Goal: Task Accomplishment & Management: Complete application form

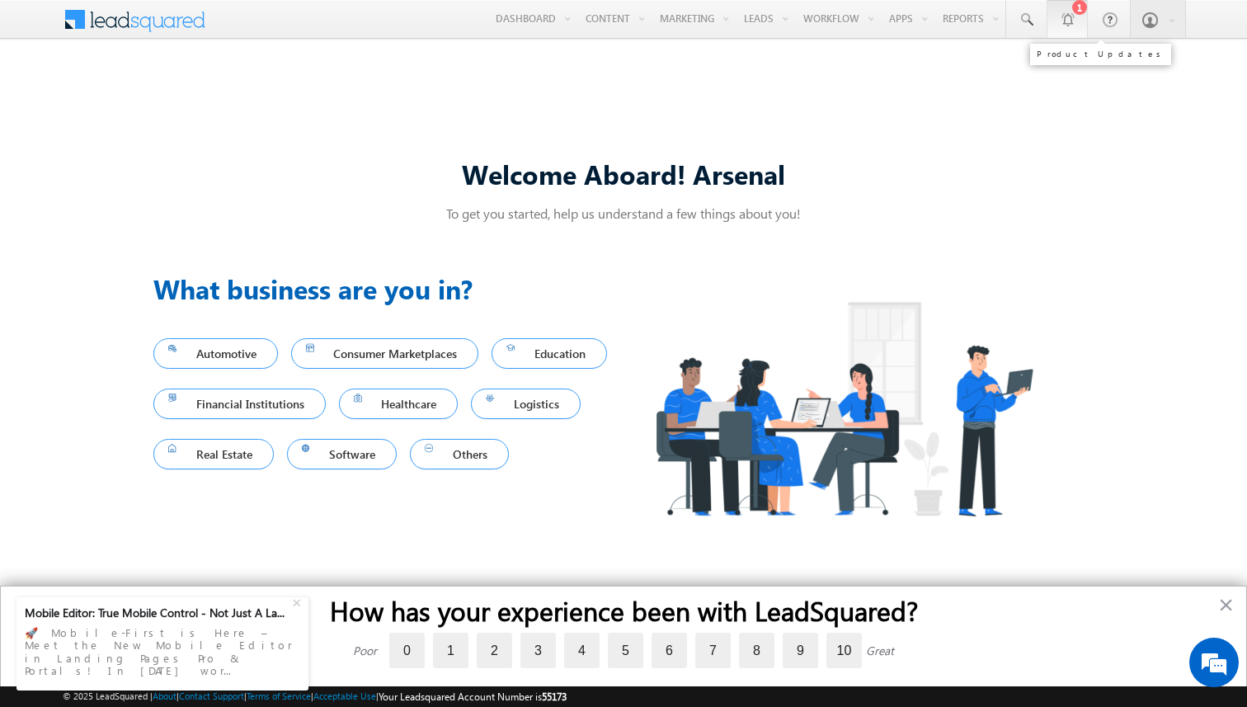
click at [1069, 17] on div at bounding box center [1067, 19] width 16 height 16
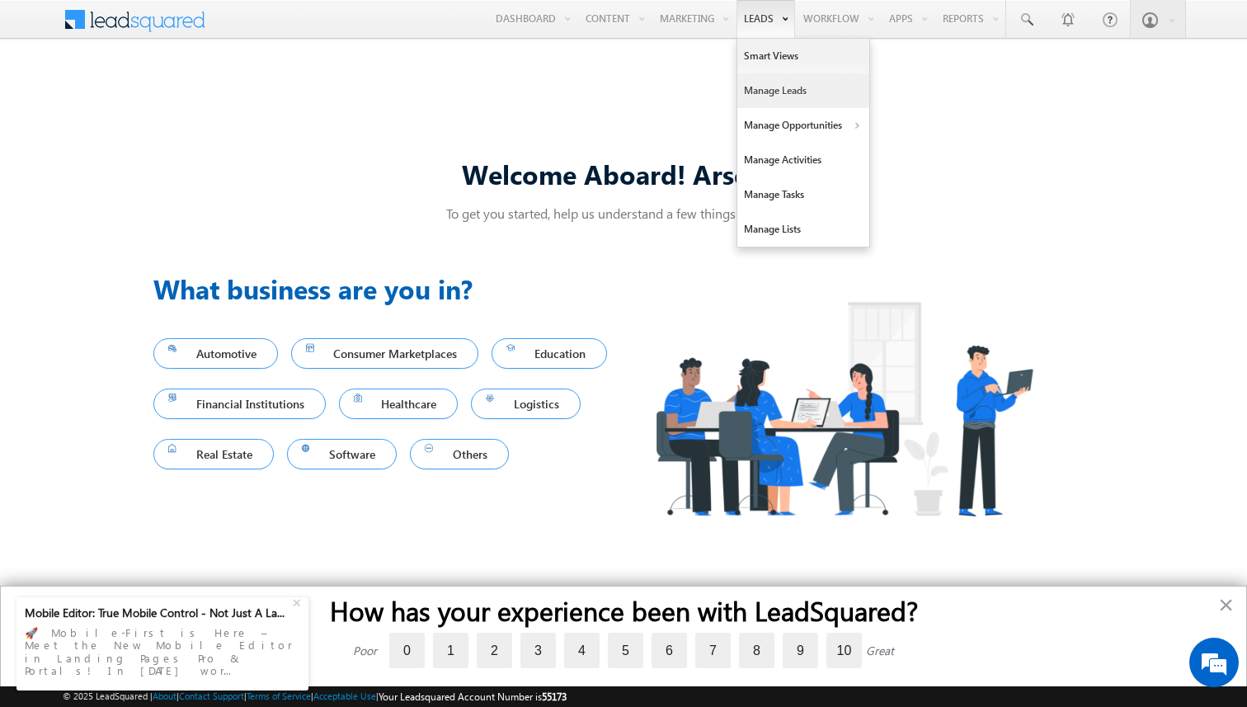
click at [759, 92] on link "Manage Leads" at bounding box center [803, 90] width 132 height 35
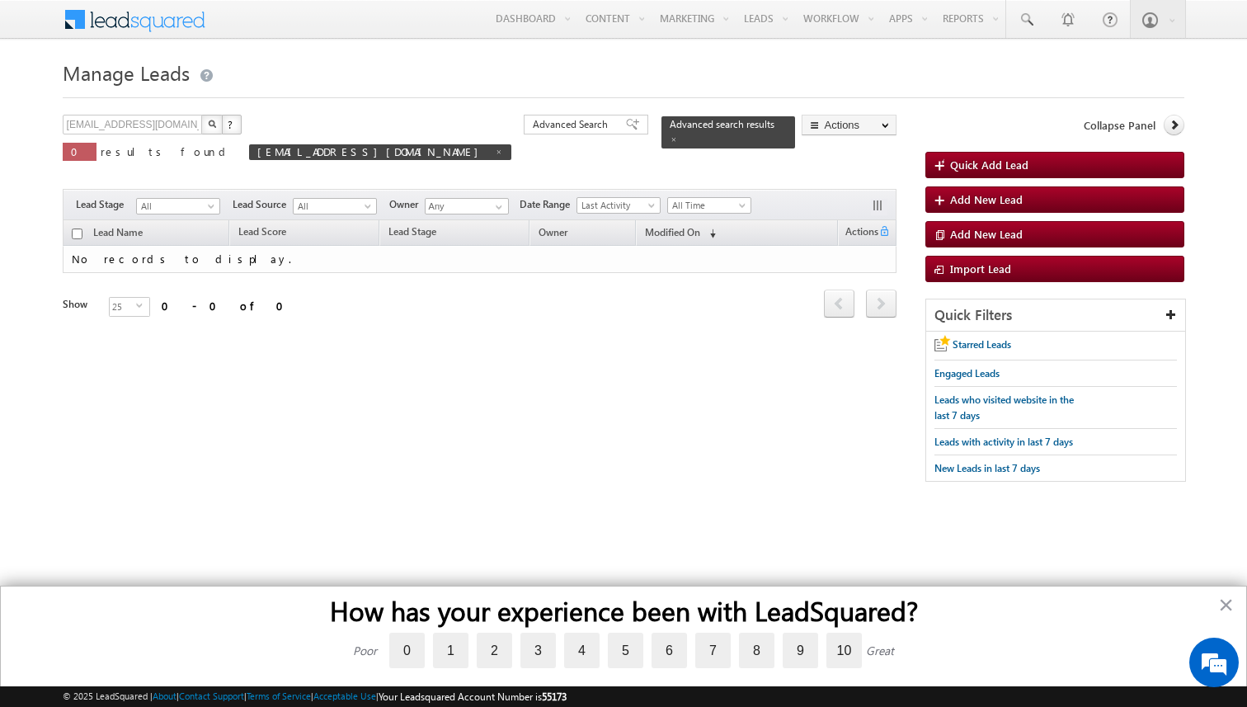
click at [360, 122] on div "[EMAIL_ADDRESS][DOMAIN_NAME] X ? 0 results found [EMAIL_ADDRESS][DOMAIN_NAME]" at bounding box center [287, 146] width 449 height 63
click at [495, 152] on span at bounding box center [499, 152] width 8 height 8
type input "Search Leads"
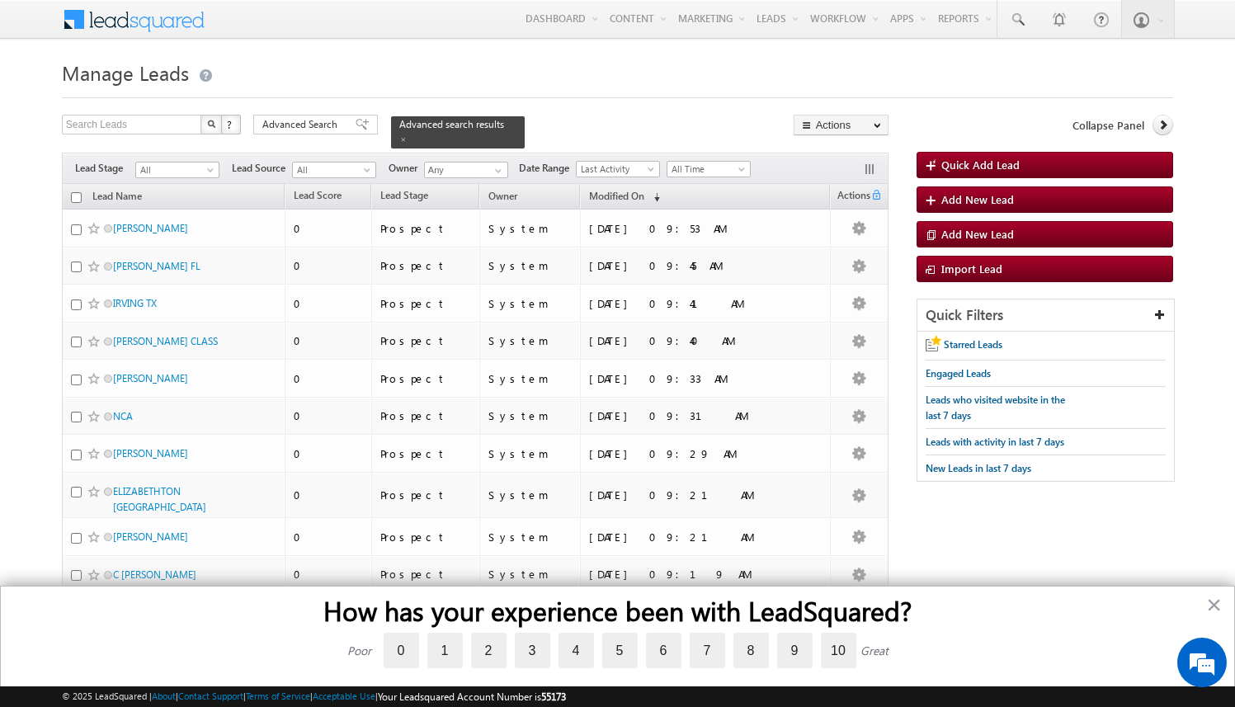
click at [43, 172] on body "Menu Arsenal 3 arsen alstu dios3 @stra tatec [DOMAIN_NAME]" at bounding box center [617, 648] width 1235 height 1297
click at [1216, 605] on button "×" at bounding box center [1214, 604] width 16 height 26
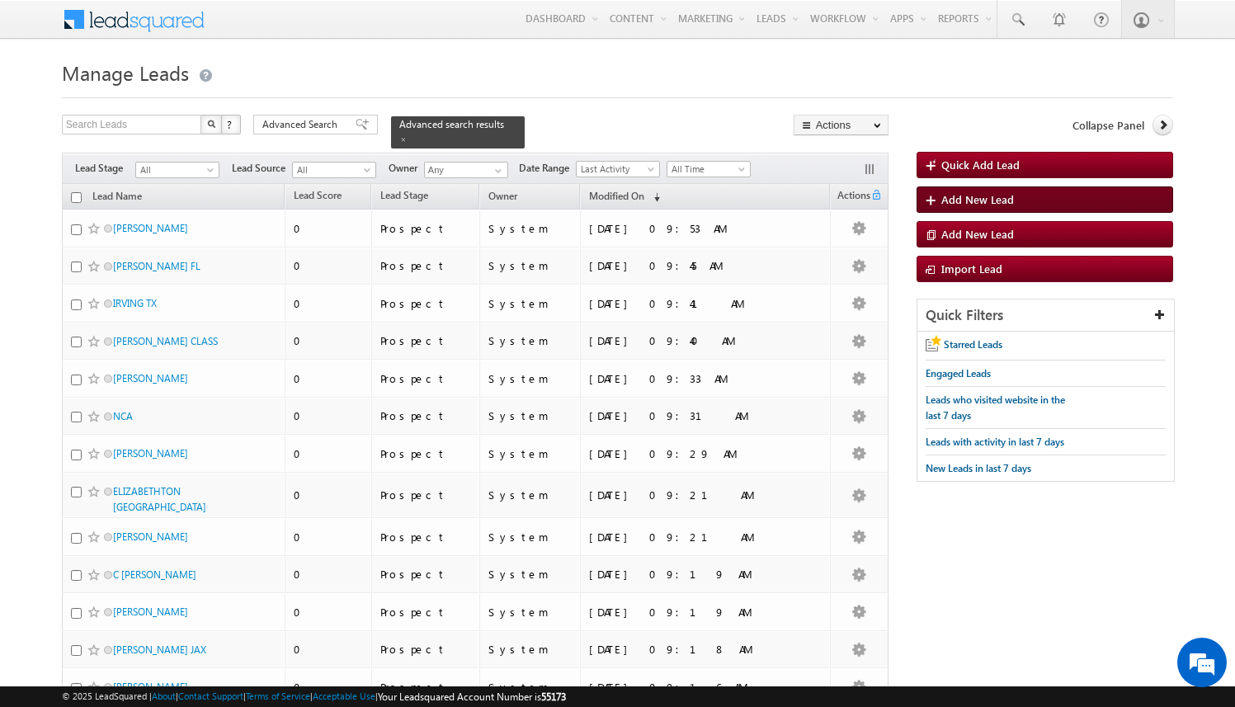
click at [1011, 197] on span "Add New Lead" at bounding box center [977, 199] width 73 height 14
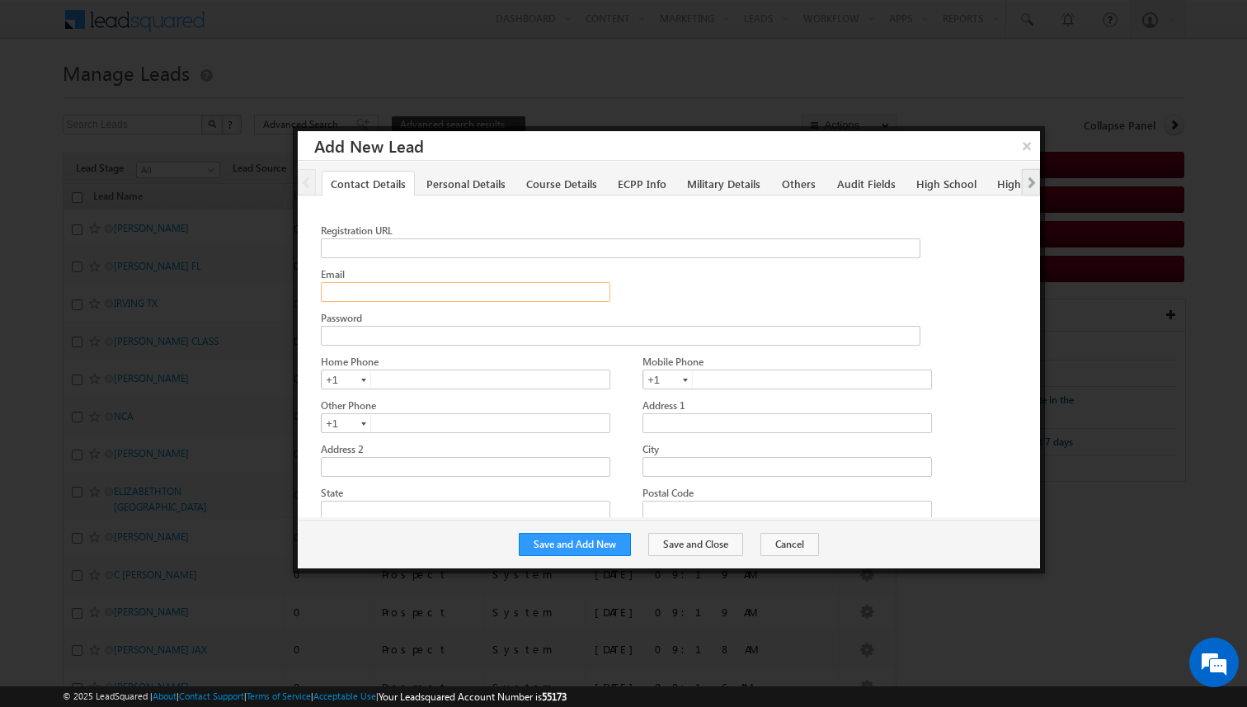
click at [494, 299] on input "Email" at bounding box center [465, 292] width 289 height 20
paste input "amartha+test821tulpw@arsenalstudios.com"
type input "amartha+test821tulpw@arsenalstudios.com"
click at [612, 539] on button "Save and Add New" at bounding box center [575, 544] width 112 height 23
click at [430, 295] on input "Email" at bounding box center [465, 292] width 289 height 20
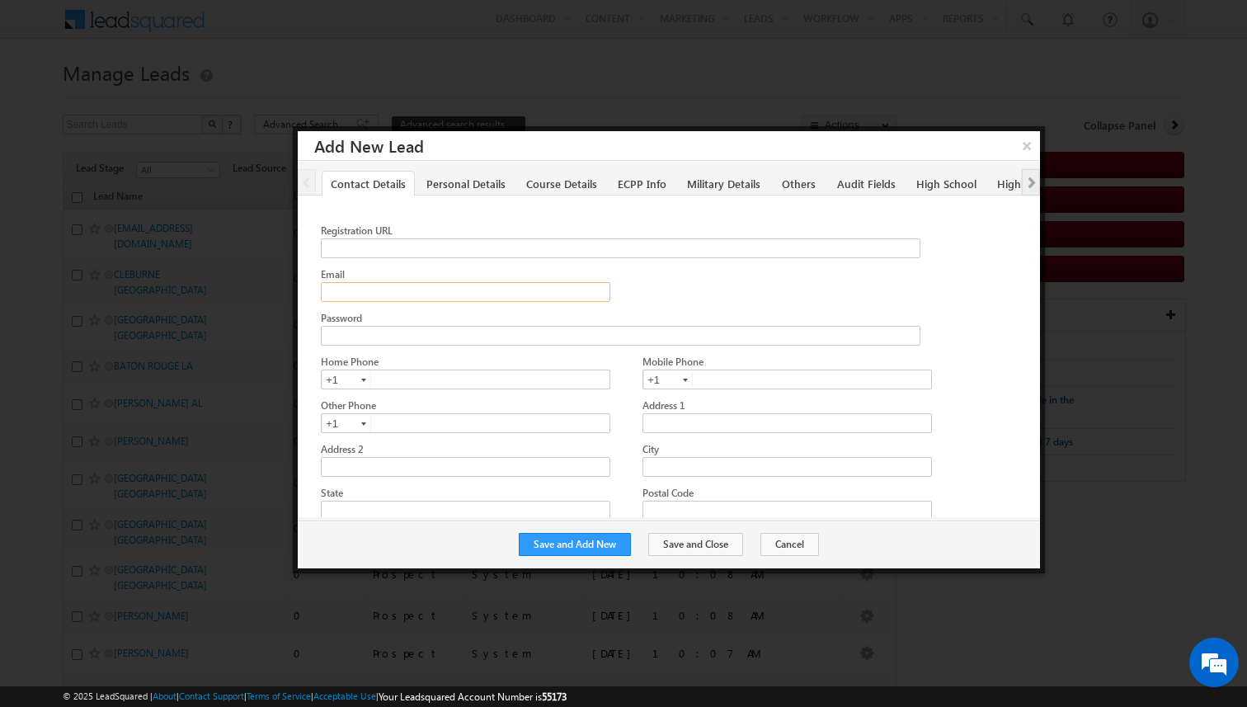
paste input "amartha+test821tulaoswt@arsenalstudios.com"
type input "amartha+test821tulaoswt@arsenalstudios.com"
click at [598, 546] on button "Save and Add New" at bounding box center [575, 544] width 112 height 23
click at [442, 291] on input "Email" at bounding box center [465, 292] width 289 height 20
paste input "amartha+test821tulemt@arsenalstudios.com"
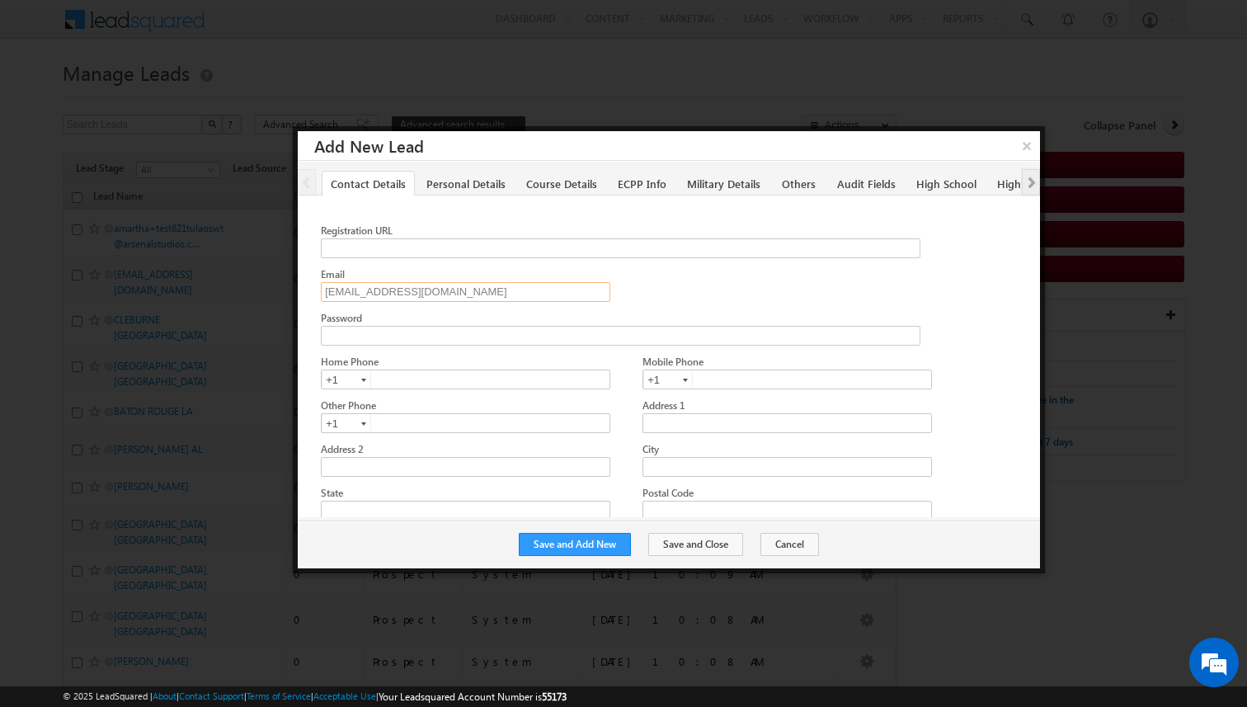
type input "amartha+test821tulemt@arsenalstudios.com"
click at [614, 547] on button "Save and Add New" at bounding box center [575, 544] width 112 height 23
click at [461, 282] on input "Email" at bounding box center [465, 292] width 289 height 20
paste input "amartha+test821jaxpw@arsenalstudios.com"
type input "amartha+test821jaxpw@arsenalstudios.com"
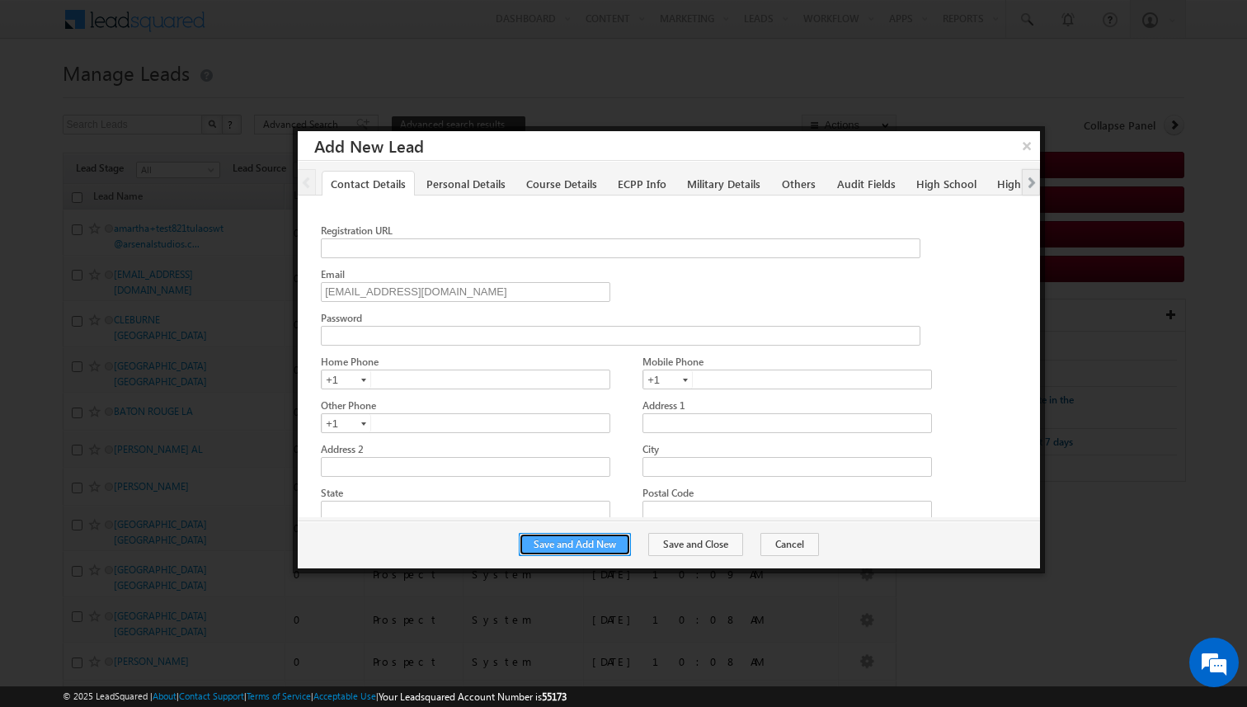
click at [596, 548] on button "Save and Add New" at bounding box center [575, 544] width 112 height 23
click at [478, 291] on input "Email" at bounding box center [465, 292] width 289 height 20
paste input "amartha+test821jaxel@arsenalstudios.com"
type input "amartha+test821jaxel@arsenalstudios.com"
click at [583, 541] on button "Save and Add New" at bounding box center [575, 544] width 112 height 23
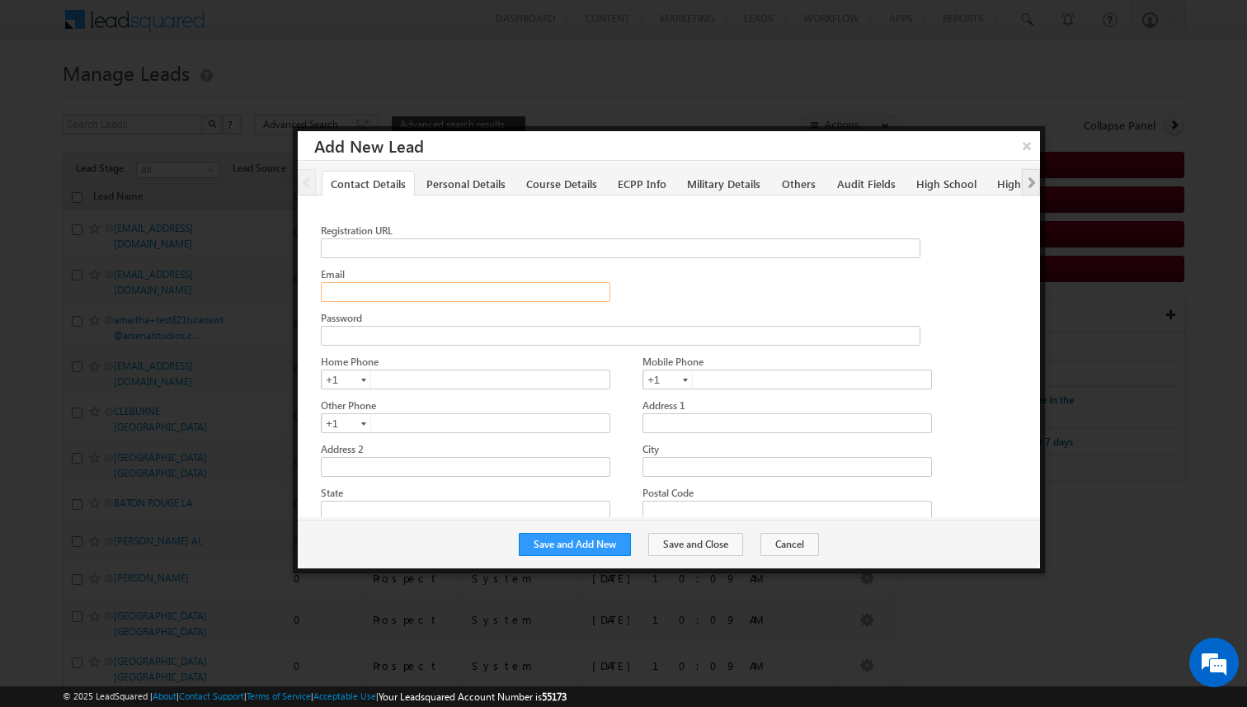
click at [493, 289] on input "Email" at bounding box center [465, 292] width 289 height 20
paste input "[EMAIL_ADDRESS][DOMAIN_NAME]"
type input "[EMAIL_ADDRESS][DOMAIN_NAME]"
click at [590, 543] on button "Save and Add New" at bounding box center [575, 544] width 112 height 23
click at [546, 291] on input "Email" at bounding box center [465, 292] width 289 height 20
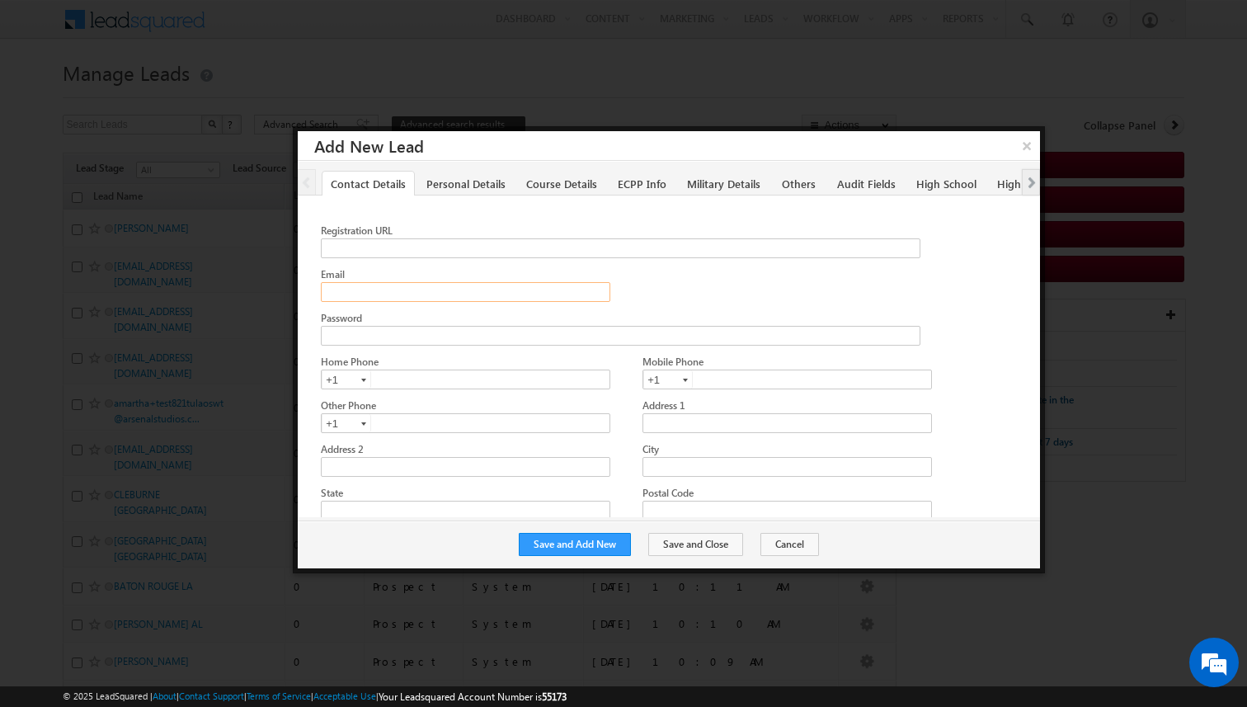
paste input "amartha+test821jaxwsp@arsenalstudios.com"
type input "[EMAIL_ADDRESS][DOMAIN_NAME]"
click at [599, 548] on button "Save and Add New" at bounding box center [575, 544] width 112 height 23
click at [487, 289] on input "Email" at bounding box center [465, 292] width 289 height 20
paste input "[EMAIL_ADDRESS][DOMAIN_NAME]"
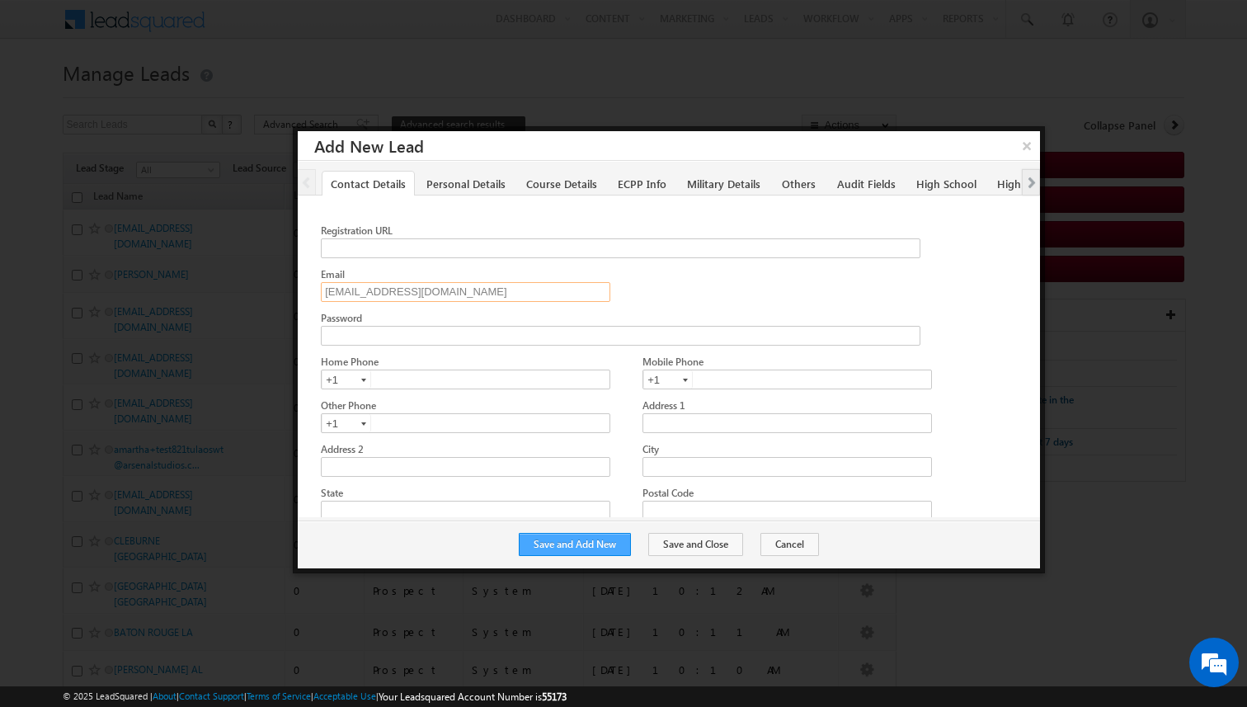
type input "[EMAIL_ADDRESS][DOMAIN_NAME]"
click at [578, 539] on button "Save and Add New" at bounding box center [575, 544] width 112 height 23
click at [406, 282] on input "Email" at bounding box center [465, 292] width 289 height 20
paste input "[EMAIL_ADDRESS][DOMAIN_NAME]"
type input "amartha+test821houpw@arsenalstudios.com"
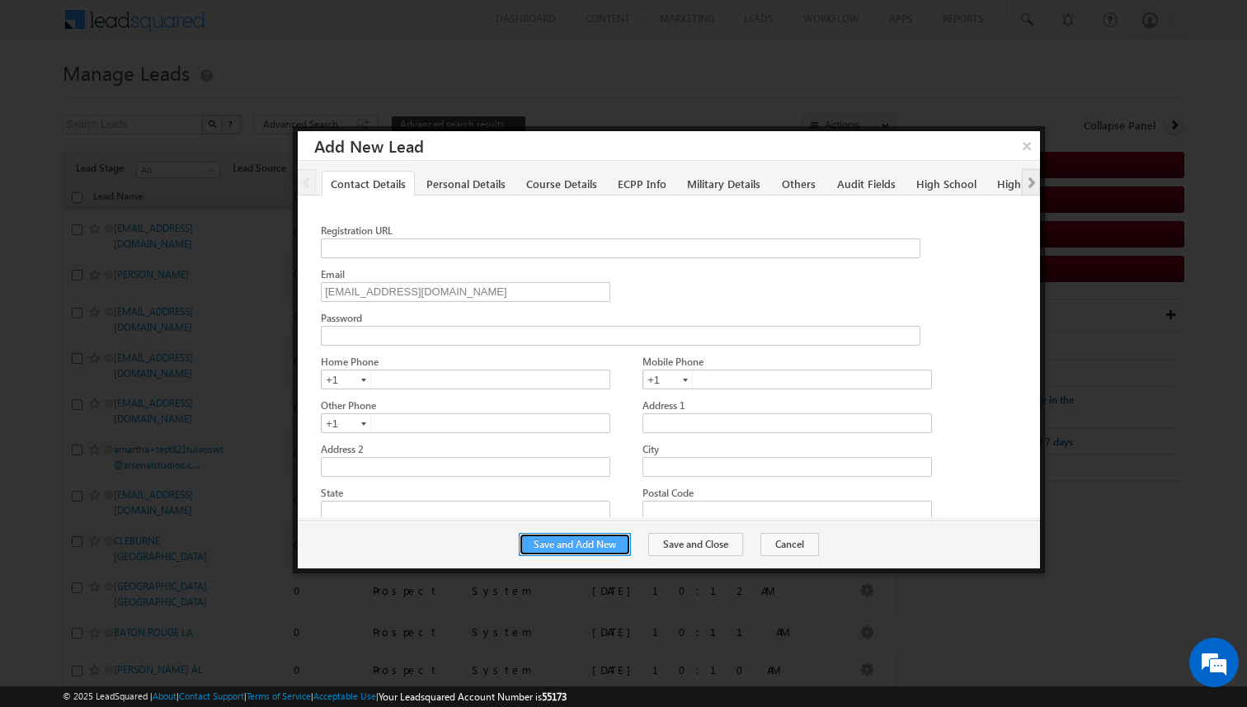
click at [587, 542] on button "Save and Add New" at bounding box center [575, 544] width 112 height 23
click at [412, 291] on input "Email" at bounding box center [465, 292] width 289 height 20
paste input "amartha+test821houaimt@arsenalstudios.com"
type input "amartha+test821houaimt@arsenalstudios.com"
click at [578, 534] on button "Save and Add New" at bounding box center [575, 544] width 112 height 23
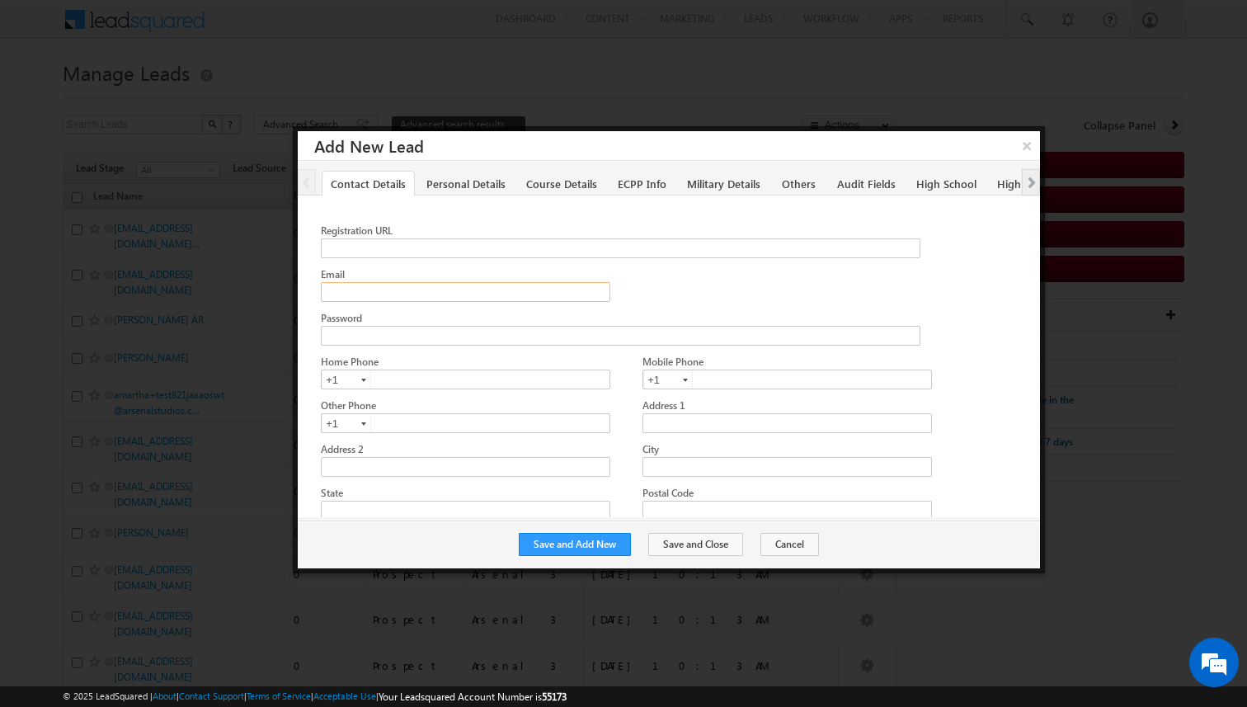
click at [501, 291] on input "Email" at bounding box center [465, 292] width 289 height 20
paste input "amartha+test821houwsp@arsenalstudios.com"
type input "amartha+test821houwsp@arsenalstudios.com"
click at [588, 540] on button "Save and Add New" at bounding box center [575, 544] width 112 height 23
click at [555, 292] on input "Email" at bounding box center [465, 292] width 289 height 20
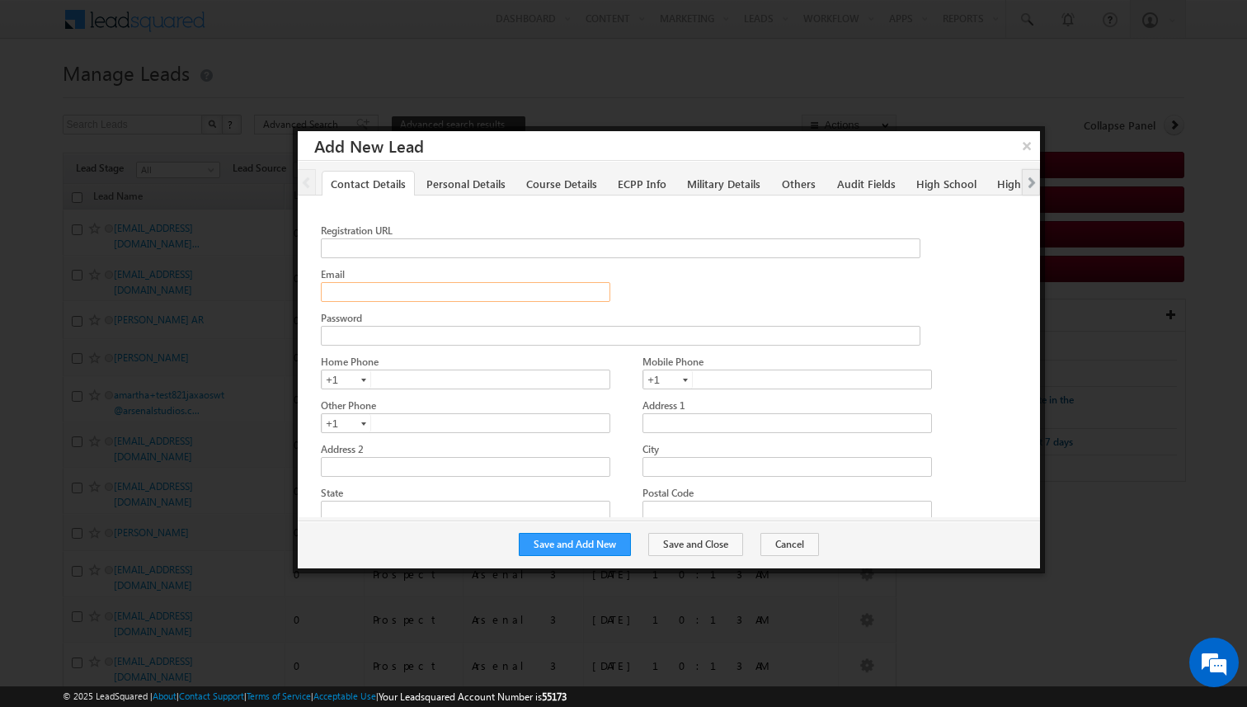
paste input "amartha+test821houea@arsenalstudios.com"
type input "amartha+test821houea@arsenalstudios.com"
click at [610, 538] on button "Save and Add New" at bounding box center [575, 544] width 112 height 23
click at [389, 291] on input "Email" at bounding box center [465, 292] width 289 height 20
paste input "amartha+test821dalpw@arsenalstudios.com"
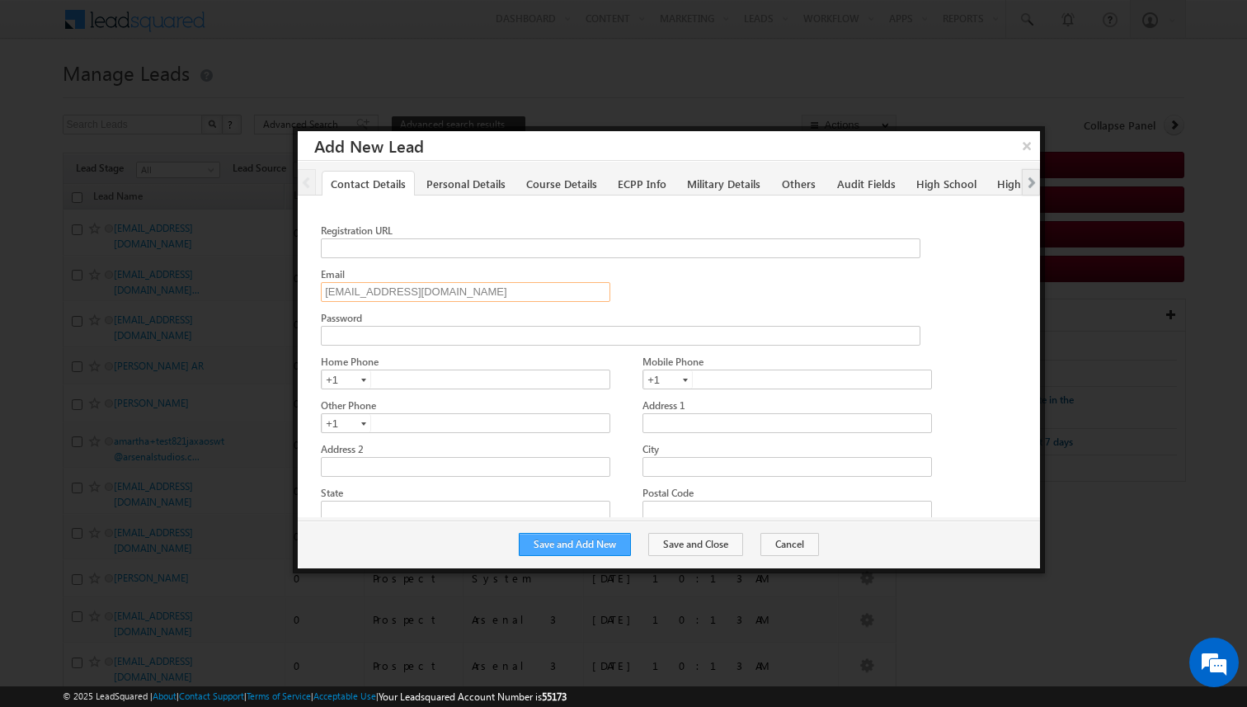
type input "amartha+test821dalpw@arsenalstudios.com"
click at [600, 546] on button "Save and Add New" at bounding box center [575, 544] width 112 height 23
click at [435, 286] on input "Email" at bounding box center [465, 292] width 289 height 20
paste input "amartha+test821dalel@arsenalstudios.com"
type input "amartha+test821dalel@arsenalstudios.com"
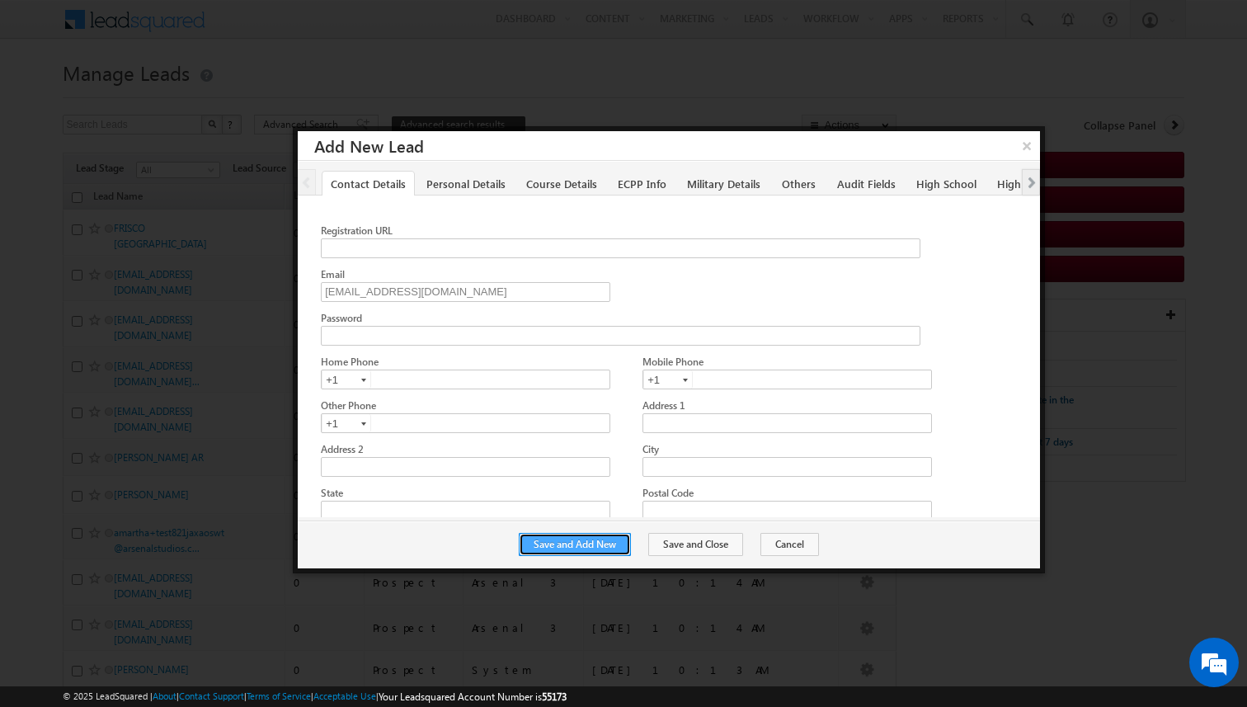
click at [605, 537] on button "Save and Add New" at bounding box center [575, 544] width 112 height 23
click at [487, 290] on input "Email" at bounding box center [465, 292] width 289 height 20
paste input "[EMAIL_ADDRESS][DOMAIN_NAME]"
type input "[EMAIL_ADDRESS][DOMAIN_NAME]"
click at [586, 543] on button "Save and Add New" at bounding box center [575, 544] width 112 height 23
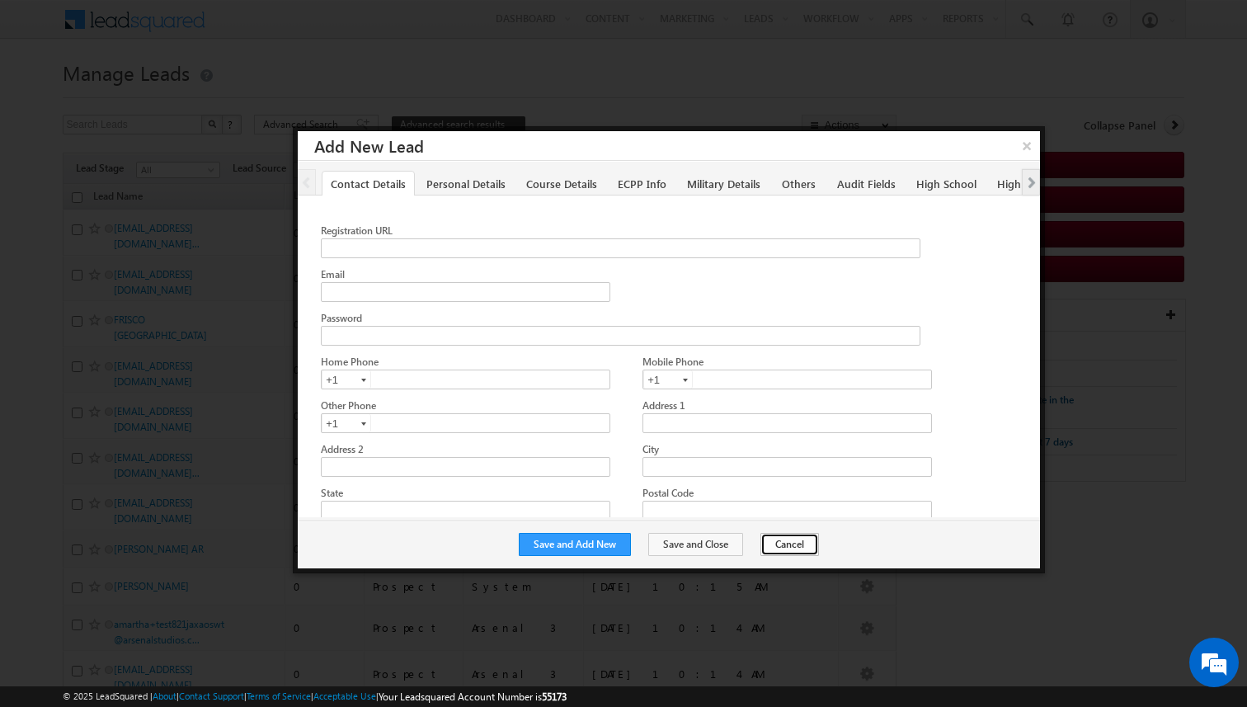
click at [784, 544] on button "Cancel" at bounding box center [789, 544] width 59 height 23
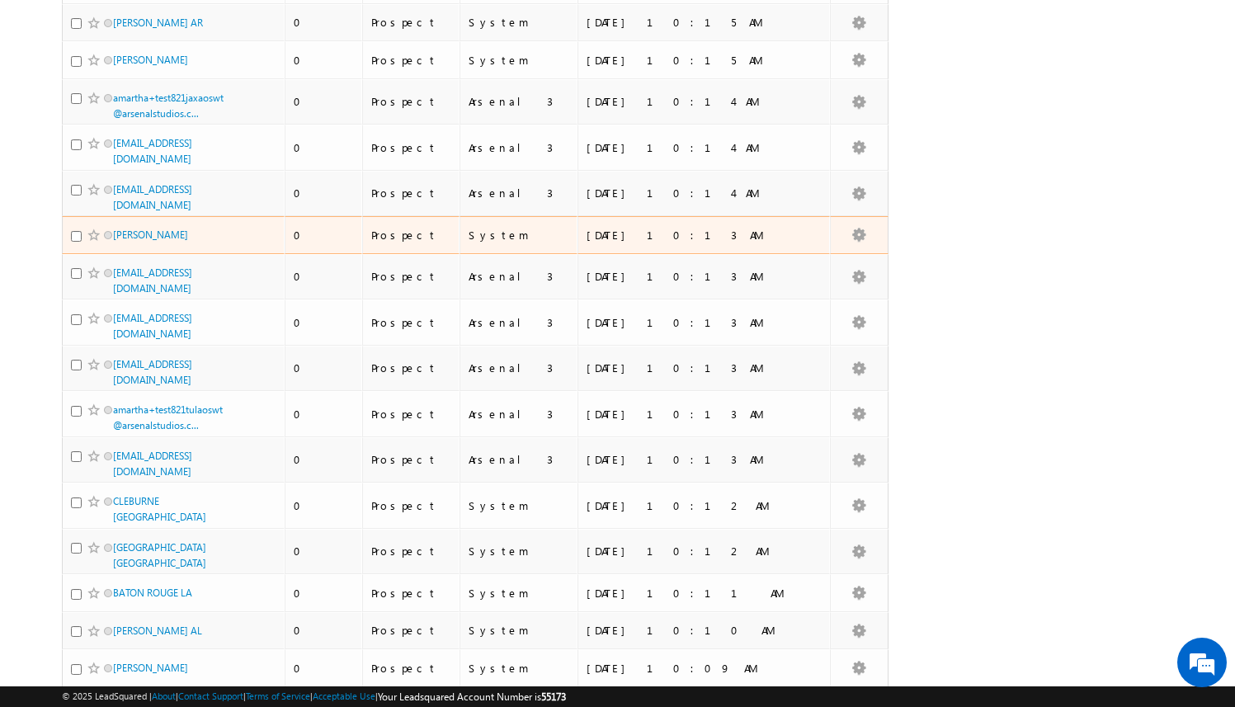
scroll to position [530, 0]
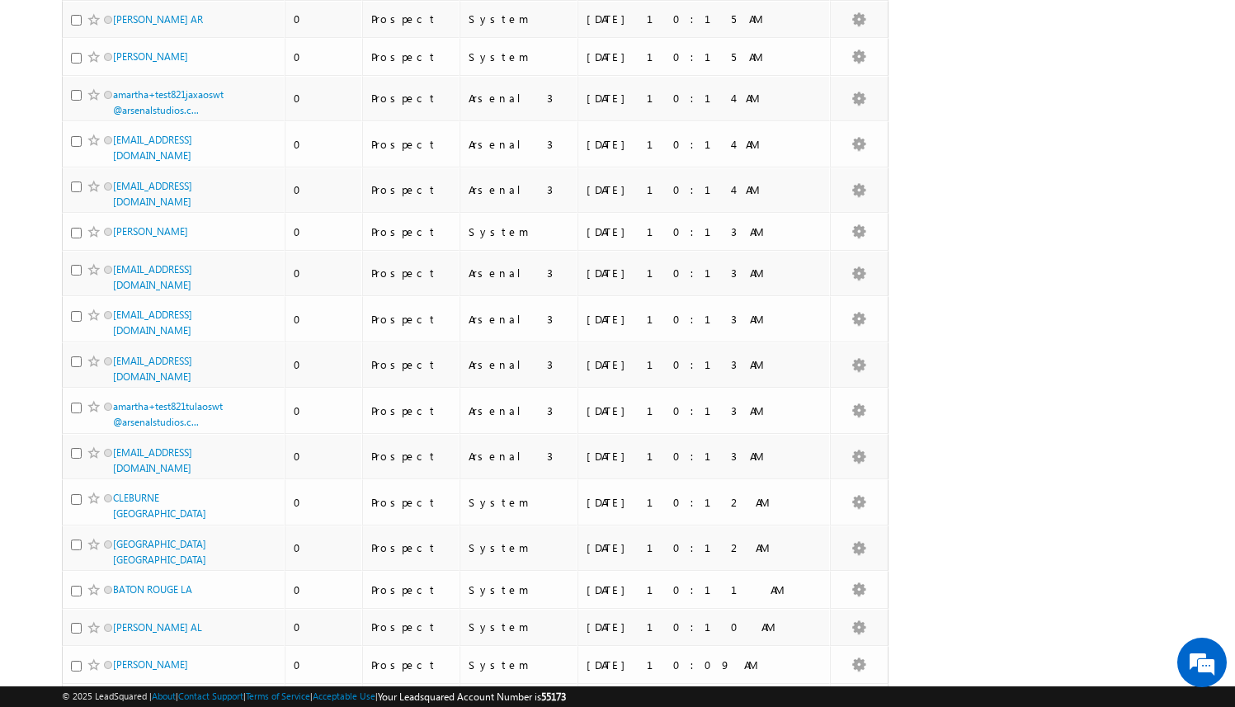
drag, startPoint x: 177, startPoint y: 413, endPoint x: 906, endPoint y: 3, distance: 837.2
click at [0, 0] on body "Menu Arsenal 3 arsen alstu dios3 @stra tatec h.com" at bounding box center [617, 168] width 1235 height 1396
drag, startPoint x: 167, startPoint y: 370, endPoint x: 1043, endPoint y: 7, distance: 947.4
click at [0, 0] on body "Menu Arsenal 3 arsen alstu dios3 @stra tatec h.com" at bounding box center [617, 168] width 1235 height 1396
drag, startPoint x: 176, startPoint y: 328, endPoint x: 1064, endPoint y: 1, distance: 946.7
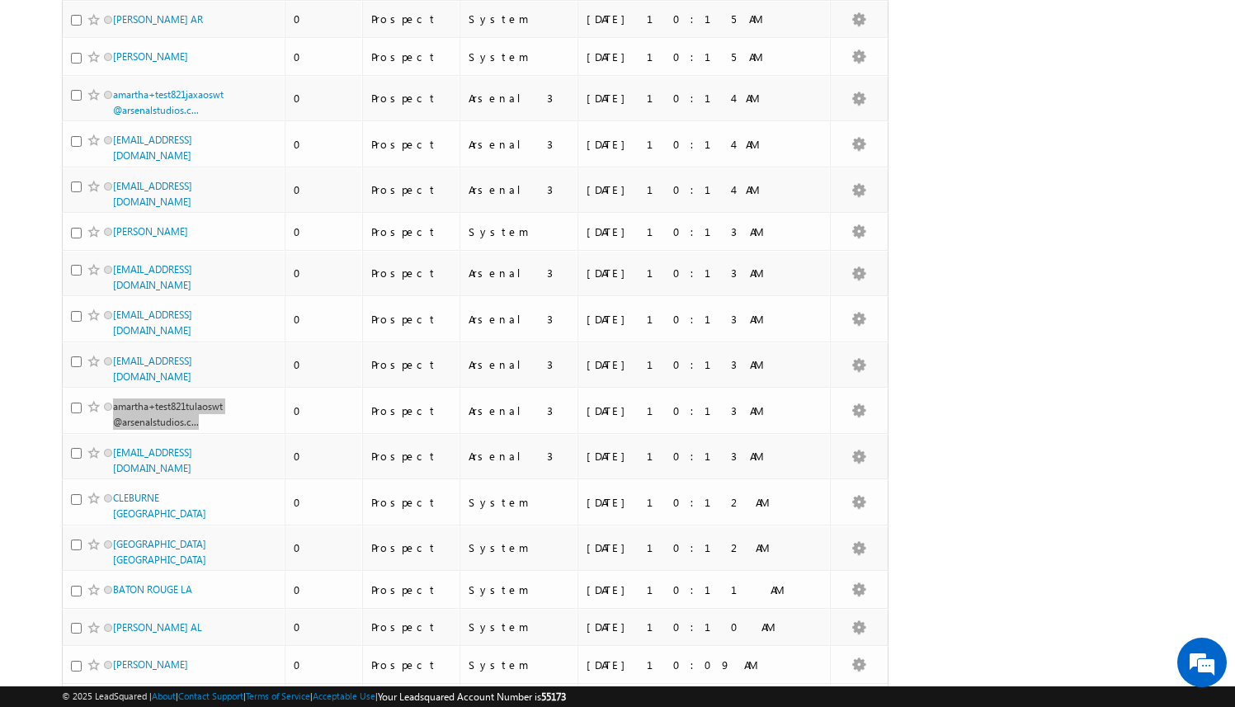
click at [0, 0] on body "Menu Arsenal 3 arsen alstu dios3 @stra tatec h.com" at bounding box center [617, 168] width 1235 height 1396
drag, startPoint x: 167, startPoint y: 282, endPoint x: 1025, endPoint y: 0, distance: 903.0
click at [0, 0] on body "Menu Arsenal 3 arsen alstu dios3 @stra tatec h.com" at bounding box center [617, 168] width 1235 height 1396
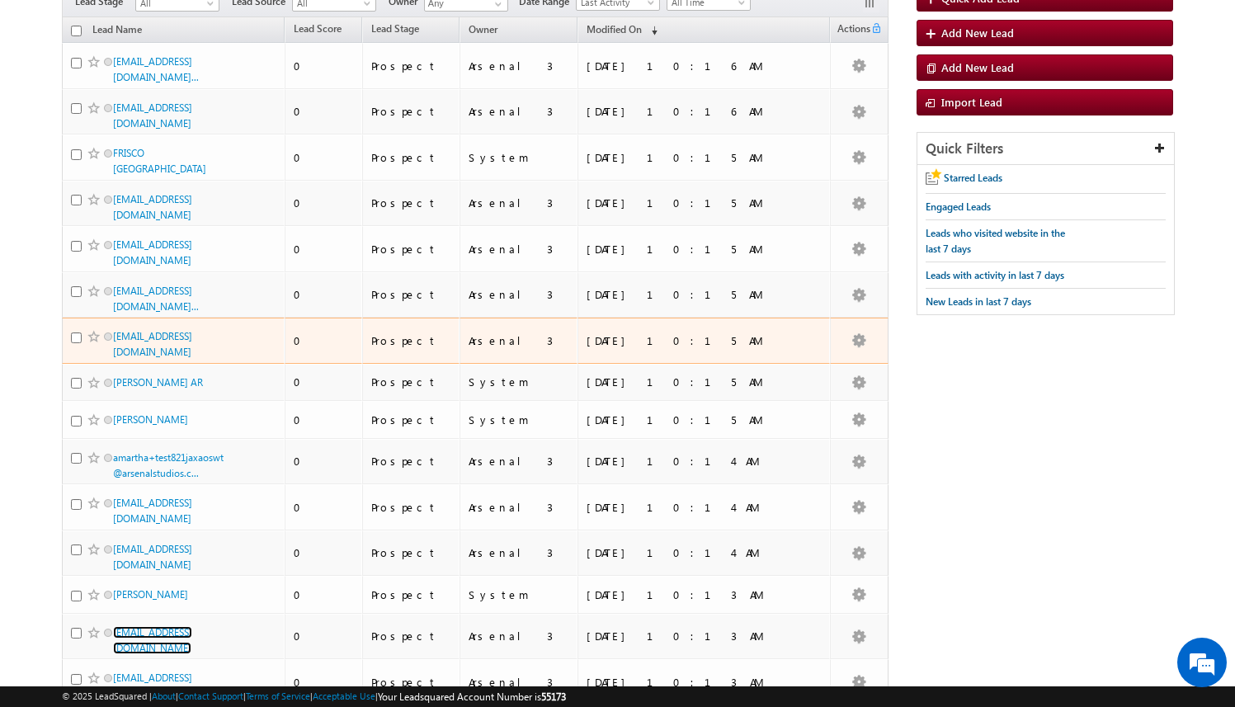
scroll to position [172, 0]
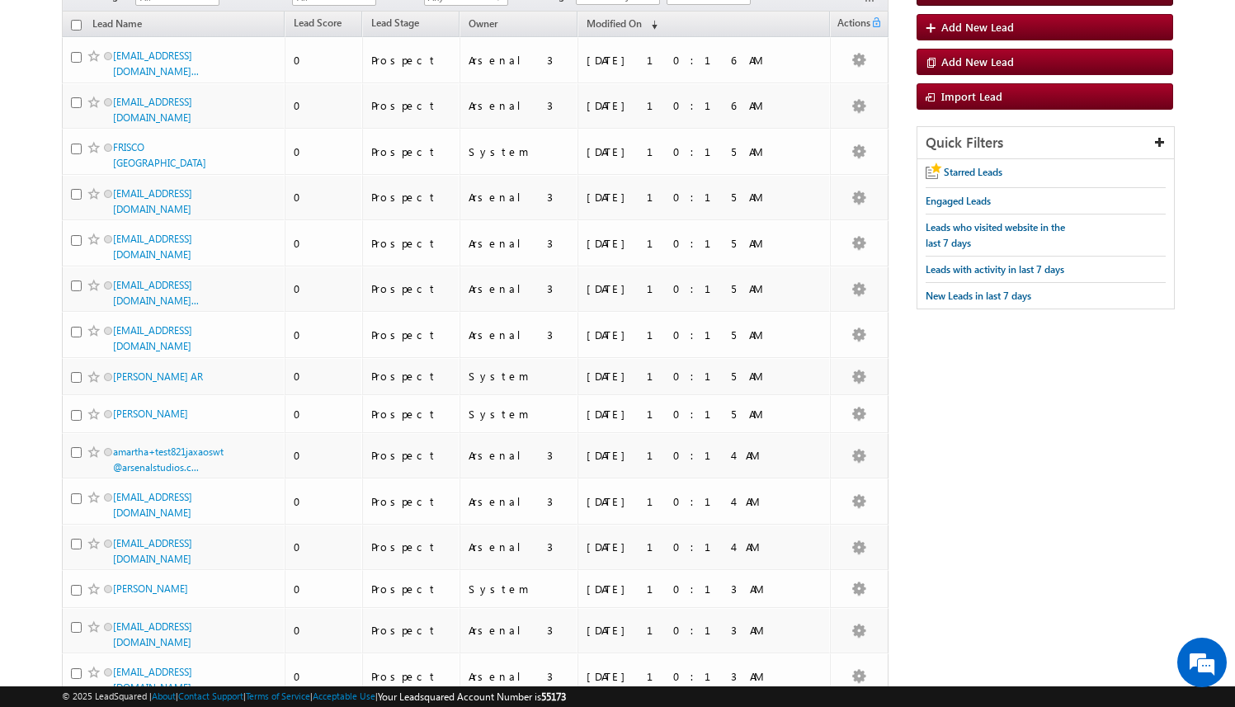
drag, startPoint x: 164, startPoint y: 241, endPoint x: 996, endPoint y: 0, distance: 865.6
click at [0, 0] on body "Menu Arsenal 3 arsen alstu dios3 @stra tatec h.com" at bounding box center [617, 526] width 1235 height 1396
drag, startPoint x: 172, startPoint y: 471, endPoint x: 935, endPoint y: 1, distance: 896.2
click at [0, 0] on body "Menu Arsenal 3 arsen alstu dios3 @stra tatec h.com" at bounding box center [617, 526] width 1235 height 1396
click at [47, 432] on body "Menu Arsenal 3 arsen alstu dios3 @stra tatec h.com" at bounding box center [617, 526] width 1235 height 1396
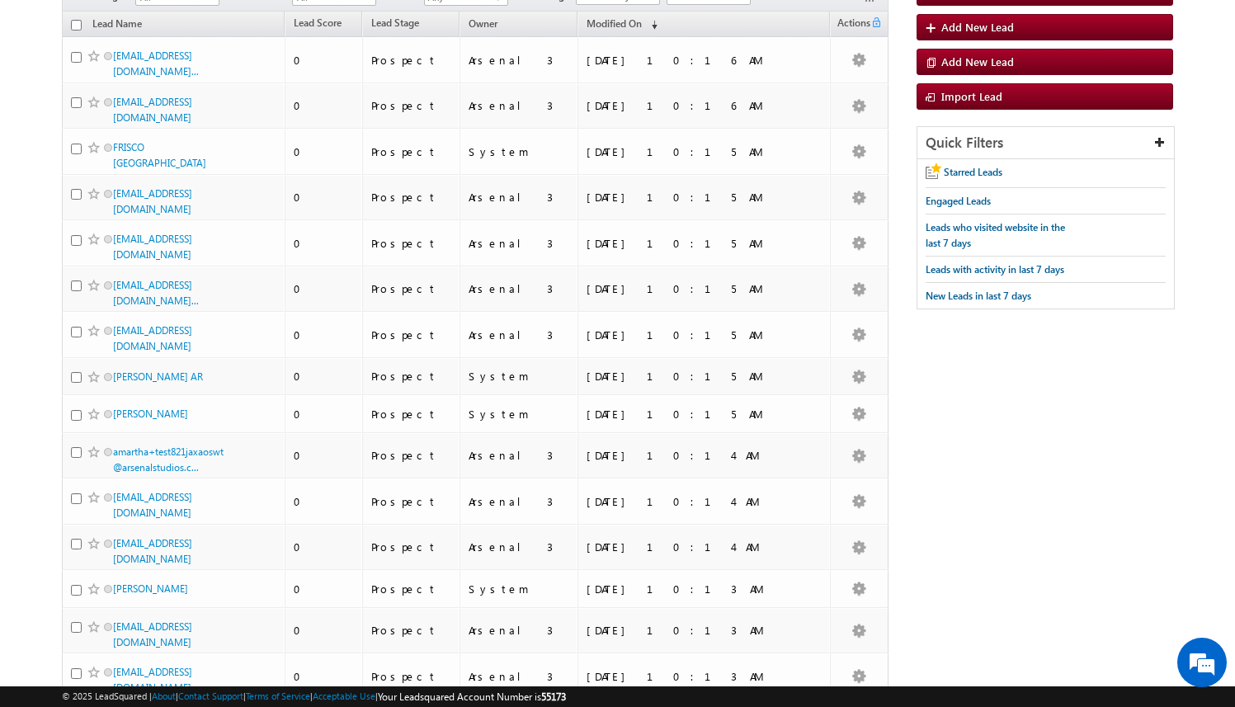
click at [29, 345] on body "Menu Arsenal 3 arsen alstu dios3 @stra tatec h.com" at bounding box center [617, 526] width 1235 height 1396
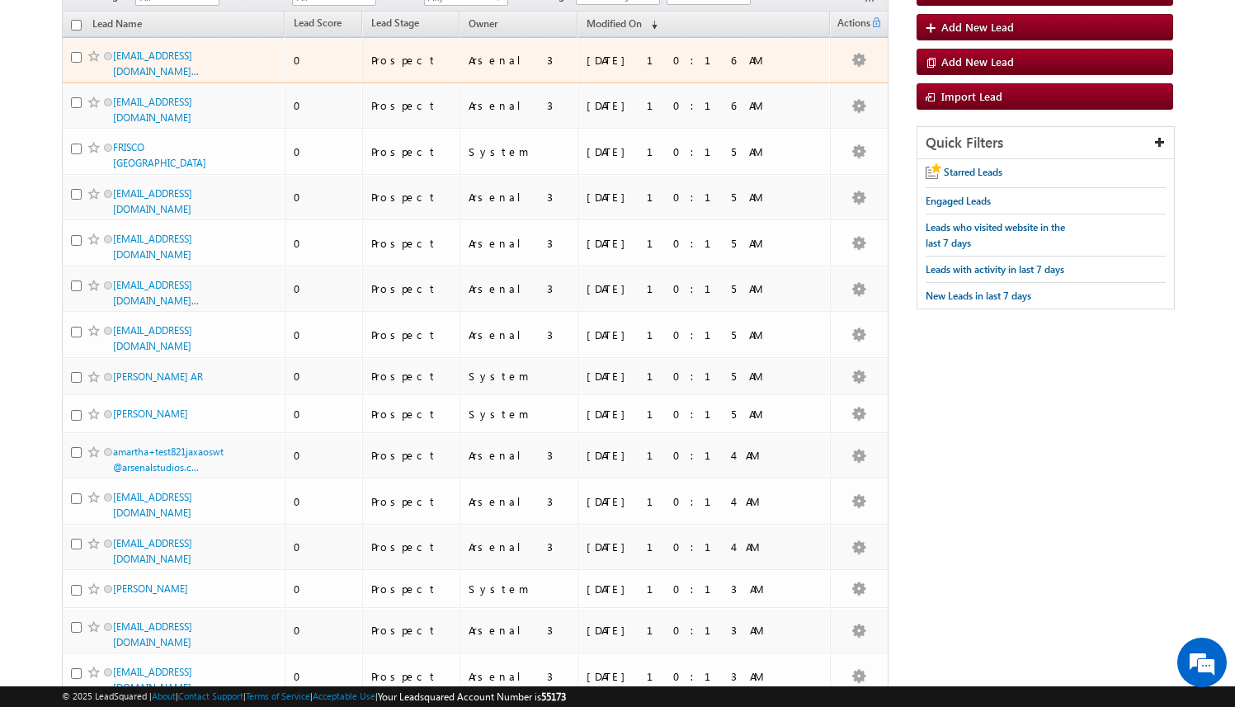
drag, startPoint x: 179, startPoint y: 262, endPoint x: 846, endPoint y: 59, distance: 697.7
click at [0, 0] on body "Menu Arsenal 3 arsen alstu dios3 @stra tatec h.com" at bounding box center [617, 526] width 1235 height 1396
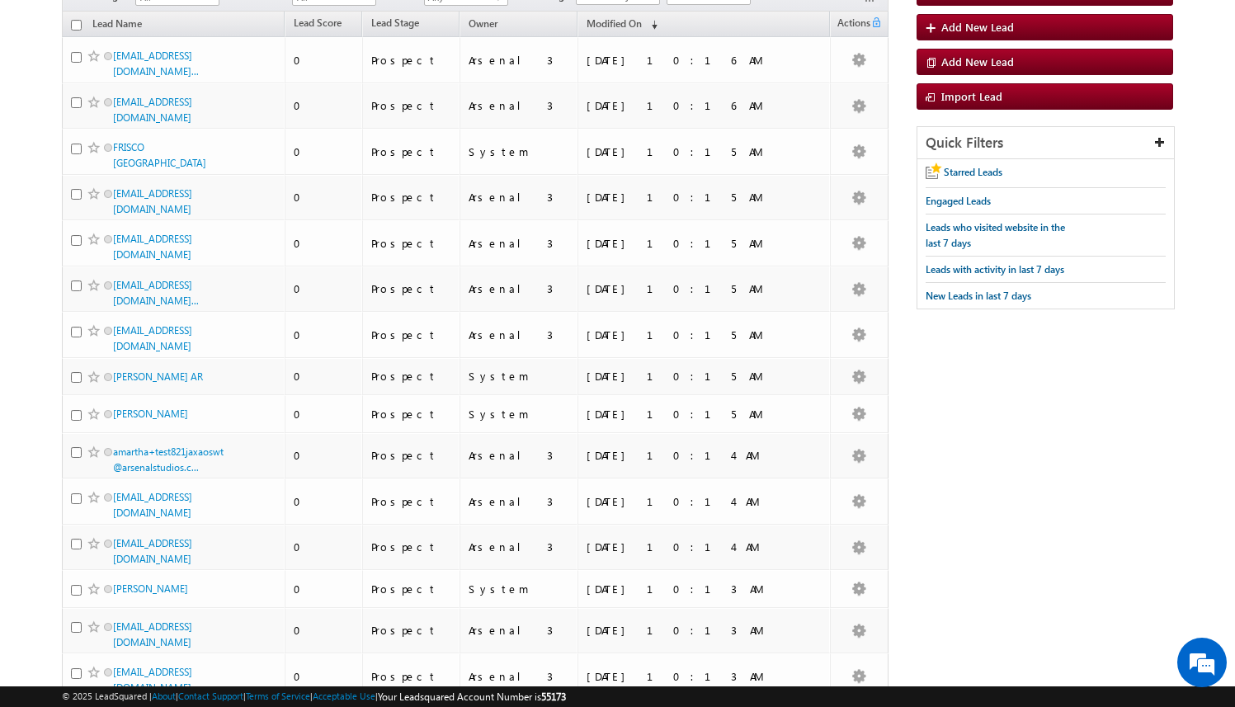
drag, startPoint x: 167, startPoint y: 214, endPoint x: 726, endPoint y: 8, distance: 595.7
click at [0, 0] on body "Menu Arsenal 3 arsen alstu dios3 @stra tatec h.com" at bounding box center [617, 526] width 1235 height 1396
drag, startPoint x: 188, startPoint y: 172, endPoint x: 731, endPoint y: 1, distance: 569.2
click at [0, 0] on body "Menu Arsenal 3 arsen alstu dios3 @stra tatec h.com" at bounding box center [617, 526] width 1235 height 1396
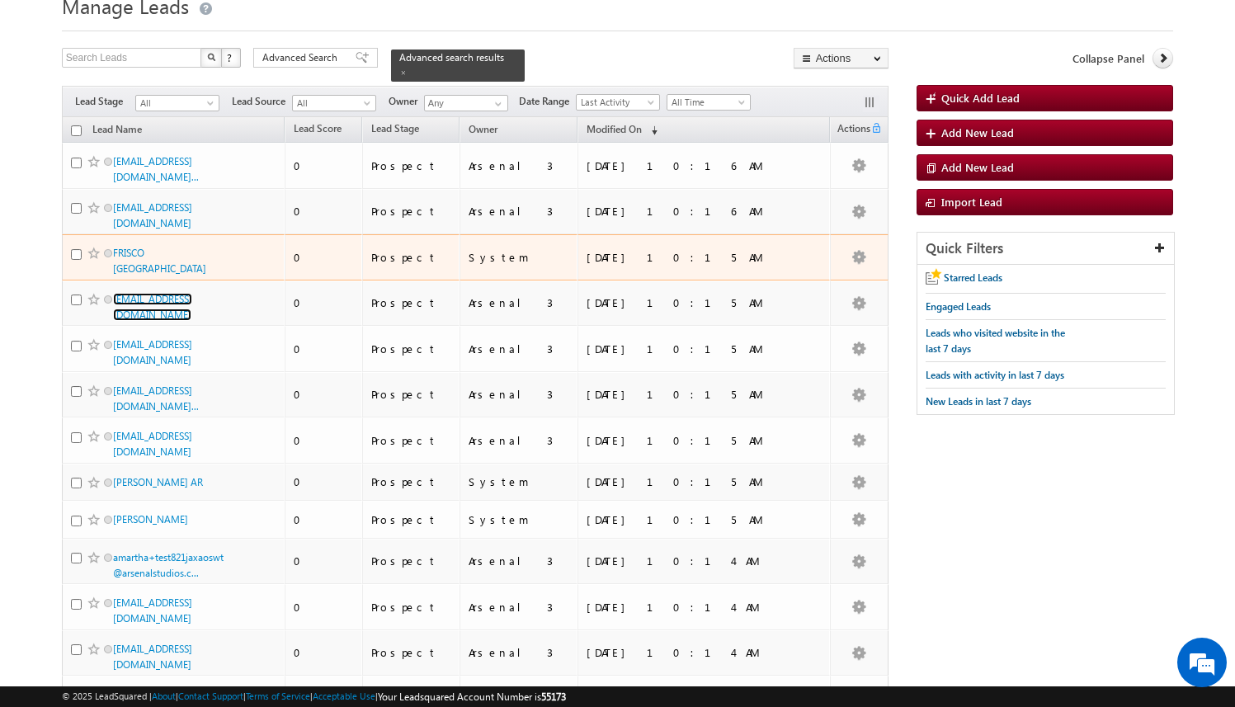
scroll to position [62, 0]
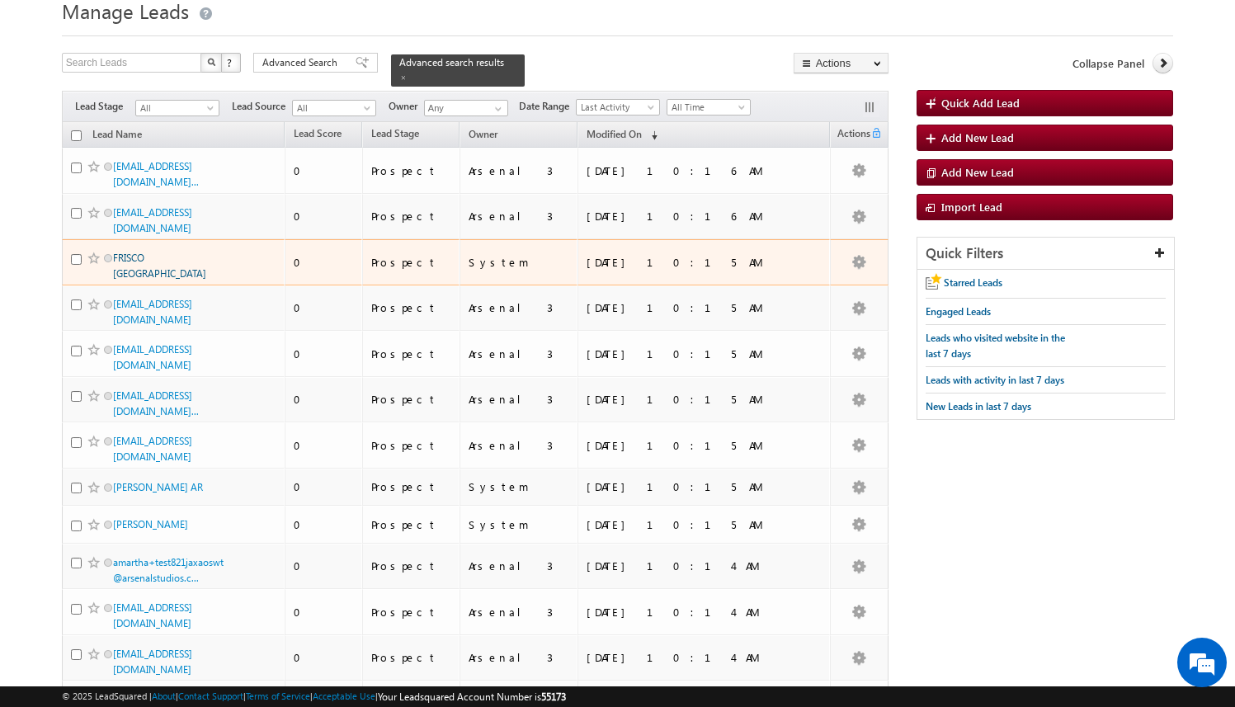
click at [136, 252] on link "FRISCO TX" at bounding box center [159, 266] width 93 height 28
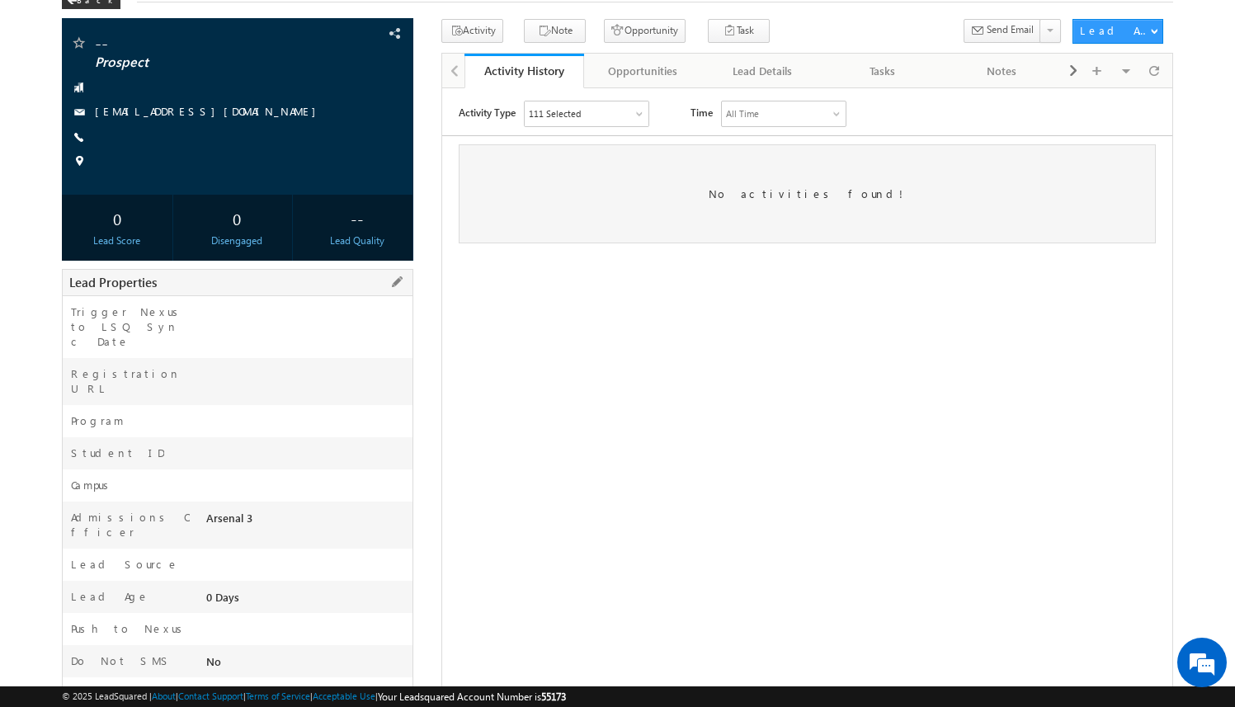
scroll to position [81, 0]
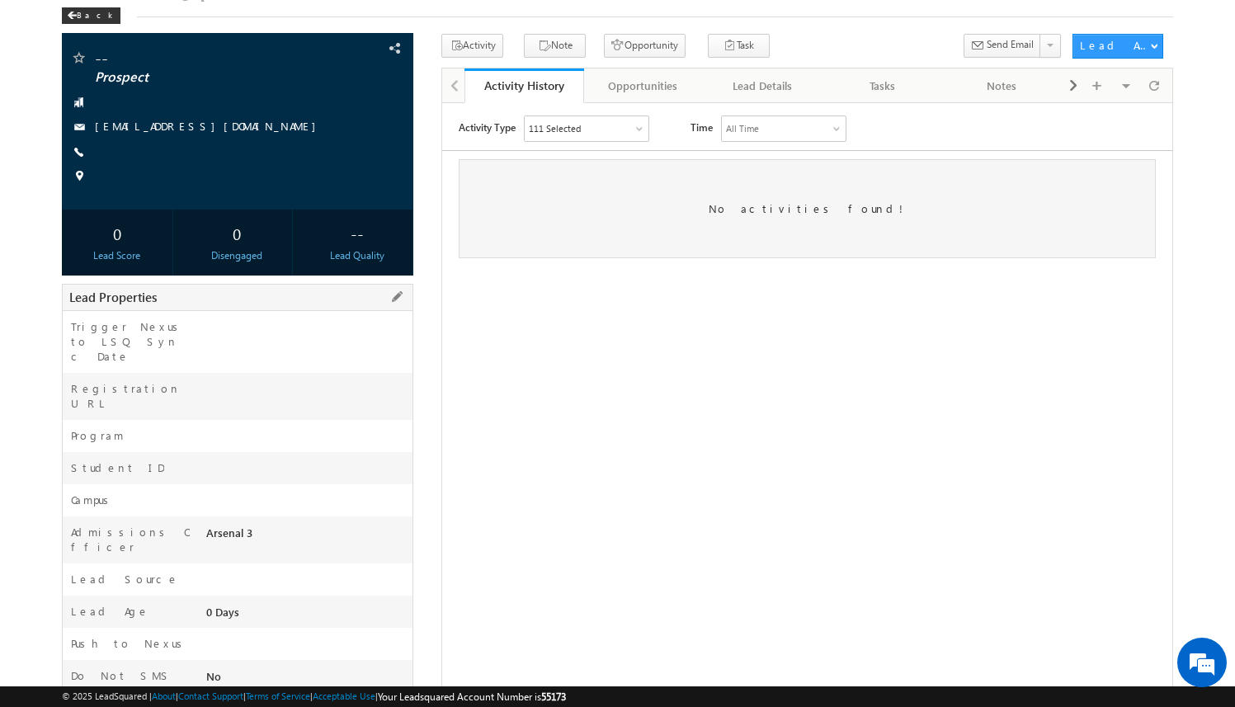
click at [398, 285] on div "Lead Properties" at bounding box center [237, 297] width 351 height 27
click at [397, 294] on span at bounding box center [397, 297] width 18 height 18
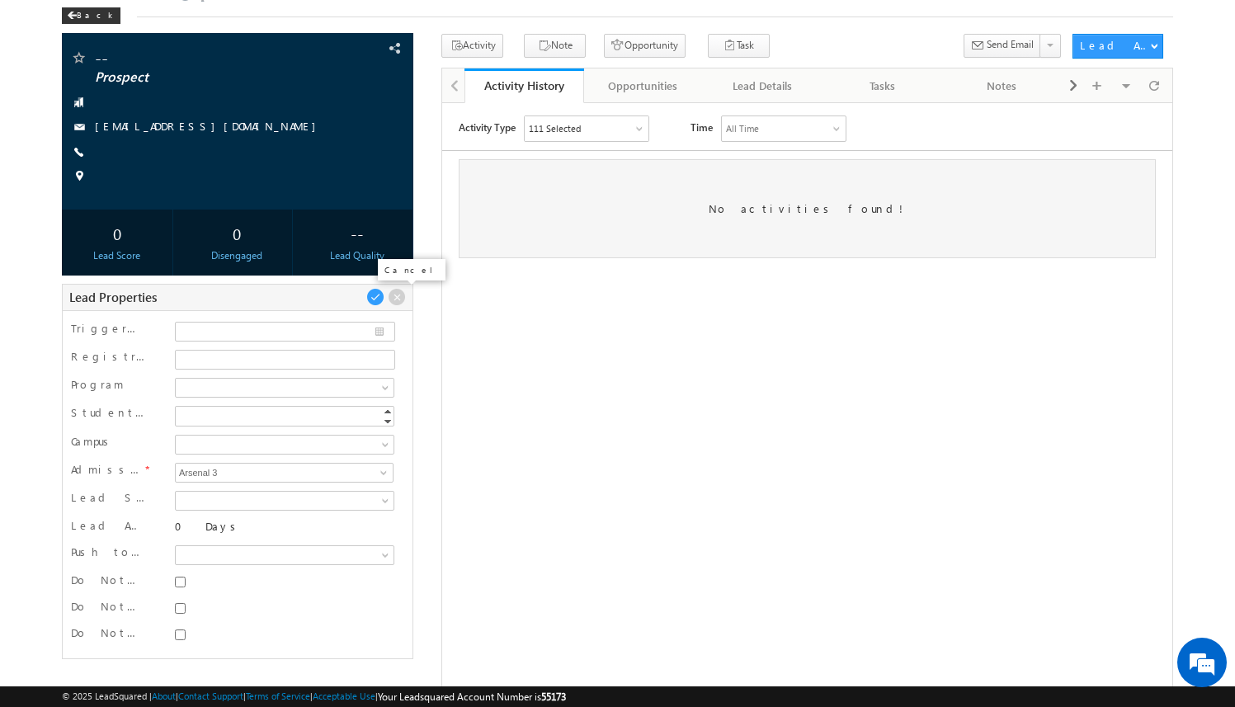
scroll to position [0, 0]
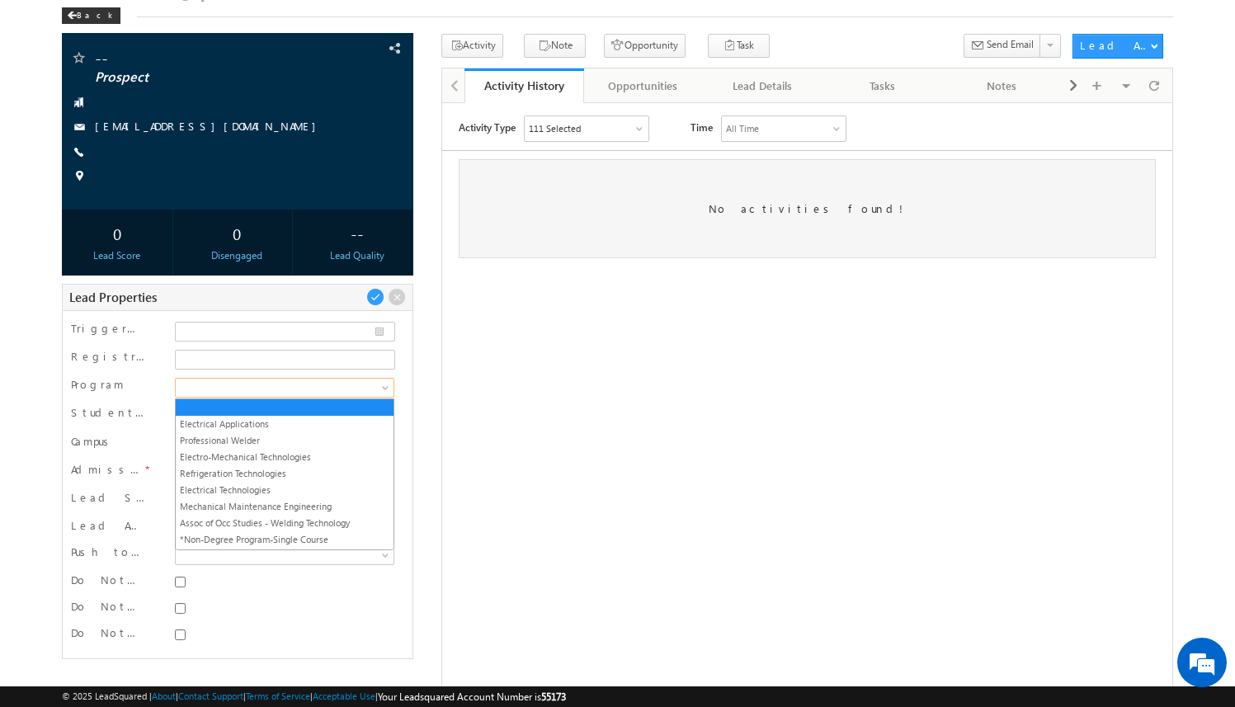
click at [292, 388] on span at bounding box center [282, 387] width 213 height 15
click at [307, 440] on link "Professional Welder" at bounding box center [285, 440] width 218 height 15
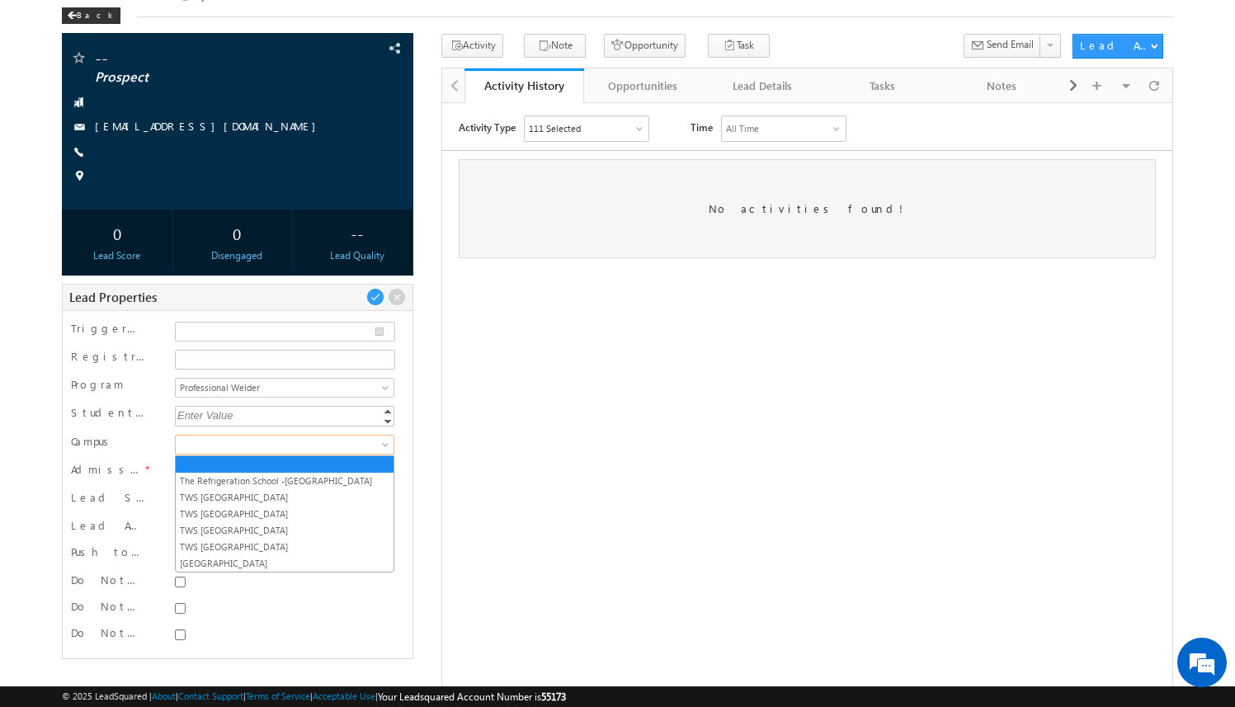
click at [318, 442] on span at bounding box center [282, 444] width 213 height 15
click at [304, 496] on link "TWS [GEOGRAPHIC_DATA]" at bounding box center [285, 497] width 218 height 15
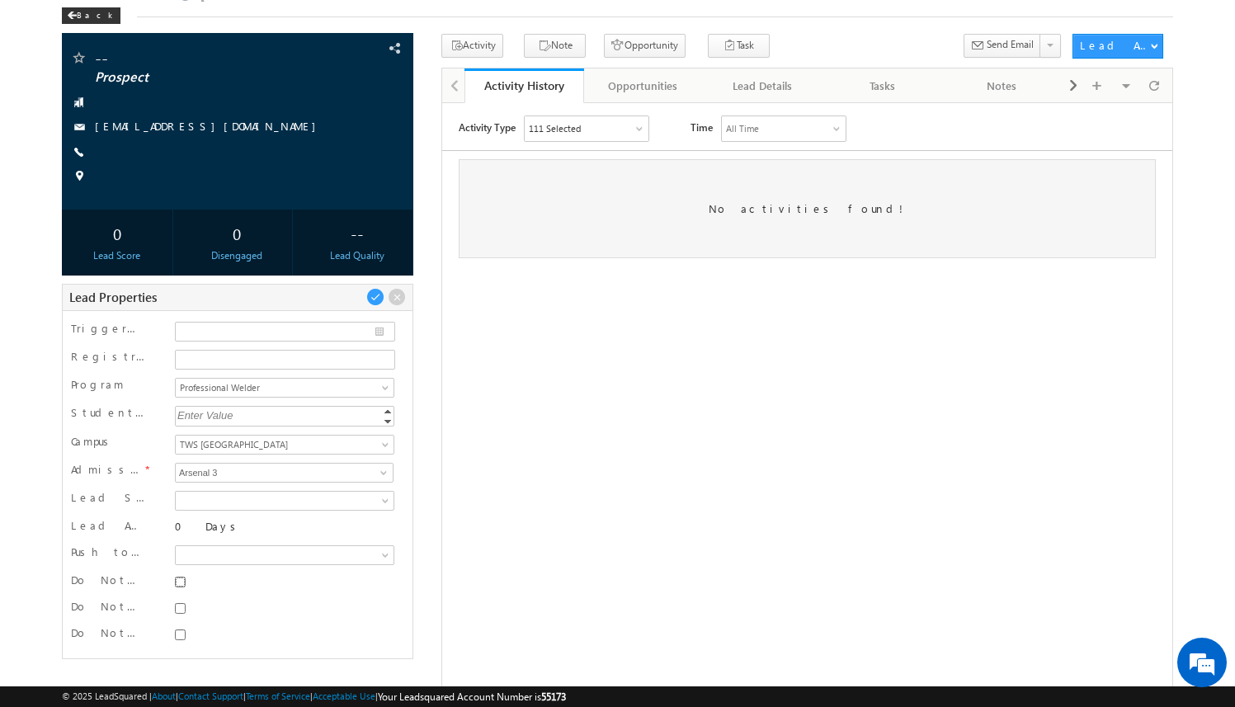
click at [183, 581] on input "Do Not SMS" at bounding box center [180, 582] width 11 height 11
checkbox input "true"
click at [180, 610] on input "Do Not Email" at bounding box center [180, 608] width 11 height 11
checkbox input "true"
click at [181, 639] on input "Do Not Call" at bounding box center [180, 634] width 11 height 11
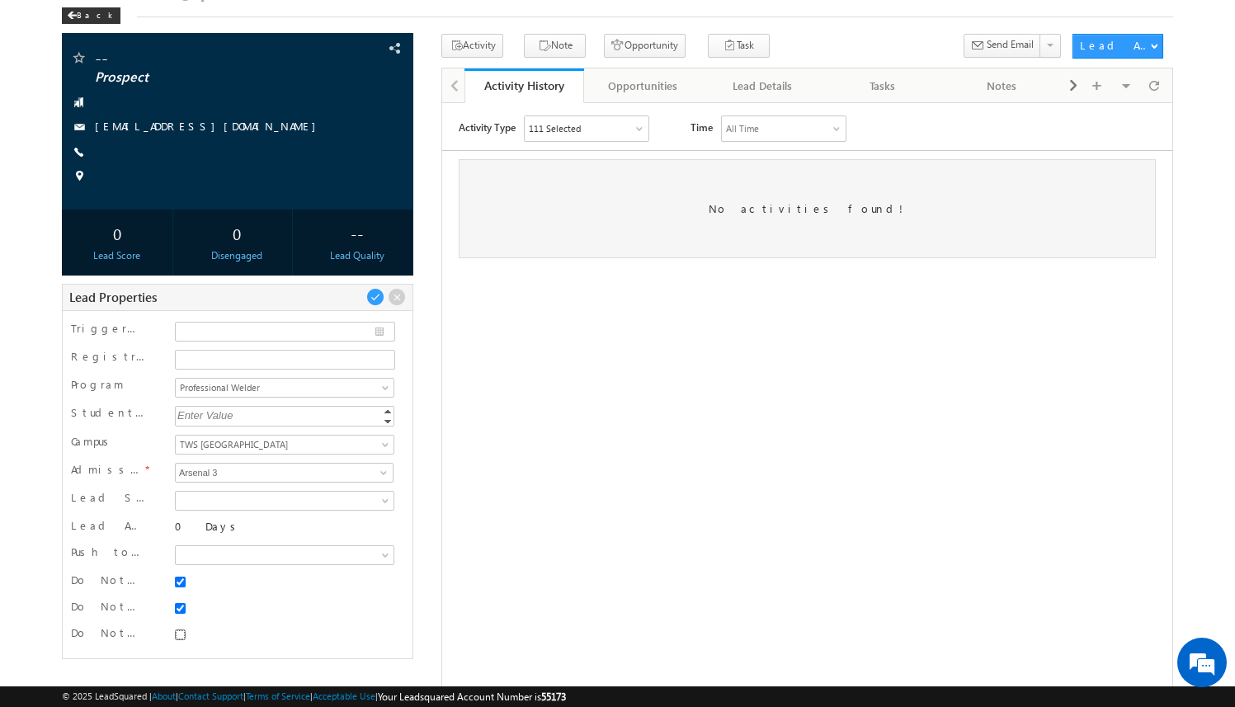
checkbox input "true"
click at [376, 291] on span at bounding box center [375, 297] width 18 height 18
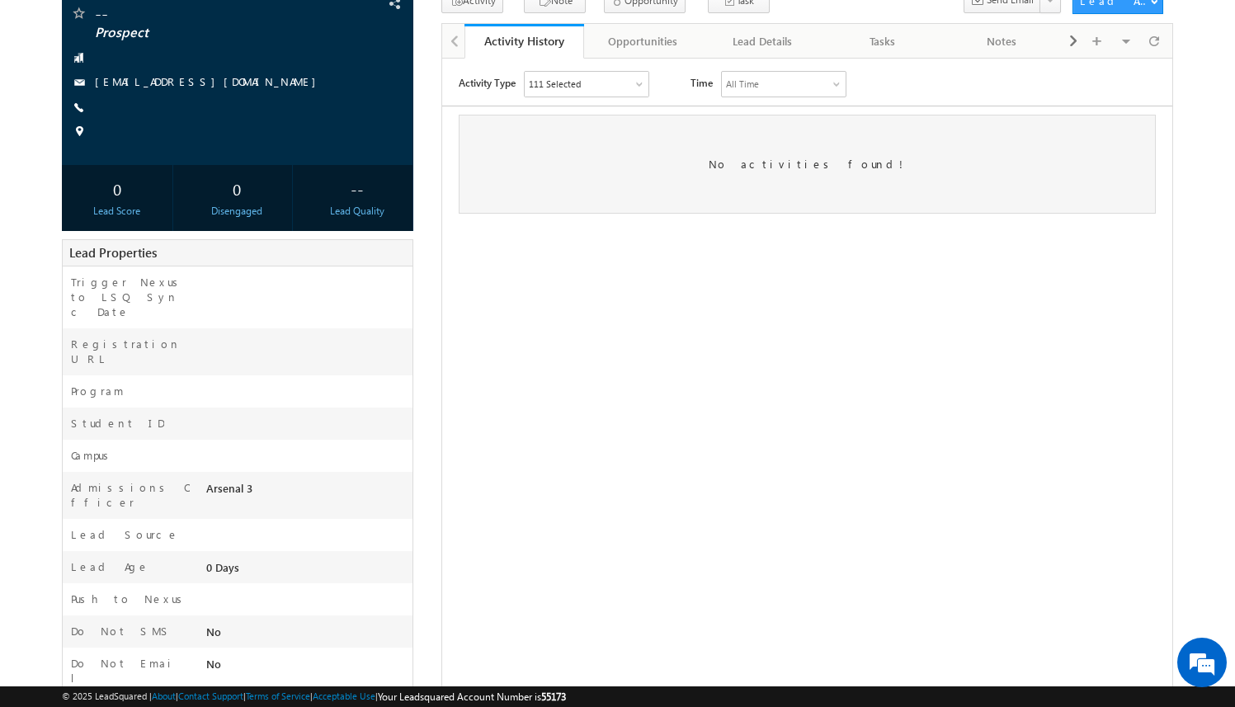
scroll to position [187, 0]
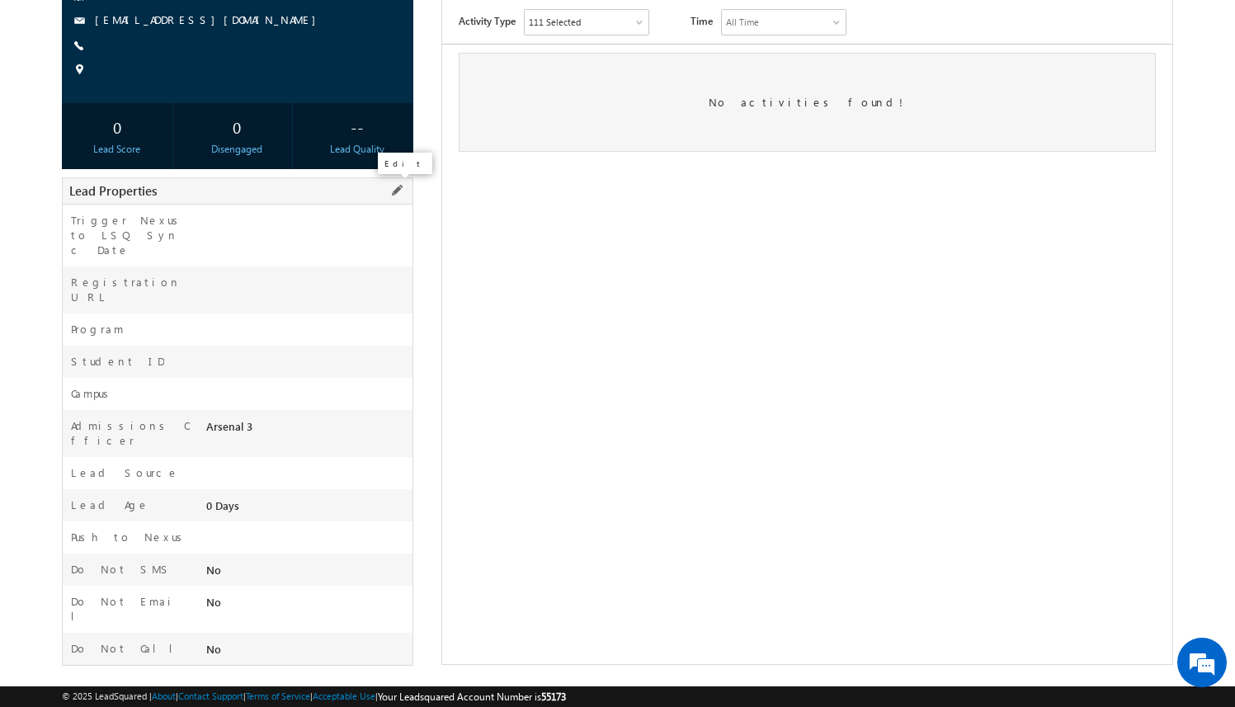
click at [397, 191] on span at bounding box center [397, 190] width 18 height 18
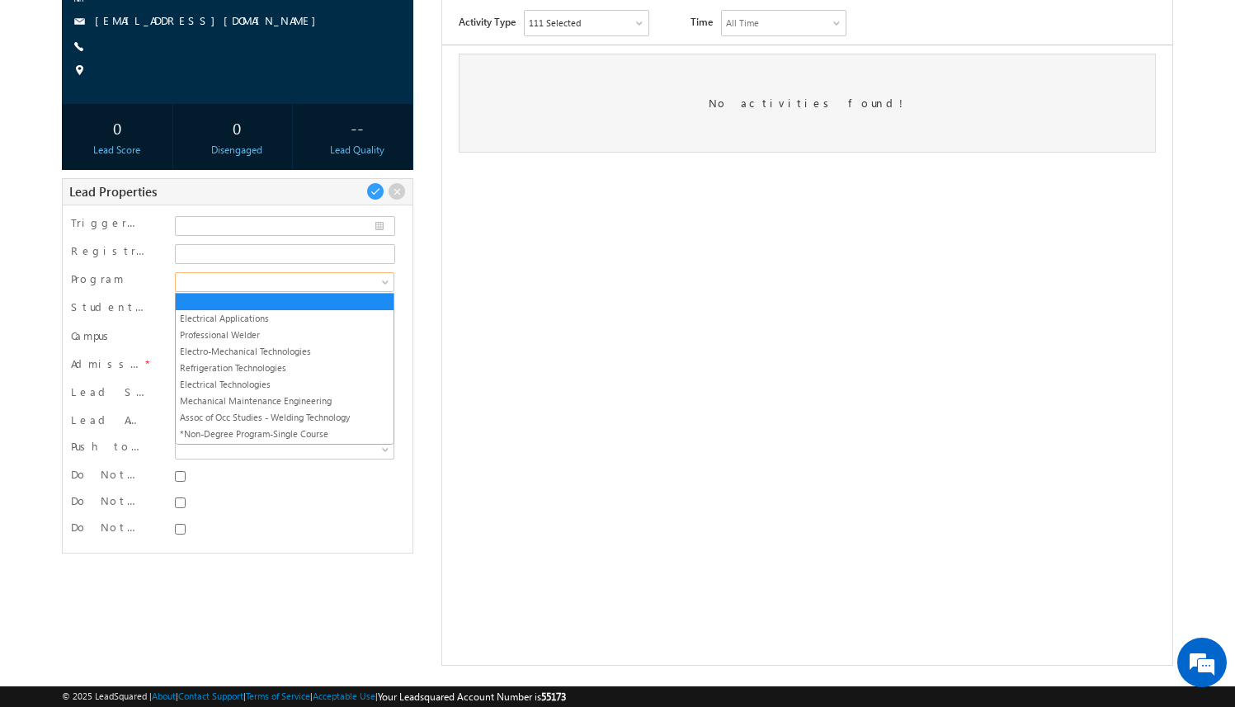
click at [352, 275] on span at bounding box center [282, 282] width 213 height 15
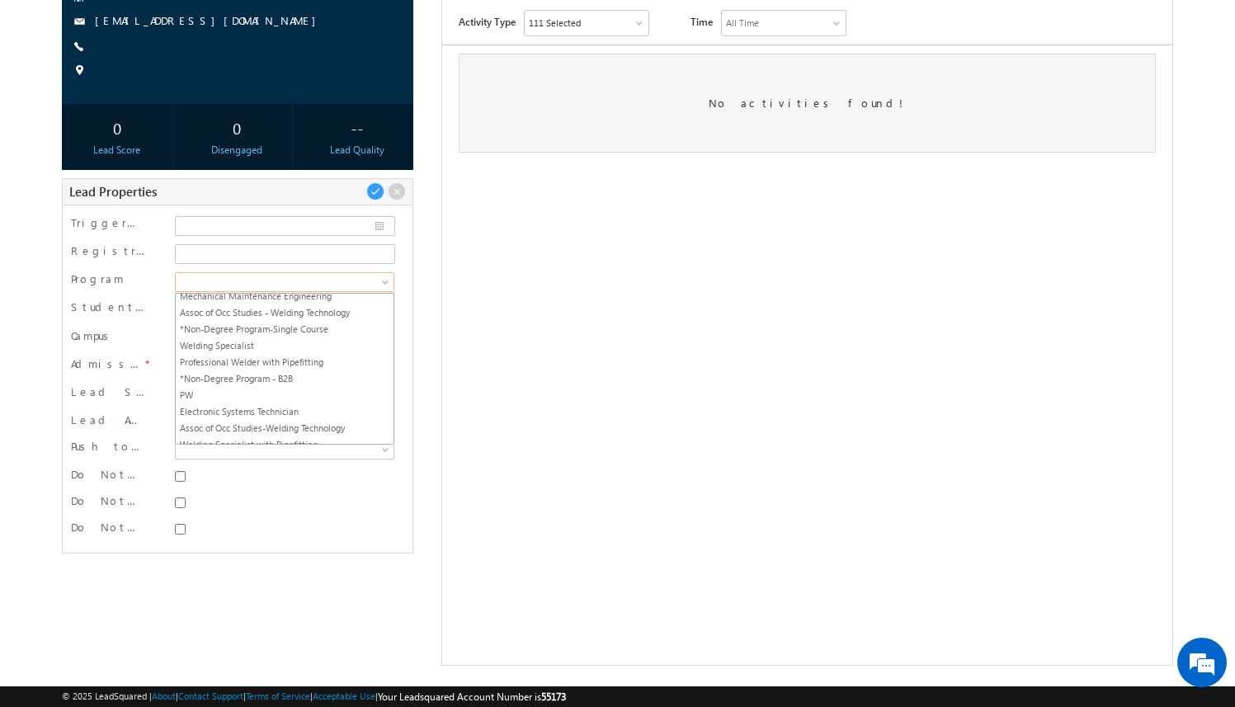
scroll to position [0, 0]
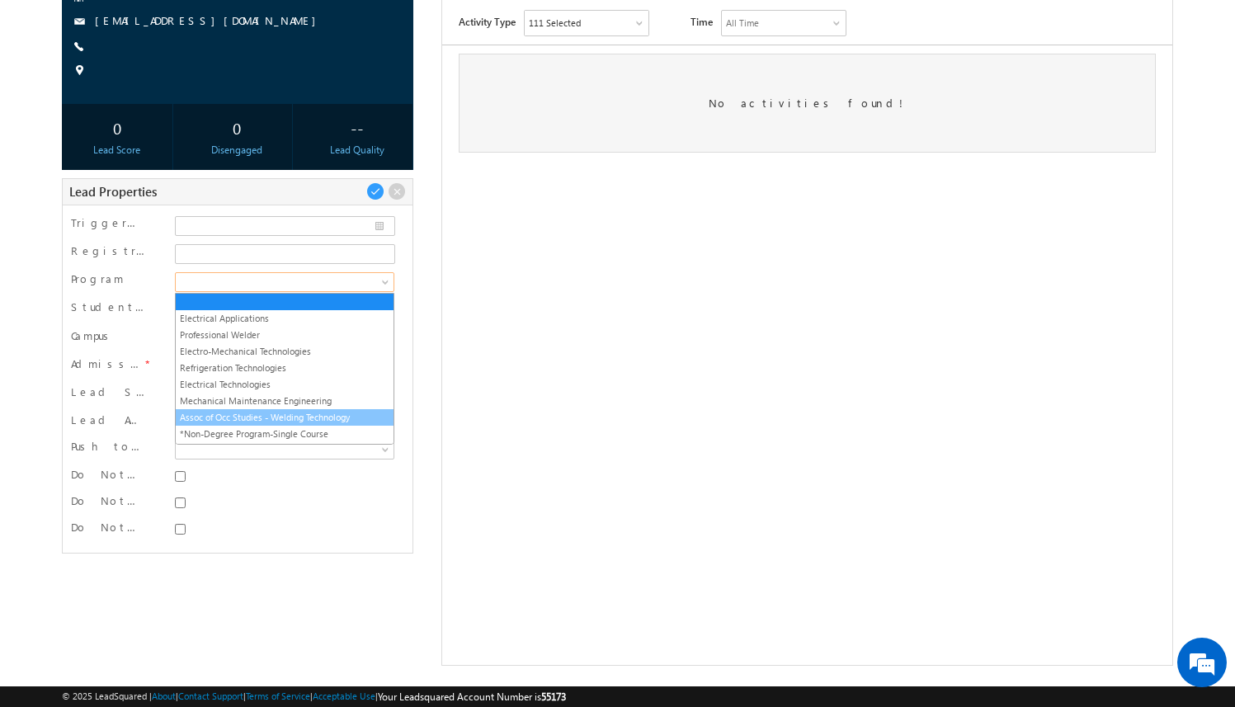
click at [343, 413] on link "Assoc of Occ Studies - Welding Technology" at bounding box center [285, 417] width 218 height 15
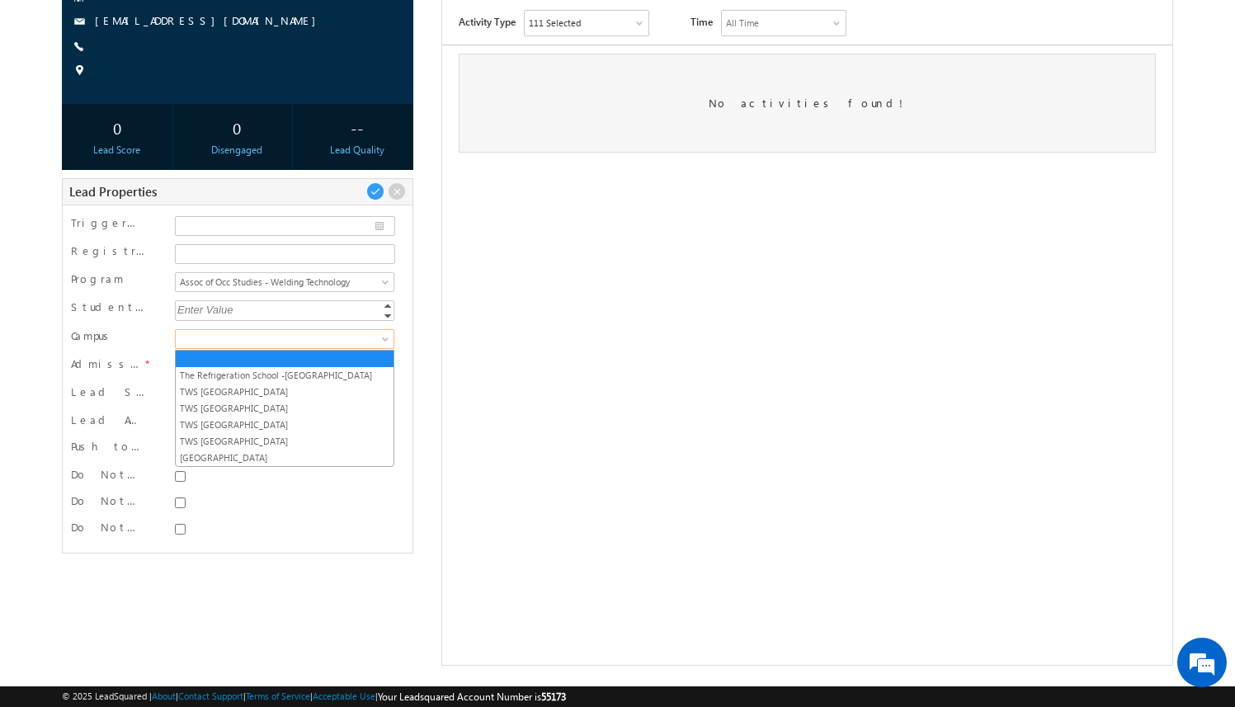
click at [332, 337] on span at bounding box center [282, 339] width 213 height 15
click at [310, 389] on link "TWS [GEOGRAPHIC_DATA]" at bounding box center [285, 391] width 218 height 15
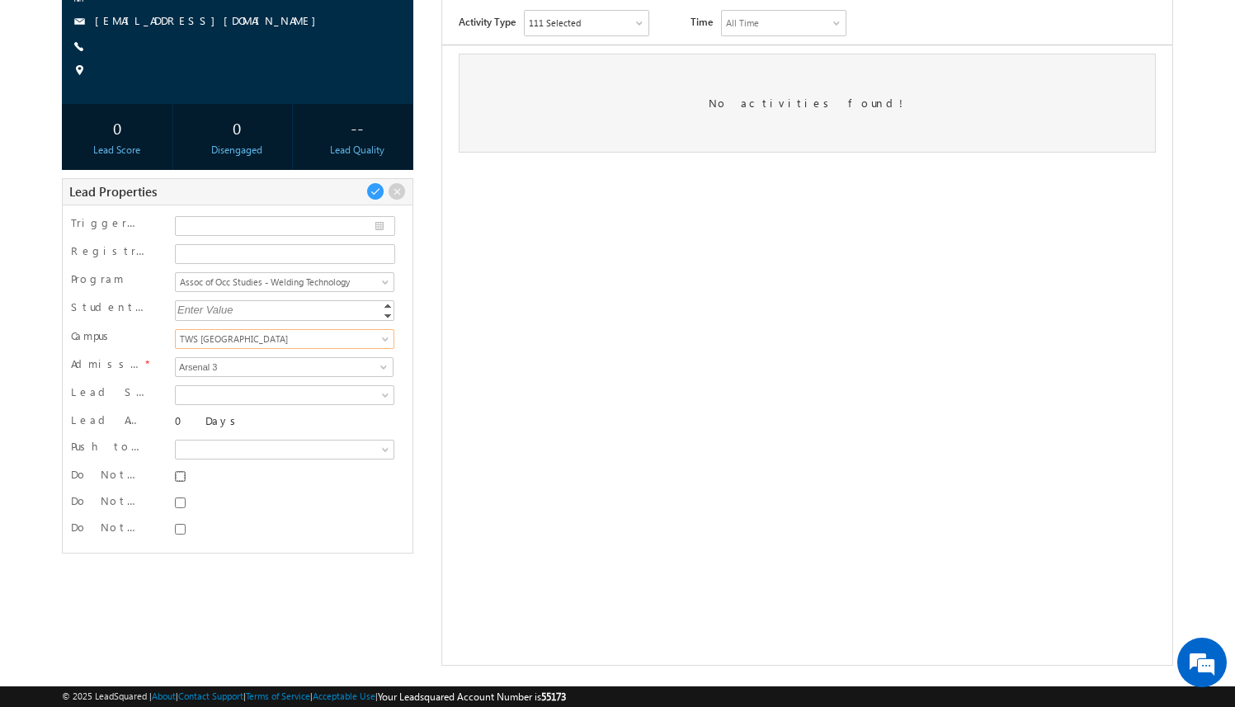
click at [179, 475] on input "Do Not SMS" at bounding box center [180, 476] width 11 height 11
checkbox input "true"
click at [182, 501] on input "Do Not Email" at bounding box center [180, 502] width 11 height 11
checkbox input "true"
click at [182, 528] on input "Do Not Call" at bounding box center [180, 529] width 11 height 11
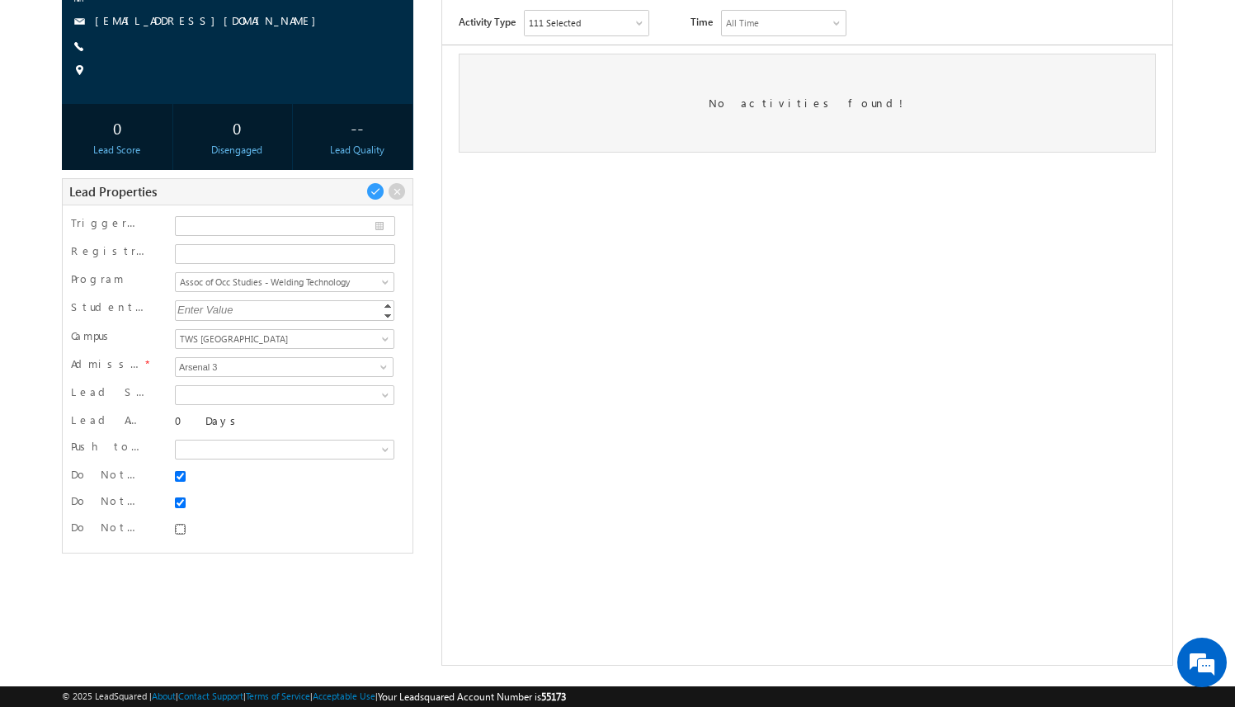
checkbox input "true"
click at [377, 192] on span at bounding box center [375, 191] width 18 height 18
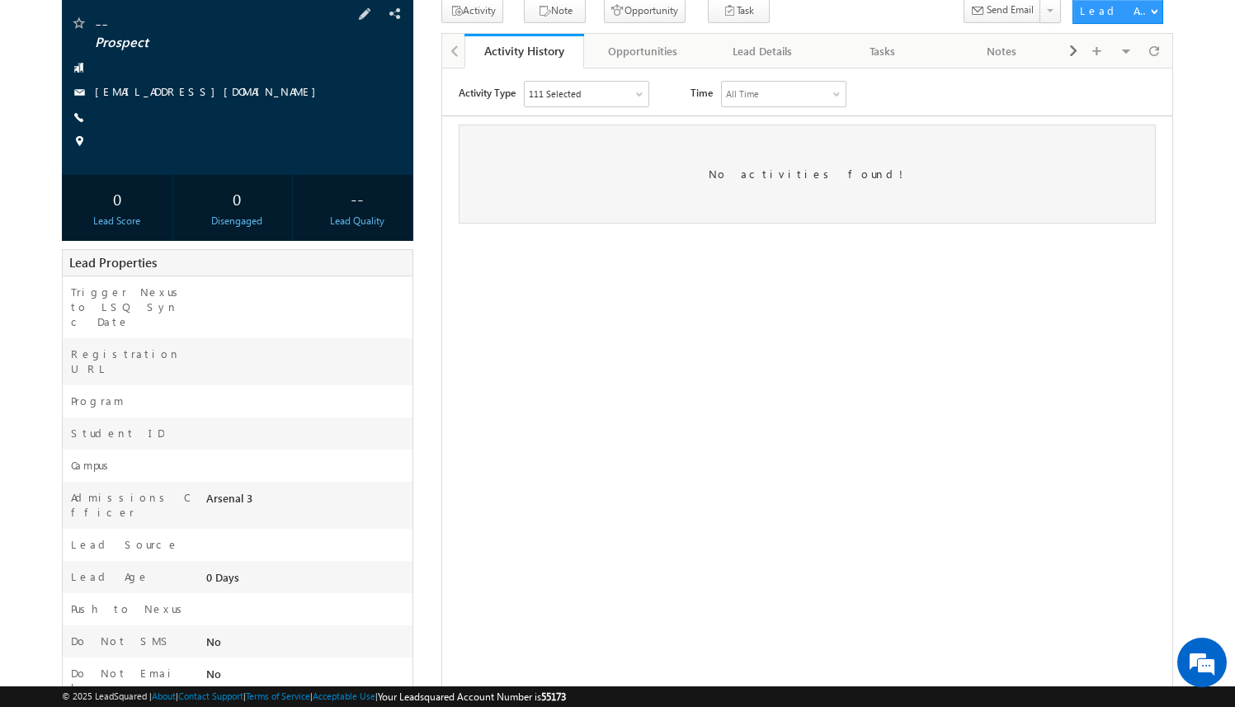
scroll to position [187, 0]
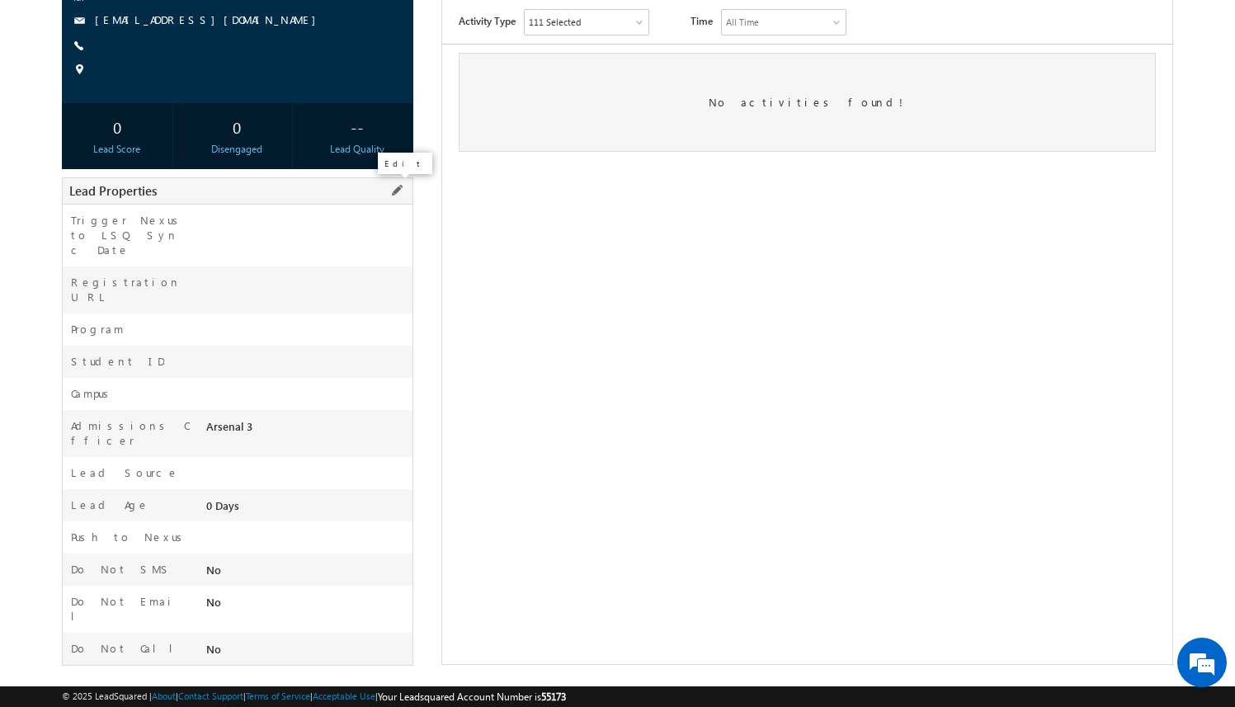
click at [393, 195] on span at bounding box center [397, 190] width 18 height 18
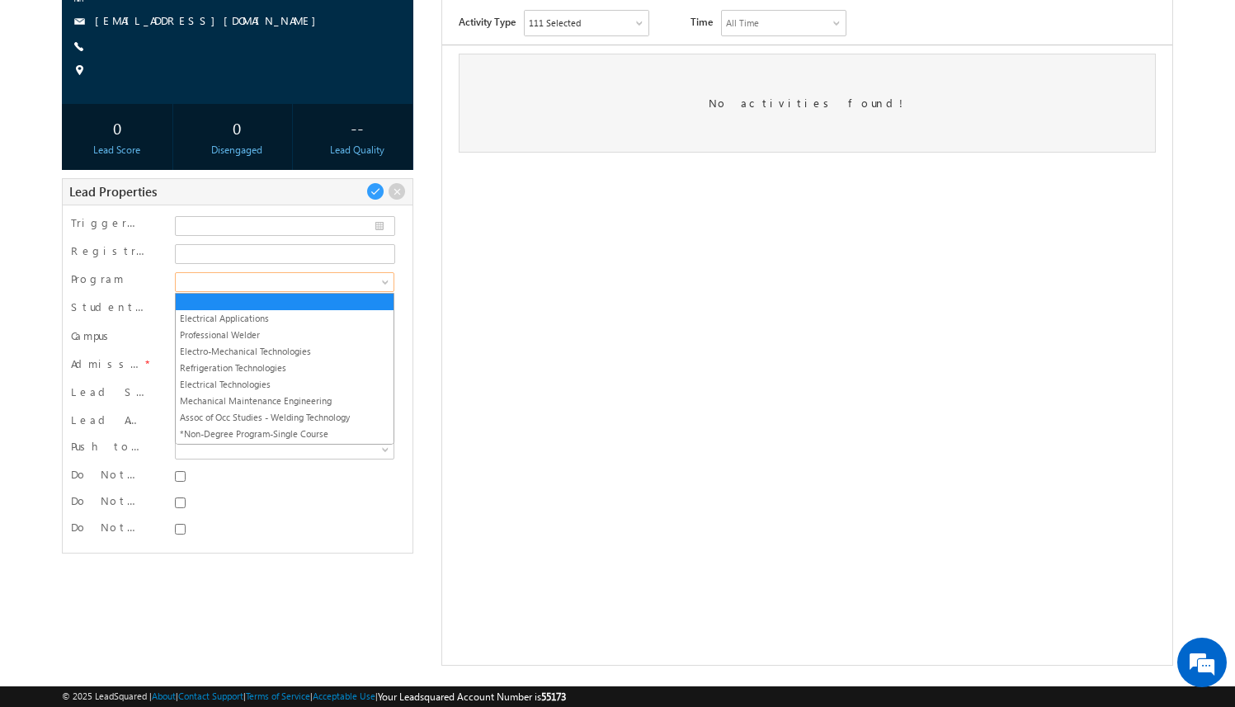
click at [380, 279] on span at bounding box center [386, 285] width 13 height 13
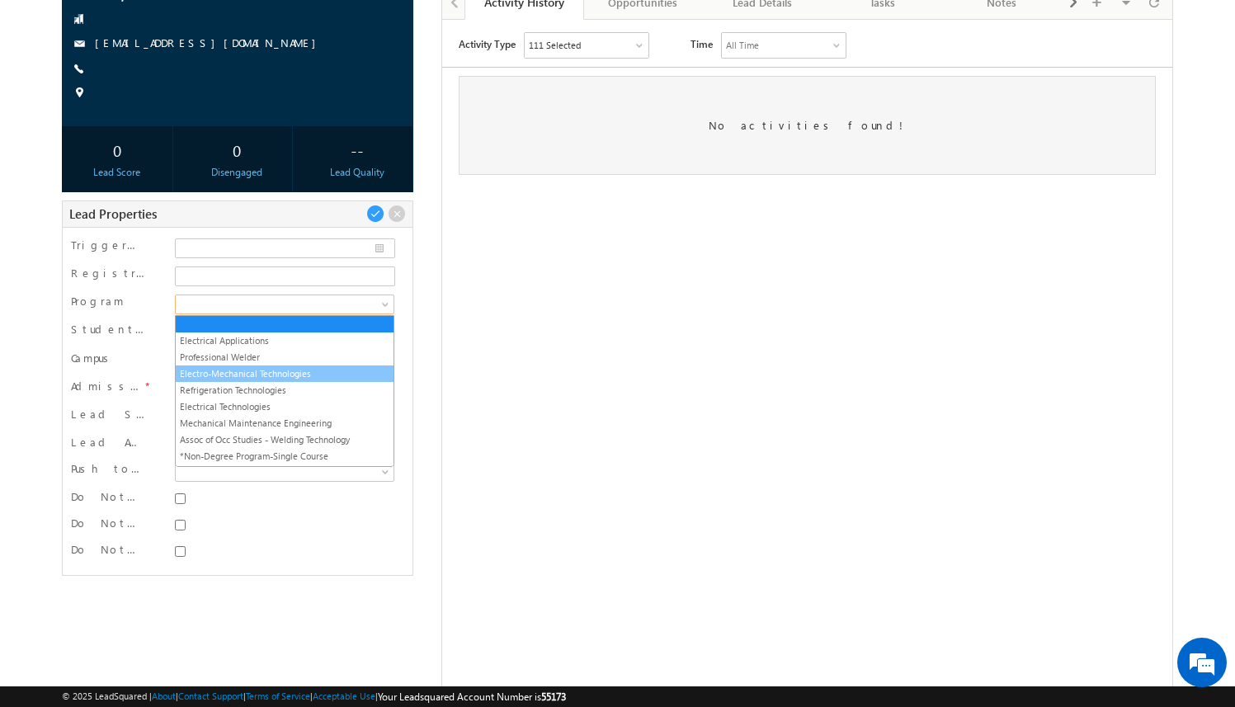
click at [337, 370] on link "Electro-Mechanical Technologies" at bounding box center [285, 373] width 218 height 15
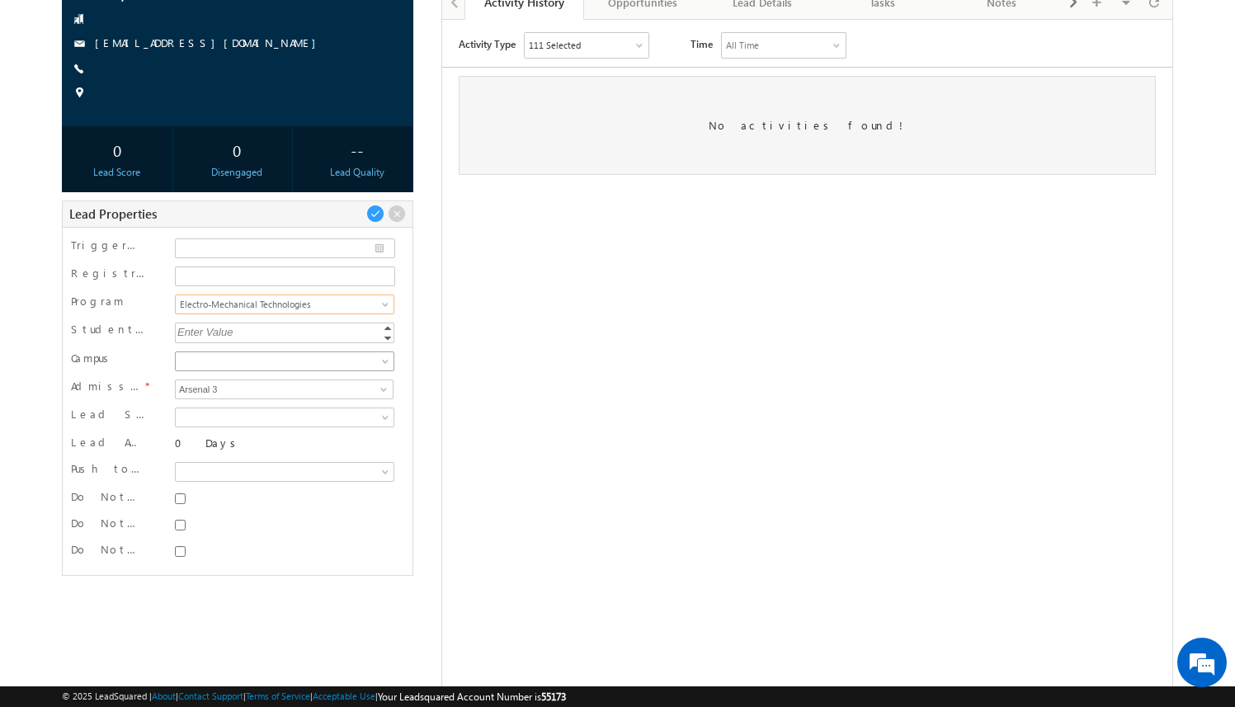
scroll to position [0, 0]
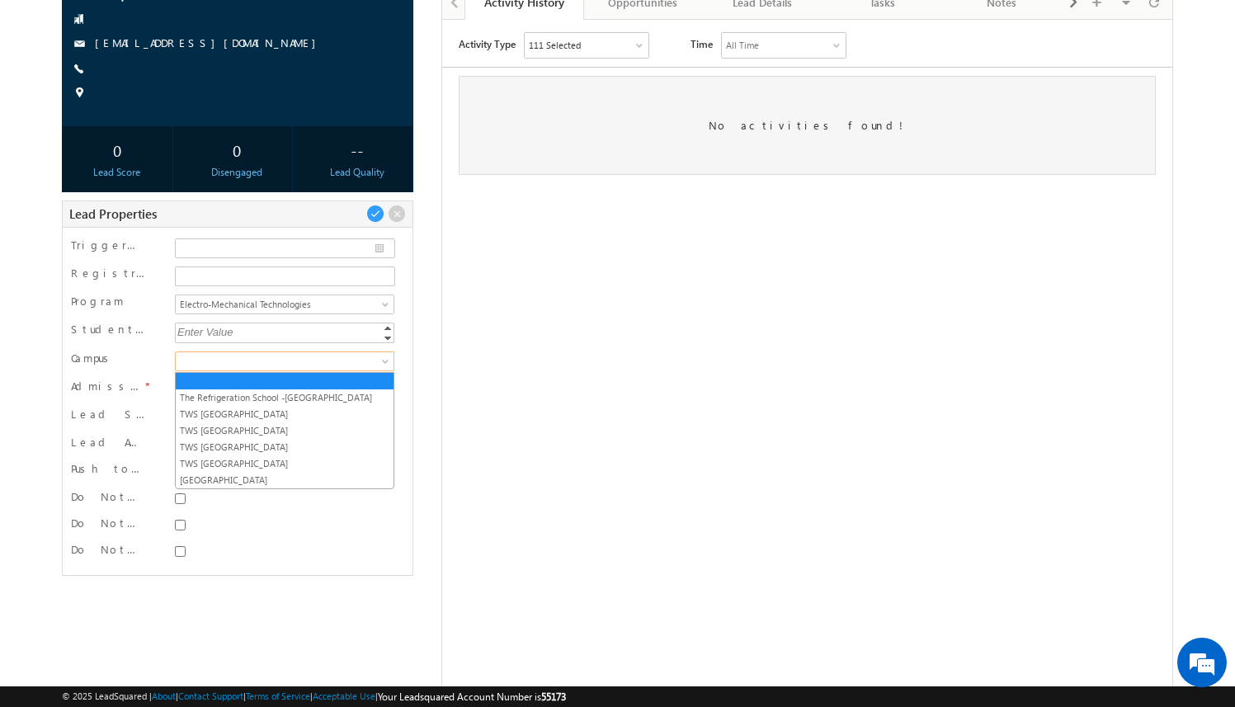
click at [341, 357] on span at bounding box center [282, 361] width 213 height 15
click at [319, 411] on link "TWS [GEOGRAPHIC_DATA]" at bounding box center [285, 414] width 218 height 15
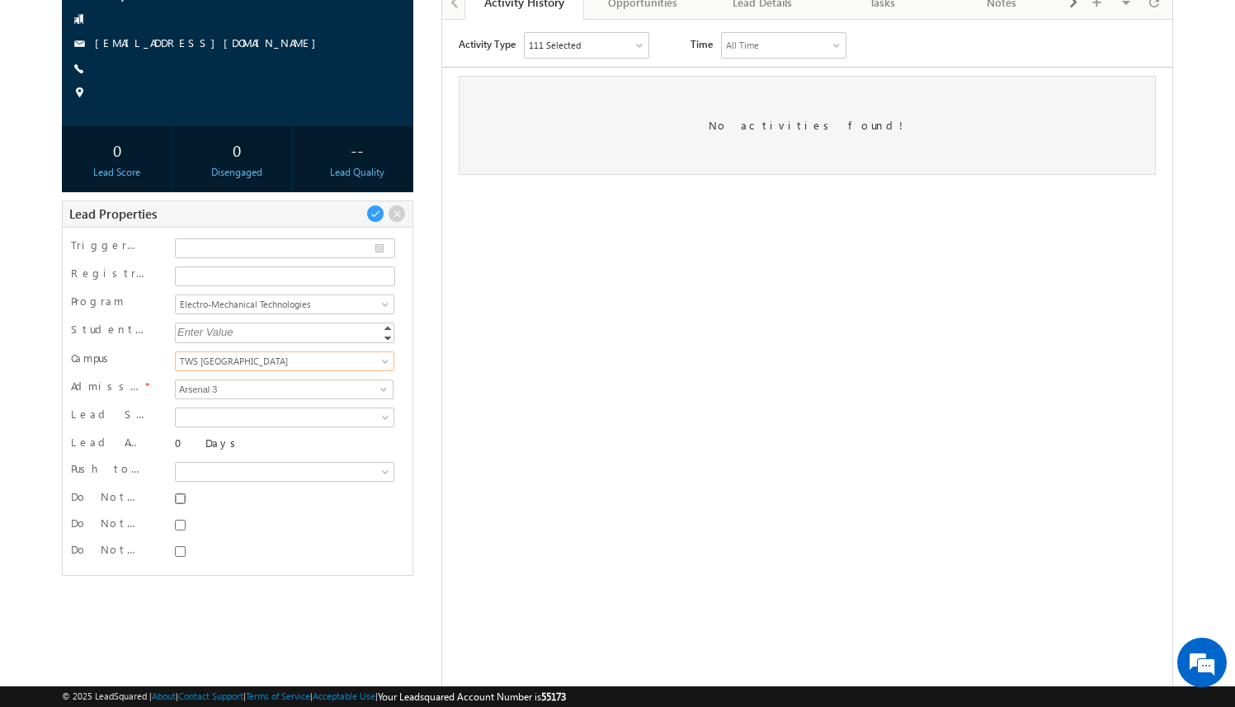
click at [181, 497] on input "Do Not SMS" at bounding box center [180, 498] width 11 height 11
checkbox input "true"
click at [181, 522] on input "Do Not Email" at bounding box center [180, 525] width 11 height 11
checkbox input "true"
click at [181, 554] on input "Do Not Call" at bounding box center [180, 551] width 11 height 11
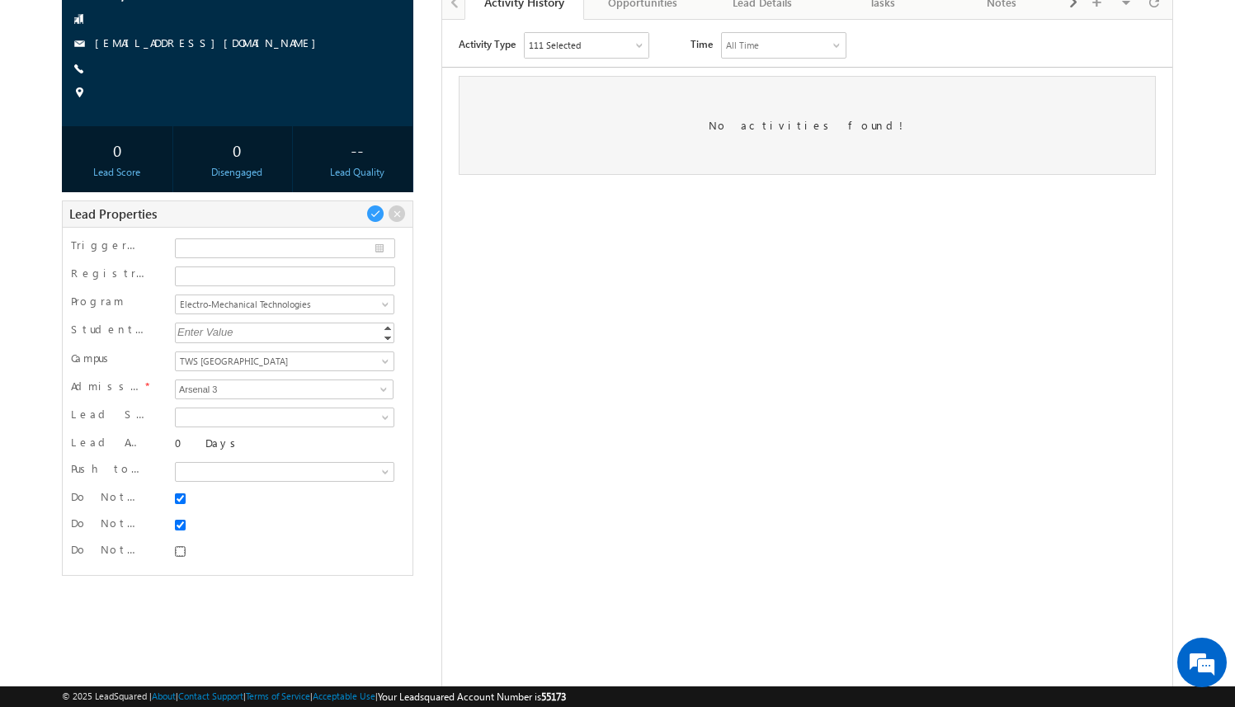
checkbox input "true"
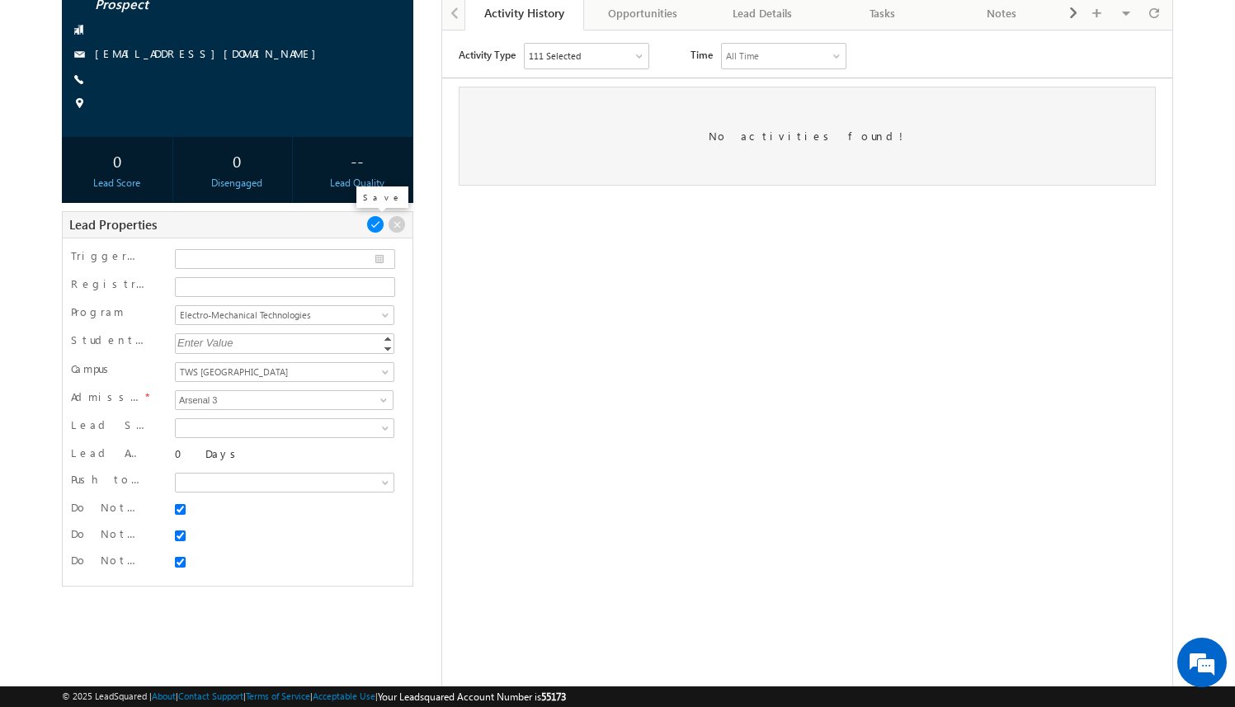
click at [377, 220] on span at bounding box center [375, 224] width 18 height 18
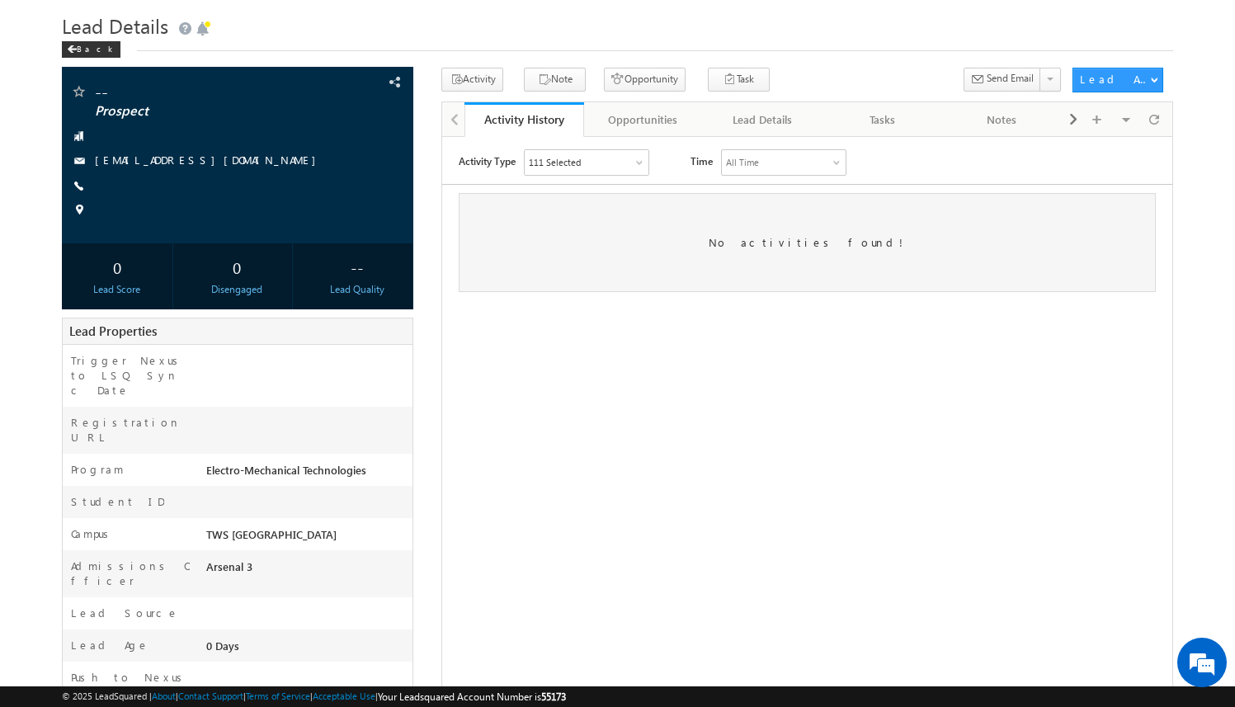
click at [423, 340] on div "-- Prospect amartha+test821tulemt@arsenalstudios.com" at bounding box center [617, 441] width 1111 height 746
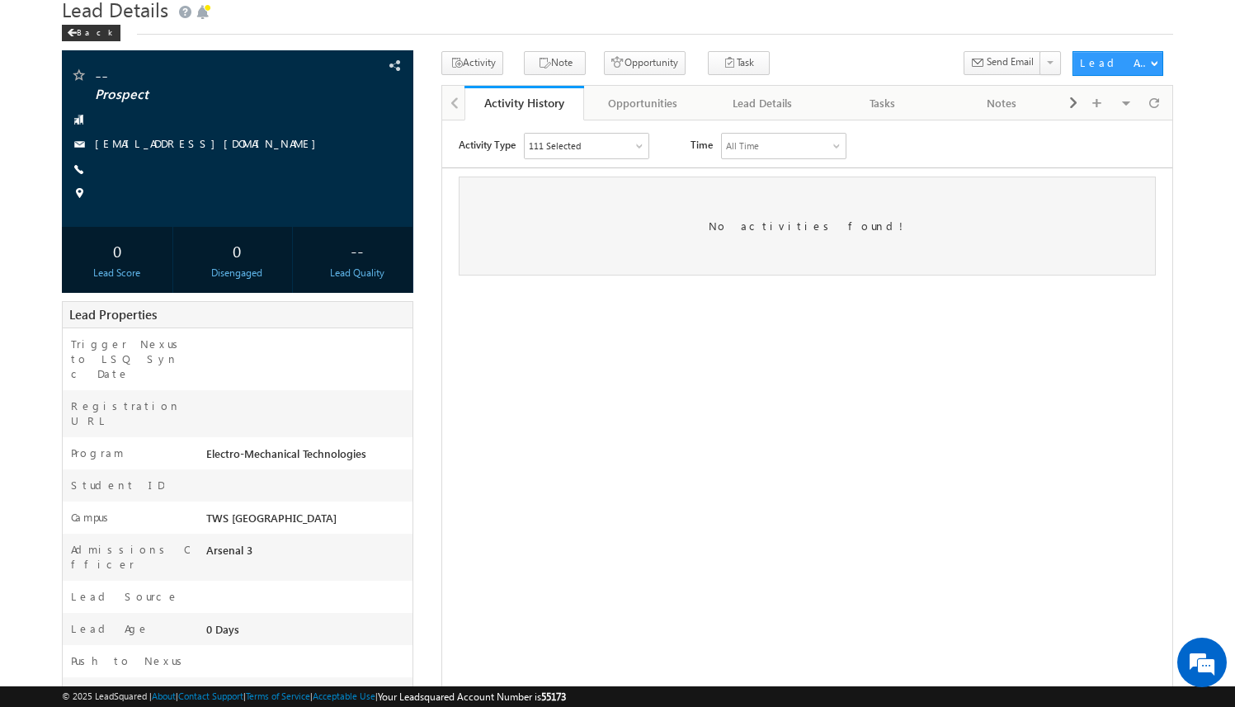
scroll to position [0, 0]
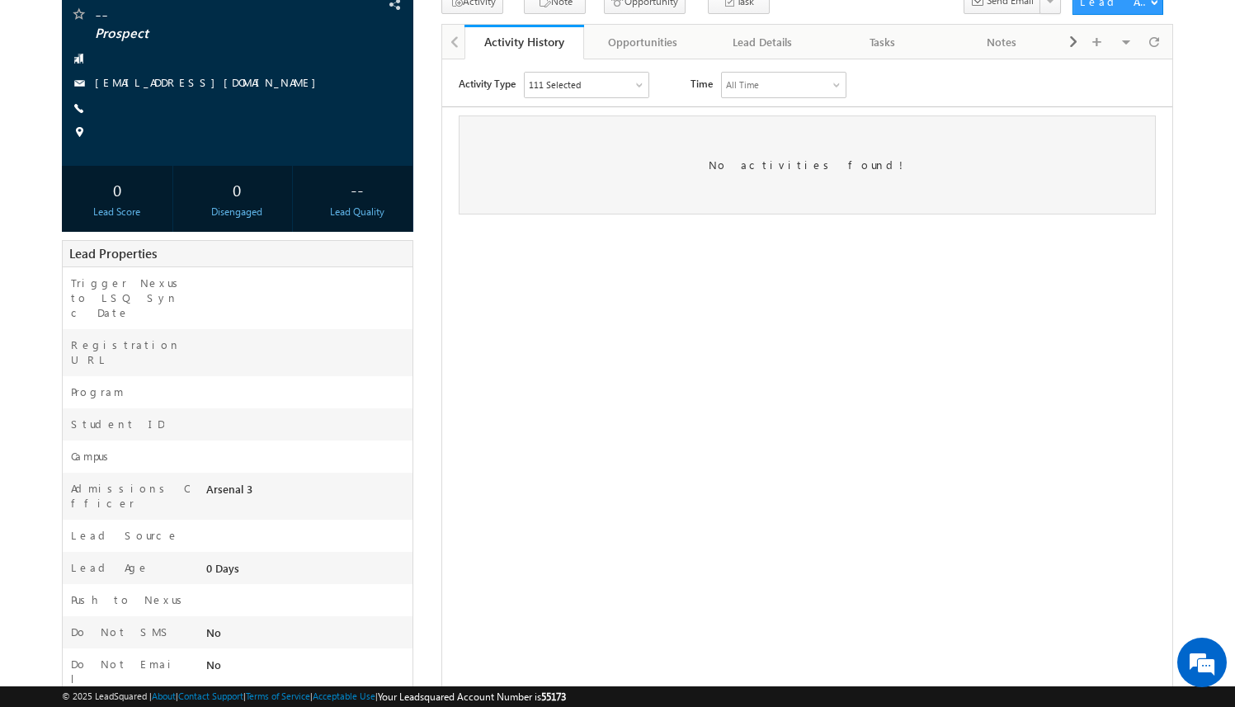
scroll to position [187, 0]
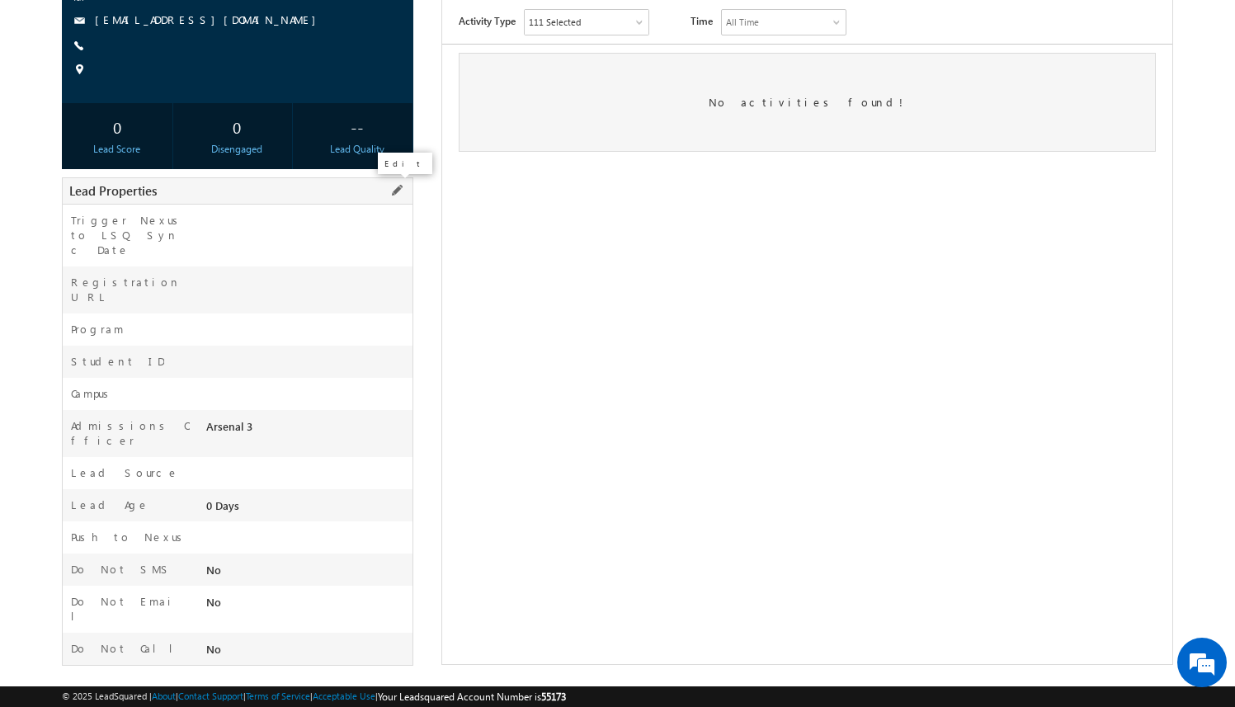
click at [400, 191] on span at bounding box center [397, 190] width 18 height 18
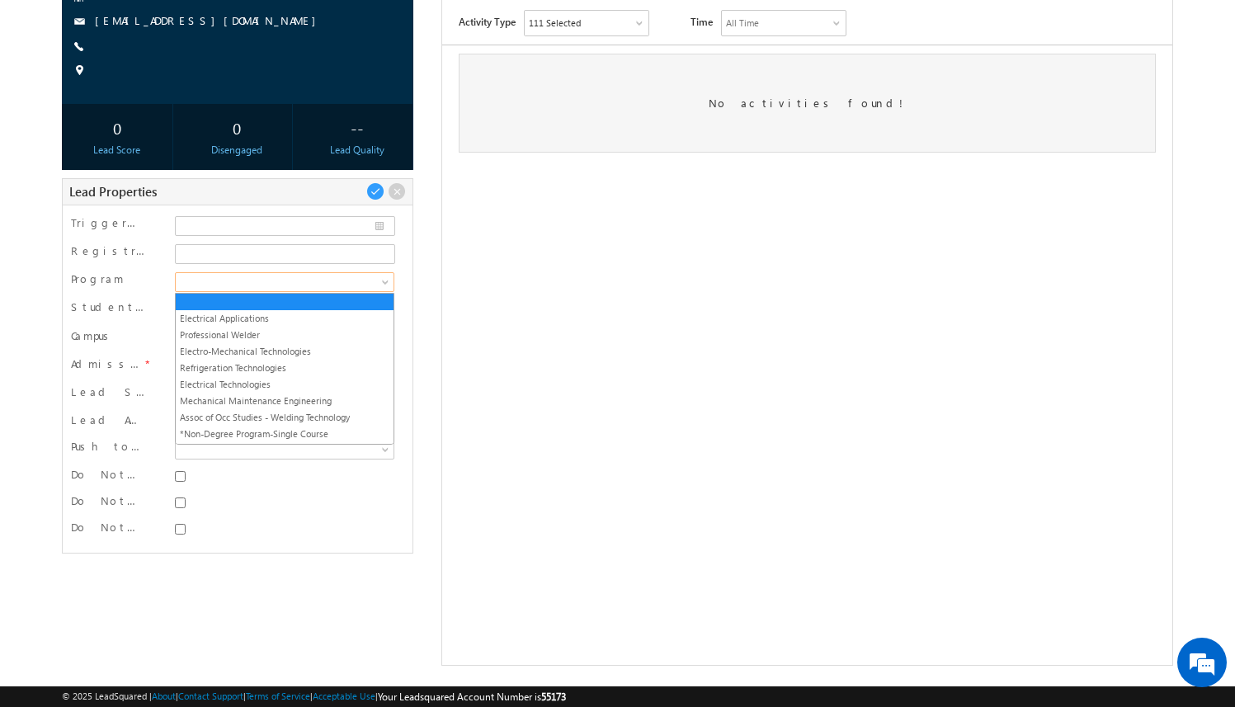
click at [374, 290] on link at bounding box center [284, 282] width 219 height 20
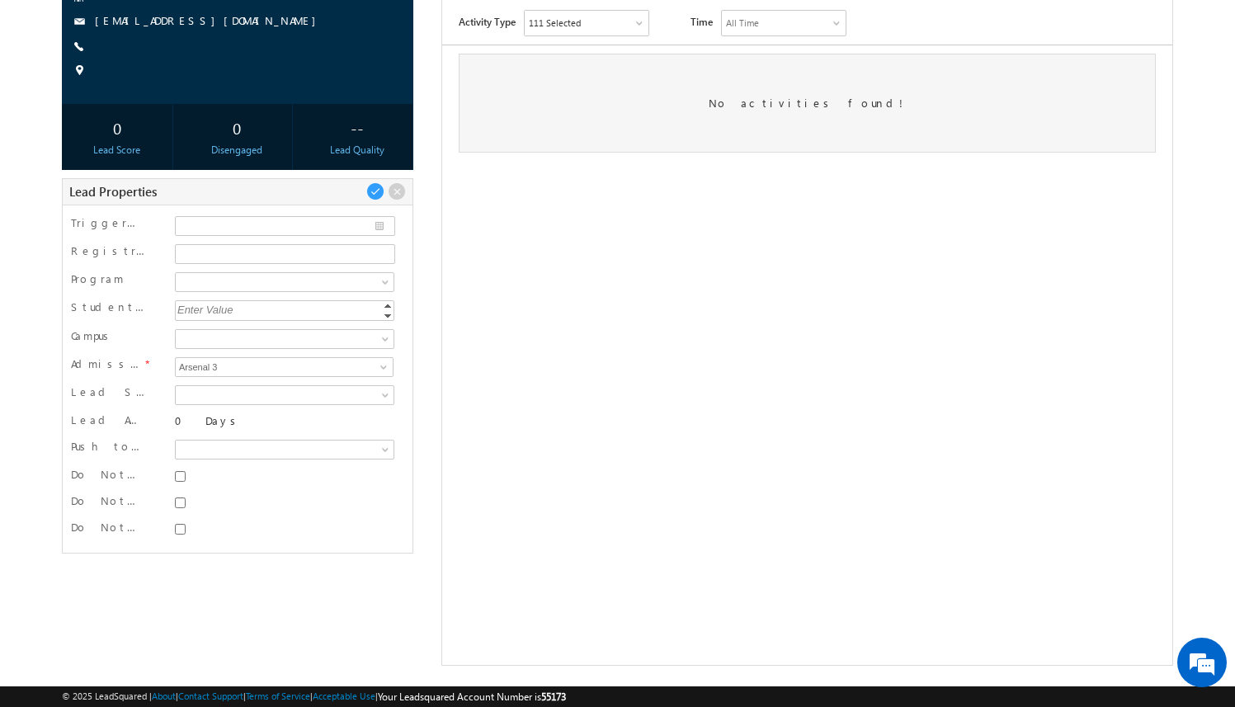
click at [405, 283] on div "Trigger Nexus to LSQ Sync Date Registration URL Program Electrical Applications…" at bounding box center [237, 379] width 351 height 349
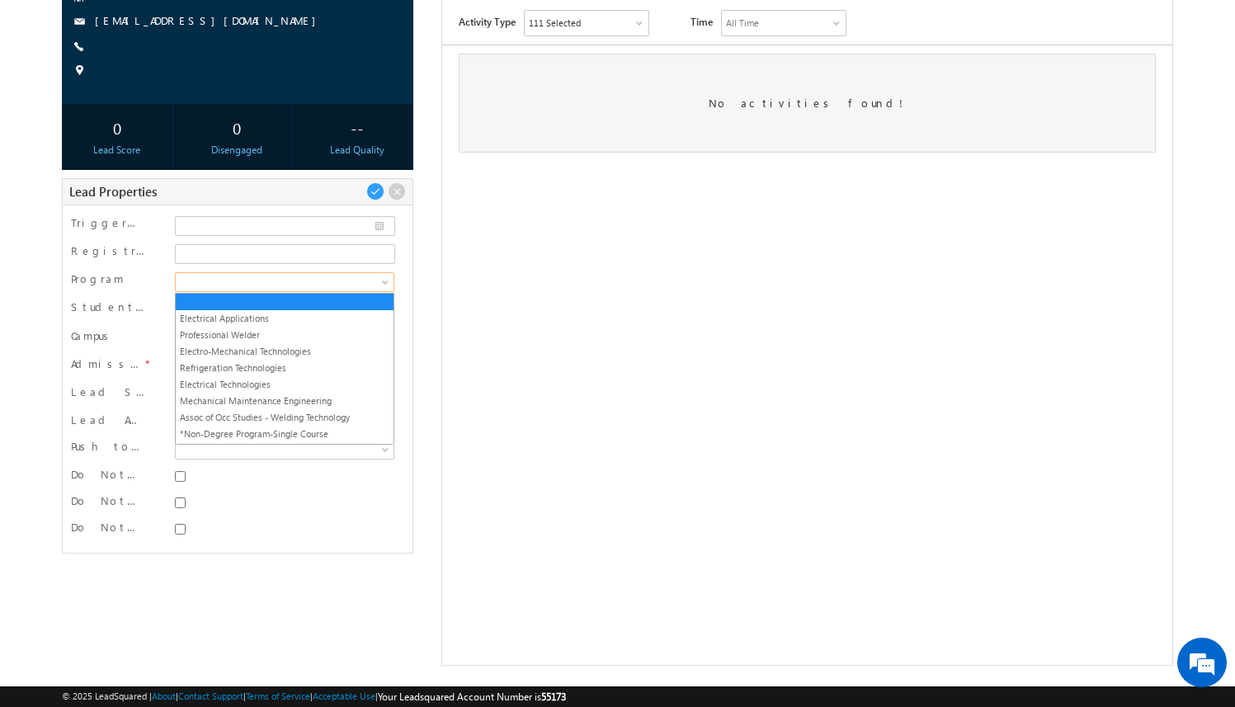
click at [378, 278] on span at bounding box center [282, 282] width 213 height 15
click at [342, 327] on link "Professional Welder" at bounding box center [285, 334] width 218 height 15
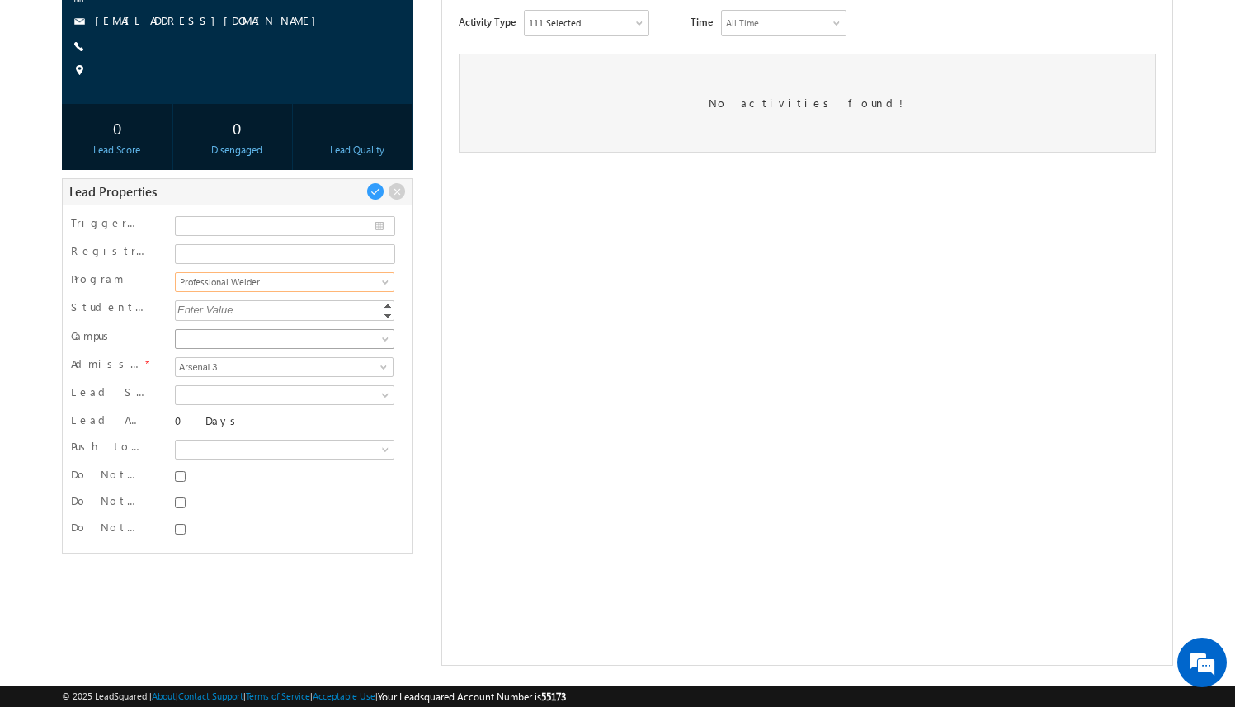
click at [340, 335] on span at bounding box center [282, 339] width 213 height 15
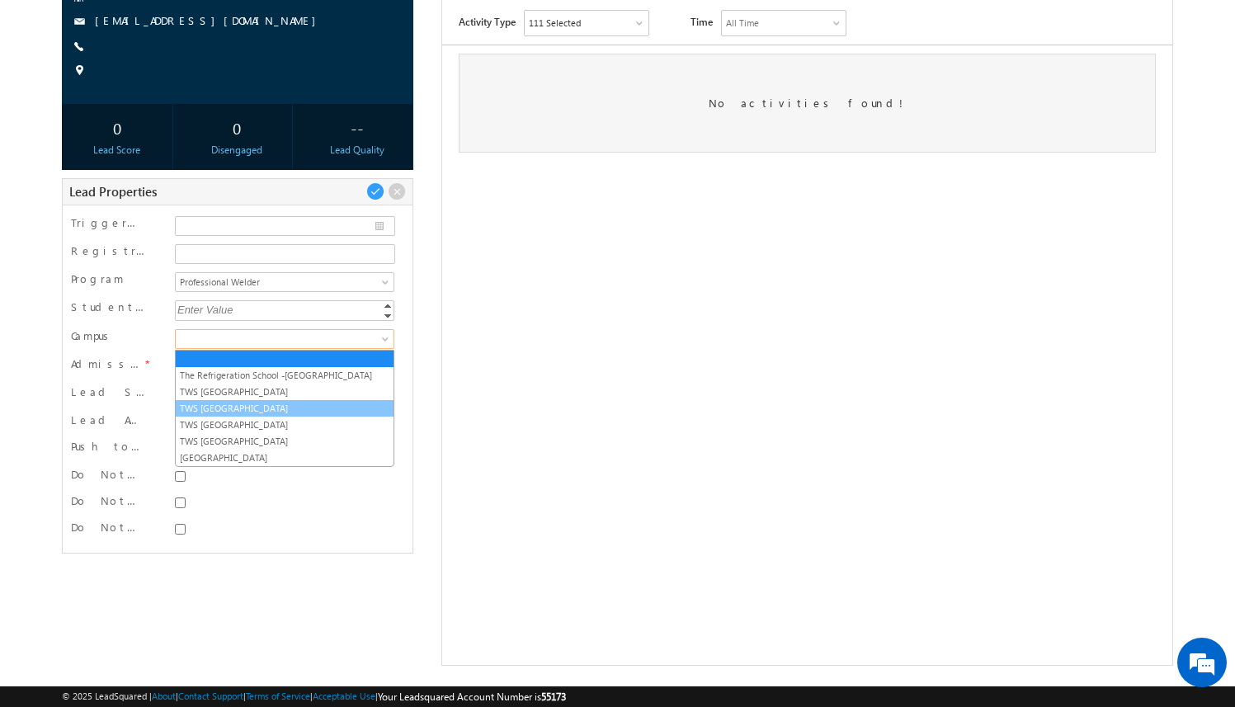
click at [308, 403] on link "TWS [GEOGRAPHIC_DATA]" at bounding box center [285, 408] width 218 height 15
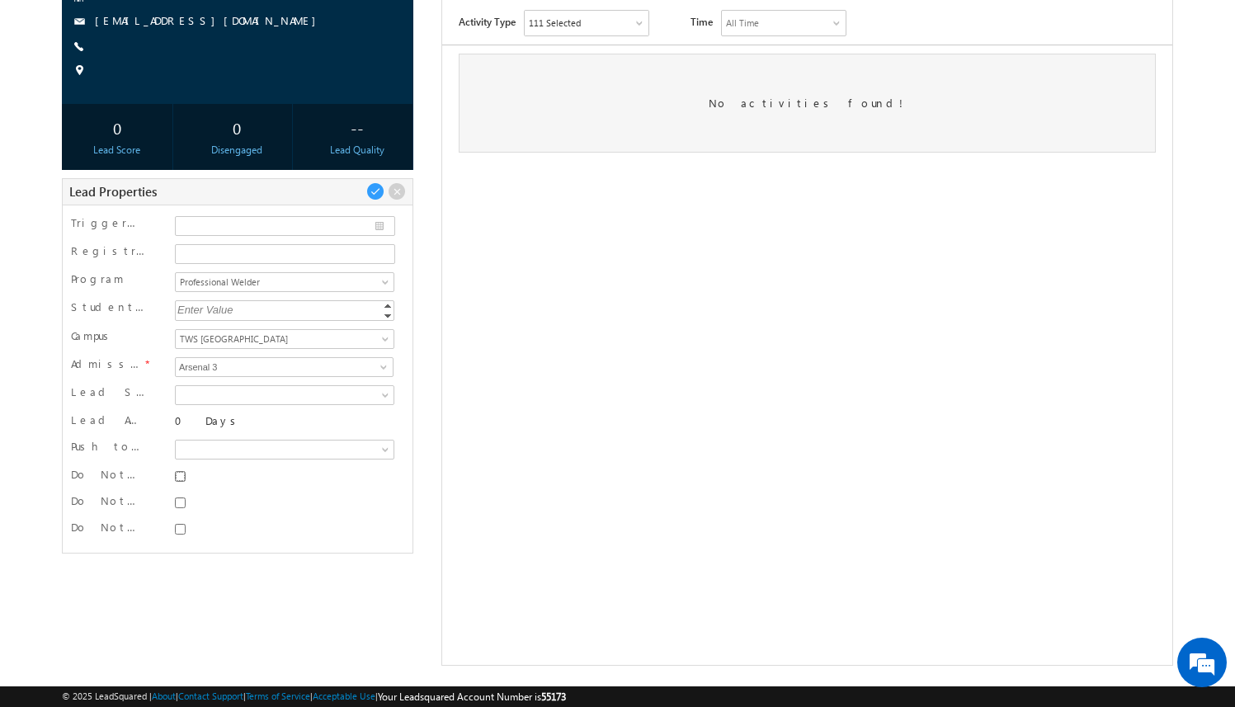
click at [177, 474] on input "Do Not SMS" at bounding box center [180, 476] width 11 height 11
checkbox input "true"
click at [177, 502] on input "Do Not Email" at bounding box center [180, 502] width 11 height 11
checkbox input "true"
click at [177, 529] on input "Do Not Call" at bounding box center [180, 529] width 11 height 11
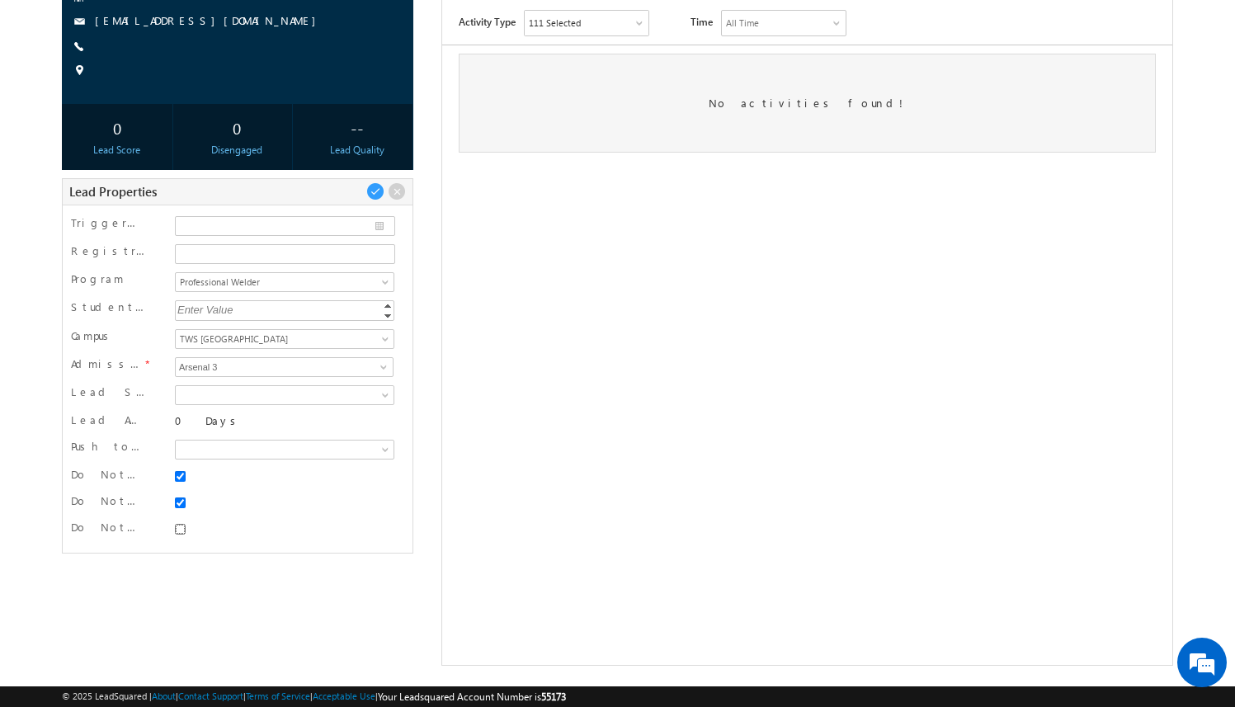
checkbox input "true"
click at [377, 190] on span at bounding box center [375, 191] width 18 height 18
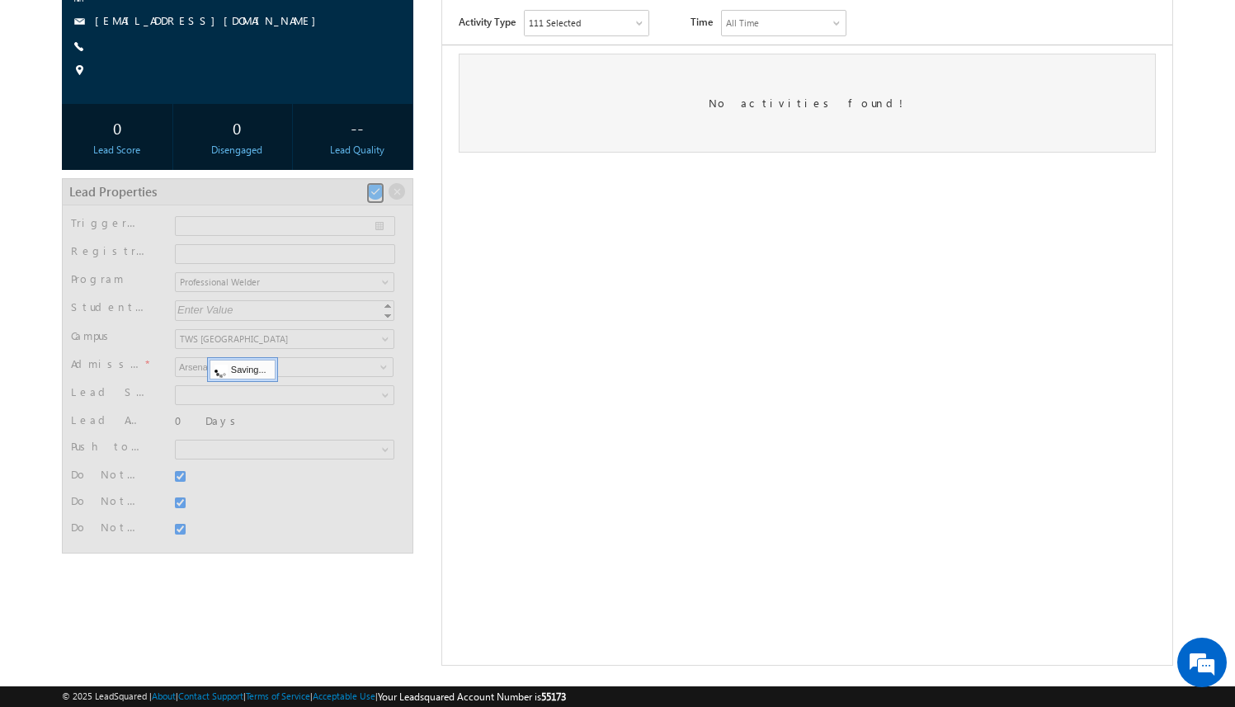
scroll to position [47, 0]
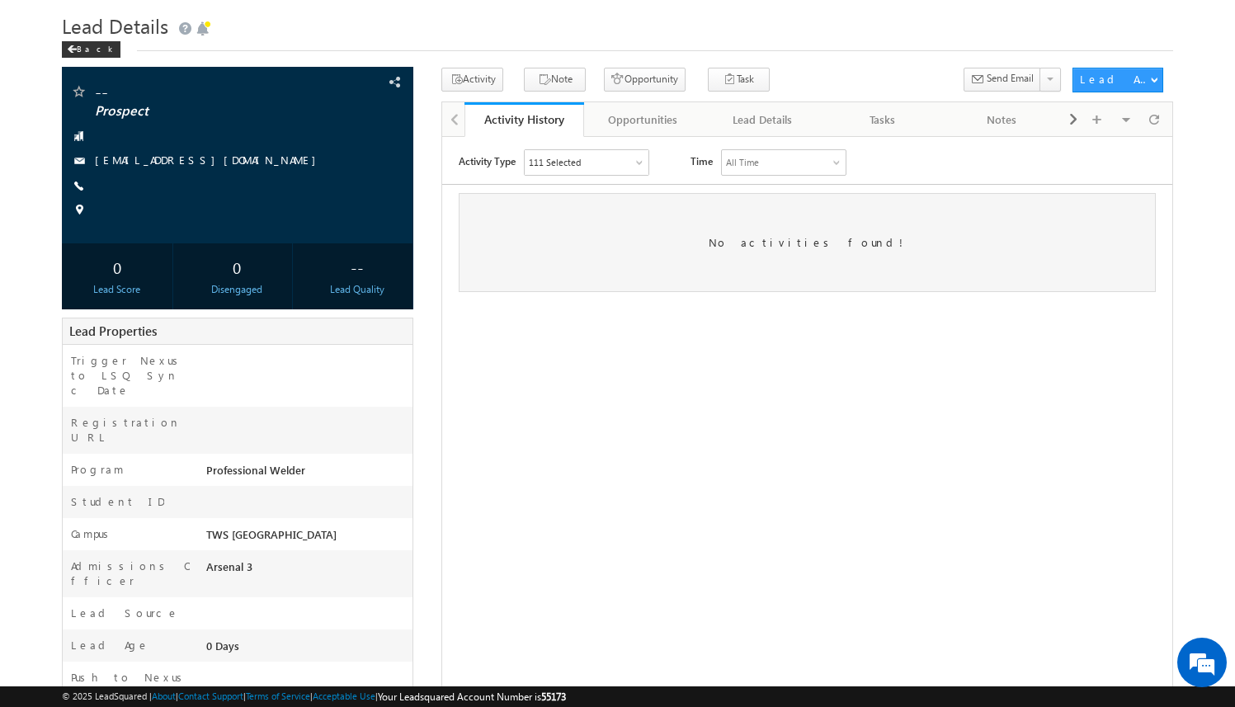
click at [426, 214] on div "-- Prospect amartha+test821jaxpw@arsenalstudios.com" at bounding box center [617, 441] width 1111 height 746
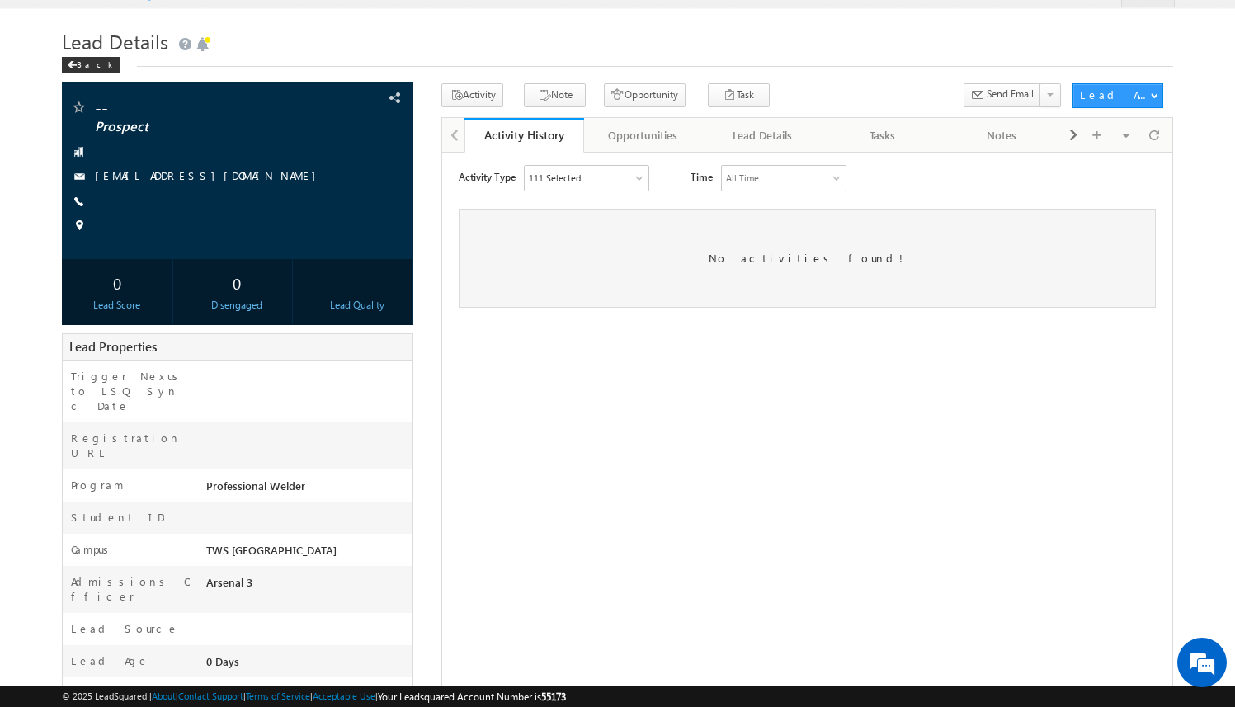
scroll to position [0, 0]
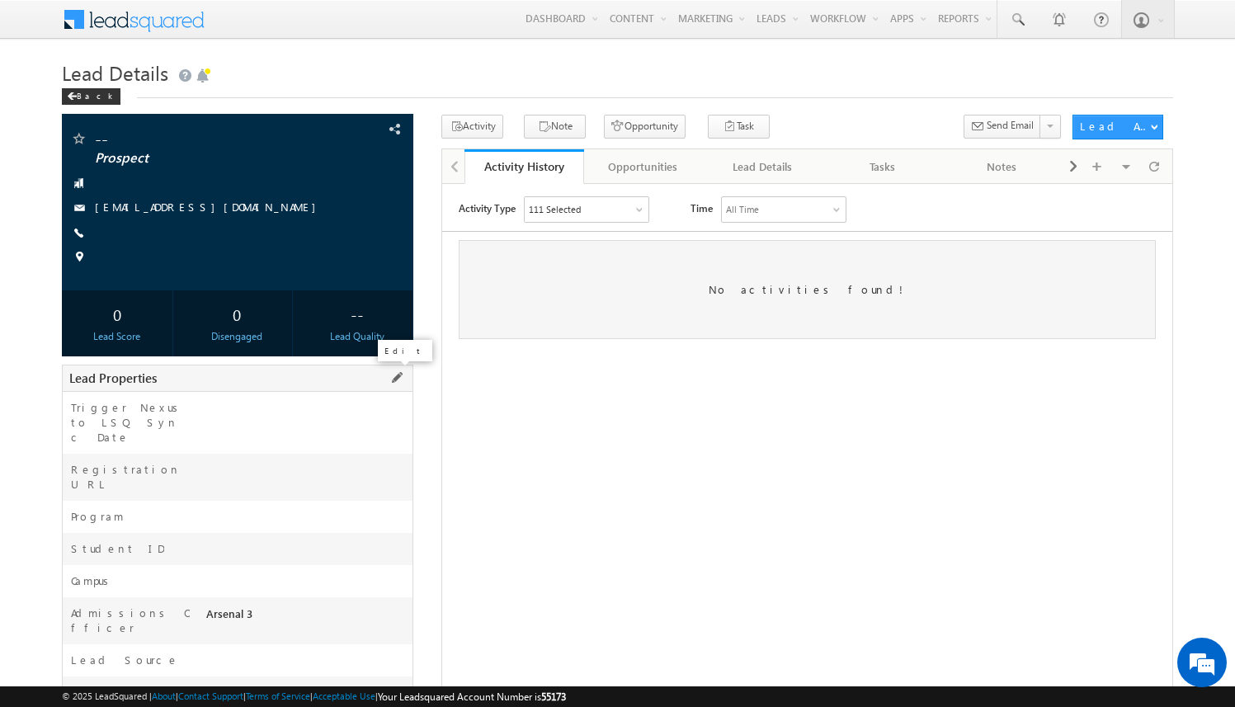
click at [402, 378] on span at bounding box center [397, 378] width 18 height 18
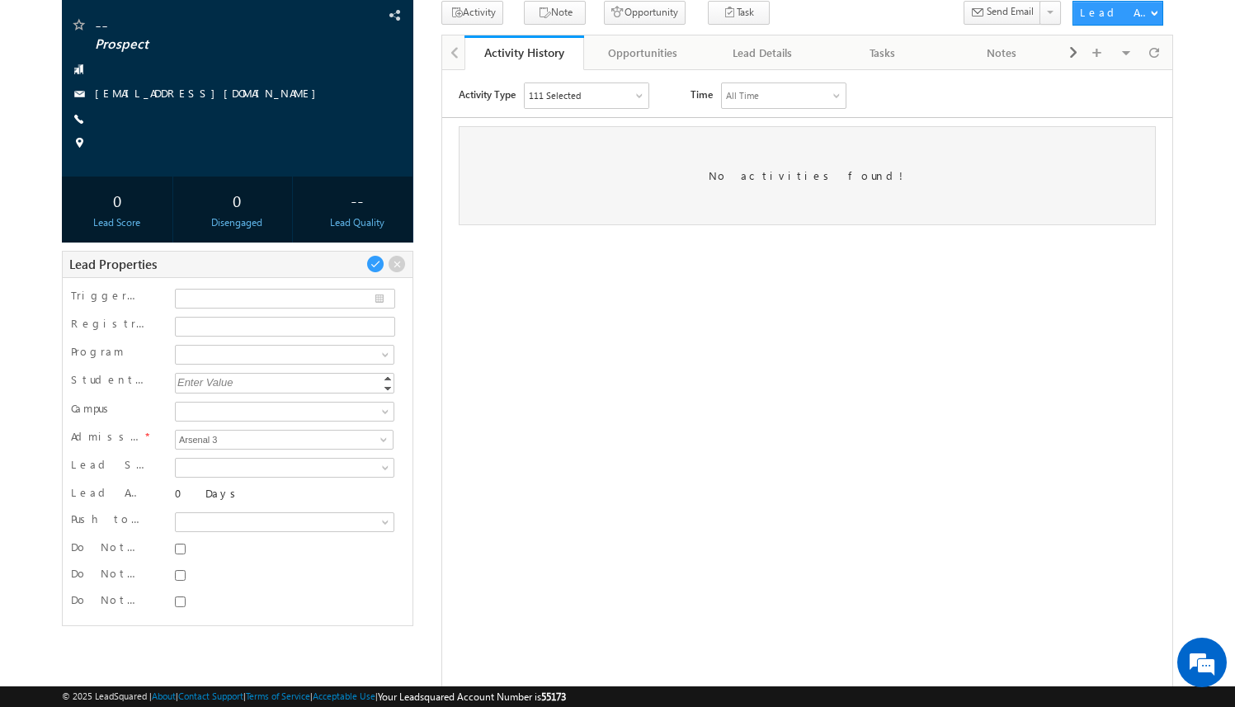
scroll to position [117, 0]
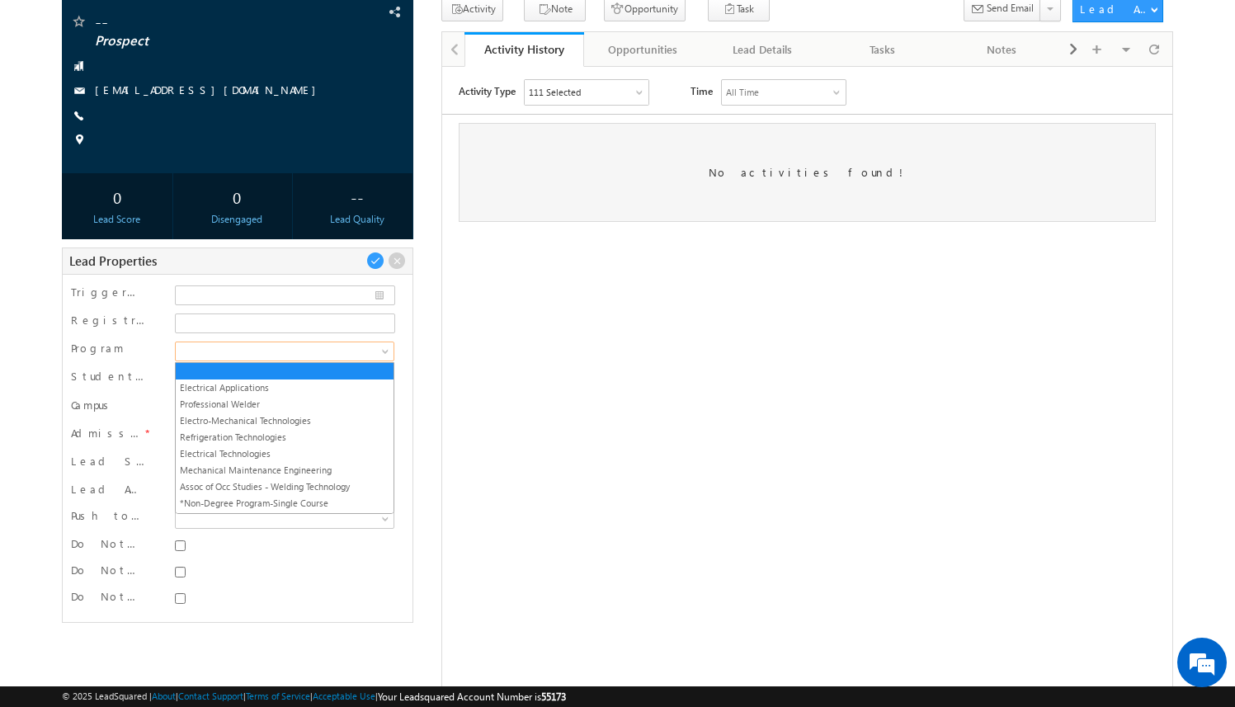
click at [388, 349] on span at bounding box center [386, 354] width 13 height 13
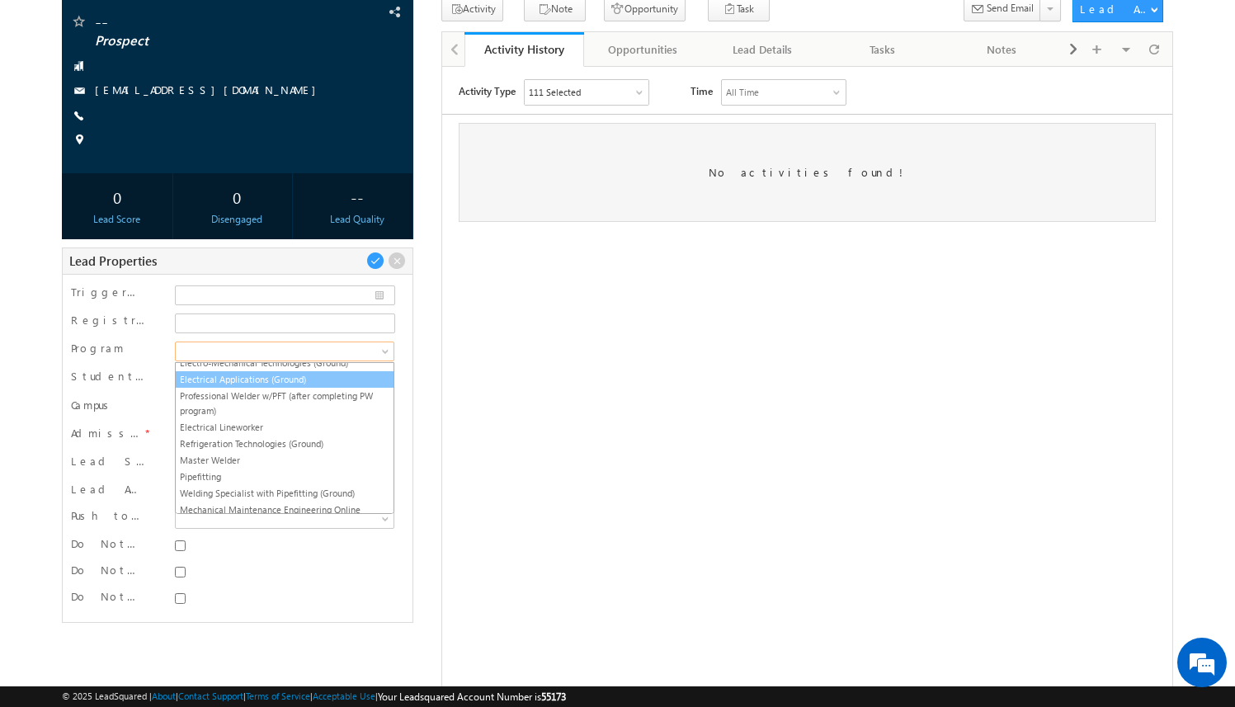
scroll to position [391, 0]
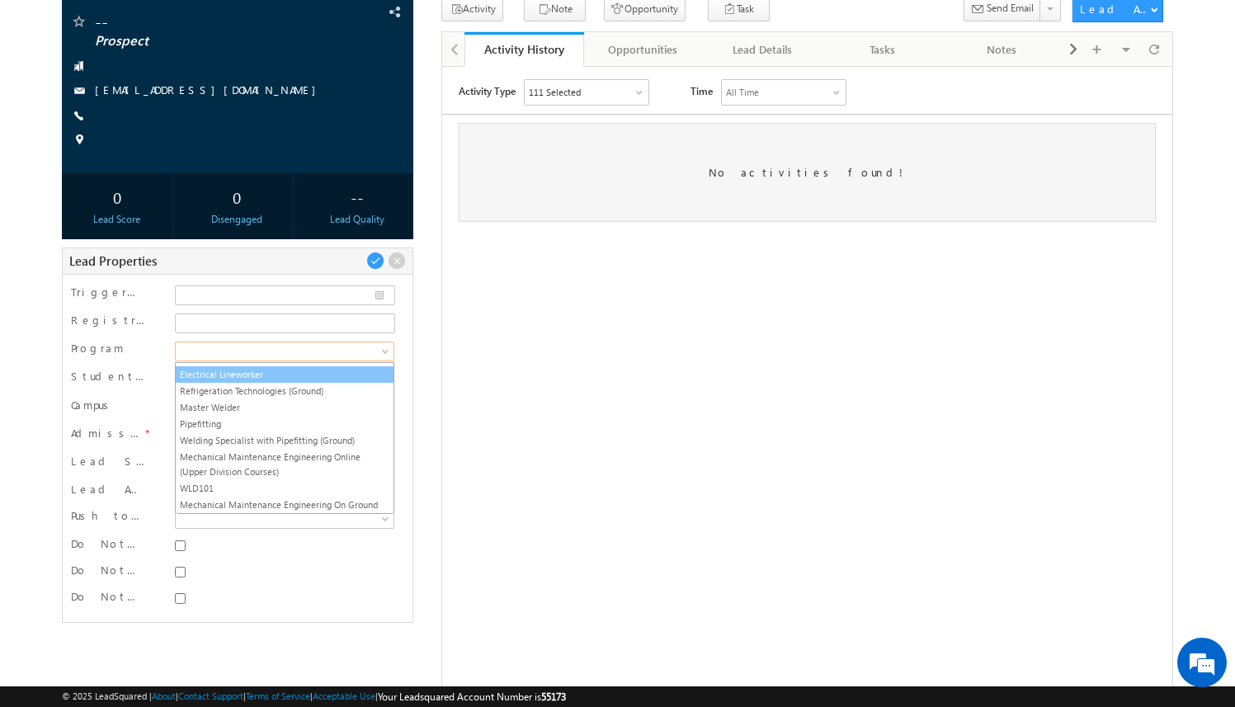
click at [273, 367] on link "Electrical Lineworker" at bounding box center [285, 374] width 218 height 15
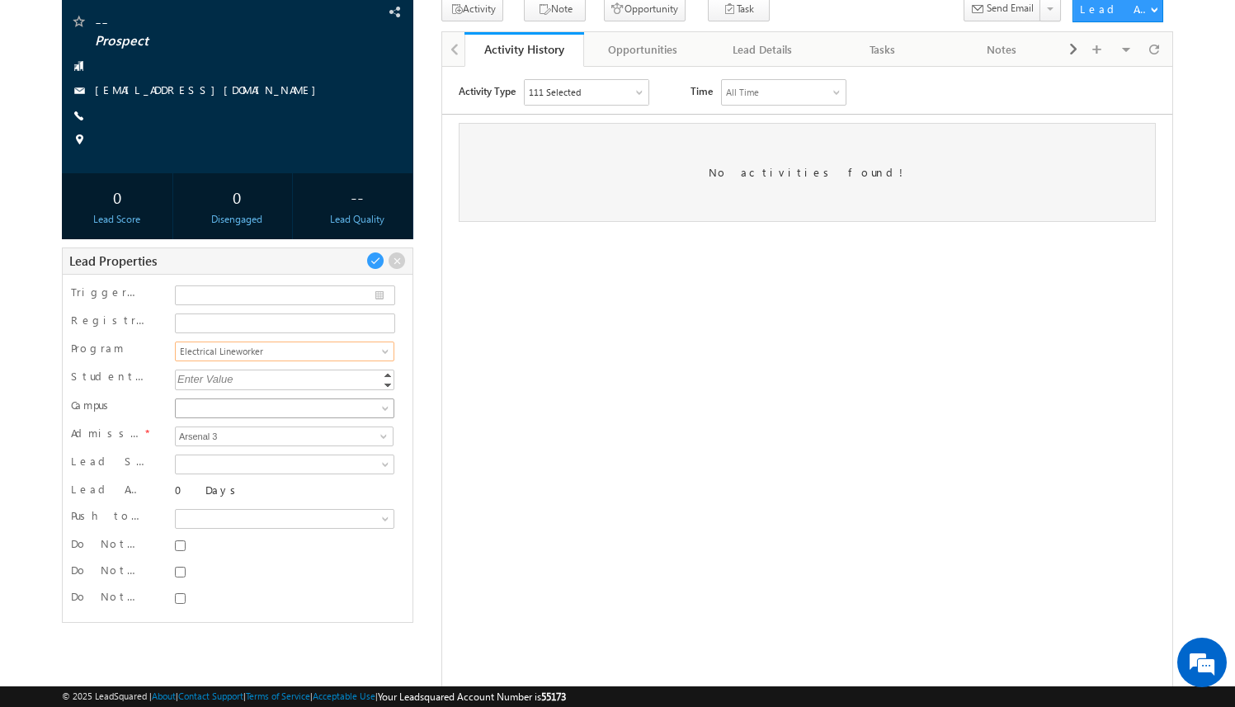
click at [265, 408] on span at bounding box center [282, 408] width 213 height 15
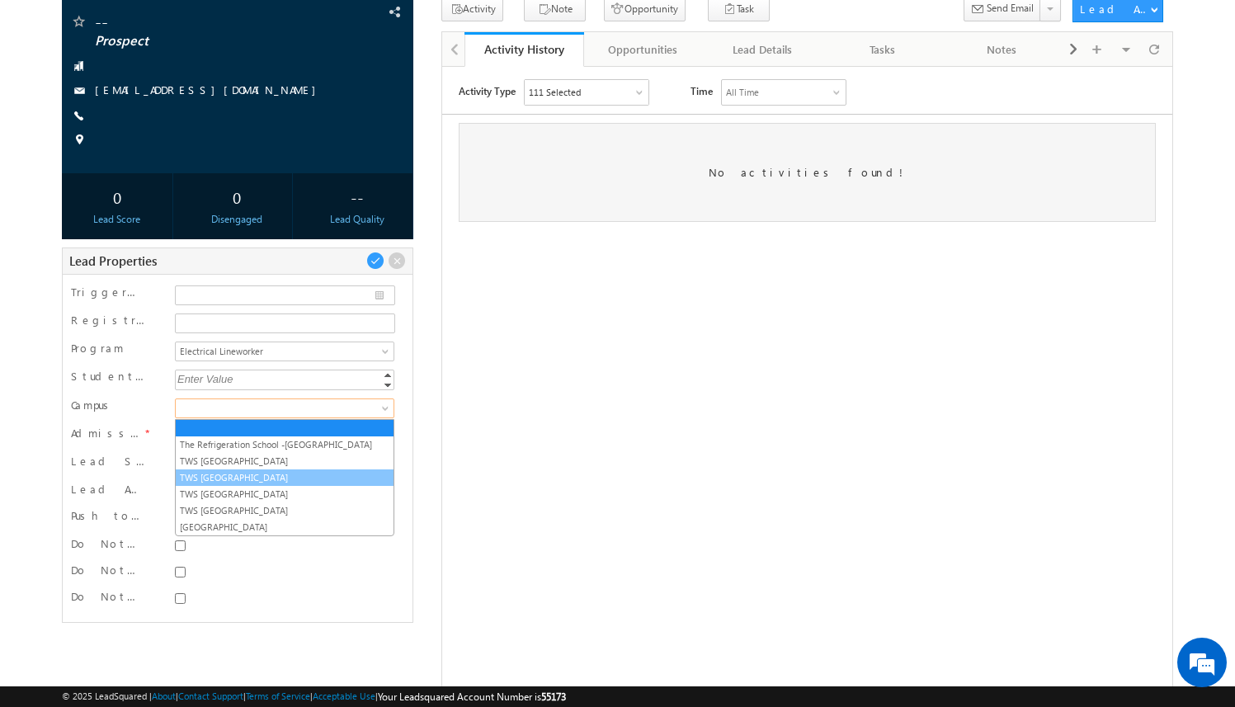
click at [269, 478] on link "TWS [GEOGRAPHIC_DATA]" at bounding box center [285, 477] width 218 height 15
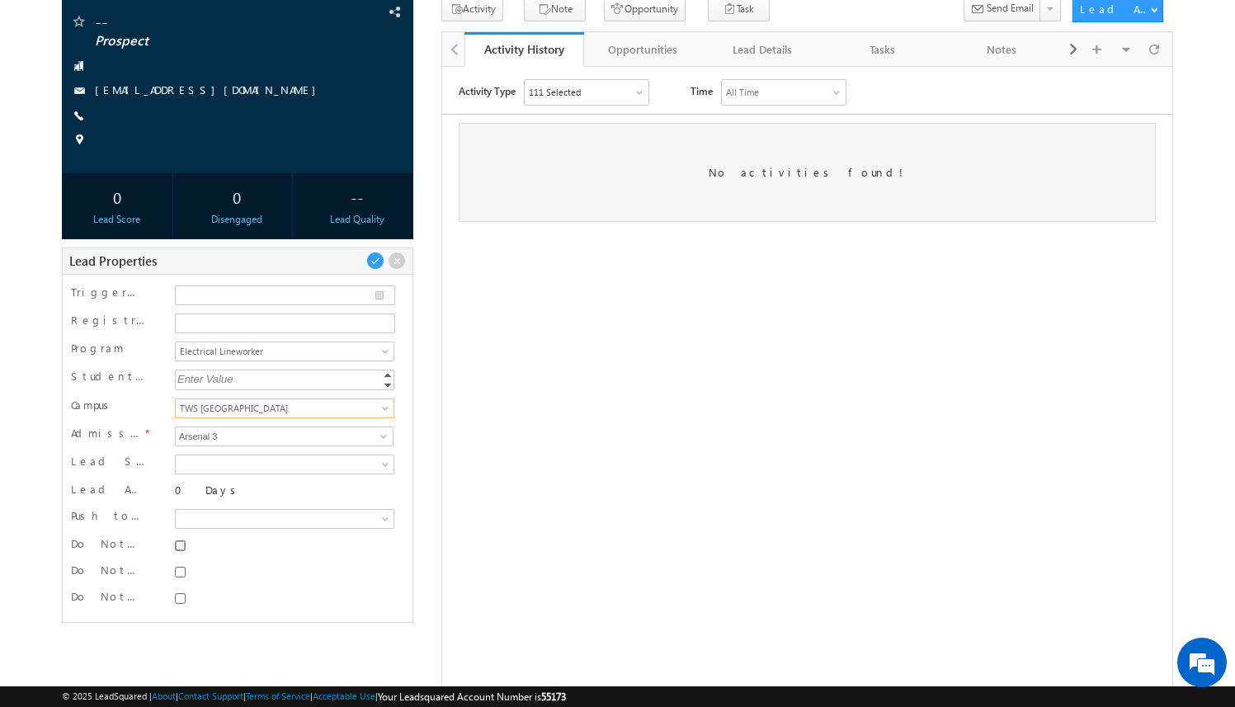
click at [181, 545] on input "Do Not SMS" at bounding box center [180, 545] width 11 height 11
checkbox input "true"
click at [181, 568] on input "Do Not Email" at bounding box center [180, 572] width 11 height 11
checkbox input "true"
click at [181, 605] on div at bounding box center [284, 598] width 219 height 16
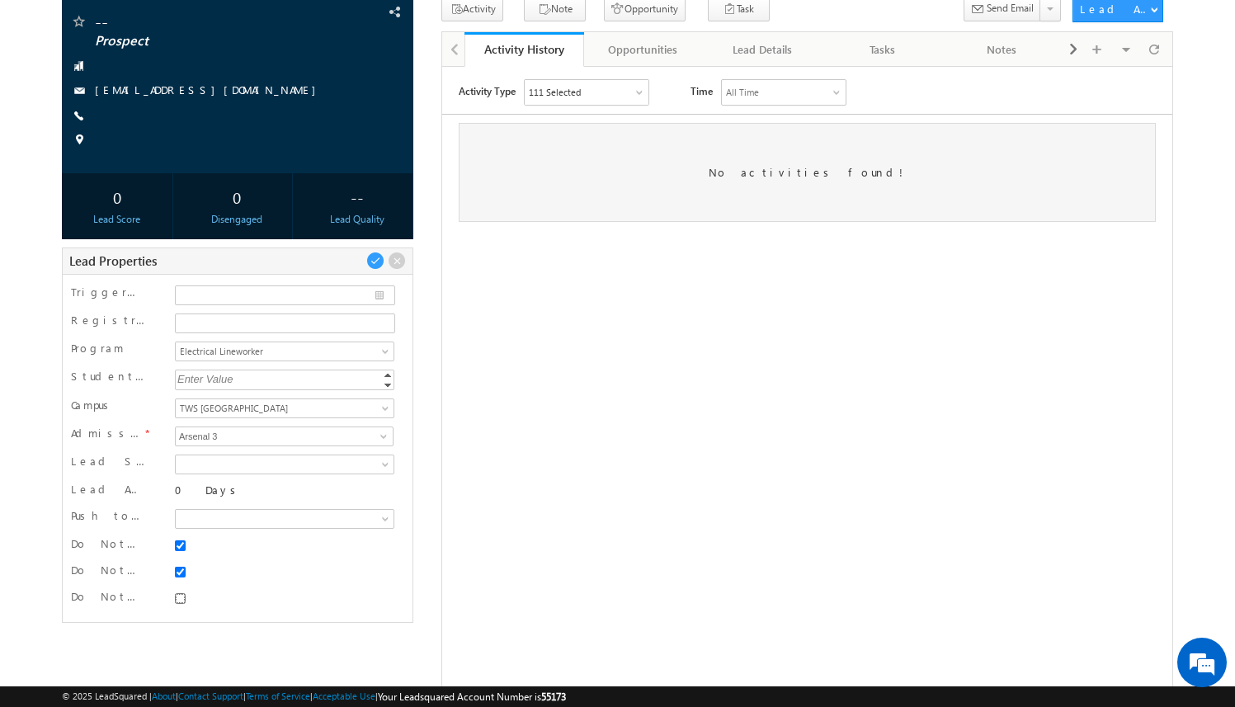
click at [180, 603] on input "Do Not Call" at bounding box center [180, 598] width 11 height 11
checkbox input "true"
click at [378, 261] on span at bounding box center [375, 261] width 18 height 18
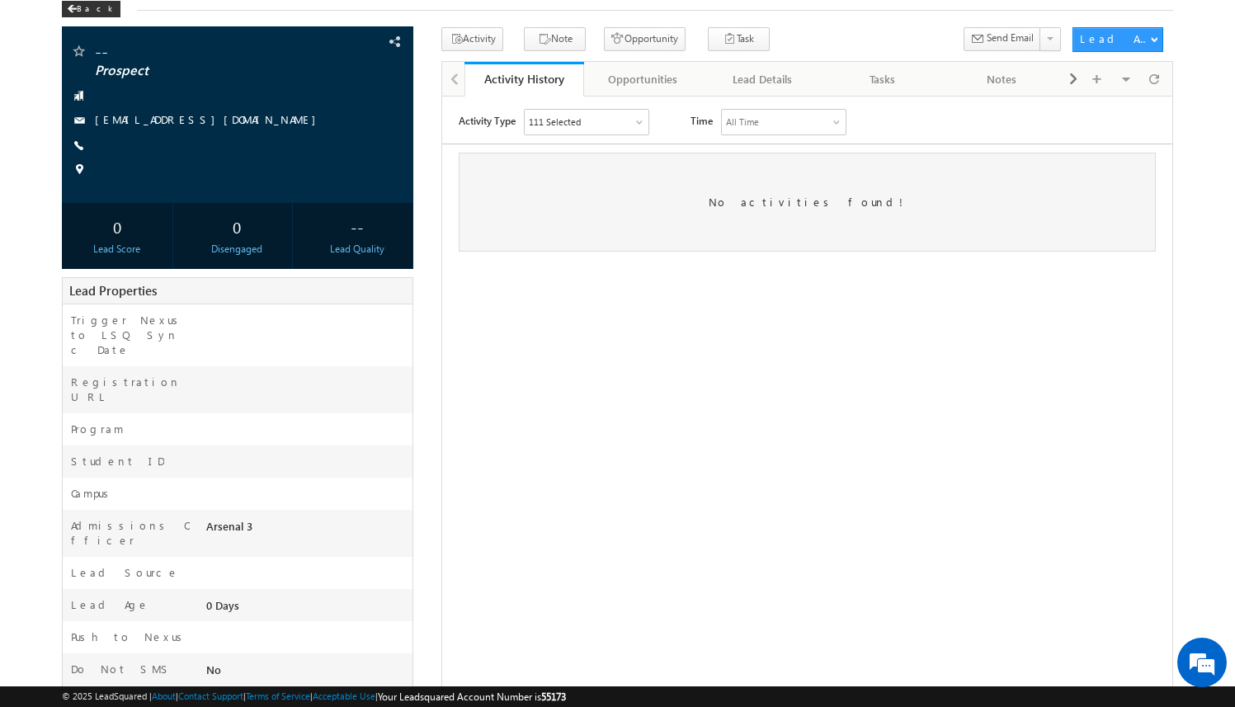
scroll to position [187, 0]
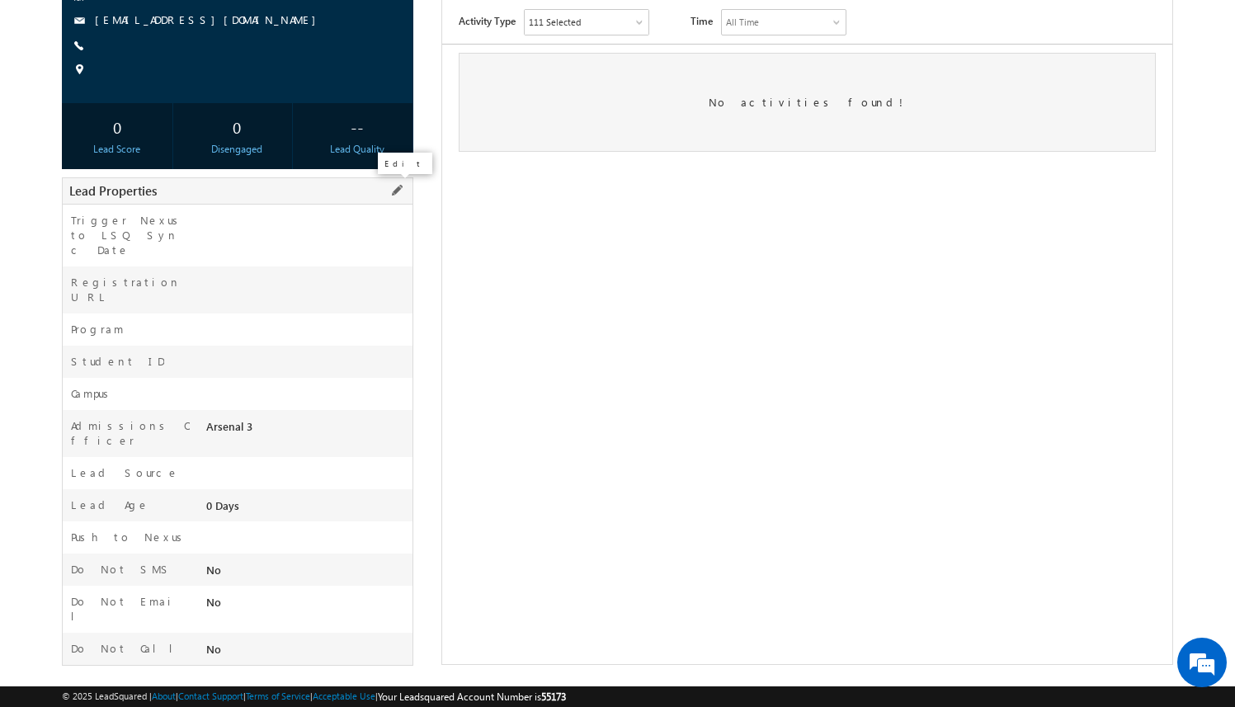
click at [402, 191] on span at bounding box center [397, 190] width 18 height 18
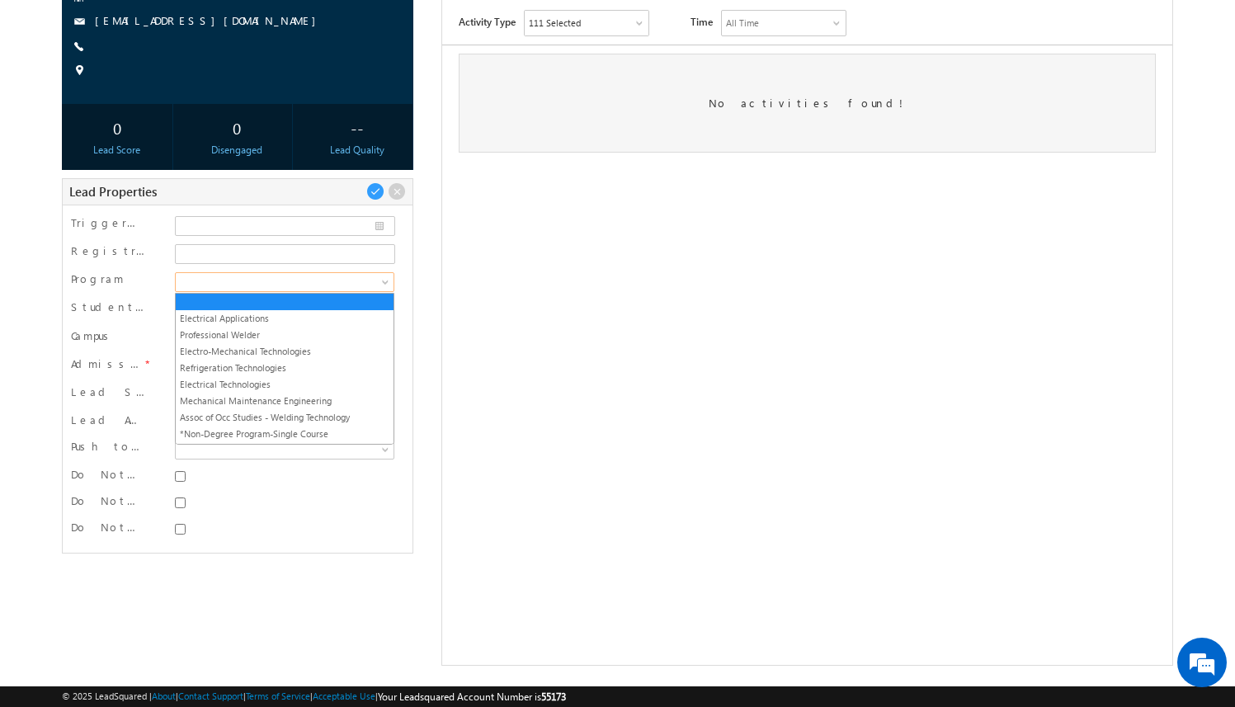
click at [382, 281] on span at bounding box center [386, 285] width 13 height 13
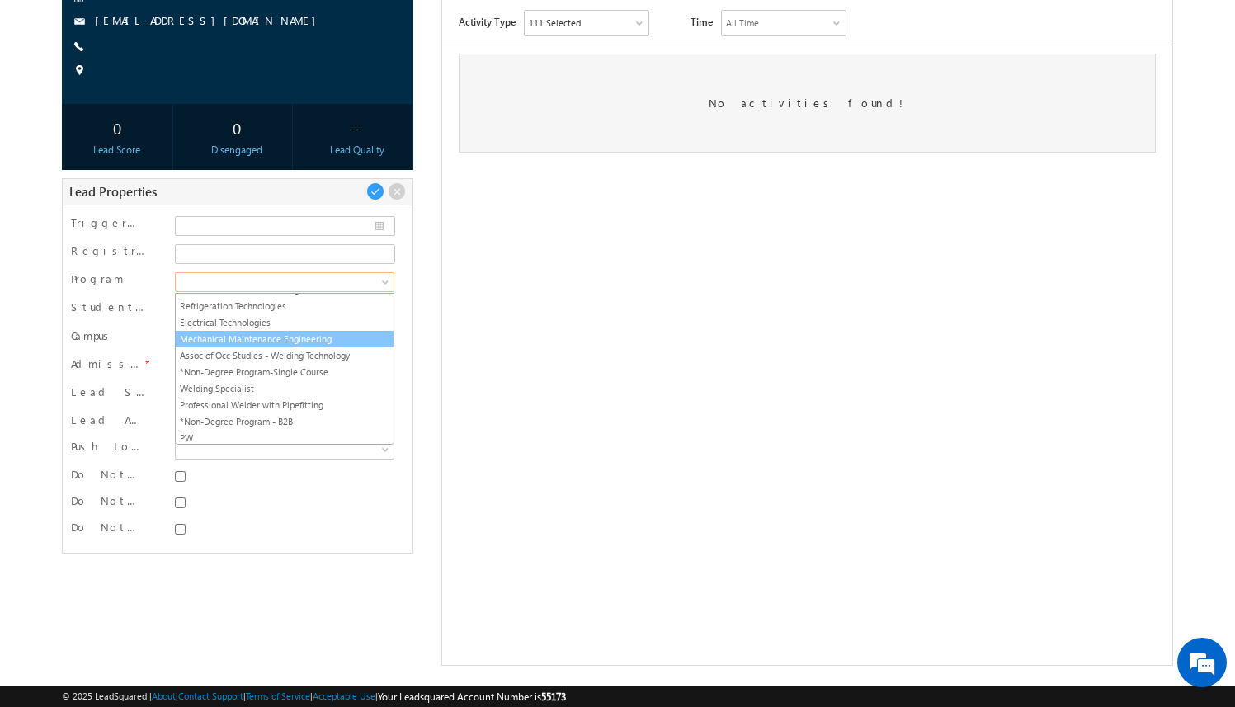
scroll to position [67, 0]
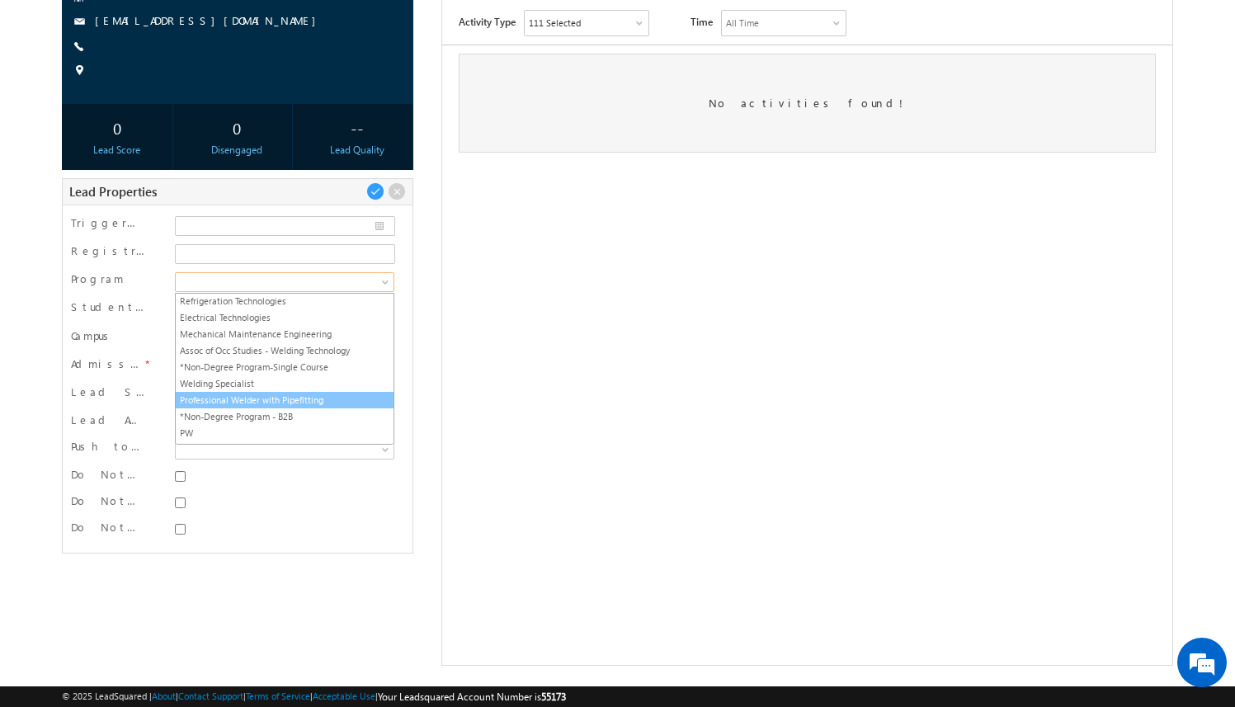
click at [316, 396] on link "Professional Welder with Pipefitting" at bounding box center [285, 400] width 218 height 15
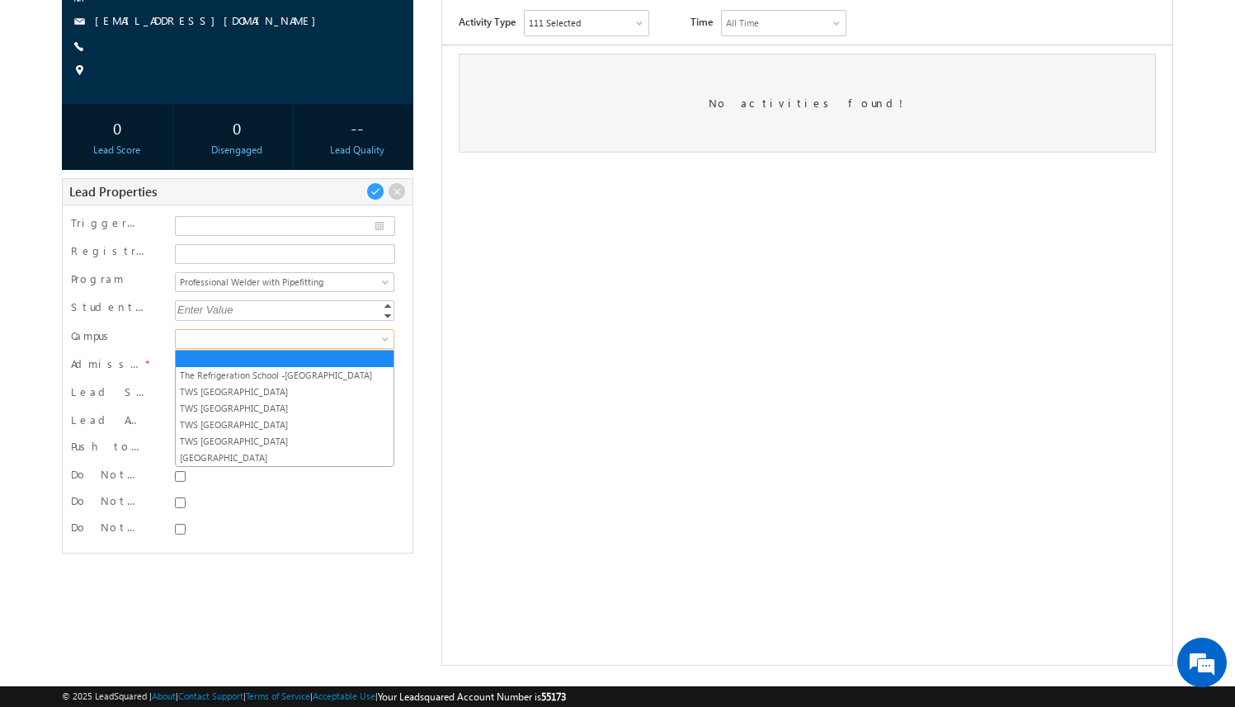
click at [322, 337] on span at bounding box center [282, 339] width 213 height 15
click at [299, 406] on link "TWS [GEOGRAPHIC_DATA]" at bounding box center [285, 408] width 218 height 15
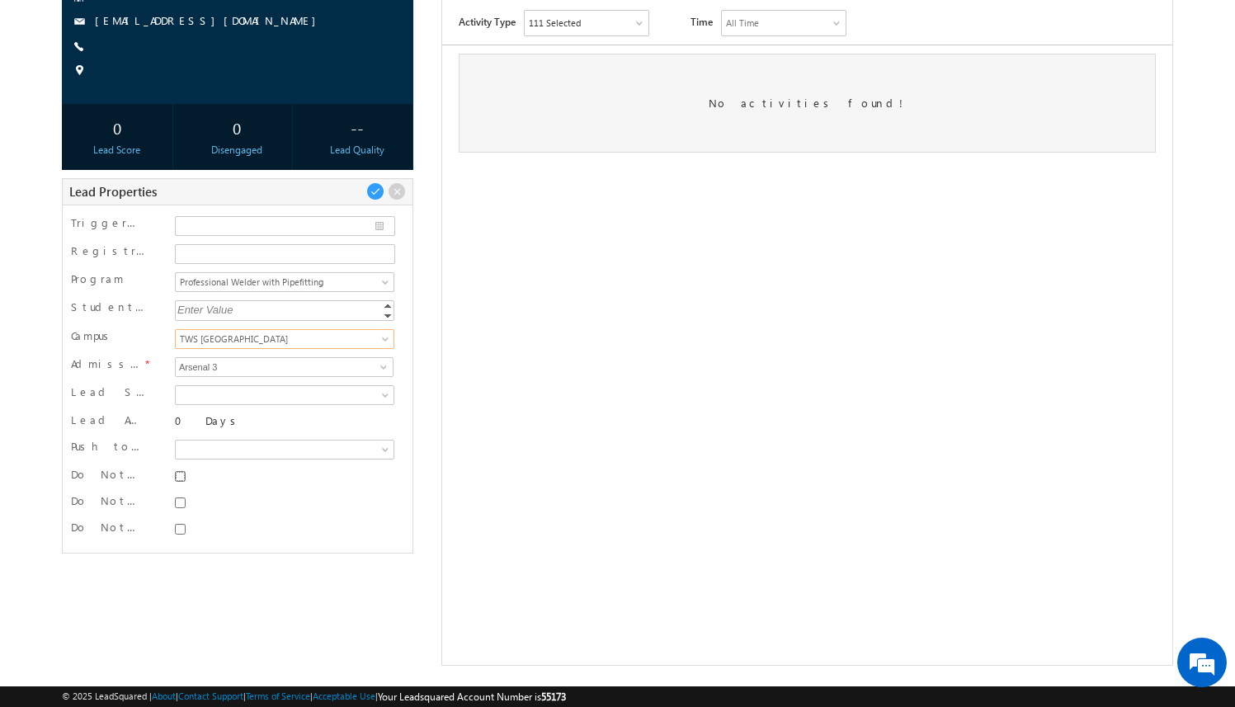
click at [181, 476] on input "Do Not SMS" at bounding box center [180, 476] width 11 height 11
checkbox input "true"
click at [181, 502] on input "Do Not Email" at bounding box center [180, 502] width 11 height 11
checkbox input "true"
click at [181, 532] on input "Do Not Call" at bounding box center [180, 529] width 11 height 11
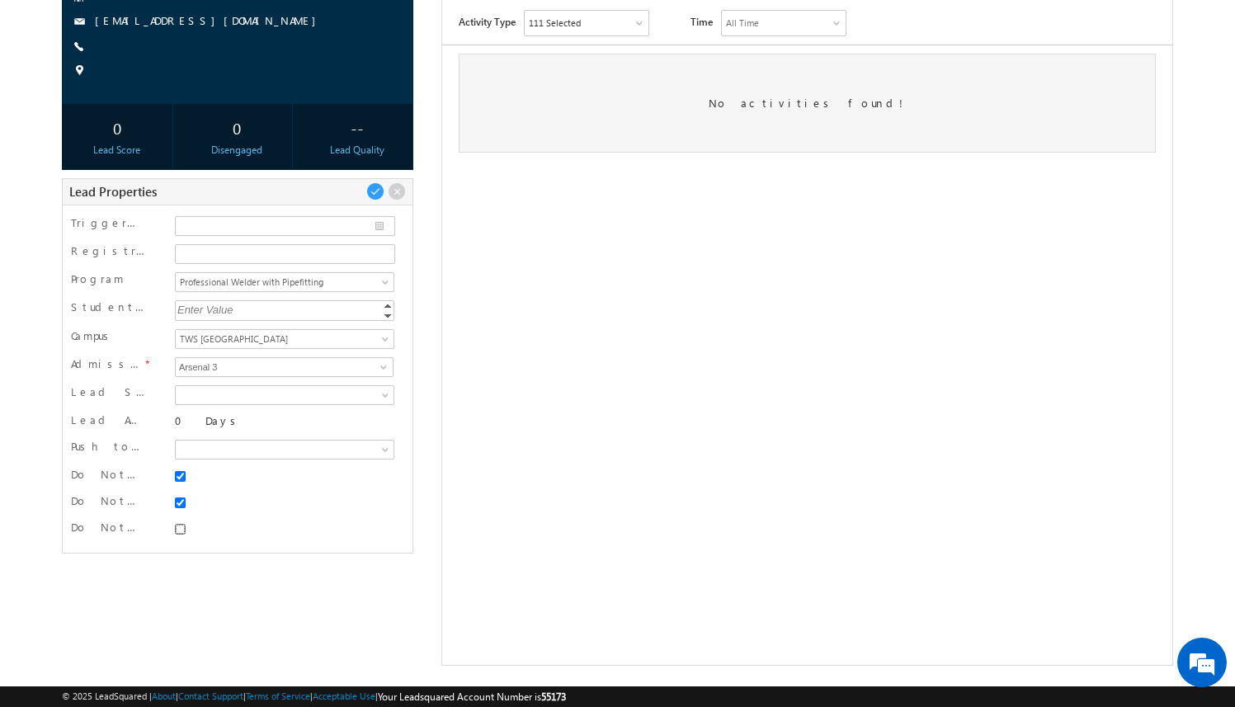
checkbox input "true"
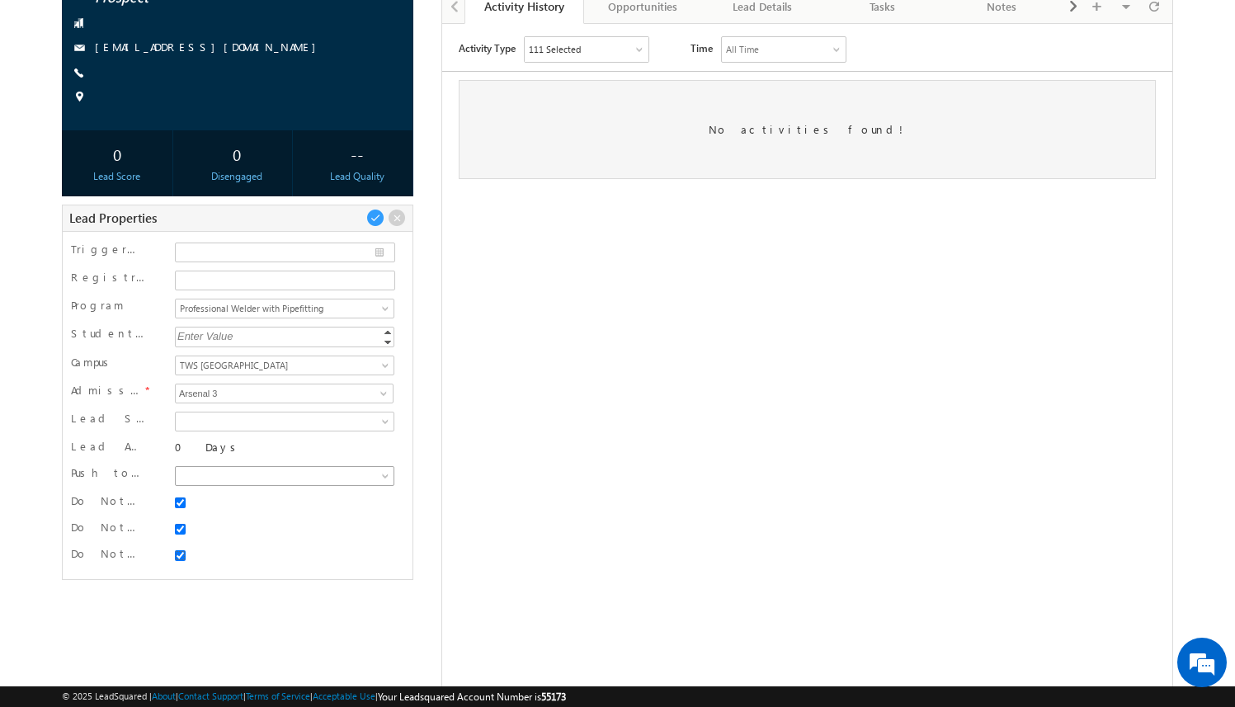
scroll to position [158, 0]
click at [376, 217] on span at bounding box center [375, 220] width 18 height 18
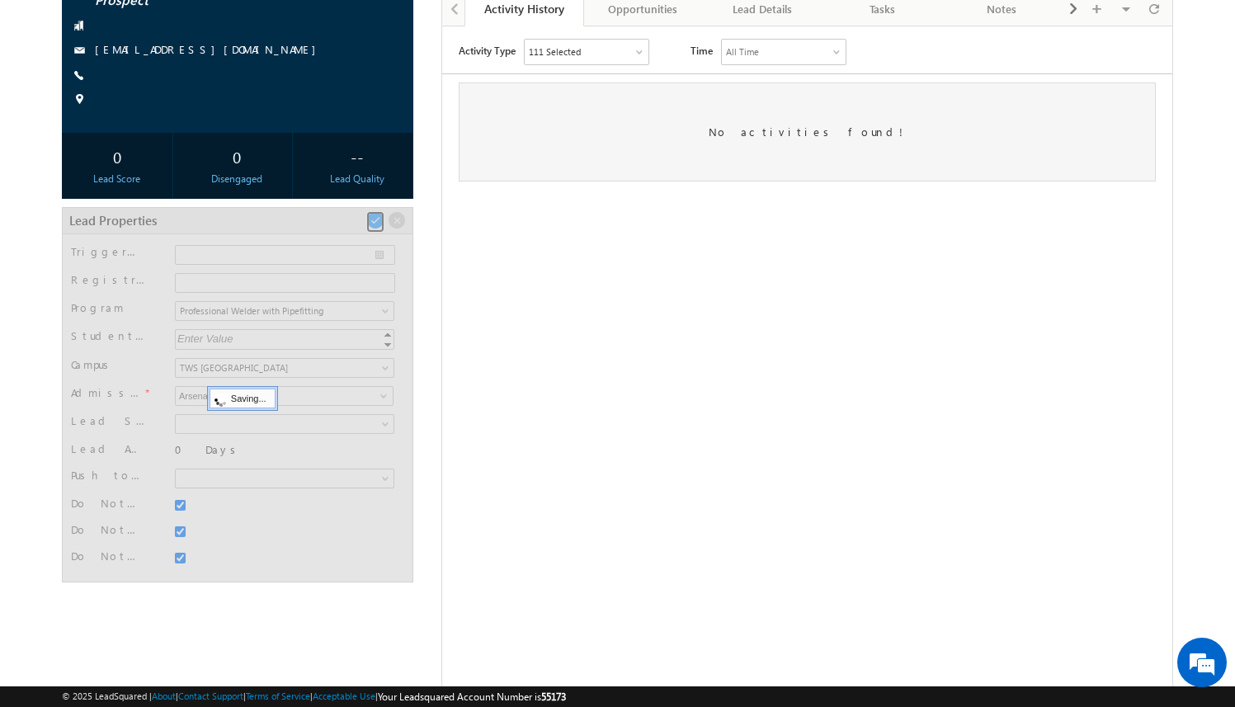
scroll to position [47, 0]
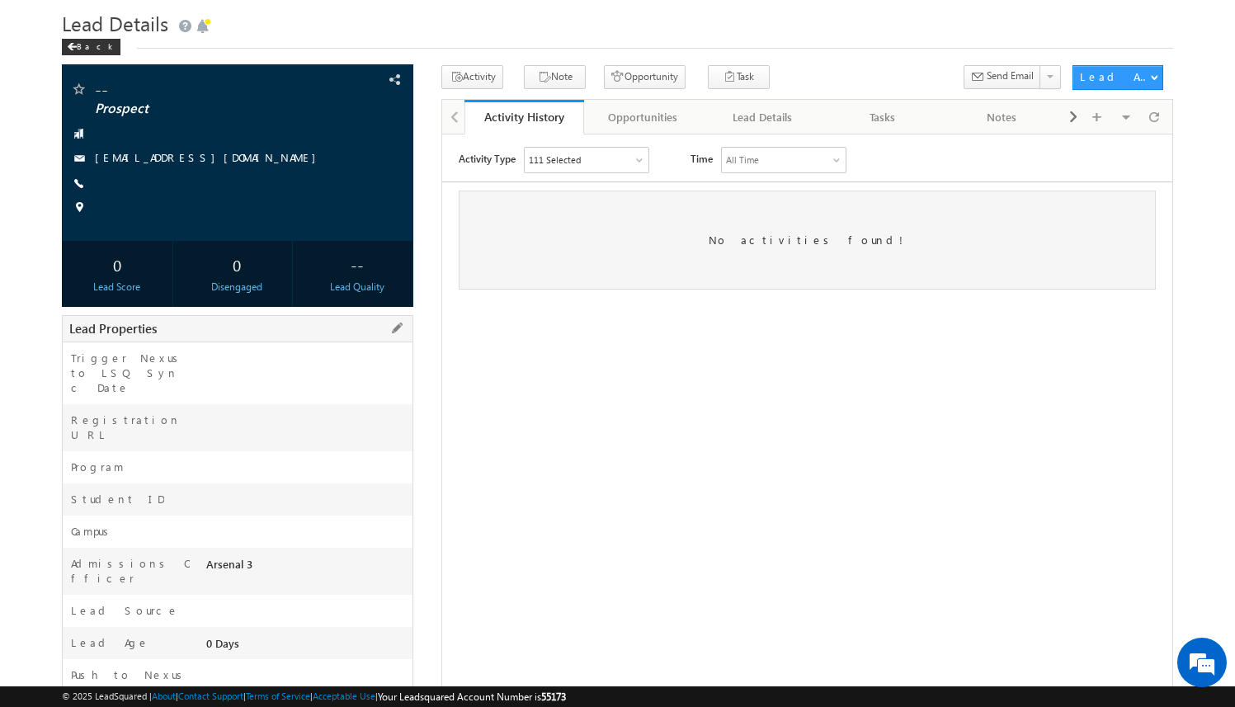
scroll to position [24, 0]
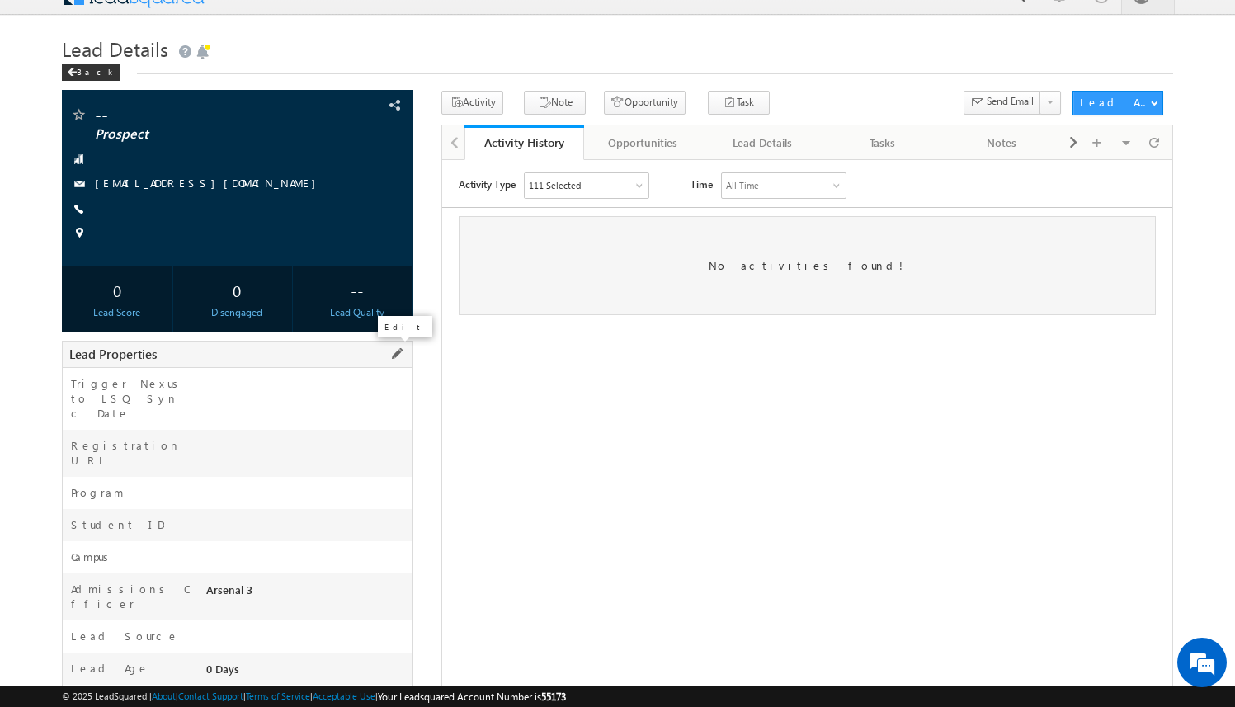
click at [398, 351] on span at bounding box center [397, 354] width 18 height 18
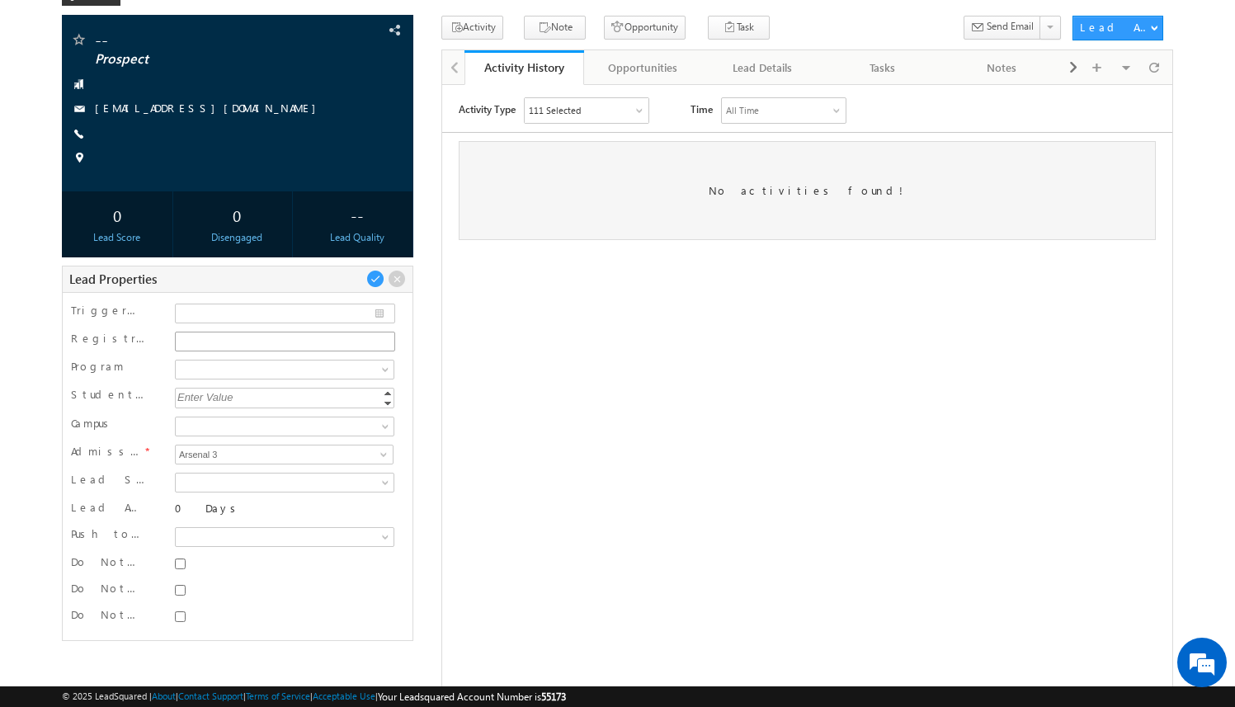
scroll to position [109, 0]
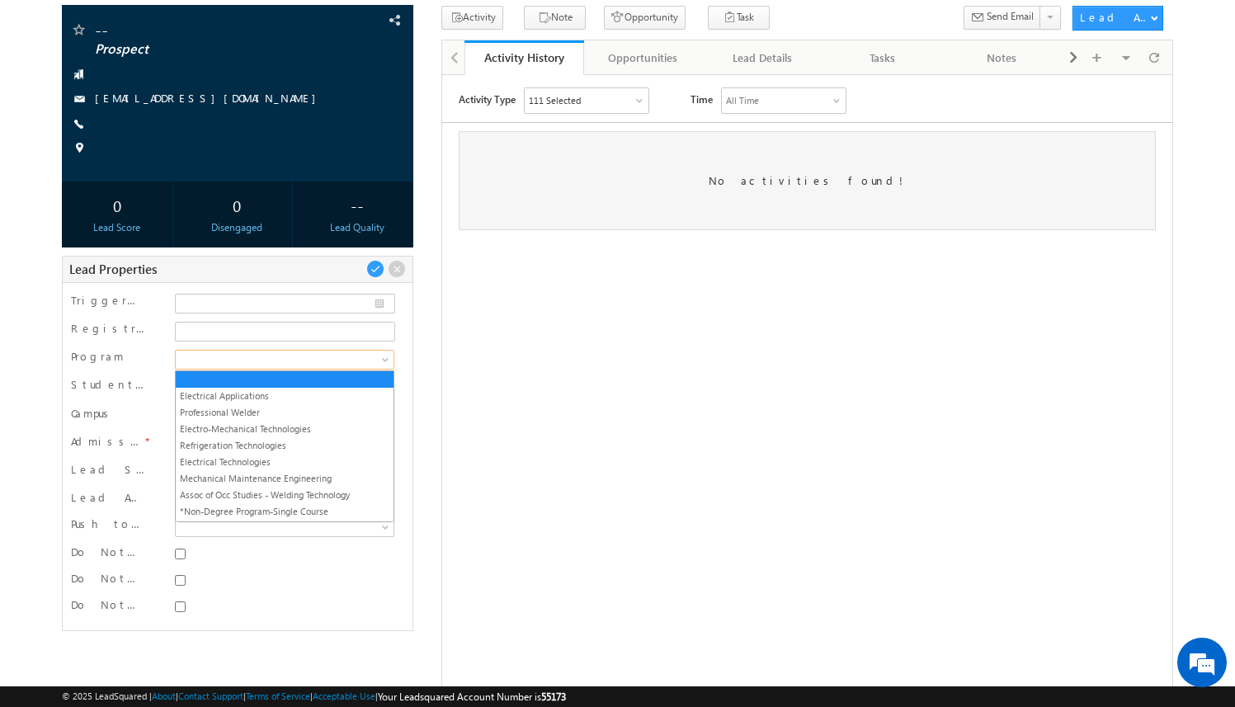
click at [347, 357] on span at bounding box center [282, 359] width 213 height 15
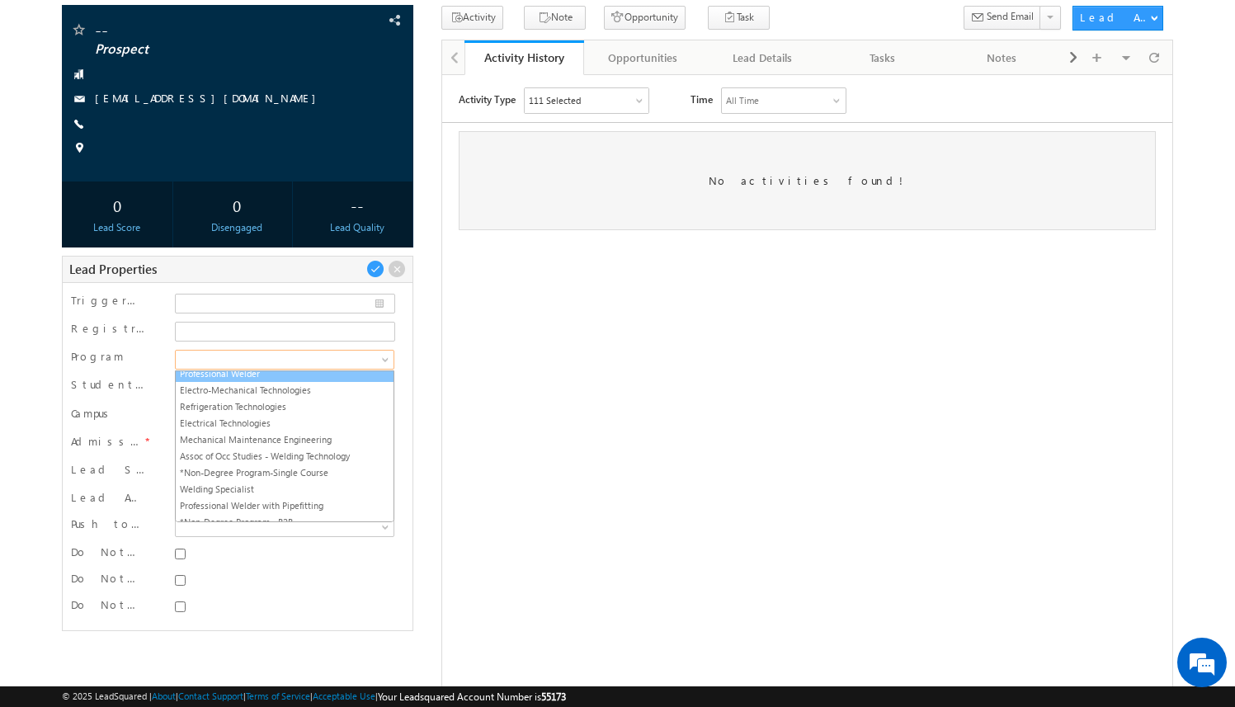
scroll to position [41, 0]
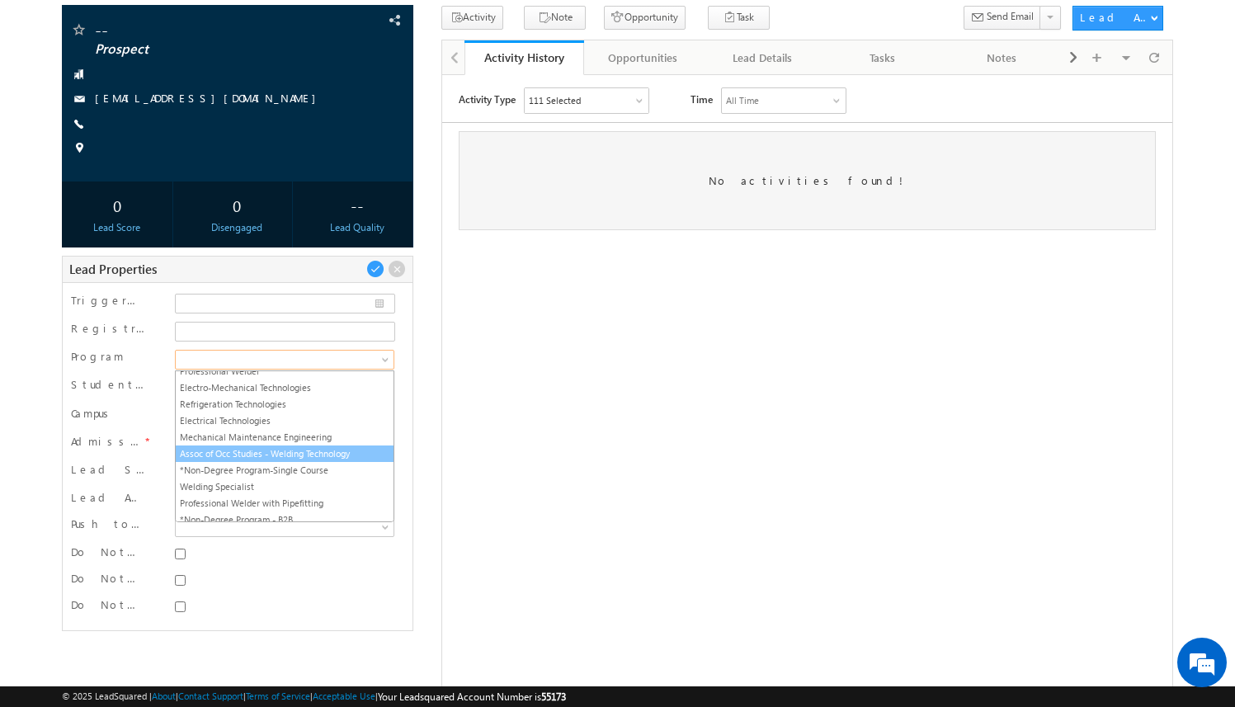
click at [327, 450] on link "Assoc of Occ Studies - Welding Technology" at bounding box center [285, 453] width 218 height 15
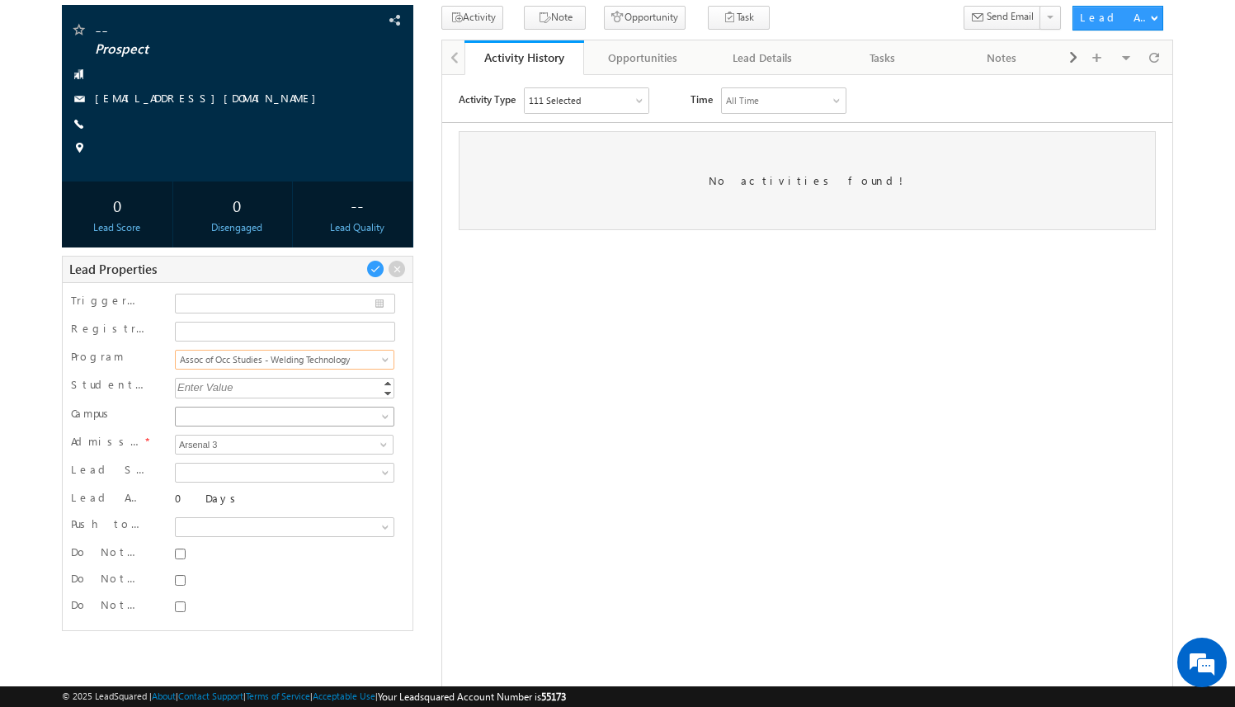
click at [323, 419] on span at bounding box center [282, 416] width 213 height 15
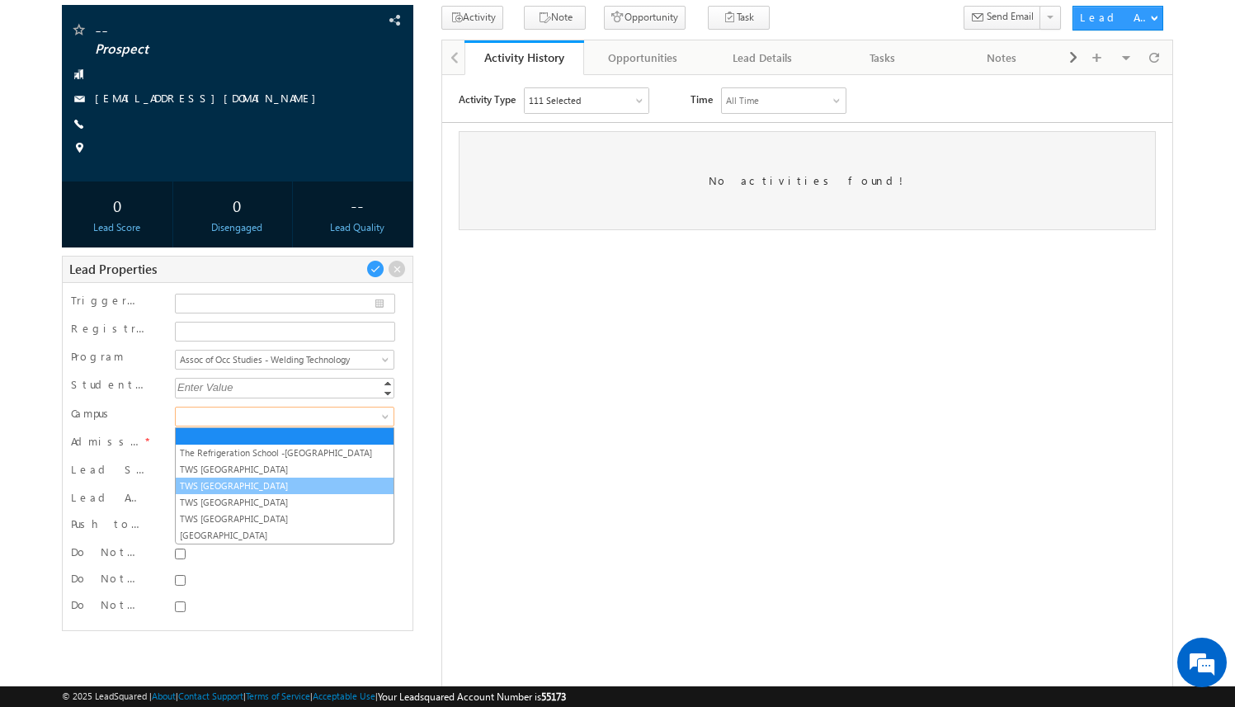
click at [301, 483] on link "TWS [GEOGRAPHIC_DATA]" at bounding box center [285, 485] width 218 height 15
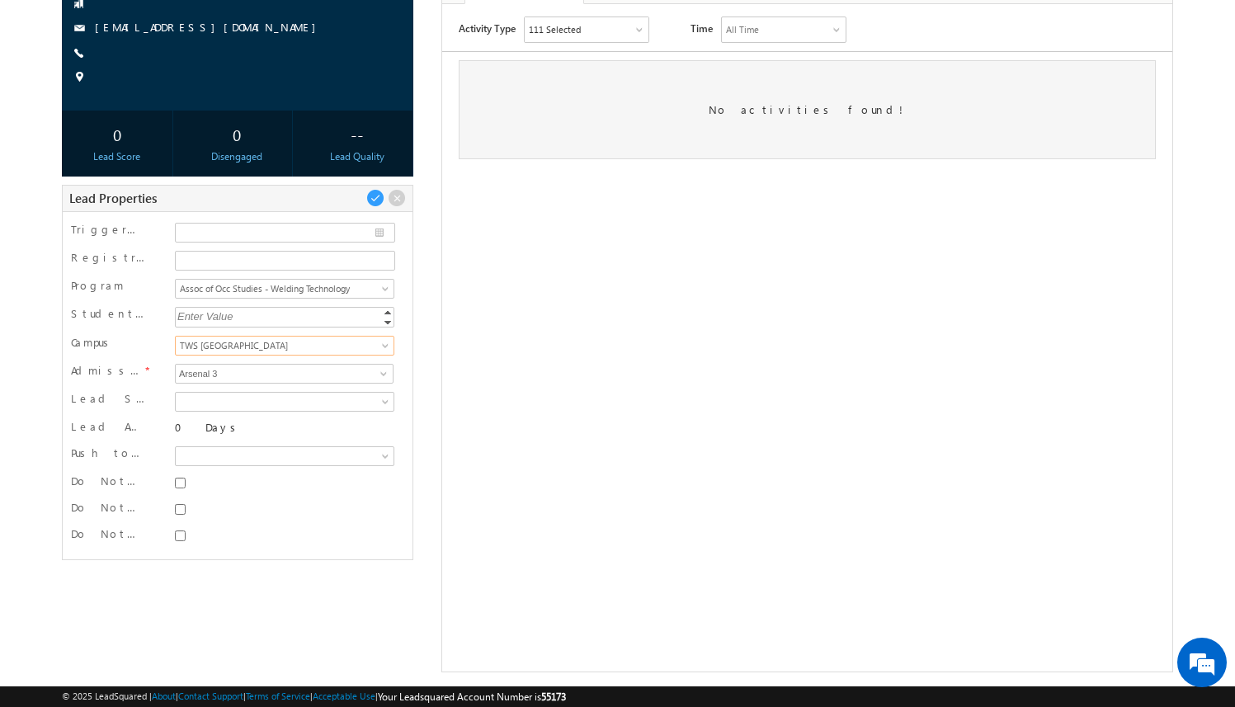
scroll to position [187, 0]
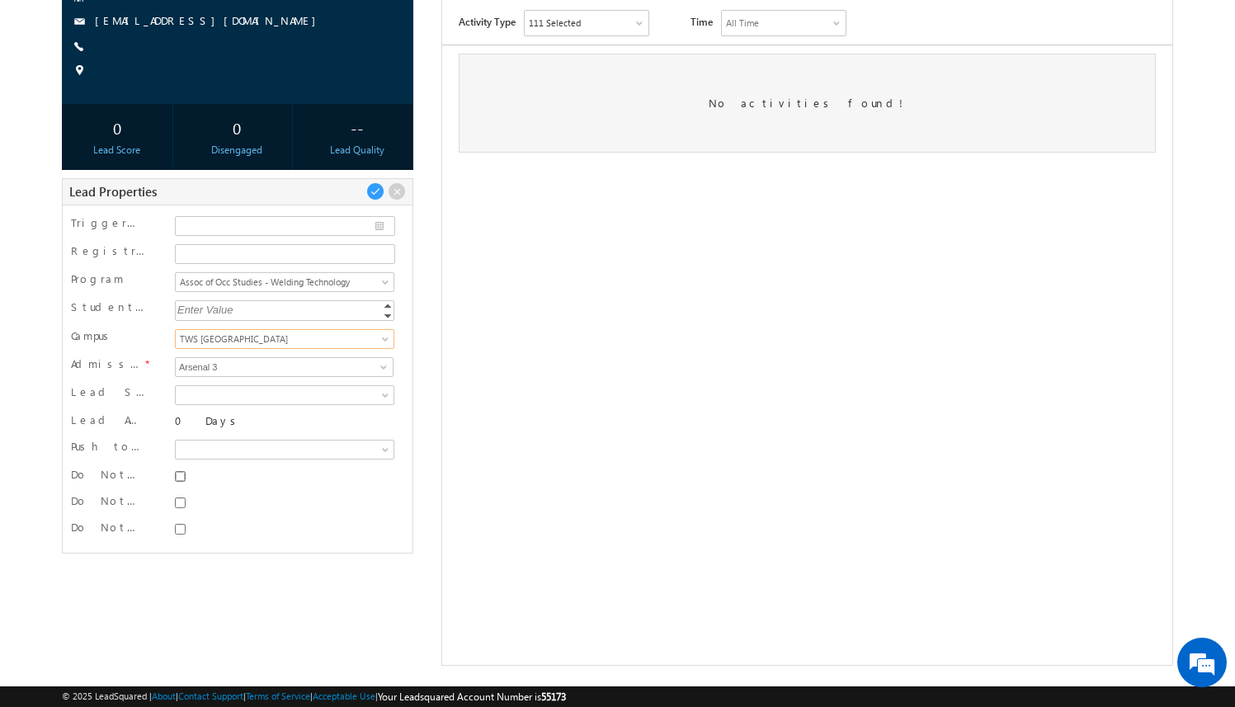
click at [180, 478] on input "Do Not SMS" at bounding box center [180, 476] width 11 height 11
checkbox input "true"
click at [180, 497] on input "Do Not Email" at bounding box center [180, 502] width 11 height 11
checkbox input "true"
click at [180, 533] on input "Do Not Call" at bounding box center [180, 529] width 11 height 11
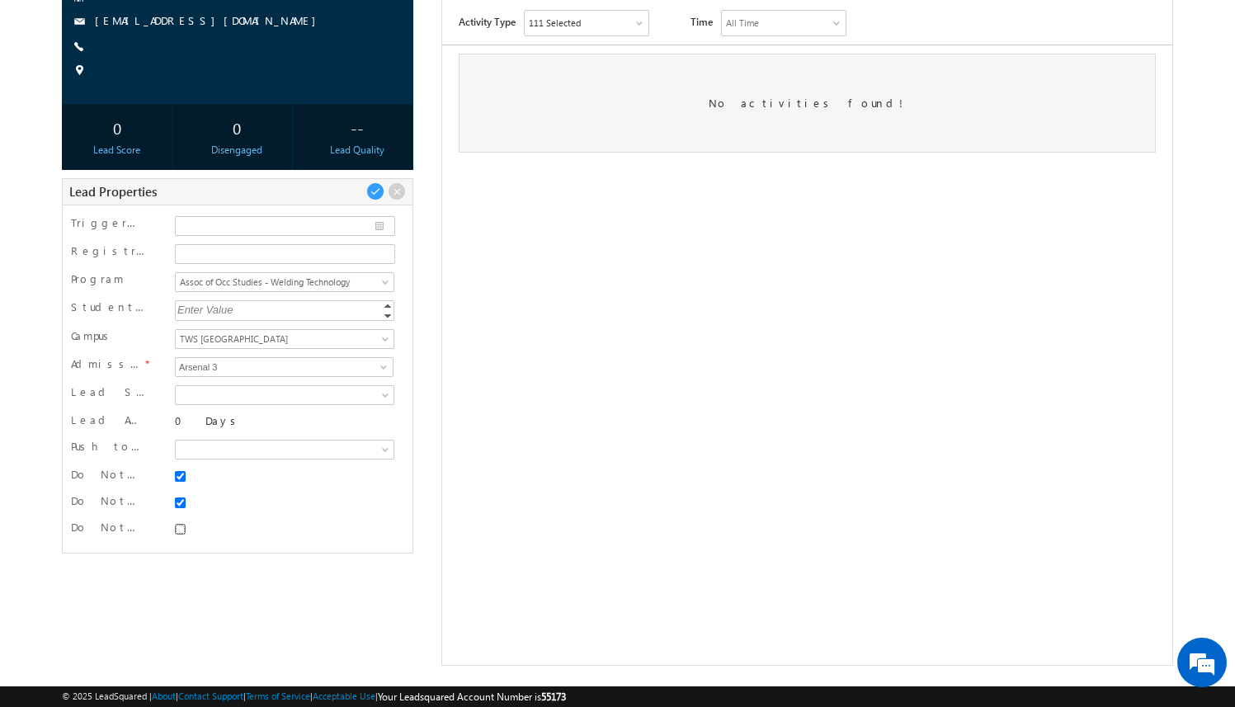
checkbox input "true"
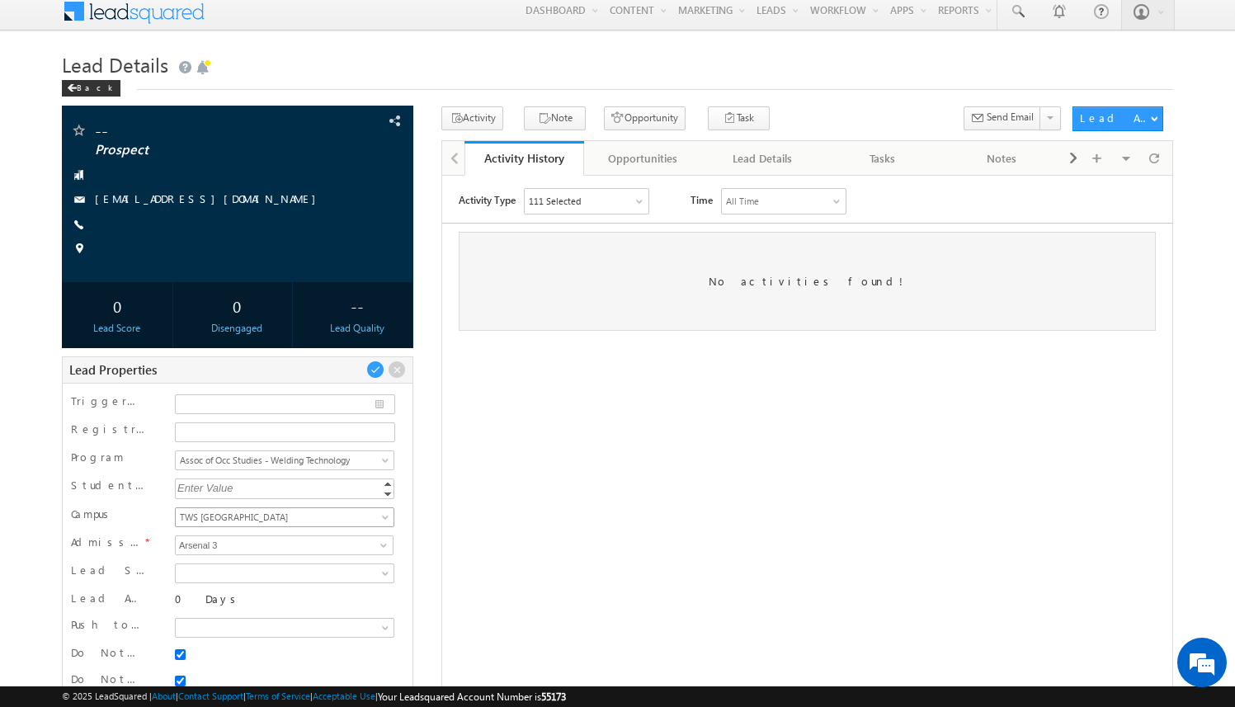
scroll to position [0, 0]
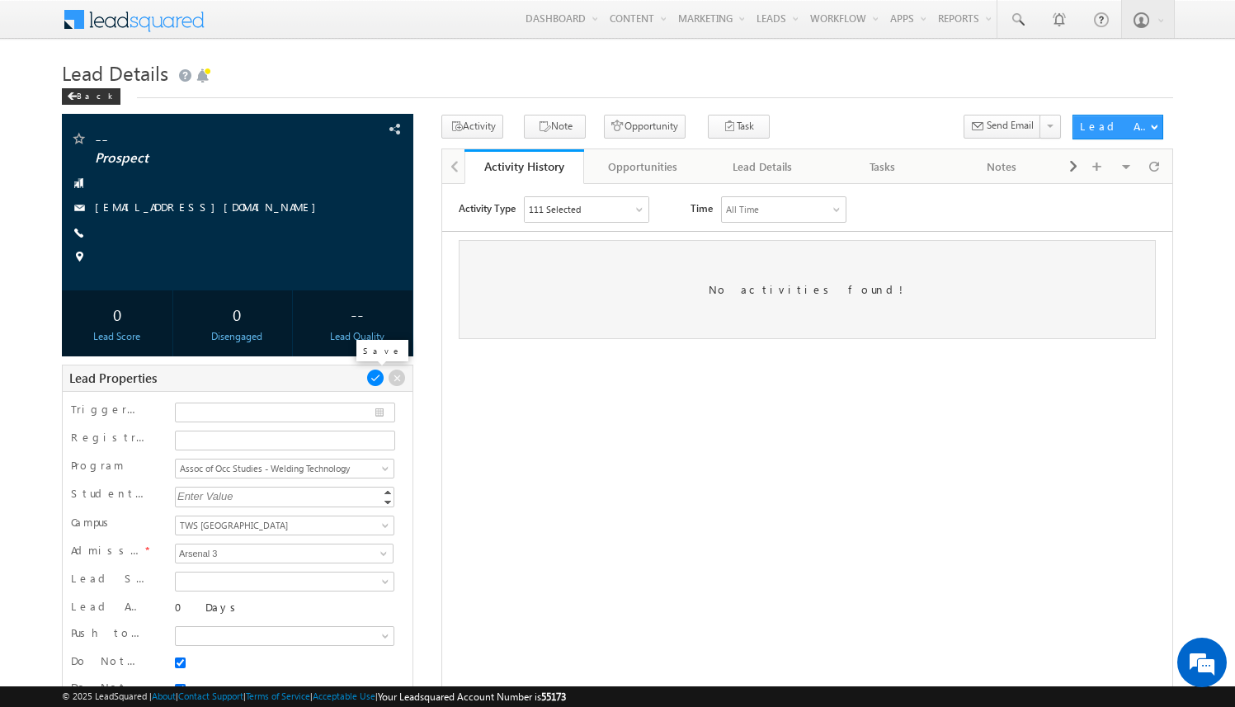
click at [372, 378] on span at bounding box center [375, 378] width 18 height 18
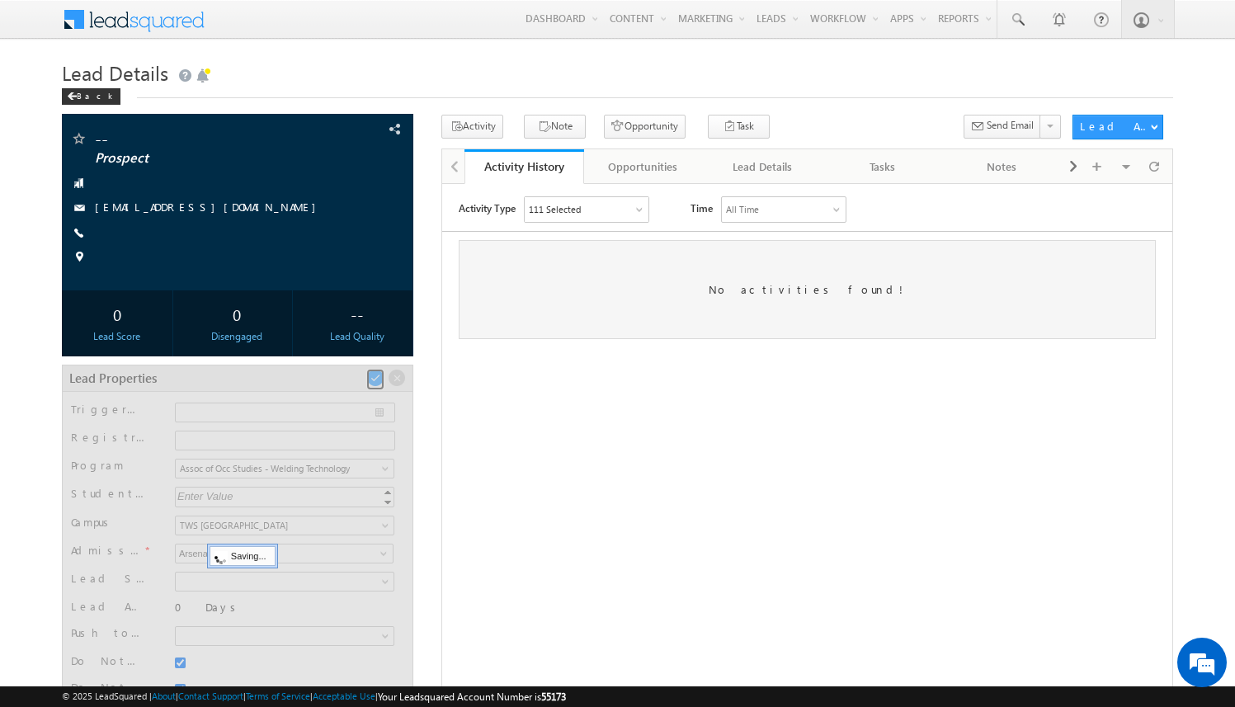
scroll to position [47, 0]
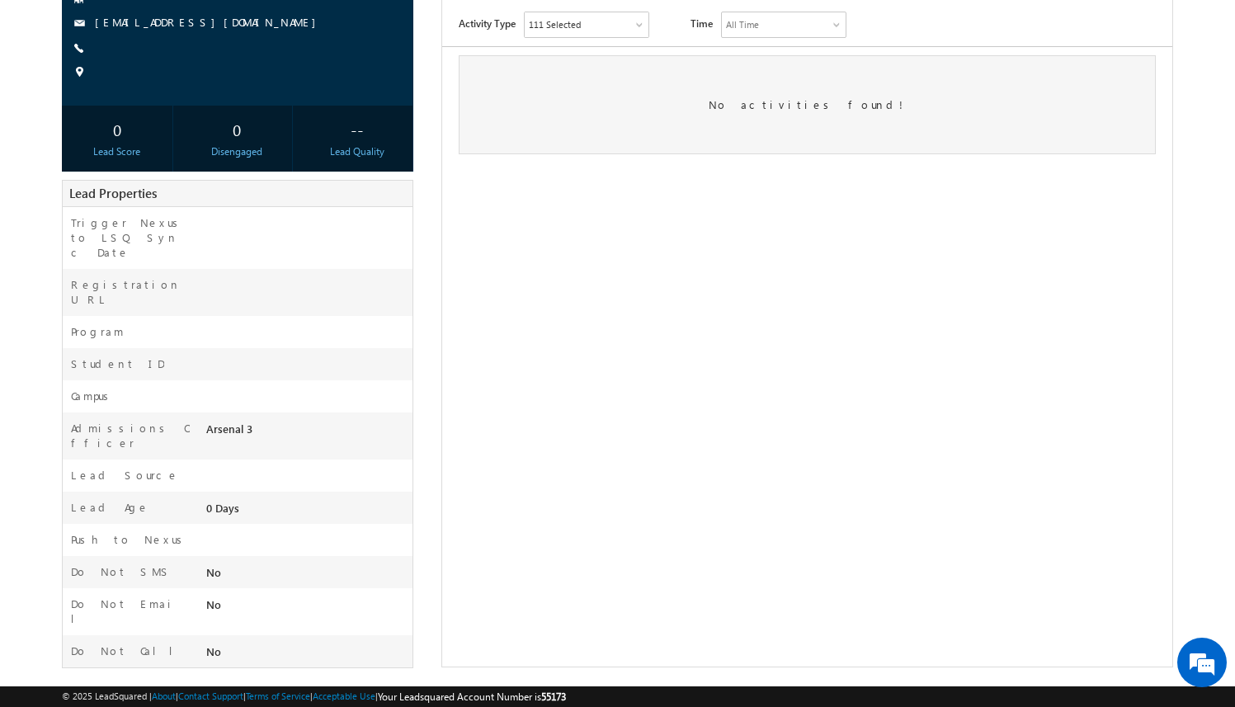
scroll to position [187, 0]
click at [395, 188] on span at bounding box center [397, 190] width 18 height 18
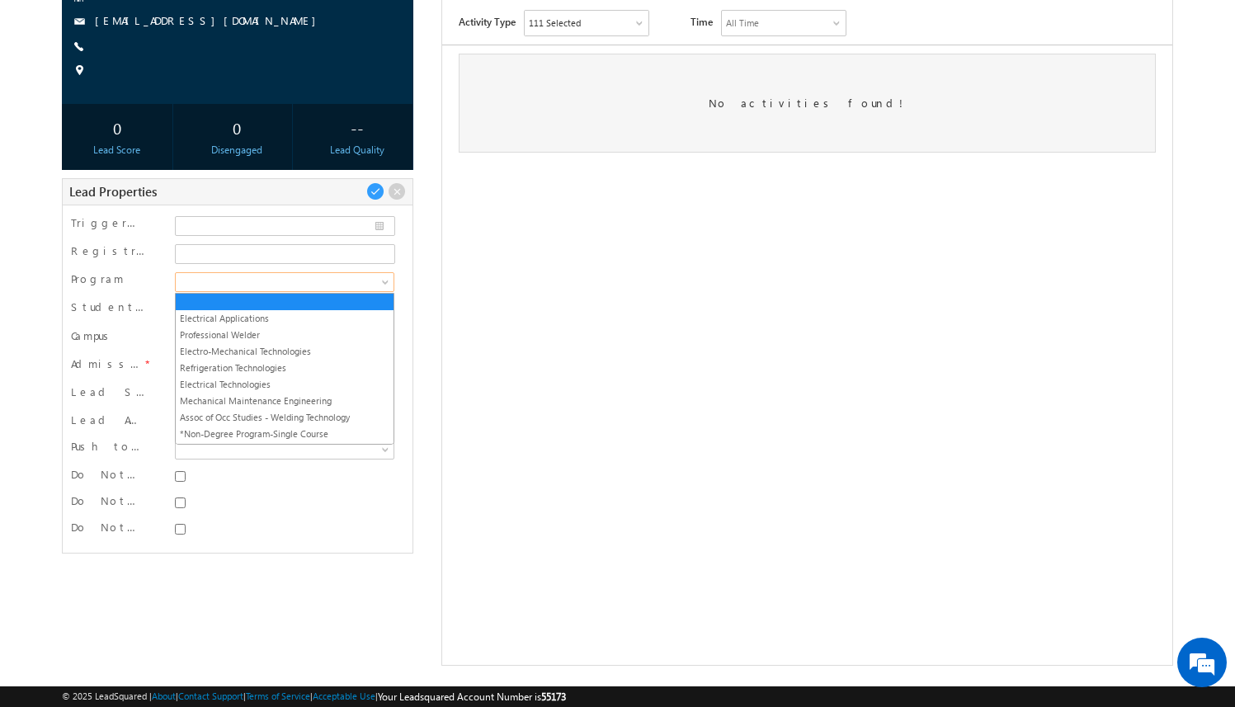
click at [331, 275] on span at bounding box center [282, 282] width 213 height 15
click at [309, 337] on link "Professional Welder" at bounding box center [285, 334] width 218 height 15
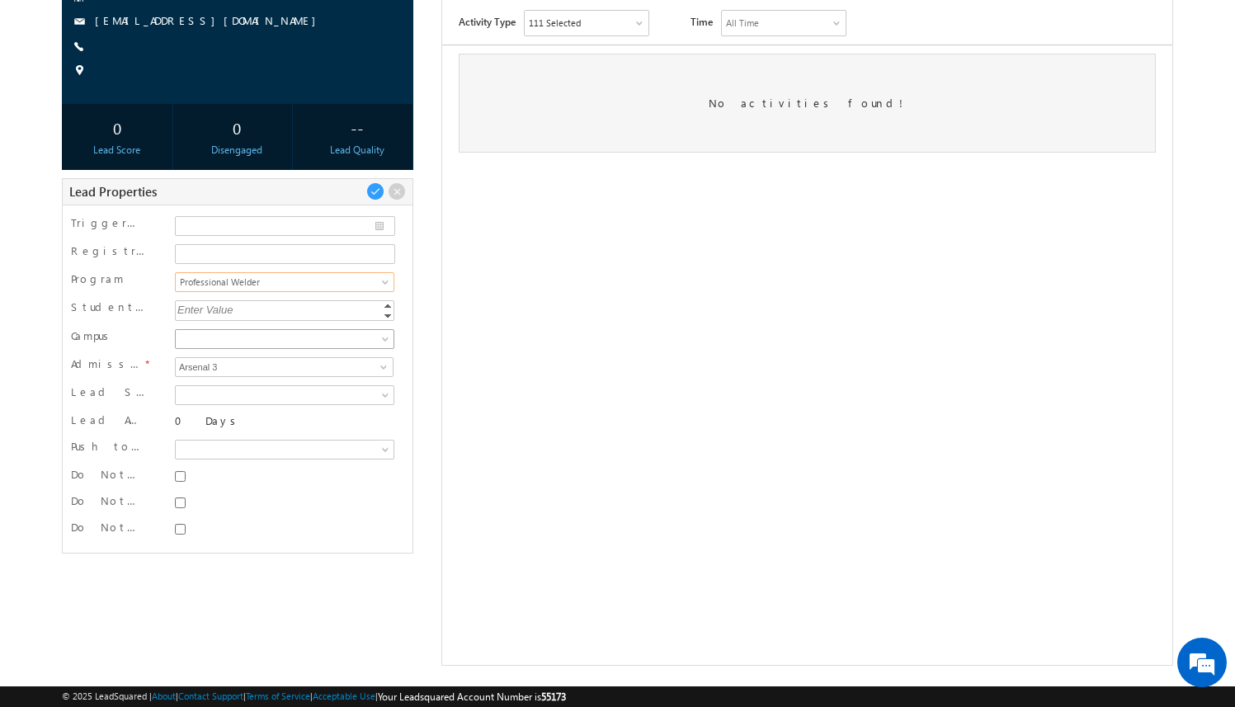
click at [308, 341] on span at bounding box center [282, 339] width 213 height 15
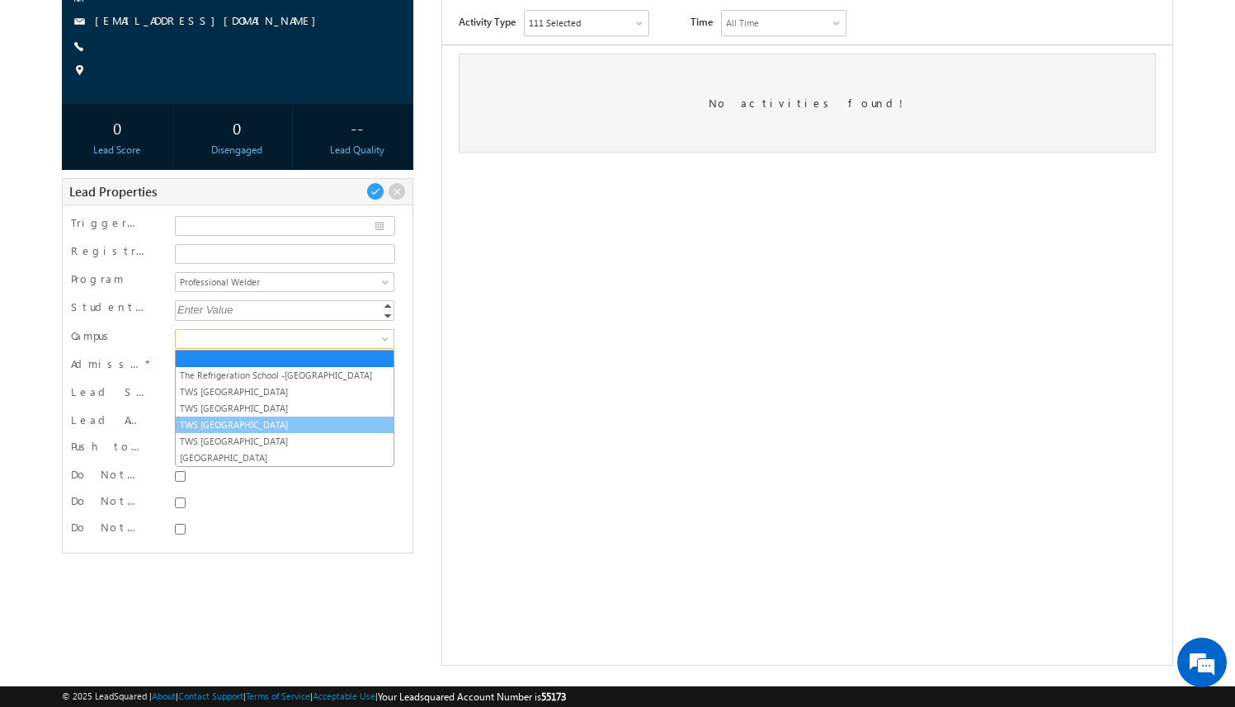
click at [277, 425] on link "TWS [GEOGRAPHIC_DATA]" at bounding box center [285, 424] width 218 height 15
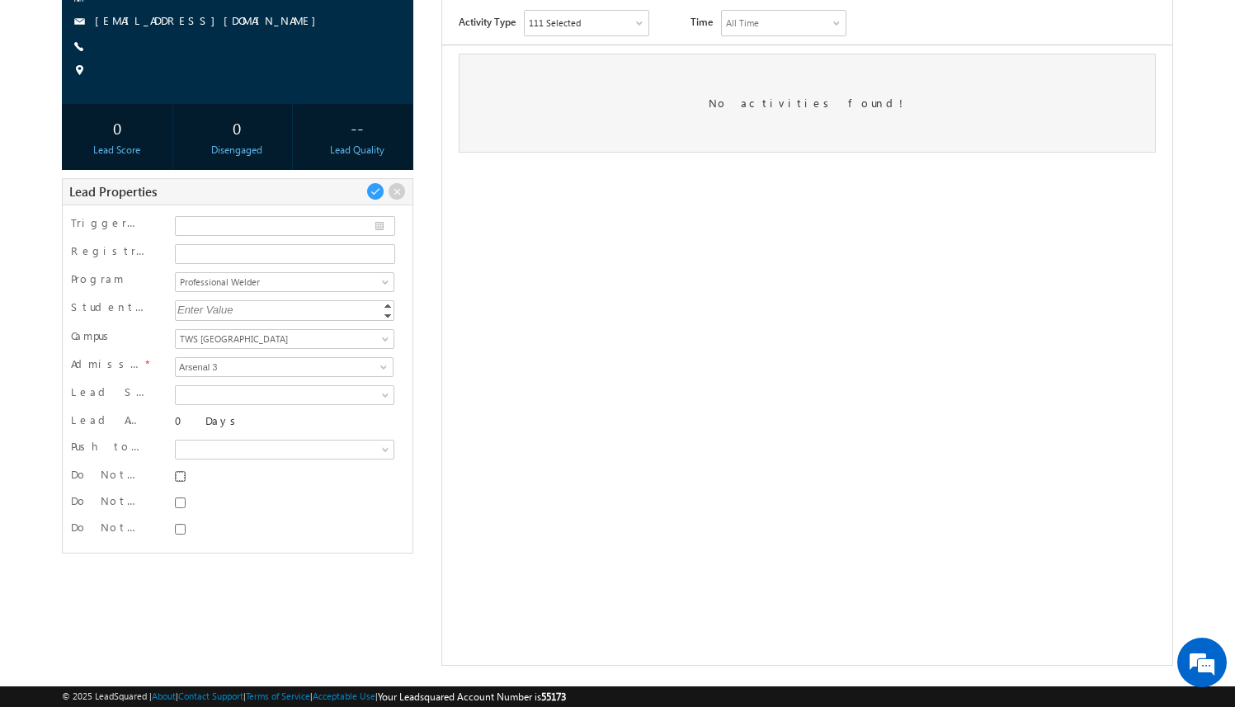
click at [184, 480] on input "Do Not SMS" at bounding box center [180, 476] width 11 height 11
checkbox input "true"
click at [183, 503] on input "Do Not Email" at bounding box center [180, 502] width 11 height 11
checkbox input "true"
click at [177, 530] on input "Do Not Call" at bounding box center [180, 529] width 11 height 11
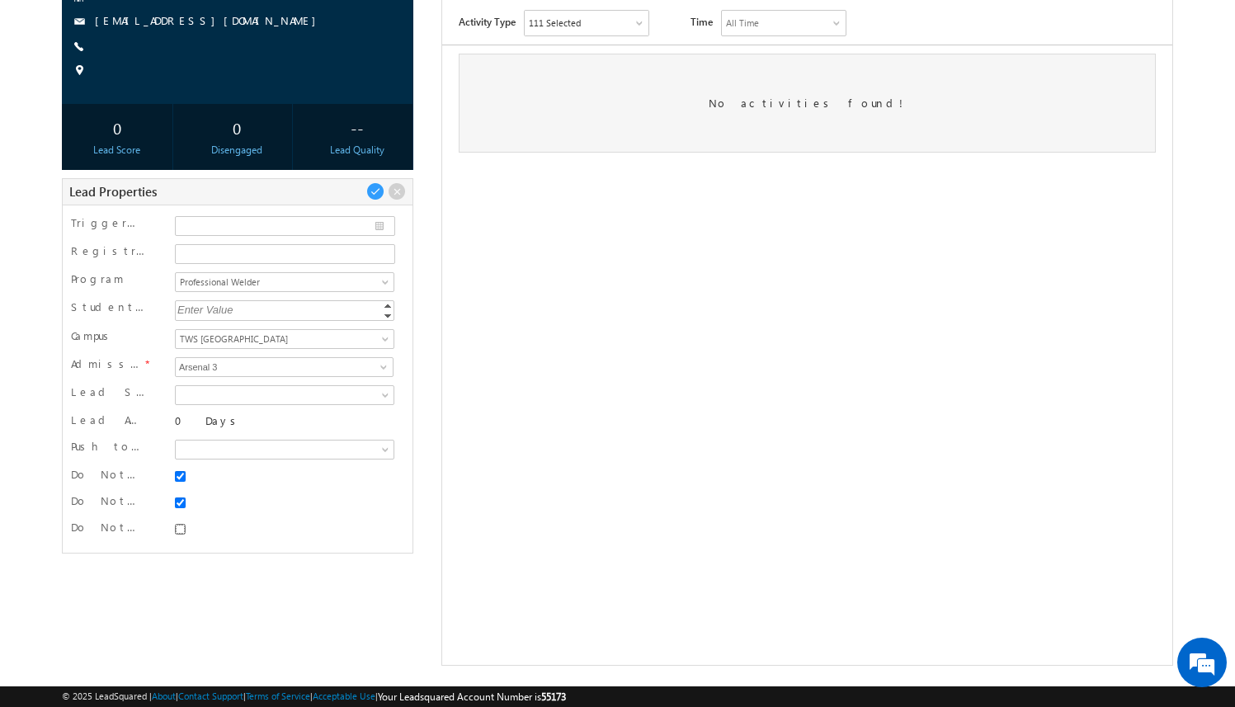
checkbox input "true"
click at [198, 601] on div "-- Prospect" at bounding box center [617, 296] width 1111 height 737
click at [376, 189] on span at bounding box center [375, 191] width 18 height 18
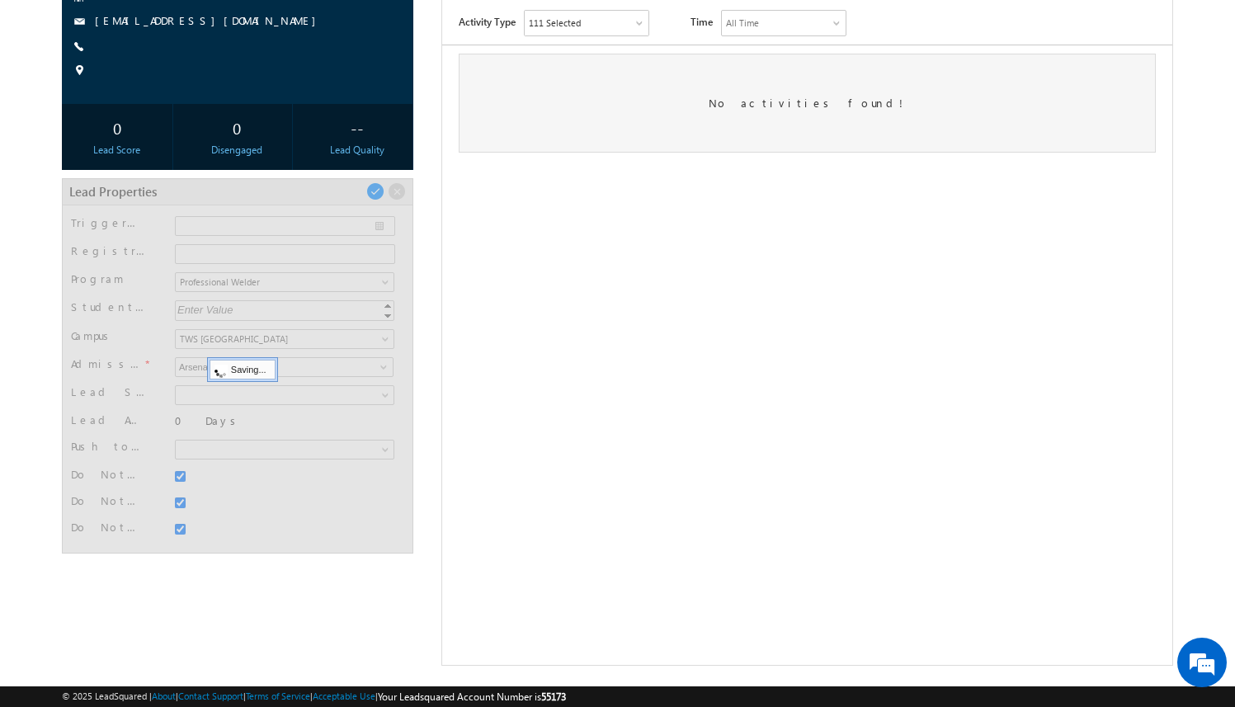
scroll to position [47, 0]
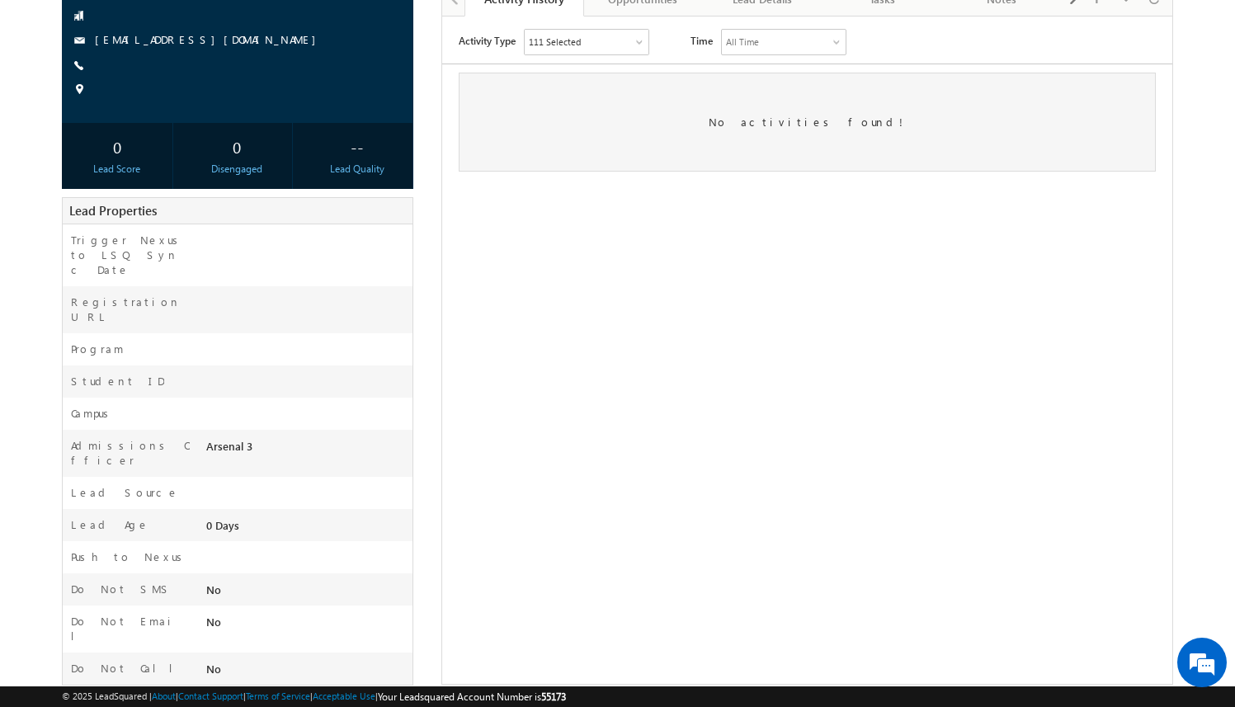
scroll to position [187, 0]
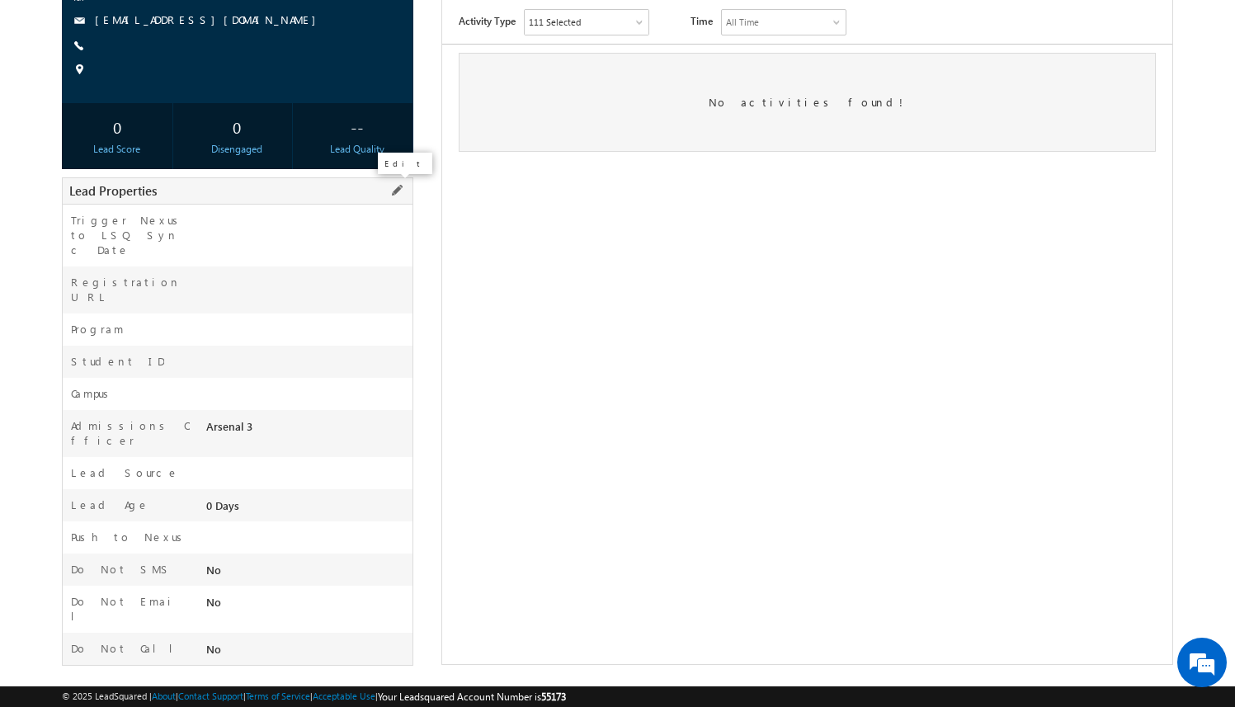
click at [393, 190] on span at bounding box center [397, 190] width 18 height 18
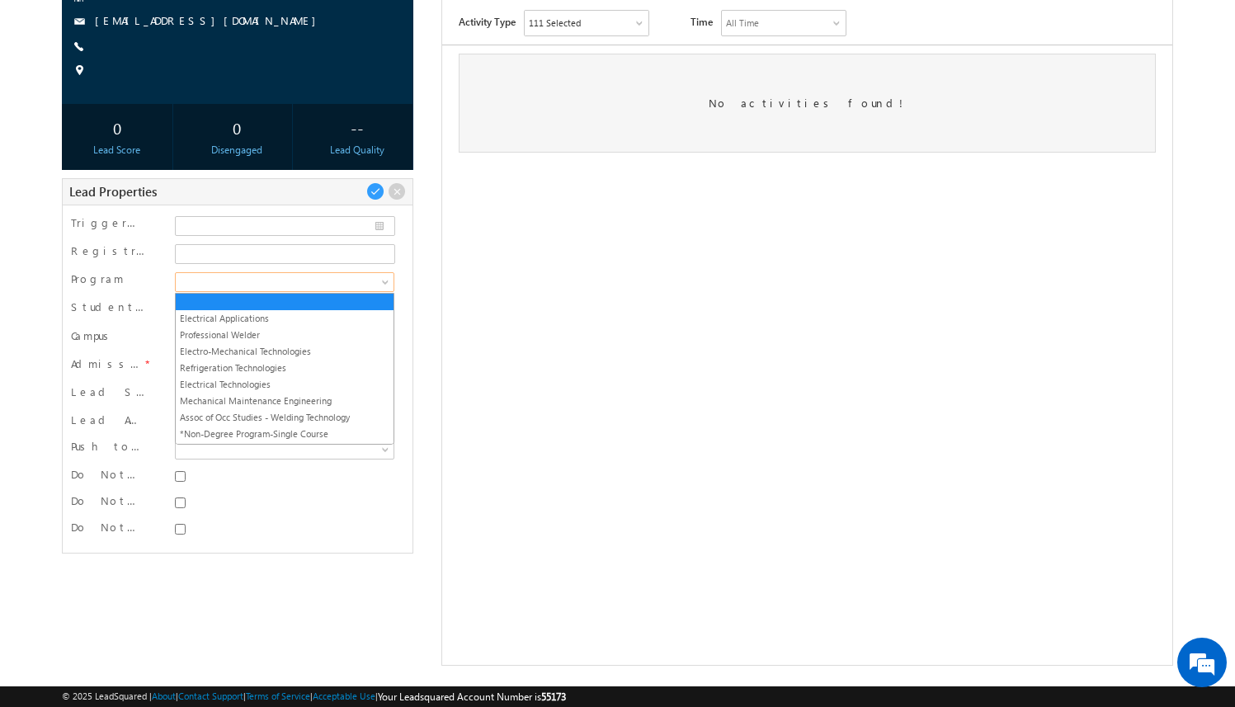
click at [324, 275] on span at bounding box center [282, 282] width 213 height 15
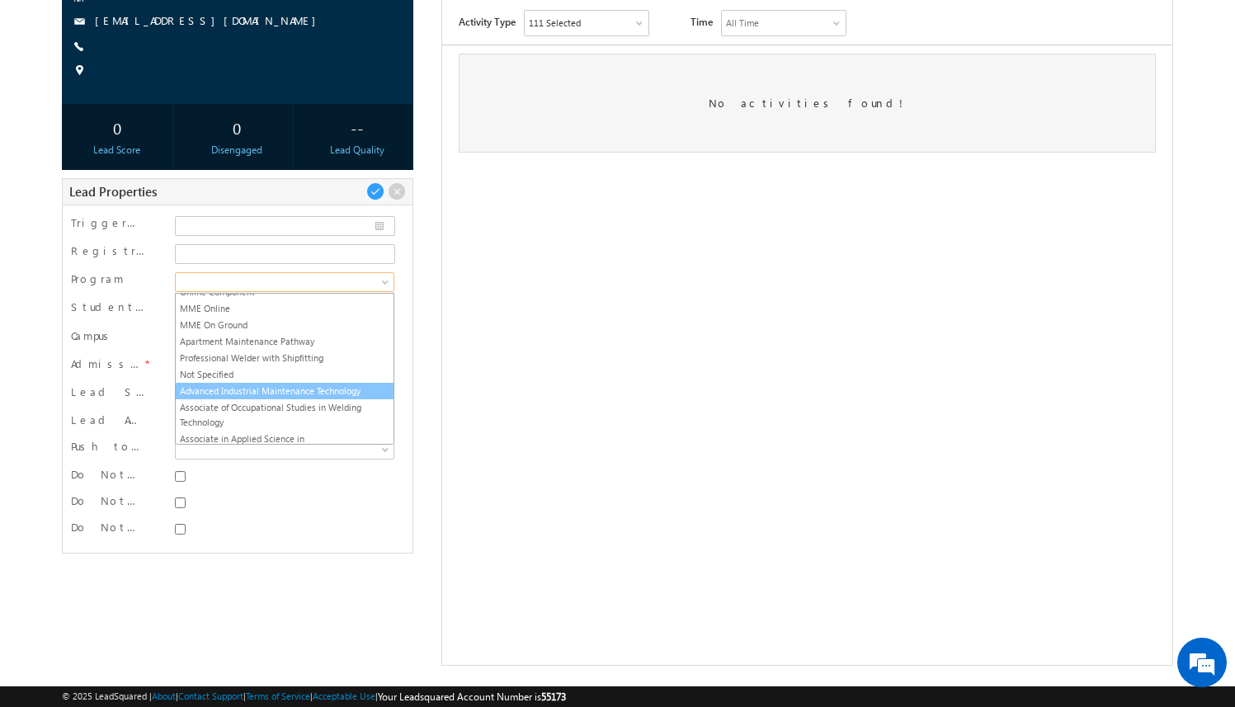
click at [314, 386] on link "Advanced Industrial Maintenance Technology" at bounding box center [285, 391] width 218 height 15
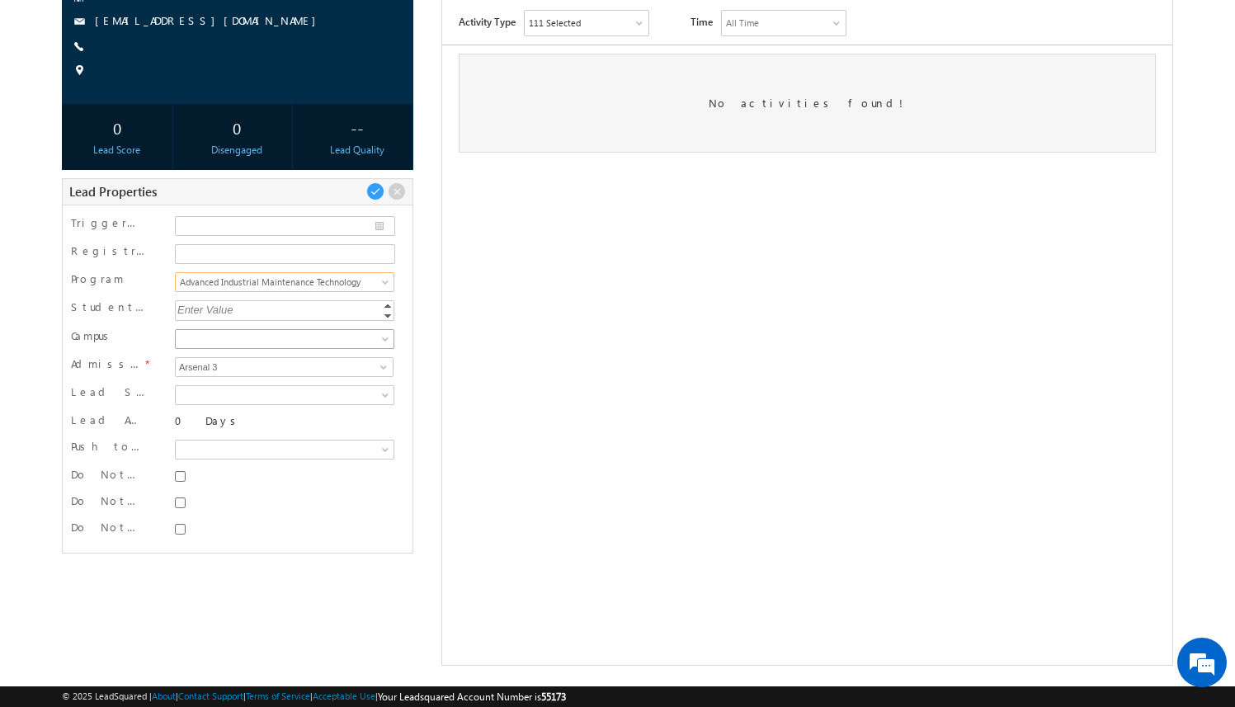
click at [305, 340] on span at bounding box center [282, 339] width 213 height 15
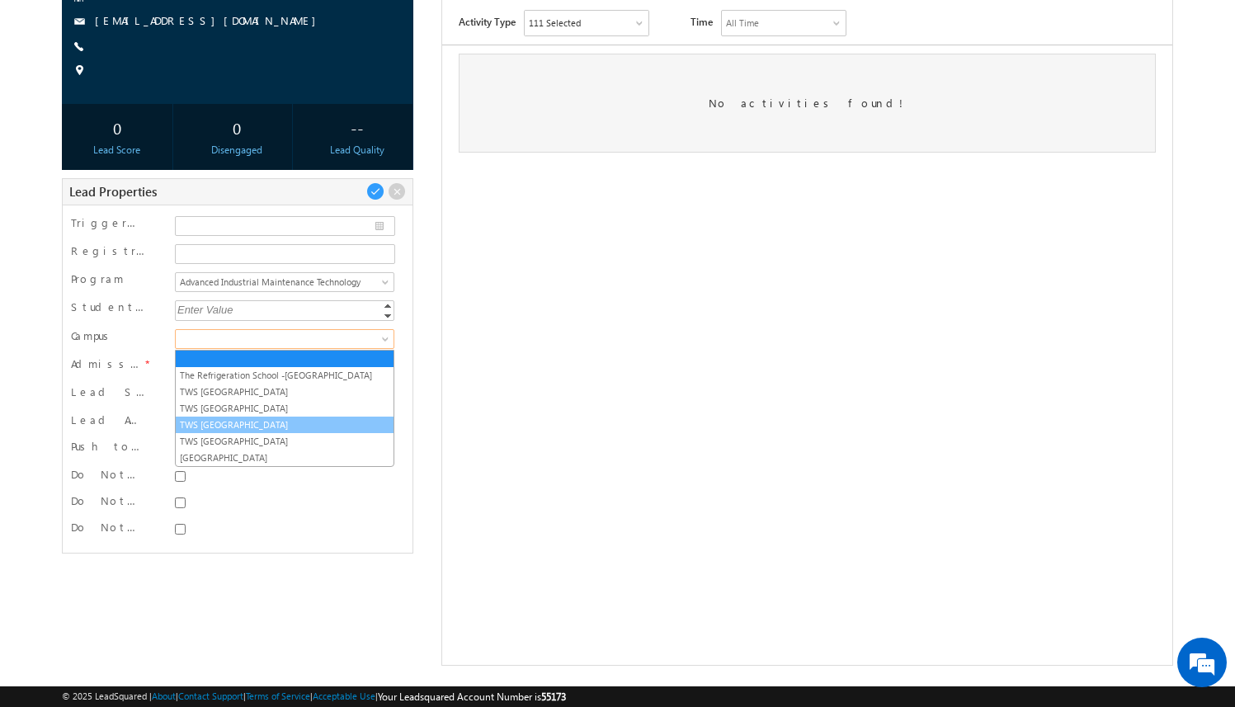
click at [293, 426] on link "TWS [GEOGRAPHIC_DATA]" at bounding box center [285, 424] width 218 height 15
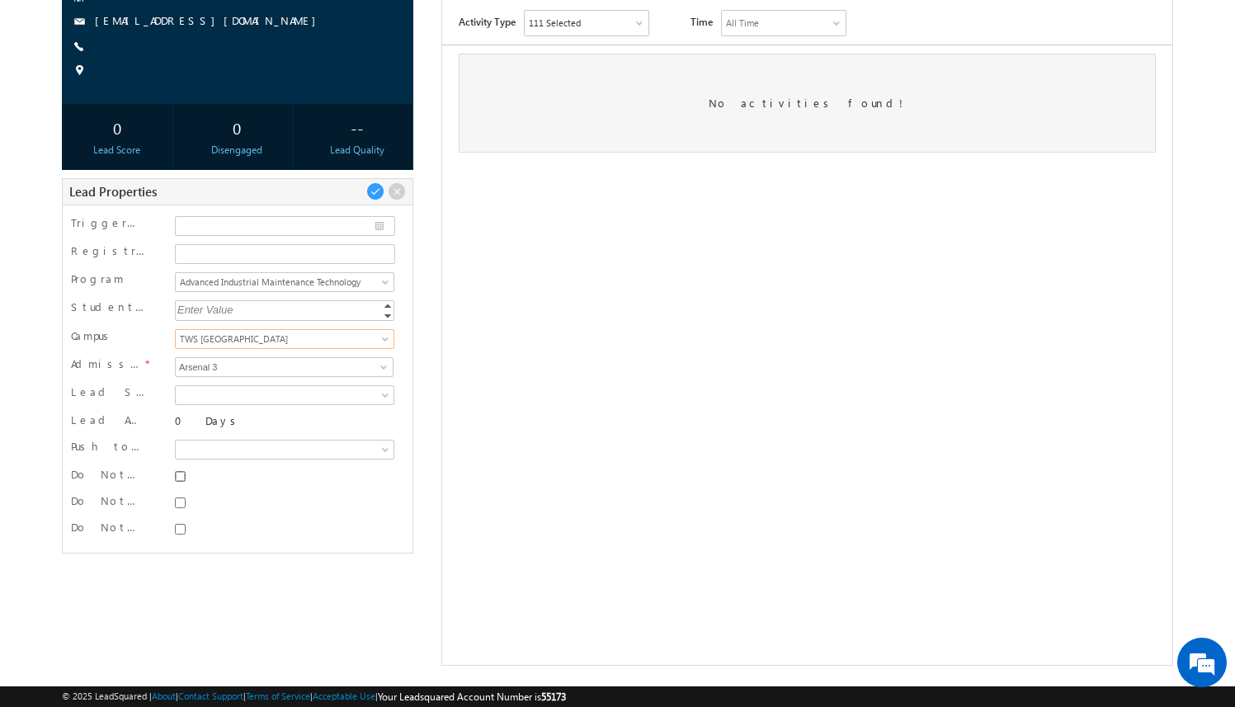
click at [177, 479] on input "Do Not SMS" at bounding box center [180, 476] width 11 height 11
checkbox input "true"
click at [180, 501] on input "Do Not Email" at bounding box center [180, 502] width 11 height 11
checkbox input "true"
click at [180, 532] on input "Do Not Call" at bounding box center [180, 529] width 11 height 11
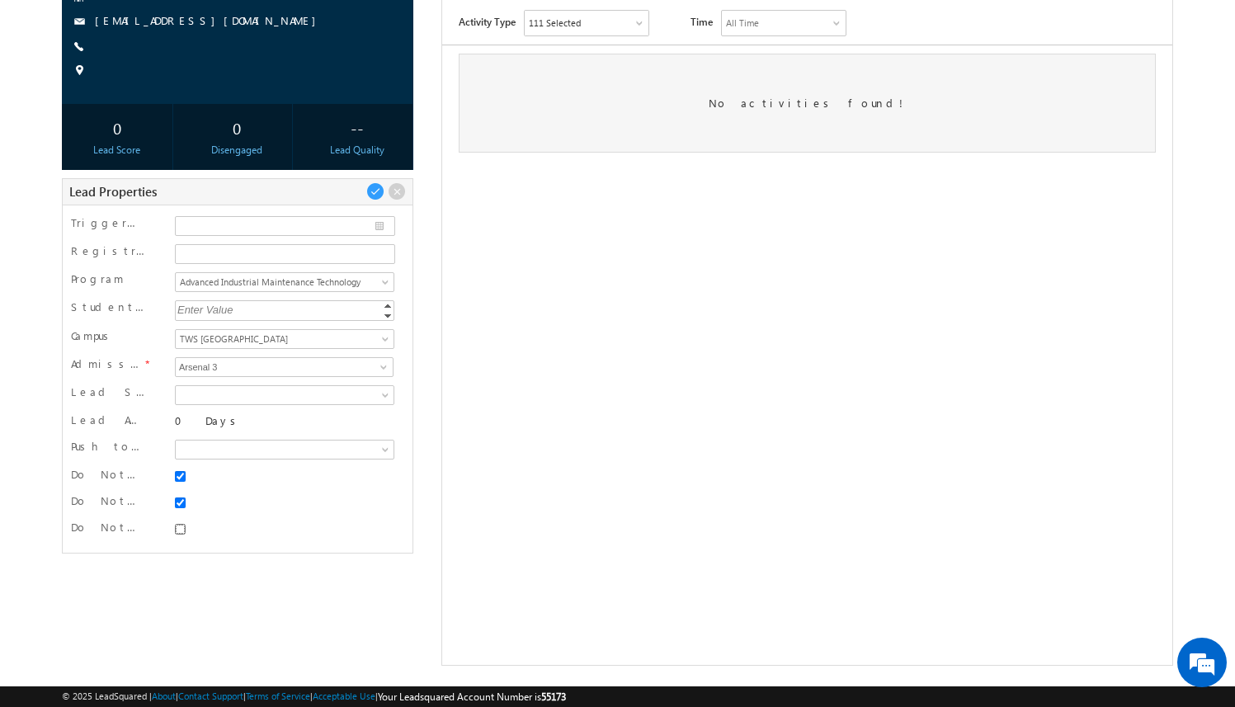
checkbox input "true"
click at [374, 192] on span at bounding box center [375, 191] width 18 height 18
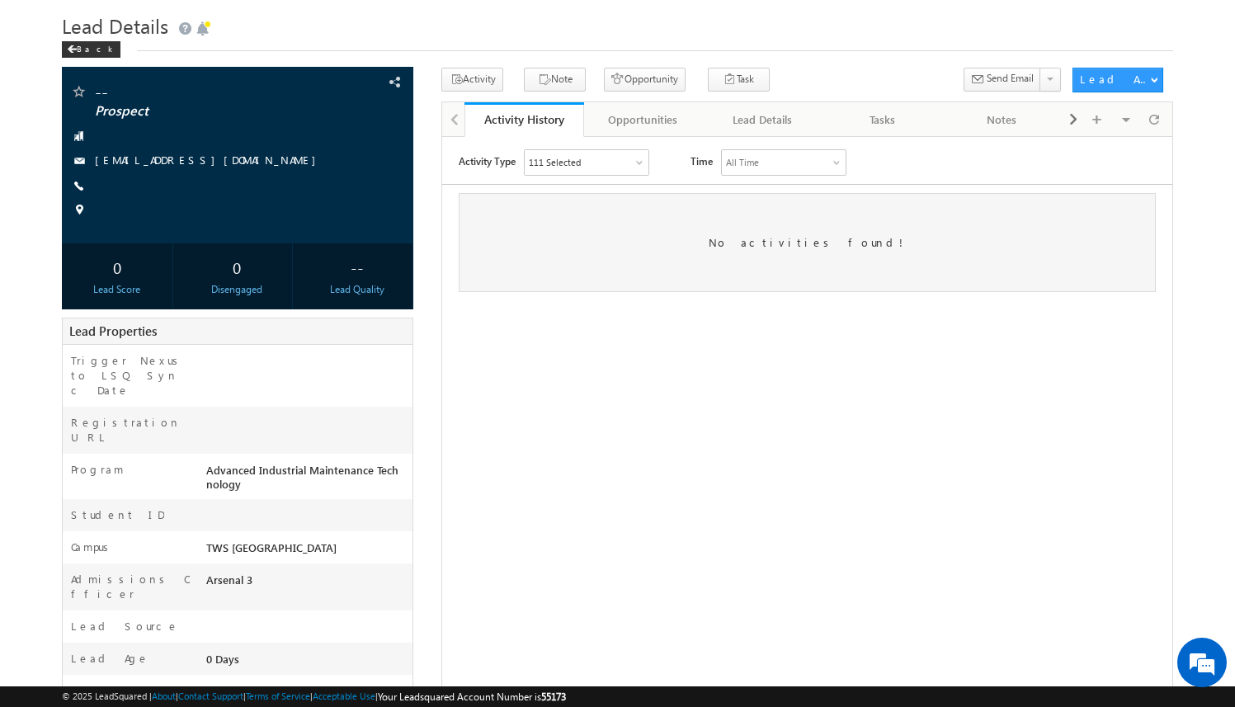
click at [425, 286] on div "-- Prospect [EMAIL_ADDRESS][DOMAIN_NAME] --" at bounding box center [617, 448] width 1111 height 760
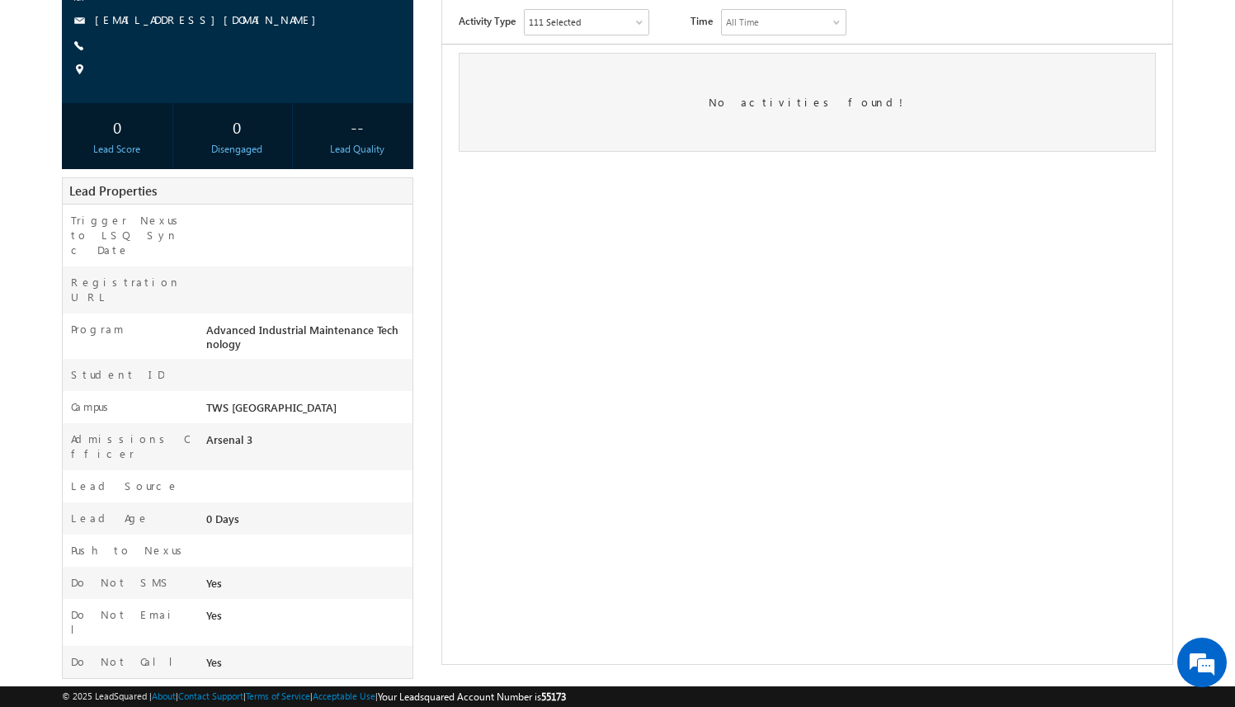
click at [425, 286] on div "-- Prospect [EMAIL_ADDRESS][DOMAIN_NAME] --" at bounding box center [617, 307] width 1111 height 760
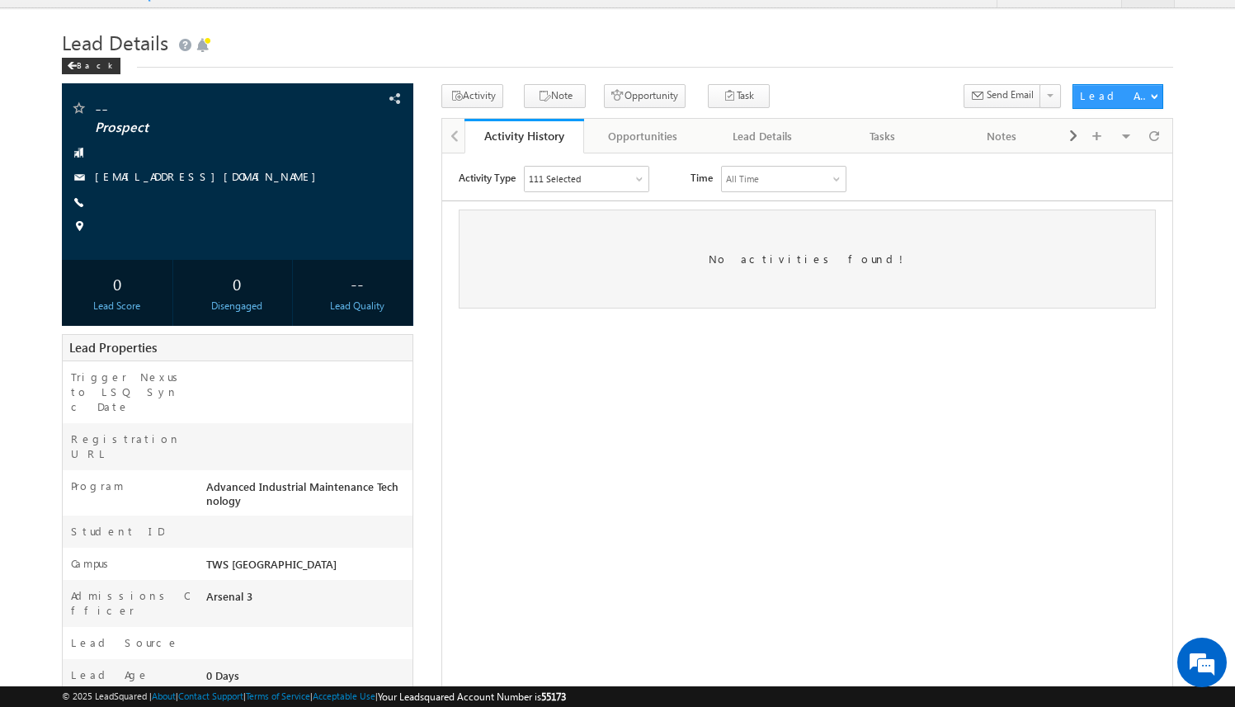
scroll to position [0, 0]
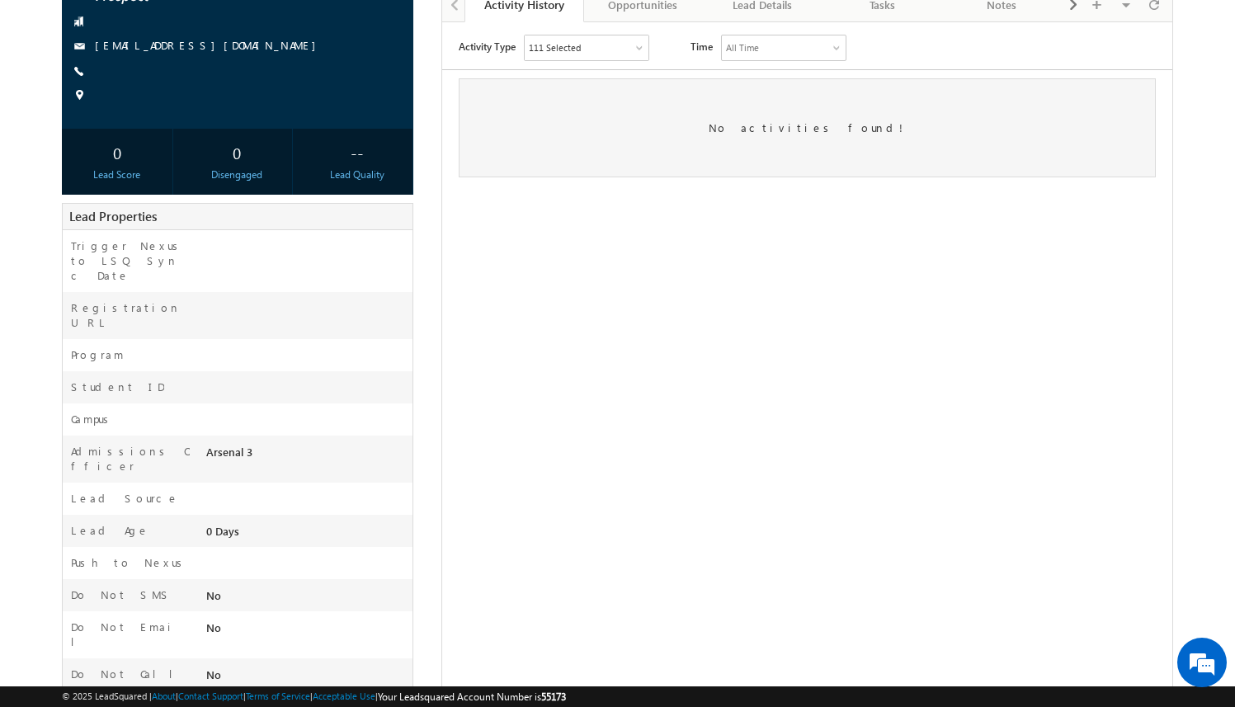
scroll to position [187, 0]
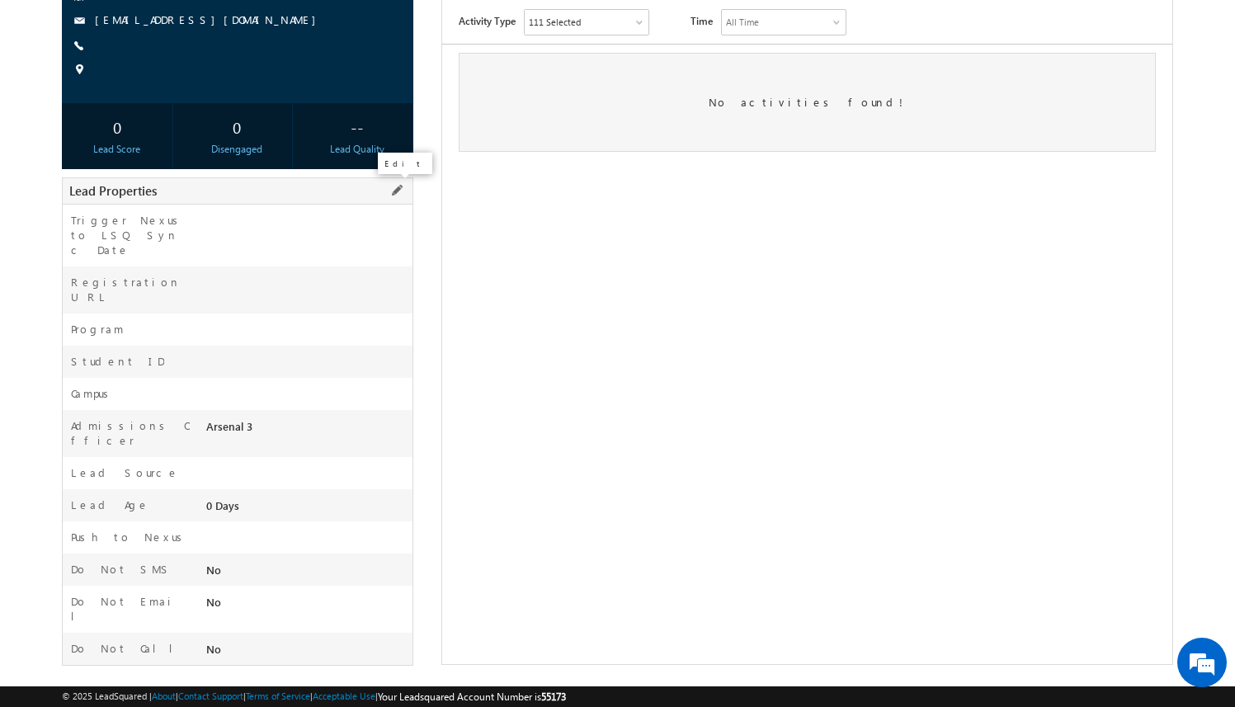
click at [402, 186] on span at bounding box center [397, 190] width 18 height 18
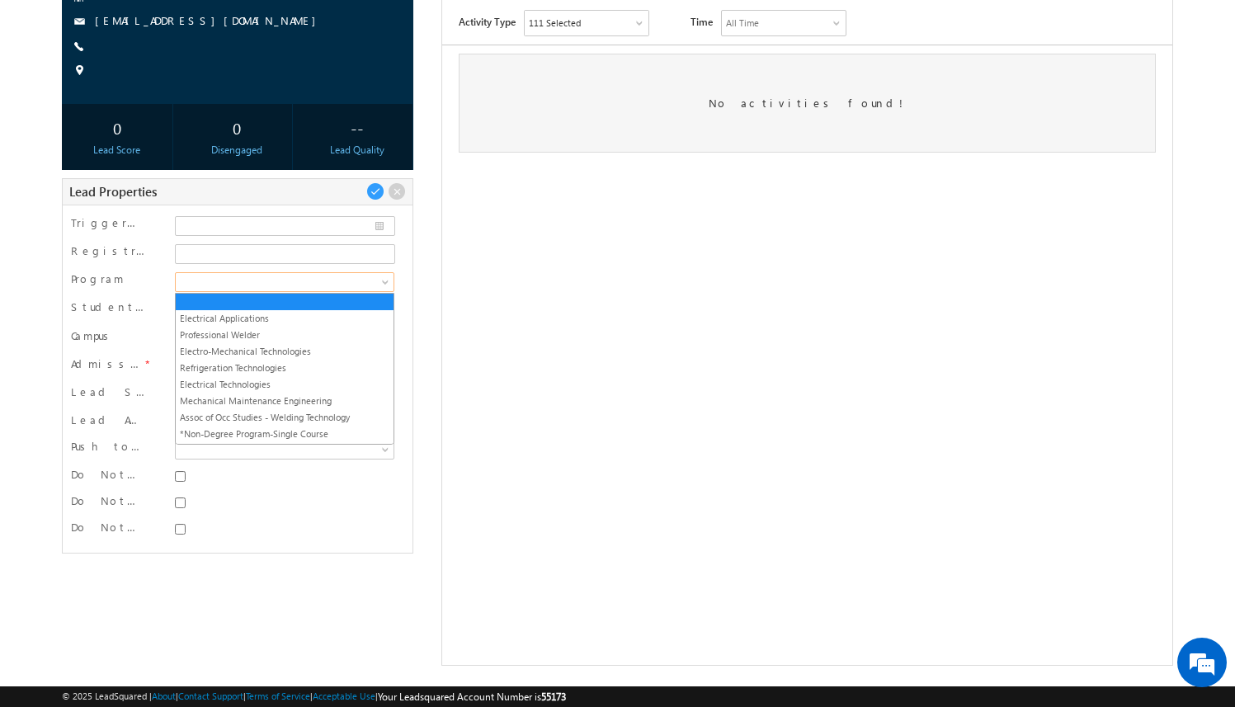
click at [280, 280] on span at bounding box center [282, 282] width 213 height 15
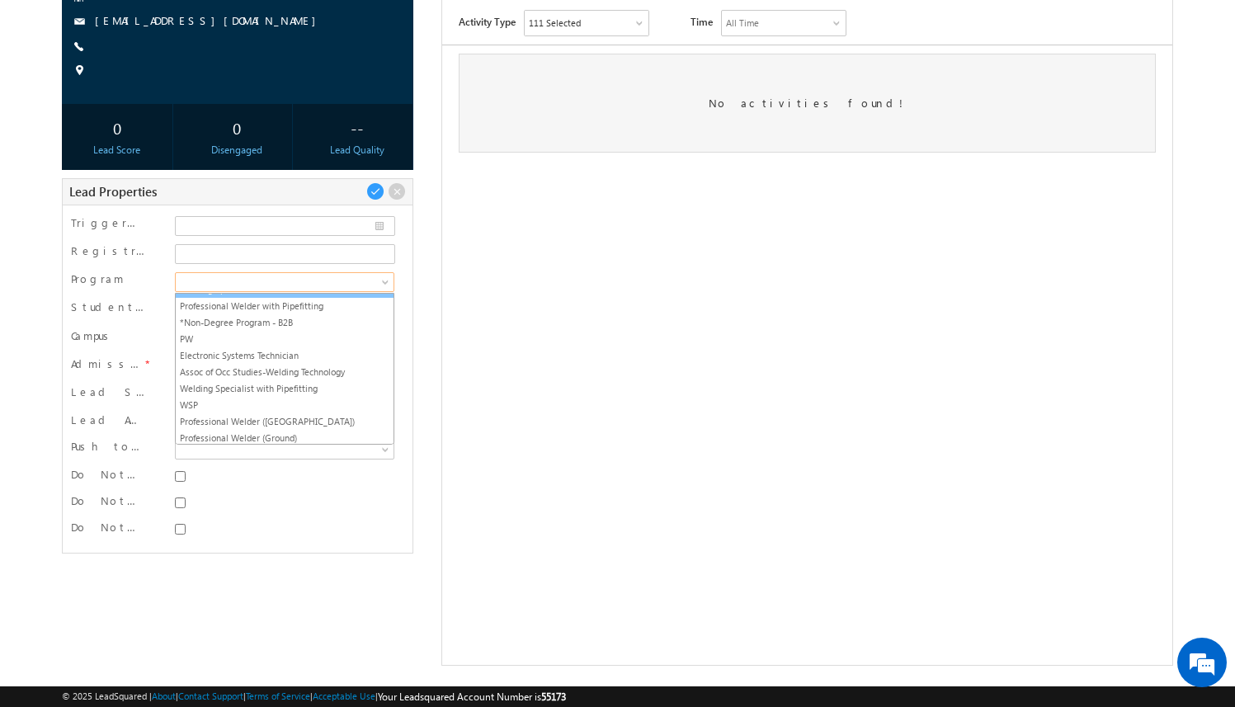
scroll to position [163, 0]
click at [308, 387] on link "Welding Specialist with Pipefitting" at bounding box center [285, 386] width 218 height 15
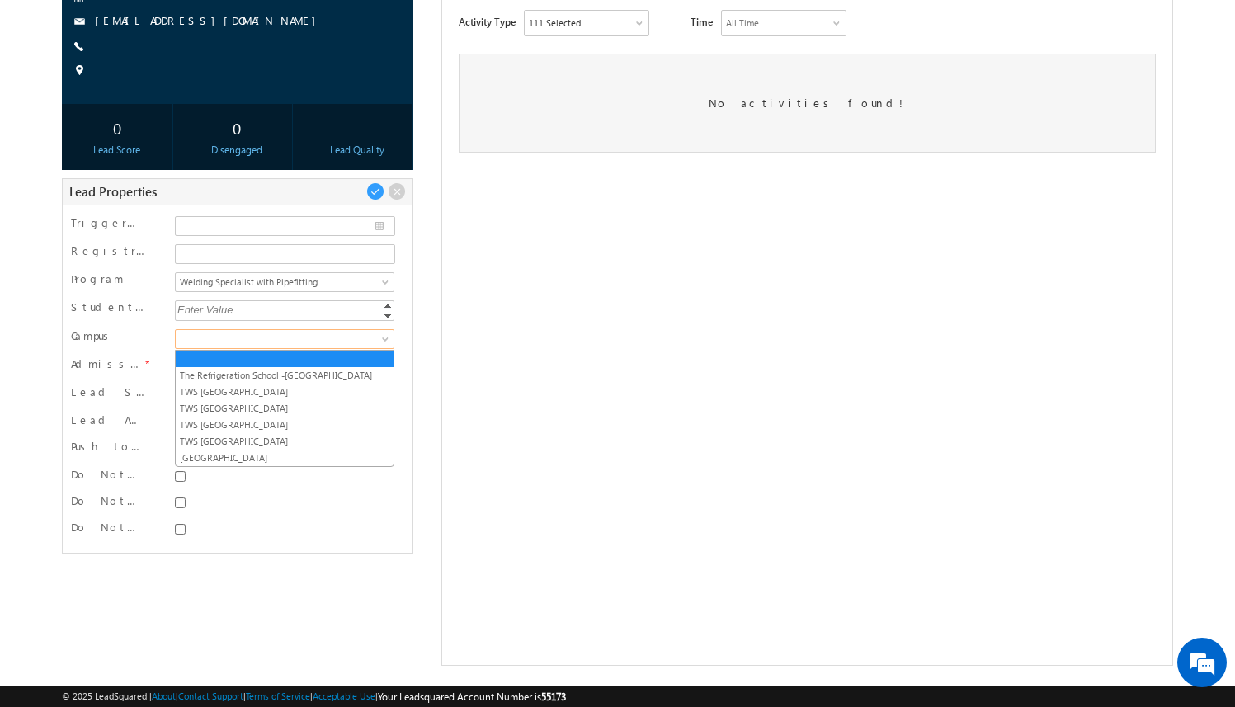
click at [299, 334] on span at bounding box center [282, 339] width 213 height 15
click at [299, 421] on link "TWS [GEOGRAPHIC_DATA]" at bounding box center [285, 424] width 218 height 15
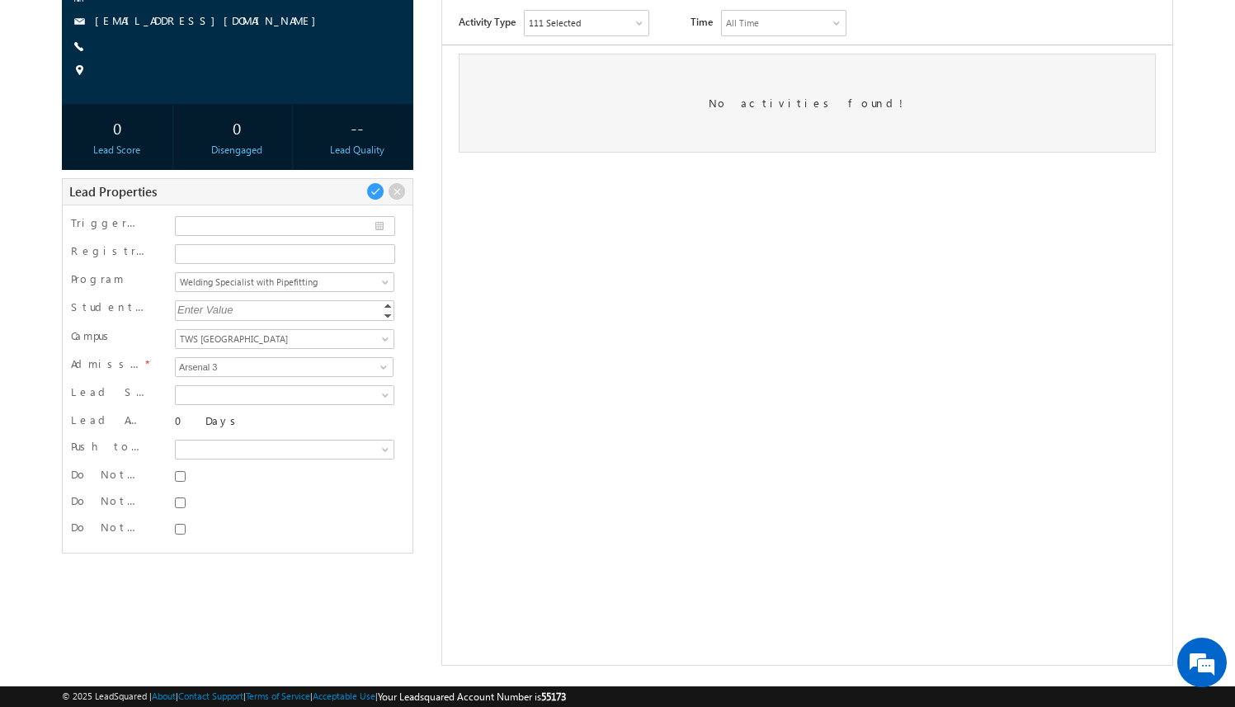
click at [178, 469] on div at bounding box center [284, 476] width 219 height 16
click at [180, 478] on input "Do Not SMS" at bounding box center [180, 476] width 11 height 11
checkbox input "true"
click at [180, 501] on input "Do Not Email" at bounding box center [180, 502] width 11 height 11
checkbox input "true"
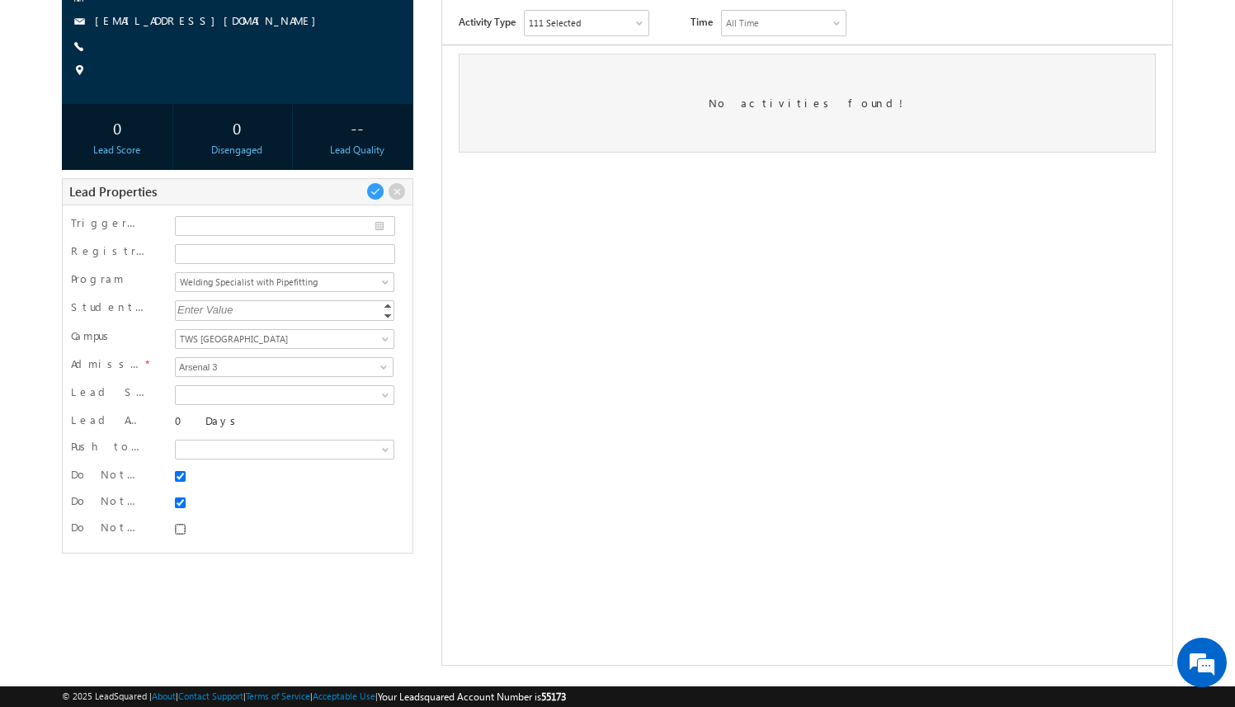
click at [180, 528] on input "Do Not Call" at bounding box center [180, 529] width 11 height 11
checkbox input "true"
click at [374, 187] on span at bounding box center [375, 191] width 18 height 18
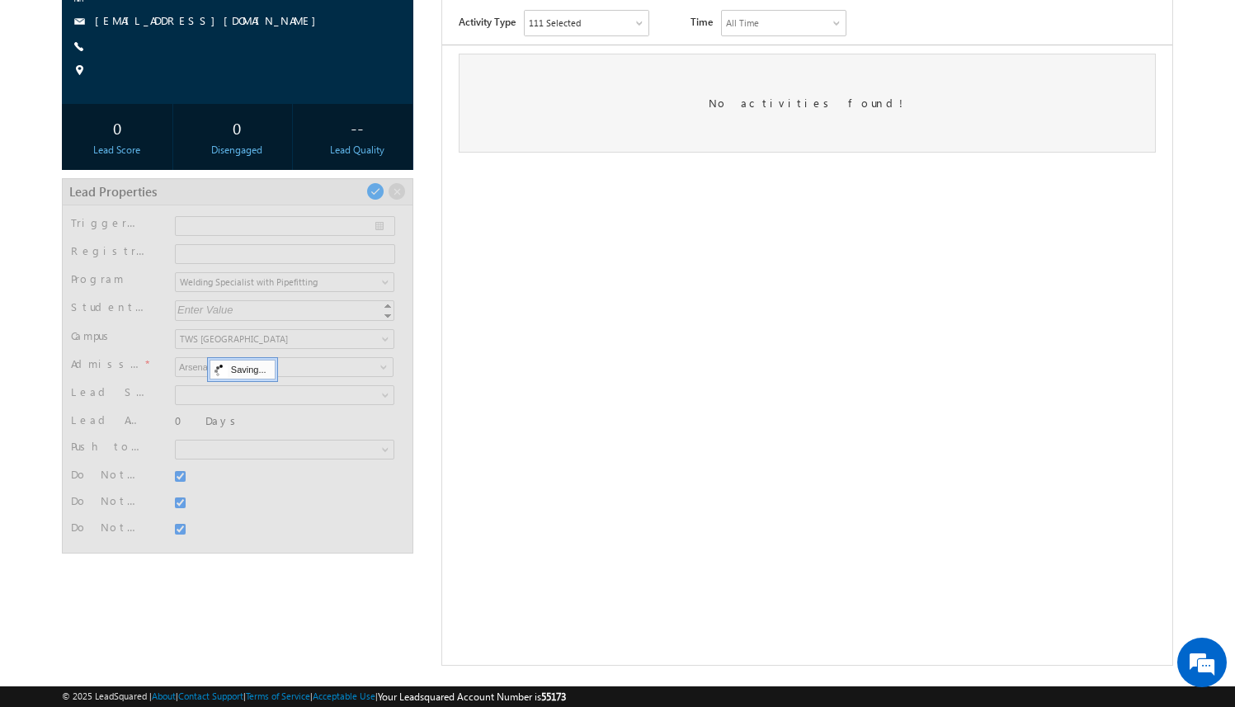
scroll to position [47, 0]
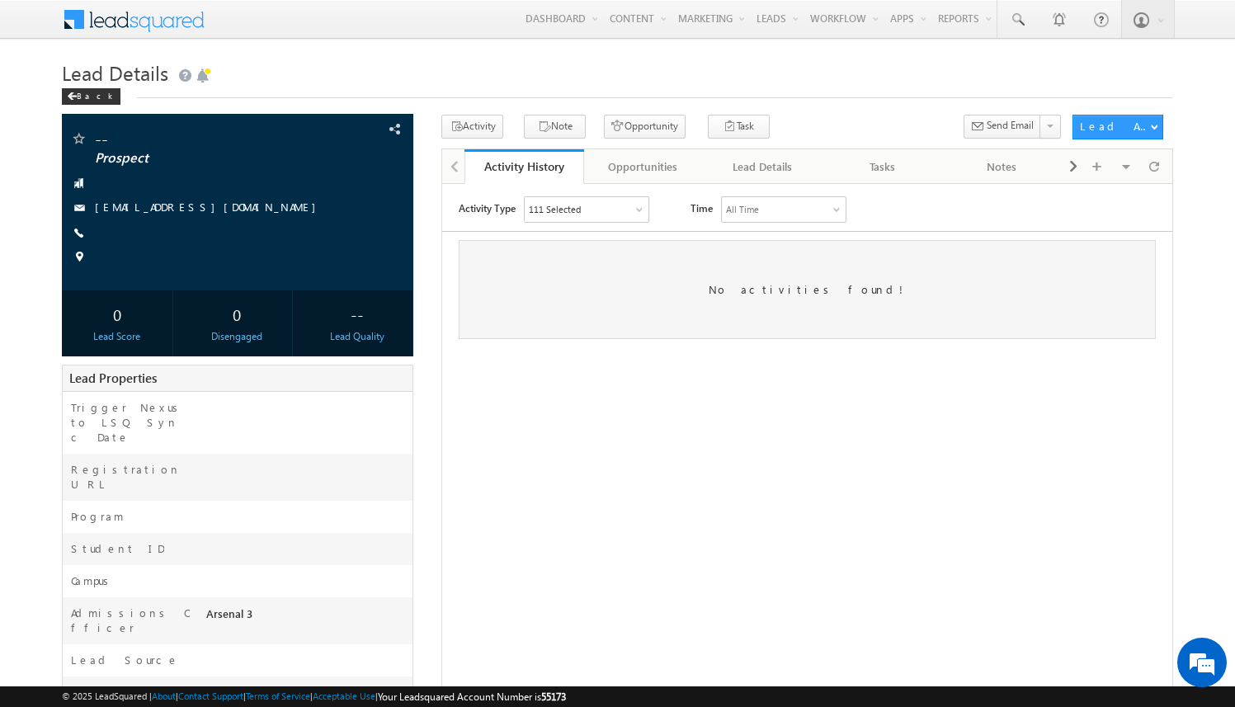
click at [428, 284] on div "-- Prospect" at bounding box center [617, 488] width 1111 height 746
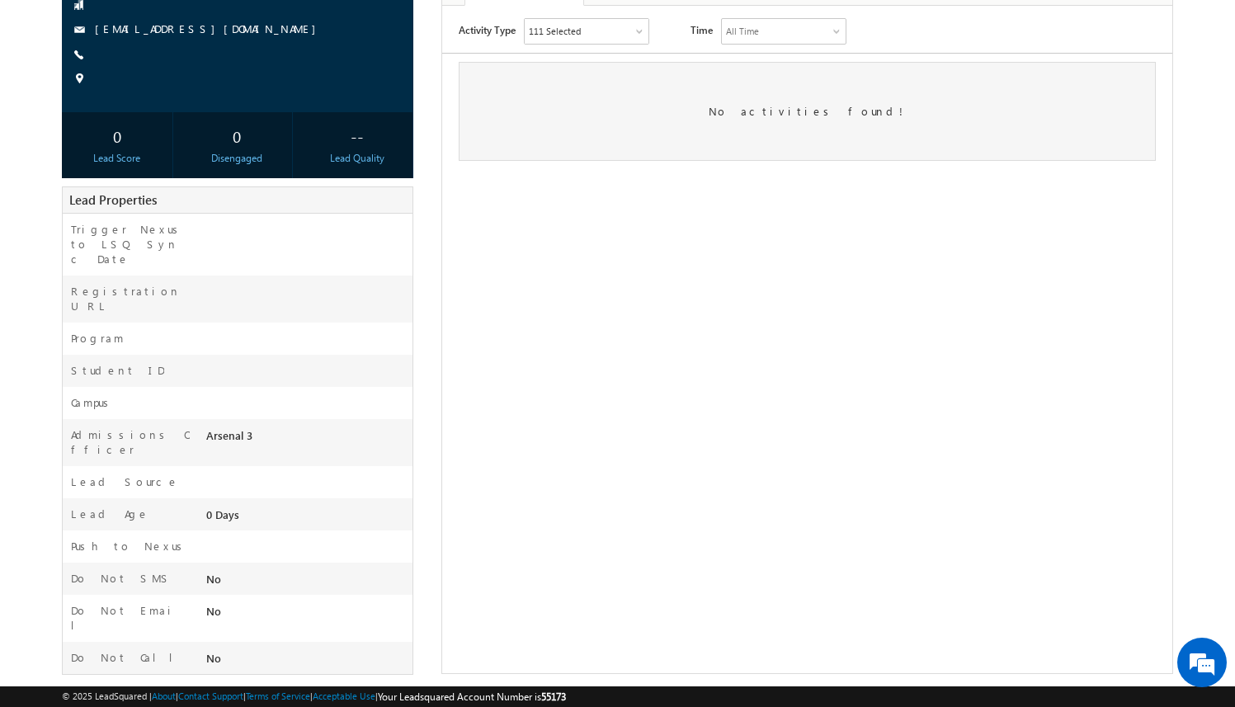
scroll to position [187, 0]
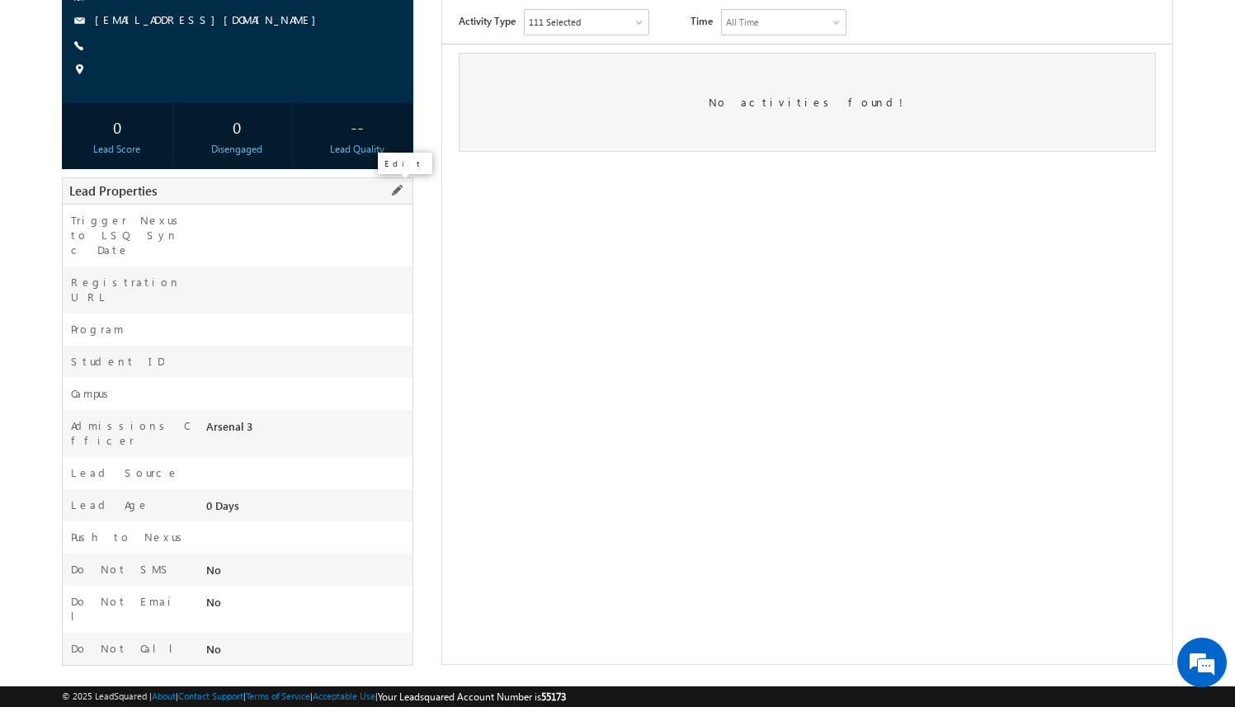
click at [398, 188] on span at bounding box center [397, 190] width 18 height 18
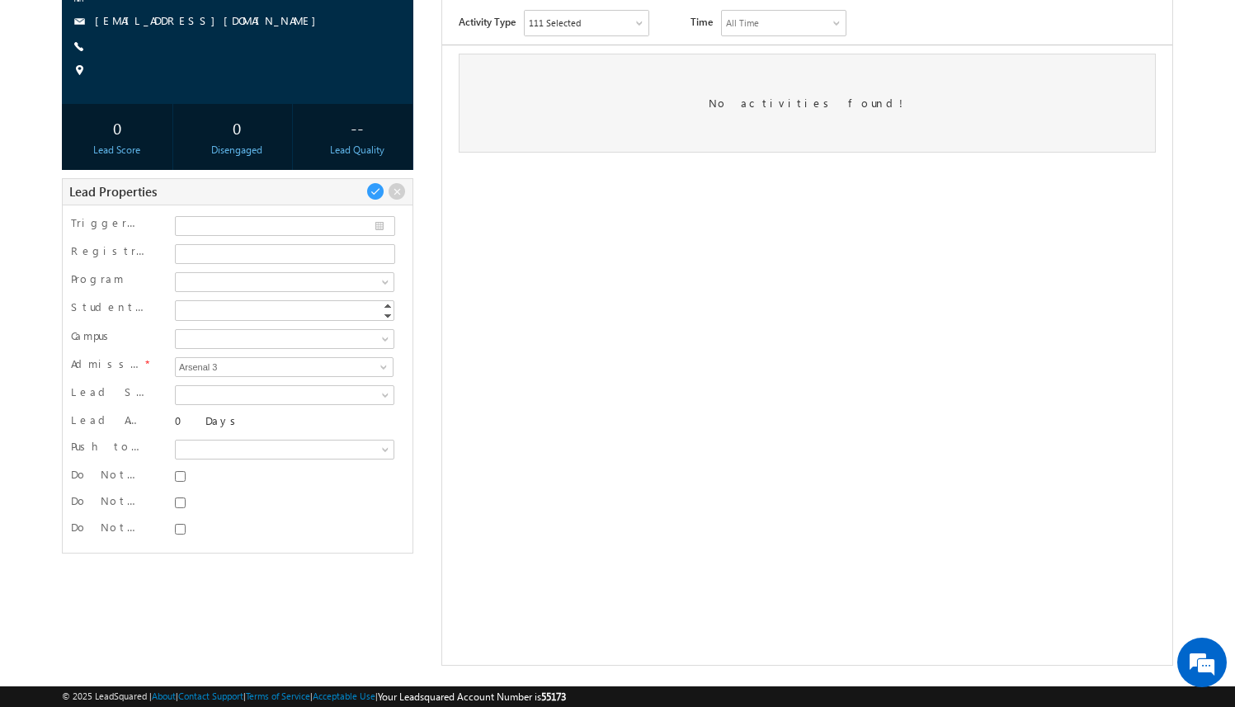
scroll to position [0, 0]
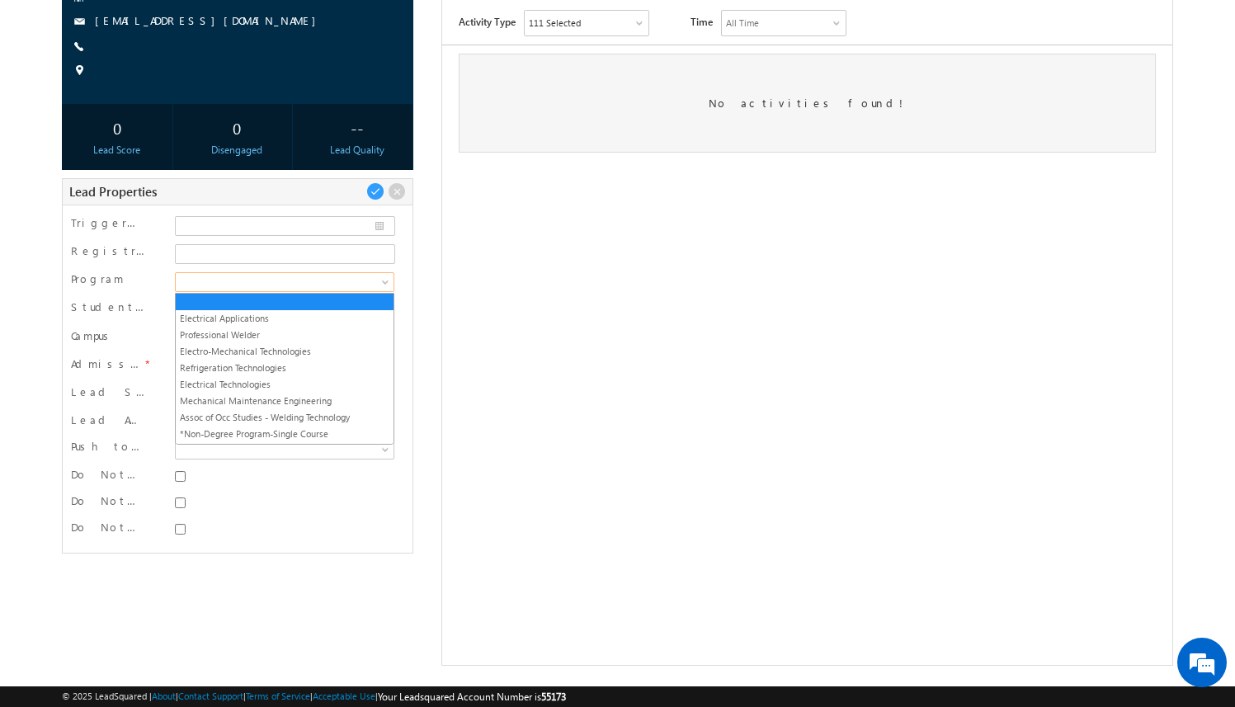
click at [360, 277] on span at bounding box center [282, 282] width 213 height 15
click at [319, 316] on link "Electrical Applications" at bounding box center [285, 318] width 218 height 15
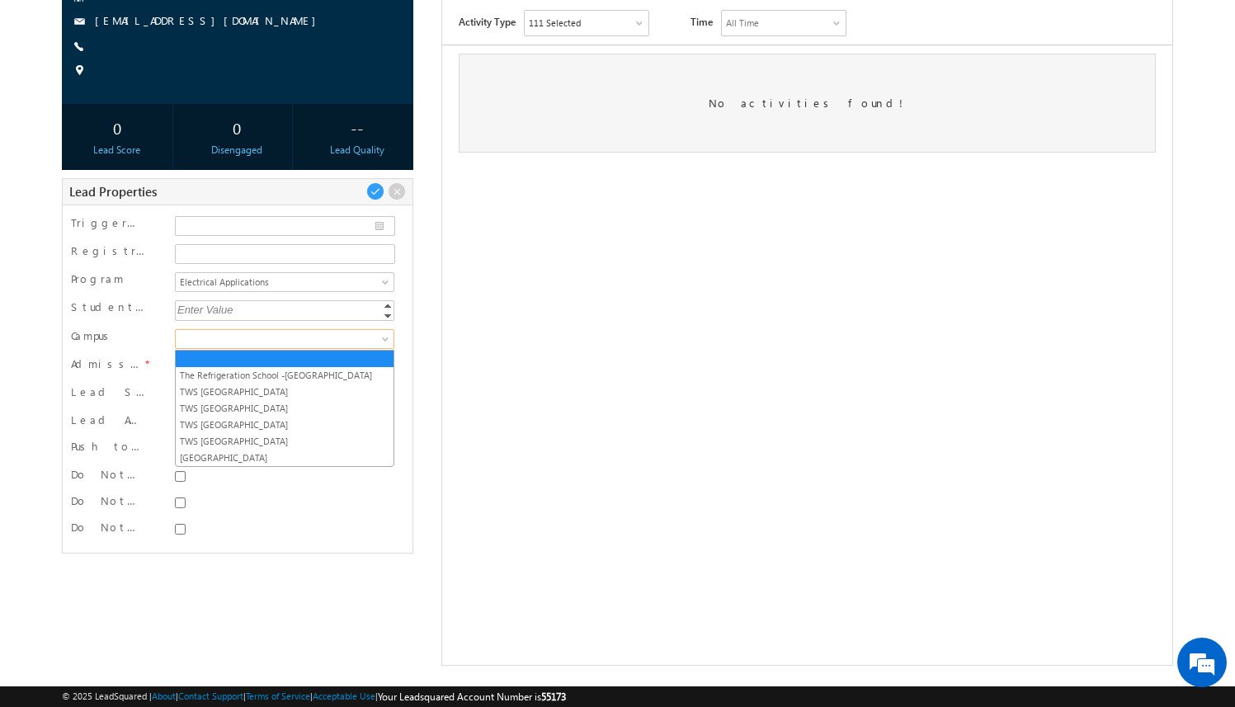
click at [317, 332] on span at bounding box center [282, 339] width 213 height 15
click at [295, 424] on link "TWS [GEOGRAPHIC_DATA]" at bounding box center [285, 424] width 218 height 15
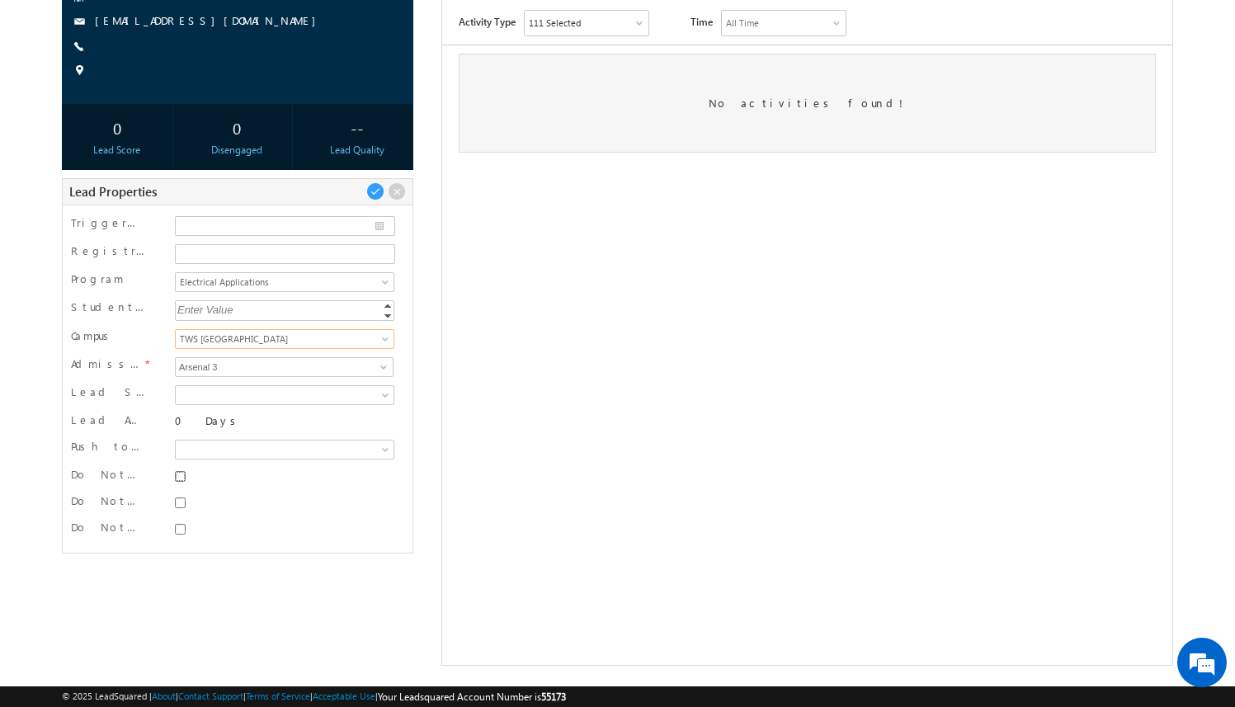
click at [177, 479] on input "Do Not SMS" at bounding box center [180, 476] width 11 height 11
checkbox input "true"
click at [177, 498] on input "Do Not Email" at bounding box center [180, 502] width 11 height 11
checkbox input "true"
click at [180, 532] on input "Do Not Call" at bounding box center [180, 529] width 11 height 11
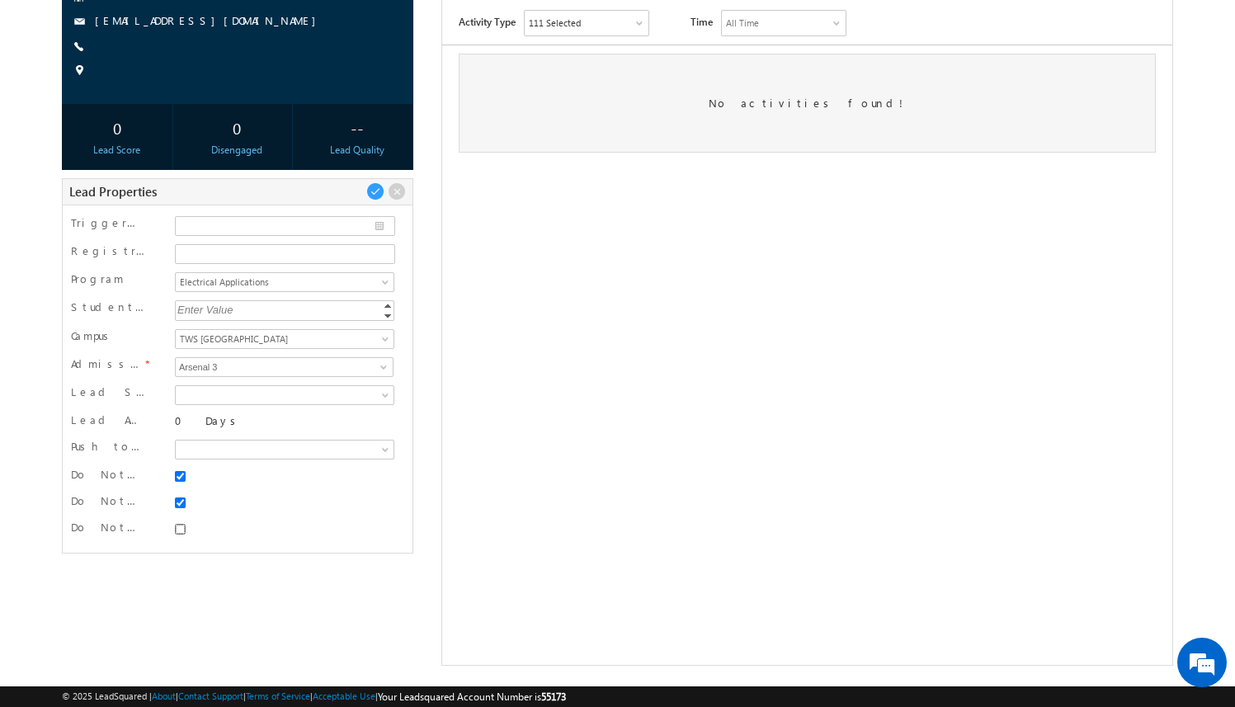
checkbox input "true"
click at [374, 191] on span at bounding box center [375, 191] width 18 height 18
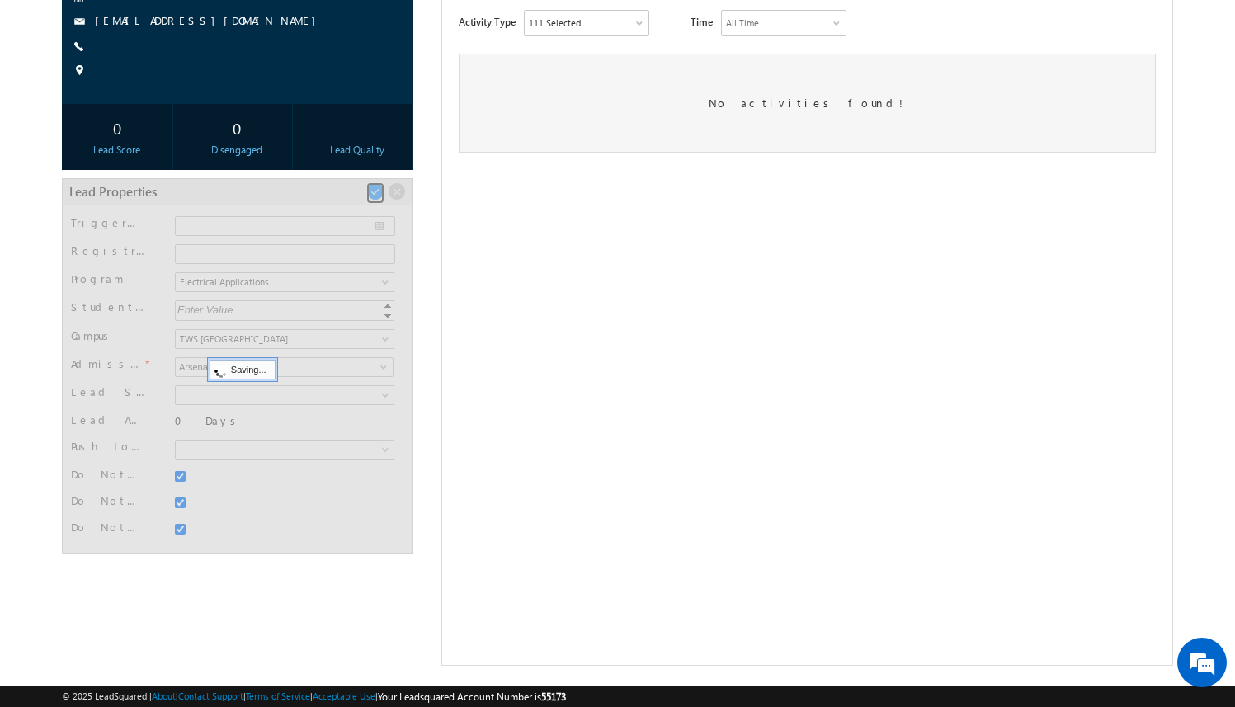
scroll to position [47, 0]
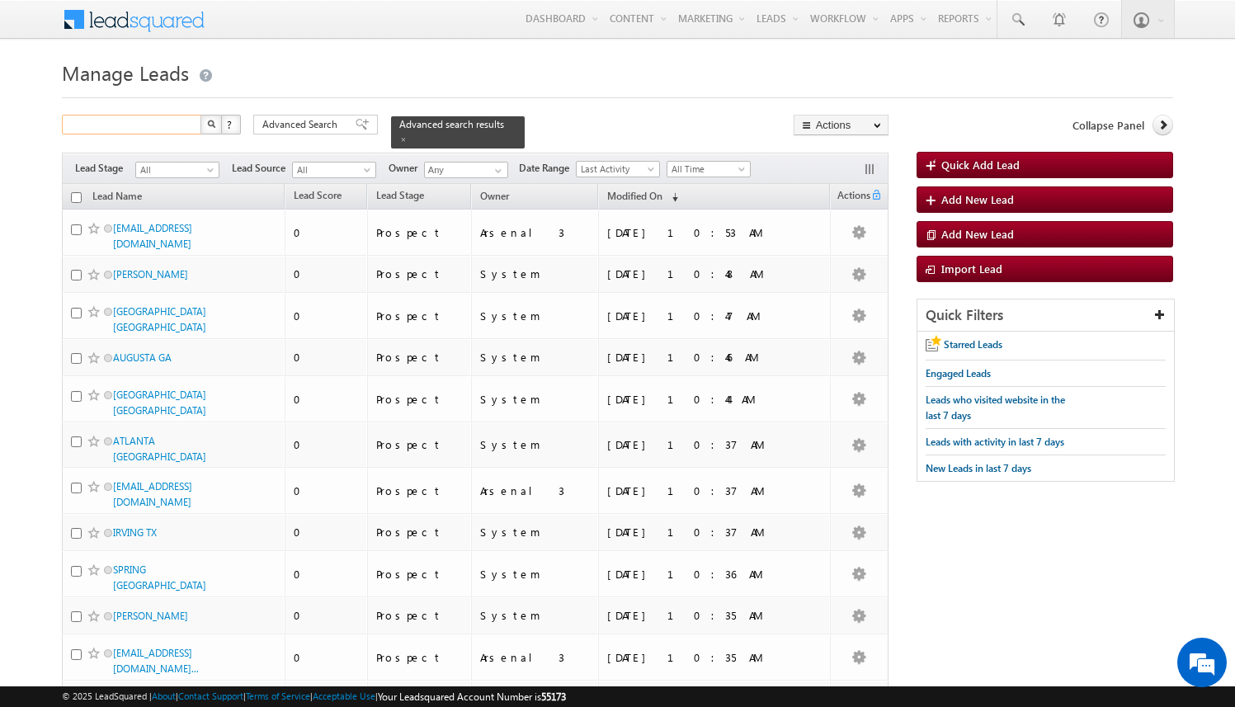
click at [157, 125] on input "text" at bounding box center [132, 125] width 141 height 20
paste input "[EMAIL_ADDRESS][DOMAIN_NAME]"
type input "amartha+test821dalpw@arsenalstudios.com"
click at [200, 115] on button "button" at bounding box center [210, 125] width 21 height 20
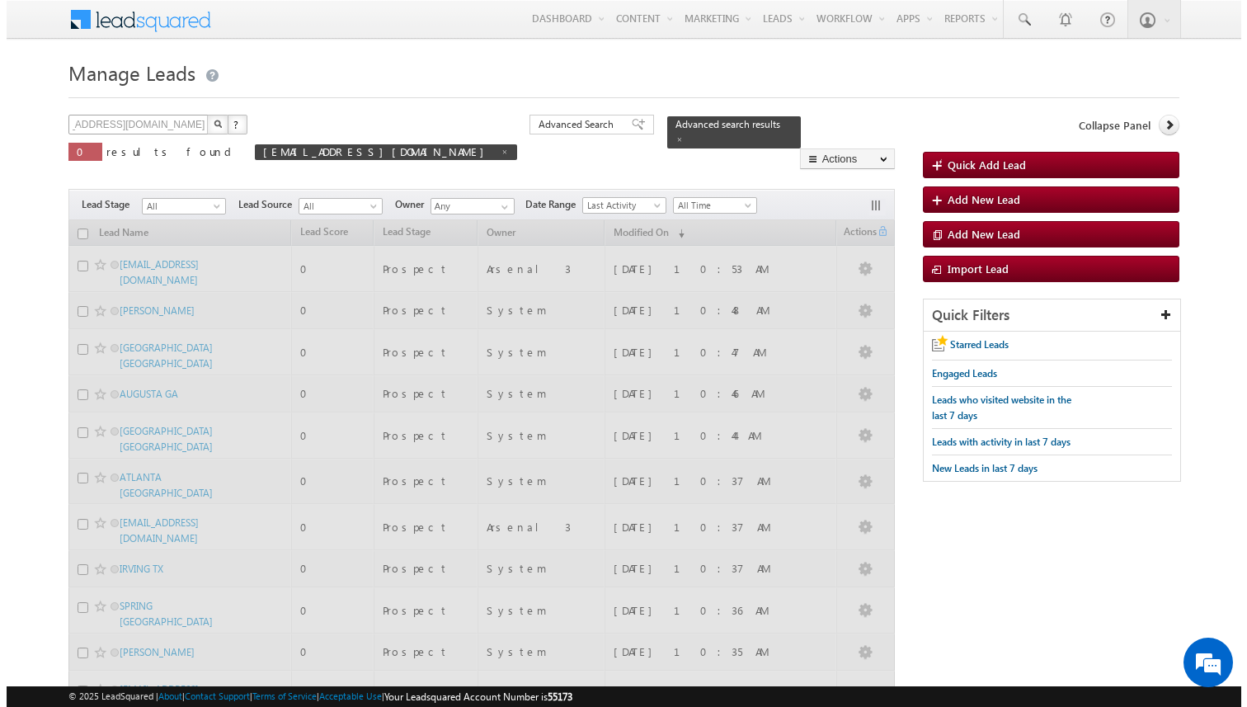
scroll to position [0, 0]
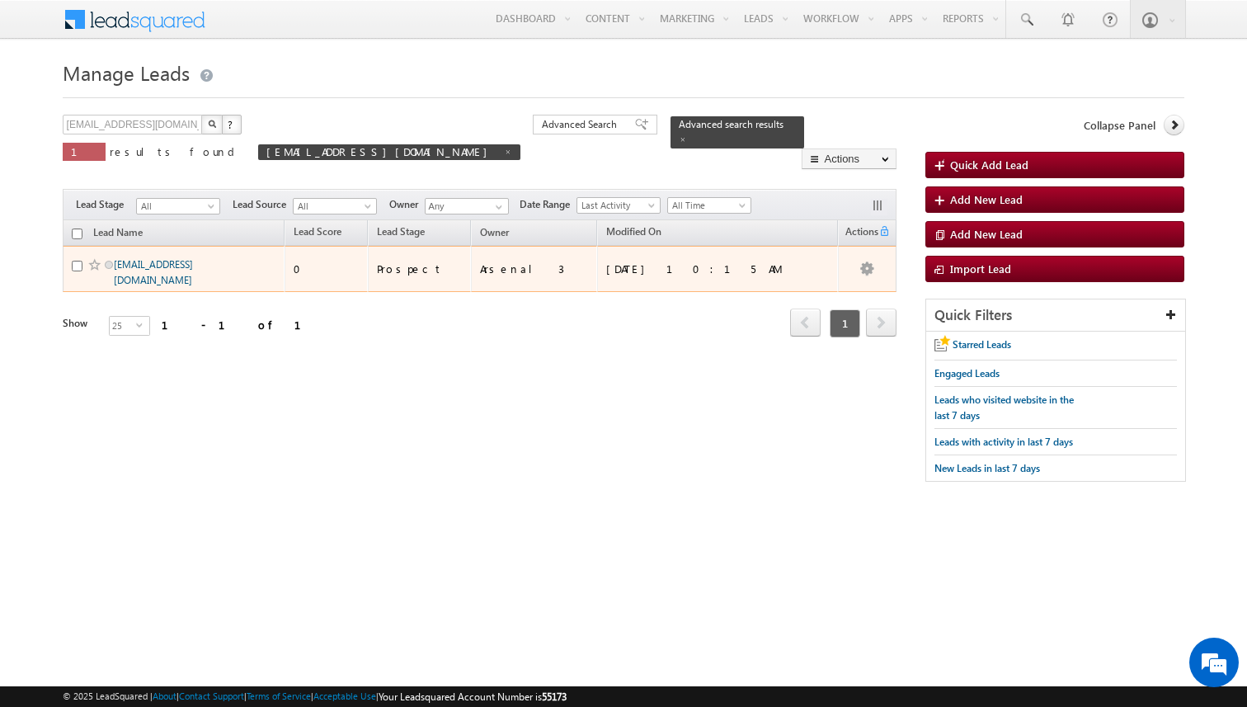
click at [181, 266] on link "amartha+test821dalpw@arsenalstudios.com" at bounding box center [153, 272] width 79 height 28
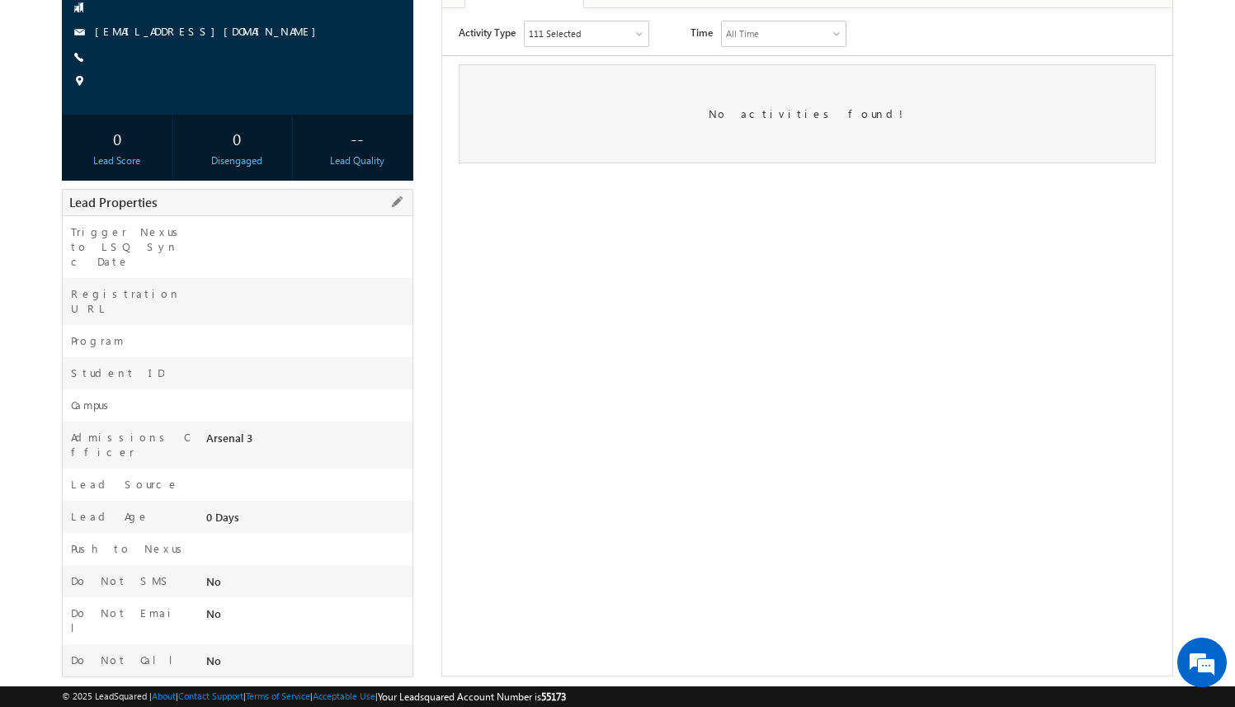
scroll to position [187, 0]
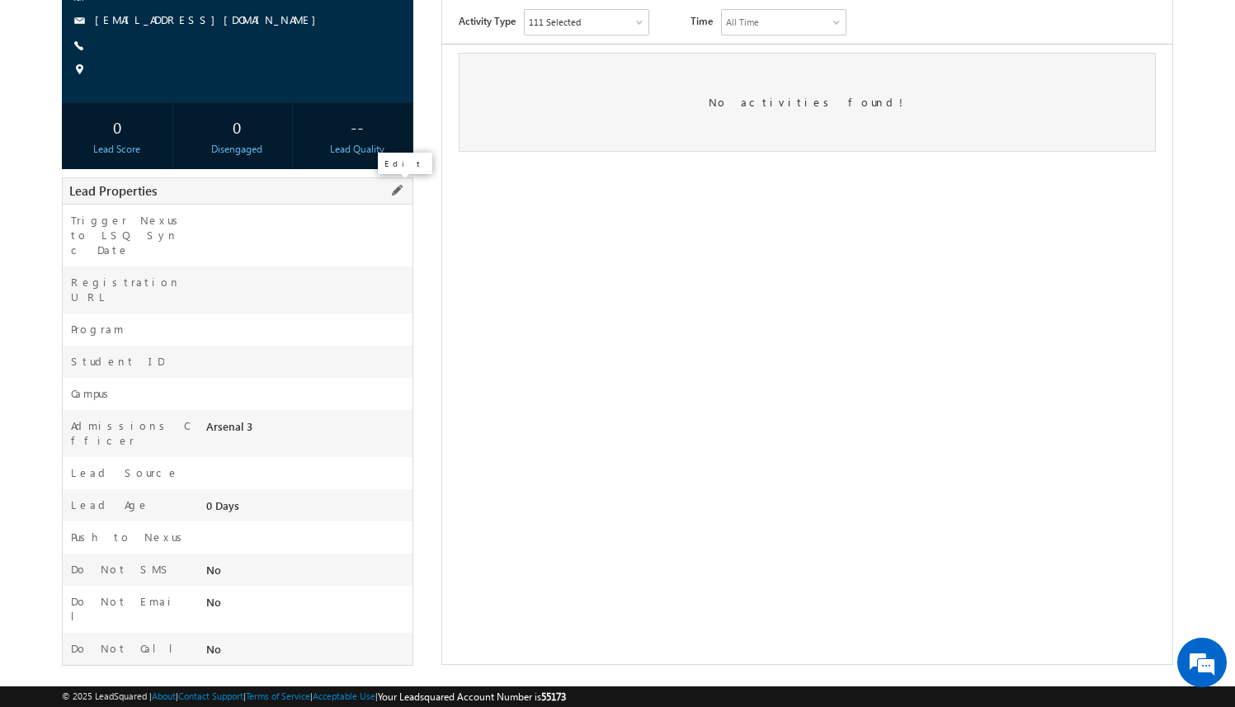
click at [398, 190] on span at bounding box center [397, 190] width 18 height 18
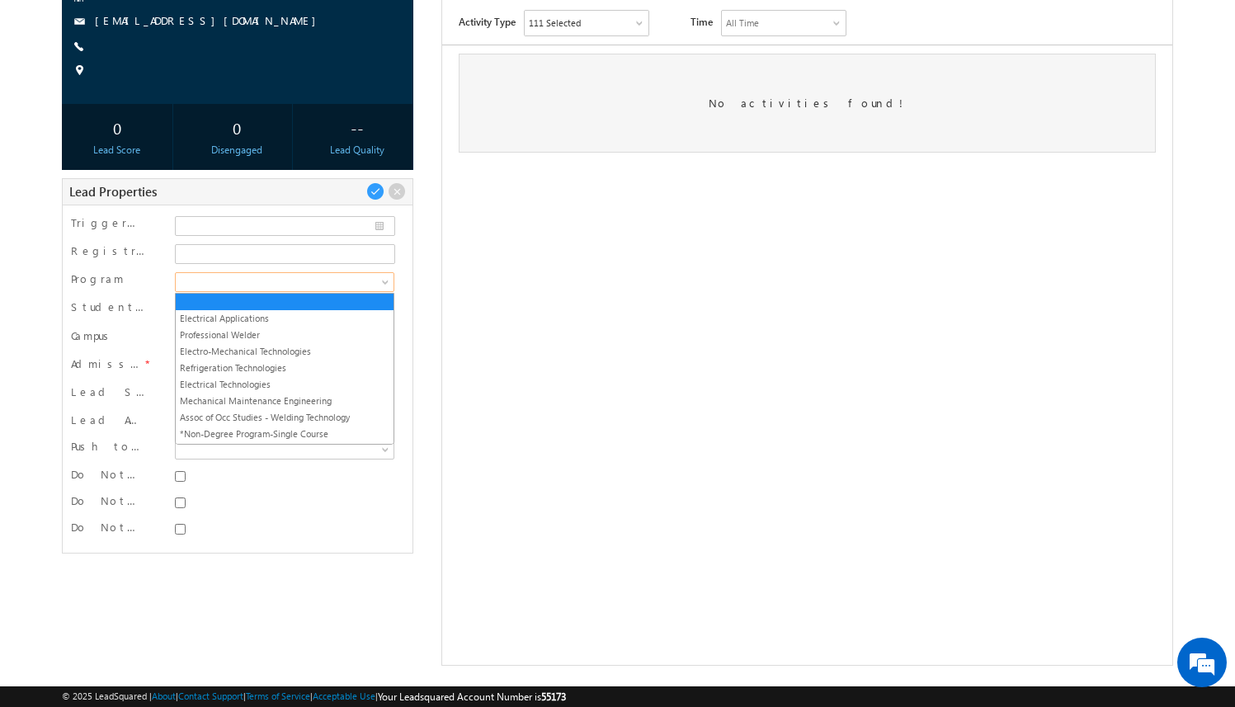
click at [294, 283] on span at bounding box center [282, 282] width 213 height 15
click at [291, 329] on link "Professional Welder" at bounding box center [285, 334] width 218 height 15
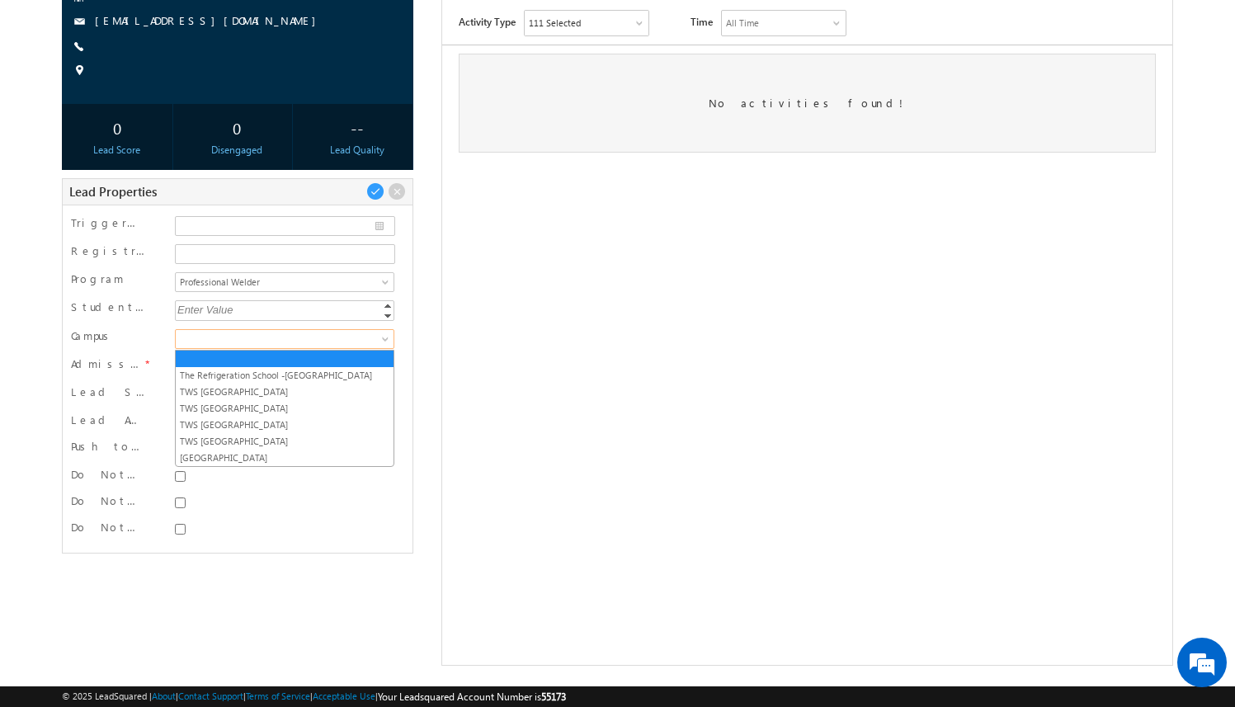
click at [287, 337] on span at bounding box center [282, 339] width 213 height 15
click at [276, 445] on link "TWS [GEOGRAPHIC_DATA]" at bounding box center [285, 441] width 218 height 15
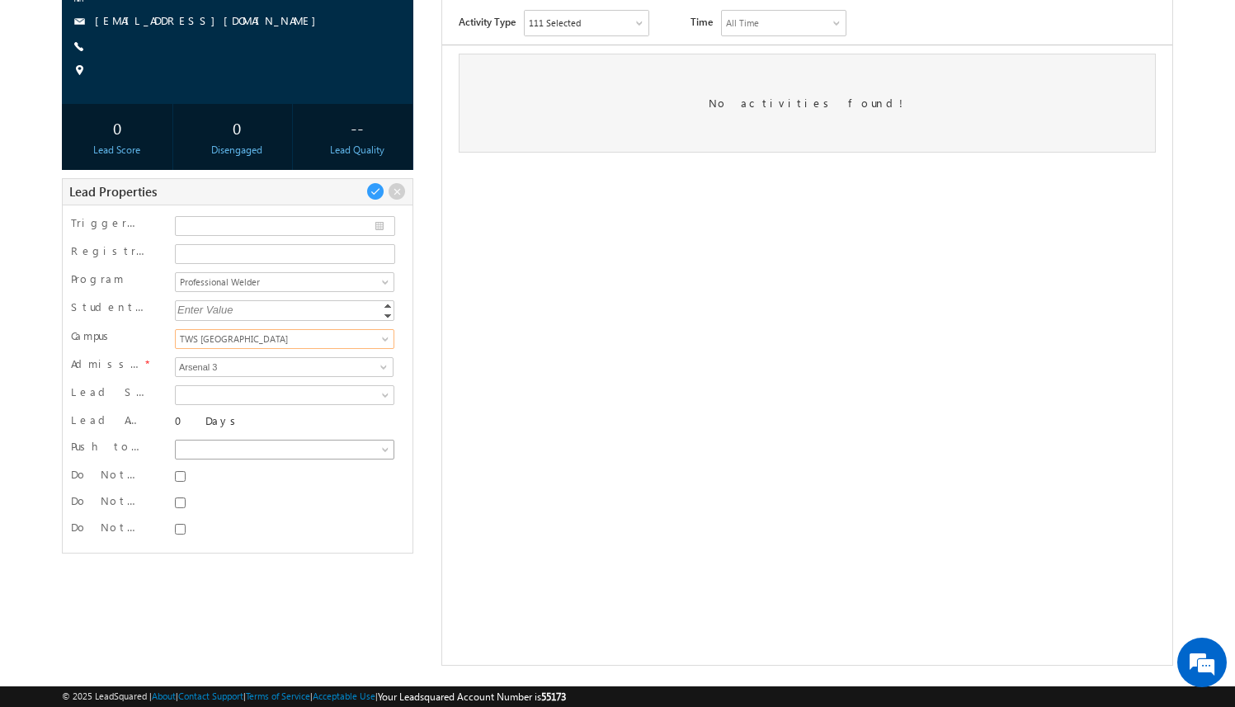
scroll to position [0, 0]
click at [181, 473] on input "Do Not SMS" at bounding box center [180, 476] width 11 height 11
checkbox input "true"
click at [181, 501] on input "Do Not Email" at bounding box center [180, 502] width 11 height 11
checkbox input "true"
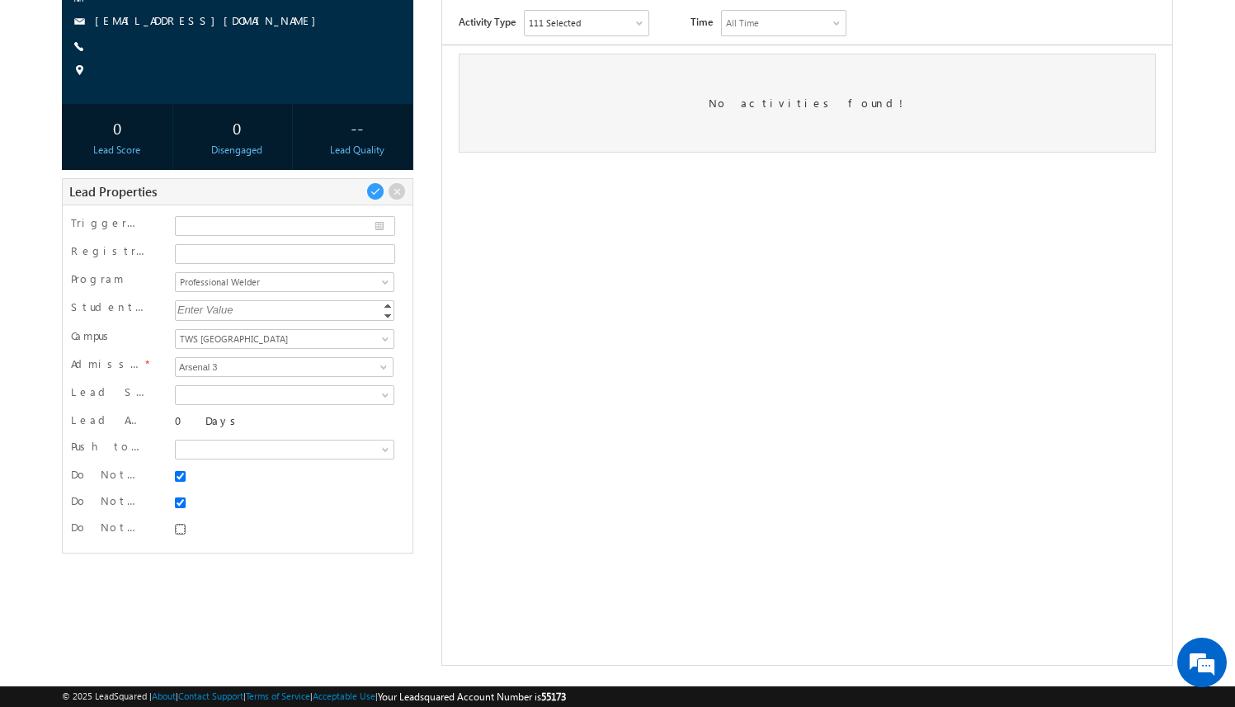
click at [181, 530] on input "Do Not Call" at bounding box center [180, 529] width 11 height 11
checkbox input "true"
click at [376, 186] on span at bounding box center [375, 191] width 18 height 18
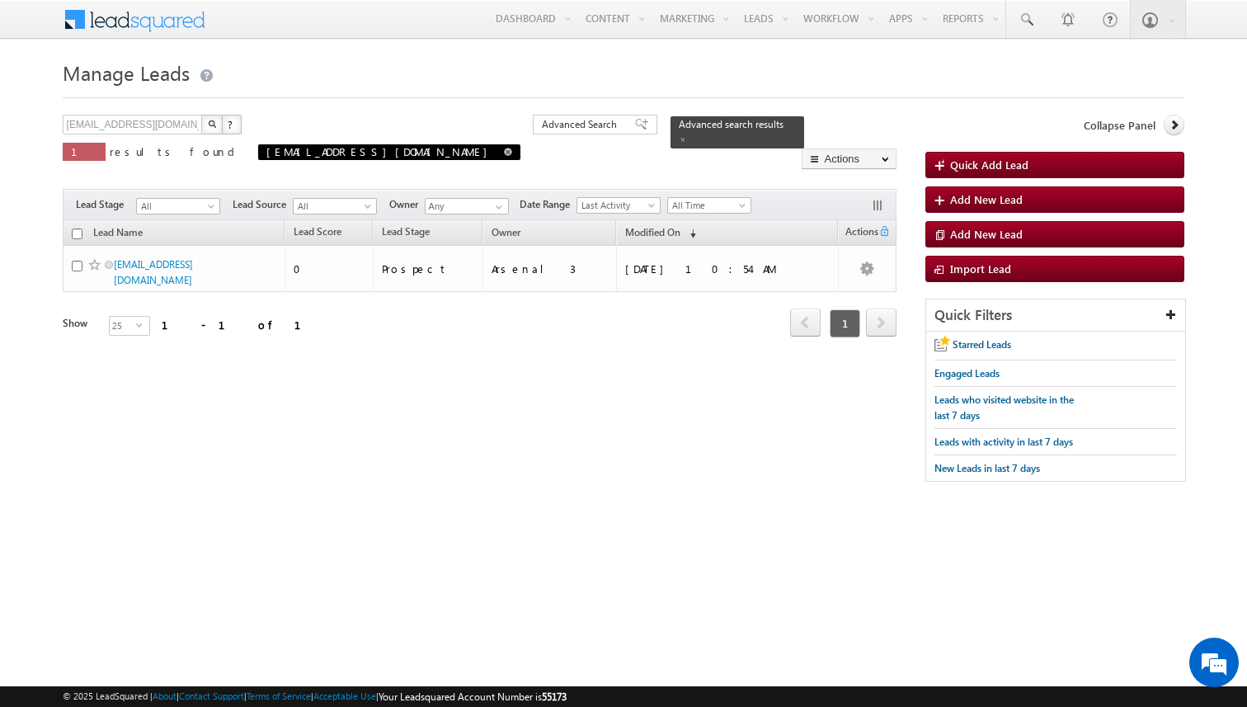
click at [504, 150] on span at bounding box center [508, 152] width 8 height 8
type input "Search Leads"
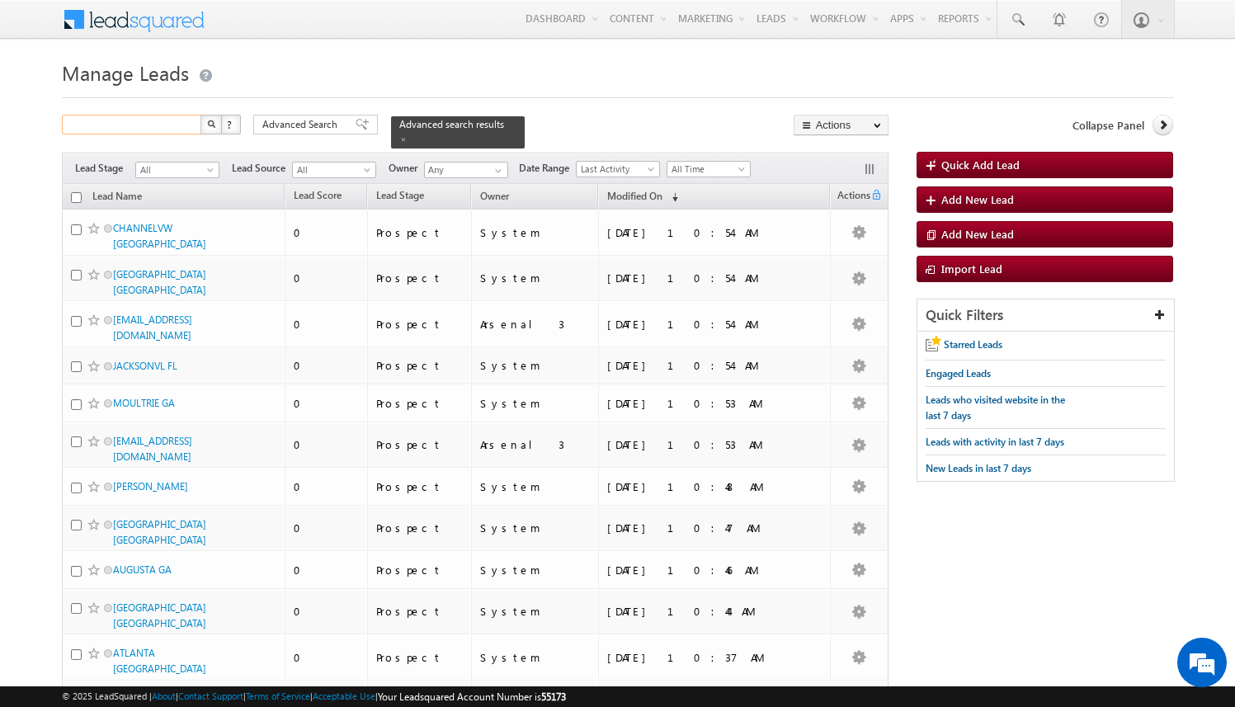
click at [153, 129] on input "text" at bounding box center [132, 125] width 141 height 20
paste input "amartha+test821dalel@arsenalstudios.com"
type input "amartha+test821dalel@arsenalstudios.com"
click at [200, 115] on button "button" at bounding box center [210, 125] width 21 height 20
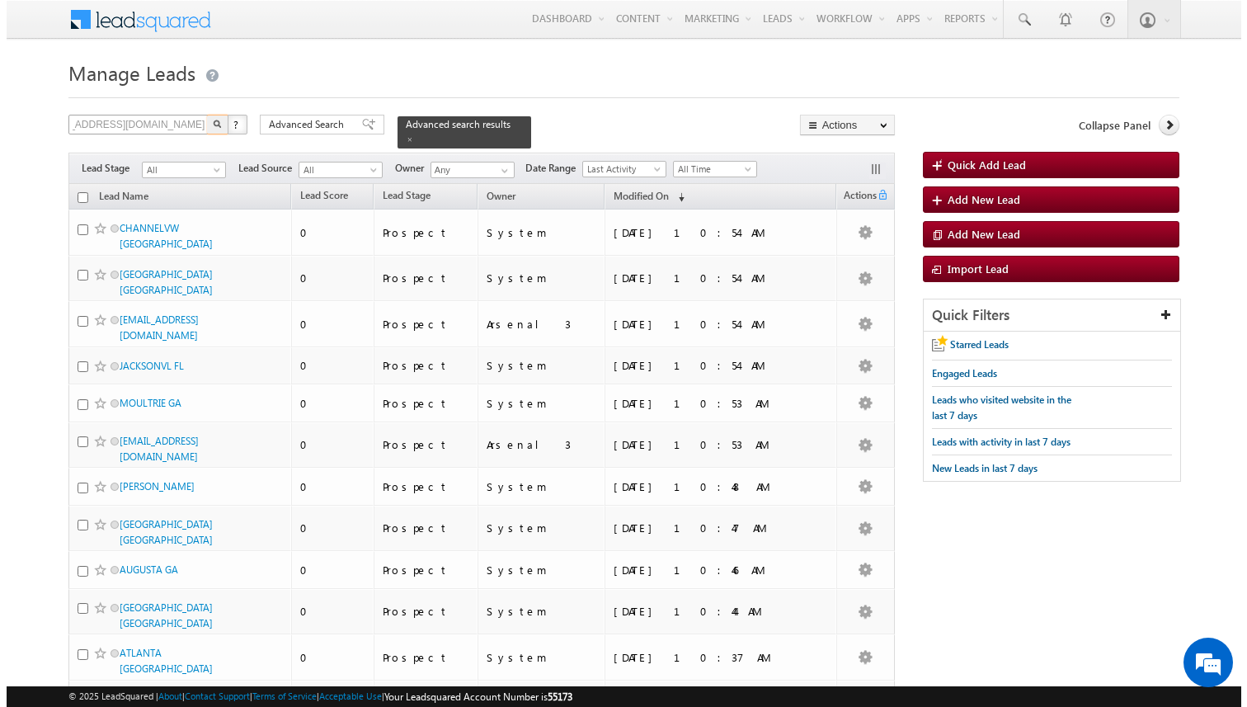
scroll to position [0, 0]
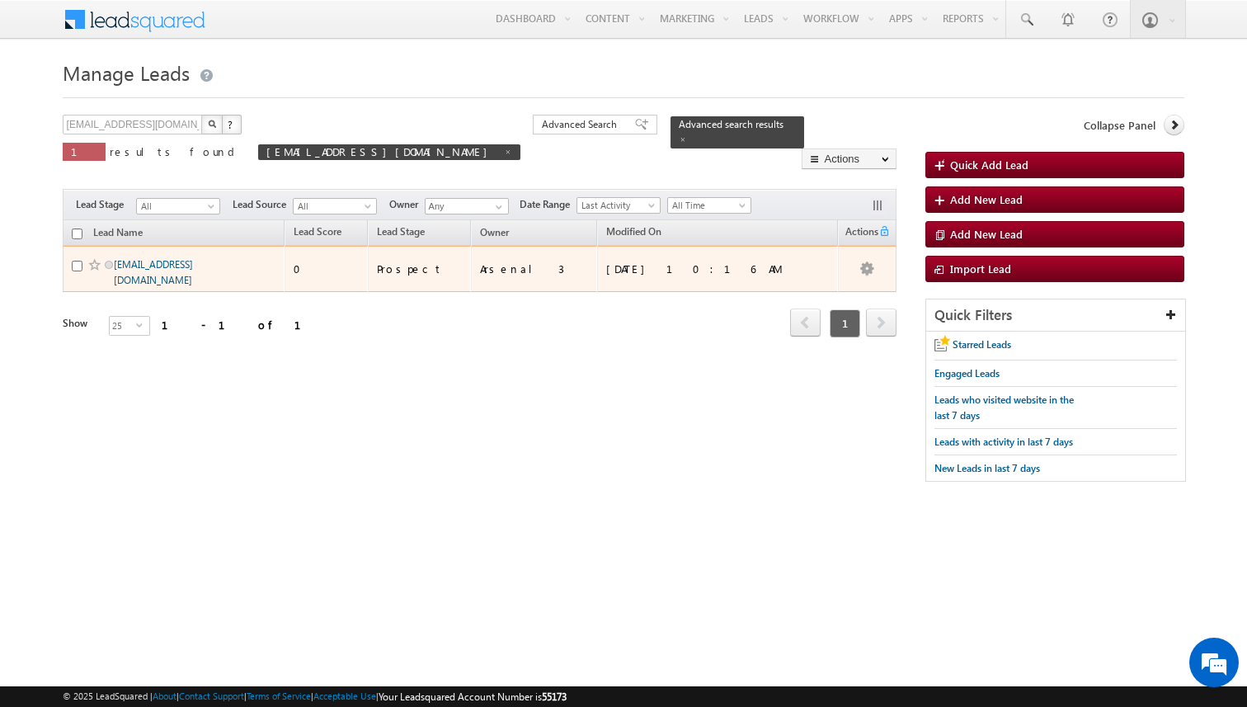
click at [166, 269] on link "amartha+test821dalel@arsenalstudios.com" at bounding box center [153, 272] width 79 height 28
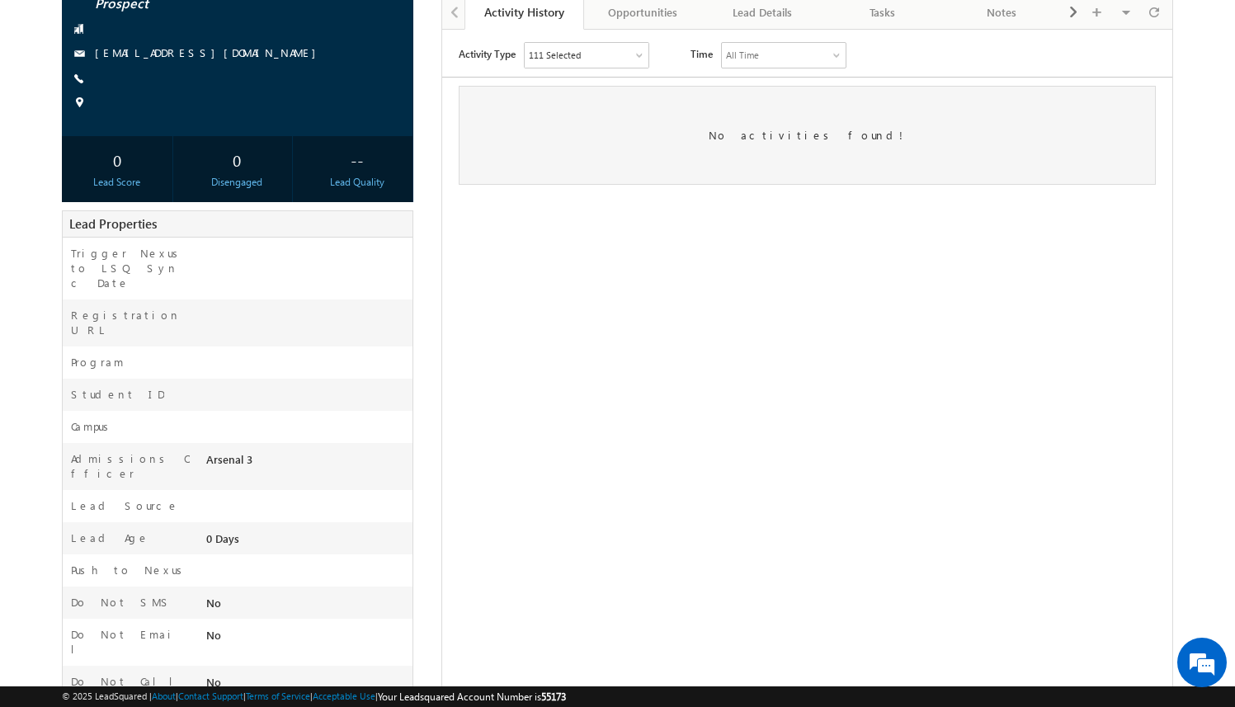
scroll to position [187, 0]
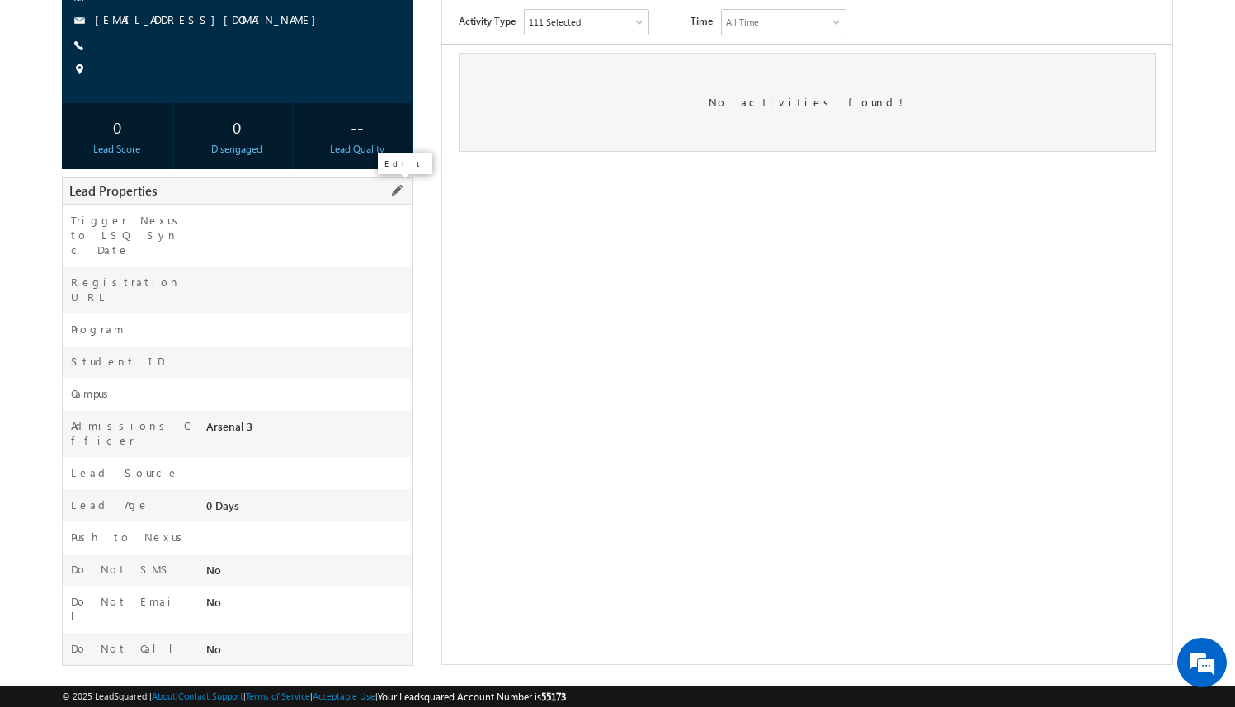
click at [397, 188] on span at bounding box center [397, 190] width 18 height 18
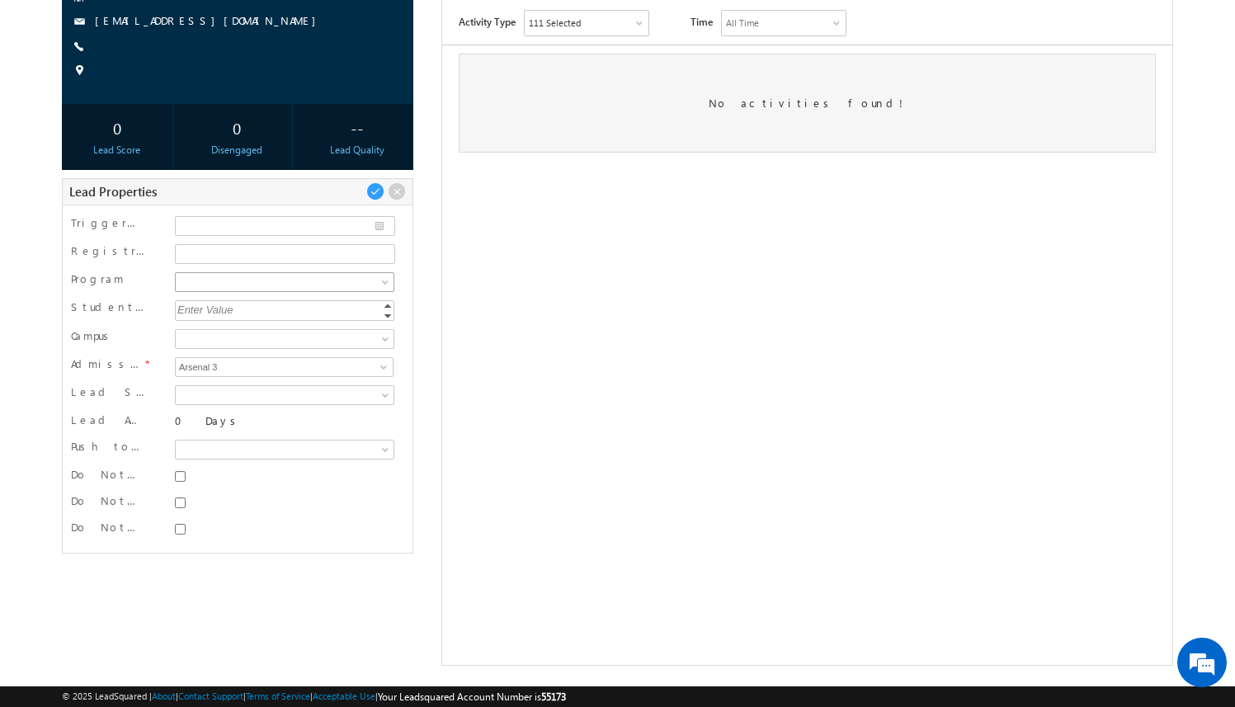
click at [283, 282] on span at bounding box center [282, 282] width 213 height 15
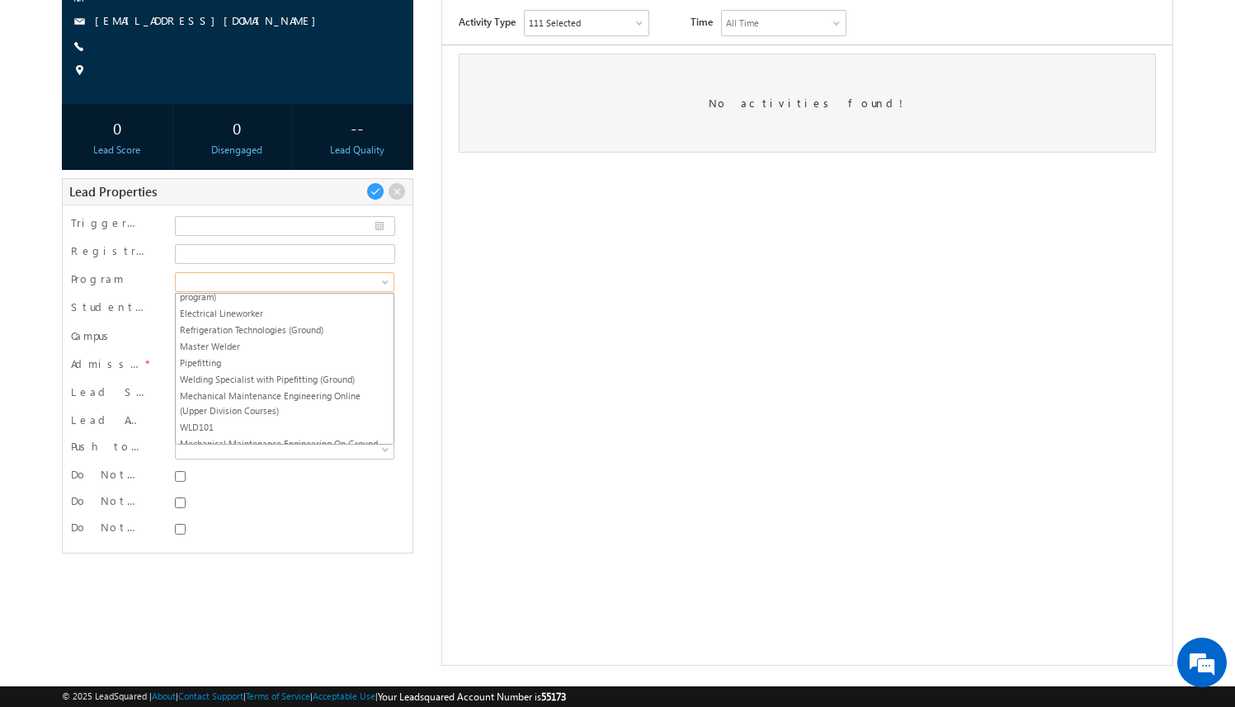
scroll to position [385, 0]
click at [288, 308] on link "Electrical Lineworker" at bounding box center [285, 311] width 218 height 15
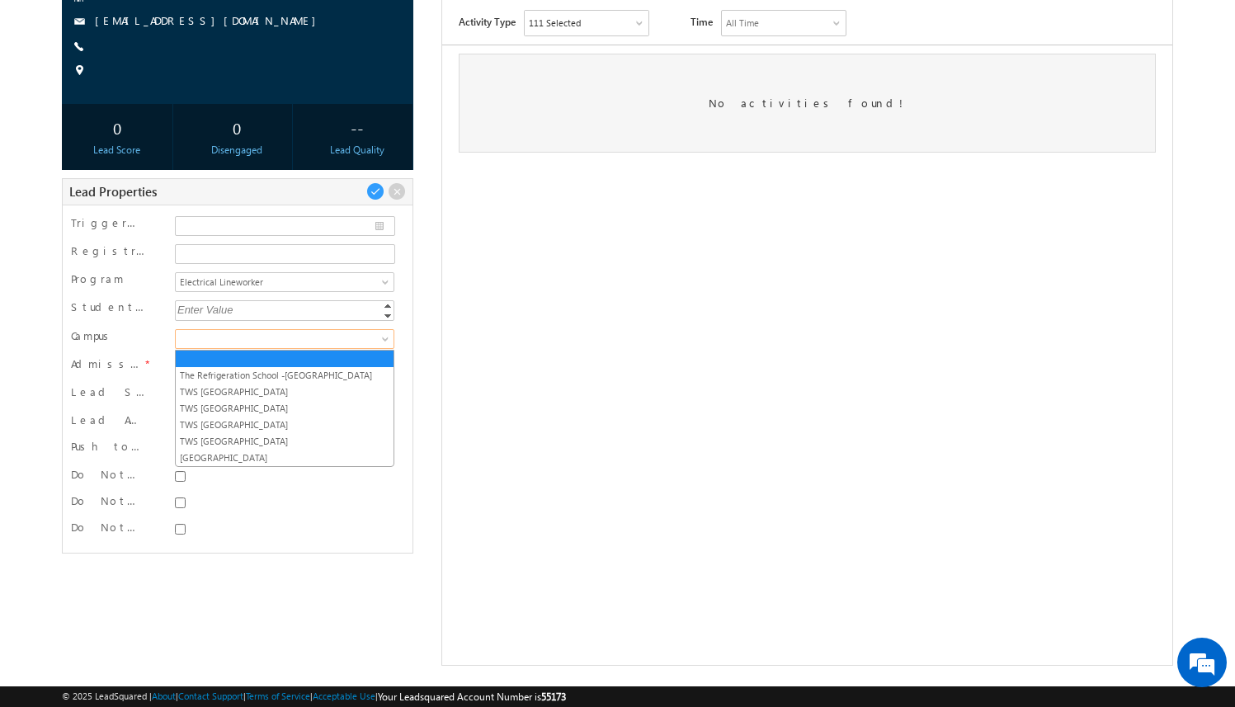
click at [285, 339] on span at bounding box center [282, 339] width 213 height 15
click at [275, 436] on link "TWS [GEOGRAPHIC_DATA]" at bounding box center [285, 441] width 218 height 15
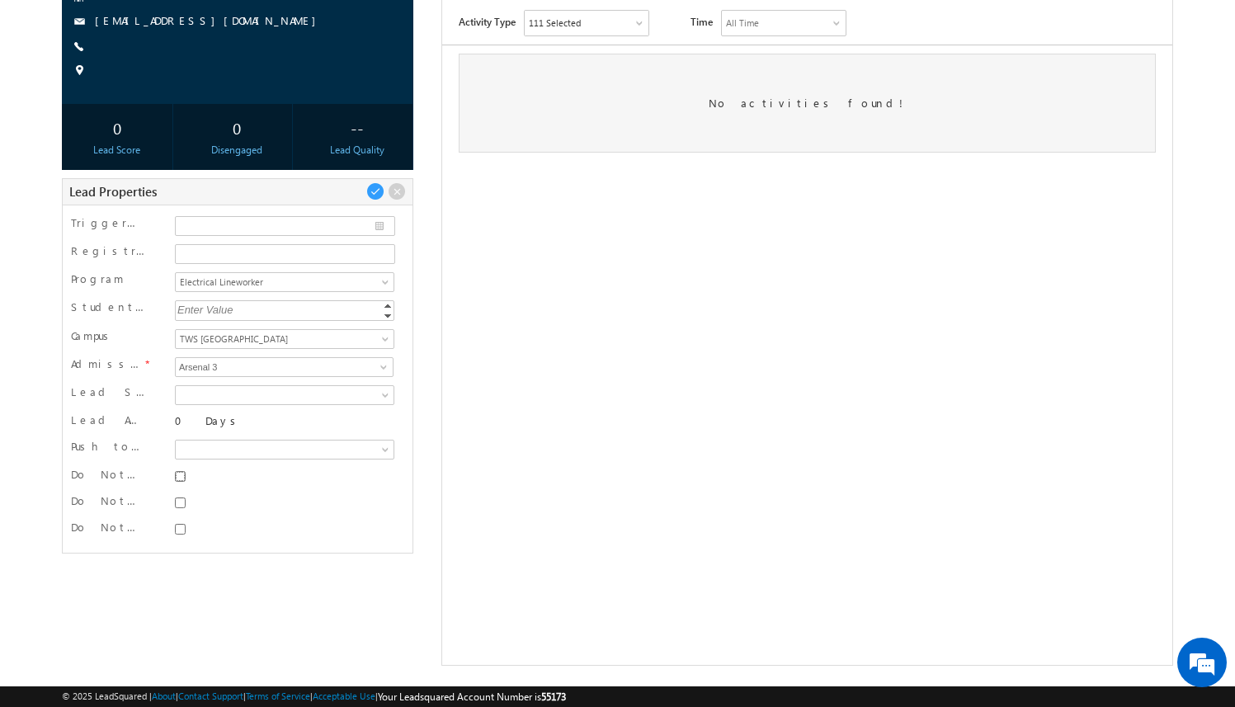
click at [177, 477] on input "Do Not SMS" at bounding box center [180, 476] width 11 height 11
checkbox input "true"
click at [177, 497] on input "Do Not Email" at bounding box center [180, 502] width 11 height 11
checkbox input "true"
click at [177, 522] on div at bounding box center [284, 528] width 219 height 16
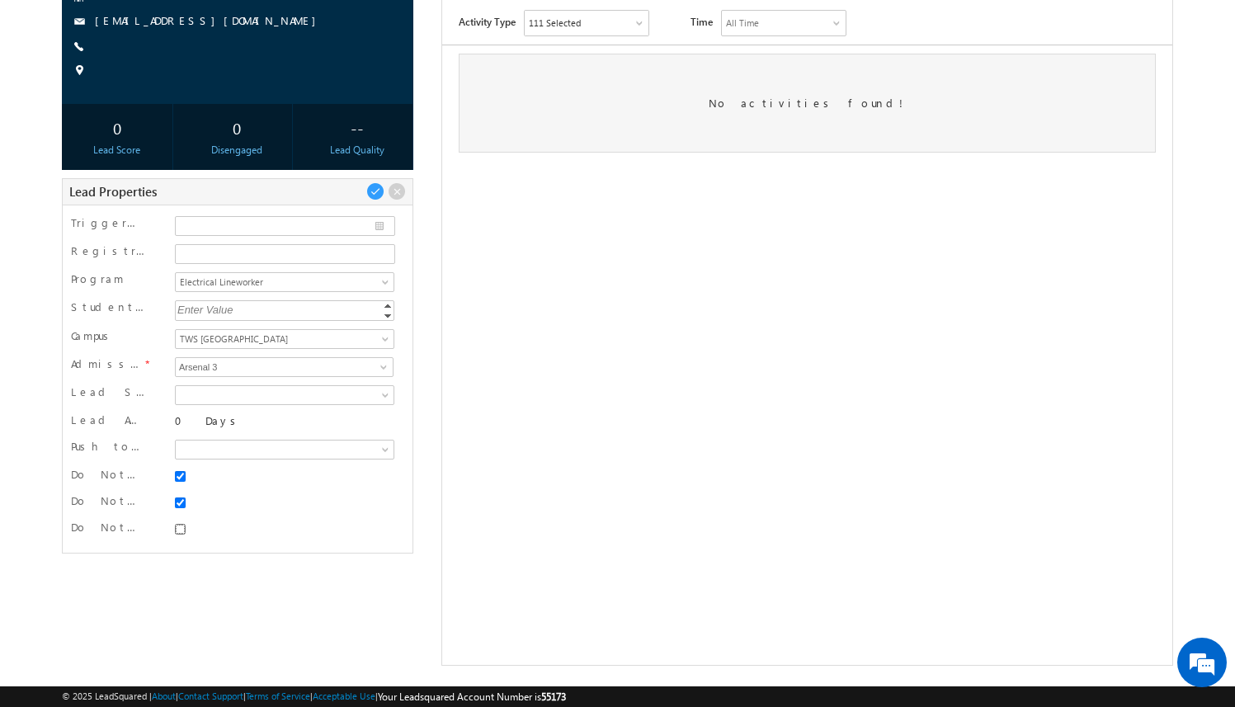
click at [178, 530] on input "Do Not Call" at bounding box center [180, 529] width 11 height 11
checkbox input "true"
click at [374, 188] on span at bounding box center [375, 191] width 18 height 18
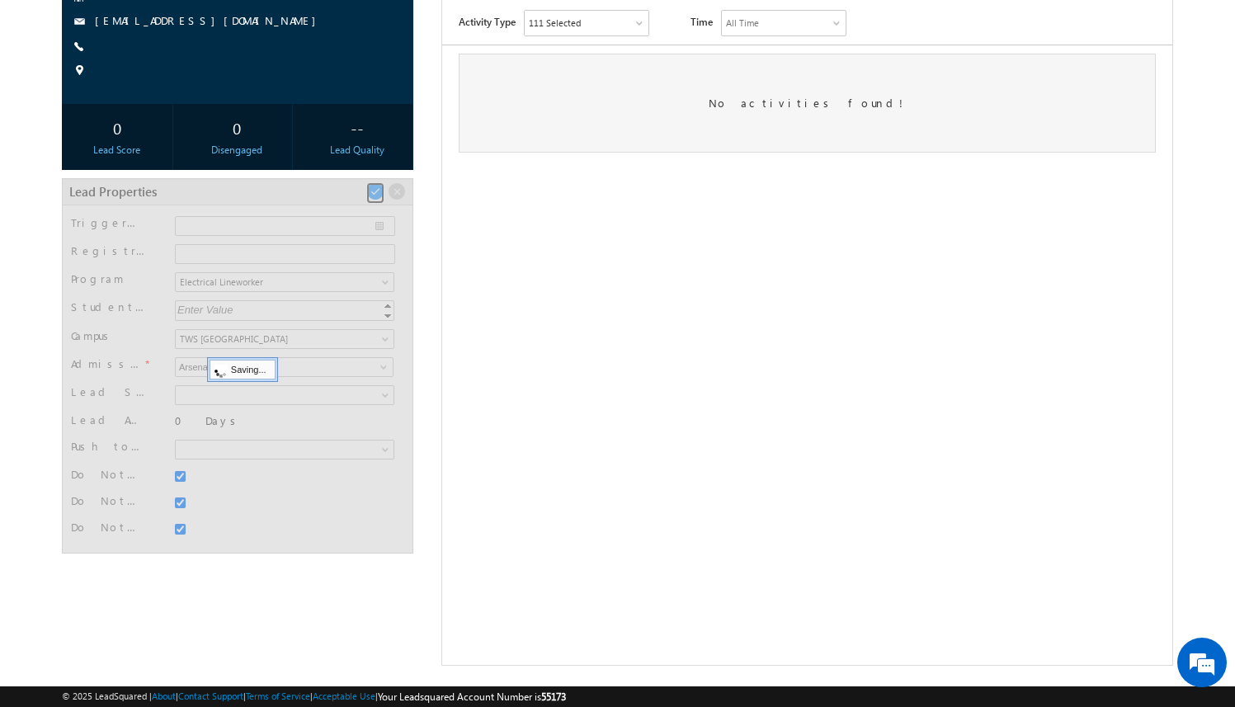
scroll to position [47, 0]
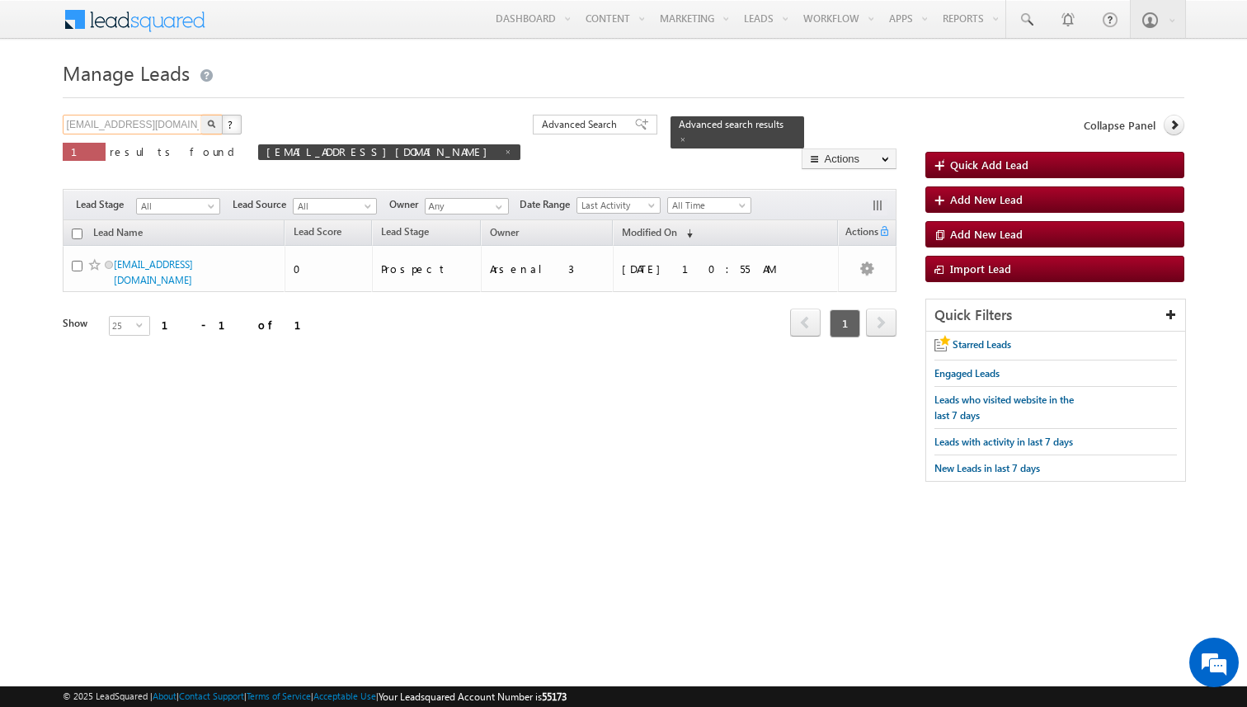
click at [148, 126] on input "[EMAIL_ADDRESS][DOMAIN_NAME]" at bounding box center [133, 125] width 141 height 20
click at [504, 151] on span at bounding box center [508, 152] width 8 height 8
type input "Search Leads"
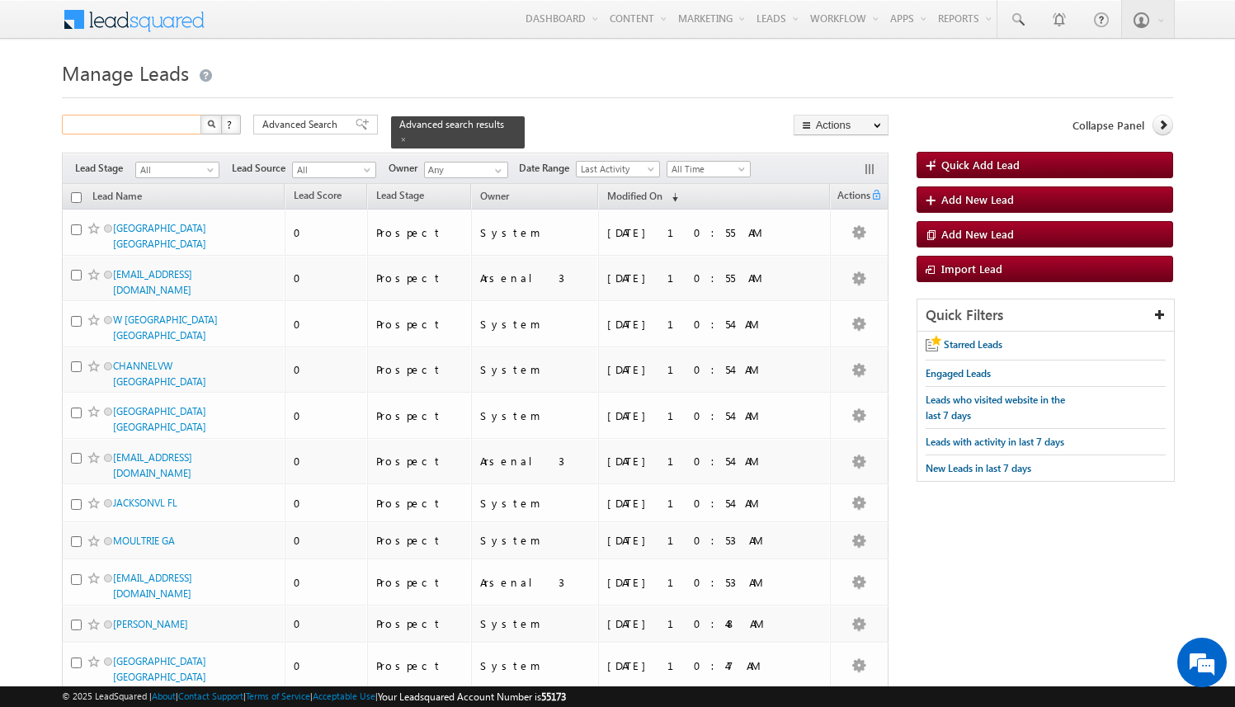
click at [144, 128] on input "text" at bounding box center [132, 125] width 141 height 20
paste input "amartha+test821dalaimt@arsenalstudios.com"
type input "amartha+test821dalaimt@arsenalstudios.com"
click at [200, 115] on button "button" at bounding box center [210, 125] width 21 height 20
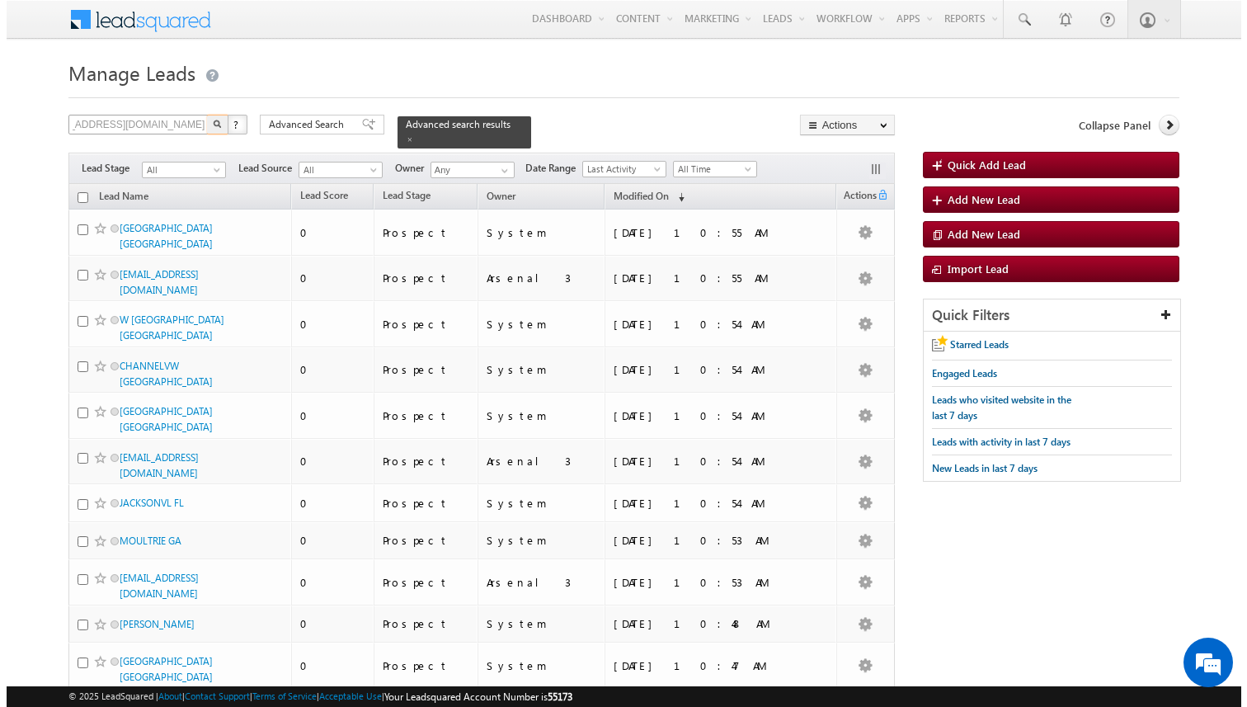
scroll to position [0, 0]
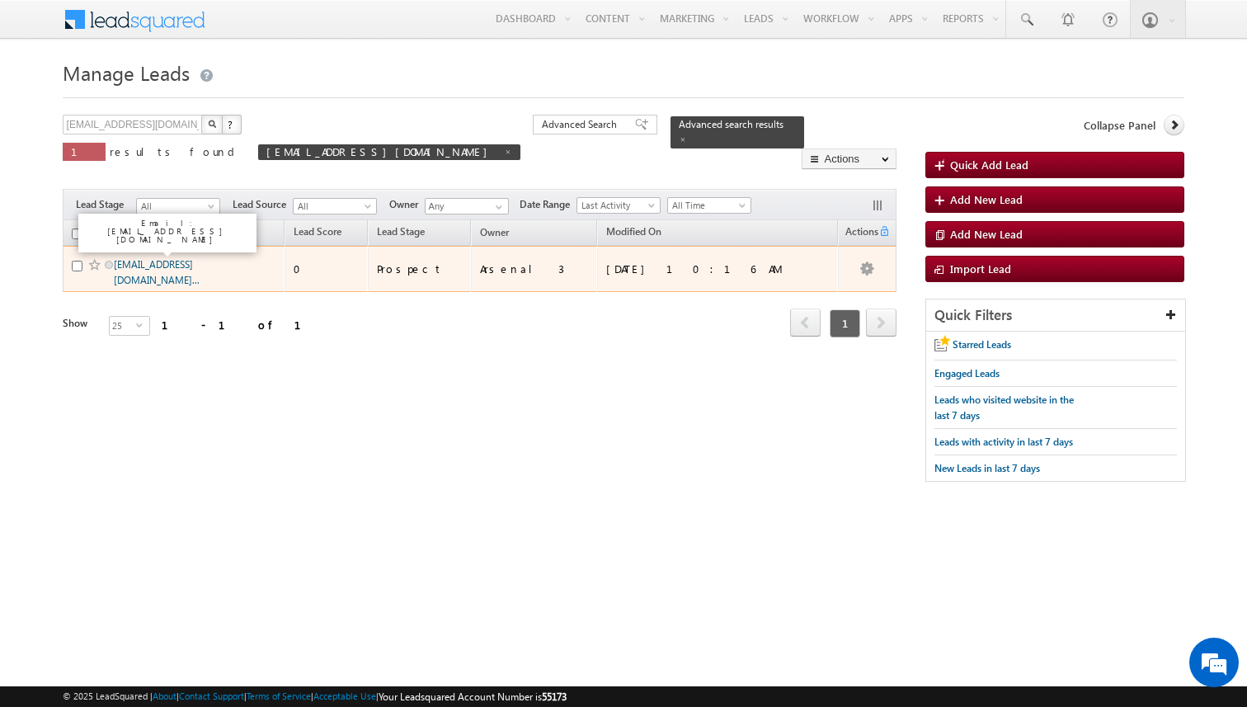
click at [144, 272] on link "amartha+test821dalaimt@arsenalstudios.co..." at bounding box center [157, 272] width 86 height 28
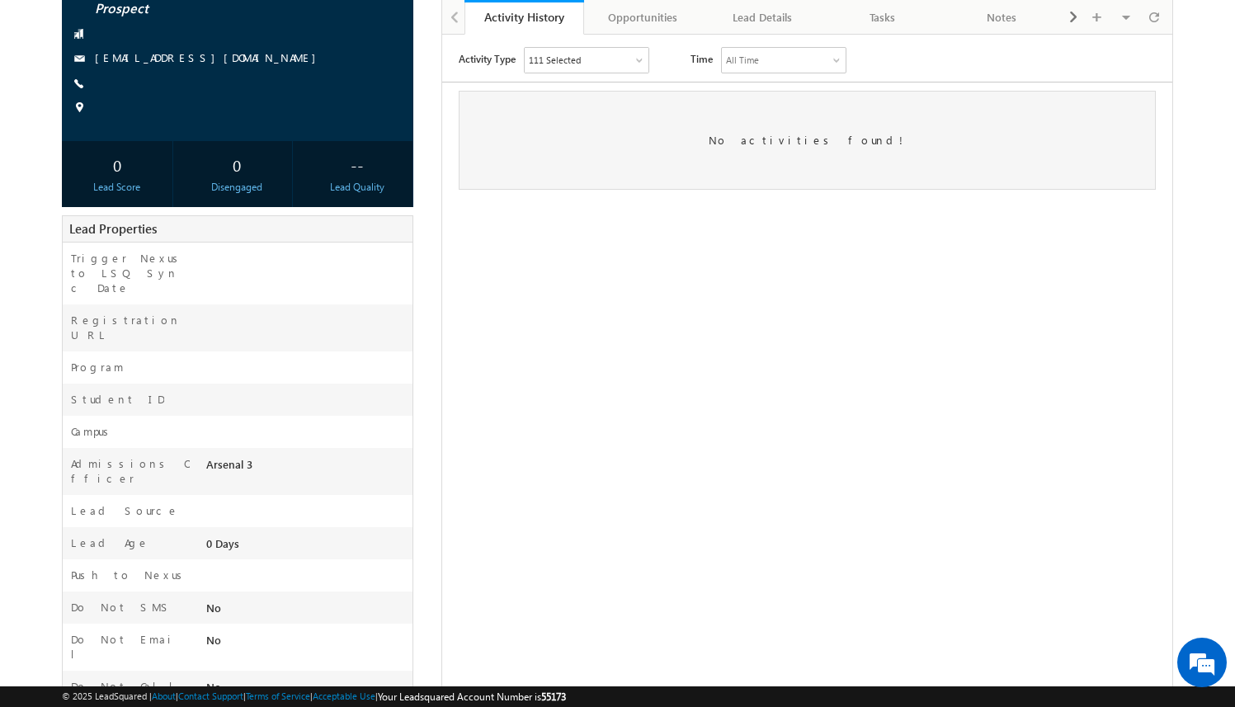
scroll to position [187, 0]
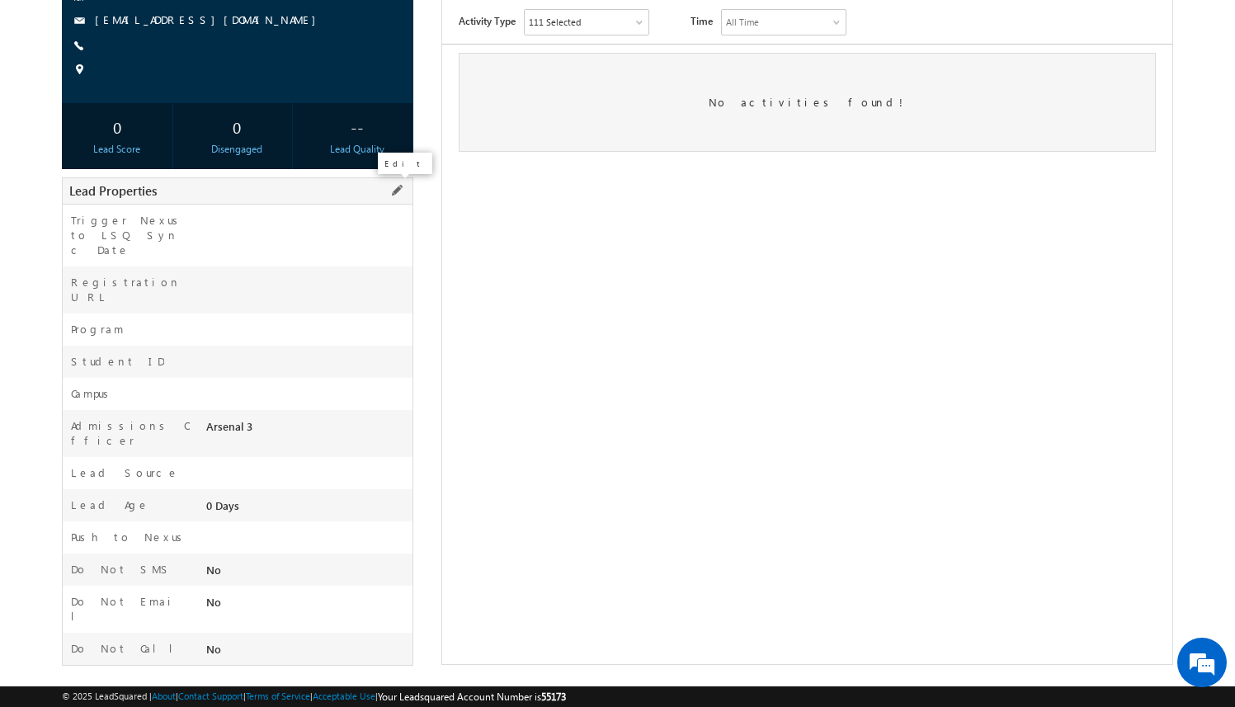
click at [397, 194] on span at bounding box center [397, 190] width 18 height 18
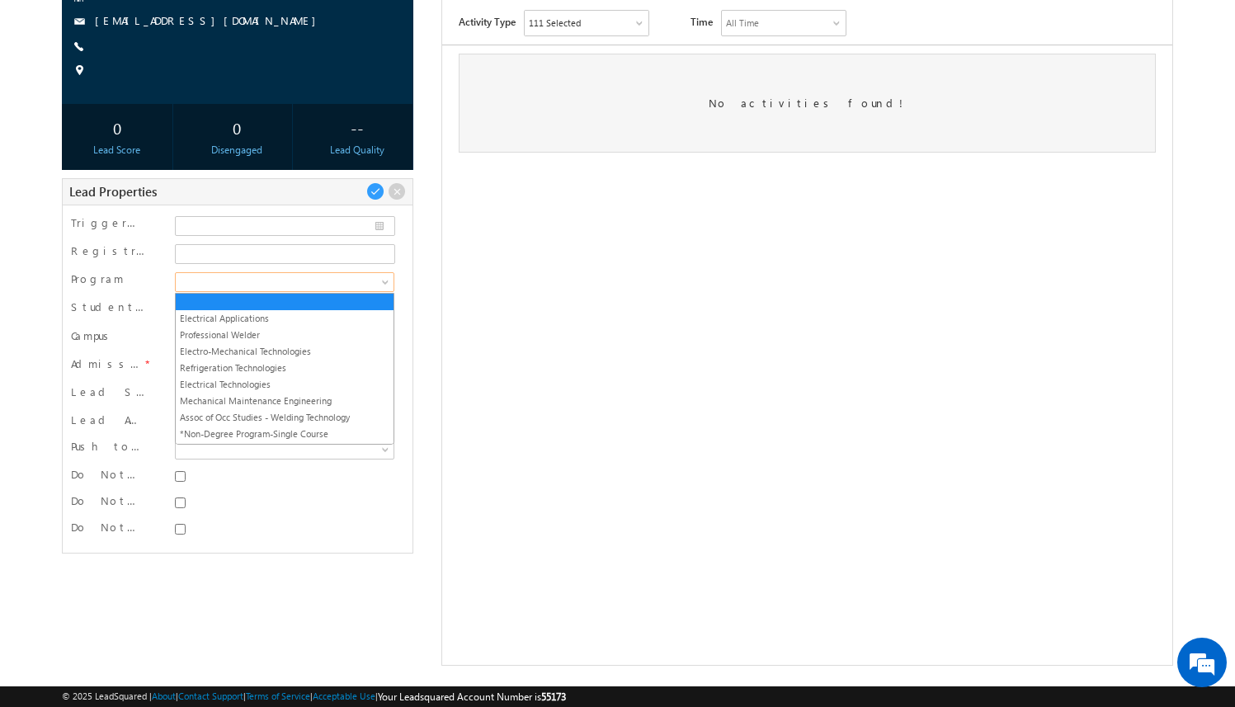
click at [375, 280] on span at bounding box center [282, 282] width 213 height 15
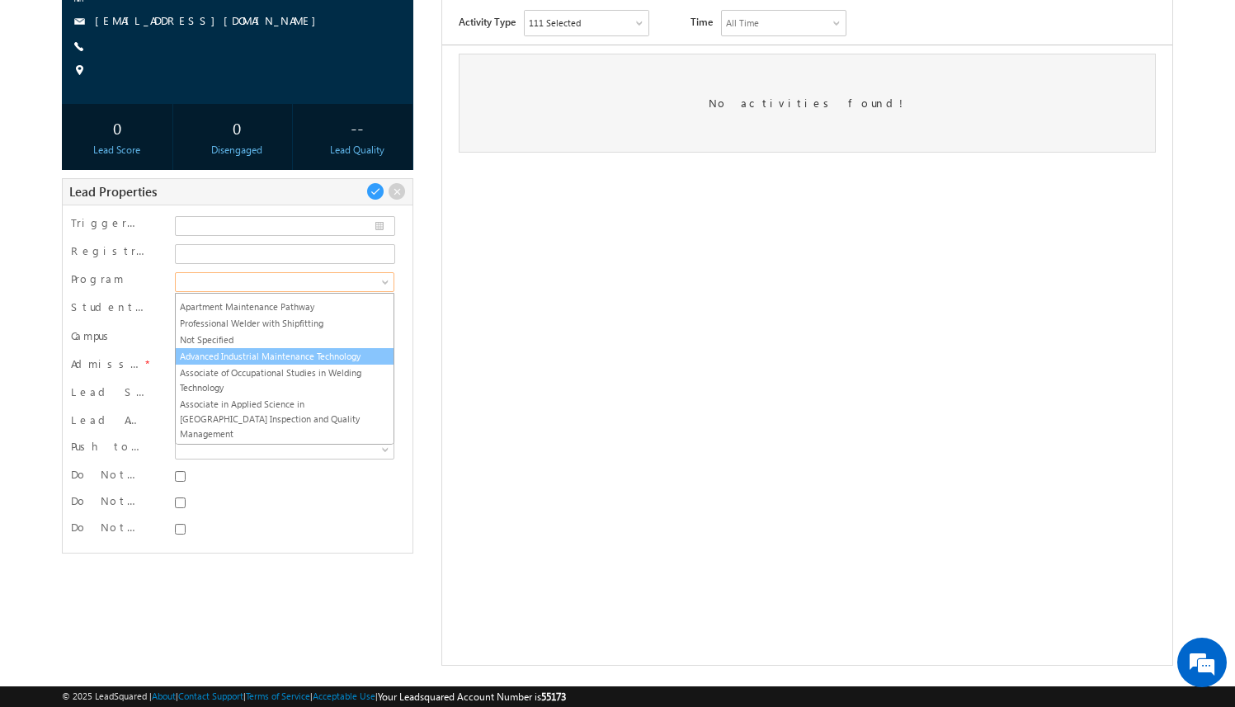
click at [331, 351] on link "Advanced Industrial Maintenance Technology" at bounding box center [285, 356] width 218 height 15
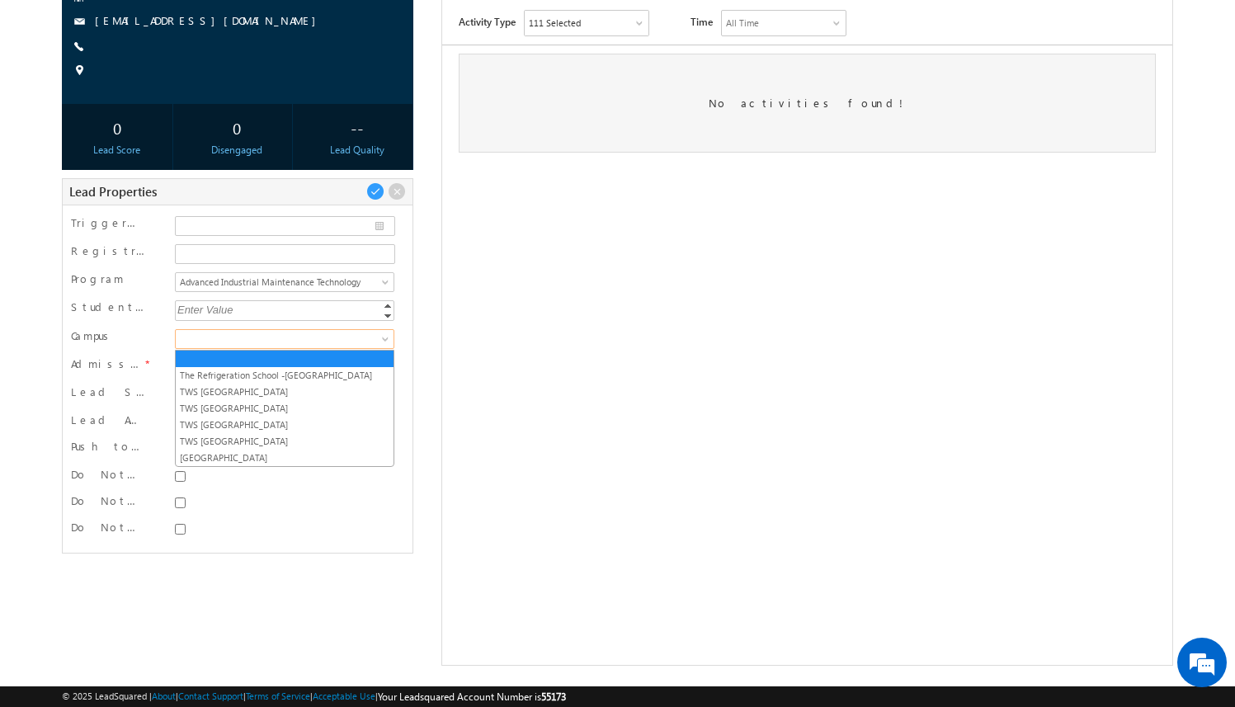
click at [308, 338] on span at bounding box center [282, 339] width 213 height 15
click at [257, 440] on link "TWS Dallas Campus" at bounding box center [285, 441] width 218 height 15
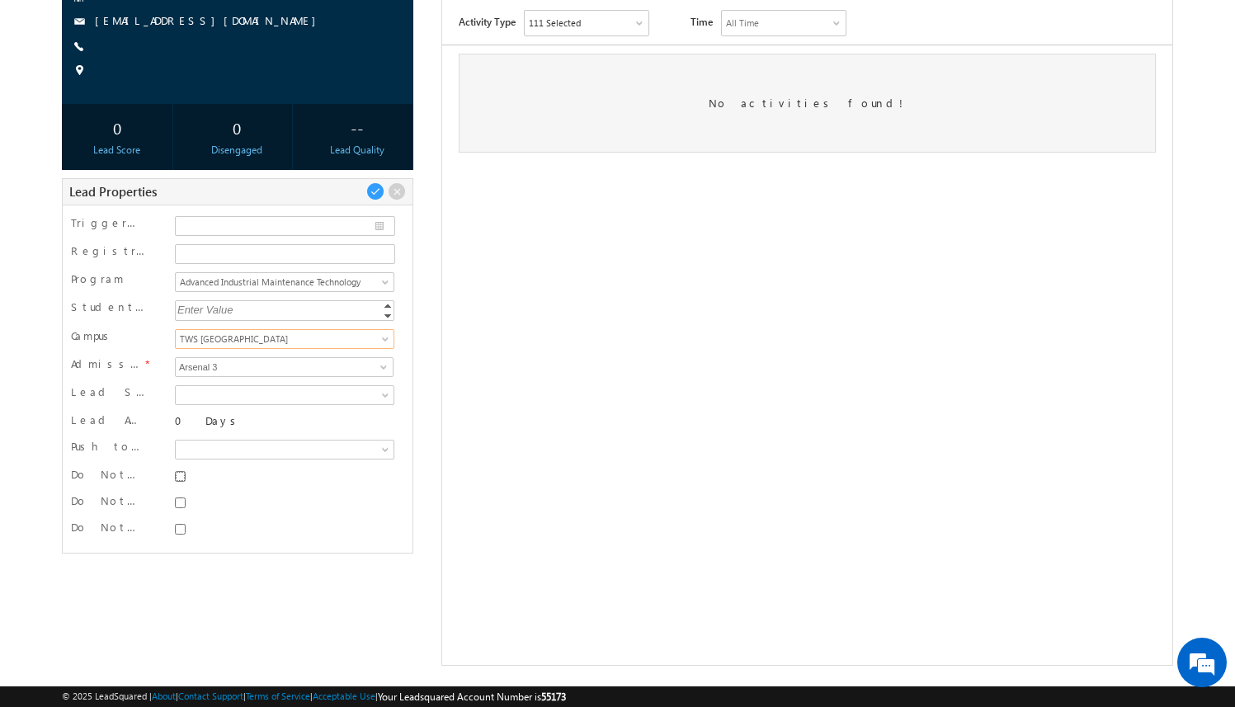
click at [179, 474] on input "Do Not SMS" at bounding box center [180, 476] width 11 height 11
checkbox input "true"
click at [181, 502] on input "Do Not Email" at bounding box center [180, 502] width 11 height 11
checkbox input "true"
click at [181, 535] on div at bounding box center [284, 528] width 219 height 16
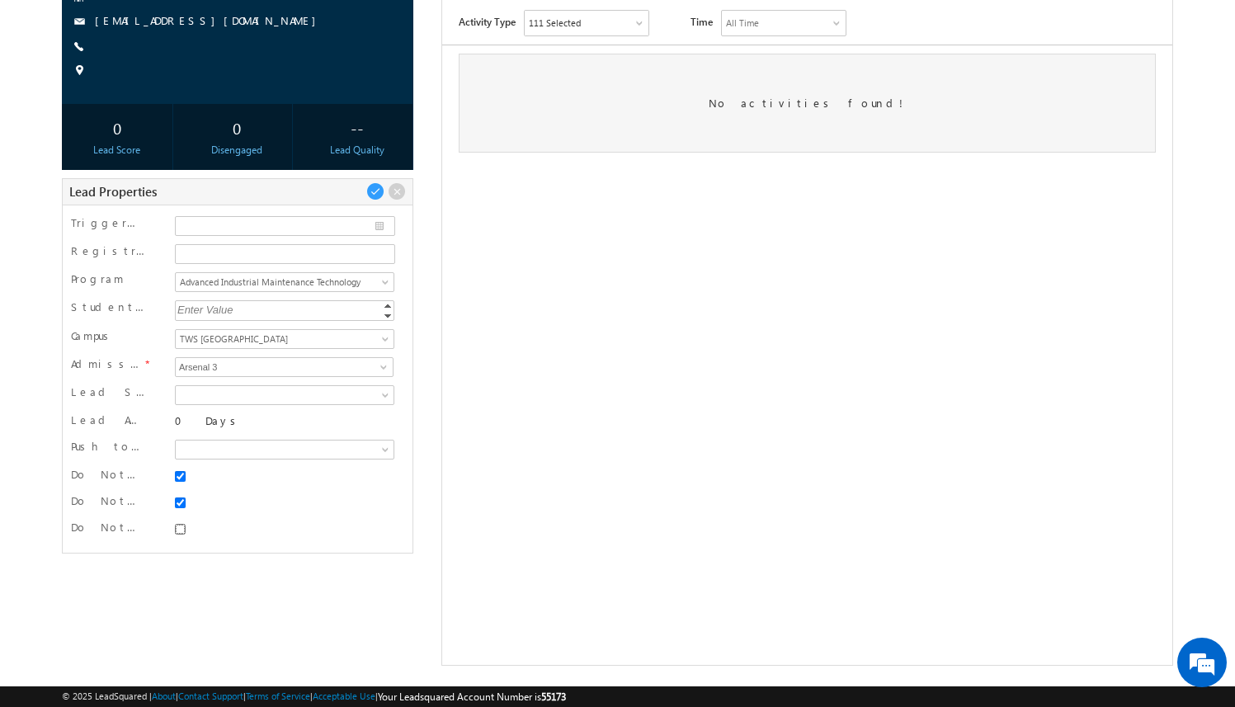
click at [181, 532] on input "Do Not Call" at bounding box center [180, 529] width 11 height 11
checkbox input "true"
click at [375, 191] on span at bounding box center [375, 191] width 18 height 18
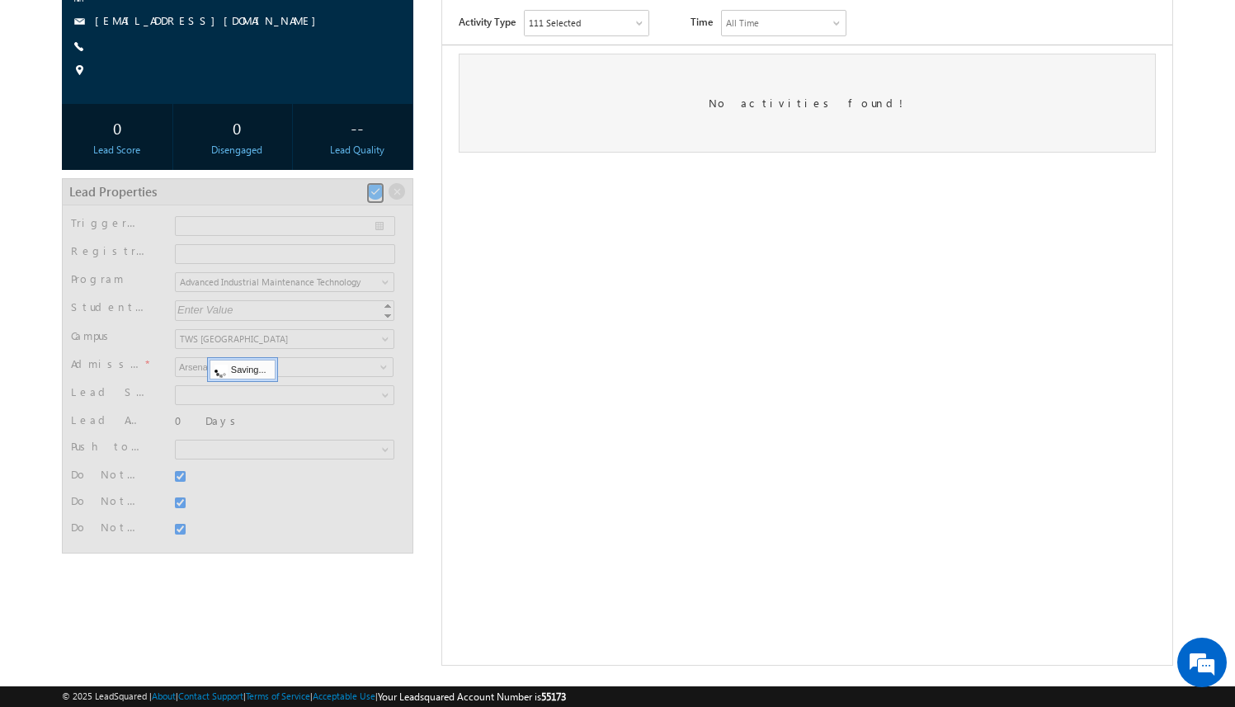
scroll to position [47, 0]
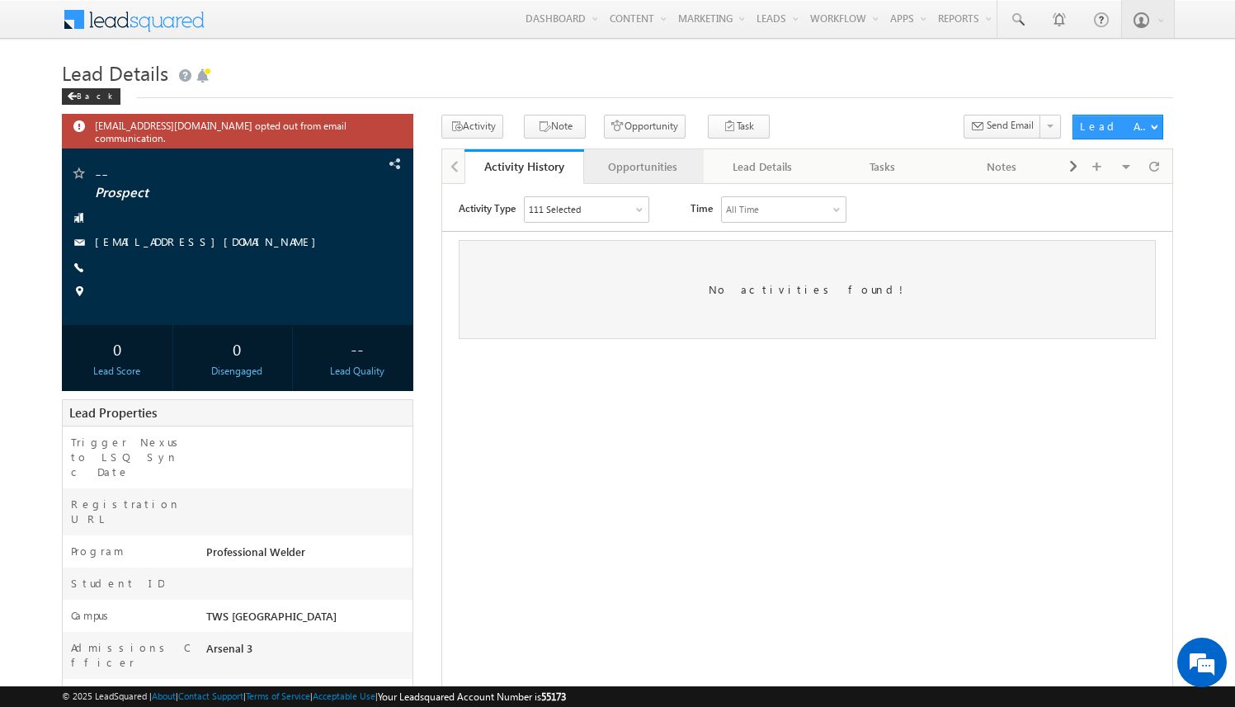
click at [662, 165] on div "Opportunities" at bounding box center [643, 167] width 92 height 20
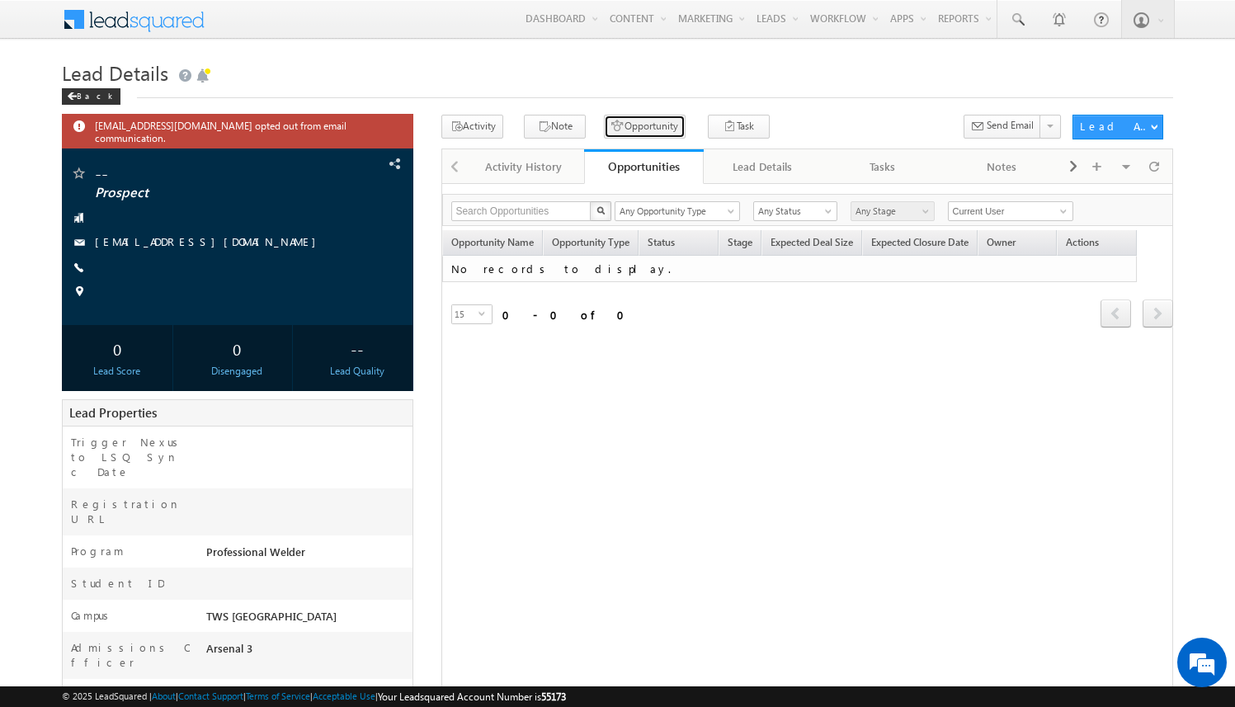
click at [643, 125] on button "Opportunity" at bounding box center [645, 127] width 82 height 24
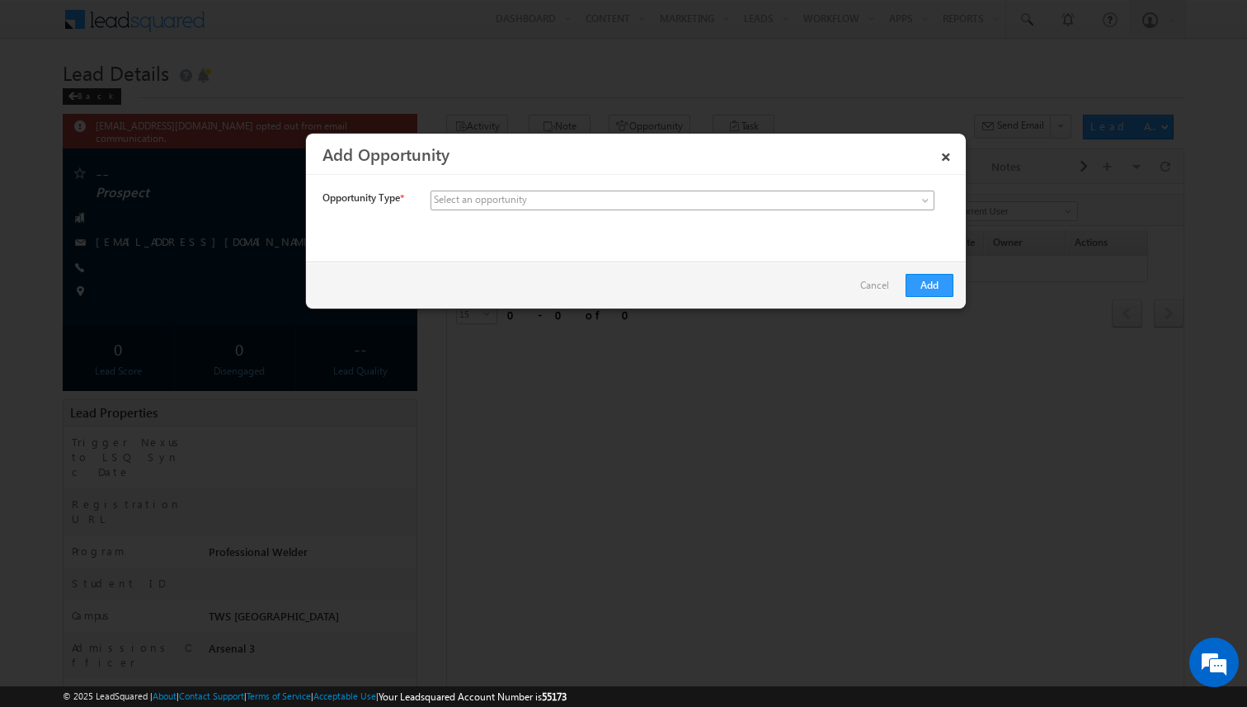
click at [581, 199] on span at bounding box center [559, 200] width 257 height 15
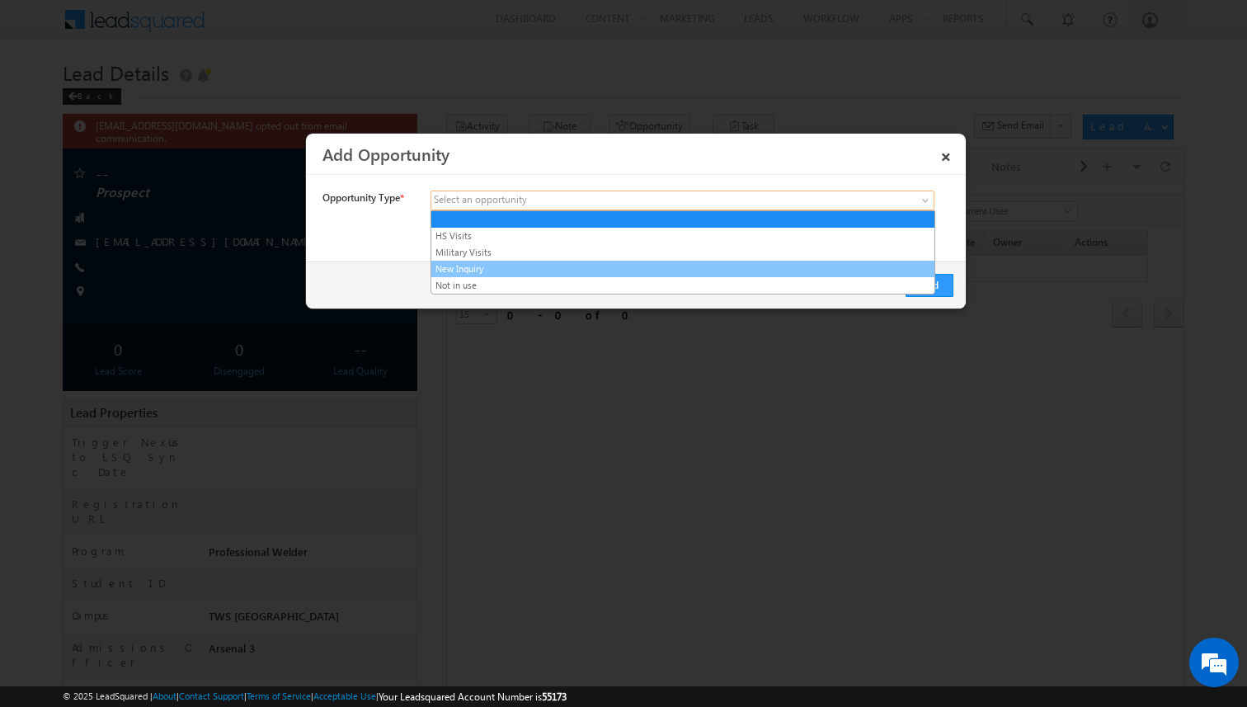
click at [558, 266] on link "New Inquiry" at bounding box center [682, 268] width 503 height 15
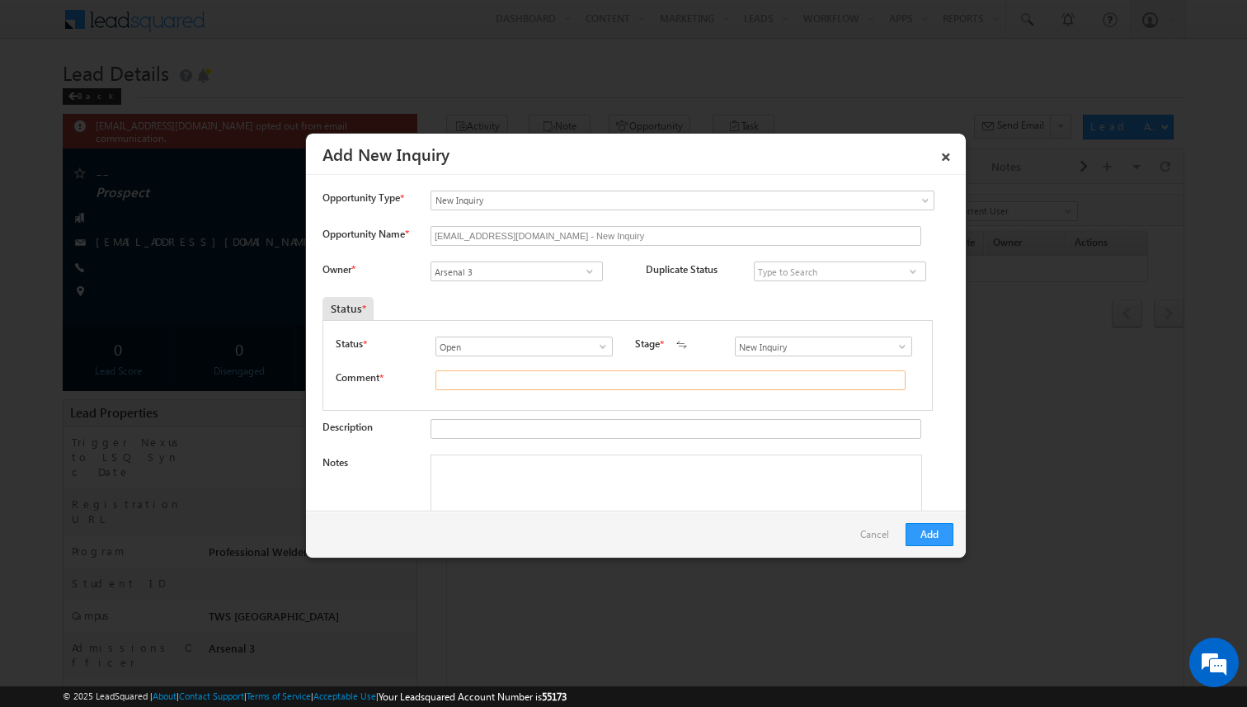
click at [486, 381] on input "text" at bounding box center [670, 380] width 470 height 20
type input "test"
click at [935, 532] on button "Add" at bounding box center [930, 534] width 48 height 23
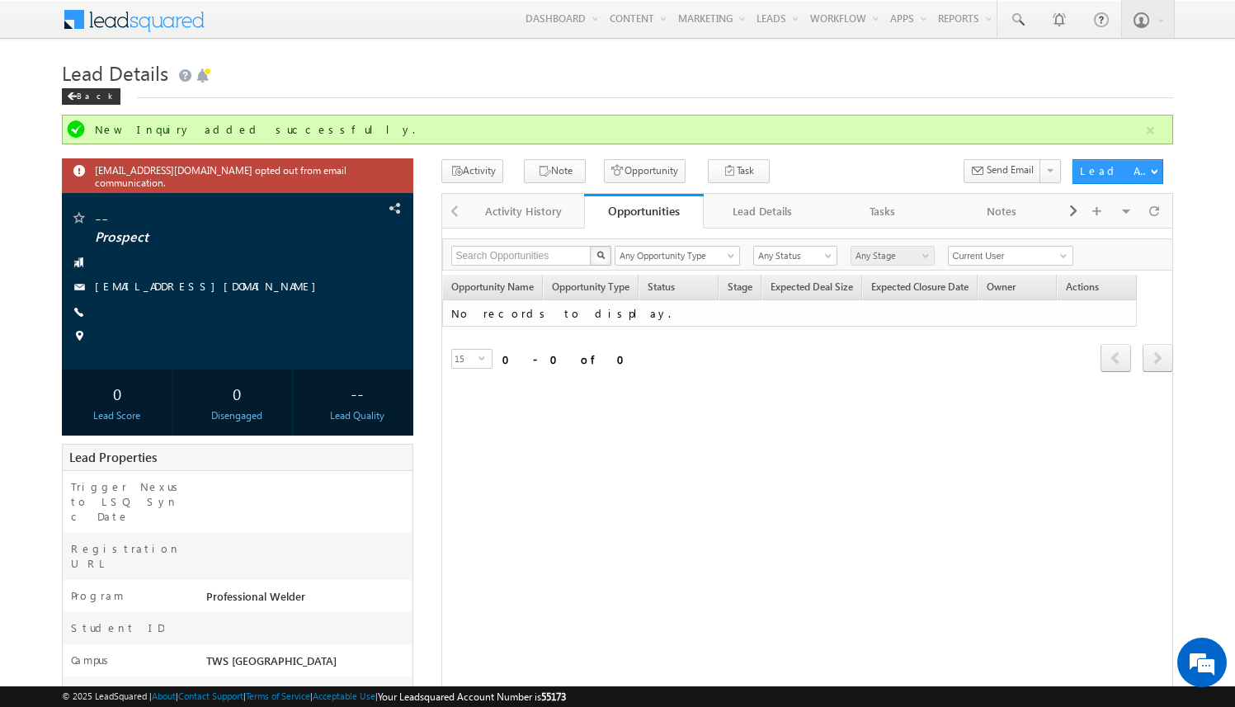
click at [756, 355] on div "Refresh first prev next last 0 - 0 of 0" at bounding box center [807, 350] width 731 height 47
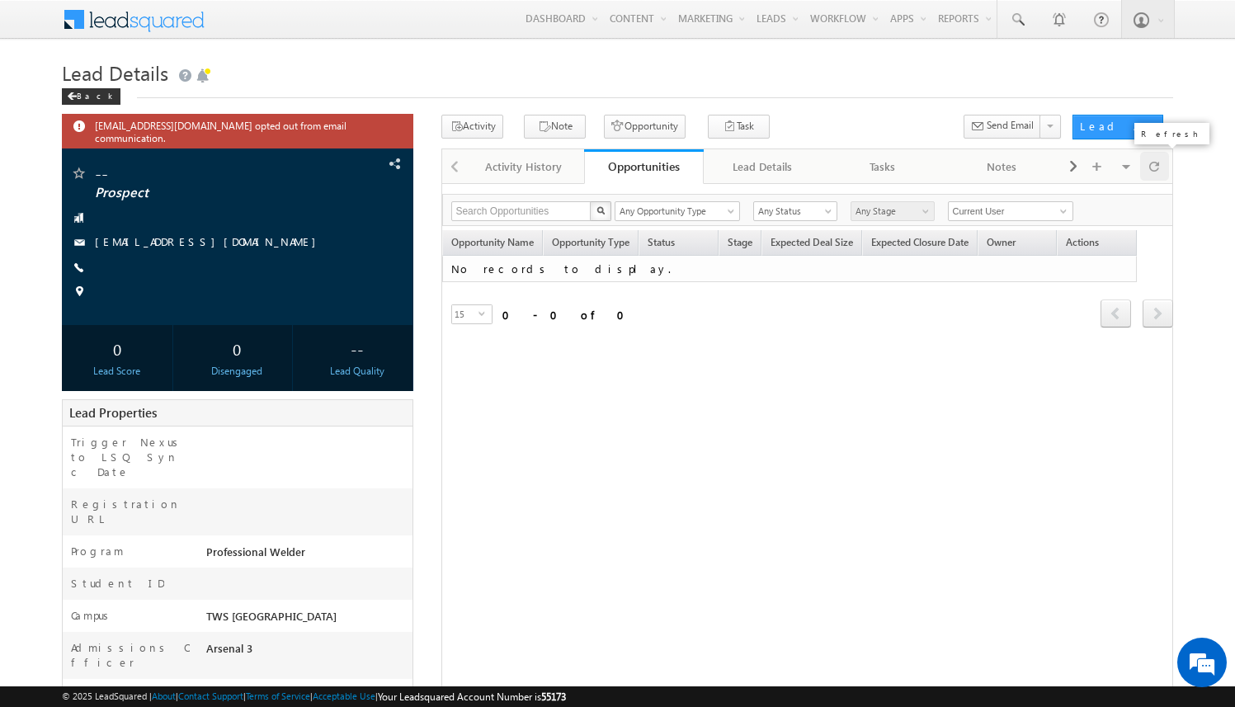
click at [1157, 167] on span at bounding box center [1154, 166] width 10 height 29
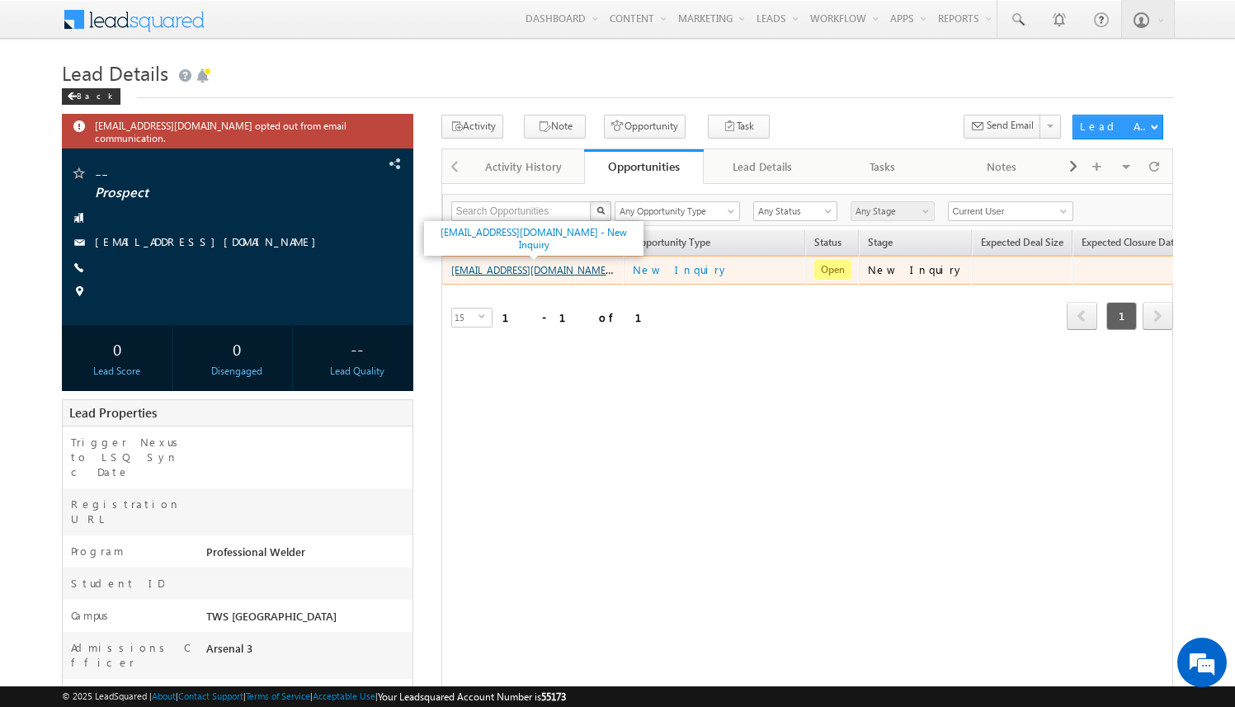
click at [581, 269] on link "amartha+test821tulpw@arsenalstudios.com - New Inquiry" at bounding box center [560, 269] width 219 height 14
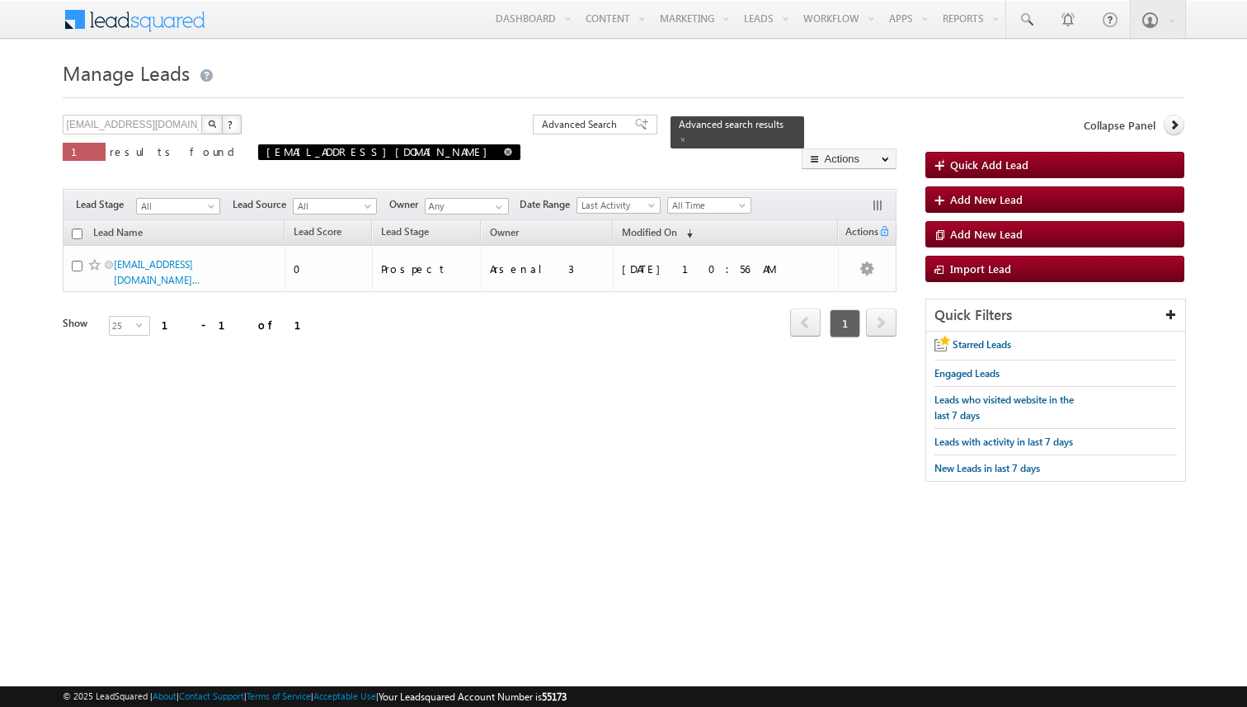
click at [504, 153] on span at bounding box center [508, 152] width 8 height 8
type input "Search Leads"
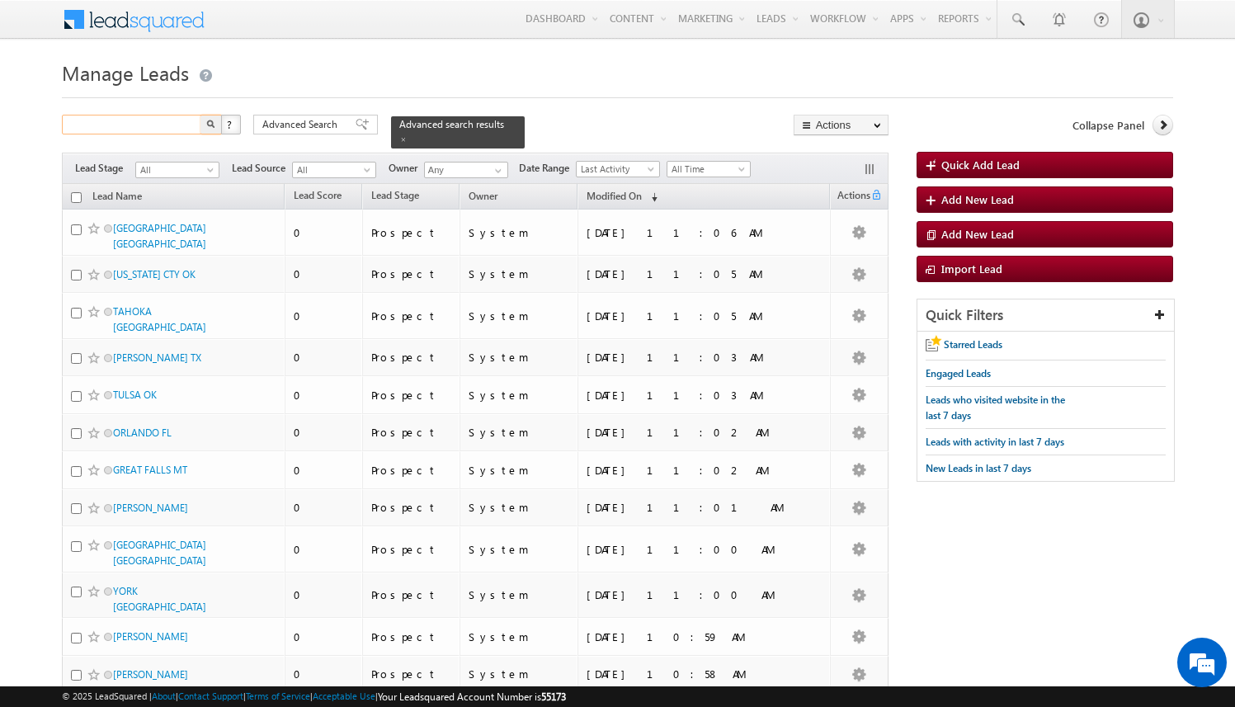
click at [155, 130] on input "text" at bounding box center [132, 125] width 141 height 20
paste input "23a2d094-24d9-4600-bae2-d7552a6987ec"
type input "23a2d094-24d9-4600-bae2-d7552a6987ec"
click at [200, 115] on button "button" at bounding box center [210, 125] width 21 height 20
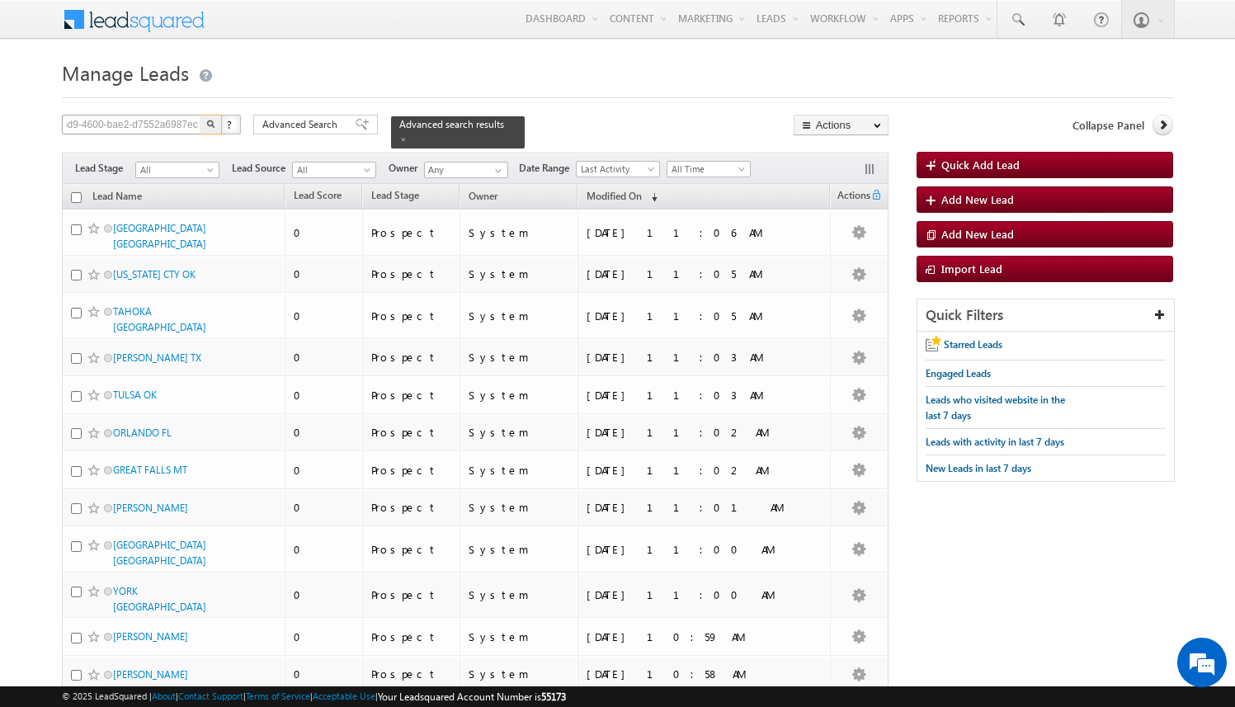
scroll to position [0, 0]
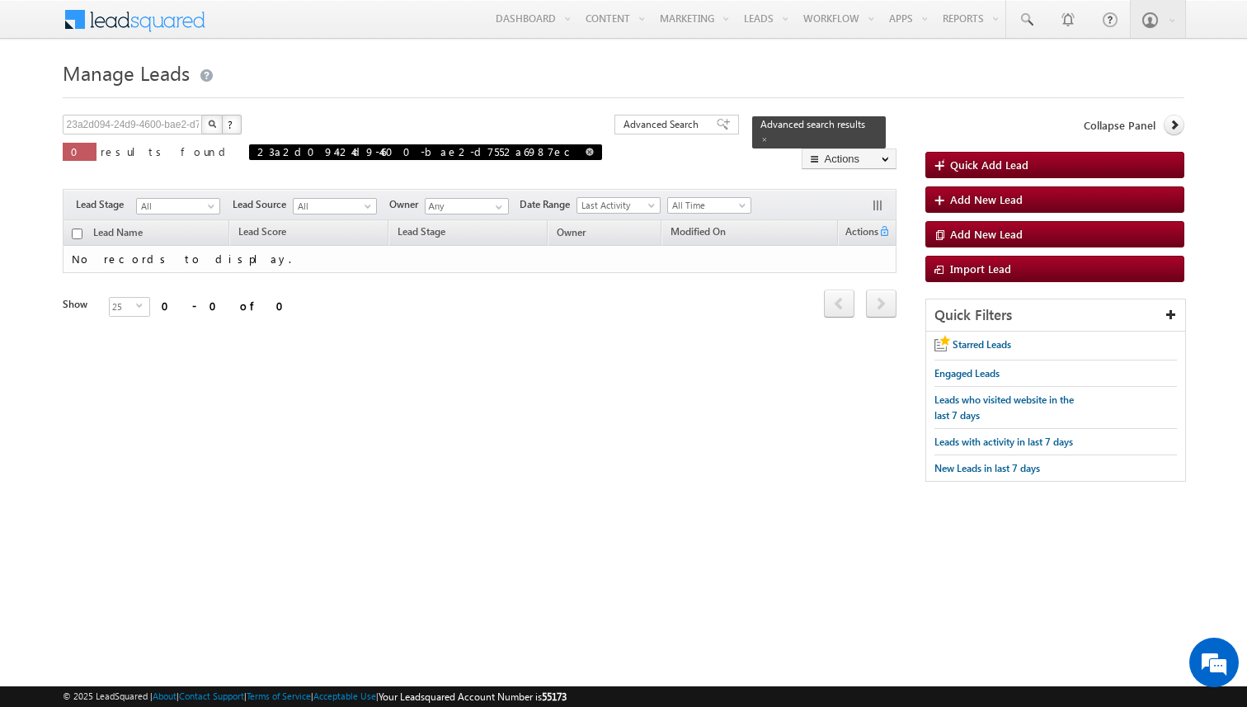
click at [586, 154] on span at bounding box center [590, 152] width 8 height 8
type input "Search Leads"
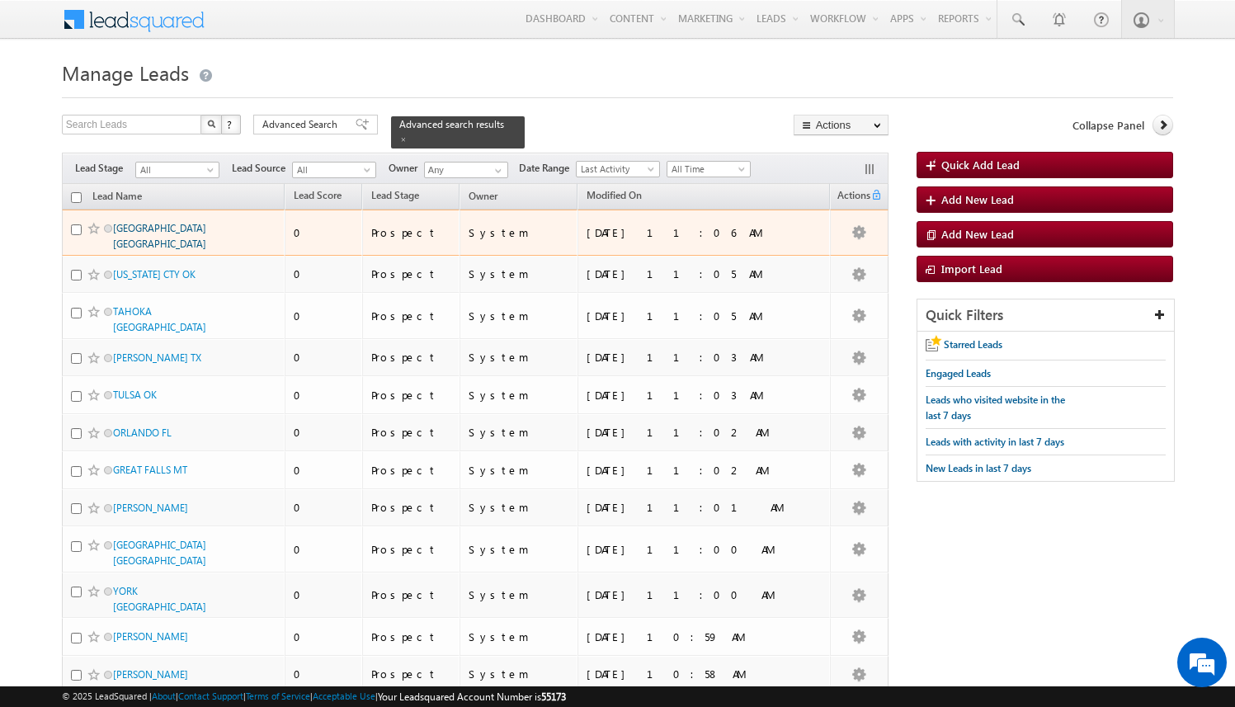
click at [150, 222] on link "[GEOGRAPHIC_DATA] [GEOGRAPHIC_DATA]" at bounding box center [159, 236] width 93 height 28
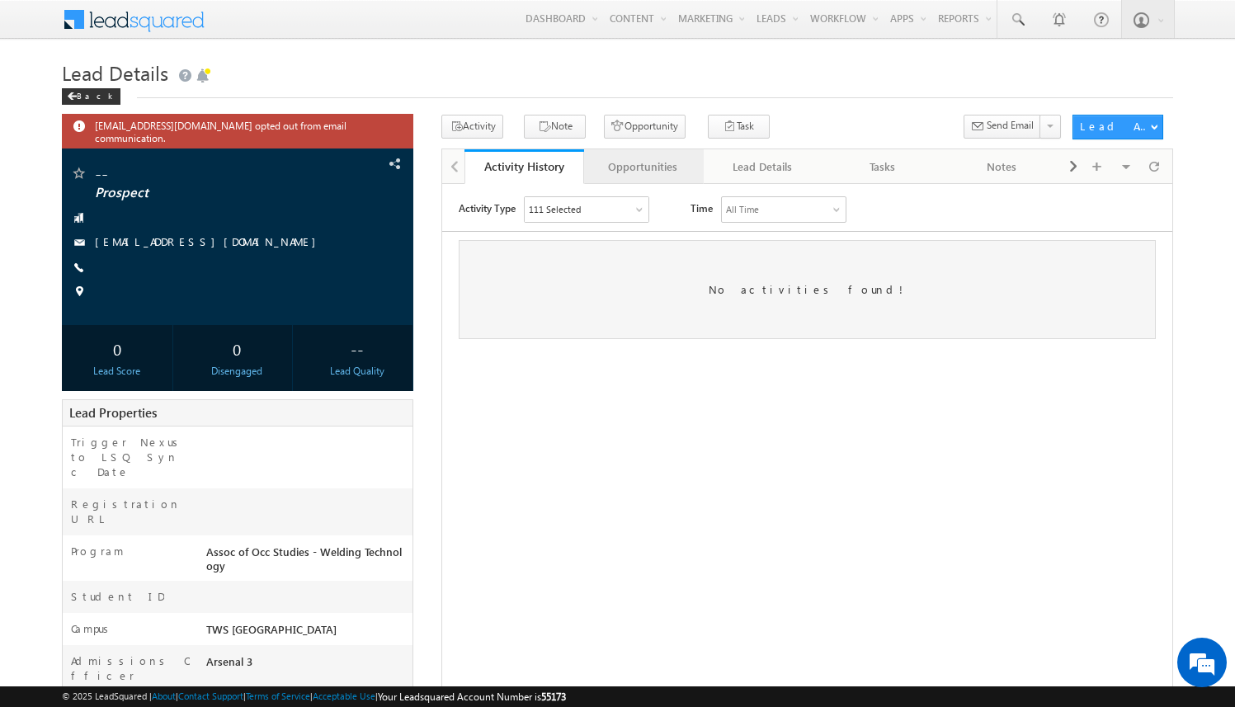
click at [657, 166] on div "Opportunities" at bounding box center [643, 167] width 92 height 20
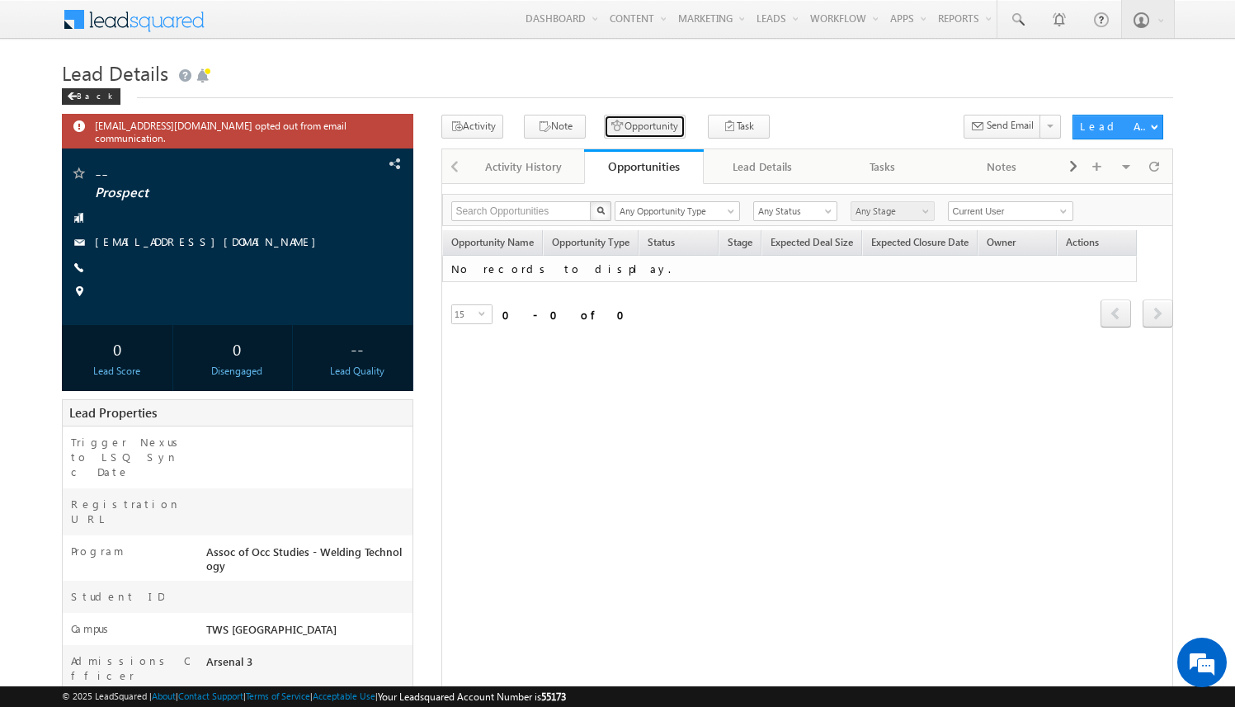
click at [634, 127] on button "Opportunity" at bounding box center [645, 127] width 82 height 24
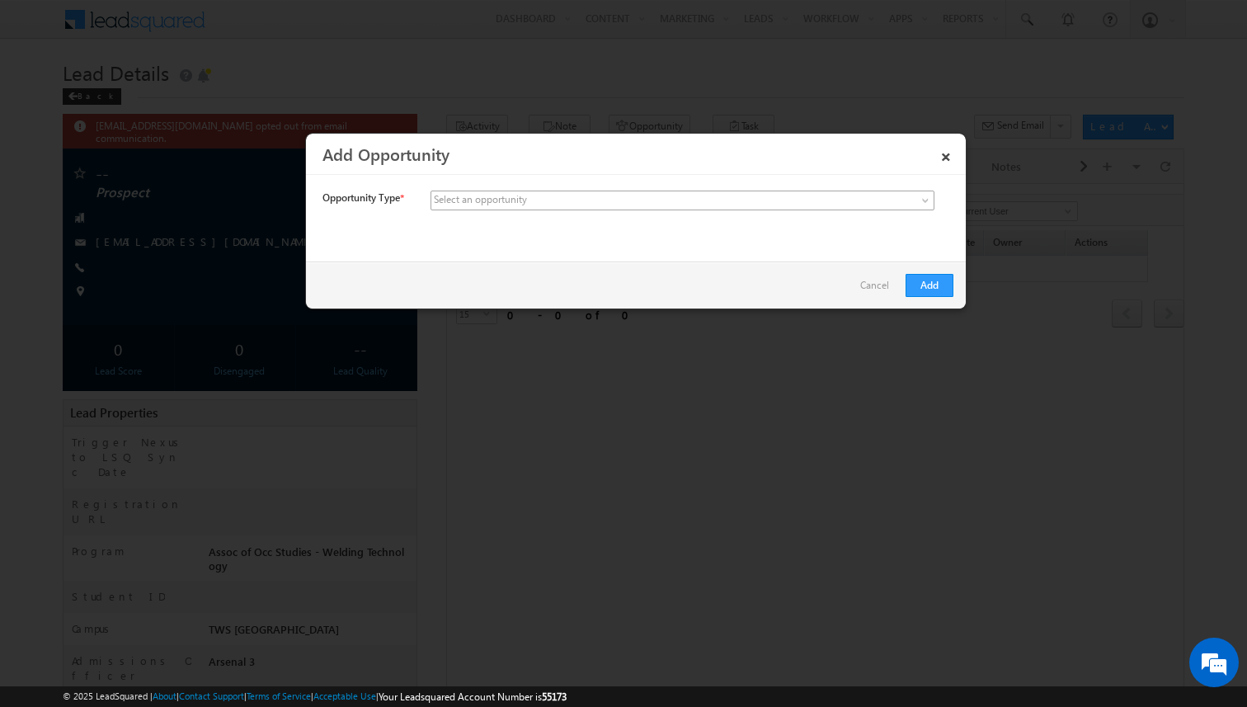
click at [572, 206] on span at bounding box center [559, 200] width 257 height 15
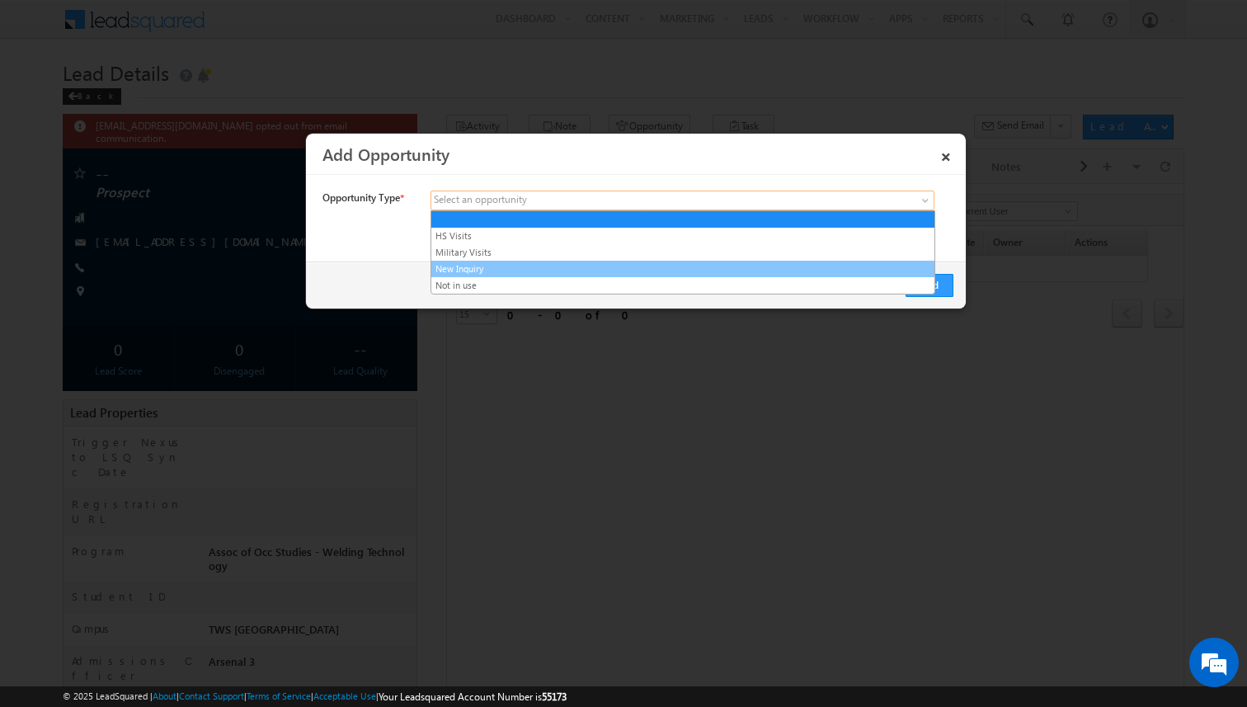
click at [528, 268] on link "New Inquiry" at bounding box center [682, 268] width 503 height 15
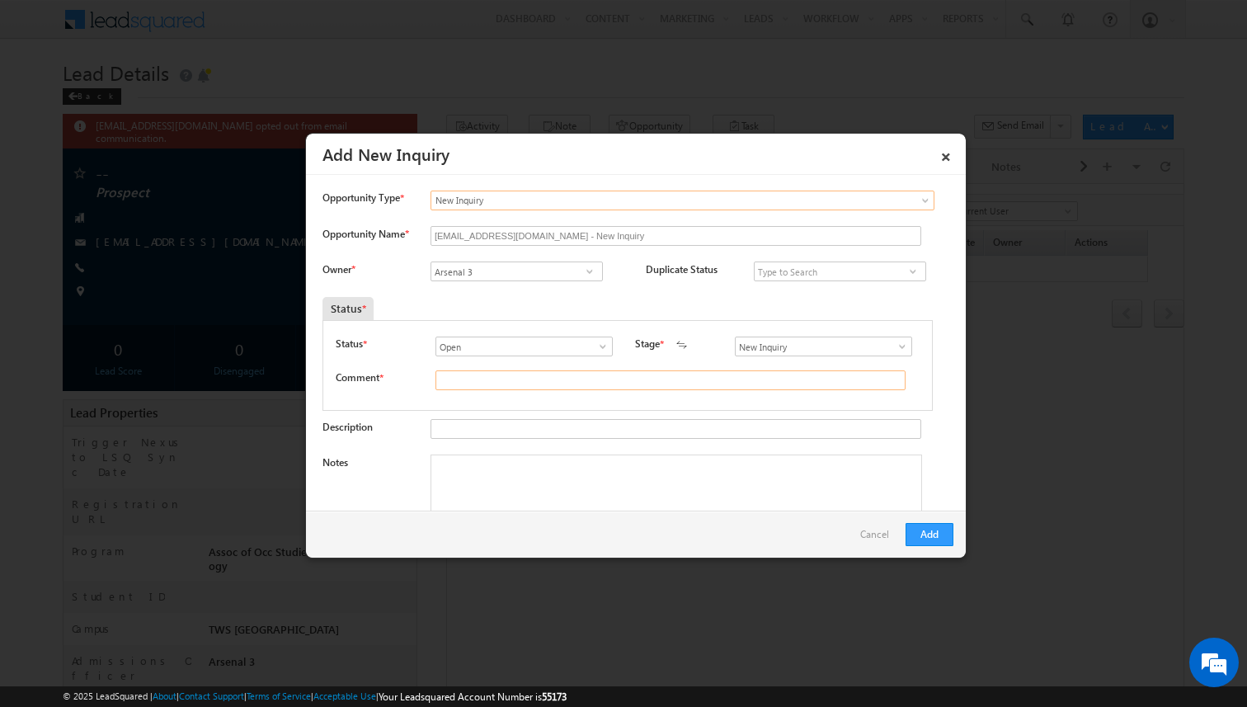
click at [573, 382] on input "text" at bounding box center [670, 380] width 470 height 20
type input "test"
click at [938, 534] on button "Add" at bounding box center [930, 534] width 48 height 23
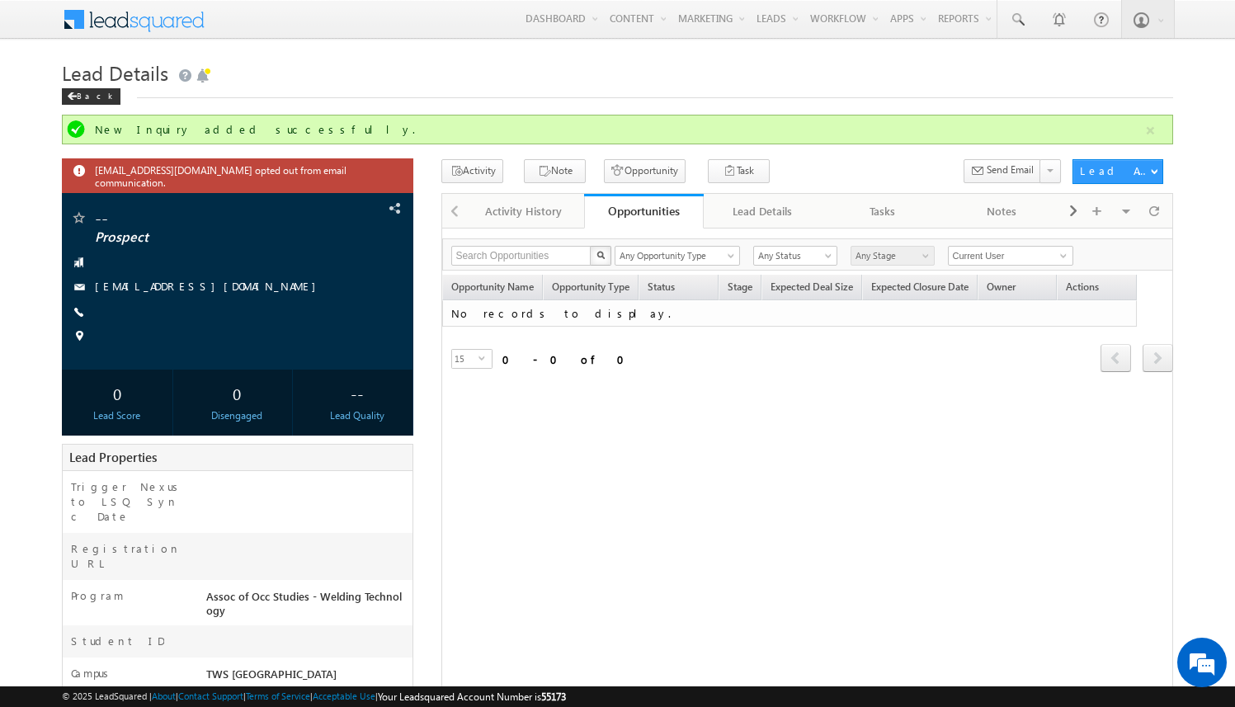
click at [716, 381] on div "Opportunity Name Opportunity Type Status Stage Expected Deal Size Expected Clos…" at bounding box center [807, 335] width 731 height 121
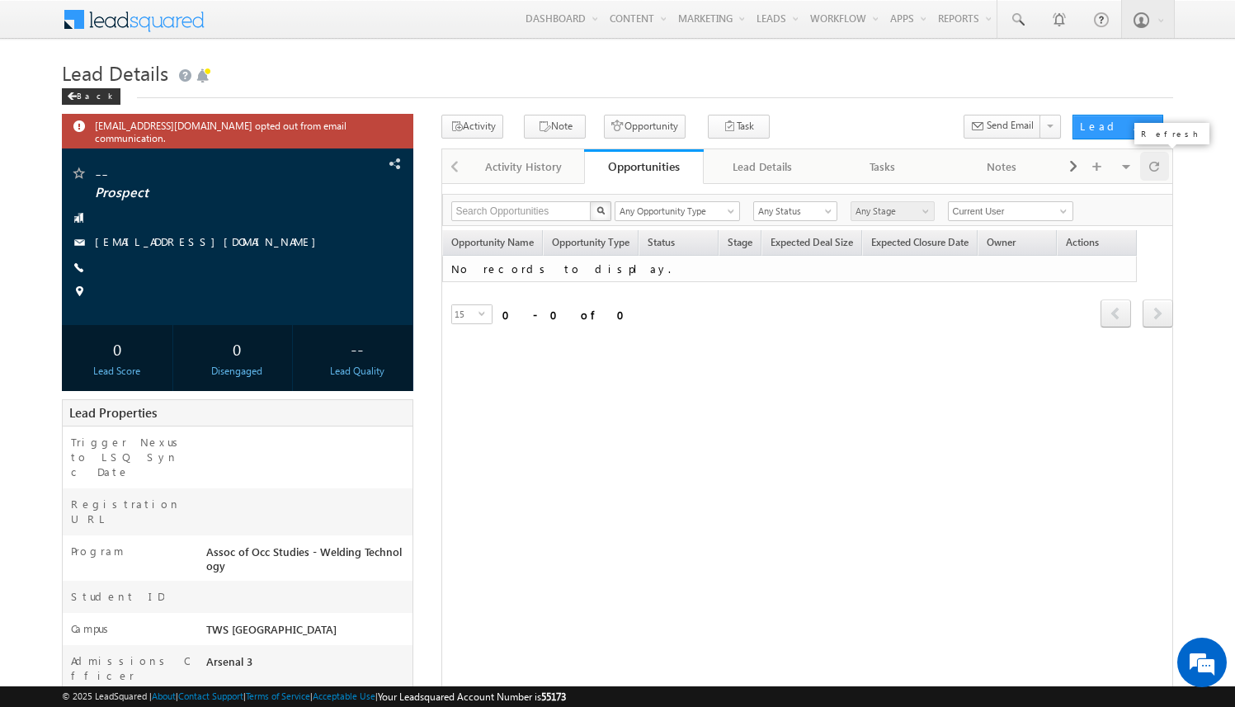
click at [1156, 162] on span at bounding box center [1154, 166] width 10 height 29
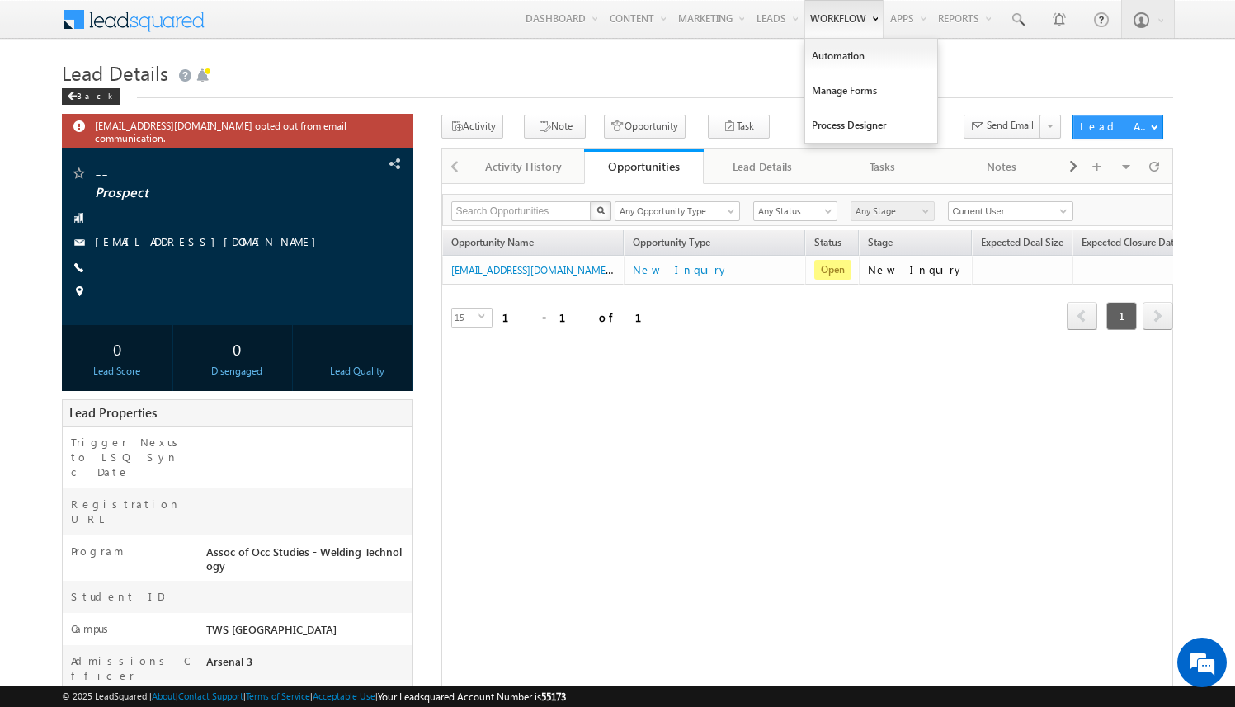
drag, startPoint x: 553, startPoint y: 269, endPoint x: 853, endPoint y: 2, distance: 401.3
click at [0, 0] on body "Menu Arsenal 3 arsen alstu dios3 @stra tatec h.com" at bounding box center [617, 454] width 1235 height 909
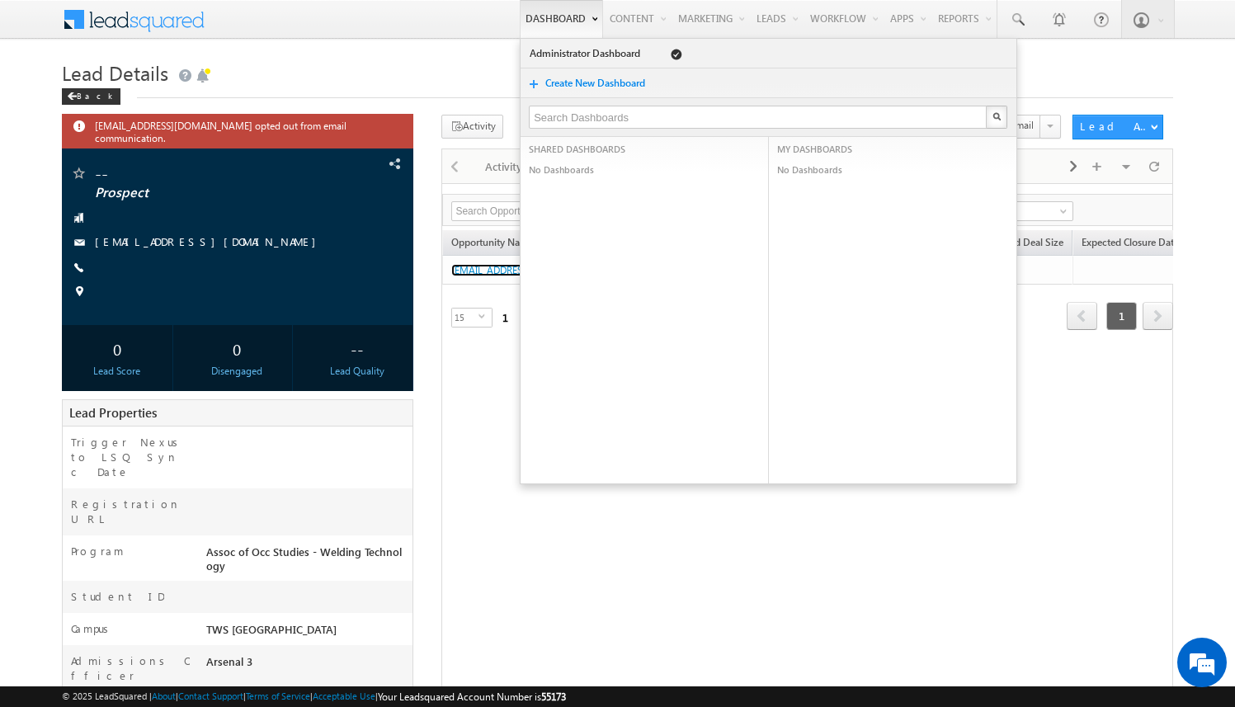
click at [451, 264] on link "amartha+test821tulaoswt@arsenalstudios.com - New Inquiry" at bounding box center [560, 270] width 219 height 12
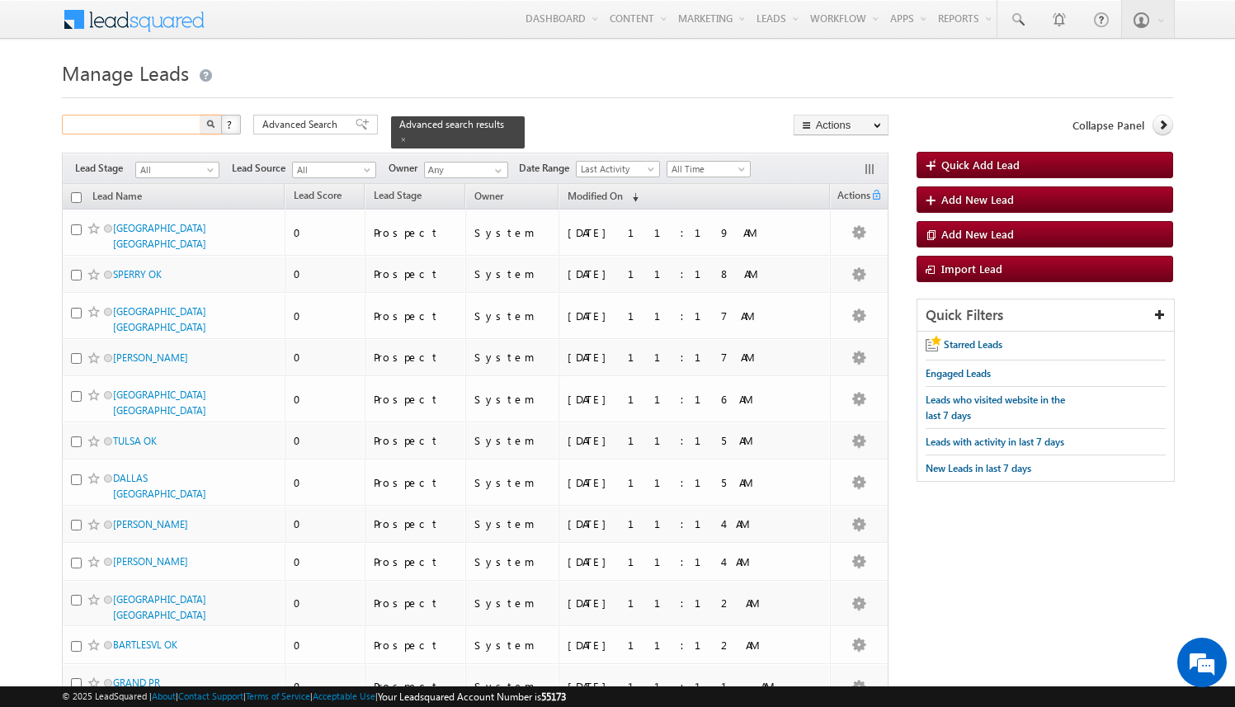
click at [162, 117] on input "text" at bounding box center [132, 125] width 141 height 20
paste input "[EMAIL_ADDRESS][DOMAIN_NAME]"
type input "[EMAIL_ADDRESS][DOMAIN_NAME]"
click at [200, 115] on button "button" at bounding box center [210, 125] width 21 height 20
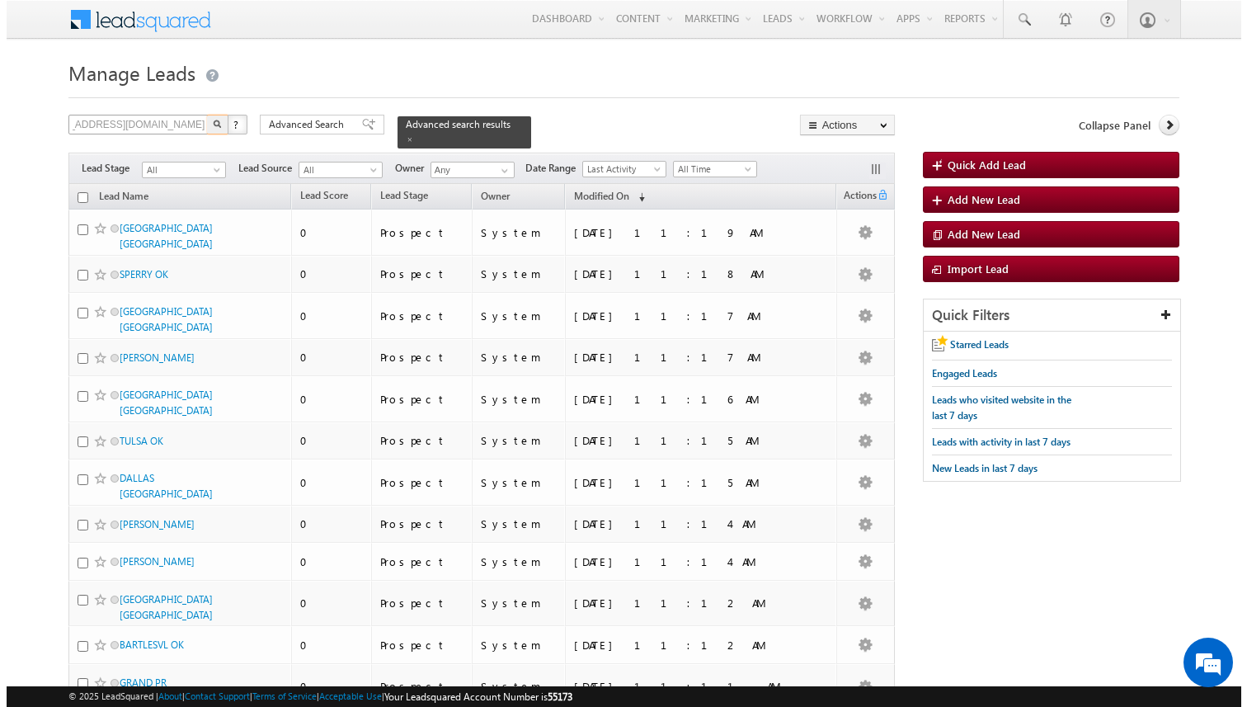
scroll to position [0, 0]
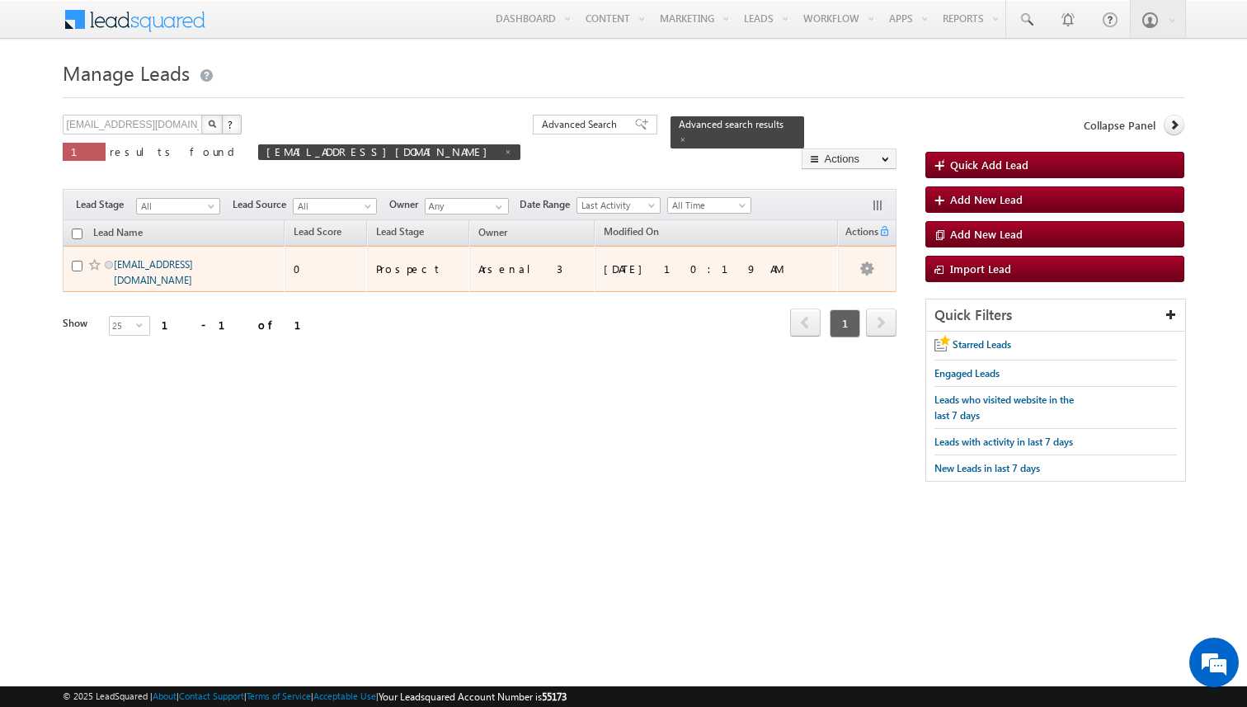
click at [177, 274] on link "[EMAIL_ADDRESS][DOMAIN_NAME]" at bounding box center [153, 272] width 79 height 28
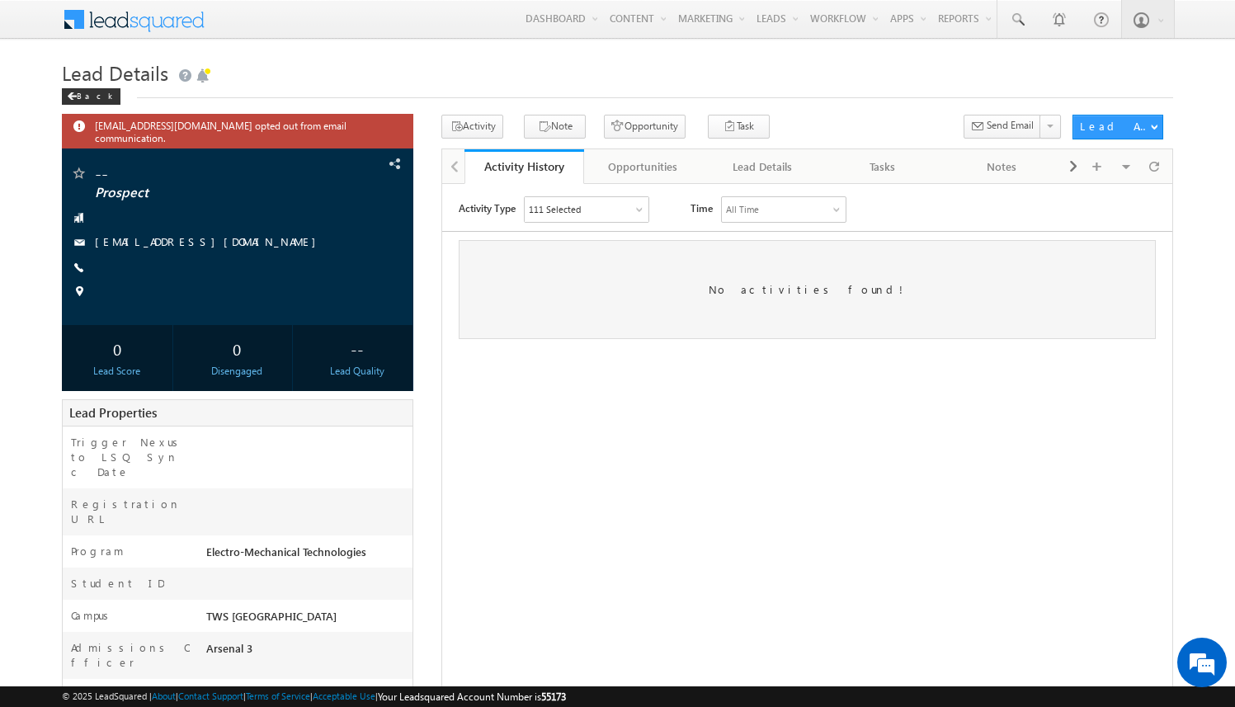
click at [629, 351] on html "Activity Type 111 Selected Select All Sales Activities 1 Sales Activity Opportu…" at bounding box center [807, 266] width 730 height 167
click at [660, 166] on div "Opportunities" at bounding box center [643, 167] width 92 height 20
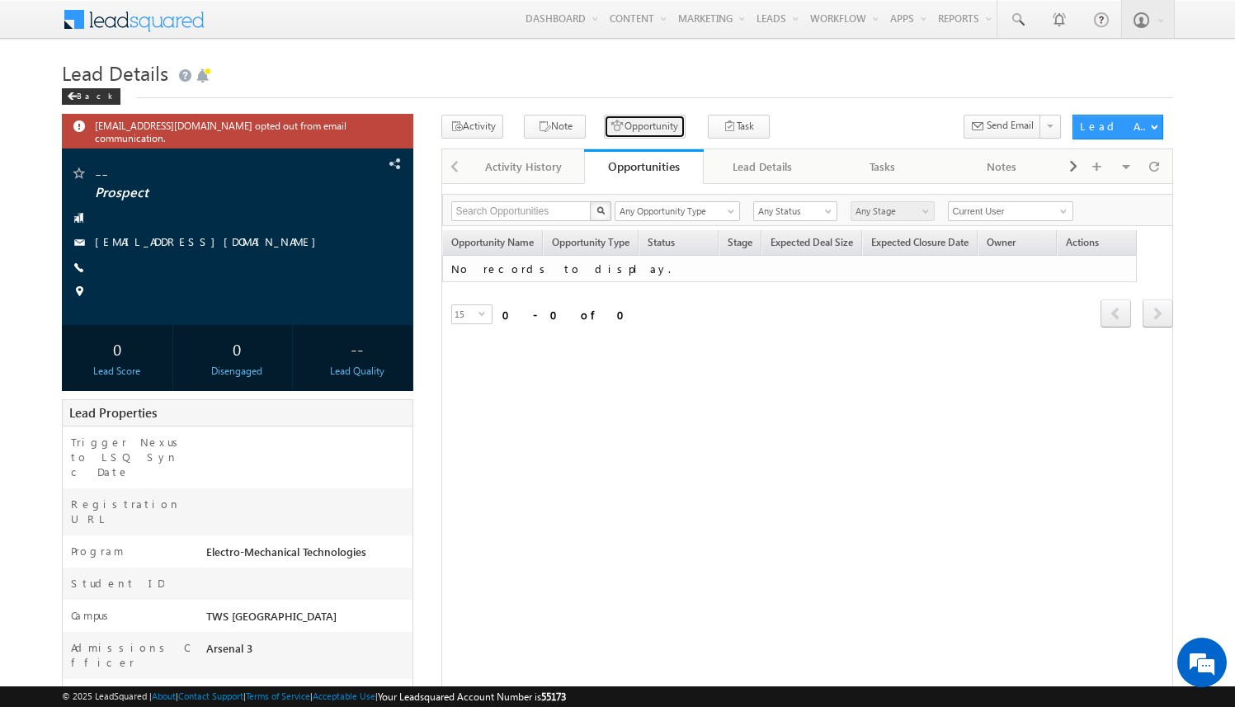
click at [641, 125] on button "Opportunity" at bounding box center [645, 127] width 82 height 24
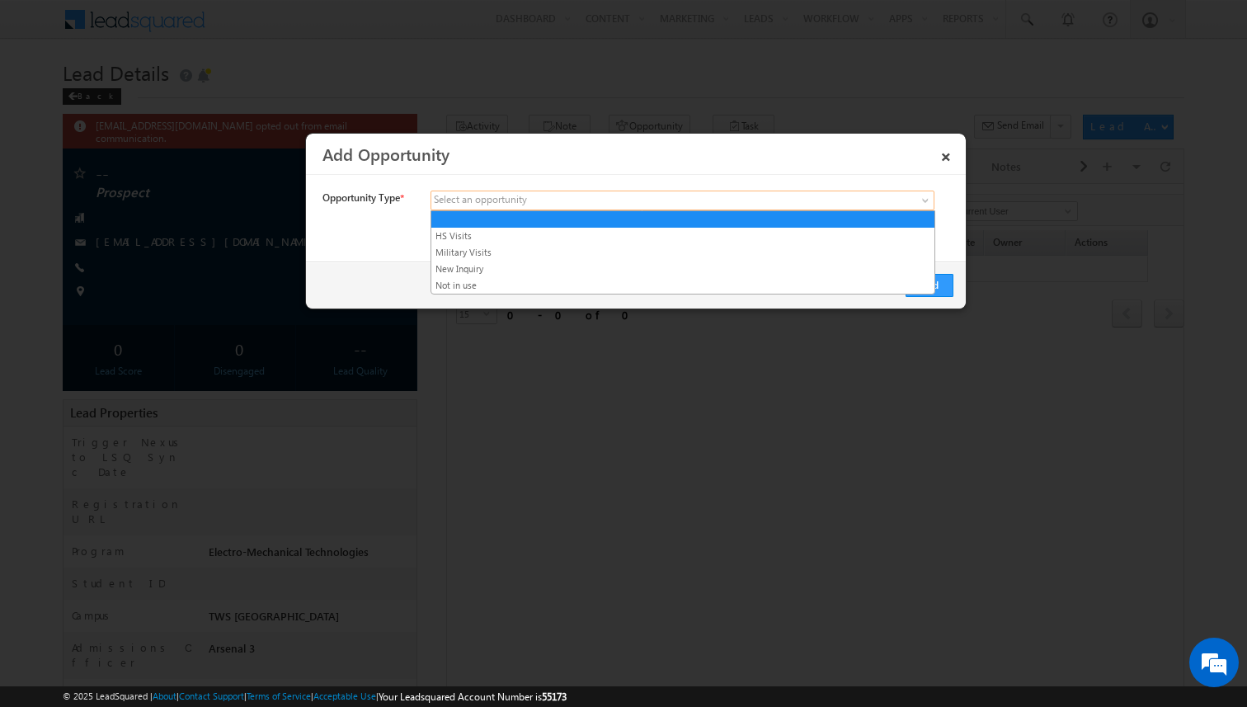
click at [537, 208] on link at bounding box center [683, 201] width 504 height 20
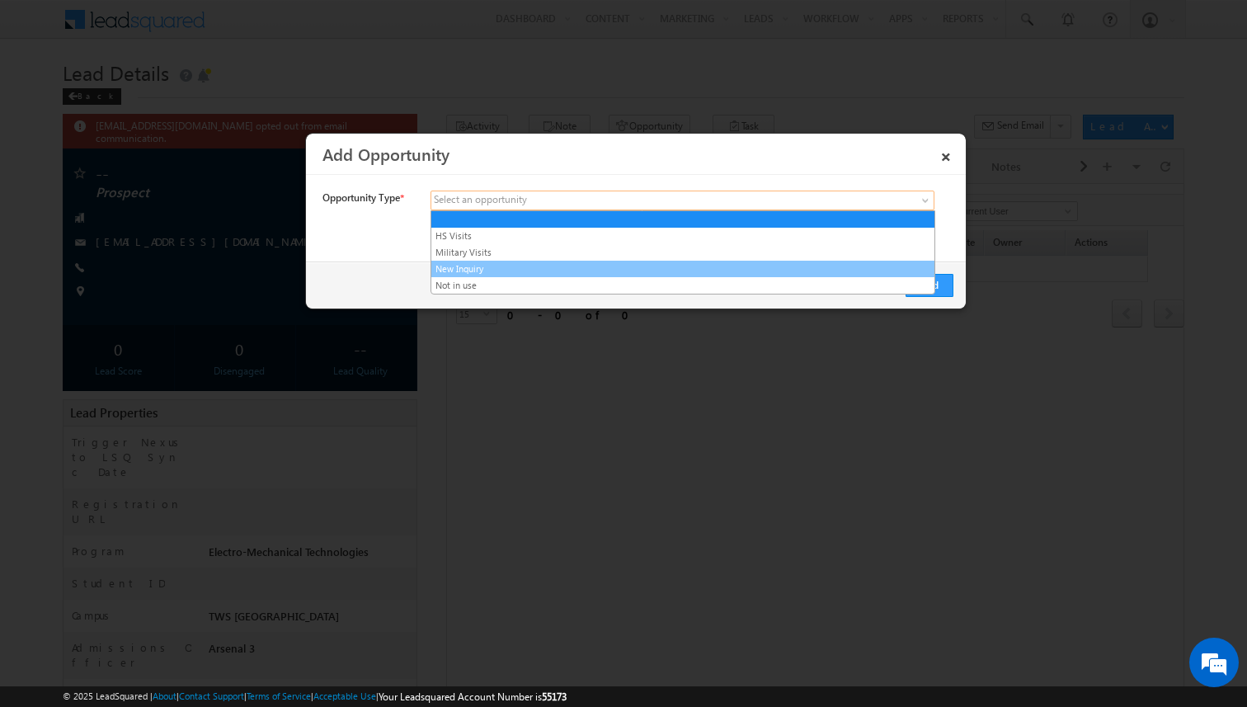
click at [526, 270] on link "New Inquiry" at bounding box center [682, 268] width 503 height 15
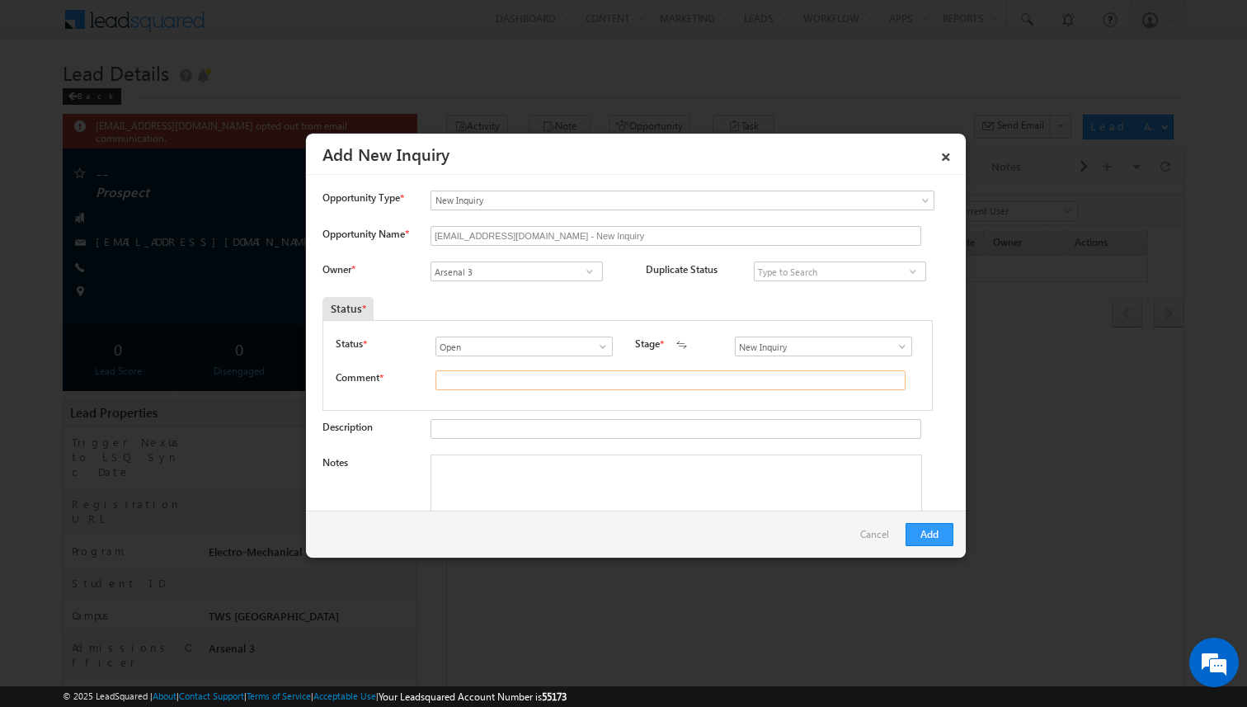
click at [539, 384] on input "text" at bounding box center [670, 380] width 470 height 20
type input "test"
click at [927, 536] on button "Add" at bounding box center [930, 534] width 48 height 23
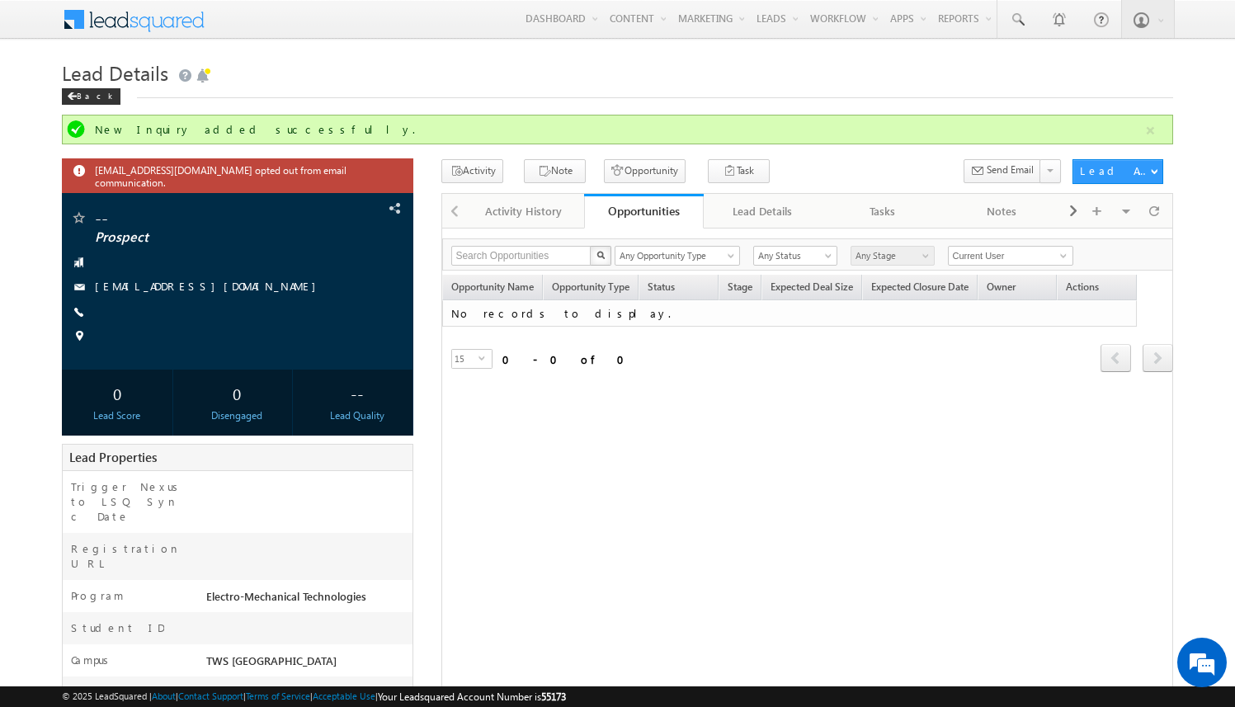
click at [745, 357] on div "Refresh first prev next last 0 - 0 of 0" at bounding box center [807, 350] width 731 height 47
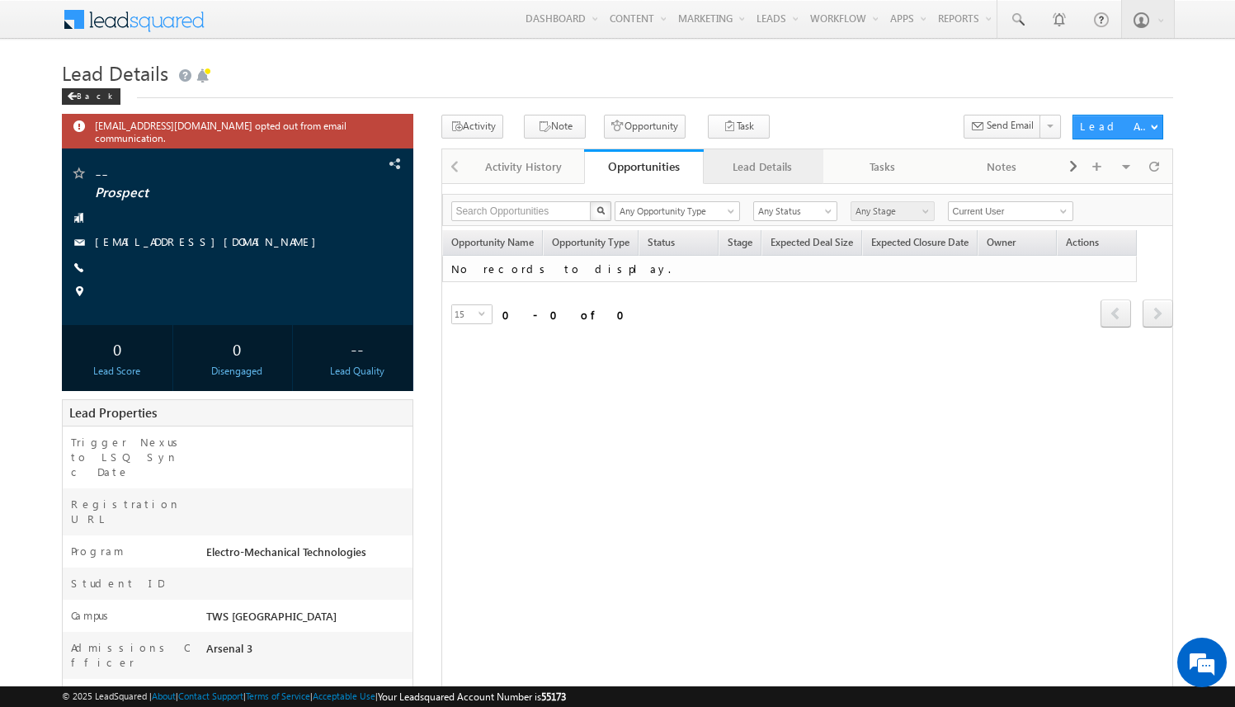
click at [774, 171] on div "Lead Details" at bounding box center [763, 167] width 92 height 20
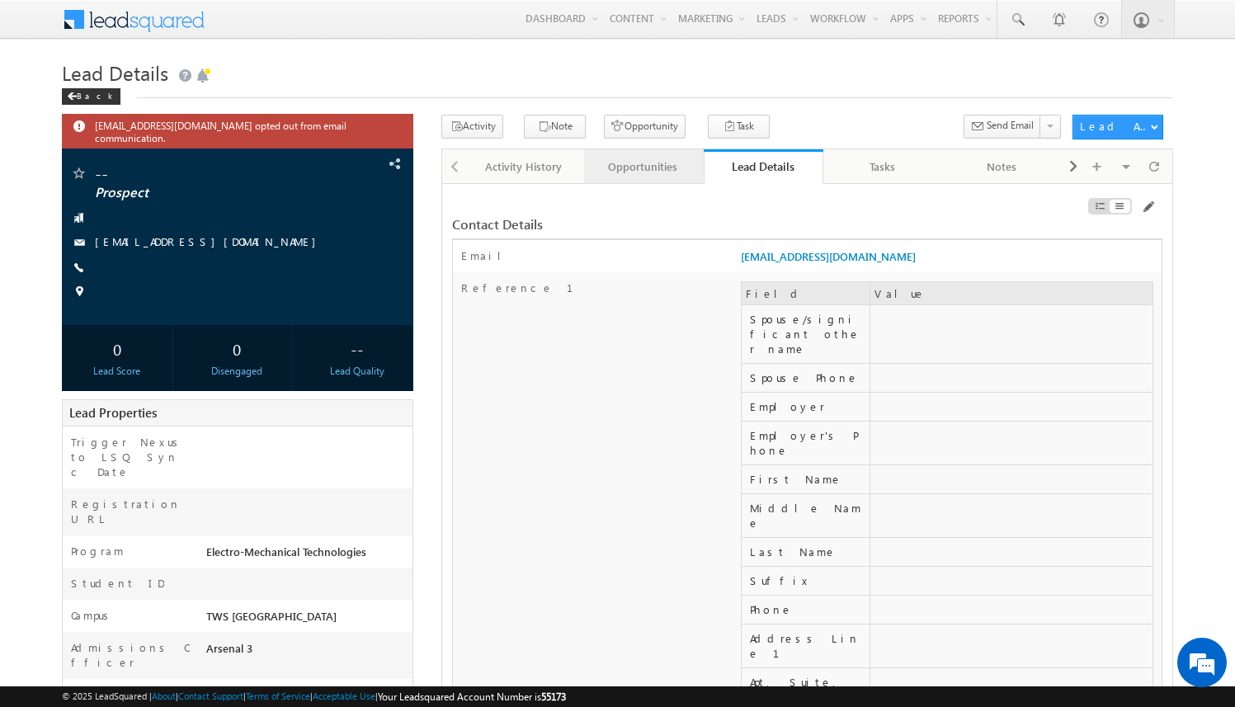
click at [652, 161] on div "Opportunities" at bounding box center [643, 167] width 92 height 20
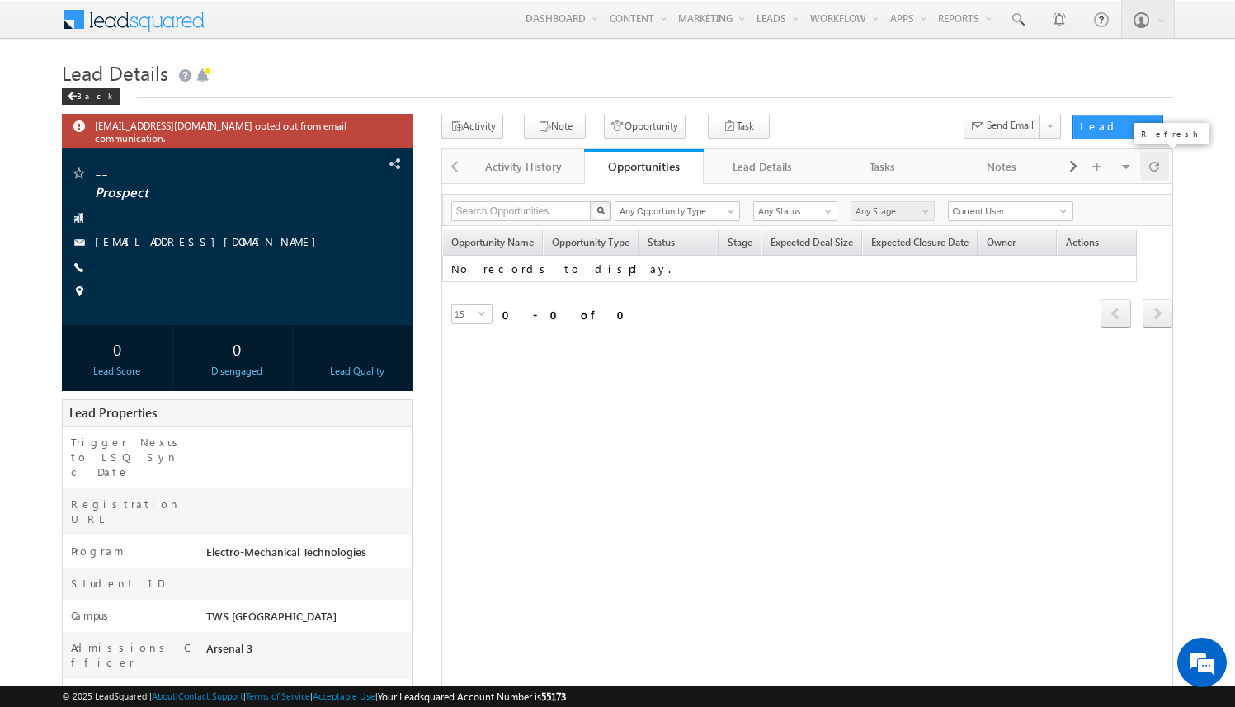
click at [1152, 172] on span at bounding box center [1154, 166] width 10 height 29
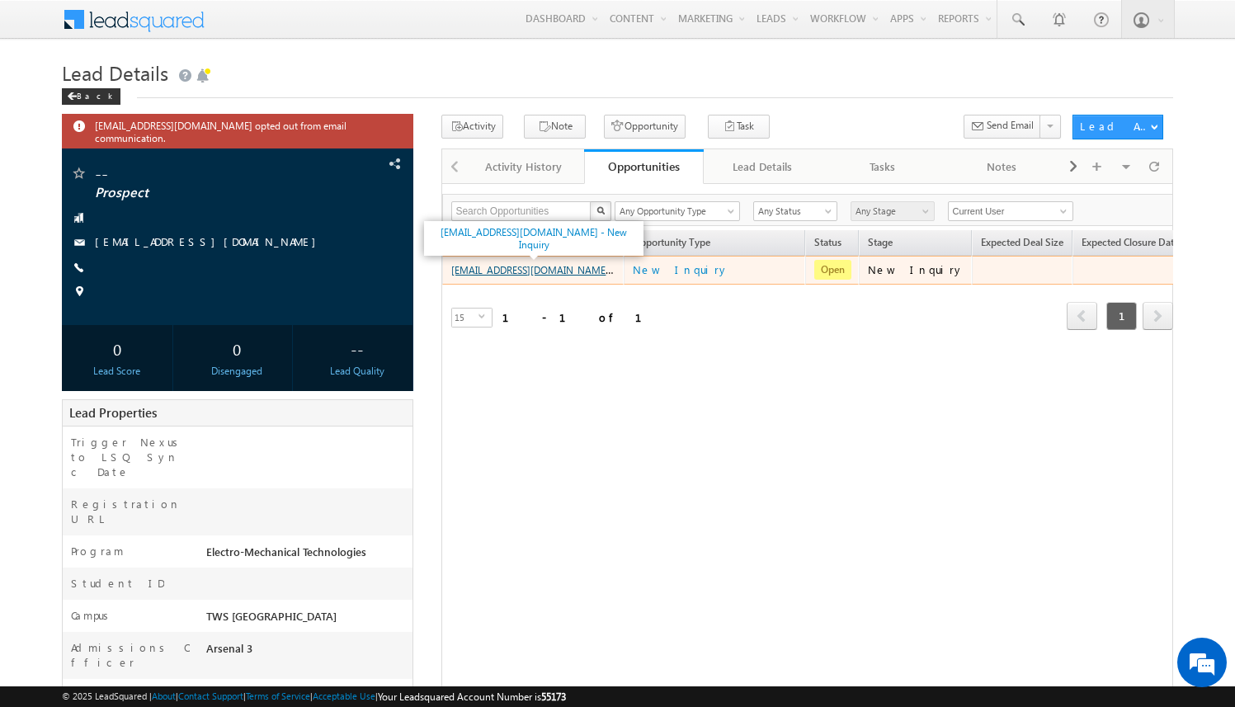
click at [569, 269] on link "amartha+test821tulemt@arsenalstudios.com - New Inquiry" at bounding box center [560, 269] width 219 height 14
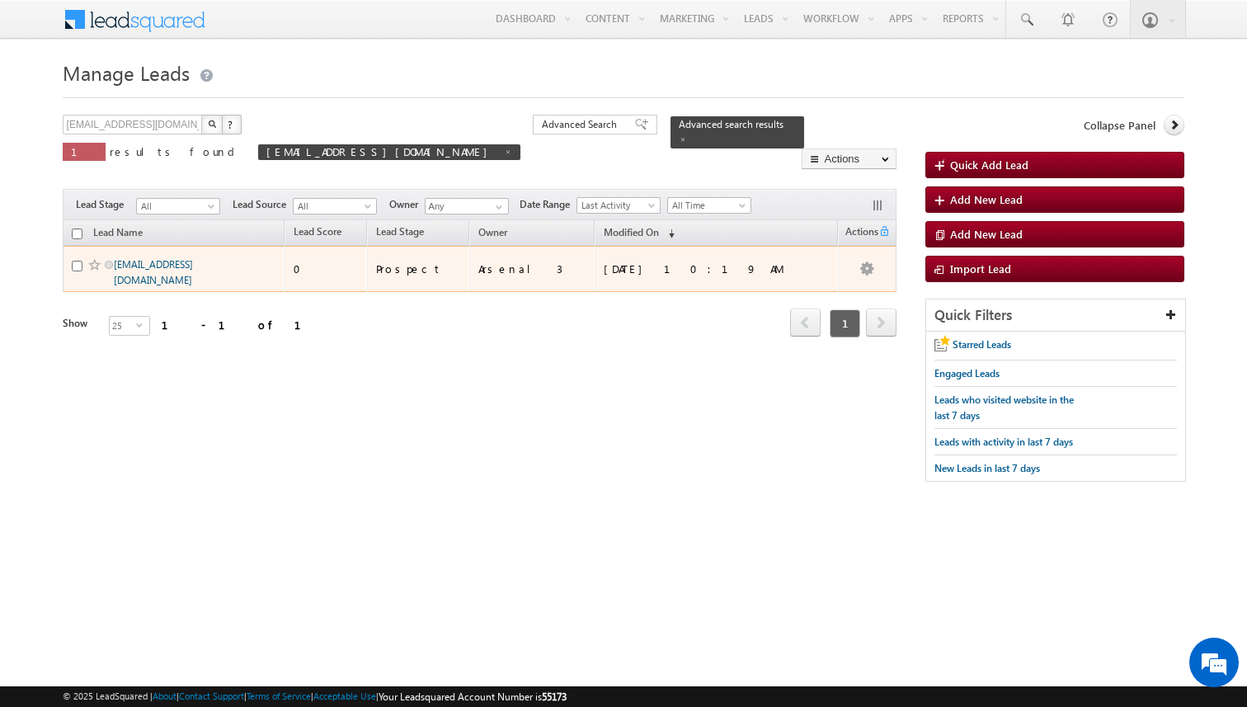
click at [181, 262] on link "[EMAIL_ADDRESS][DOMAIN_NAME]" at bounding box center [153, 272] width 79 height 28
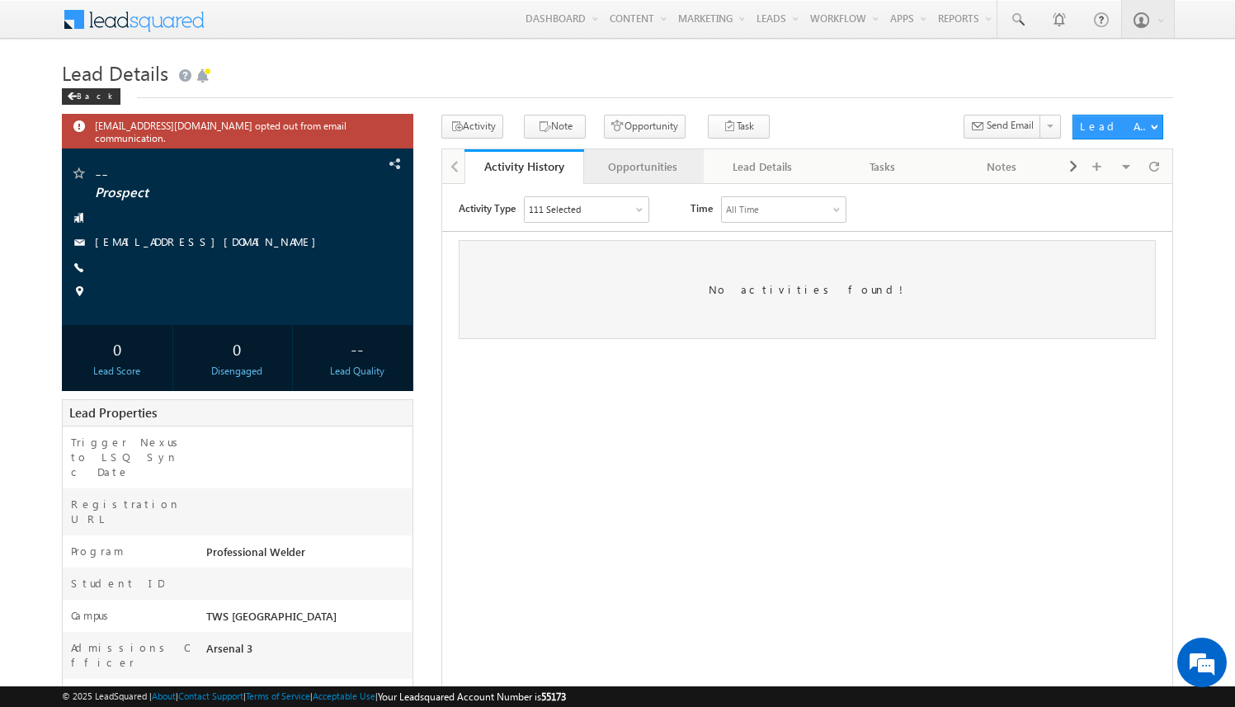
click at [645, 167] on div "Opportunities" at bounding box center [643, 167] width 92 height 20
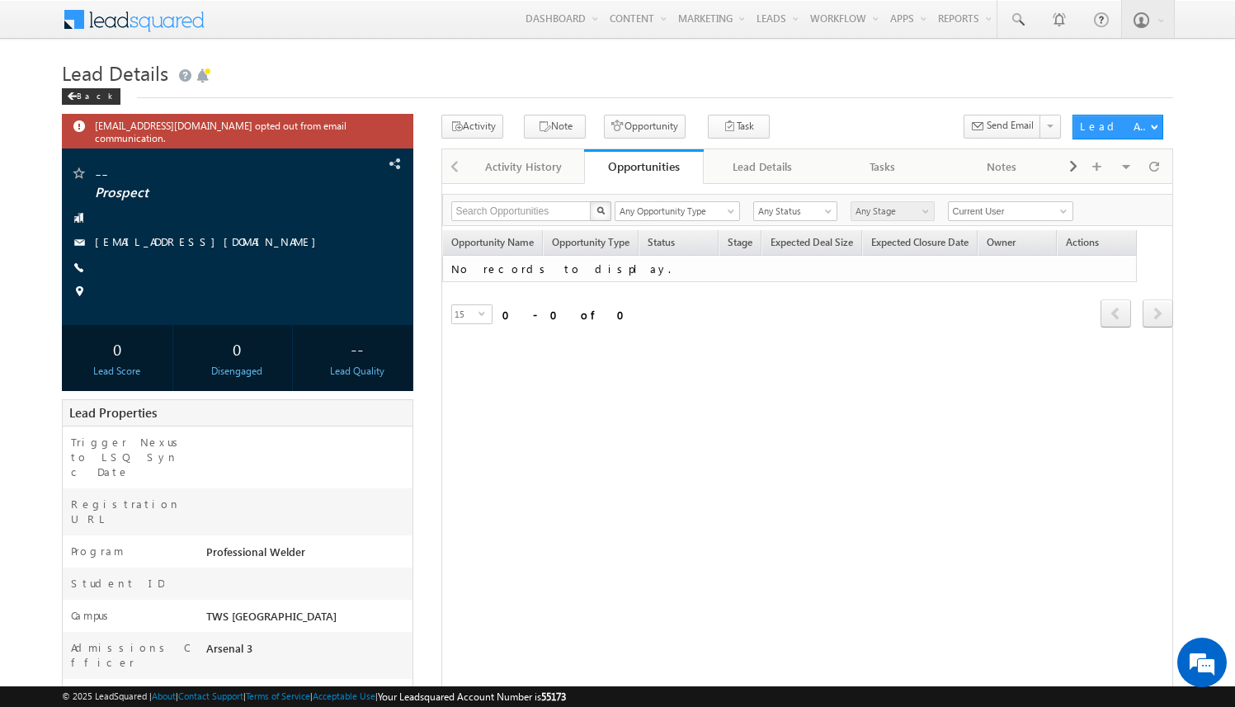
click at [643, 363] on div "Opportunity Name Opportunity Type Status Stage Expected Deal Size Expected Clos…" at bounding box center [807, 303] width 731 height 146
click at [1161, 171] on div at bounding box center [1154, 166] width 29 height 29
click at [646, 126] on button "Opportunity" at bounding box center [645, 127] width 82 height 24
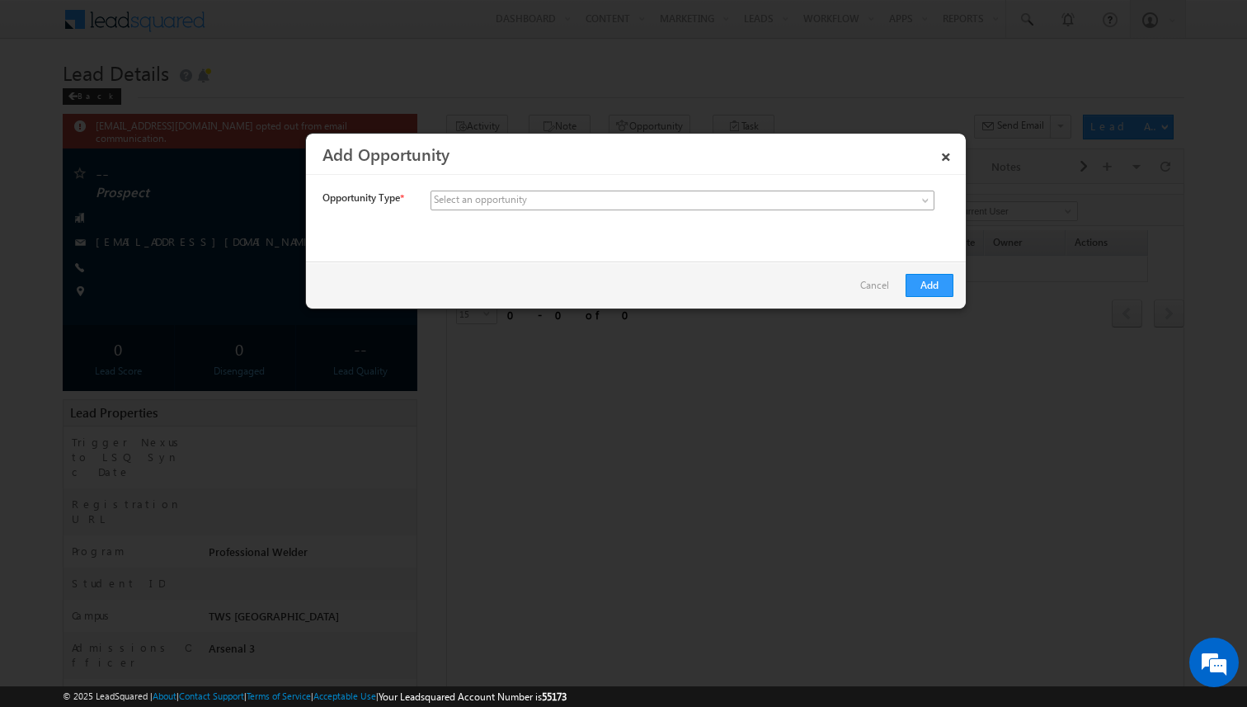
click at [553, 200] on span at bounding box center [559, 200] width 257 height 15
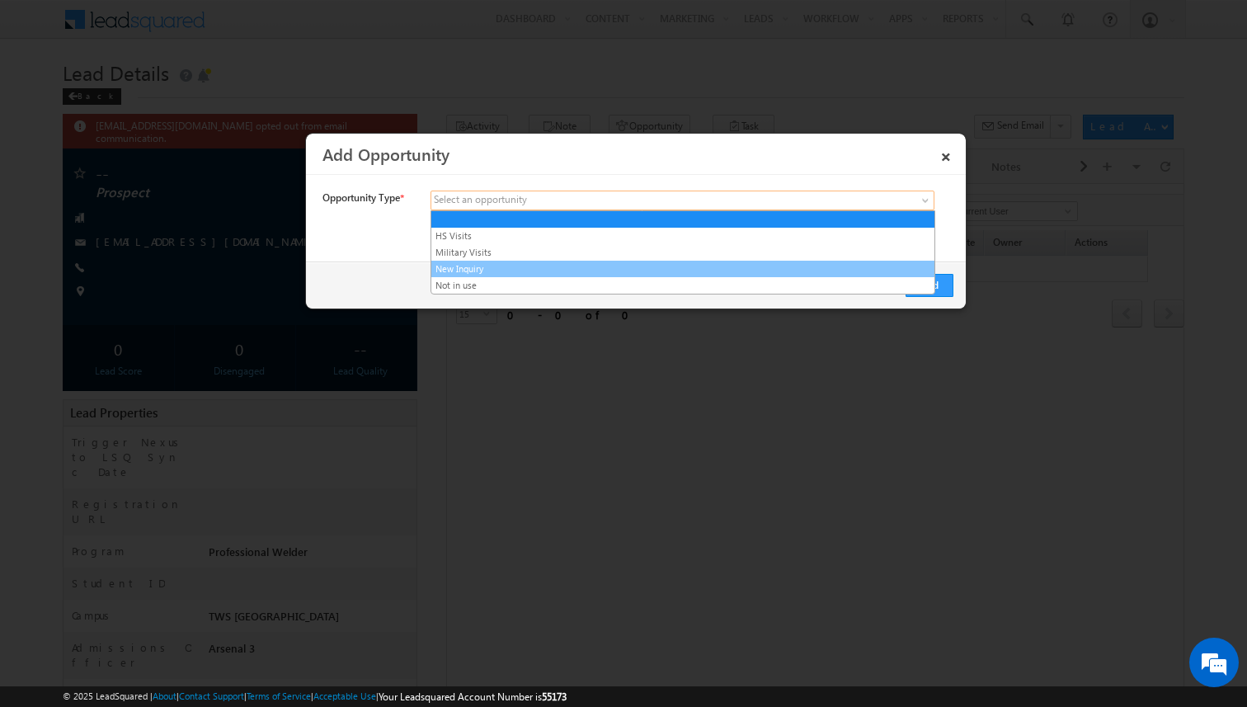
click at [531, 270] on link "New Inquiry" at bounding box center [682, 268] width 503 height 15
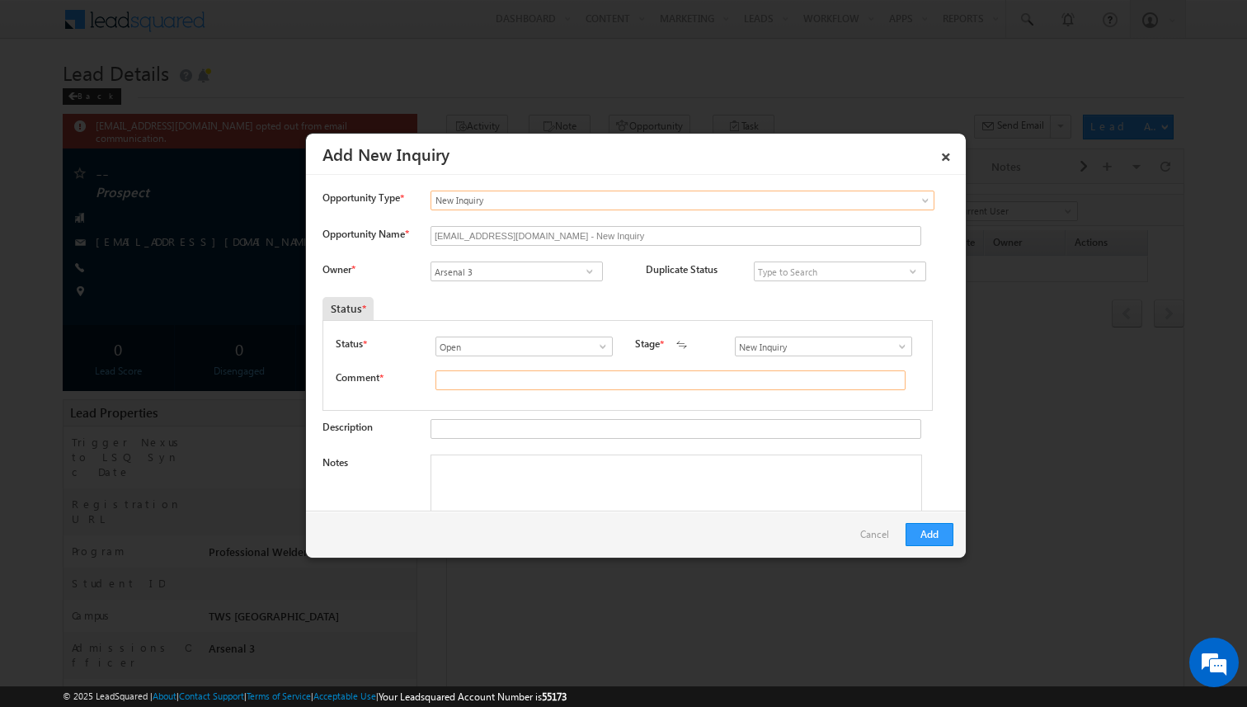
click at [506, 378] on input "text" at bounding box center [670, 380] width 470 height 20
type input "test"
click at [939, 538] on button "Add" at bounding box center [930, 534] width 48 height 23
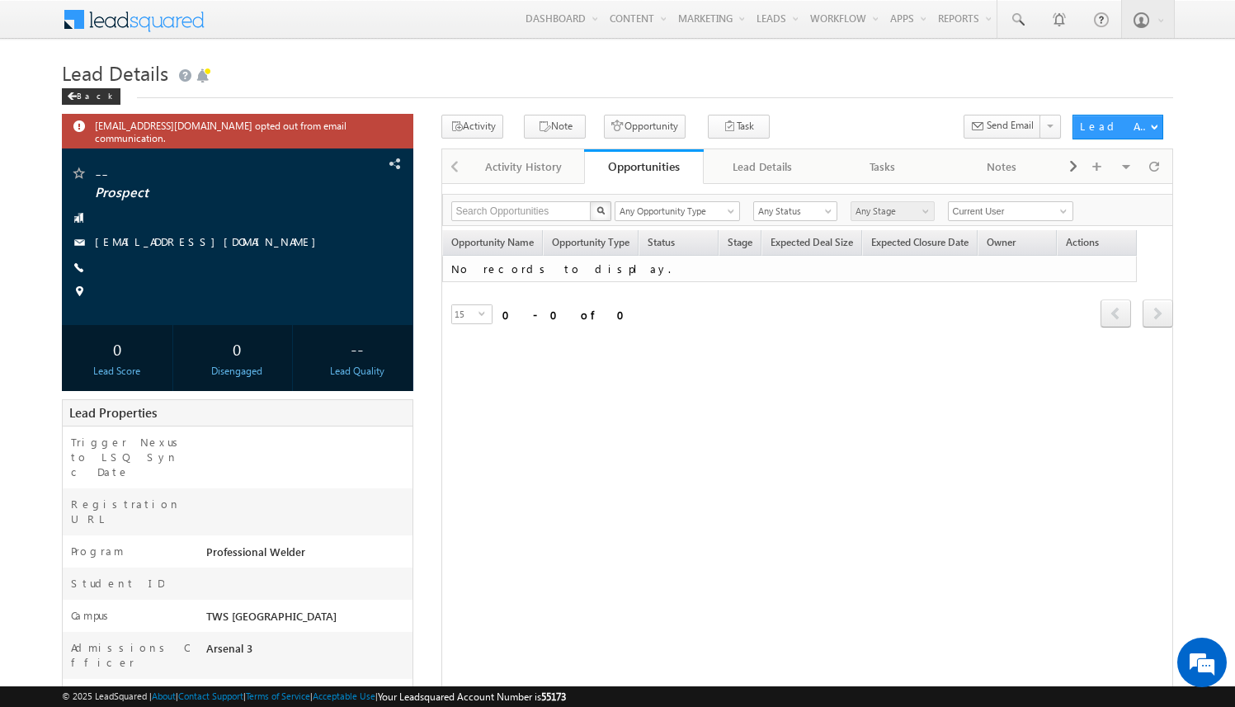
click at [468, 386] on div "Search Opportunities X 0 results found Any Opportunity Type HS Visits Military …" at bounding box center [807, 517] width 732 height 669
click at [1156, 167] on span at bounding box center [1154, 166] width 10 height 29
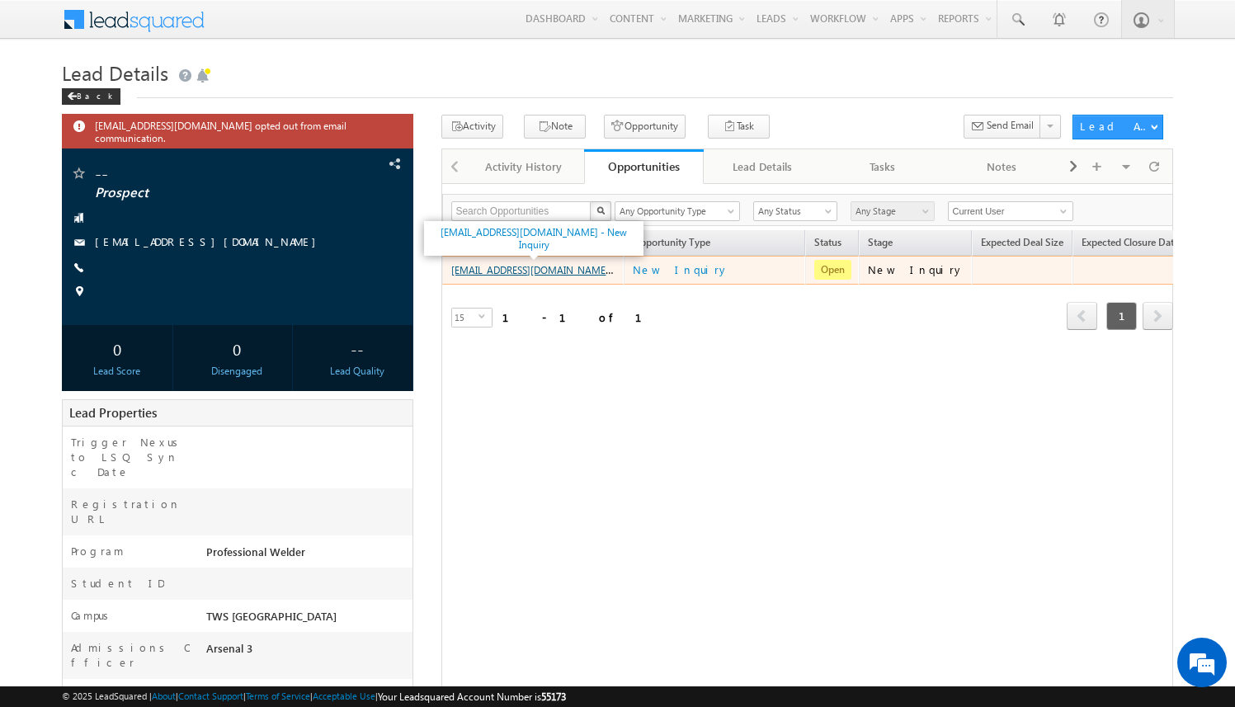
click at [558, 271] on link "[EMAIL_ADDRESS][DOMAIN_NAME] - New Inquiry" at bounding box center [560, 269] width 219 height 14
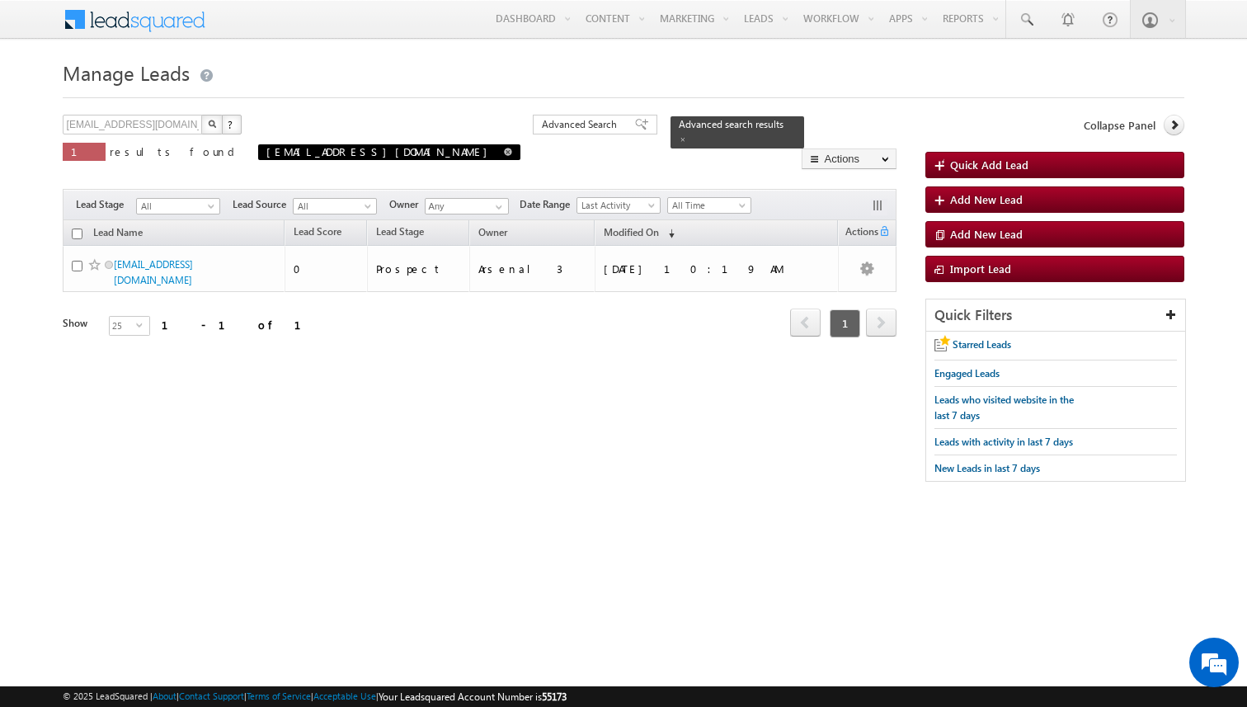
click at [504, 153] on span at bounding box center [508, 152] width 8 height 8
type input "Search Leads"
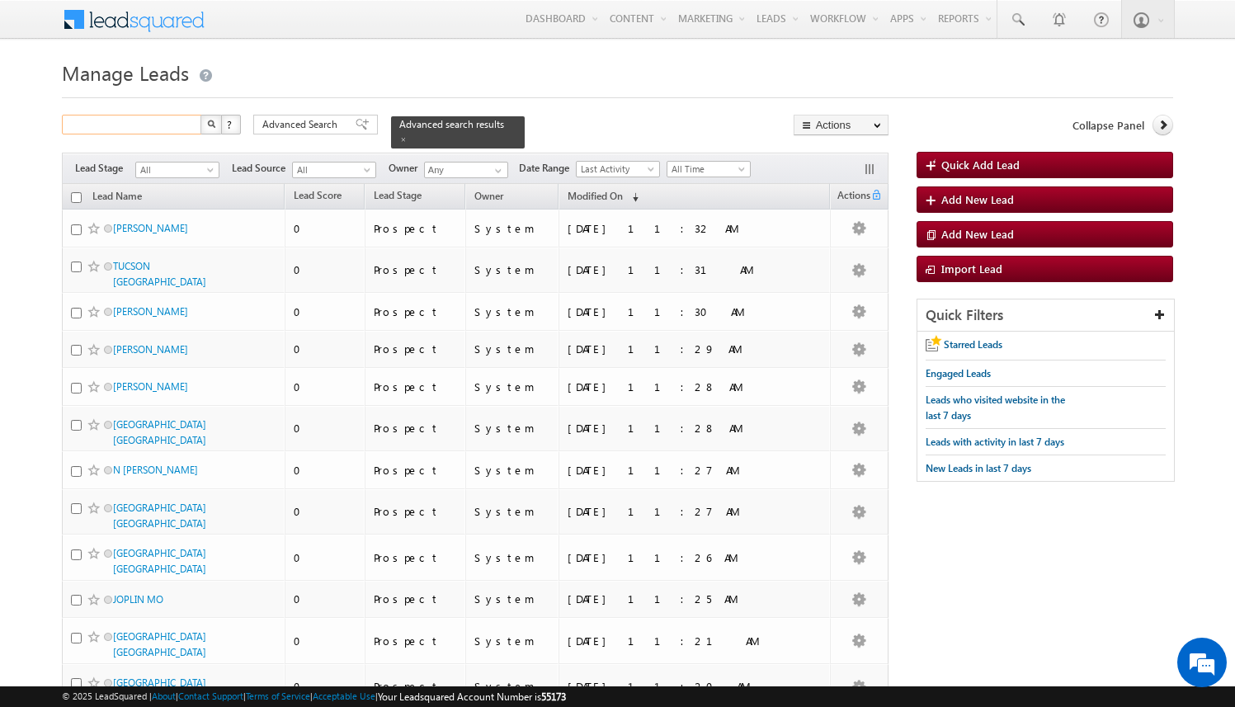
click at [175, 126] on input "text" at bounding box center [132, 125] width 141 height 20
paste input "[EMAIL_ADDRESS][DOMAIN_NAME]"
type input "[EMAIL_ADDRESS][DOMAIN_NAME]"
click at [200, 115] on button "button" at bounding box center [210, 125] width 21 height 20
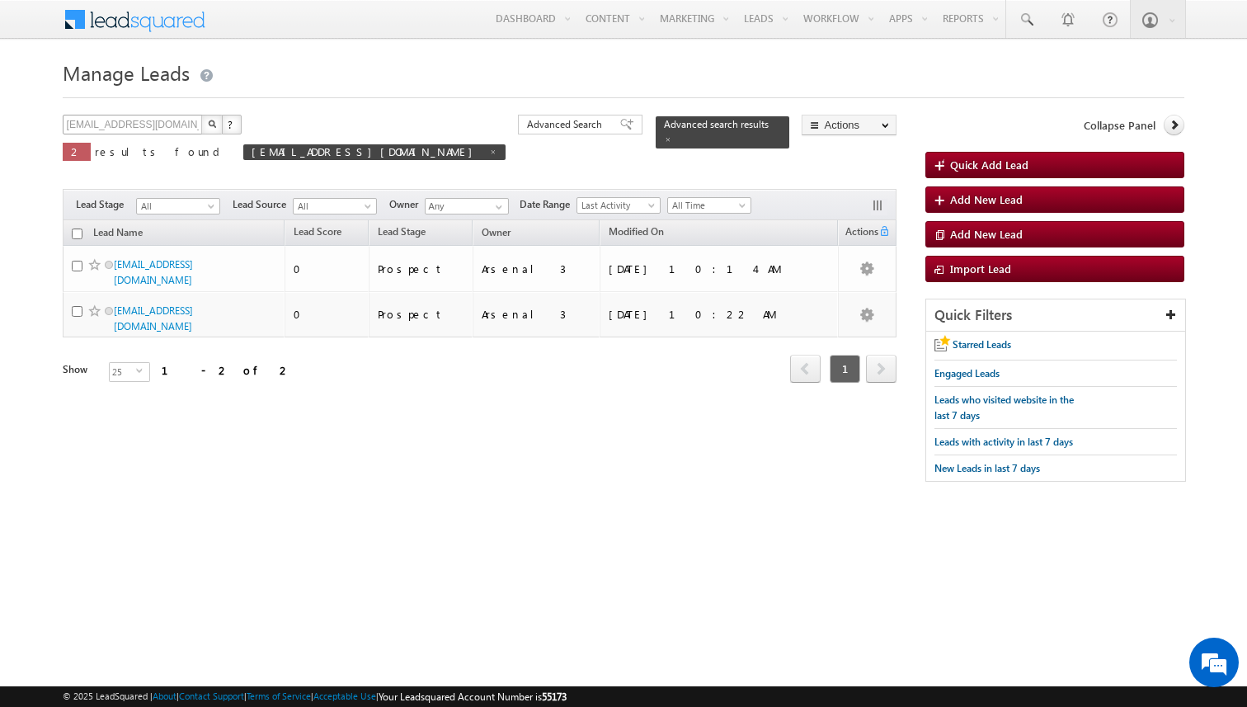
scroll to position [0, 0]
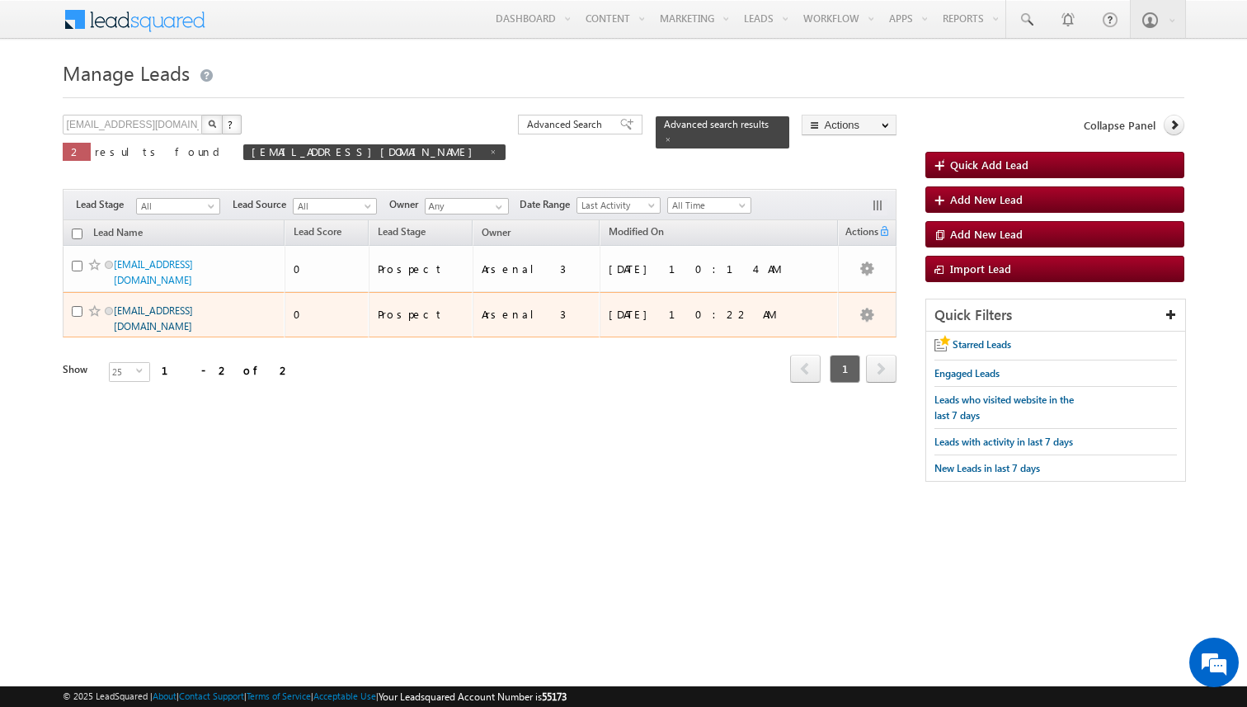
click at [190, 308] on link "[EMAIL_ADDRESS][DOMAIN_NAME]" at bounding box center [153, 318] width 79 height 28
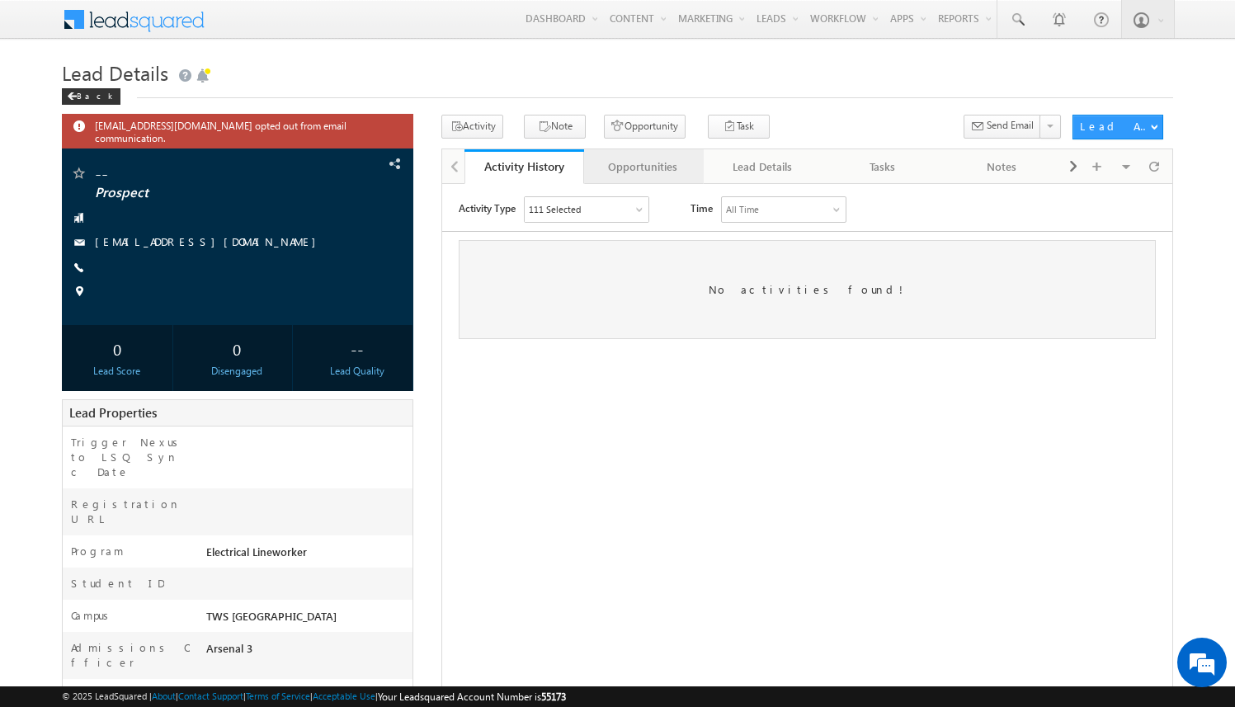
click at [639, 176] on div "Opportunities" at bounding box center [643, 167] width 92 height 20
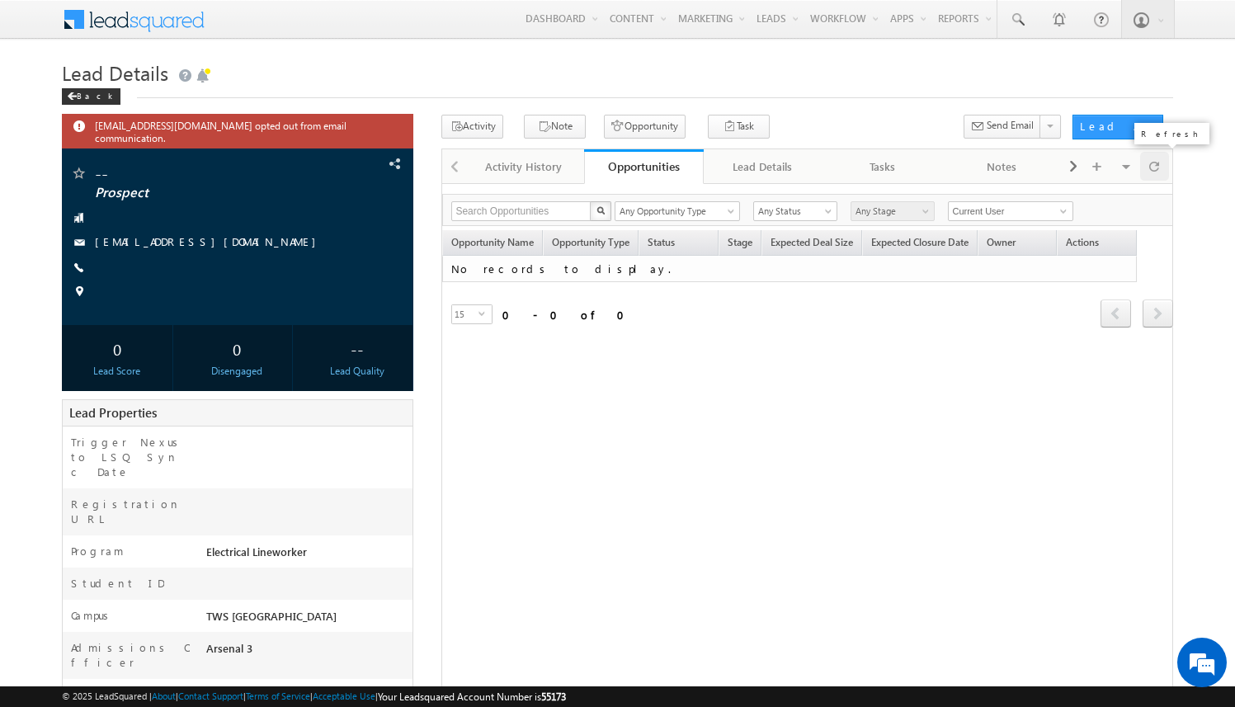
click at [1156, 165] on span at bounding box center [1154, 166] width 10 height 29
click at [624, 123] on button "Opportunity" at bounding box center [645, 127] width 82 height 24
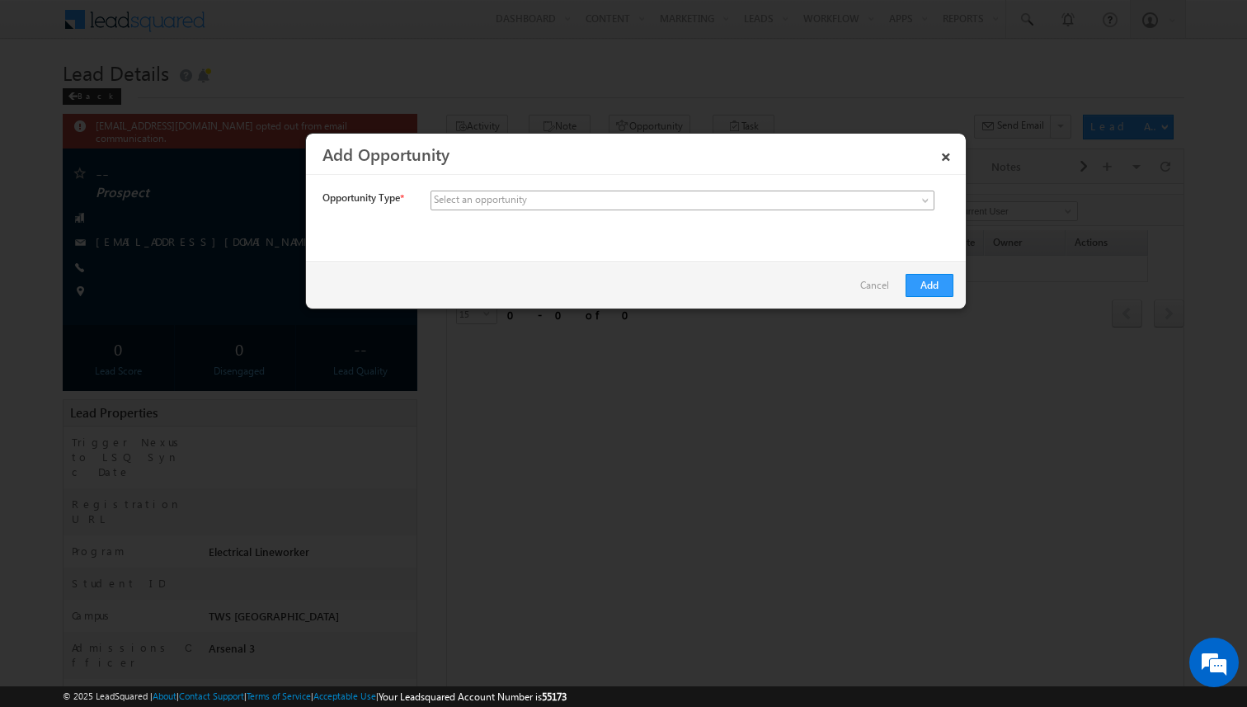
click at [601, 208] on link at bounding box center [683, 201] width 504 height 20
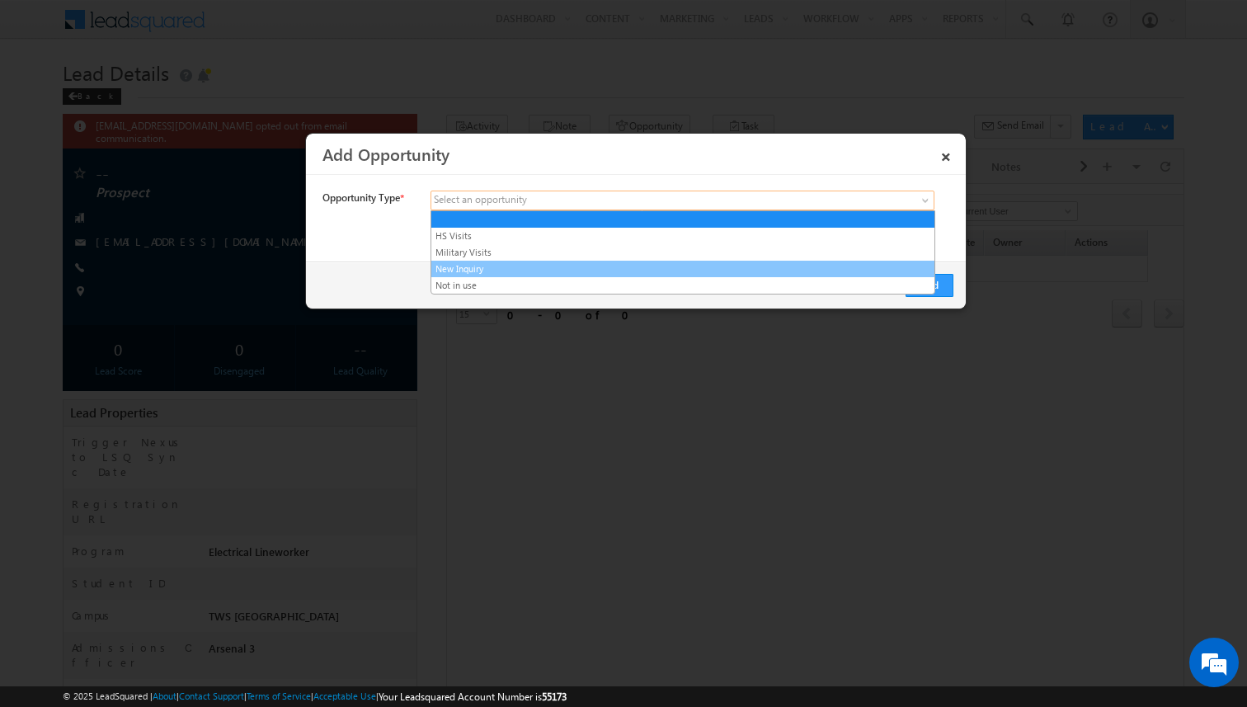
click at [596, 267] on link "New Inquiry" at bounding box center [682, 268] width 503 height 15
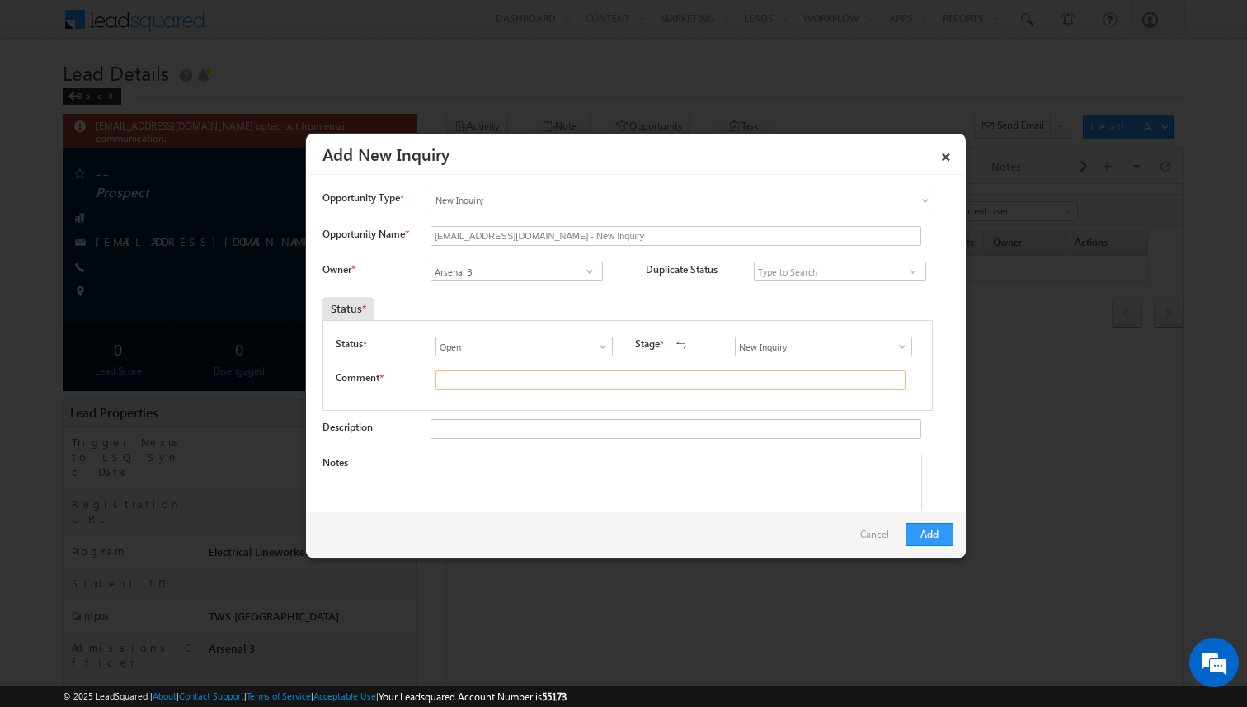
click at [586, 388] on input "text" at bounding box center [670, 380] width 470 height 20
type input "test"
click at [928, 532] on button "Add" at bounding box center [930, 534] width 48 height 23
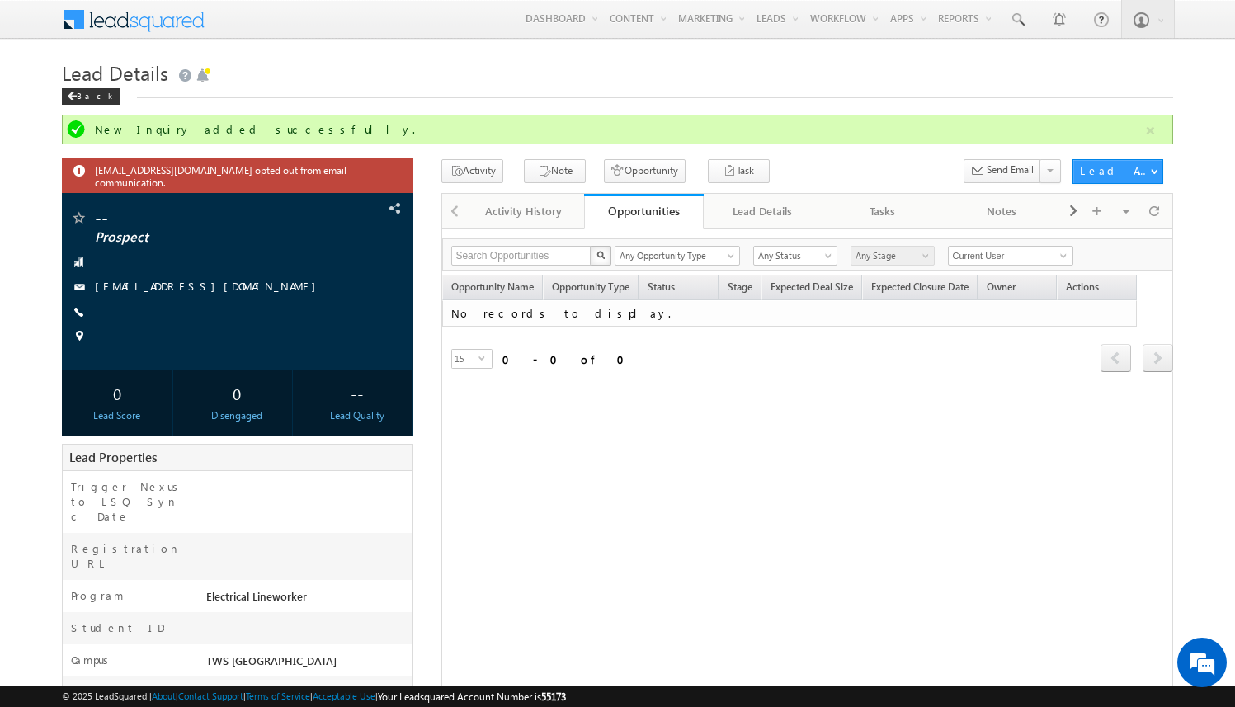
click at [596, 394] on div "Opportunity Name Opportunity Type Status Stage Expected Deal Size Expected Clos…" at bounding box center [807, 335] width 731 height 121
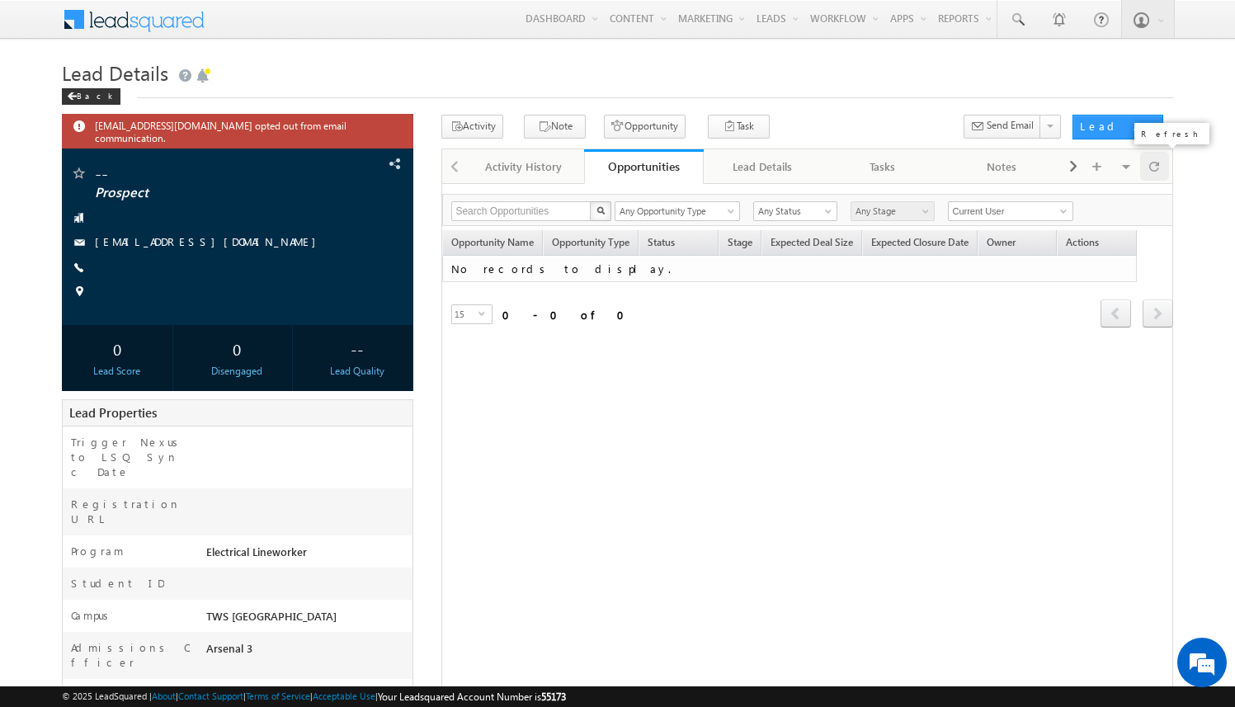
click at [1160, 174] on div at bounding box center [1154, 166] width 29 height 29
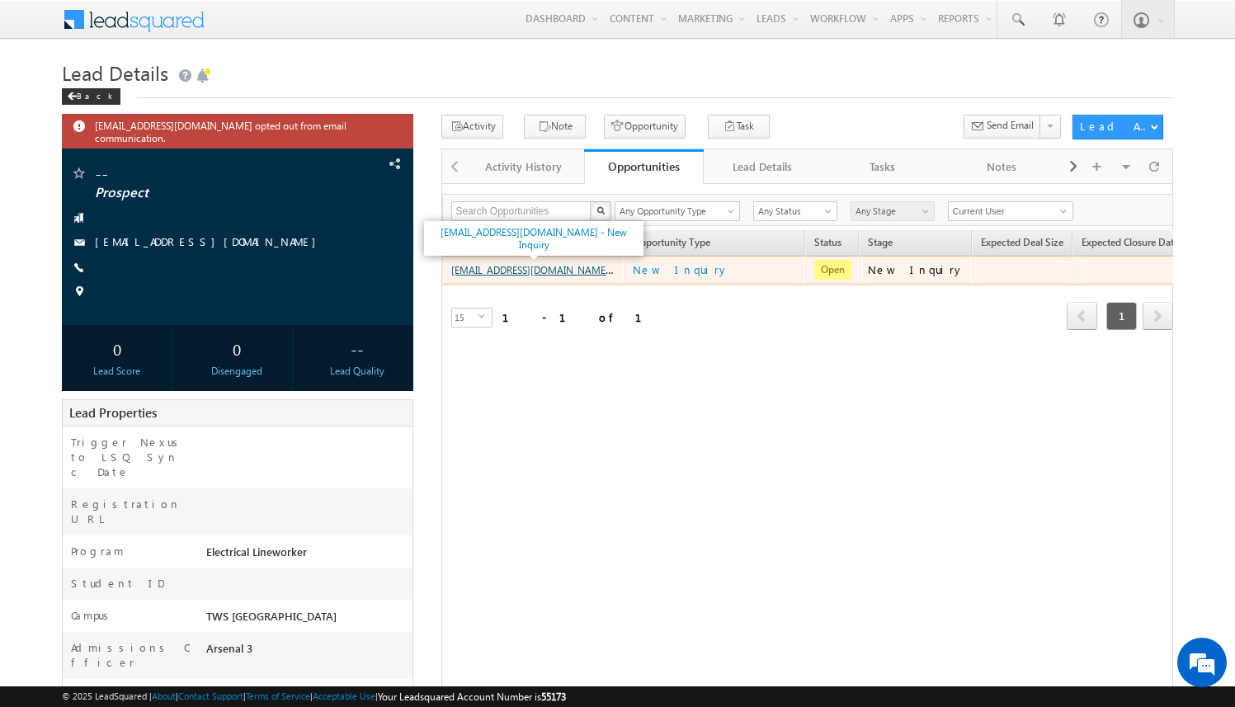
click at [569, 271] on link "amartha+test821jaxel@arsenalstudios.com - New Inquiry" at bounding box center [560, 269] width 219 height 14
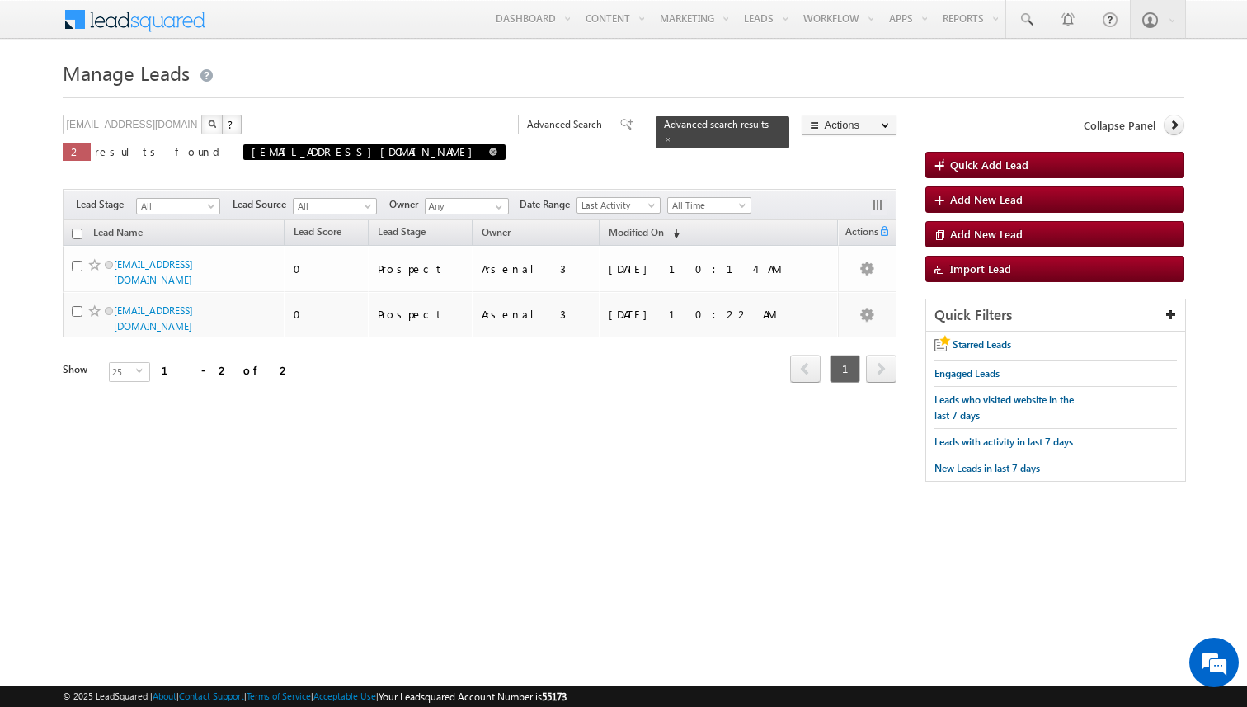
click at [489, 154] on span at bounding box center [493, 152] width 8 height 8
type input "Search Leads"
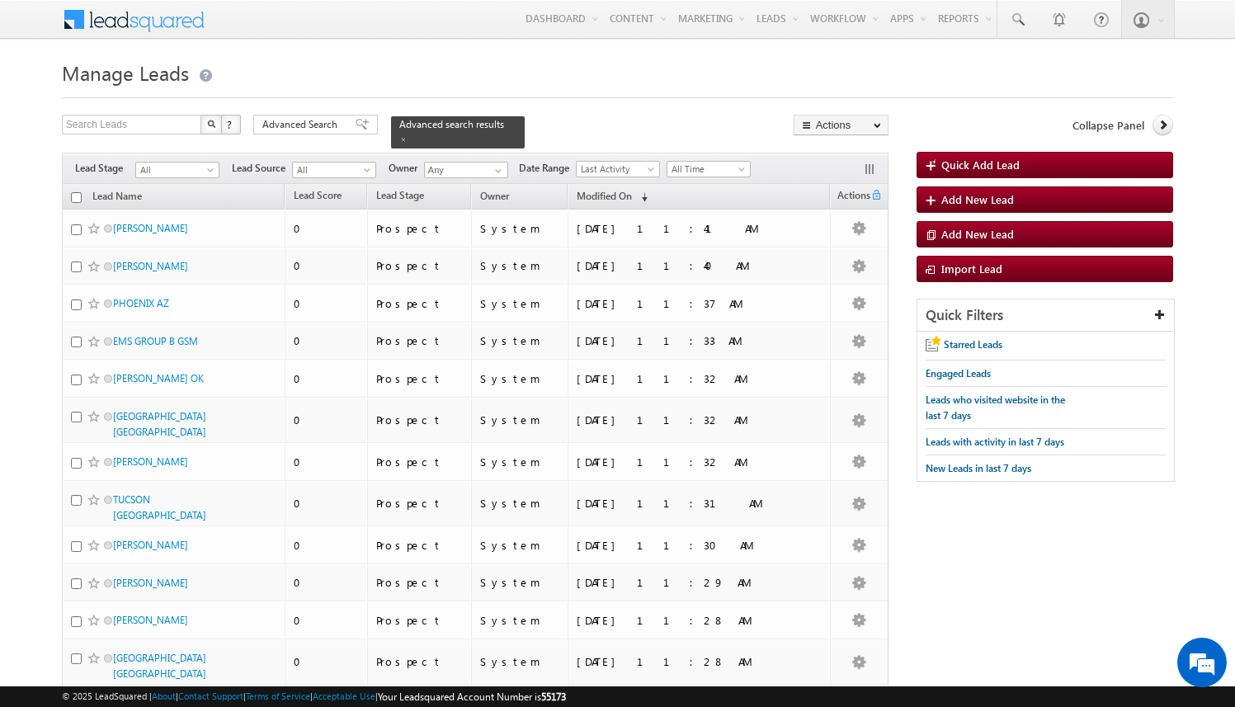
click at [294, 77] on h1 "Manage Leads" at bounding box center [617, 71] width 1111 height 32
click at [158, 115] on input "text" at bounding box center [132, 125] width 141 height 20
paste input "4a5fc417-d4f4-4b66-b582-a3576c4993fd"
type input "4a5fc417-d4f4-4b66-b582-a3576c4993fd"
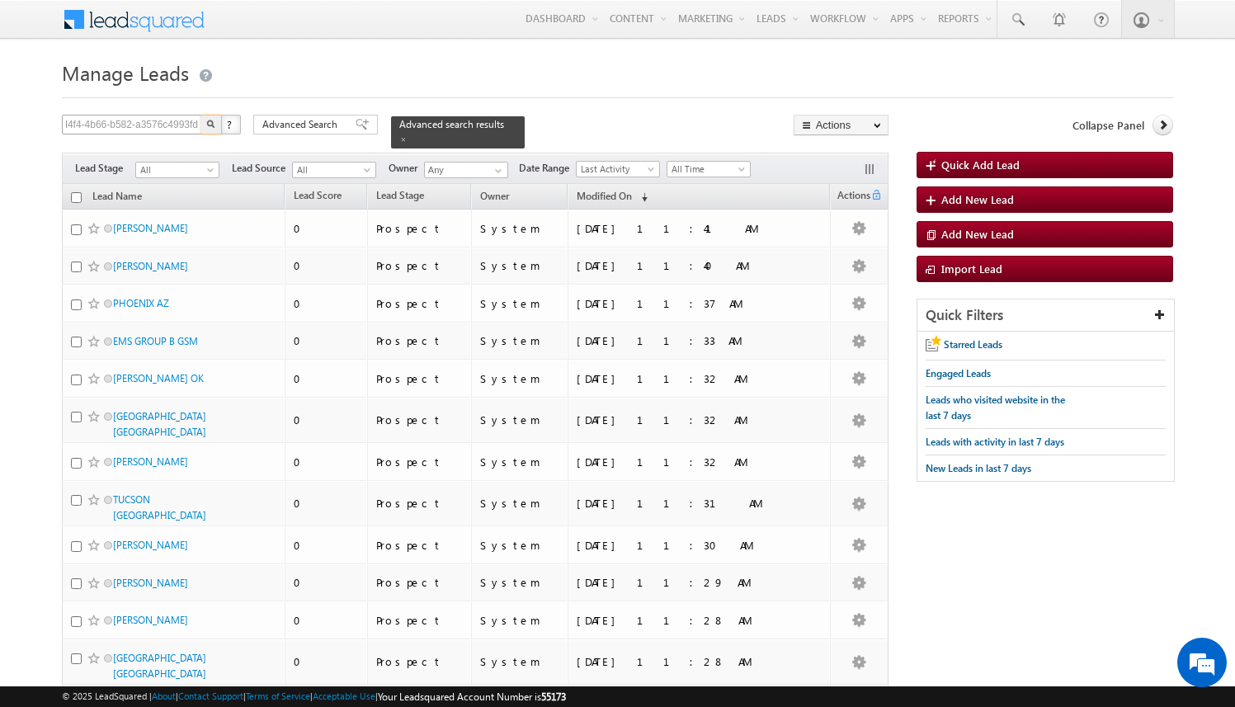
click at [200, 115] on button "button" at bounding box center [210, 125] width 21 height 20
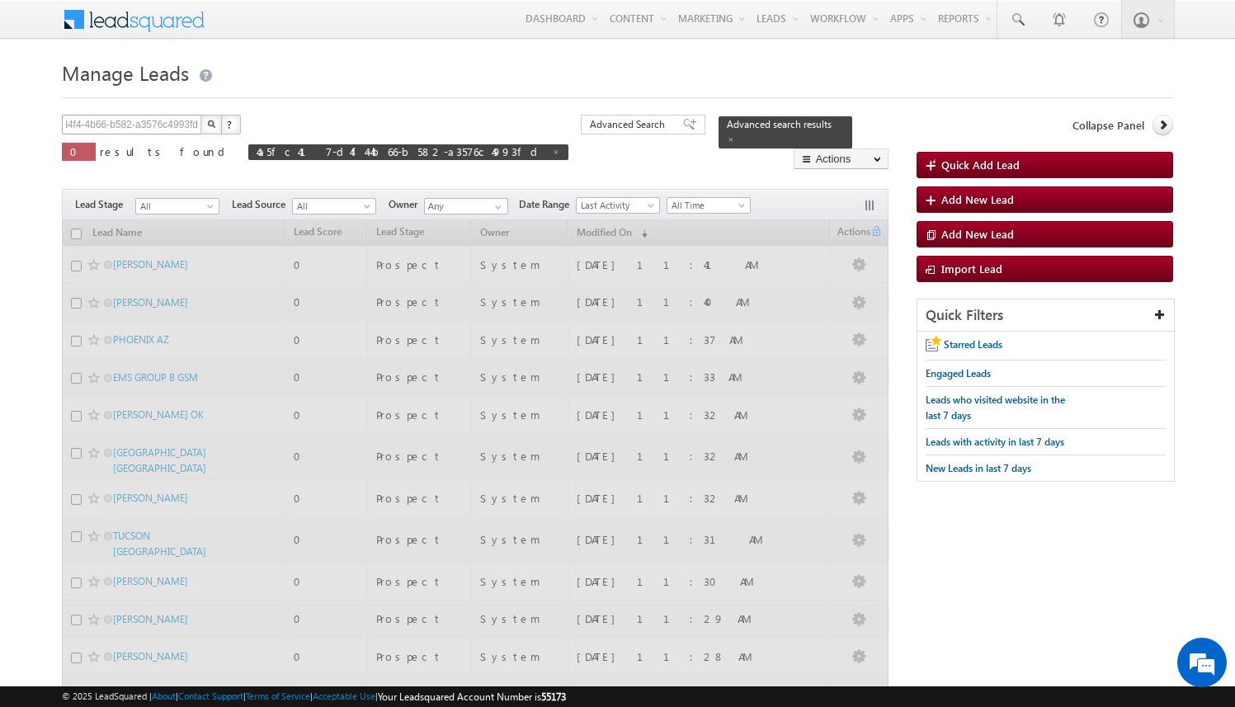
scroll to position [0, 0]
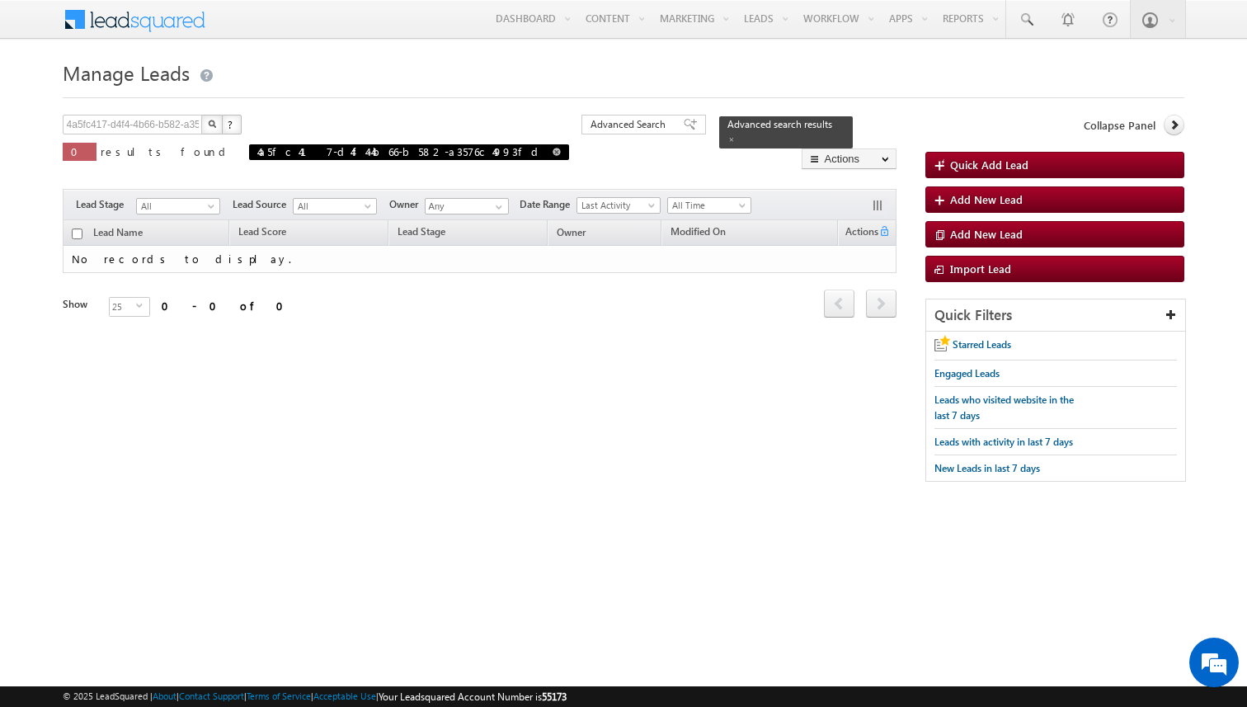
click at [553, 156] on span at bounding box center [557, 152] width 8 height 8
type input "Search Leads"
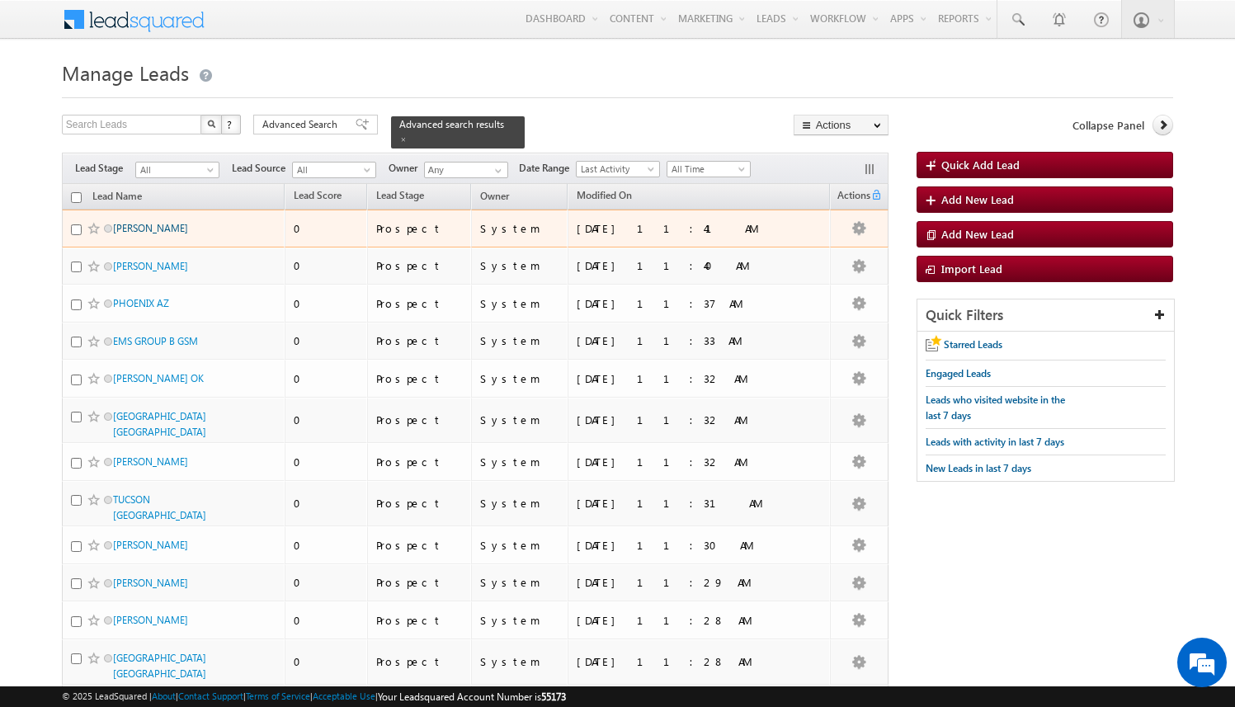
click at [165, 222] on link "[PERSON_NAME]" at bounding box center [150, 228] width 75 height 12
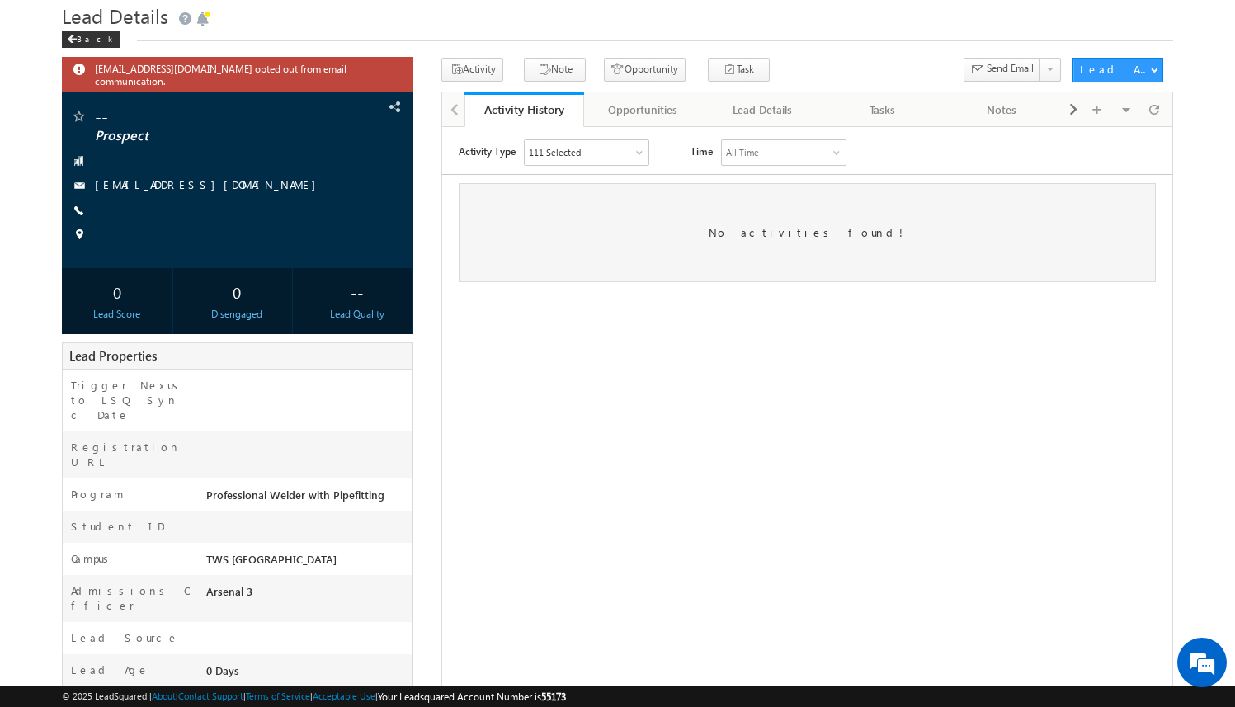
scroll to position [29, 0]
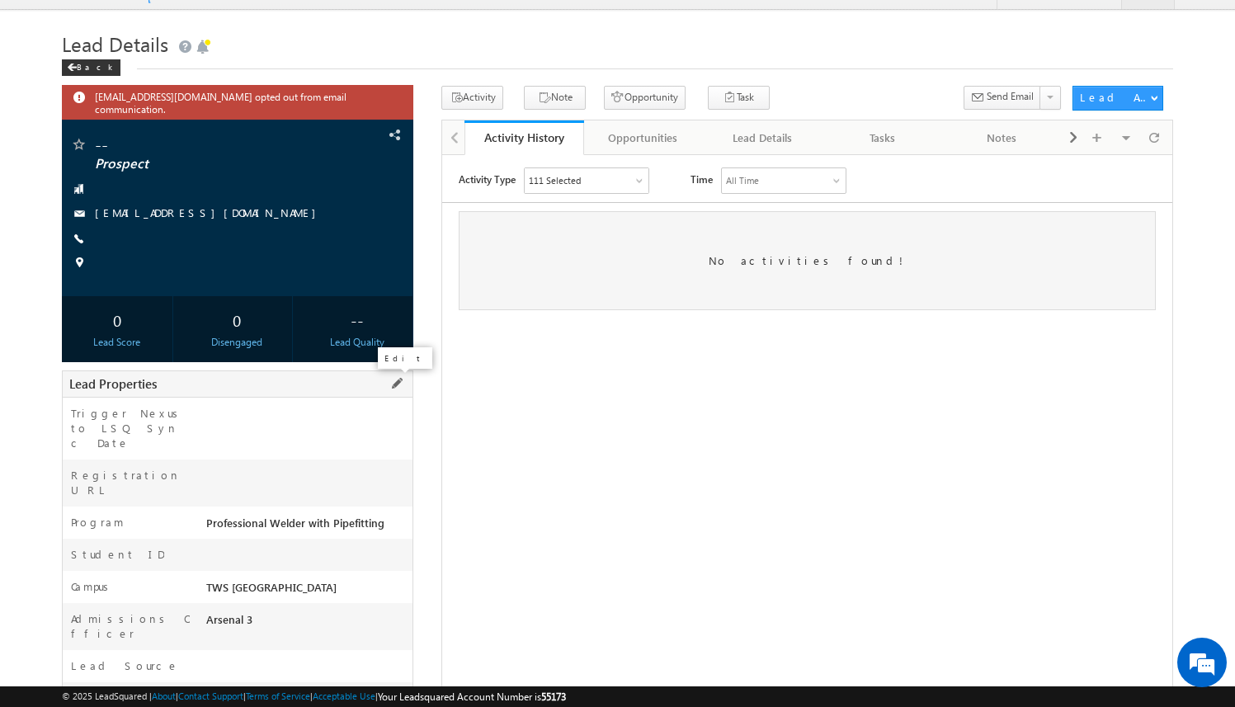
click at [397, 387] on span at bounding box center [397, 383] width 18 height 18
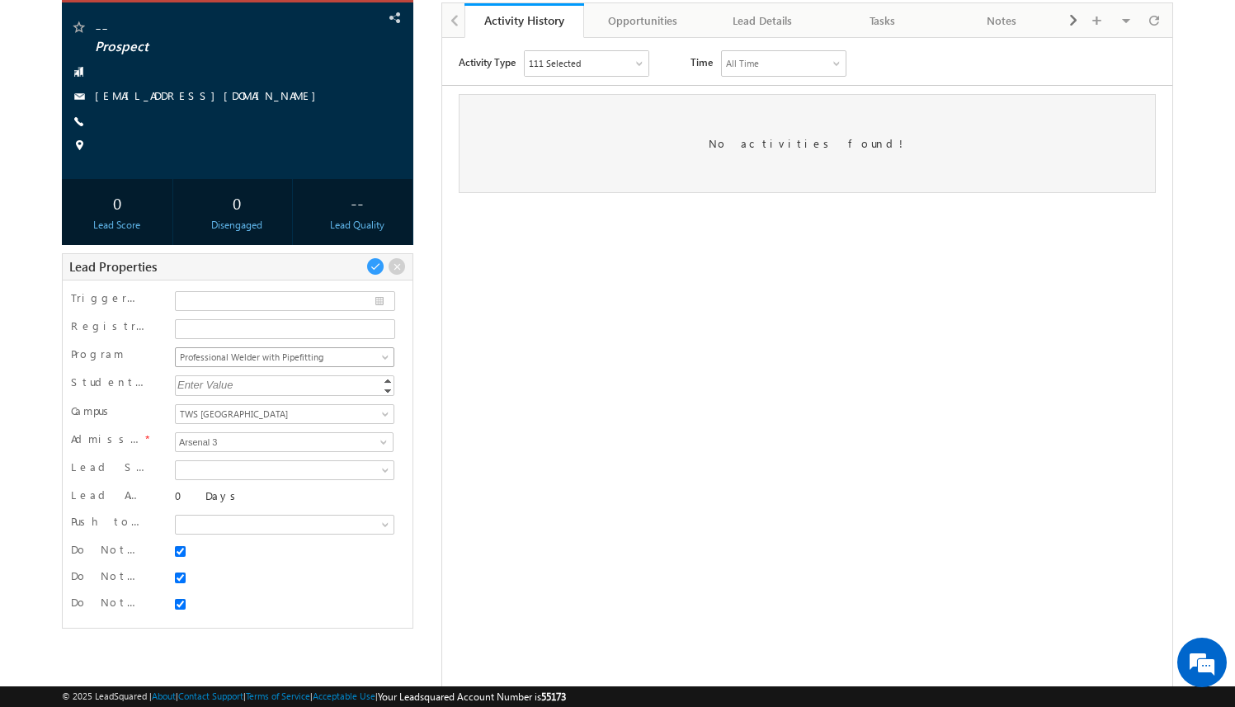
scroll to position [98, 0]
click at [370, 364] on span "Professional Welder with Pipefitting" at bounding box center [282, 357] width 213 height 15
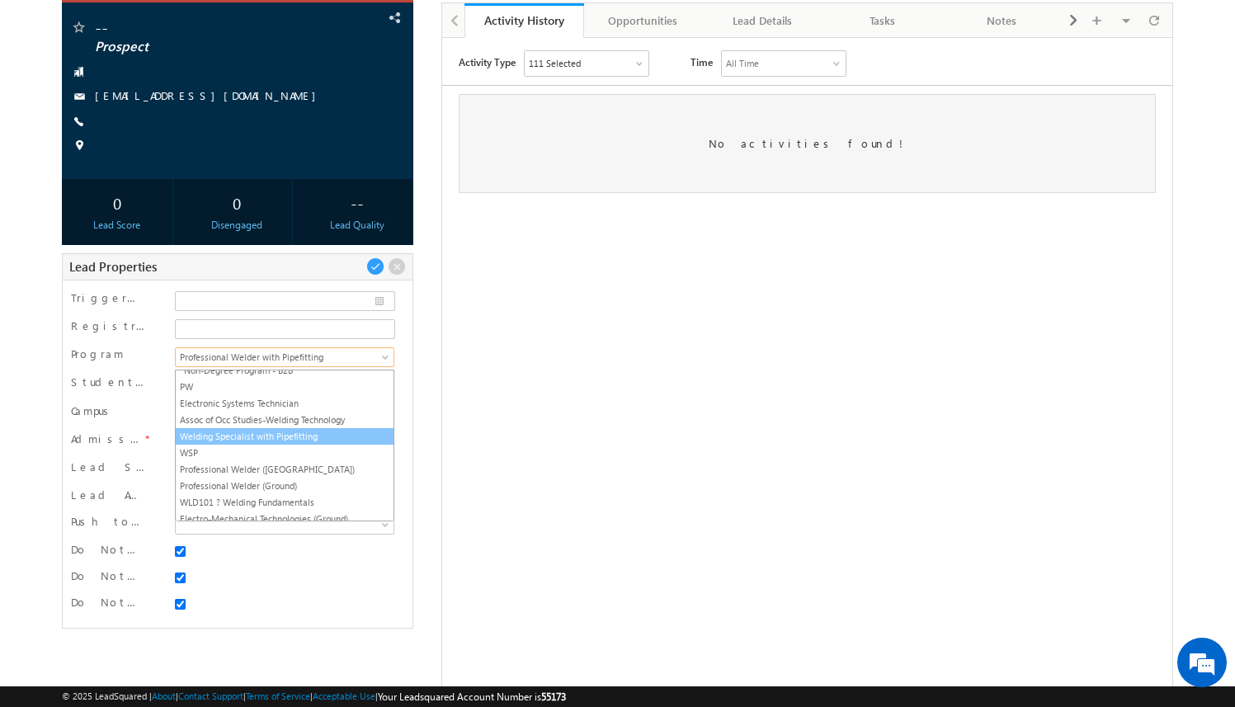
scroll to position [191, 0]
click at [316, 434] on link "Welding Specialist with Pipefitting" at bounding box center [285, 435] width 218 height 15
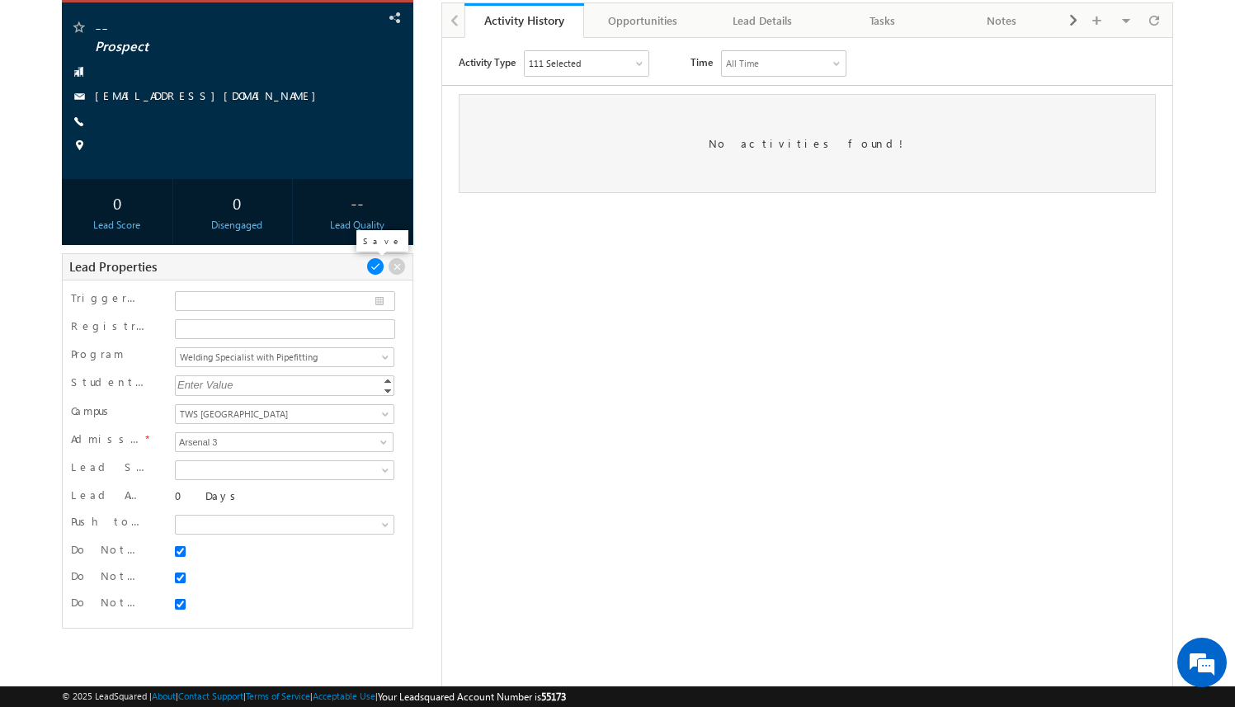
click at [376, 269] on span at bounding box center [375, 266] width 18 height 18
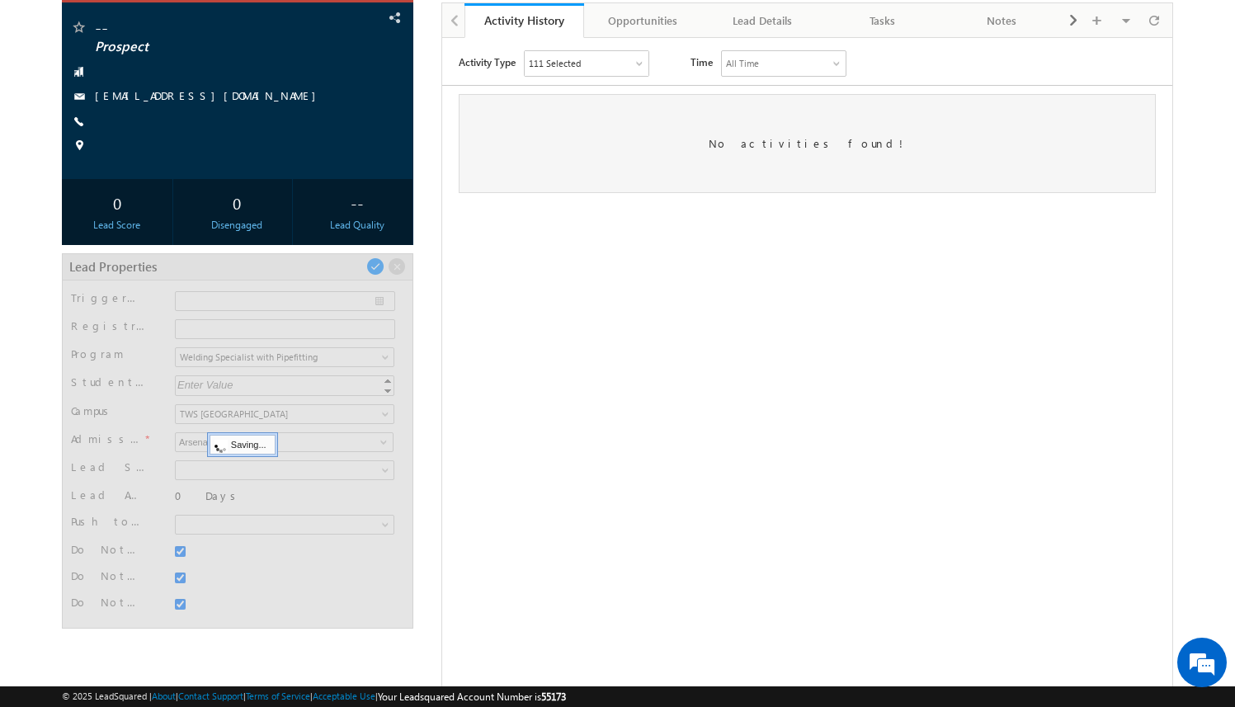
scroll to position [83, 0]
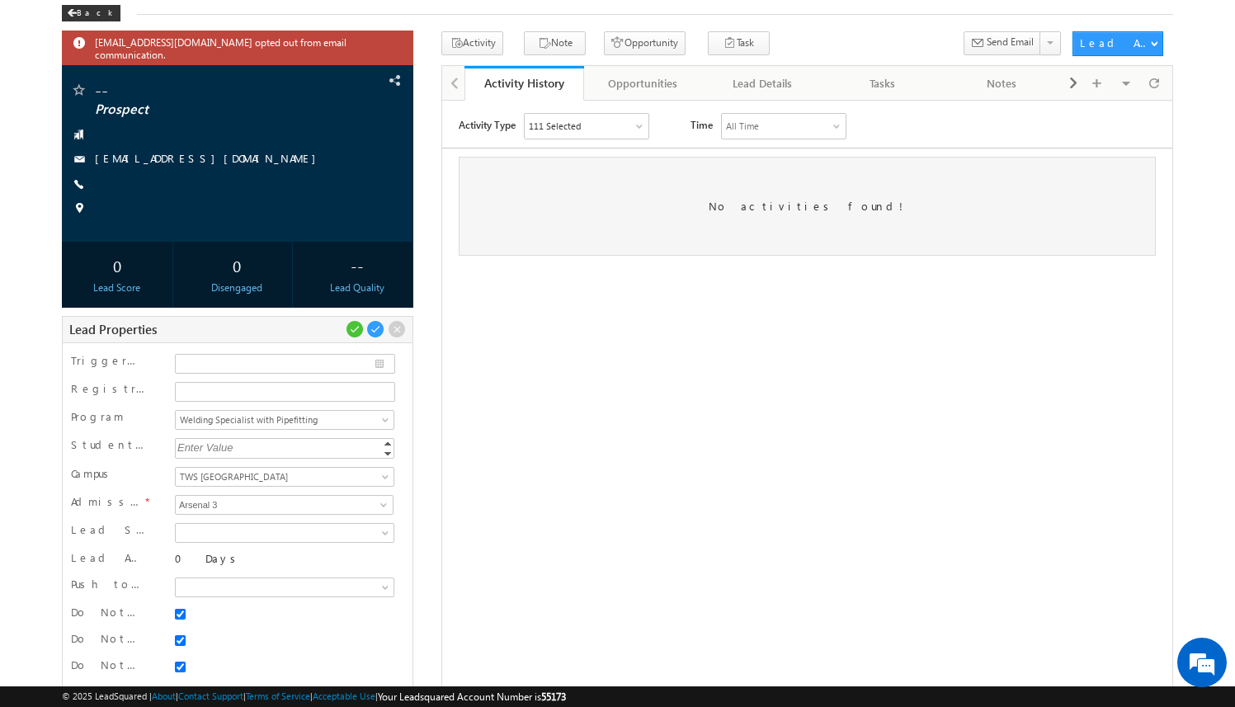
click at [431, 343] on div "amartha+test821jaxwsp@arsenalstudios.com opted out from email communication. --…" at bounding box center [617, 399] width 1111 height 737
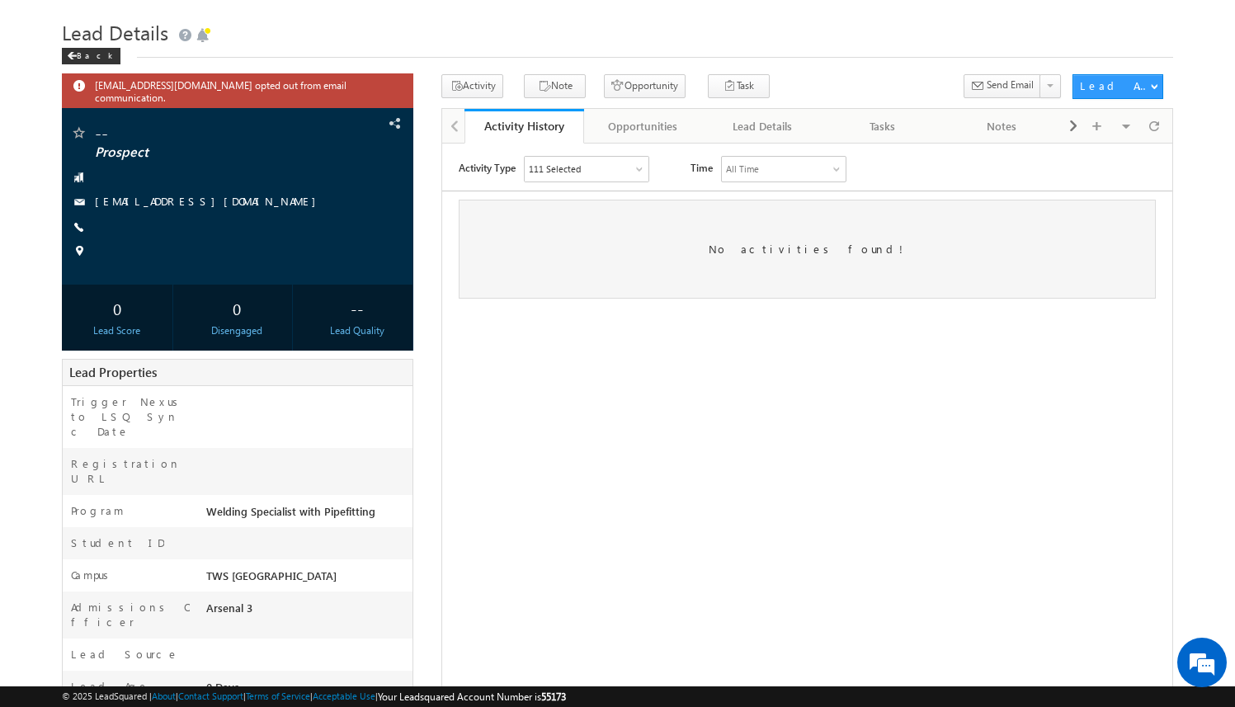
scroll to position [0, 0]
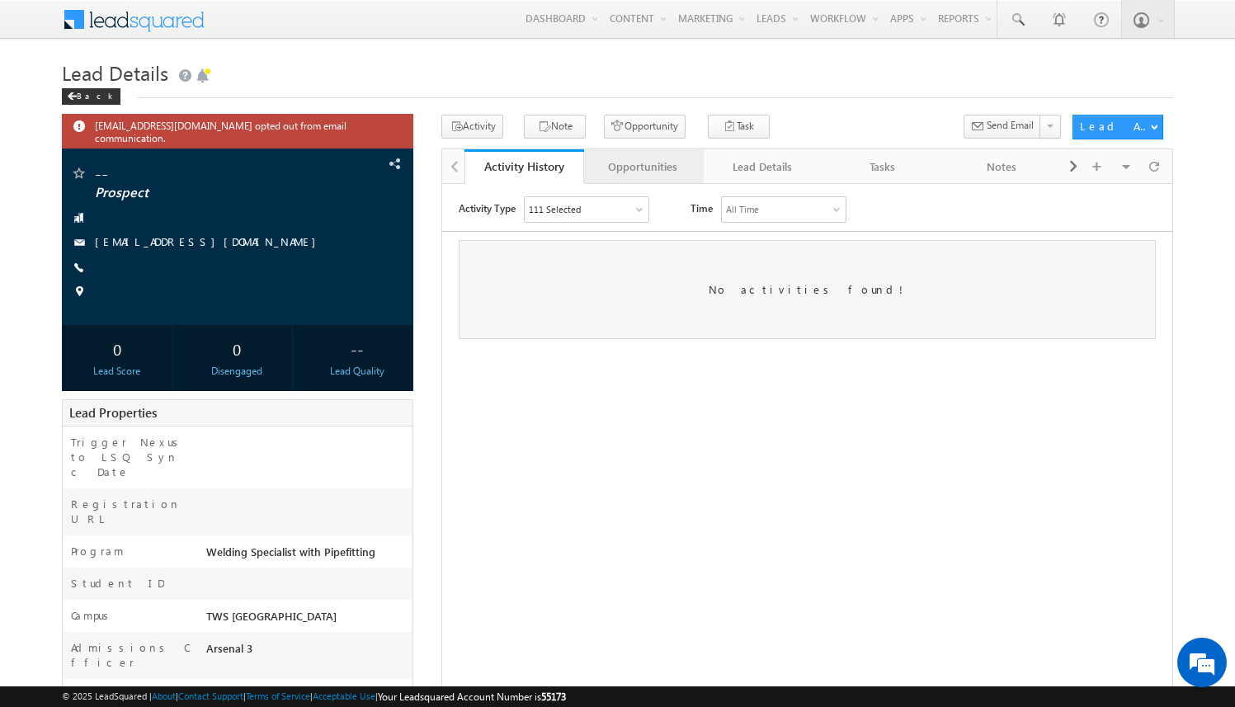
click at [657, 163] on div "Opportunities" at bounding box center [643, 167] width 92 height 20
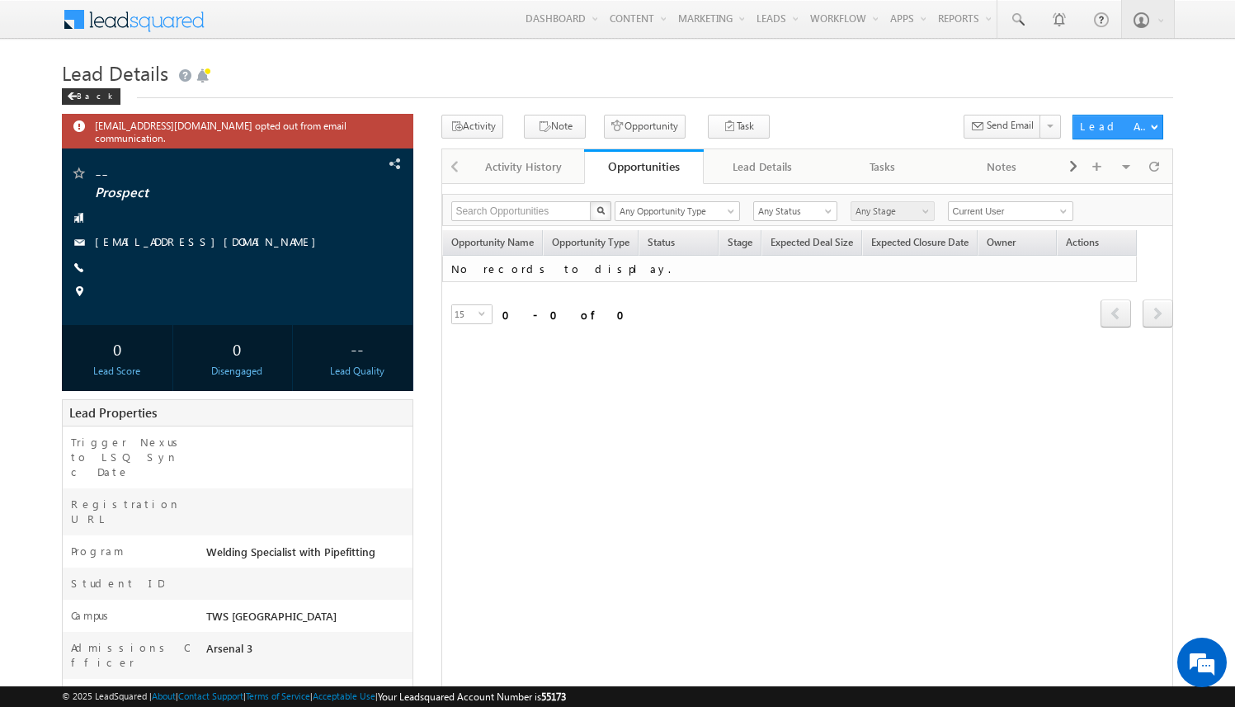
click at [655, 162] on div "Opportunities" at bounding box center [643, 166] width 95 height 16
click at [1158, 167] on span at bounding box center [1154, 166] width 10 height 29
click at [633, 127] on button "Opportunity" at bounding box center [645, 127] width 82 height 24
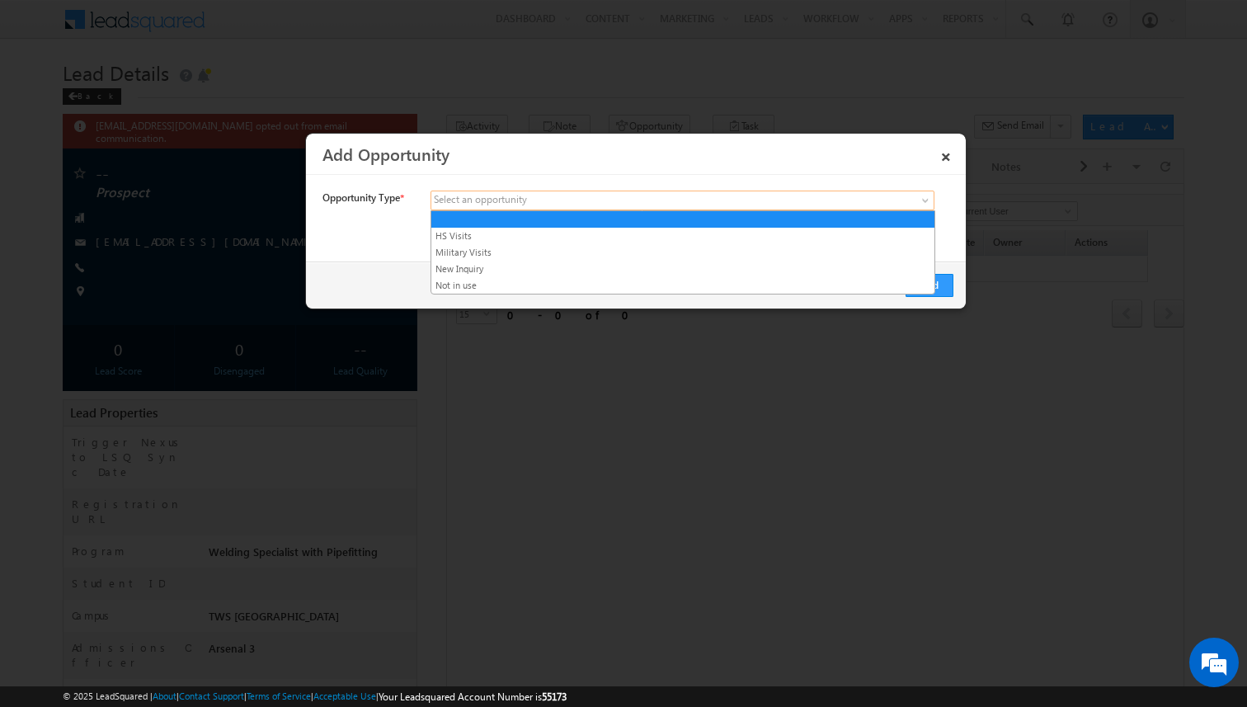
click at [536, 199] on span at bounding box center [559, 200] width 257 height 15
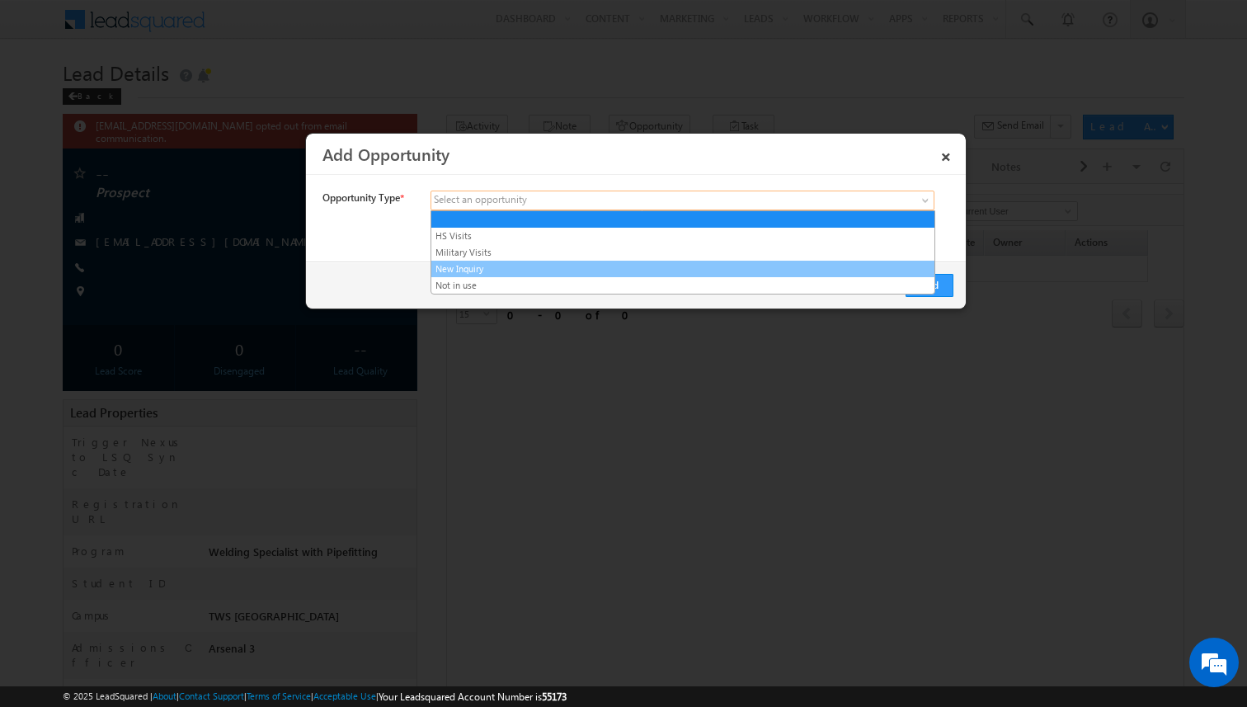
click at [525, 266] on link "New Inquiry" at bounding box center [682, 268] width 503 height 15
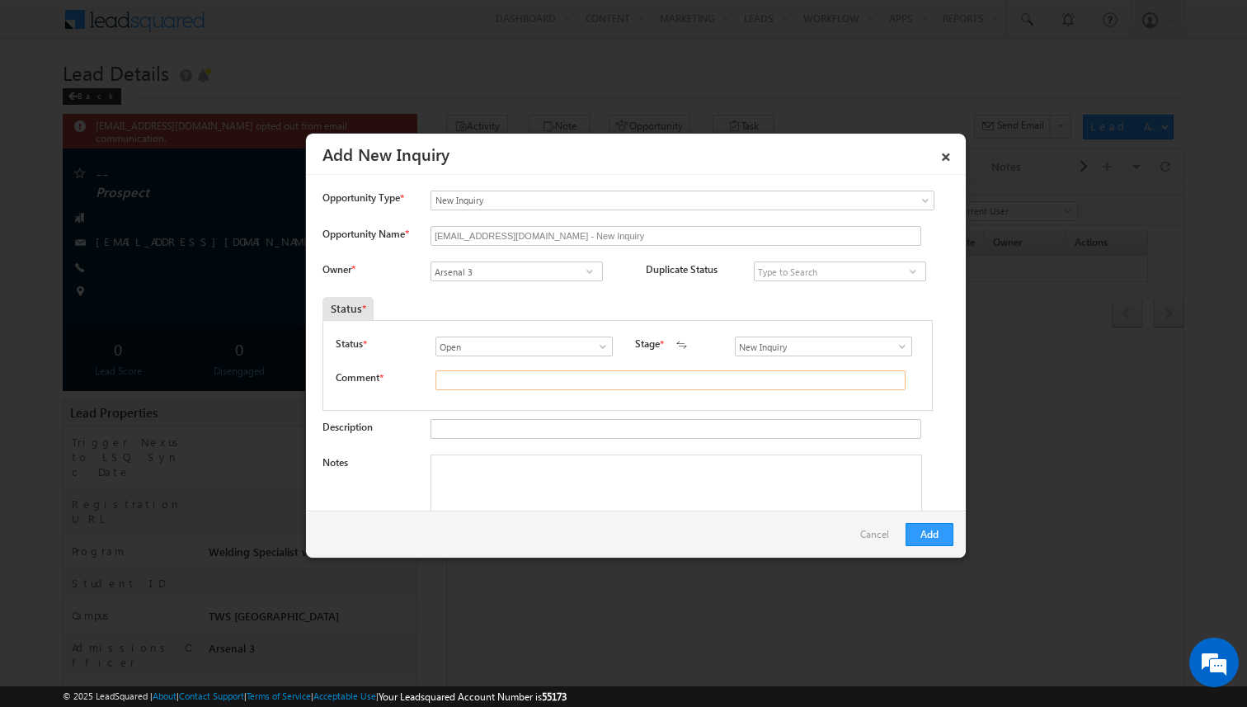
click at [512, 377] on input "text" at bounding box center [670, 380] width 470 height 20
type input "test"
click at [937, 535] on button "Add" at bounding box center [930, 534] width 48 height 23
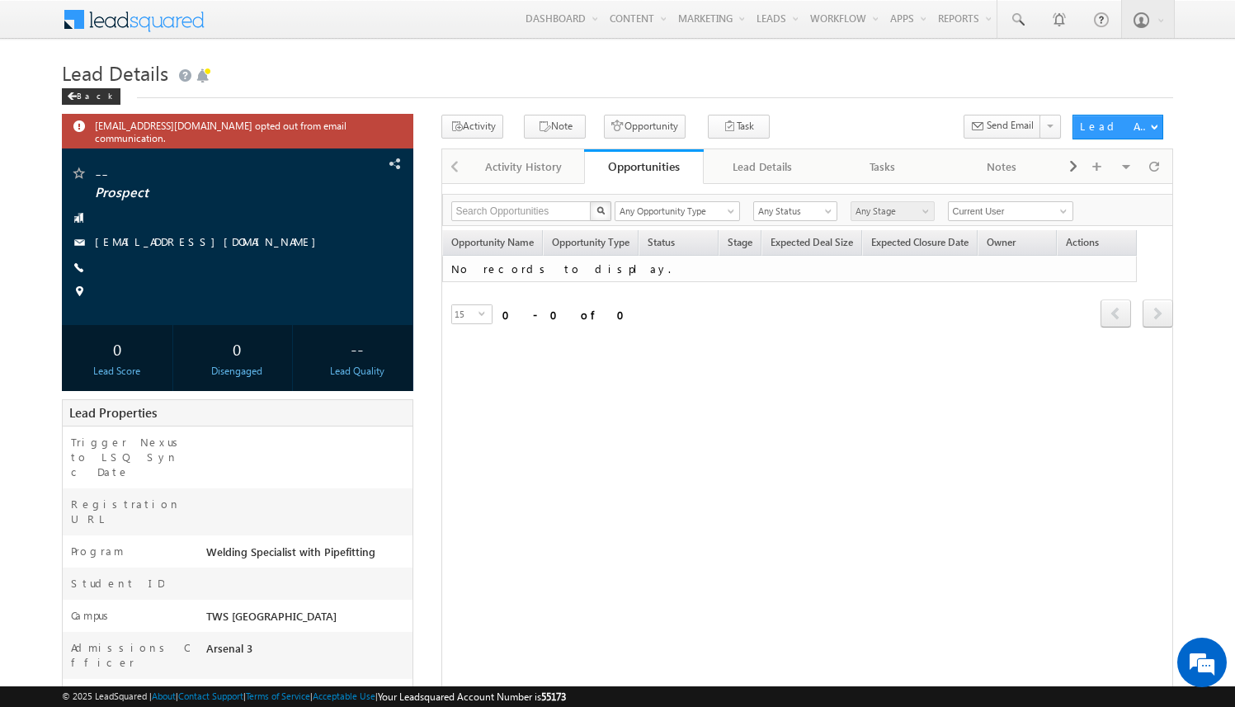
click at [671, 402] on div "Search Opportunities X 0 results found Any Opportunity Type HS Visits Military …" at bounding box center [807, 517] width 732 height 669
click at [641, 126] on button "Opportunity" at bounding box center [645, 127] width 82 height 24
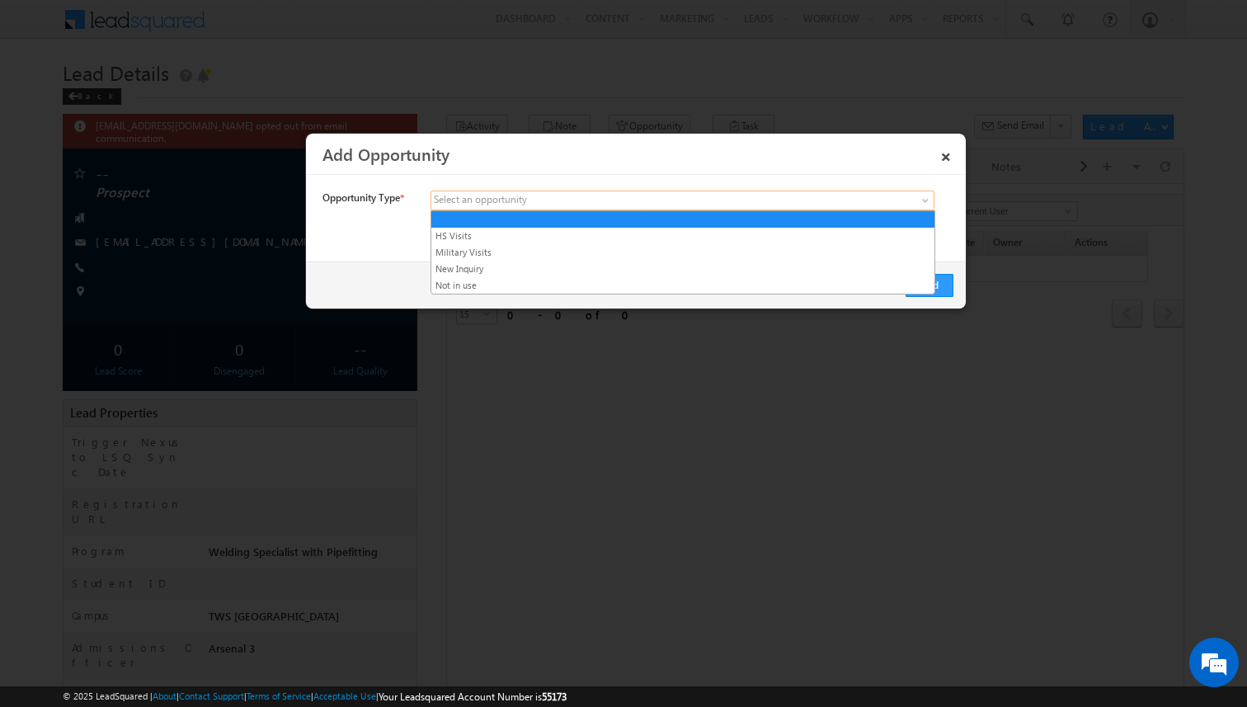
click at [549, 201] on span at bounding box center [559, 200] width 257 height 15
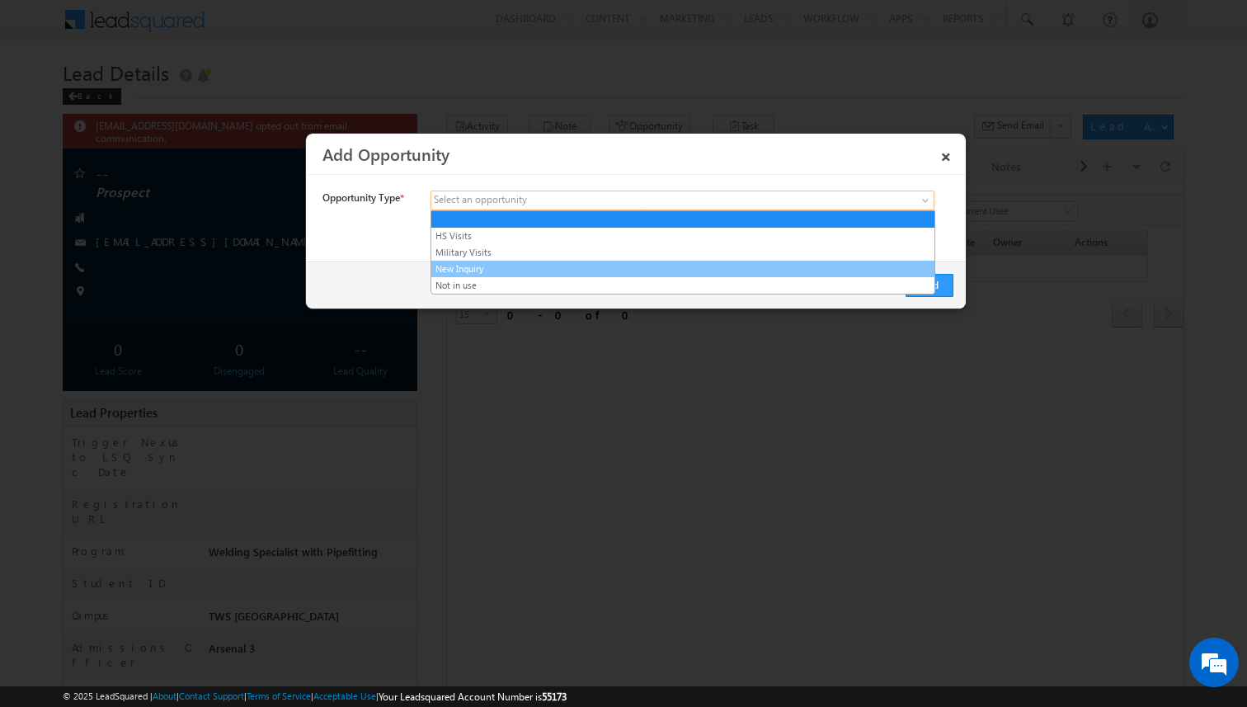
click at [525, 266] on link "New Inquiry" at bounding box center [682, 268] width 503 height 15
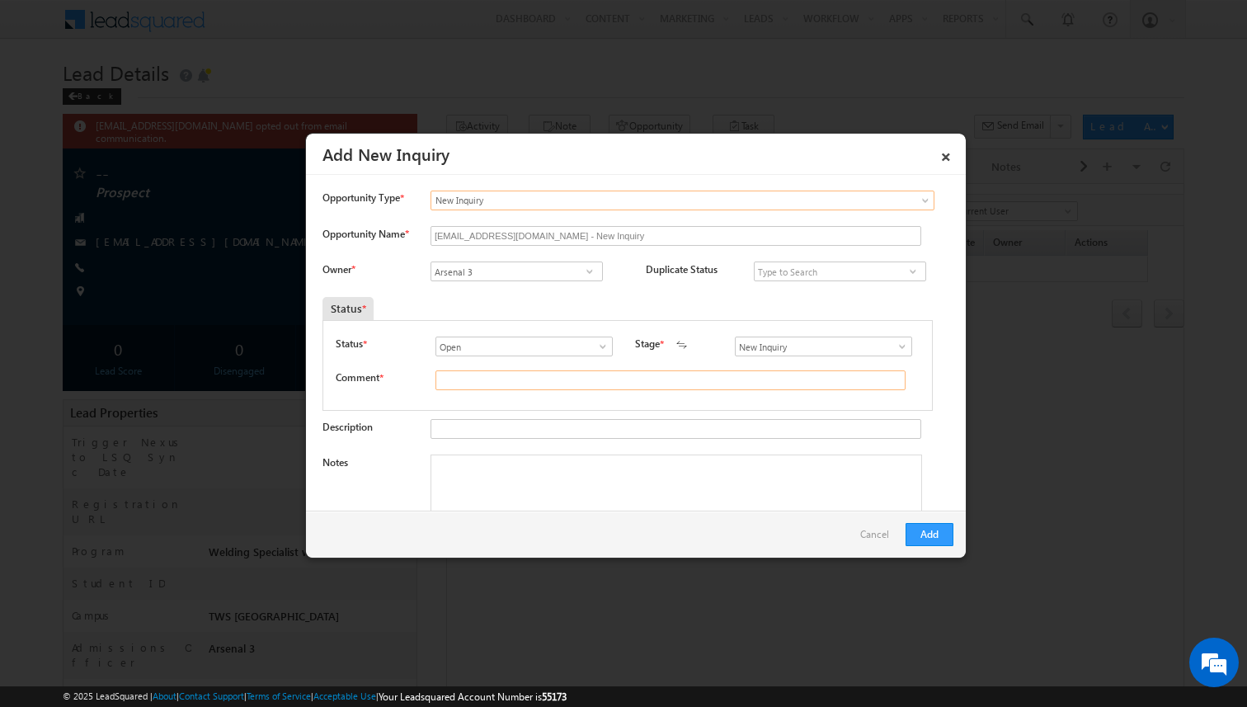
click at [530, 379] on input "text" at bounding box center [670, 380] width 470 height 20
type input "test"
click at [930, 529] on button "Add" at bounding box center [930, 534] width 48 height 23
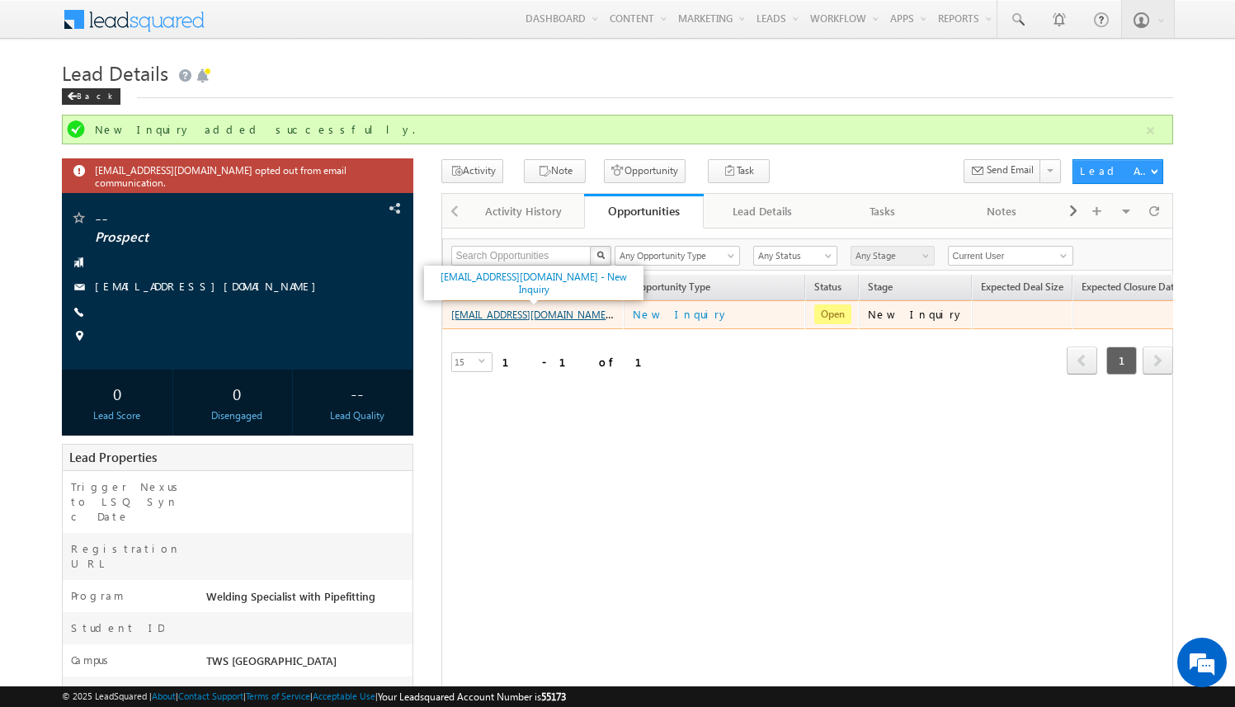
click at [567, 316] on link "amartha+test821jaxwsp@arsenalstudios.com - New Inquiry" at bounding box center [560, 314] width 219 height 14
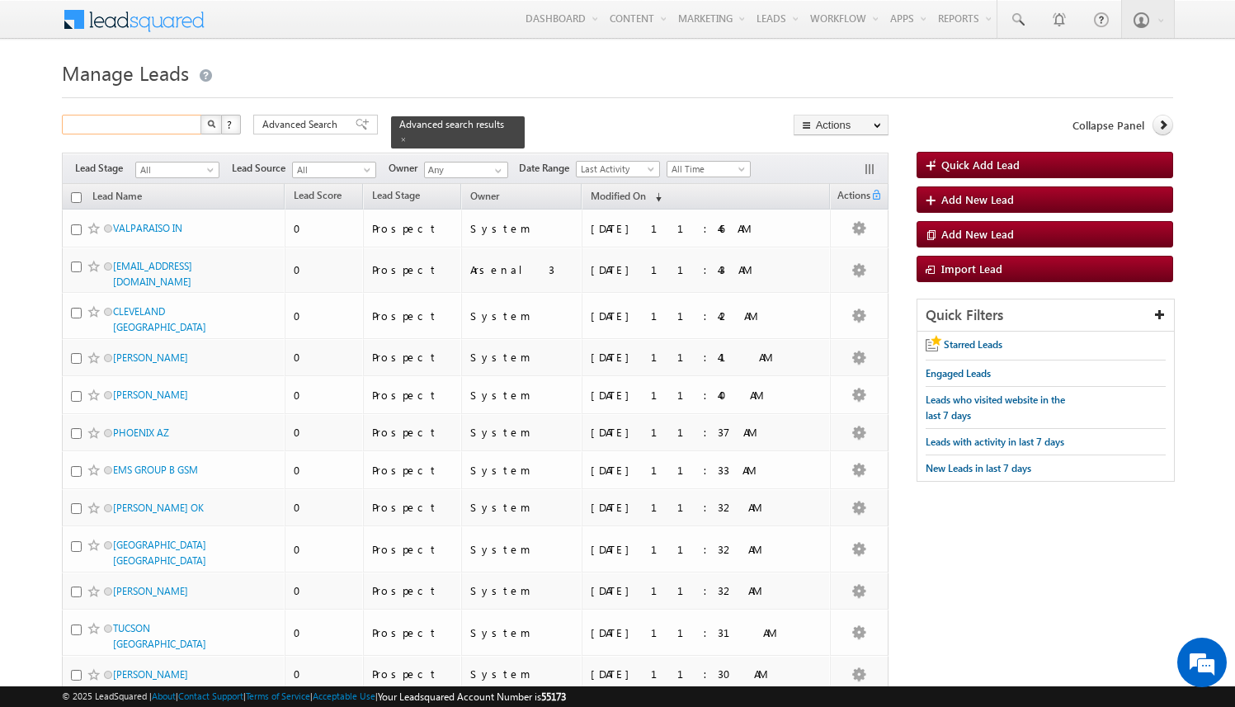
click at [162, 126] on input "text" at bounding box center [132, 125] width 141 height 20
paste input "[EMAIL_ADDRESS][DOMAIN_NAME]"
type input "[EMAIL_ADDRESS][DOMAIN_NAME]"
click at [200, 115] on button "button" at bounding box center [210, 125] width 21 height 20
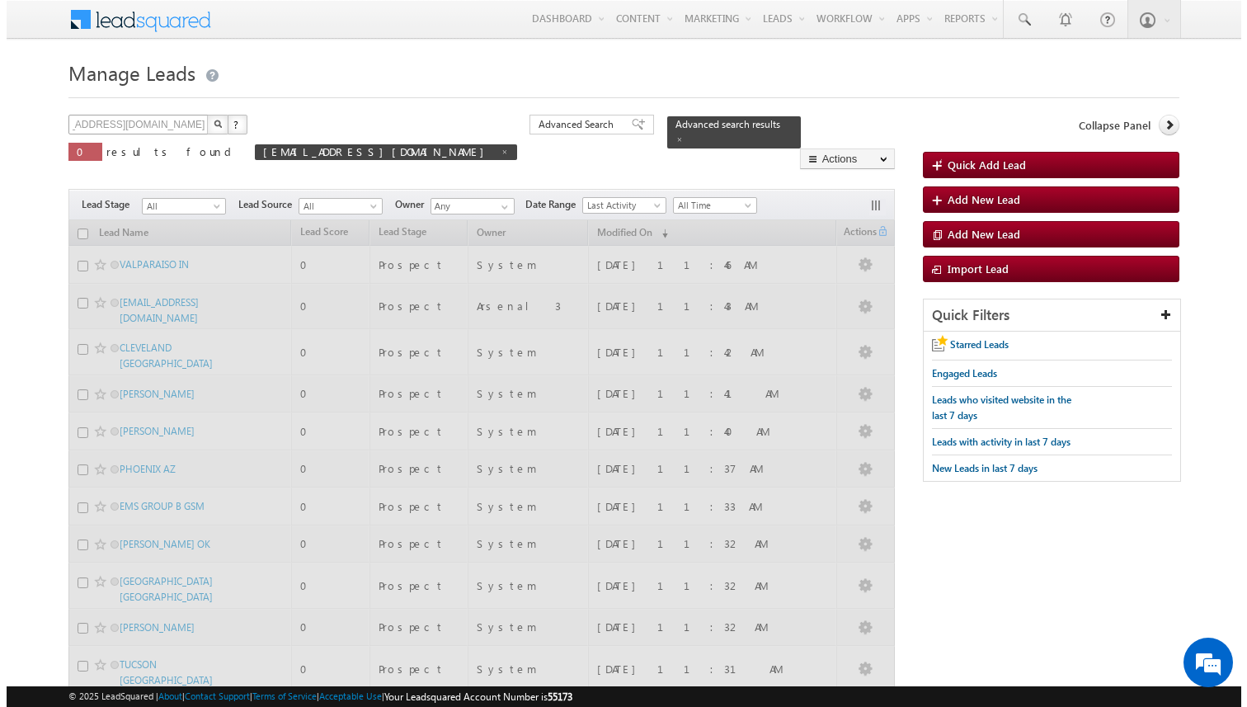
scroll to position [0, 0]
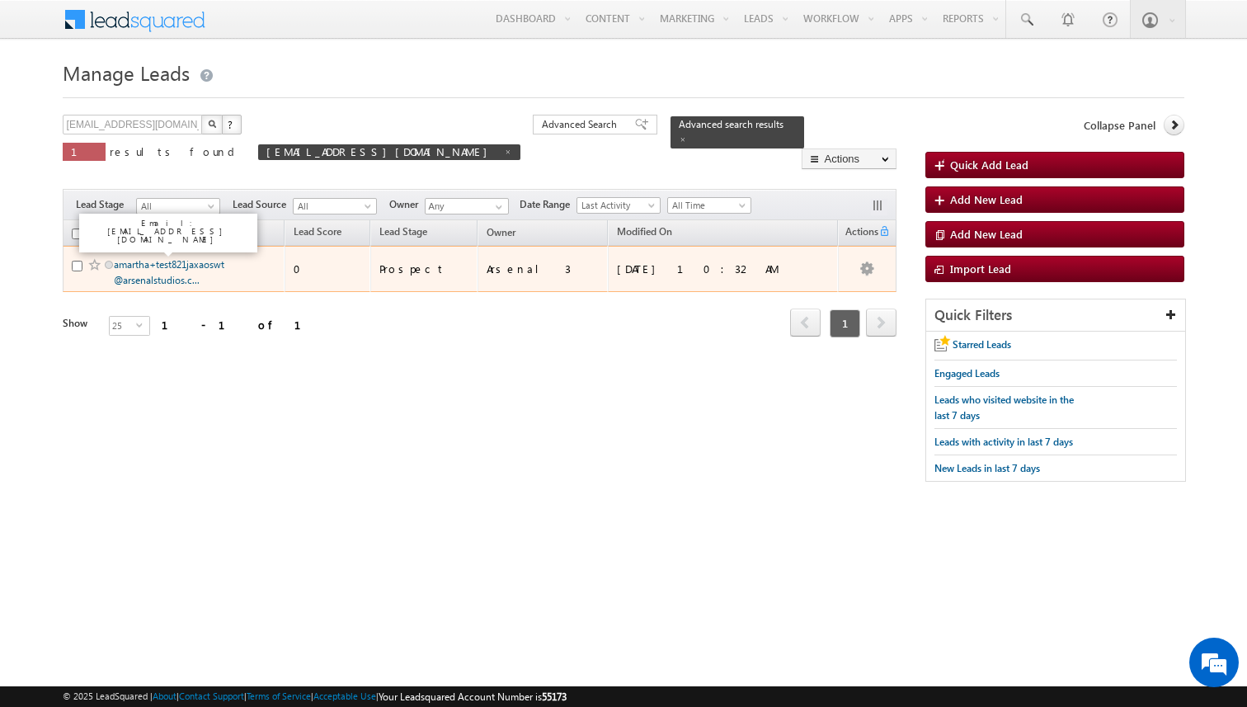
click at [162, 270] on link "amartha+test821jaxaoswt@arsenalstudios.c..." at bounding box center [169, 272] width 111 height 28
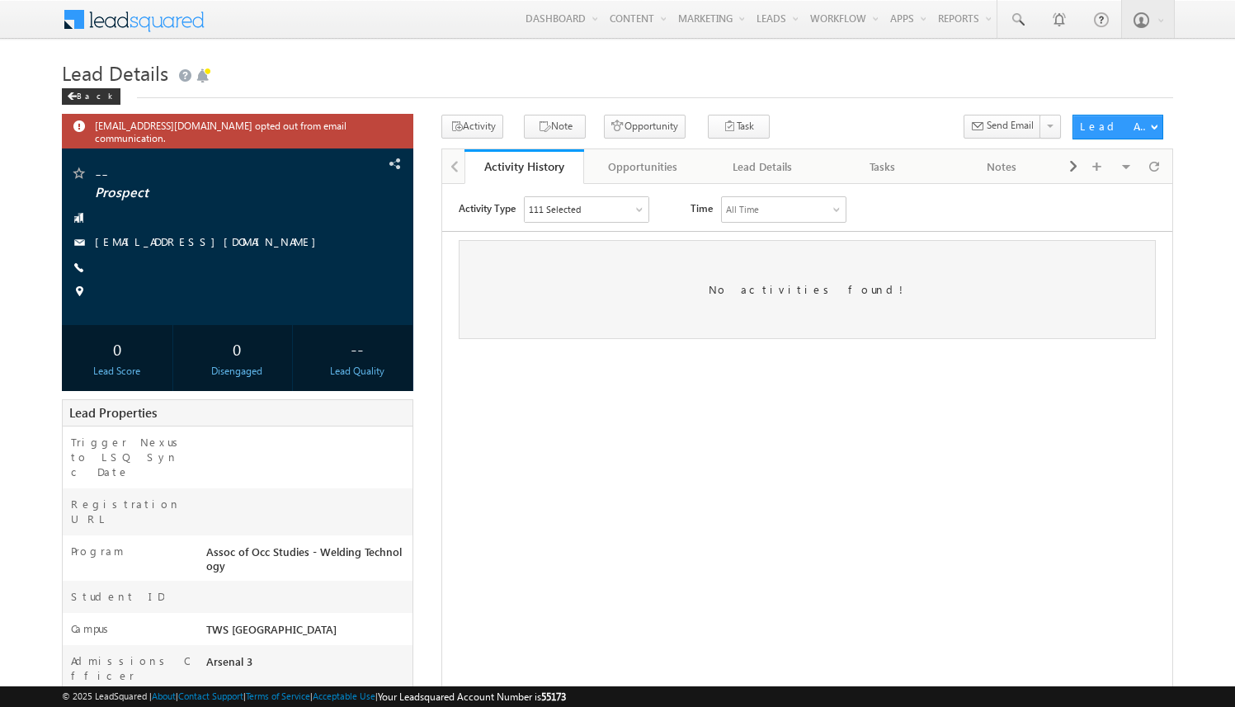
click at [428, 254] on div "[EMAIL_ADDRESS][DOMAIN_NAME] opted out from email communication. -- Prospect --" at bounding box center [617, 512] width 1111 height 794
click at [662, 176] on div "Opportunities" at bounding box center [643, 167] width 92 height 20
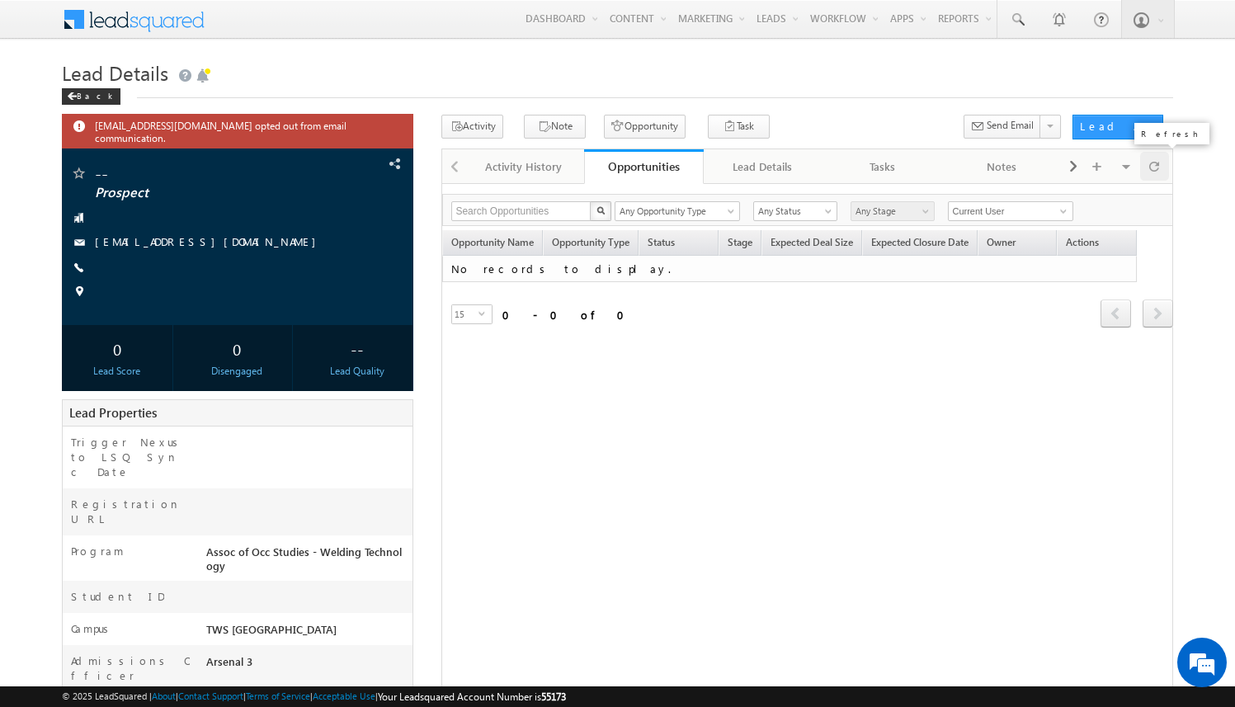
click at [1153, 167] on span at bounding box center [1154, 166] width 10 height 29
click at [638, 125] on button "Opportunity" at bounding box center [645, 127] width 82 height 24
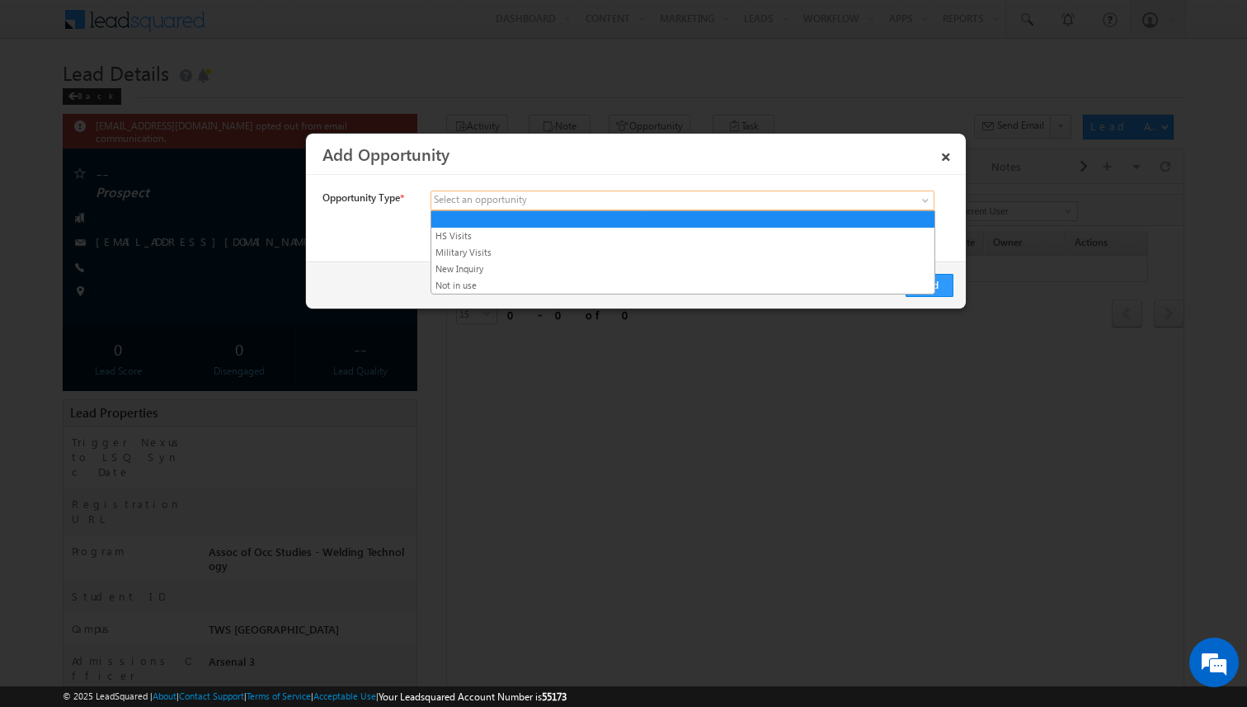
click at [632, 193] on span at bounding box center [559, 200] width 257 height 15
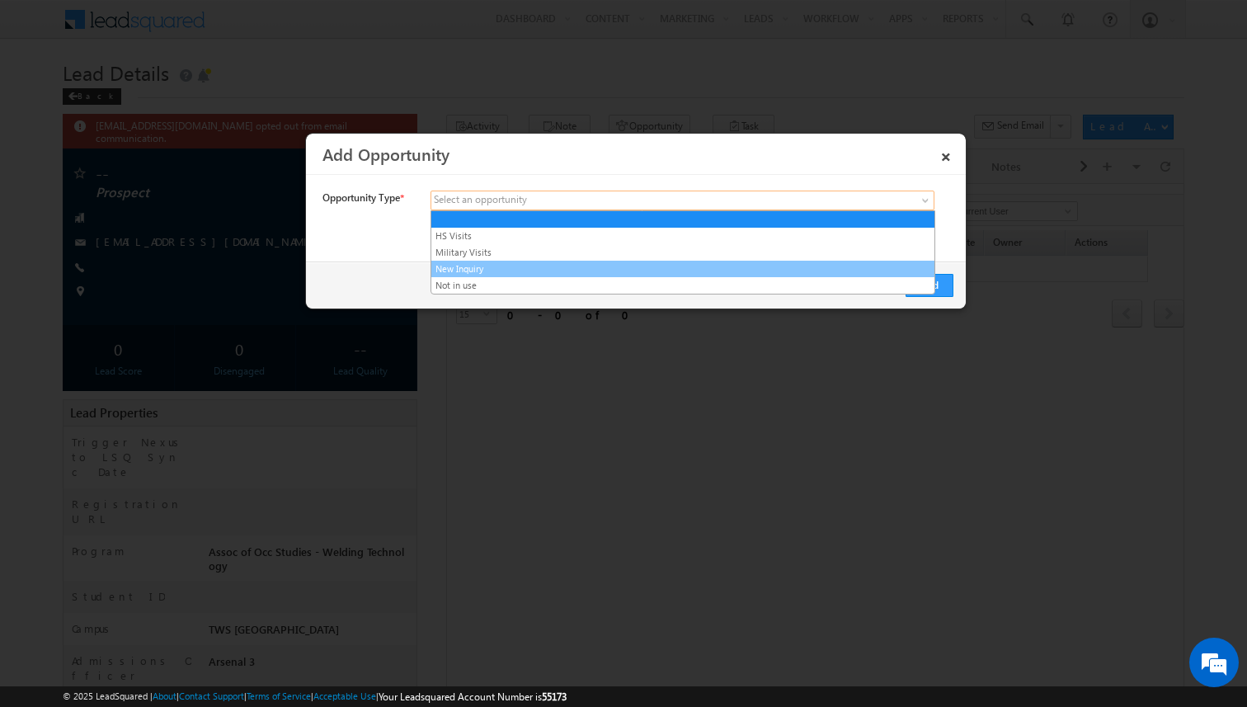
click at [596, 265] on link "New Inquiry" at bounding box center [682, 268] width 503 height 15
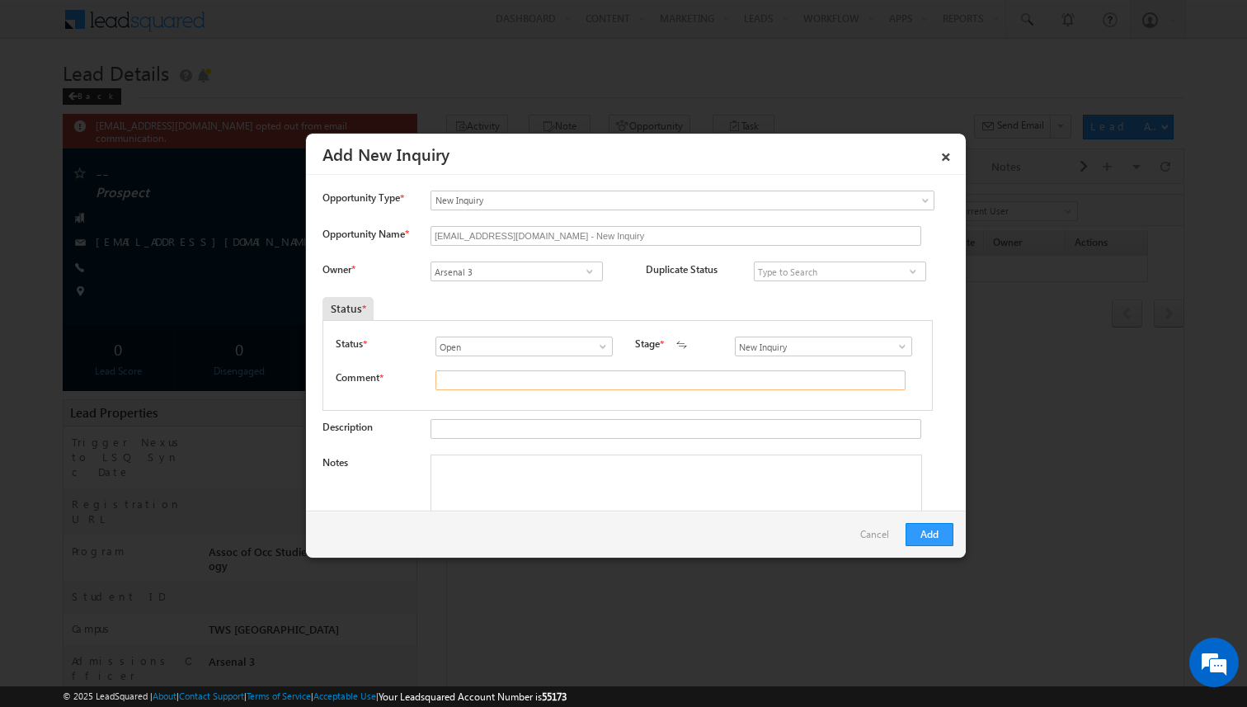
click at [549, 380] on input "text" at bounding box center [670, 380] width 470 height 20
type input "test"
click at [939, 537] on button "Add" at bounding box center [930, 534] width 48 height 23
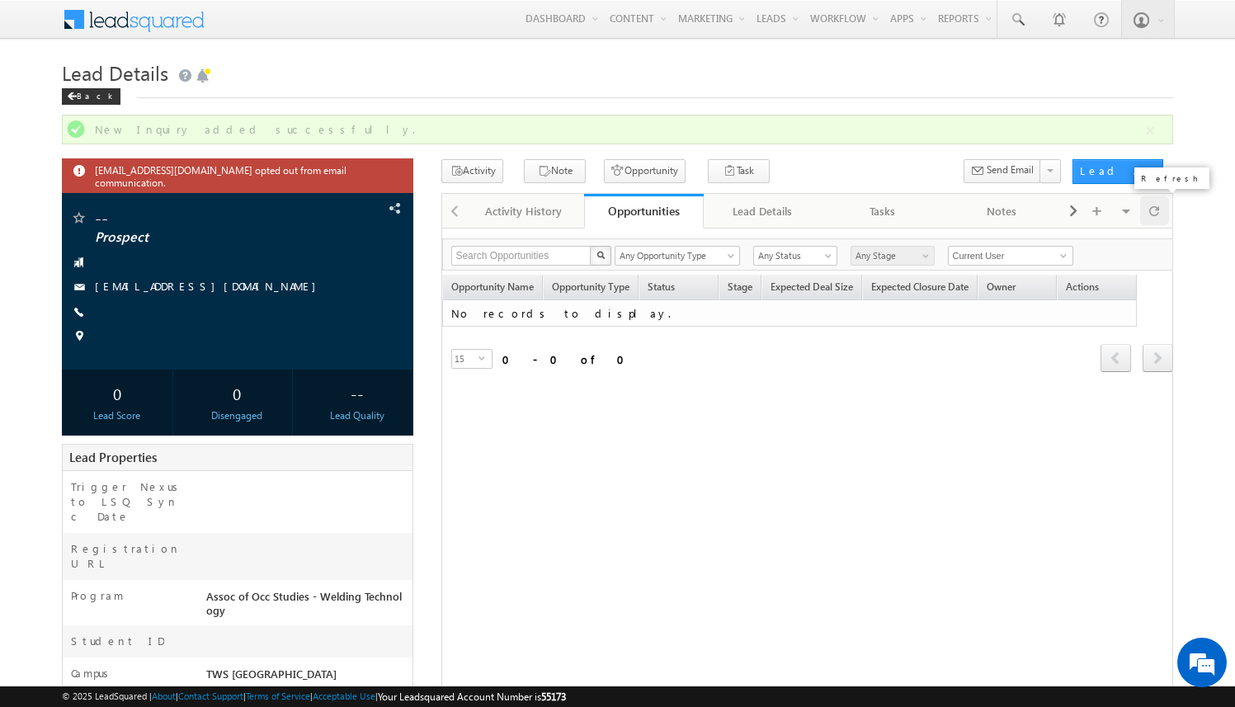
click at [1160, 212] on div at bounding box center [1154, 210] width 29 height 29
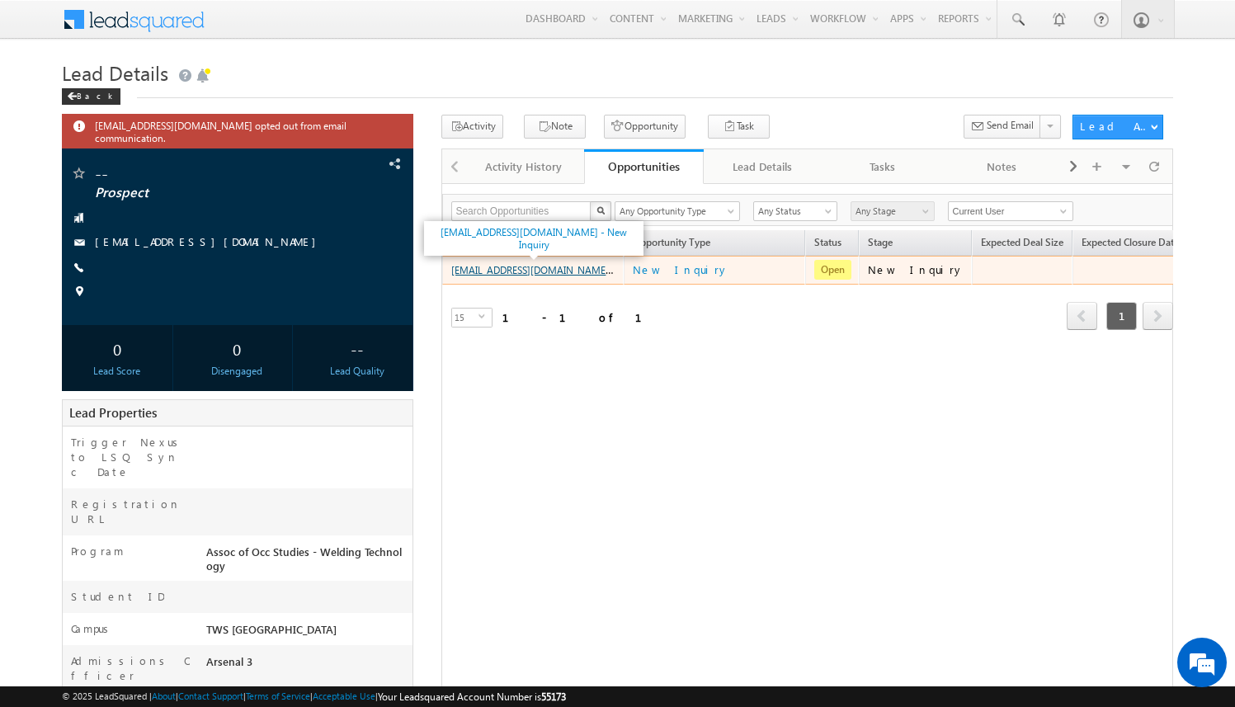
click at [582, 273] on link "[EMAIL_ADDRESS][DOMAIN_NAME] - New Inquiry" at bounding box center [560, 269] width 219 height 14
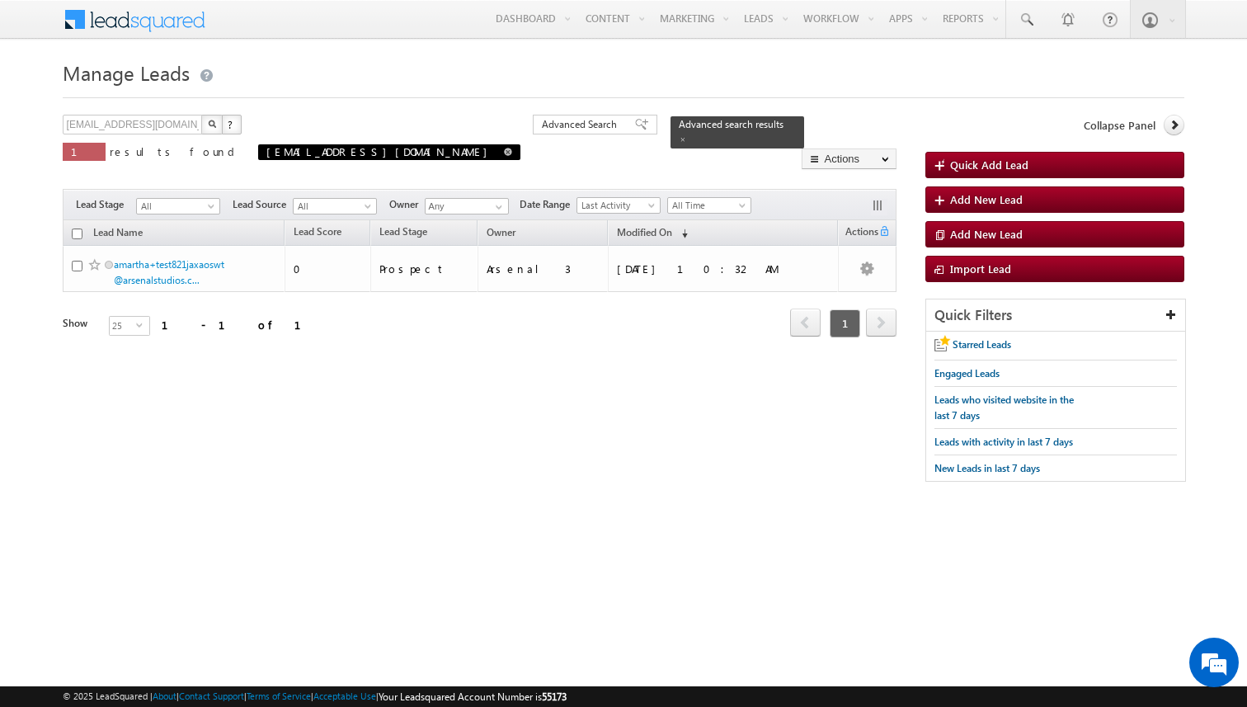
click at [504, 153] on span at bounding box center [508, 152] width 8 height 8
type input "Search Leads"
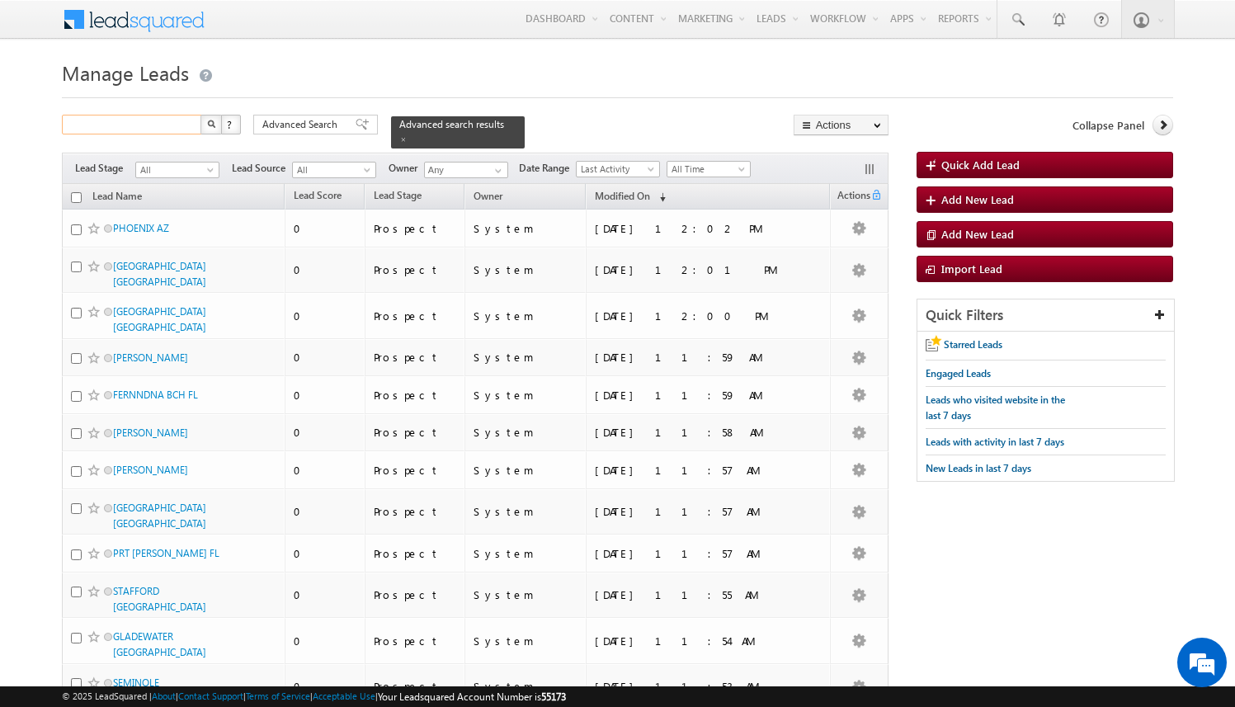
click at [170, 120] on input "text" at bounding box center [132, 125] width 141 height 20
paste input "[EMAIL_ADDRESS][DOMAIN_NAME]"
type input "[EMAIL_ADDRESS][DOMAIN_NAME]"
click at [200, 115] on button "button" at bounding box center [210, 125] width 21 height 20
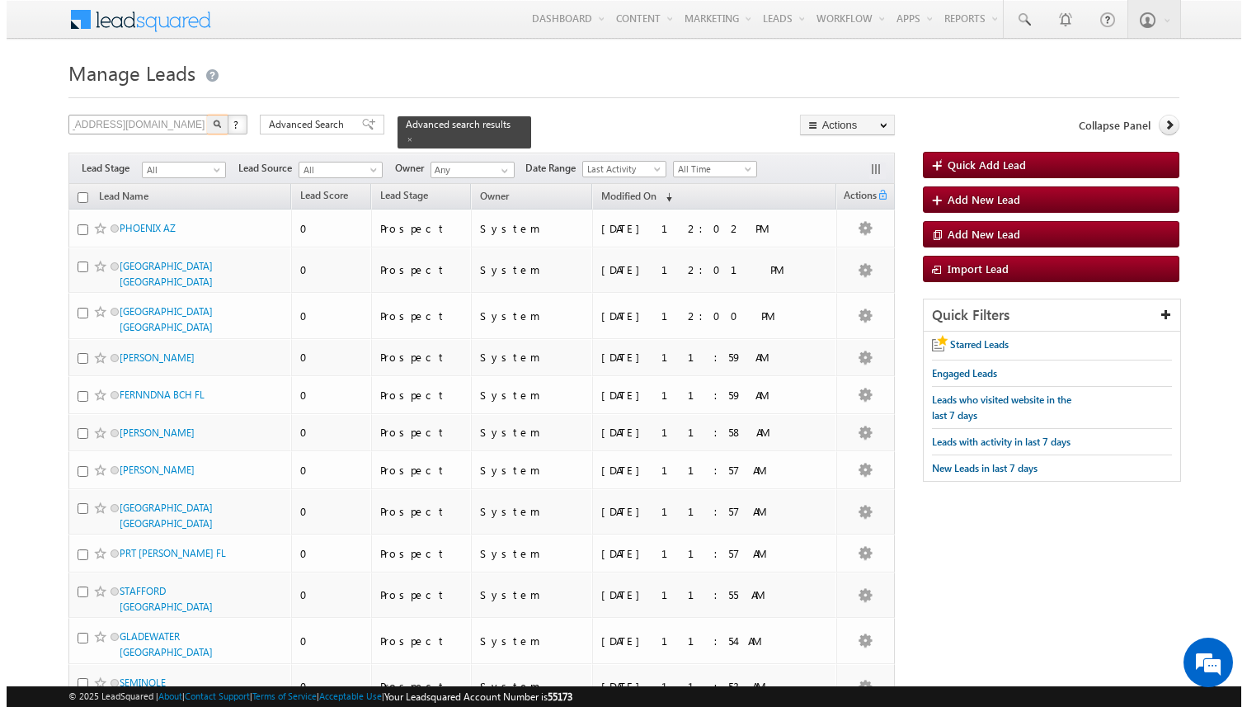
scroll to position [0, 0]
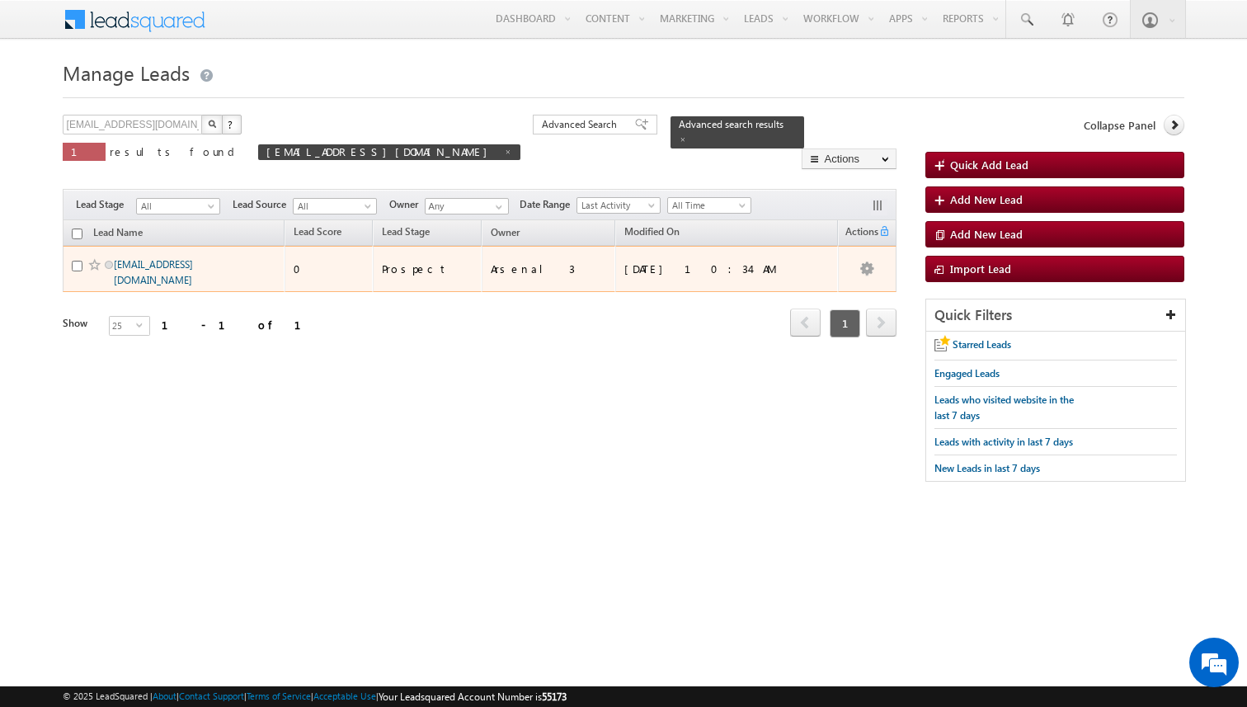
click at [189, 264] on link "[EMAIL_ADDRESS][DOMAIN_NAME]" at bounding box center [153, 272] width 79 height 28
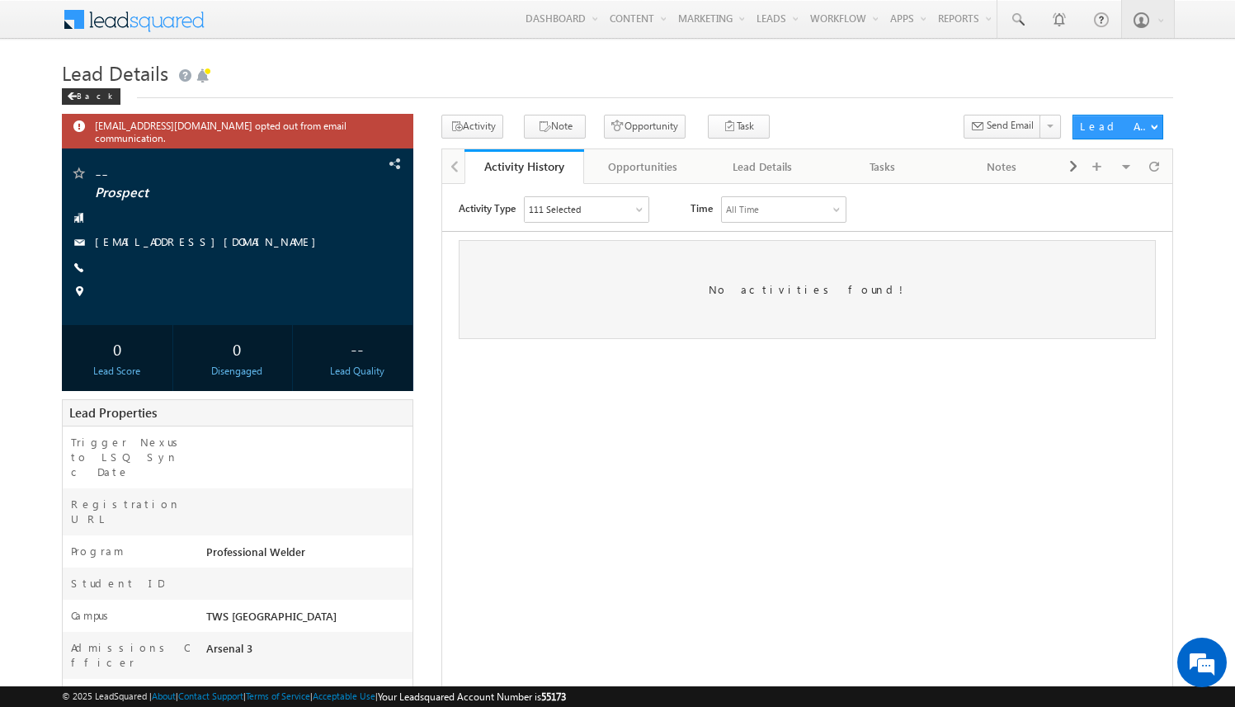
click at [441, 261] on div at bounding box center [807, 517] width 732 height 669
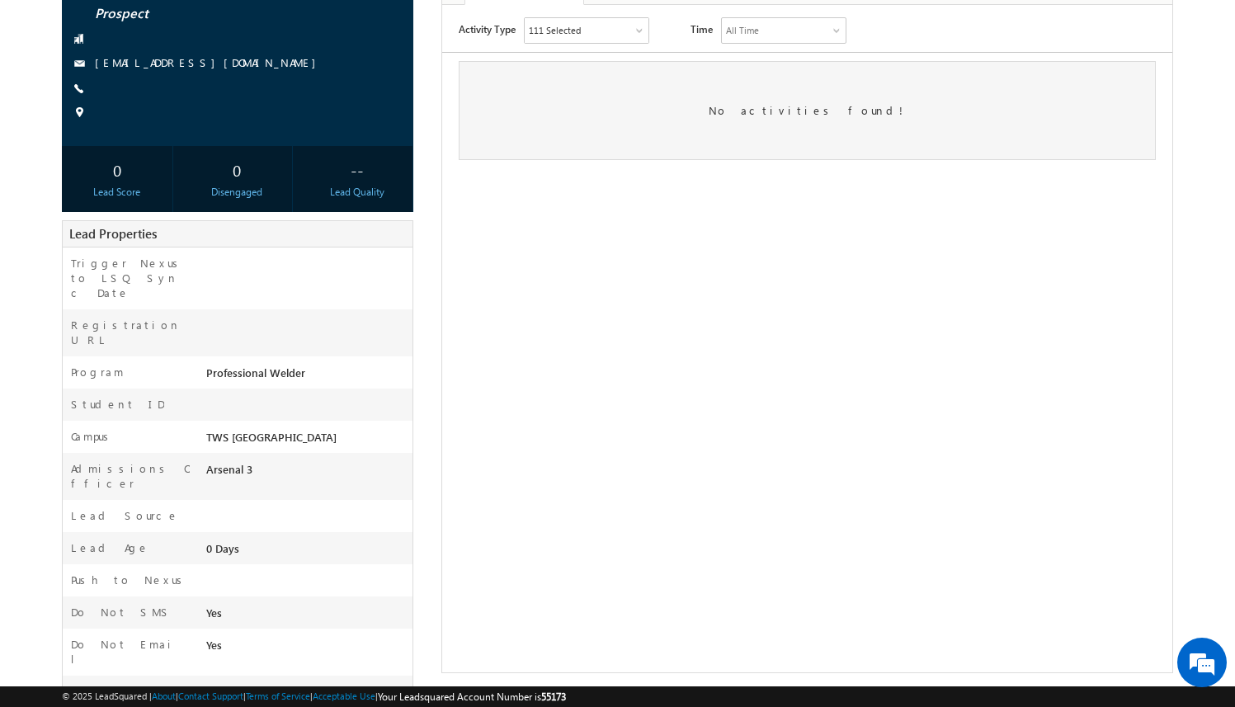
scroll to position [187, 0]
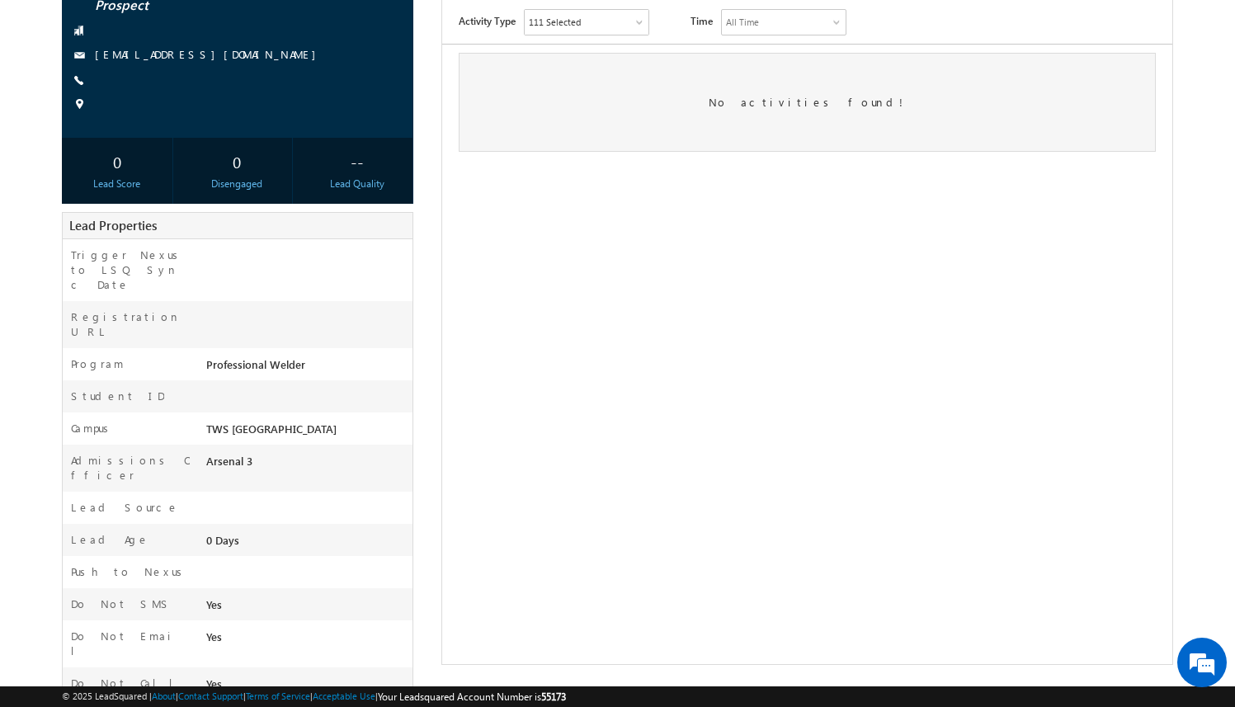
click at [417, 384] on div "[EMAIL_ADDRESS][DOMAIN_NAME] opted out from email communication. -- Prospect" at bounding box center [617, 317] width 1111 height 781
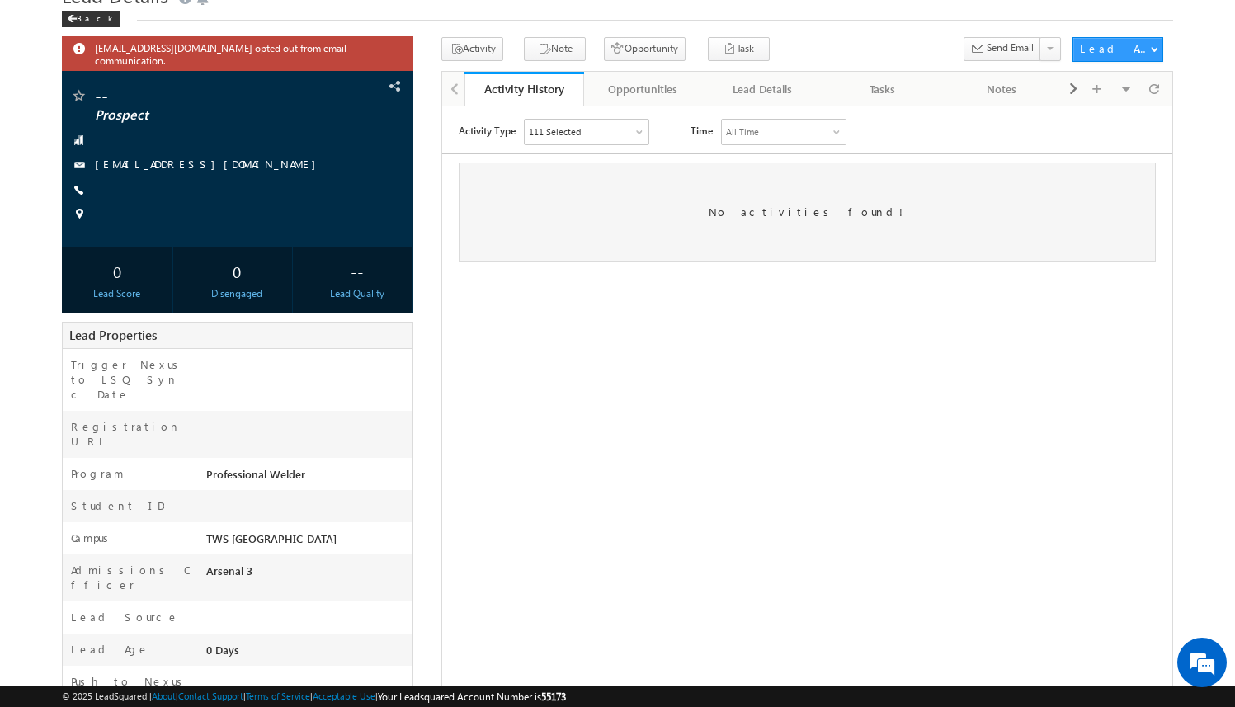
scroll to position [0, 0]
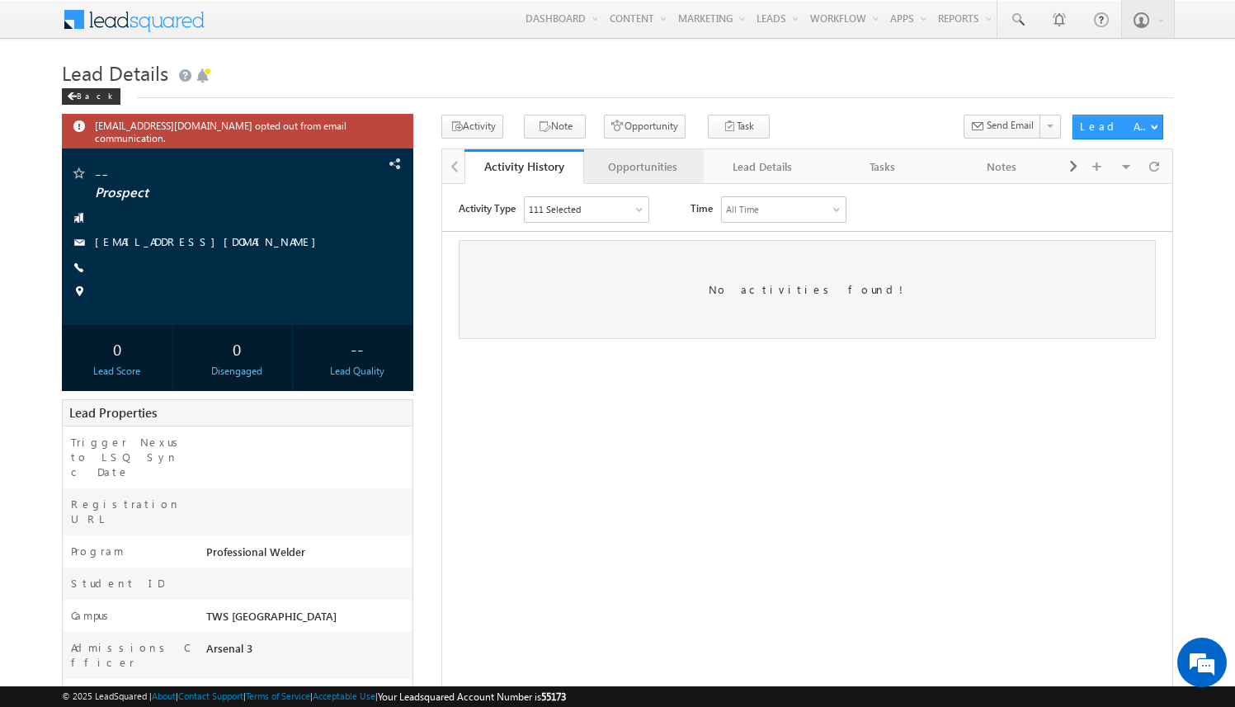
click at [647, 153] on link "Opportunities" at bounding box center [644, 166] width 120 height 35
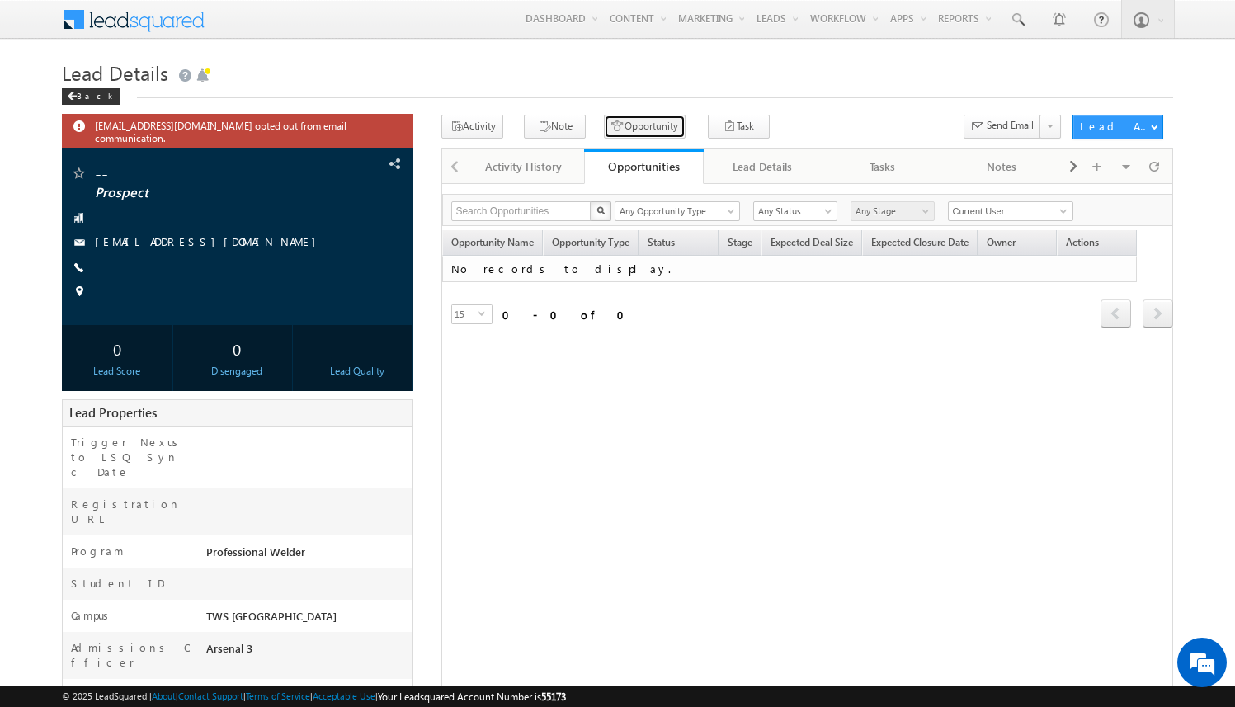
click at [631, 126] on button "Opportunity" at bounding box center [645, 127] width 82 height 24
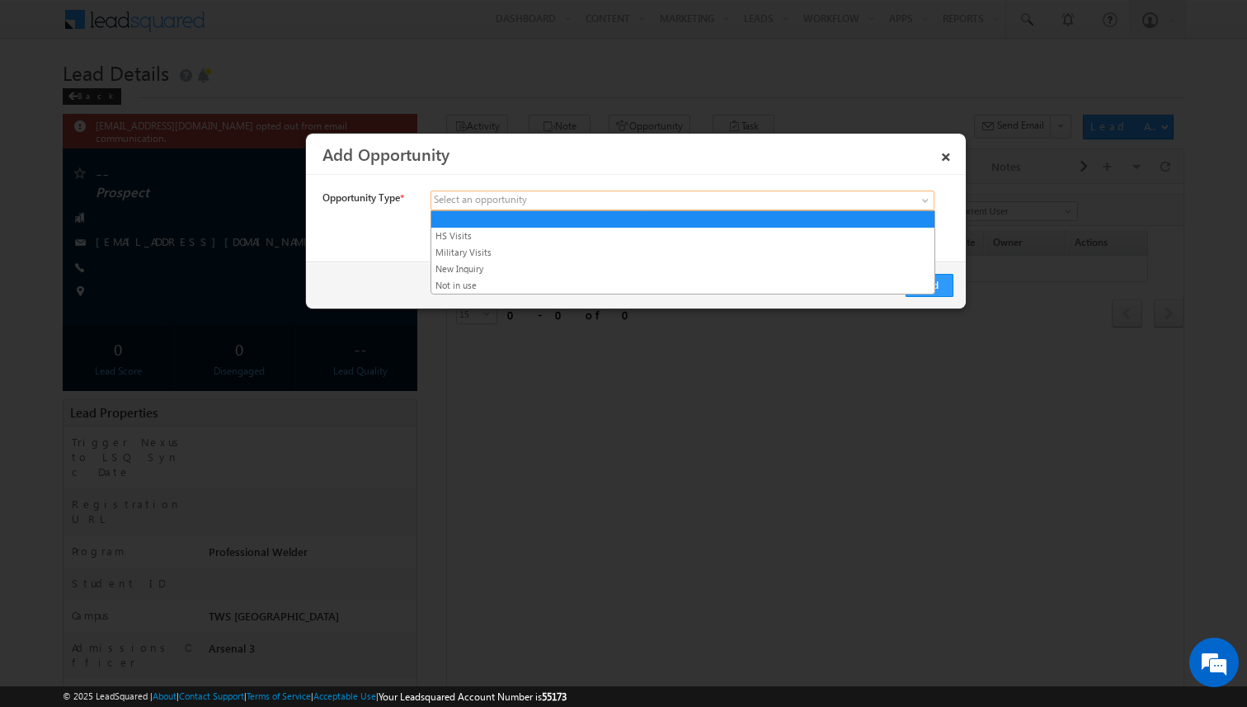
click at [606, 202] on span at bounding box center [559, 200] width 257 height 15
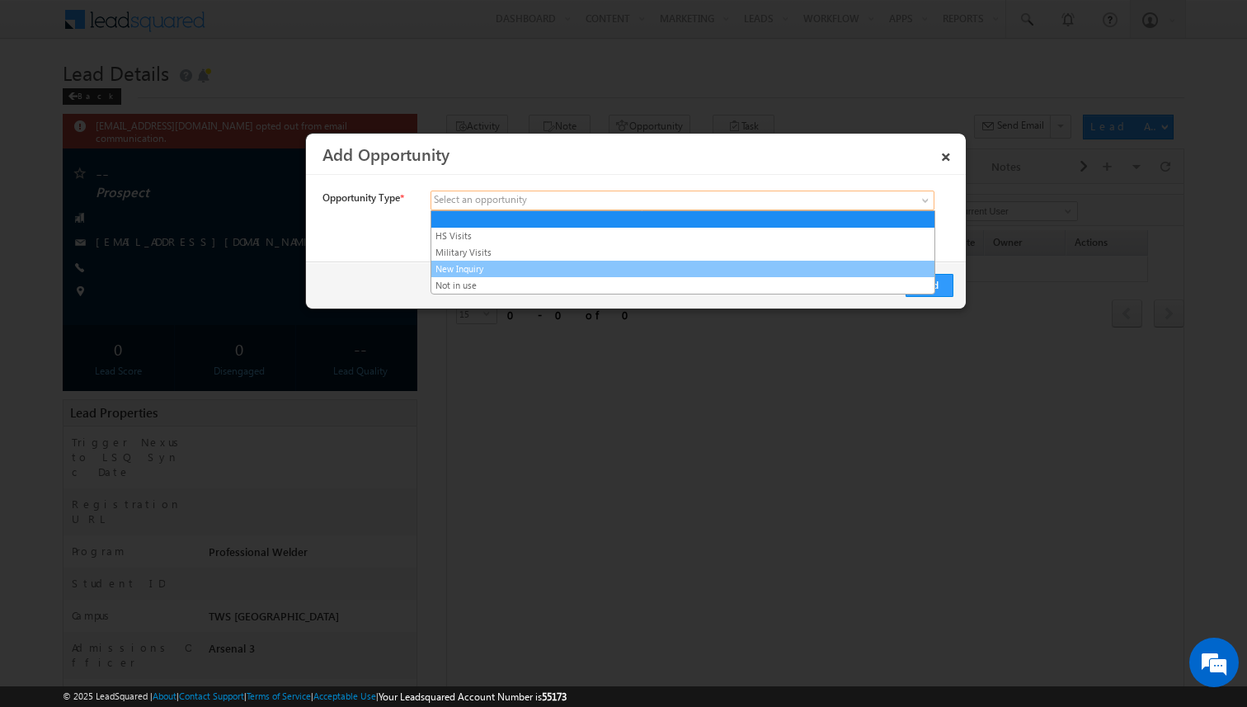
click at [579, 266] on link "New Inquiry" at bounding box center [682, 268] width 503 height 15
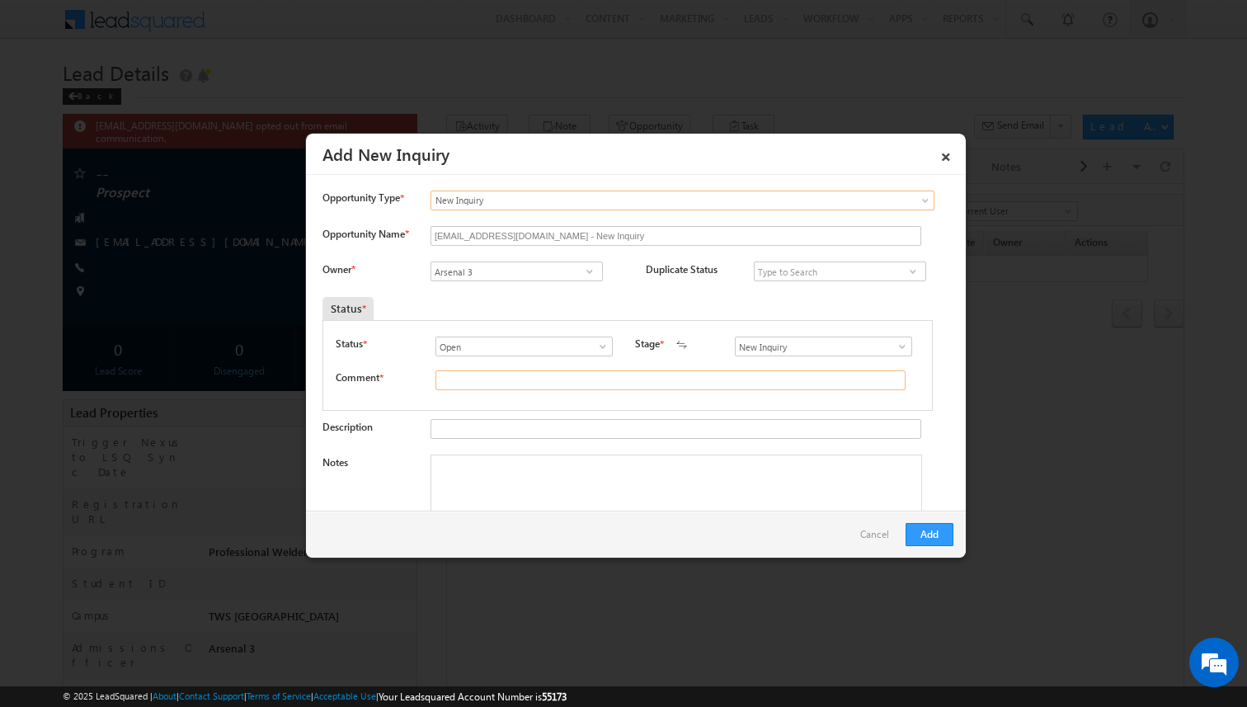
click at [563, 380] on input "text" at bounding box center [670, 380] width 470 height 20
type input "test"
click at [943, 535] on button "Add" at bounding box center [930, 534] width 48 height 23
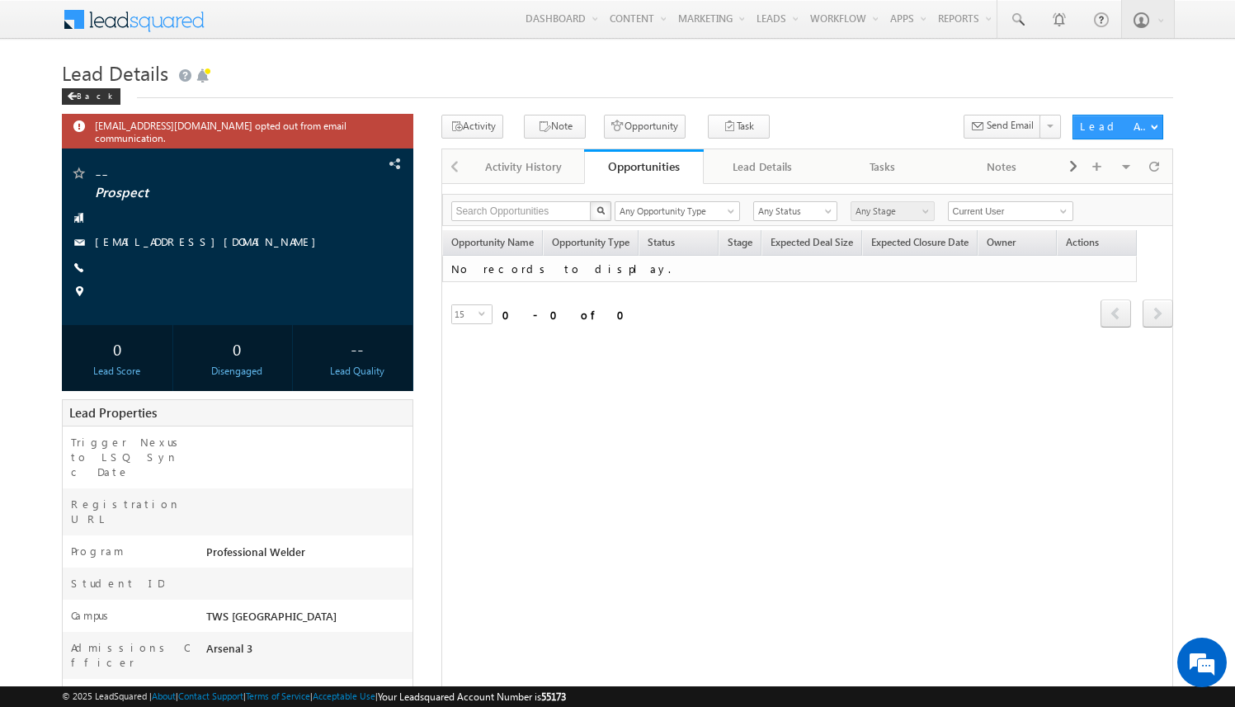
click at [721, 355] on div "Opportunity Name Opportunity Type Status Stage Expected Deal Size Expected Clos…" at bounding box center [807, 303] width 731 height 146
click at [1156, 162] on span at bounding box center [1154, 166] width 10 height 29
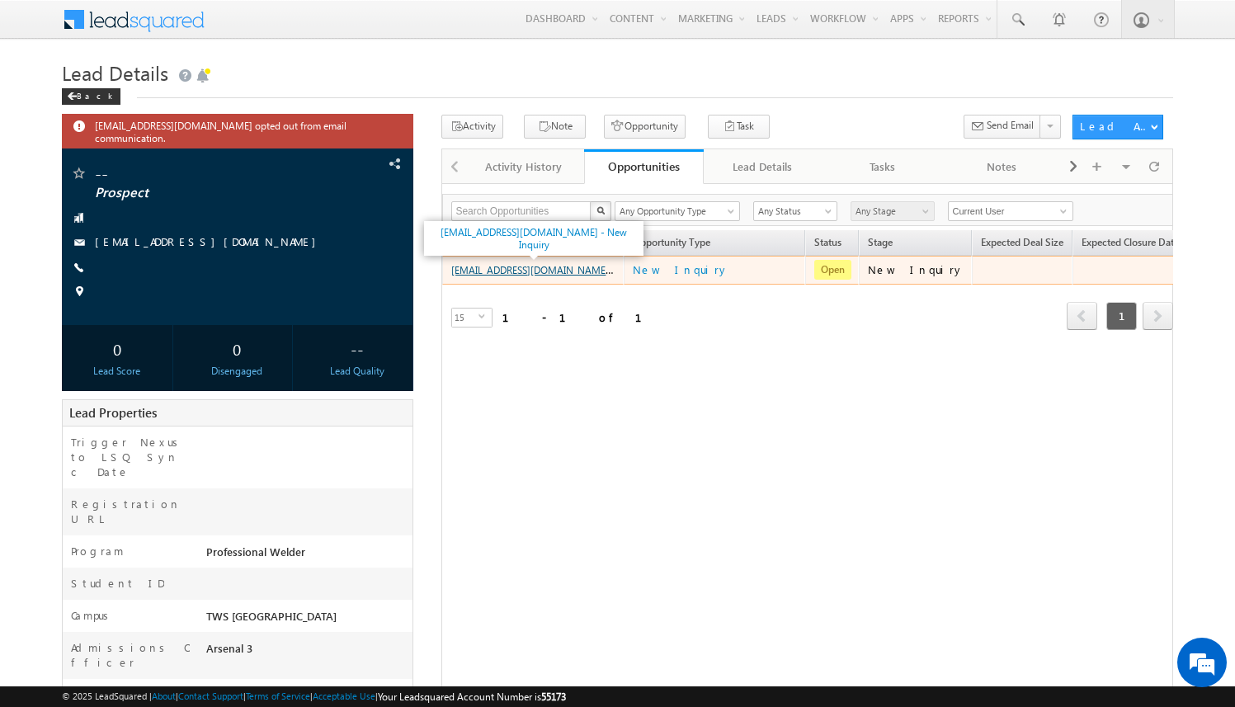
click at [571, 271] on link "[EMAIL_ADDRESS][DOMAIN_NAME] - New Inquiry" at bounding box center [560, 269] width 219 height 14
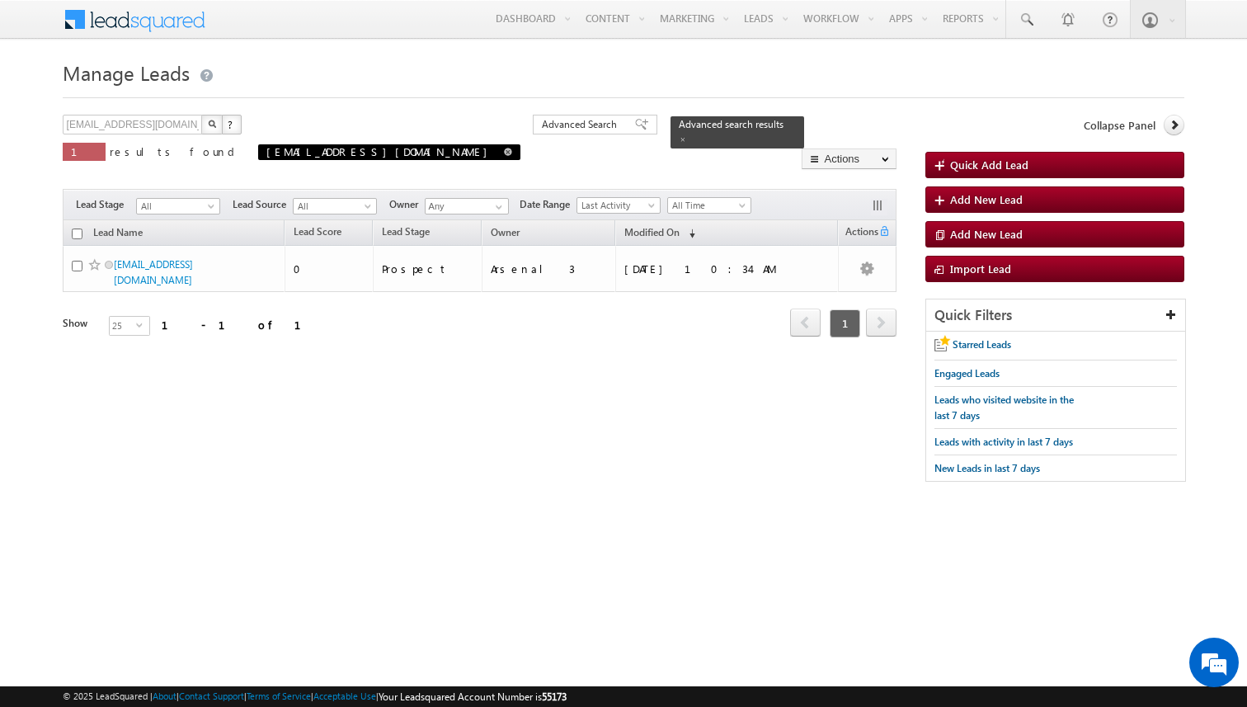
click at [504, 150] on span at bounding box center [508, 152] width 8 height 8
type input "Search Leads"
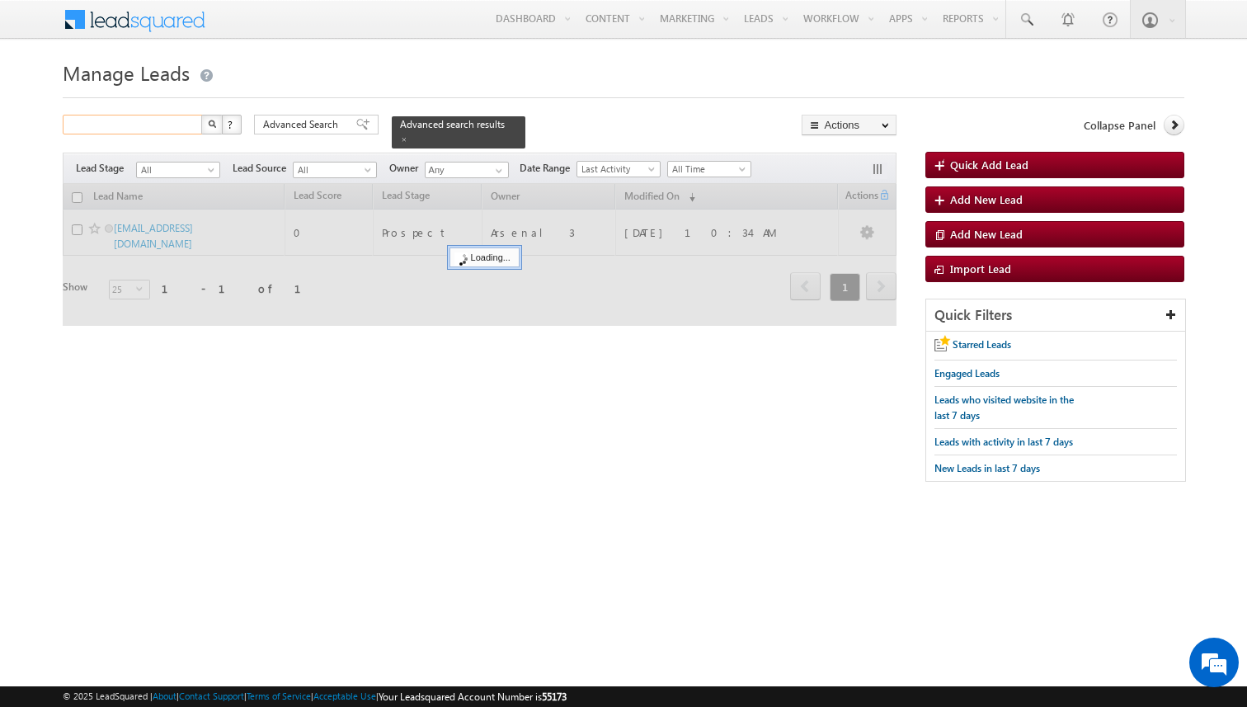
click at [149, 126] on input "text" at bounding box center [133, 125] width 141 height 20
paste input "[EMAIL_ADDRESS][DOMAIN_NAME]"
type input "[EMAIL_ADDRESS][DOMAIN_NAME]"
click at [201, 115] on button "button" at bounding box center [211, 125] width 21 height 20
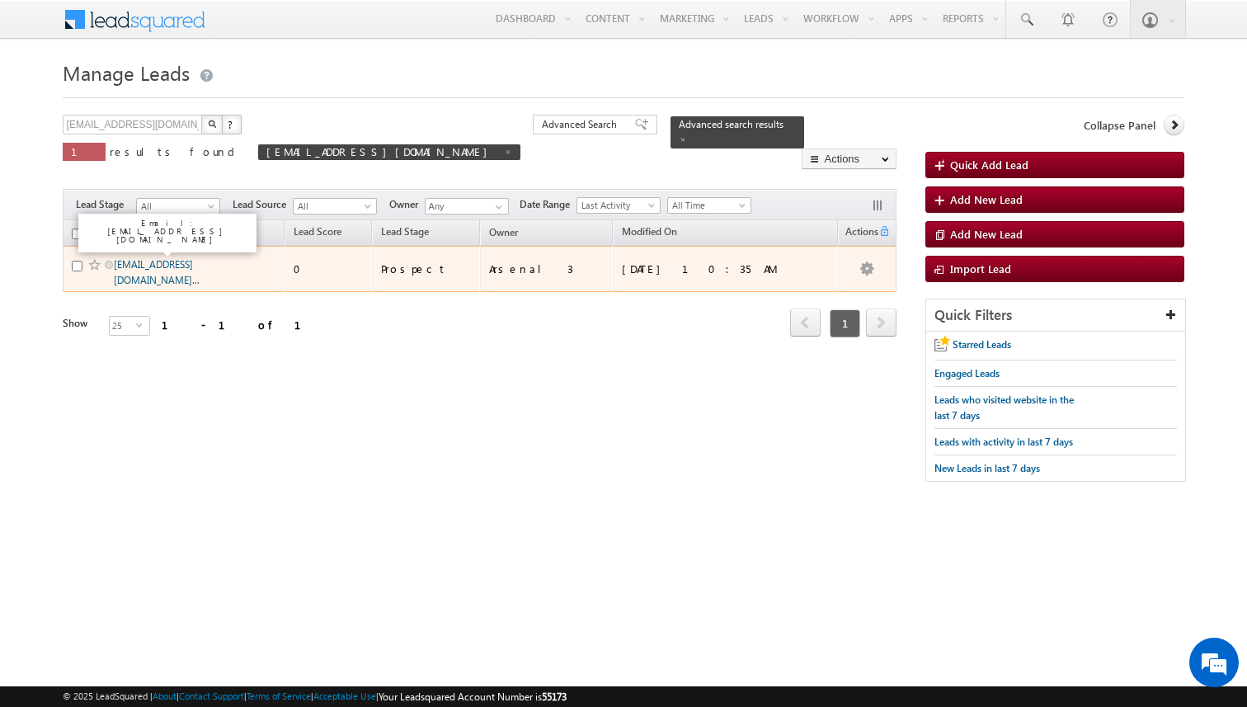
scroll to position [0, 0]
click at [194, 267] on link "[EMAIL_ADDRESS][DOMAIN_NAME]..." at bounding box center [157, 272] width 86 height 28
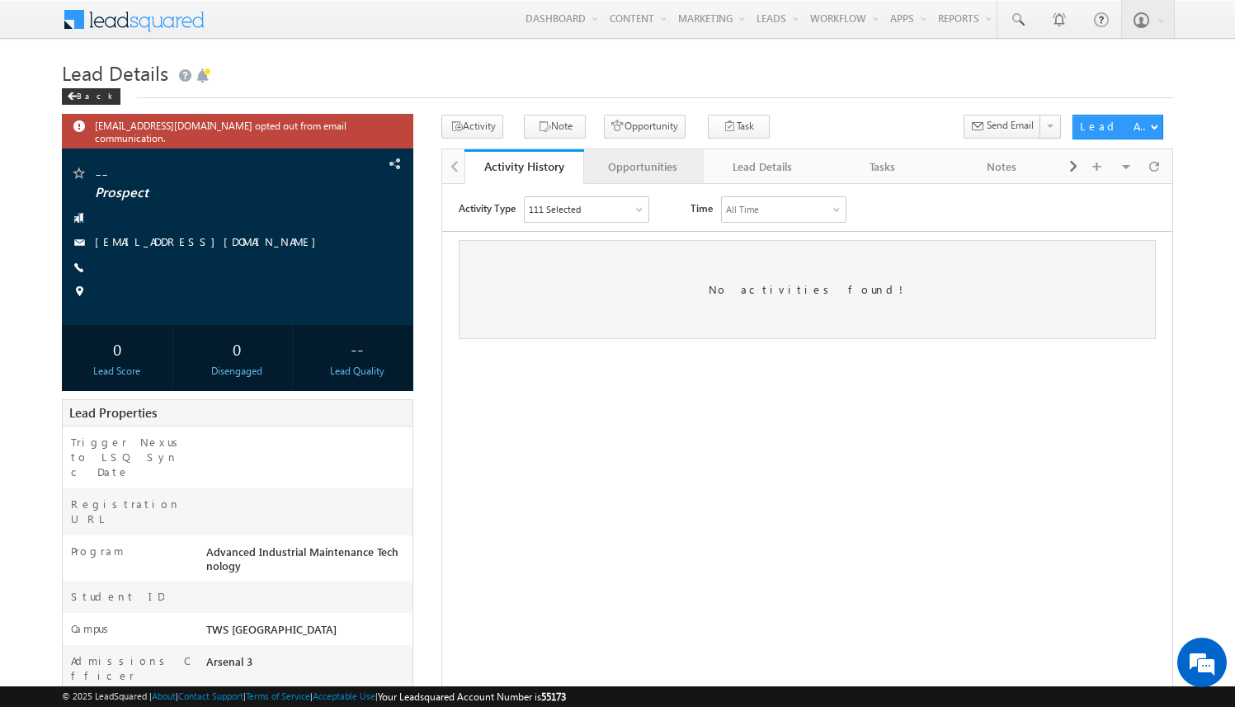
click at [643, 164] on div "Opportunities" at bounding box center [643, 167] width 92 height 20
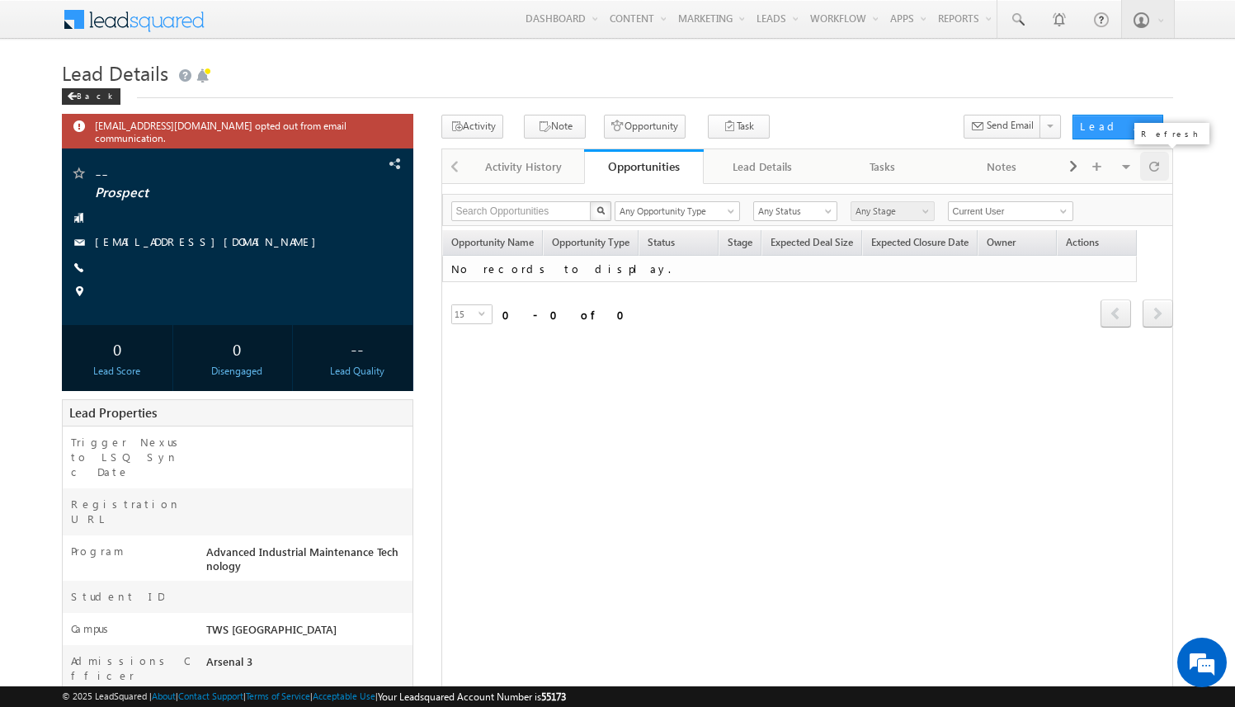
click at [1159, 170] on span at bounding box center [1154, 166] width 10 height 29
click at [635, 127] on button "Opportunity" at bounding box center [645, 127] width 82 height 24
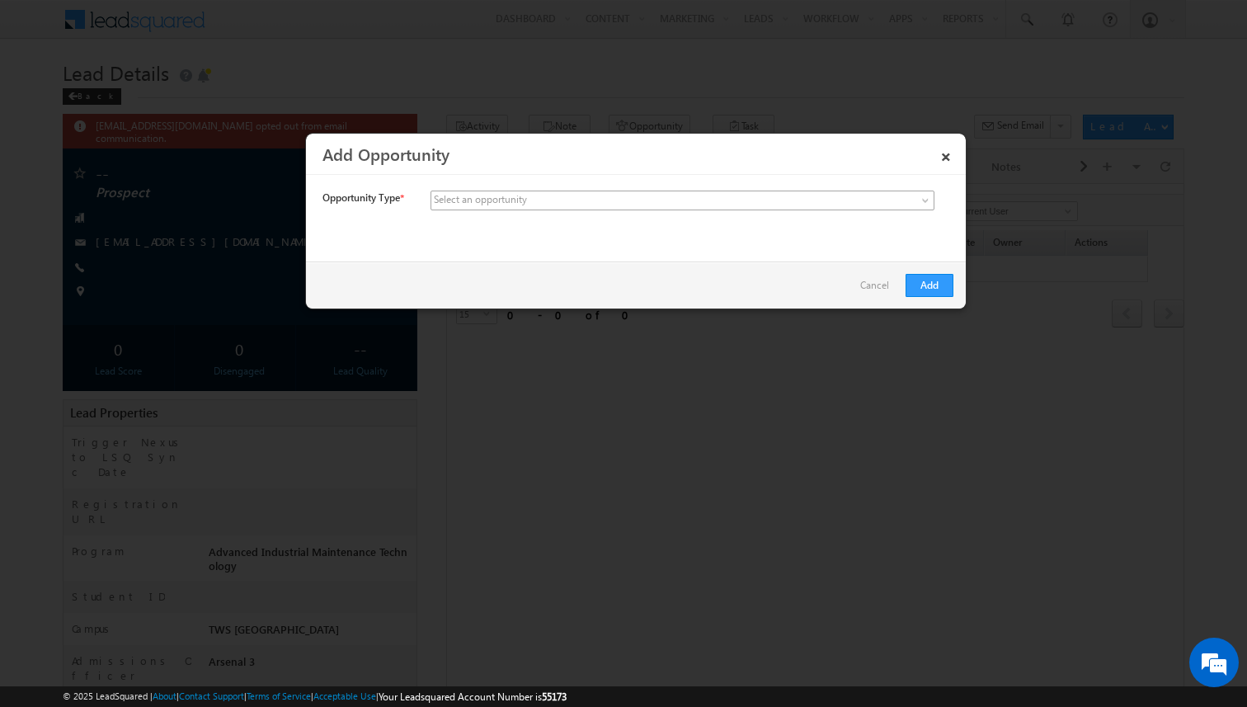
click at [546, 201] on span at bounding box center [559, 200] width 257 height 15
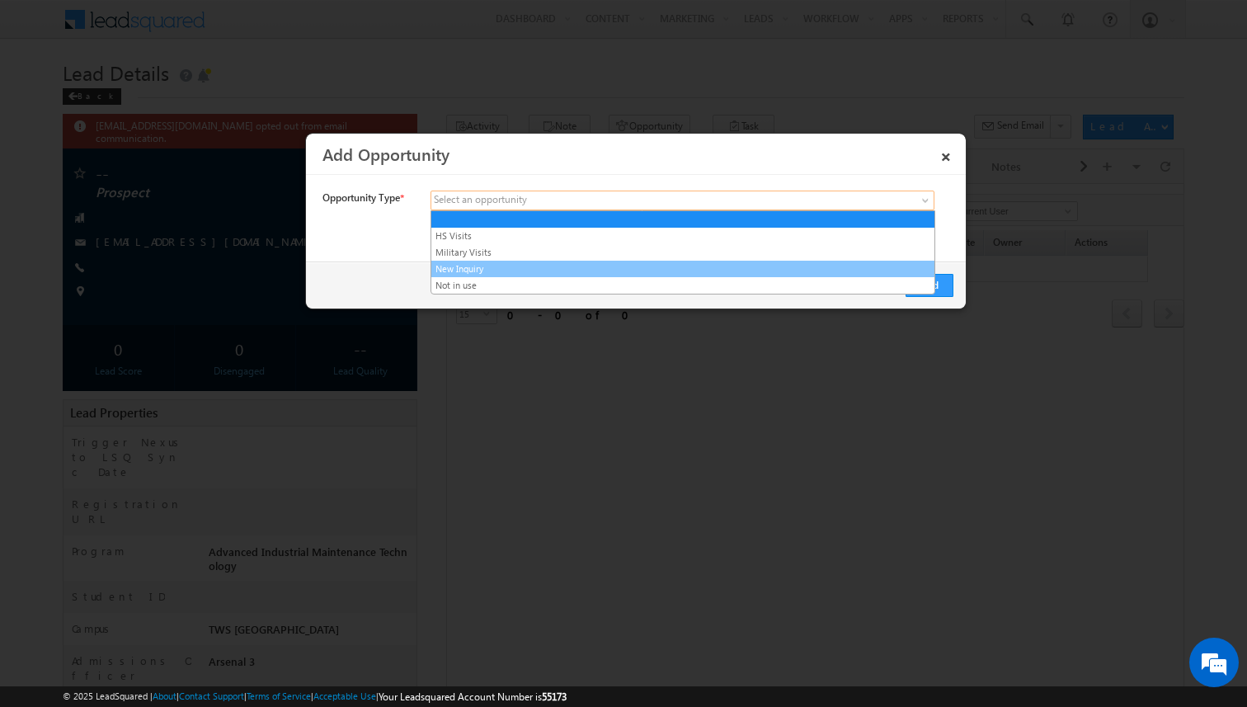
click at [518, 272] on link "New Inquiry" at bounding box center [682, 268] width 503 height 15
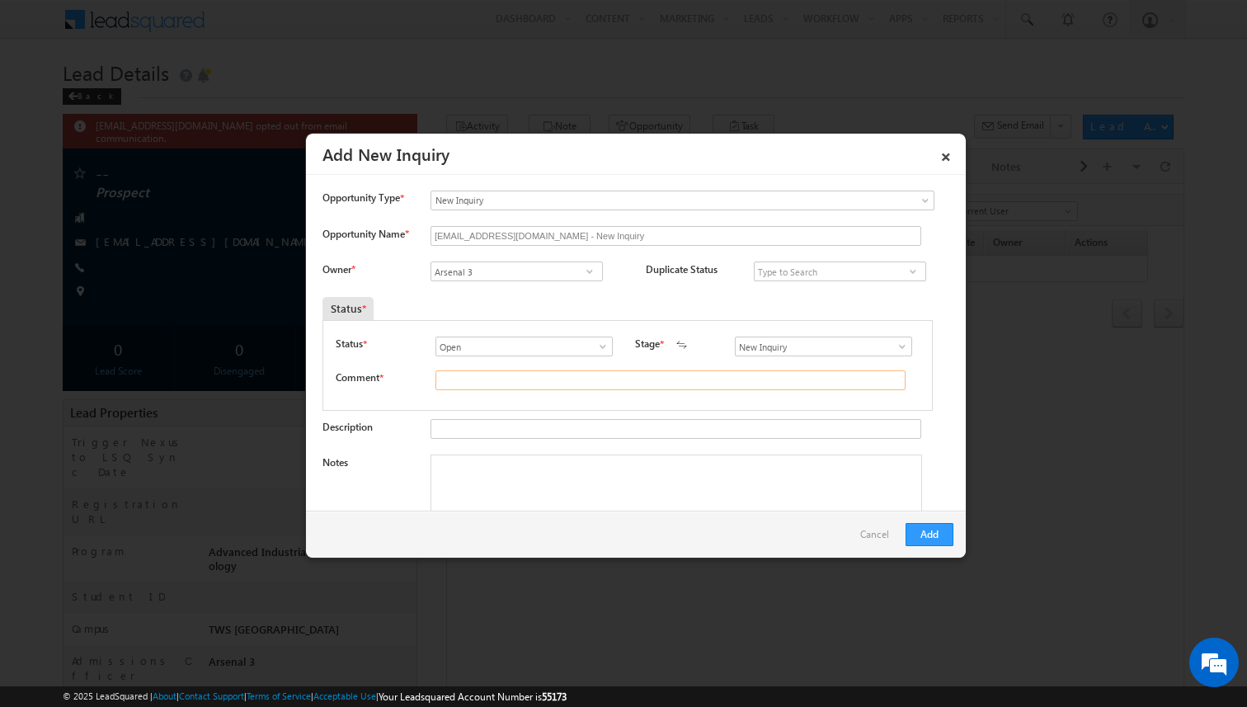
click at [502, 380] on input "text" at bounding box center [670, 380] width 470 height 20
type input "test"
click at [936, 537] on button "Add" at bounding box center [930, 534] width 48 height 23
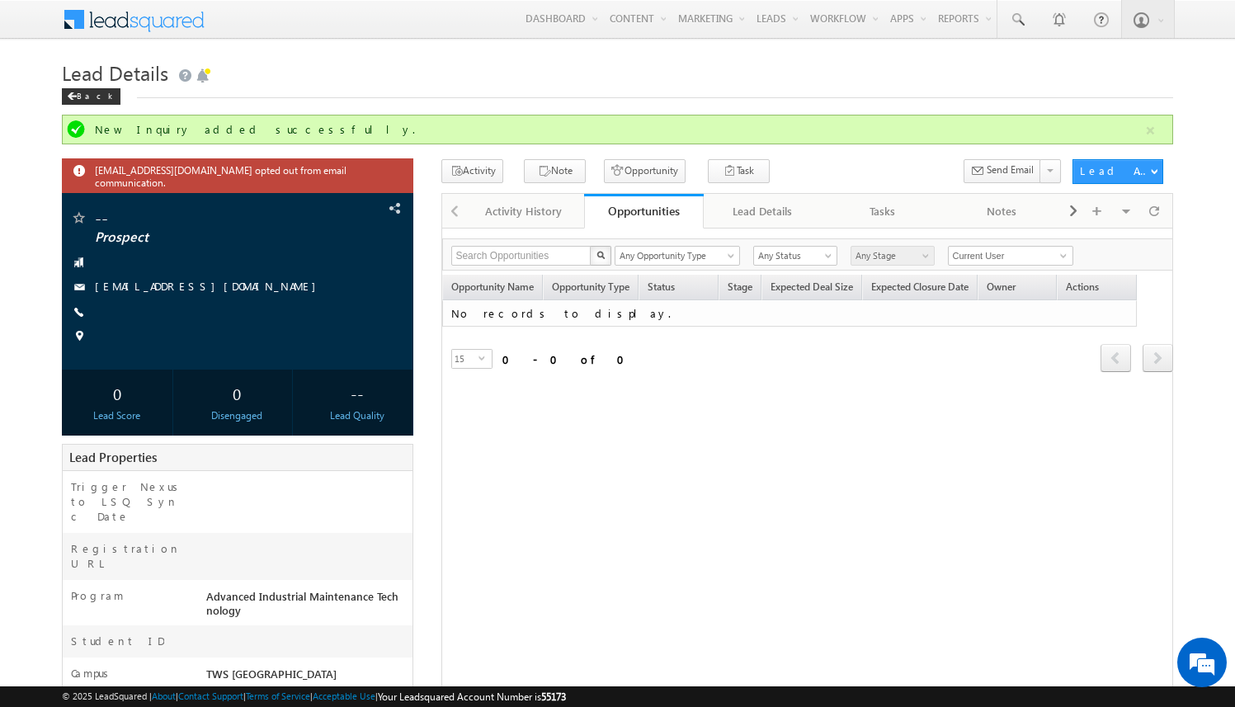
click at [430, 303] on div "[EMAIL_ADDRESS][DOMAIN_NAME] opted out from email communication. -- Prospect --" at bounding box center [617, 556] width 1111 height 794
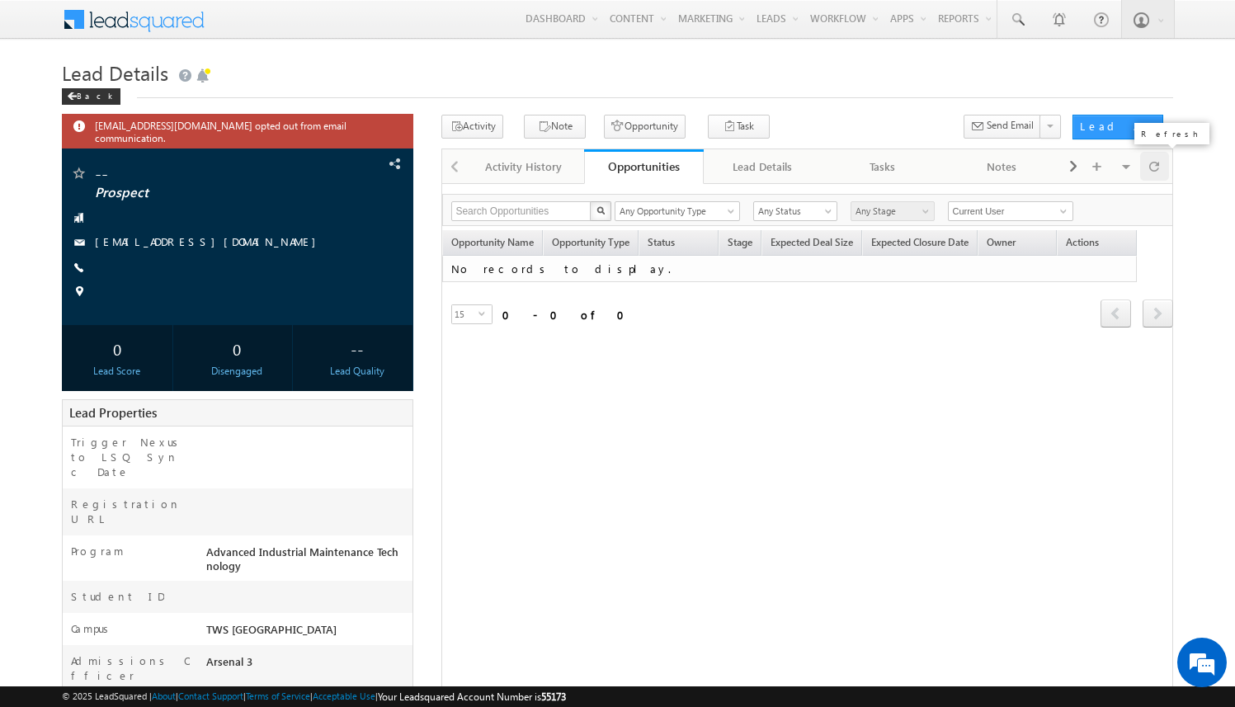
click at [1163, 164] on div at bounding box center [1154, 166] width 29 height 29
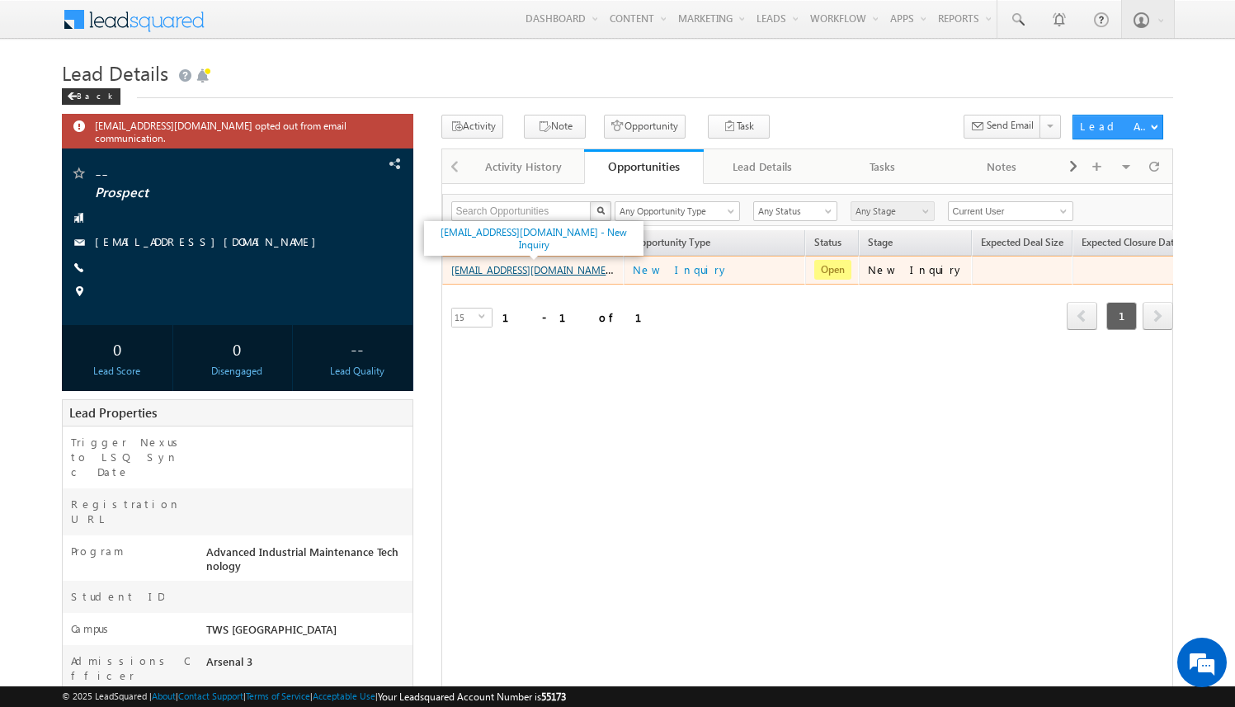
click at [577, 271] on link "[EMAIL_ADDRESS][DOMAIN_NAME] - New Inquiry" at bounding box center [560, 269] width 219 height 14
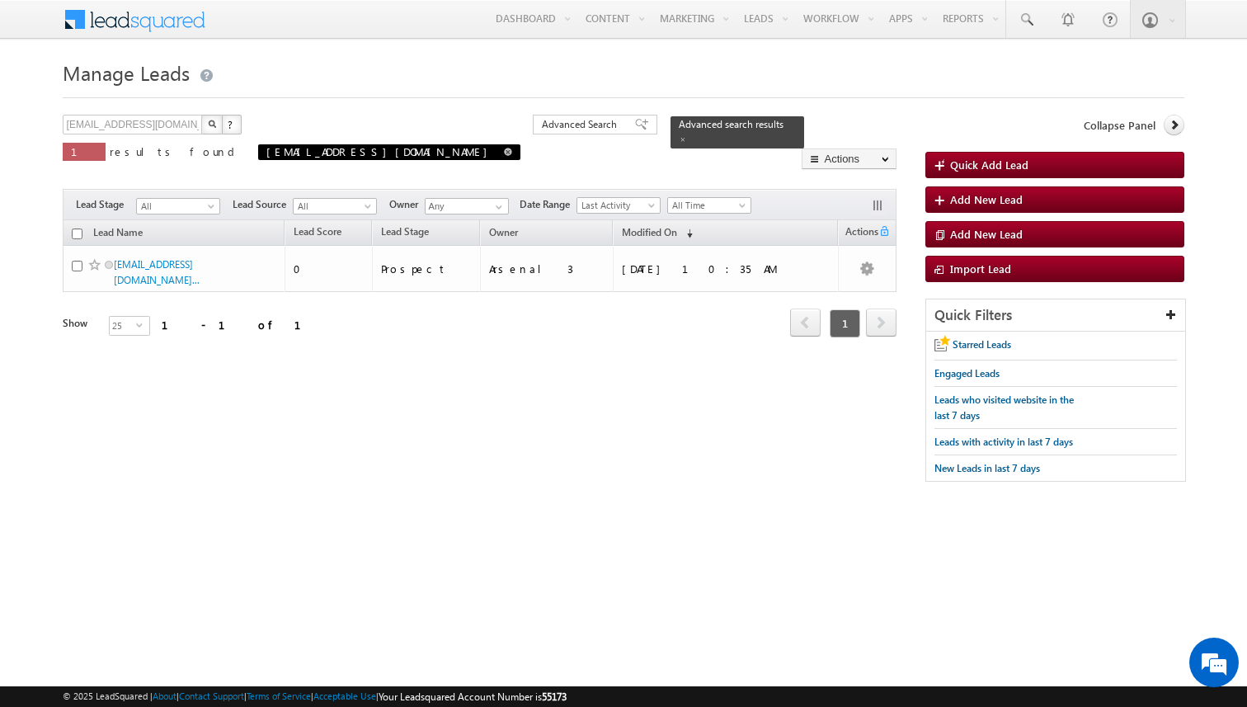
click at [504, 153] on span at bounding box center [508, 152] width 8 height 8
type input "Search Leads"
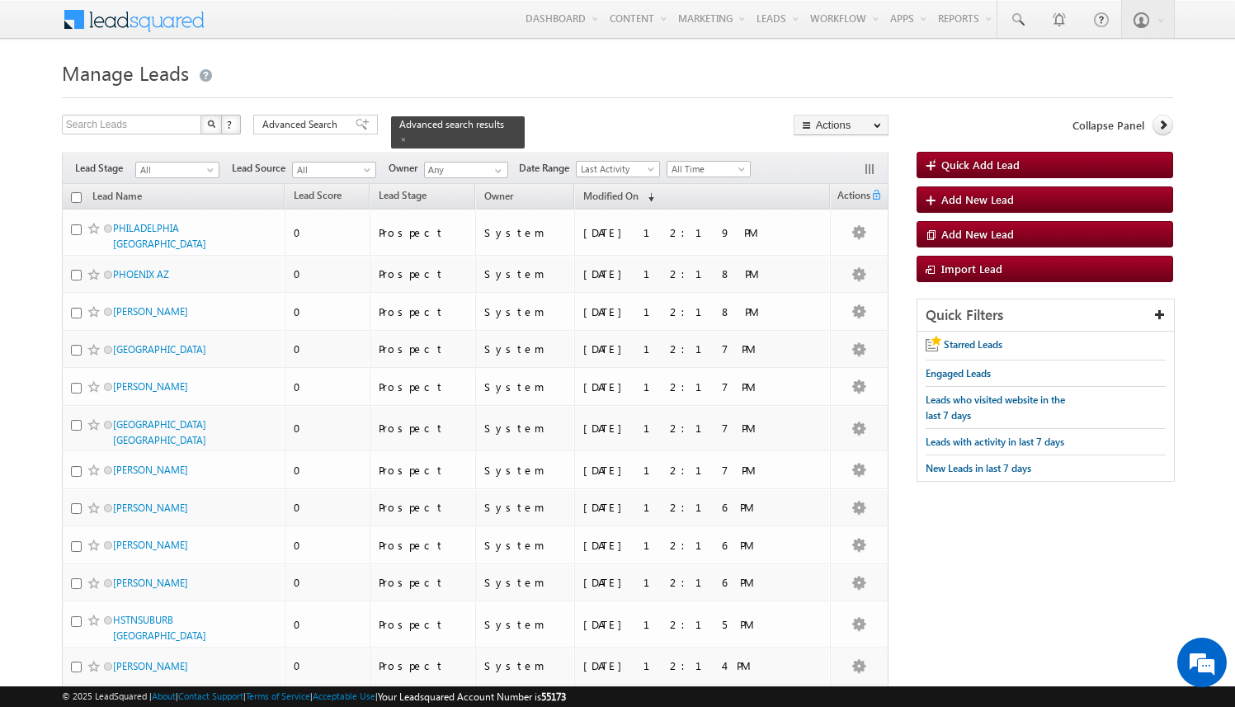
click at [351, 62] on h1 "Manage Leads" at bounding box center [617, 71] width 1111 height 32
click at [170, 125] on input "text" at bounding box center [132, 125] width 141 height 20
paste input "[EMAIL_ADDRESS][DOMAIN_NAME]"
type input "[EMAIL_ADDRESS][DOMAIN_NAME]"
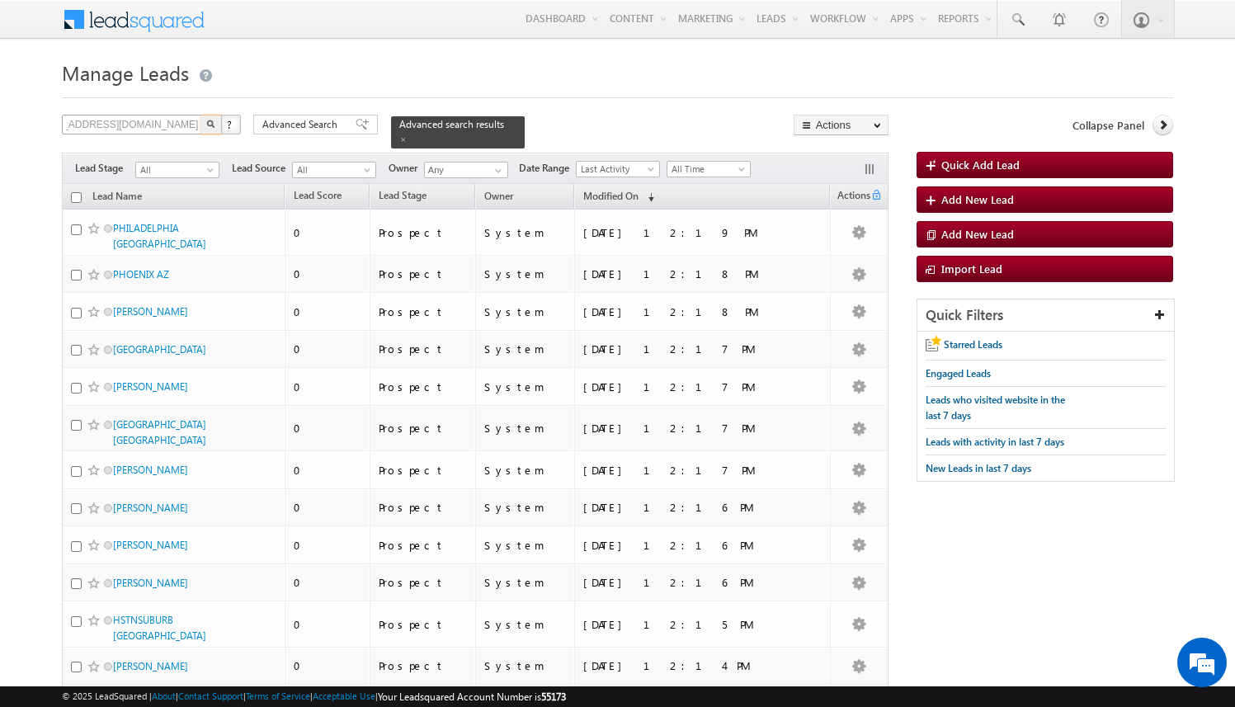
click at [200, 115] on button "button" at bounding box center [210, 125] width 21 height 20
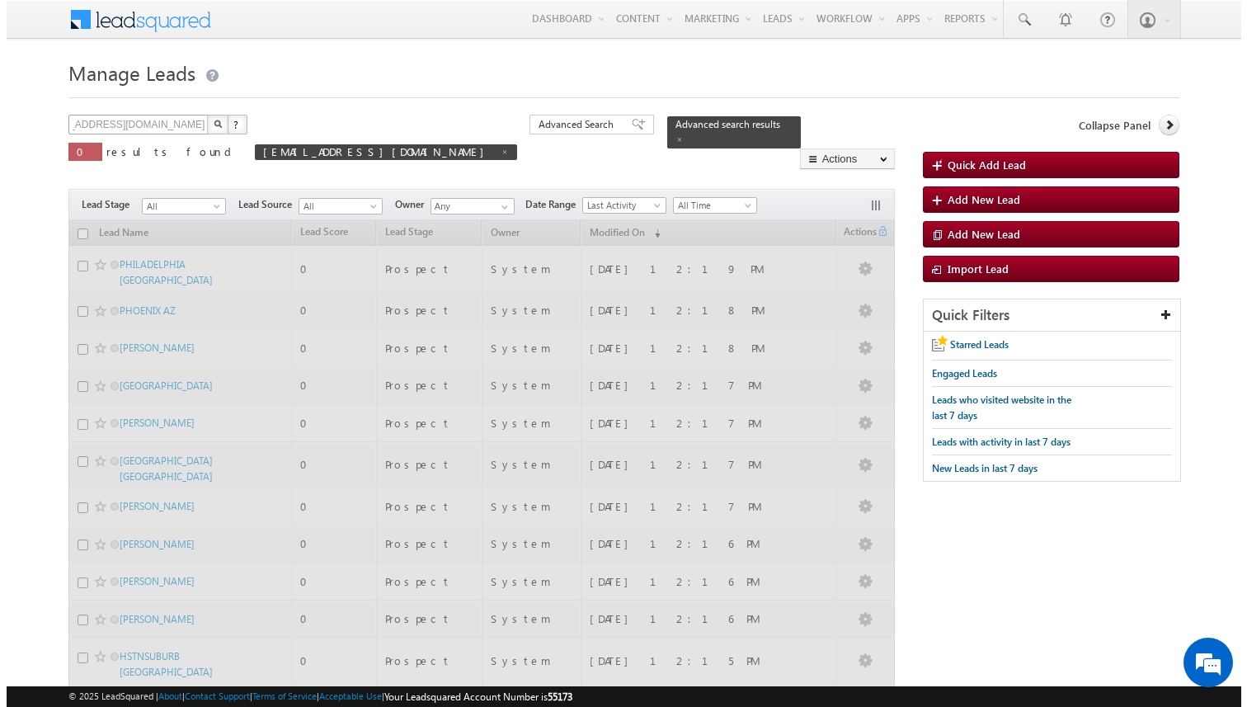
scroll to position [0, 0]
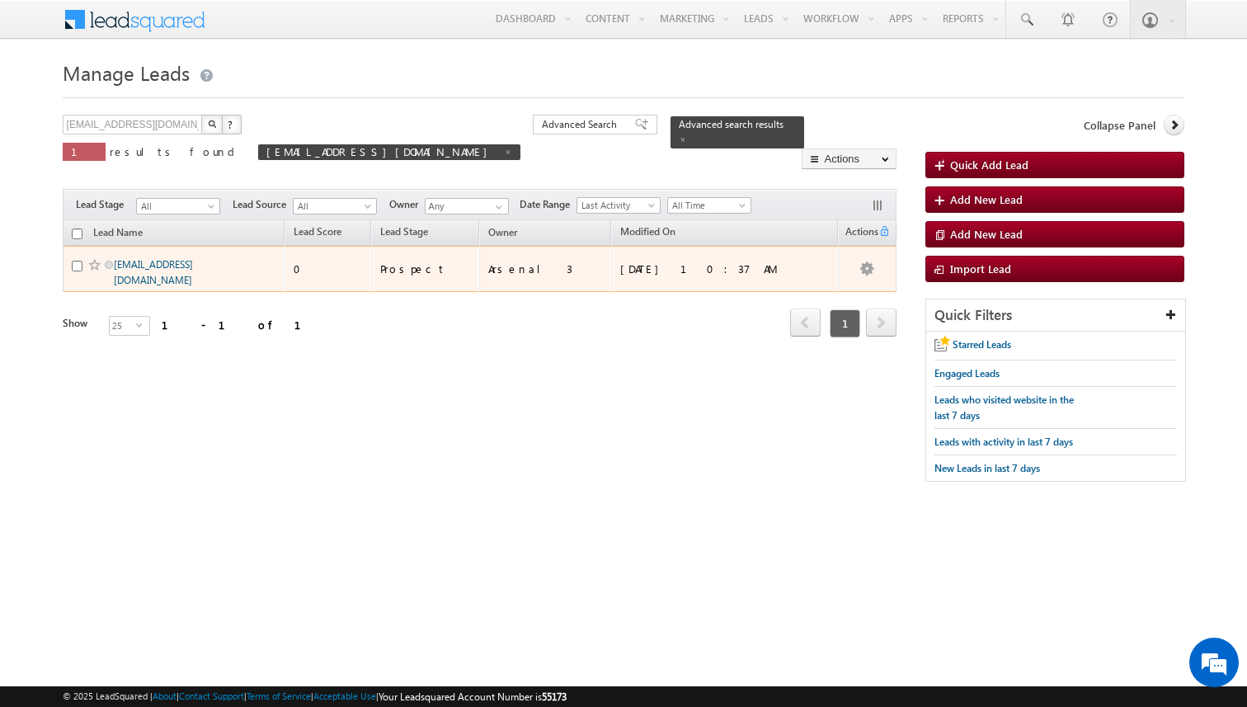
click at [178, 265] on link "[EMAIL_ADDRESS][DOMAIN_NAME]" at bounding box center [153, 272] width 79 height 28
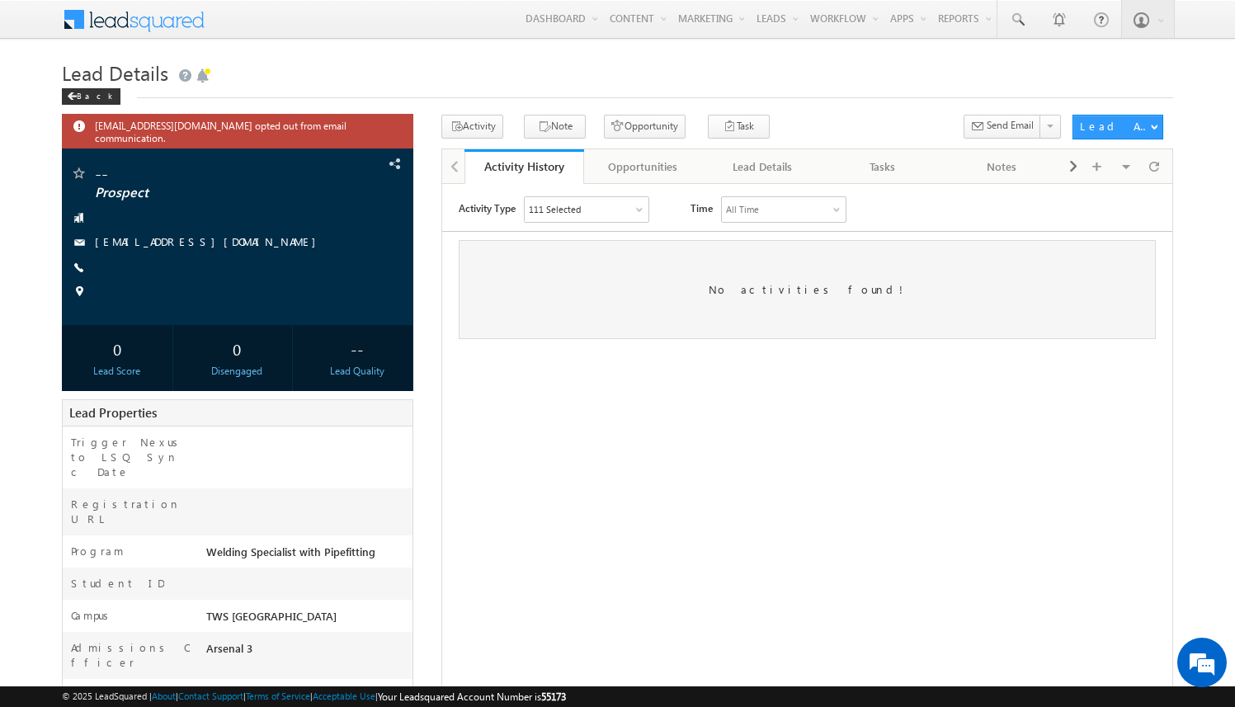
click at [429, 120] on div "[EMAIL_ADDRESS][DOMAIN_NAME] opted out from email communication. -- Prospect" at bounding box center [617, 505] width 1111 height 781
click at [666, 162] on div "Opportunities" at bounding box center [643, 167] width 92 height 20
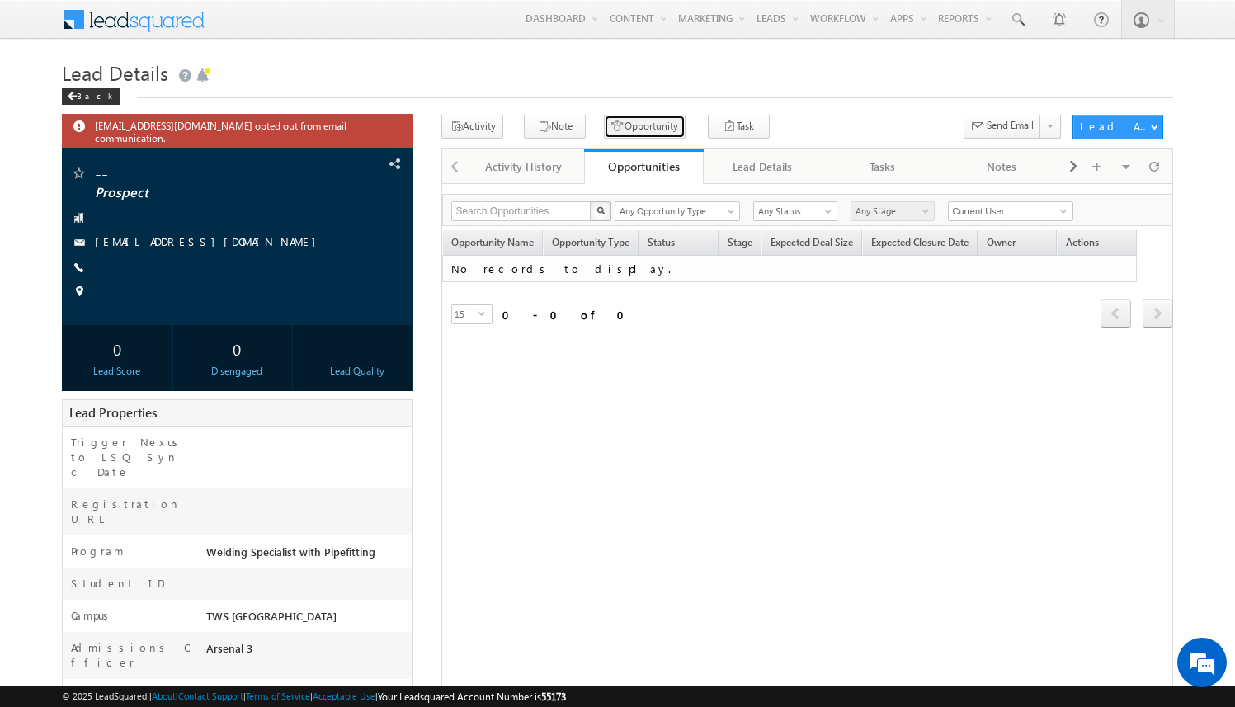
click at [636, 129] on button "Opportunity" at bounding box center [645, 127] width 82 height 24
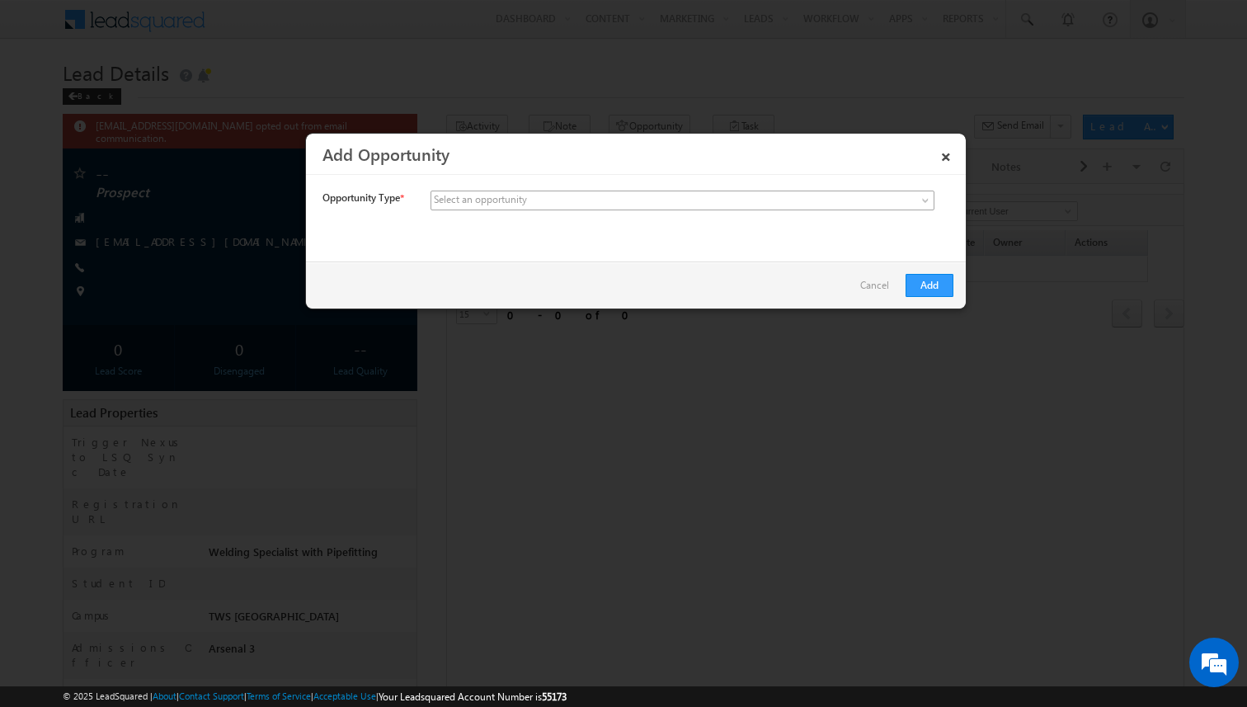
click at [549, 201] on span at bounding box center [559, 200] width 257 height 15
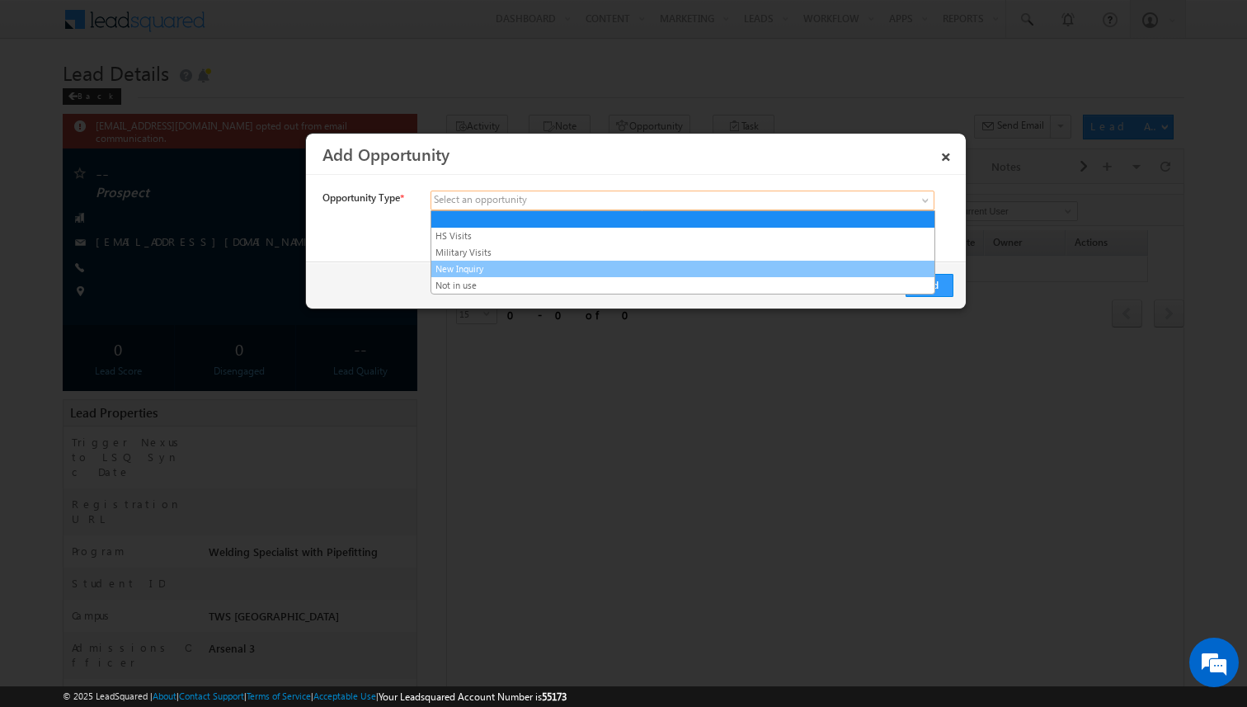
click at [520, 264] on link "New Inquiry" at bounding box center [682, 268] width 503 height 15
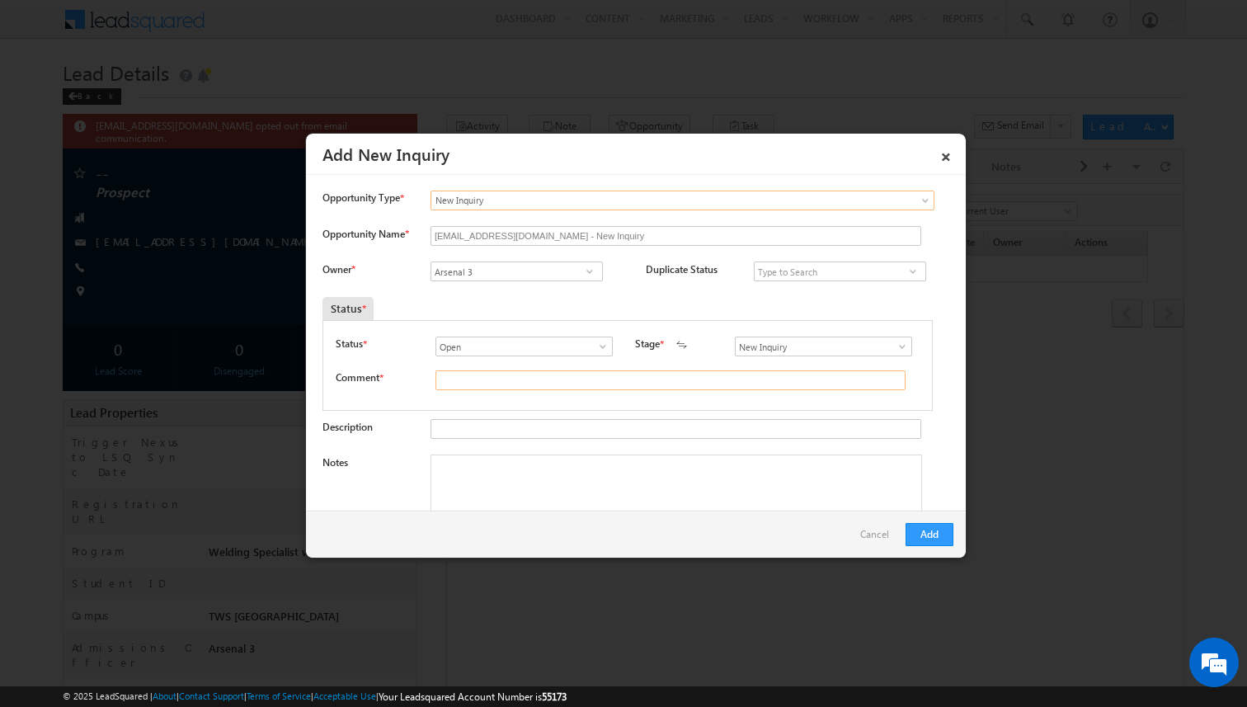
click at [496, 371] on input "text" at bounding box center [670, 380] width 470 height 20
type input "test"
click at [943, 538] on button "Add" at bounding box center [930, 534] width 48 height 23
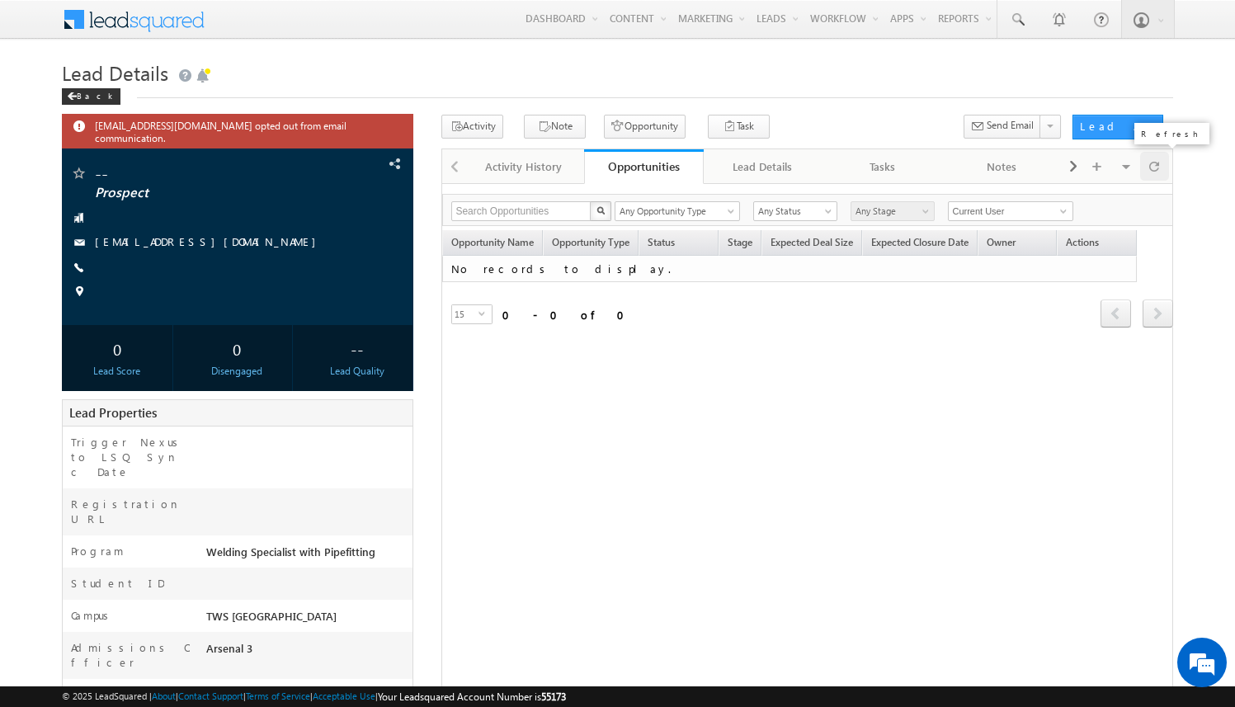
click at [1151, 165] on span at bounding box center [1154, 166] width 10 height 29
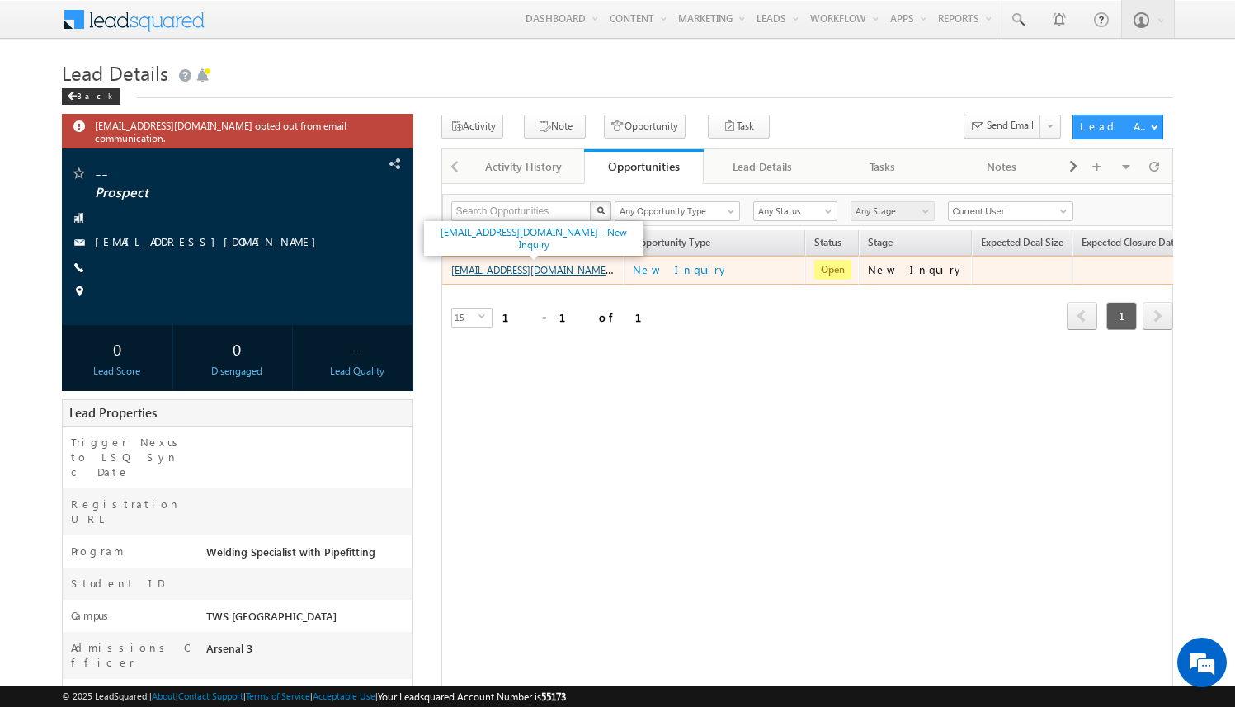
click at [583, 269] on link "amartha+test821houwsp@arsenalstudios.com - New Inquiry" at bounding box center [560, 269] width 219 height 14
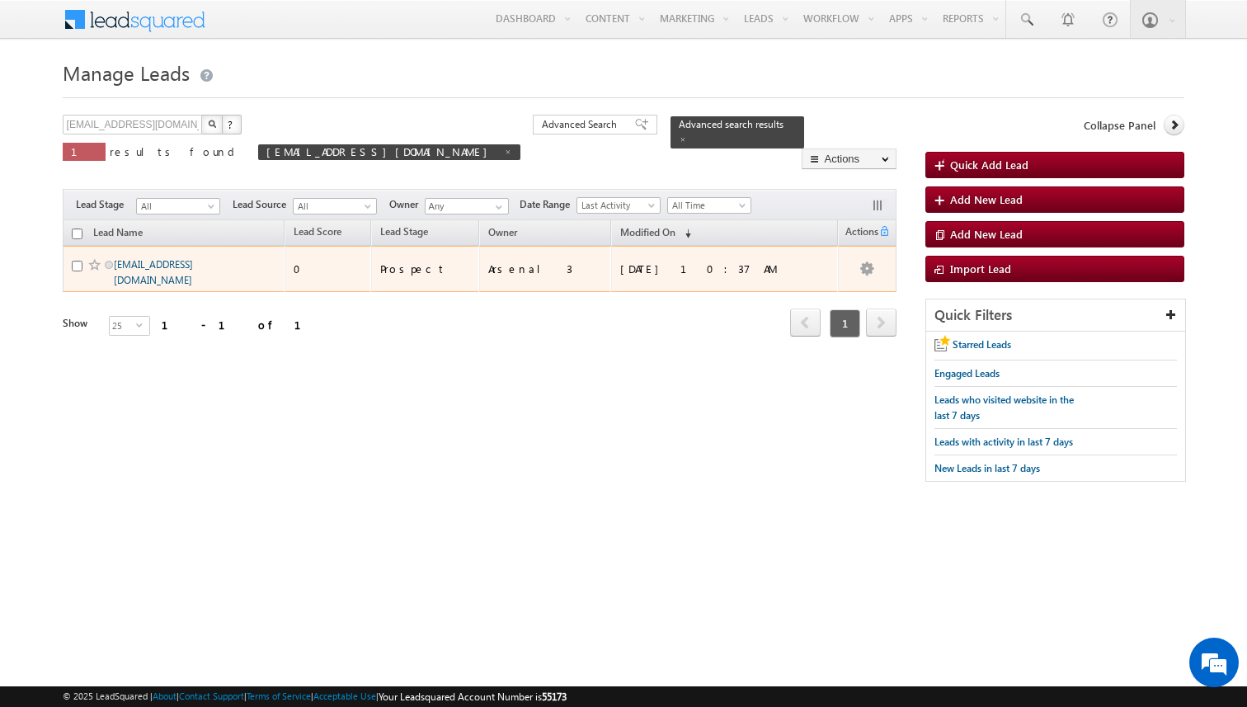
click at [189, 267] on link "[EMAIL_ADDRESS][DOMAIN_NAME]" at bounding box center [153, 272] width 79 height 28
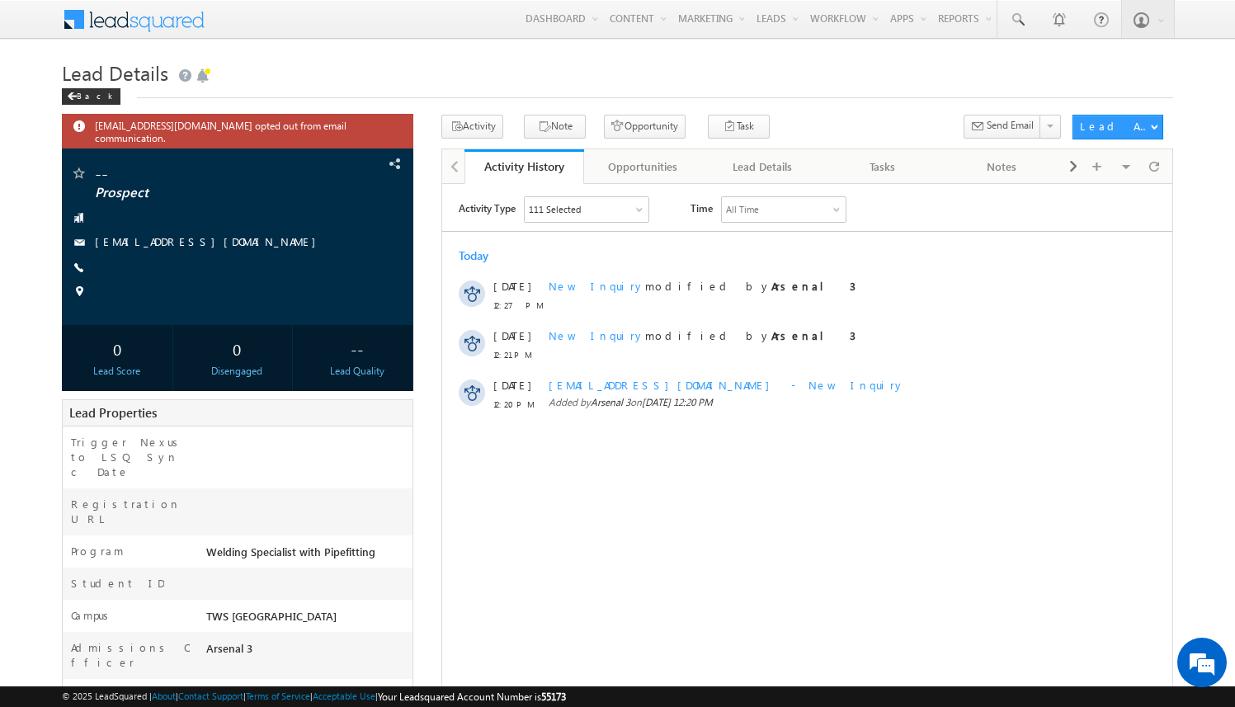
click at [421, 418] on div "[EMAIL_ADDRESS][DOMAIN_NAME] opted out from email communication. -- Prospect" at bounding box center [617, 505] width 1111 height 781
click at [657, 174] on div "Opportunities" at bounding box center [643, 167] width 92 height 20
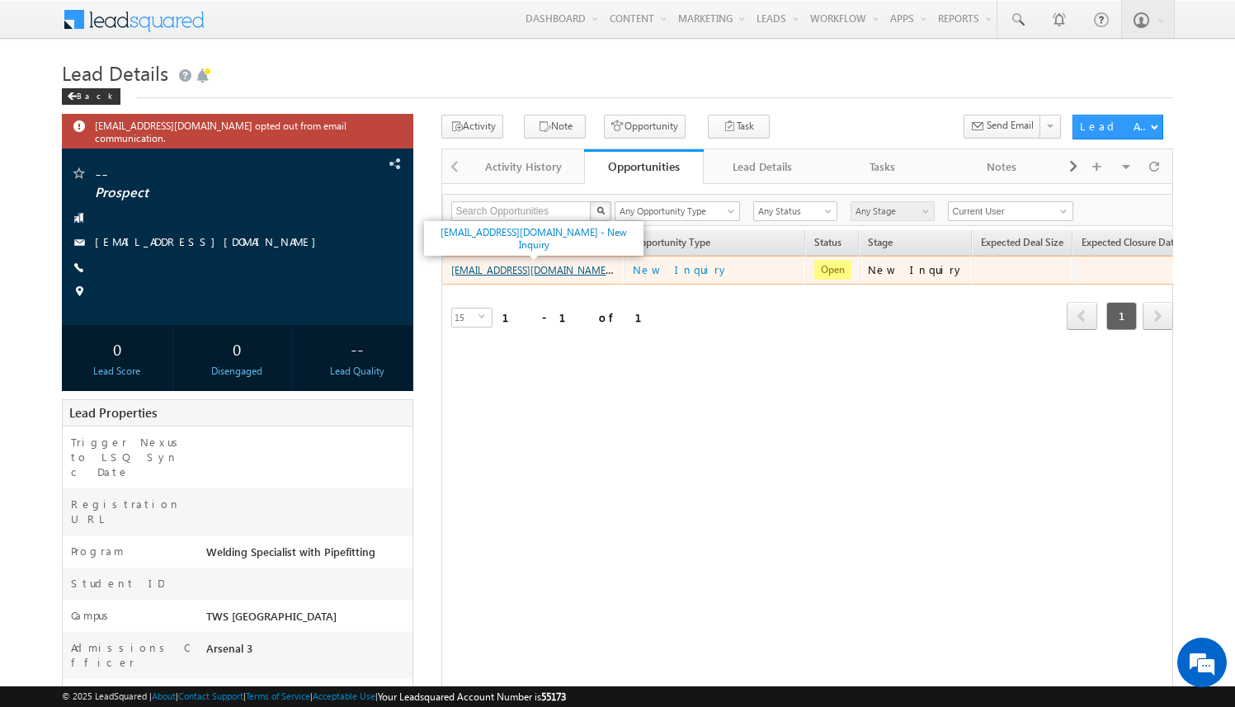
click at [581, 273] on link "[EMAIL_ADDRESS][DOMAIN_NAME] - New Inquiry" at bounding box center [560, 269] width 219 height 14
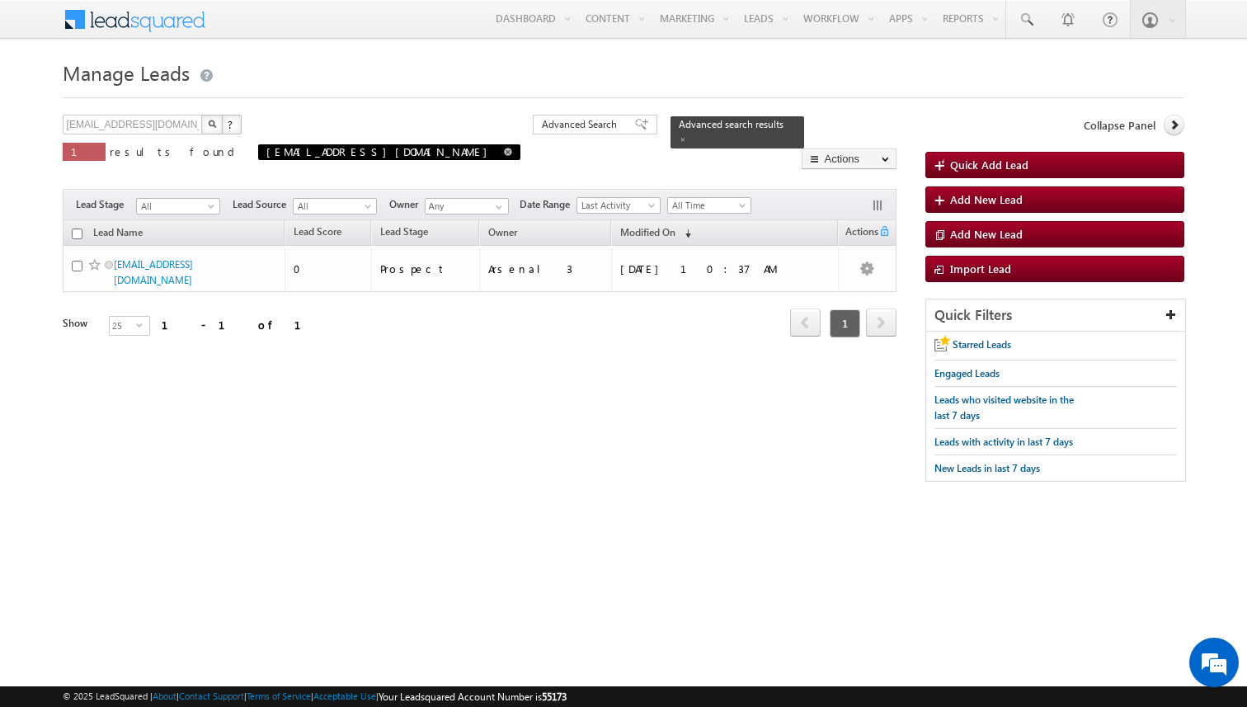
click at [504, 152] on span at bounding box center [508, 152] width 8 height 8
type input "Search Leads"
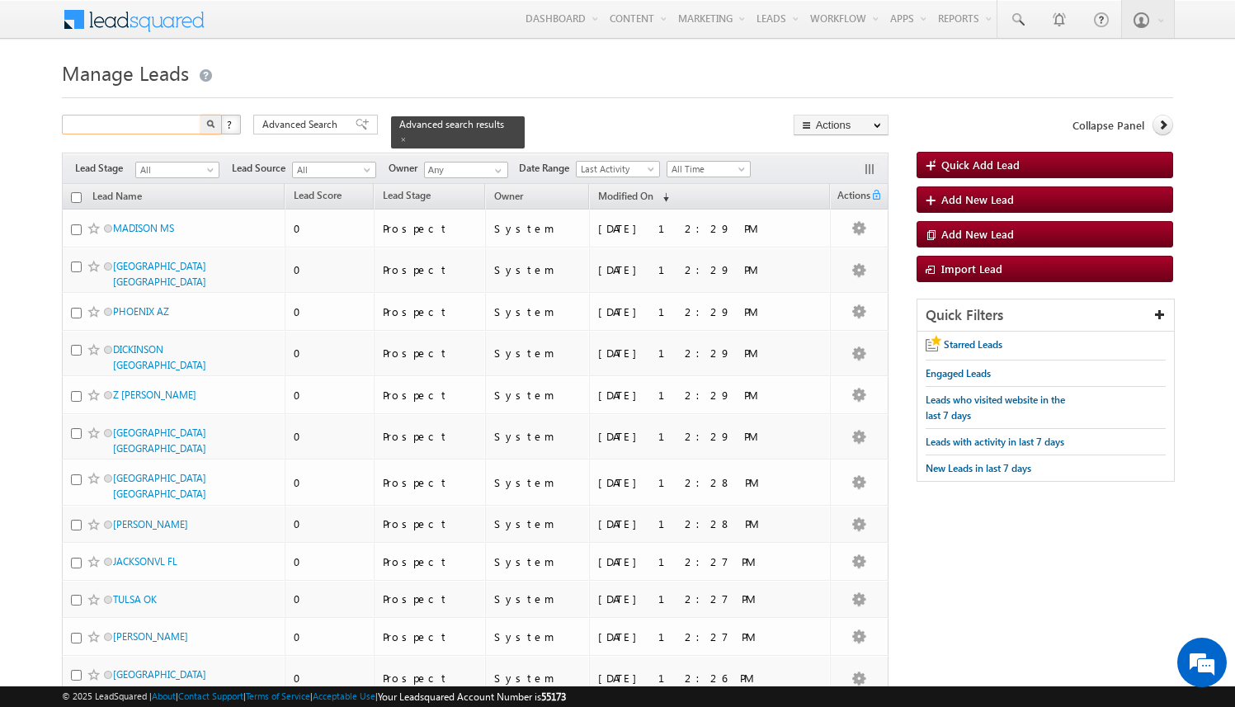
click at [154, 119] on input "text" at bounding box center [132, 125] width 141 height 20
paste input "[EMAIL_ADDRESS][DOMAIN_NAME]"
type input "[EMAIL_ADDRESS][DOMAIN_NAME]"
click at [200, 115] on button "button" at bounding box center [210, 125] width 21 height 20
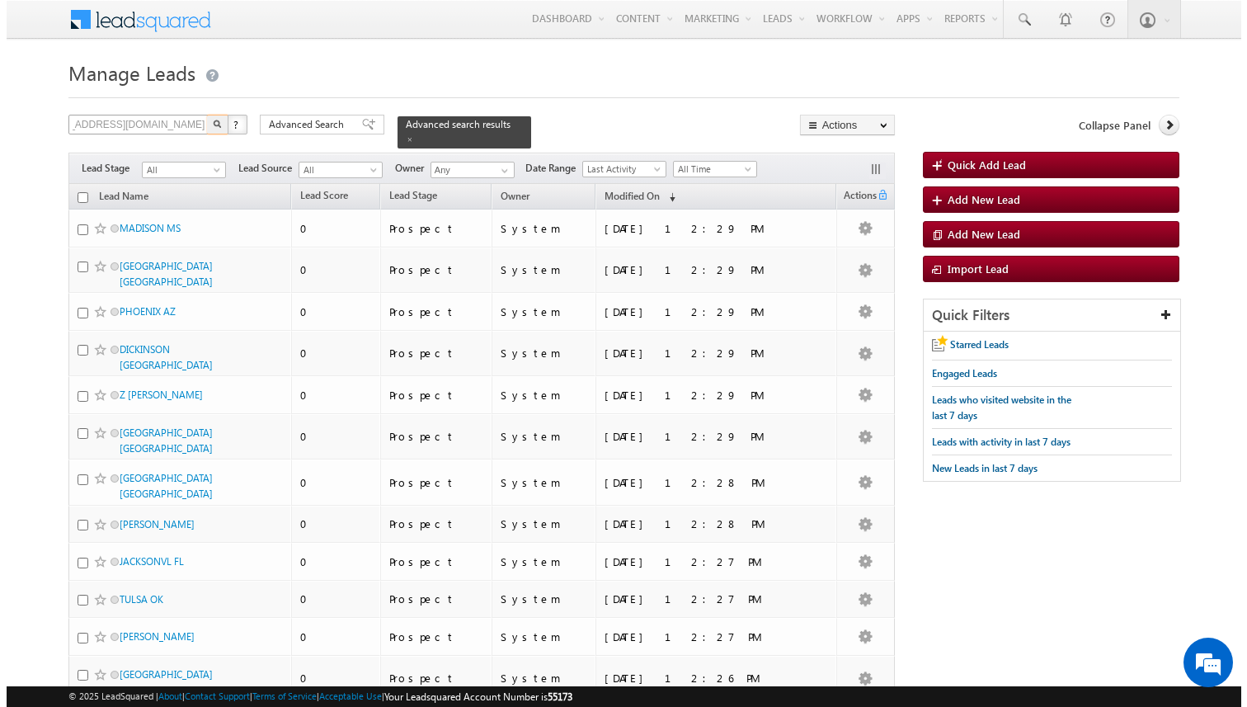
scroll to position [0, 0]
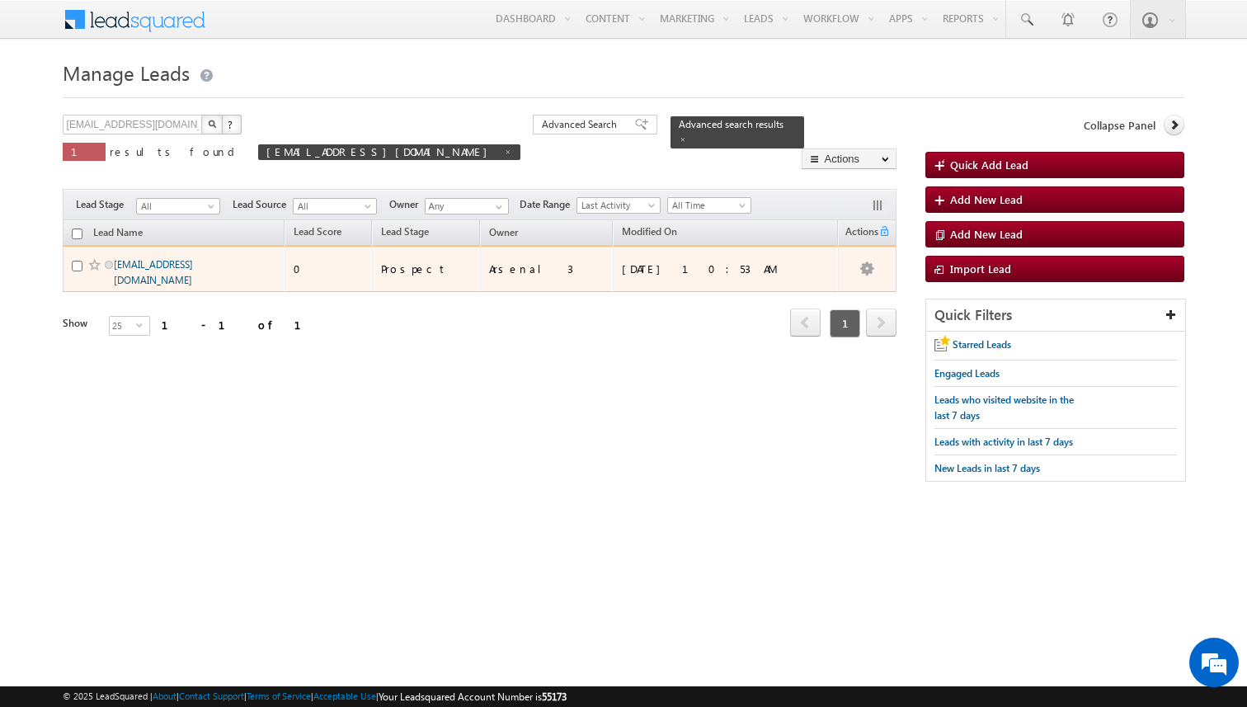
click at [179, 271] on link "[EMAIL_ADDRESS][DOMAIN_NAME]" at bounding box center [153, 272] width 79 height 28
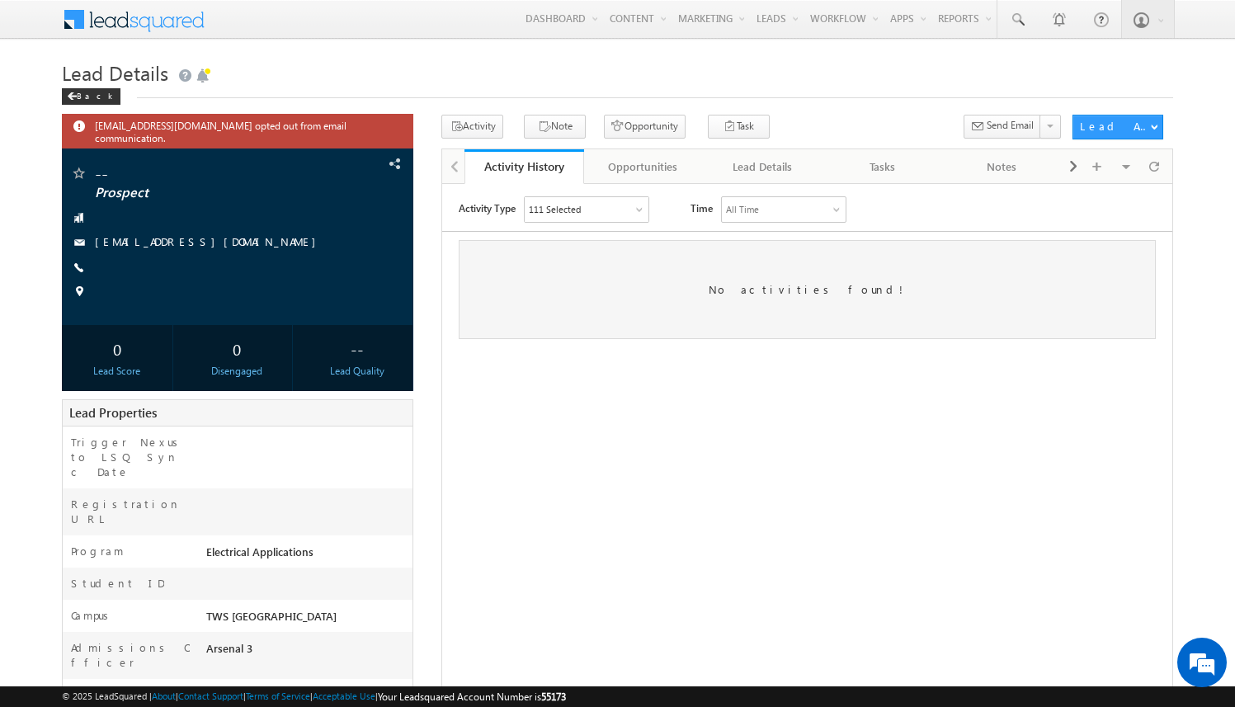
click at [434, 192] on div "[EMAIL_ADDRESS][DOMAIN_NAME] opted out from email communication. -- Prospect" at bounding box center [617, 505] width 1111 height 781
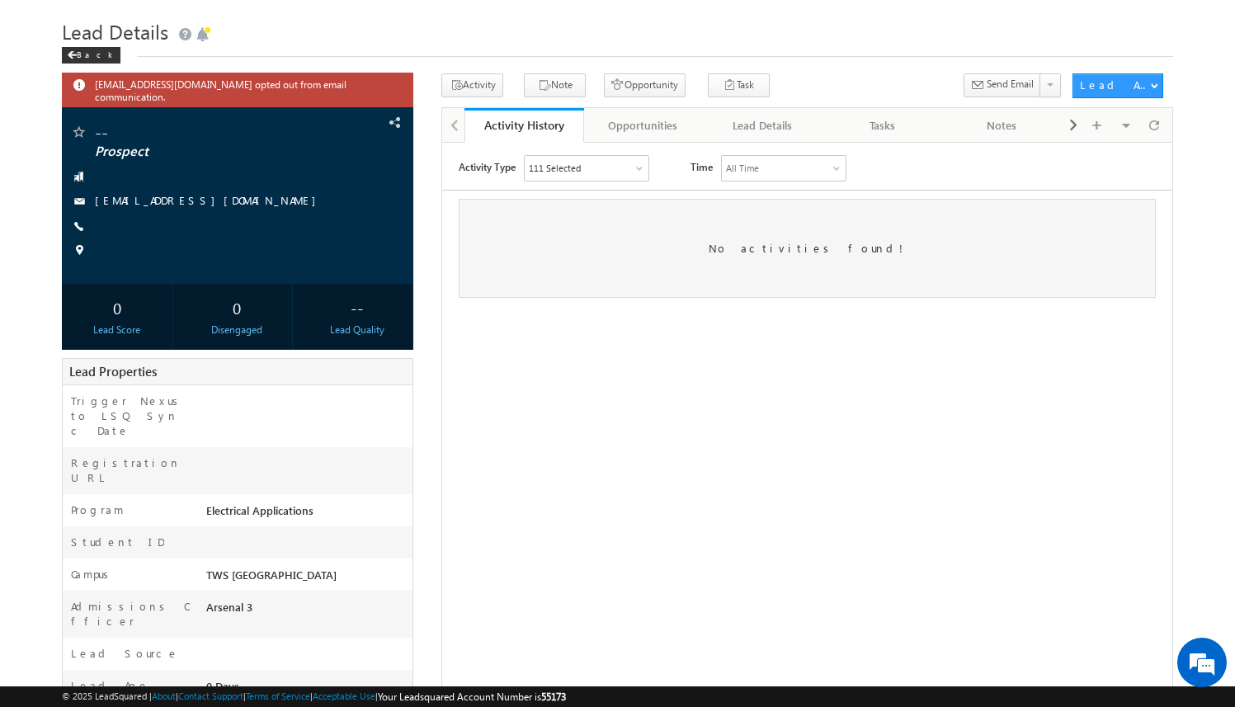
scroll to position [26, 0]
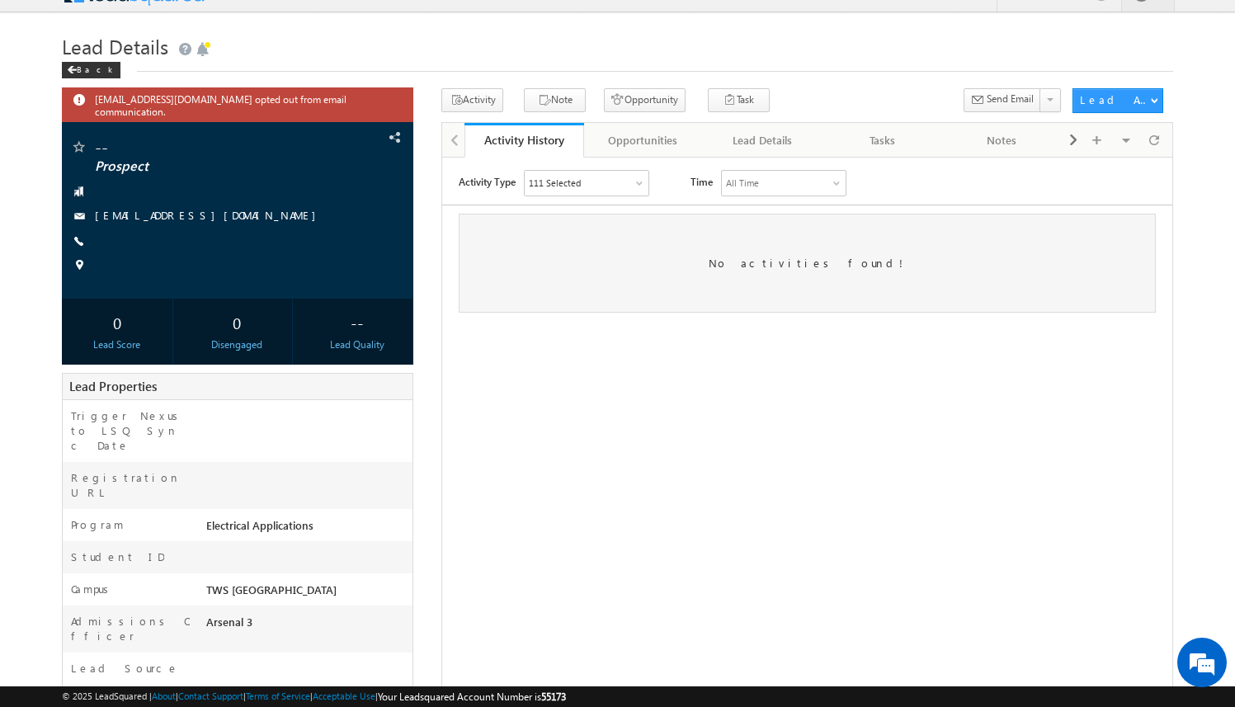
click at [431, 208] on div "amartha+test821houea@arsenalstudios.com opted out from email communication. -- …" at bounding box center [617, 478] width 1111 height 781
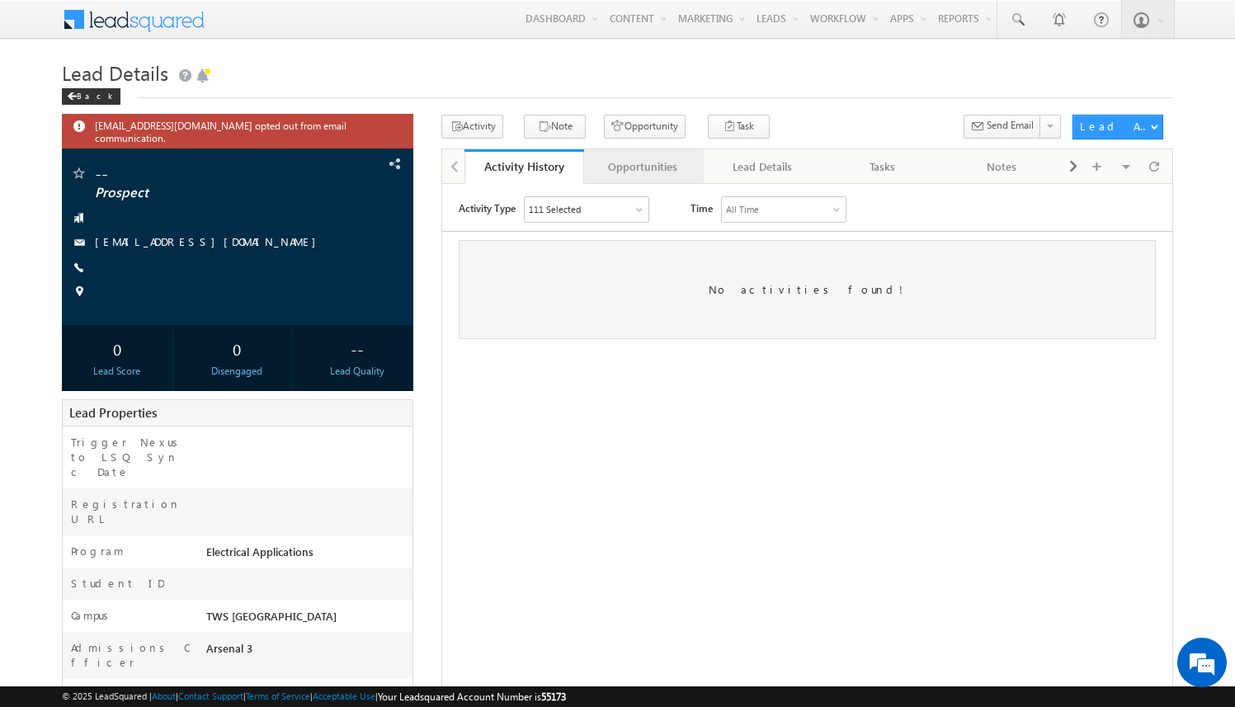
click at [648, 161] on div "Opportunities" at bounding box center [643, 167] width 92 height 20
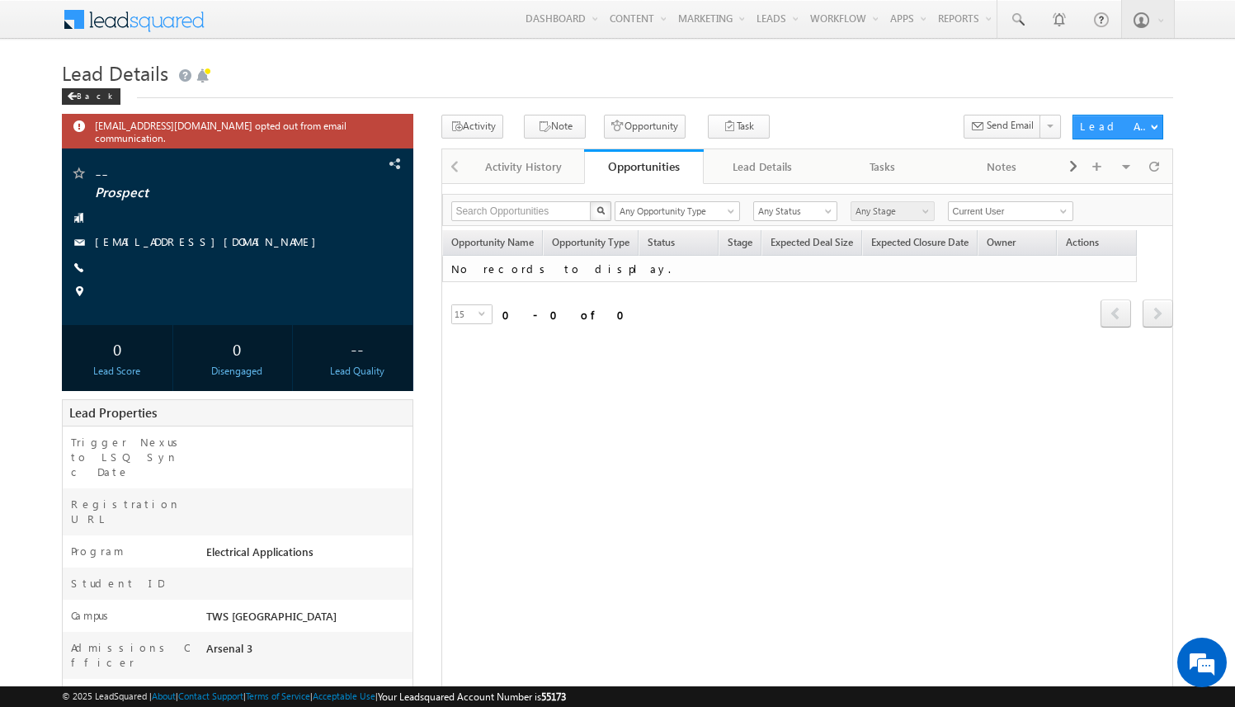
click at [649, 161] on div "Opportunities" at bounding box center [643, 166] width 95 height 16
click at [635, 123] on button "Opportunity" at bounding box center [645, 127] width 82 height 24
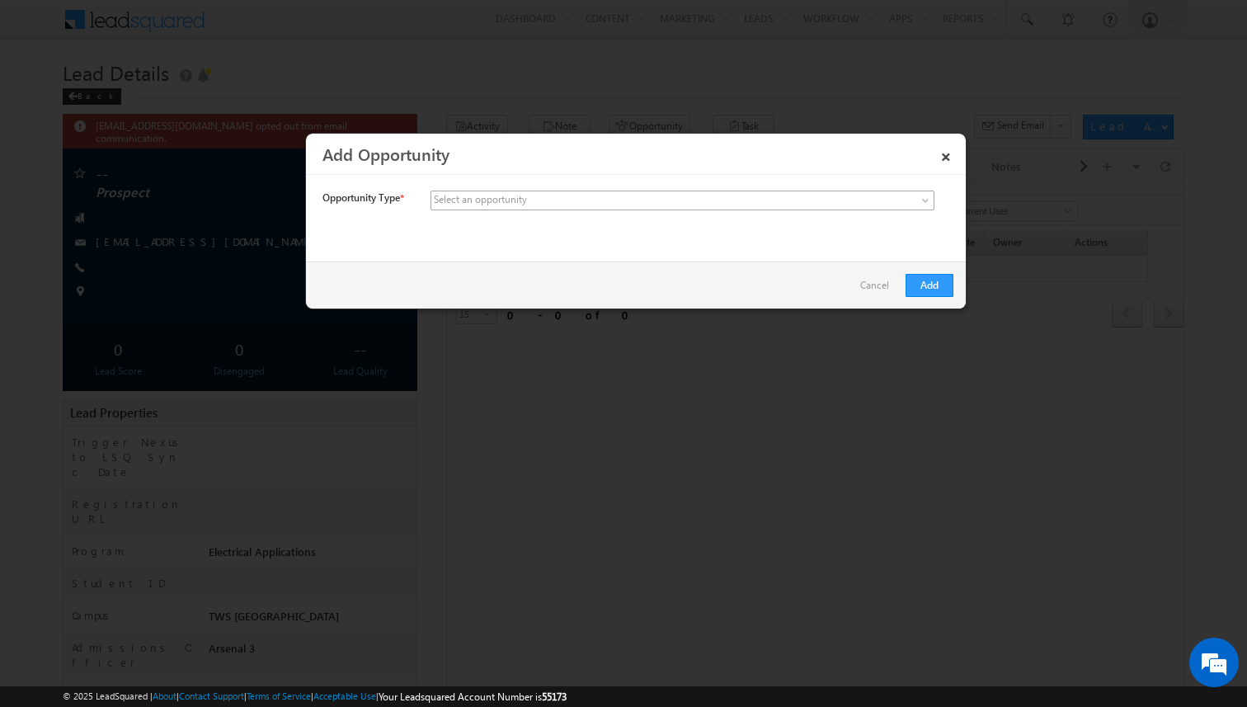
click at [619, 196] on span at bounding box center [559, 200] width 257 height 15
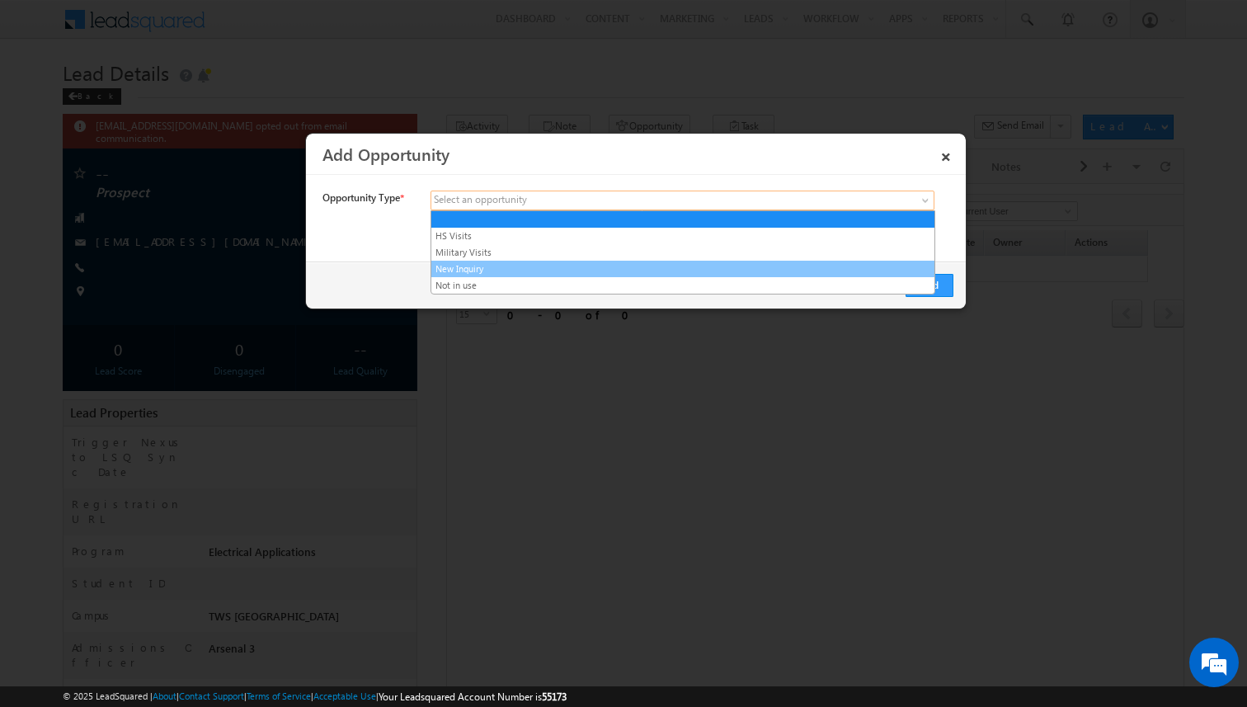
click at [605, 263] on link "New Inquiry" at bounding box center [682, 268] width 503 height 15
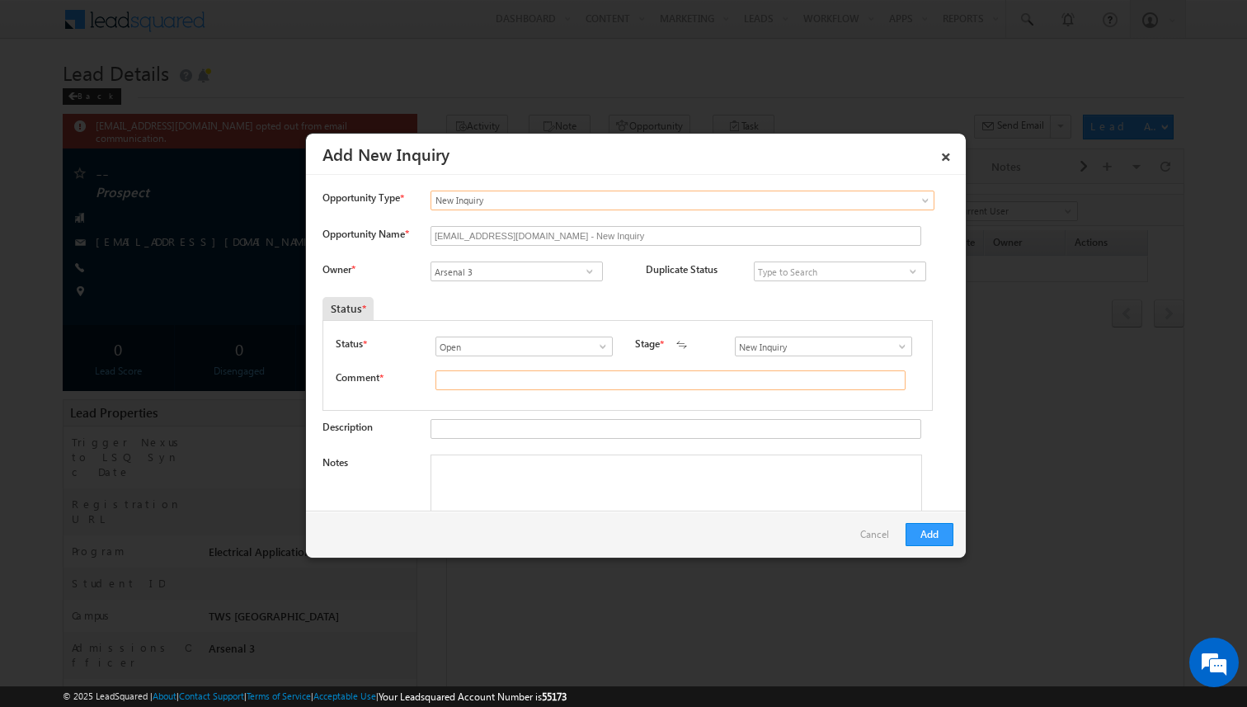
click at [501, 376] on input "text" at bounding box center [670, 380] width 470 height 20
type input "test"
click at [937, 534] on button "Add" at bounding box center [930, 534] width 48 height 23
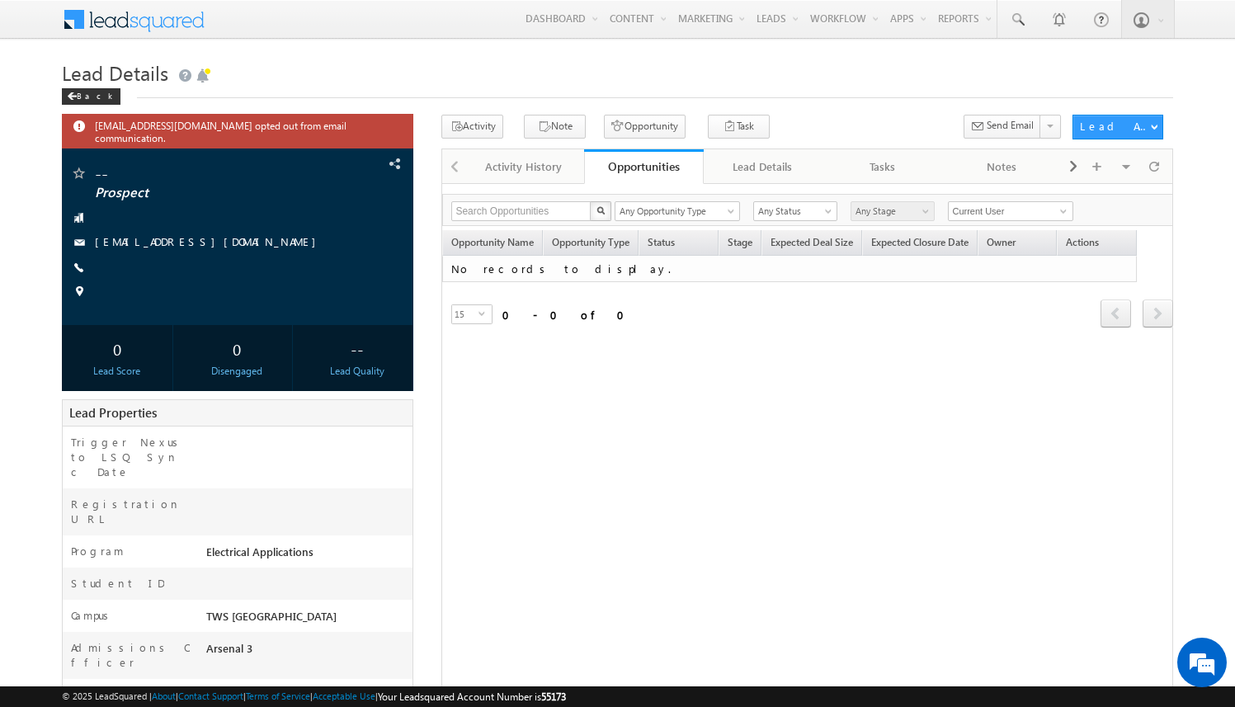
click at [676, 381] on div "Search Opportunities X 0 results found Any Opportunity Type HS Visits Military …" at bounding box center [807, 517] width 732 height 669
click at [1160, 165] on div at bounding box center [1154, 166] width 29 height 29
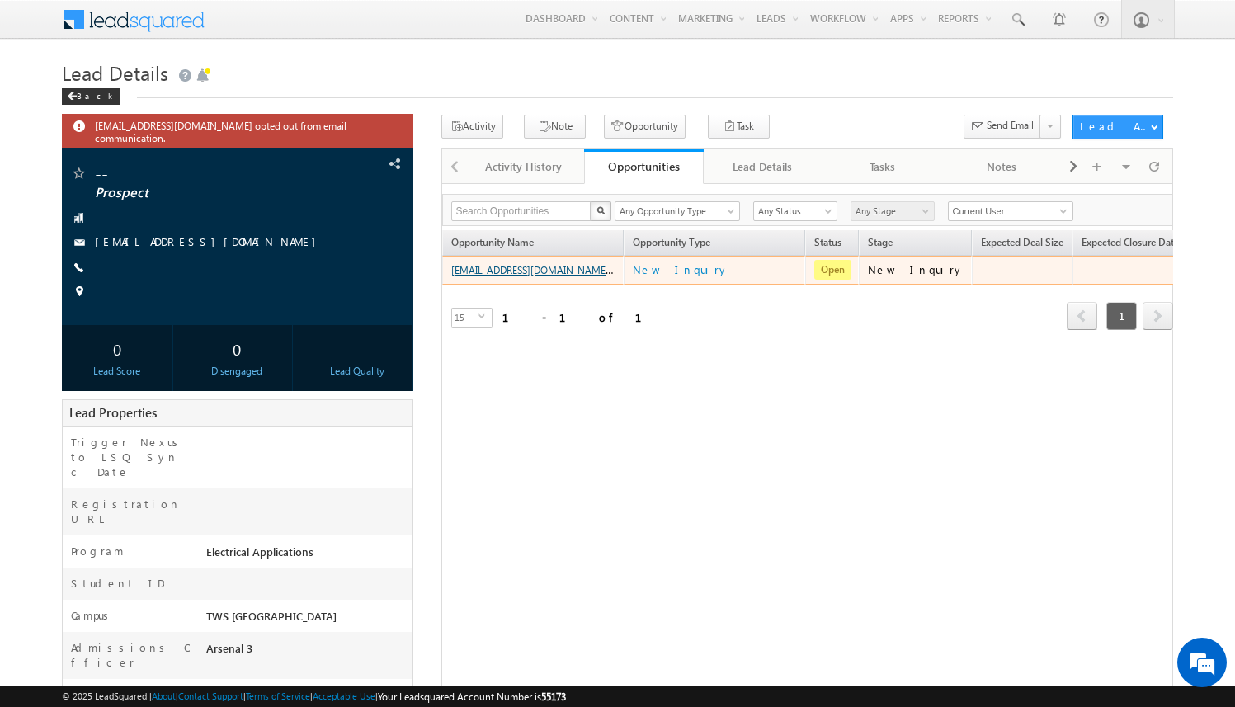
click at [572, 272] on link "amartha+test821houea@arsenalstudios.com - New Inquiry" at bounding box center [560, 269] width 219 height 14
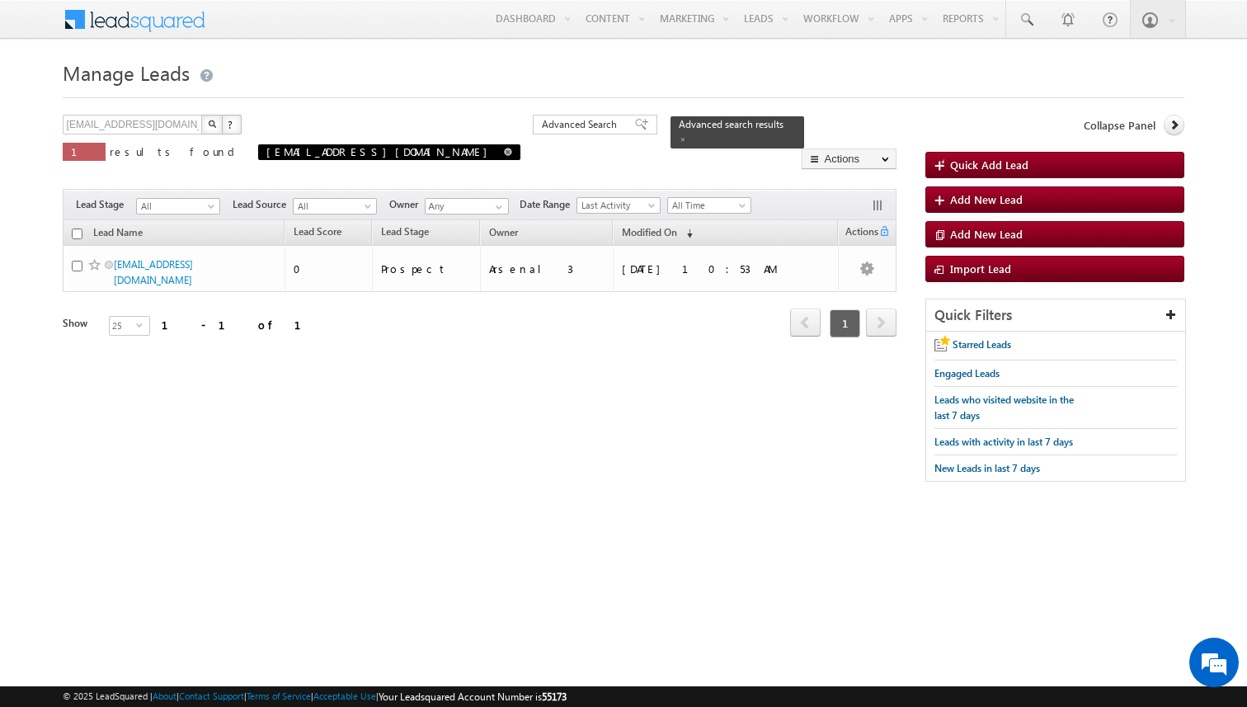
click at [504, 153] on span at bounding box center [508, 152] width 8 height 8
type input "Search Leads"
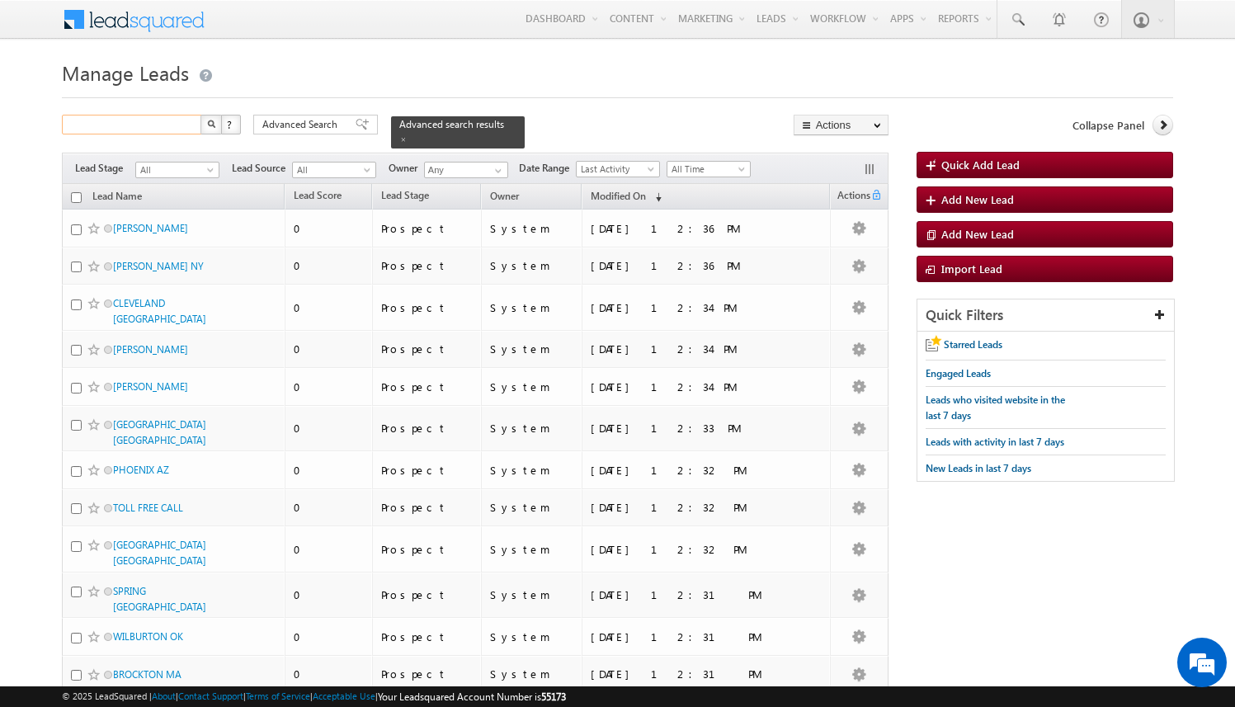
click at [172, 121] on input "text" at bounding box center [132, 125] width 141 height 20
paste input "[EMAIL_ADDRESS][DOMAIN_NAME]"
type input "[EMAIL_ADDRESS][DOMAIN_NAME]"
click at [200, 115] on button "button" at bounding box center [210, 125] width 21 height 20
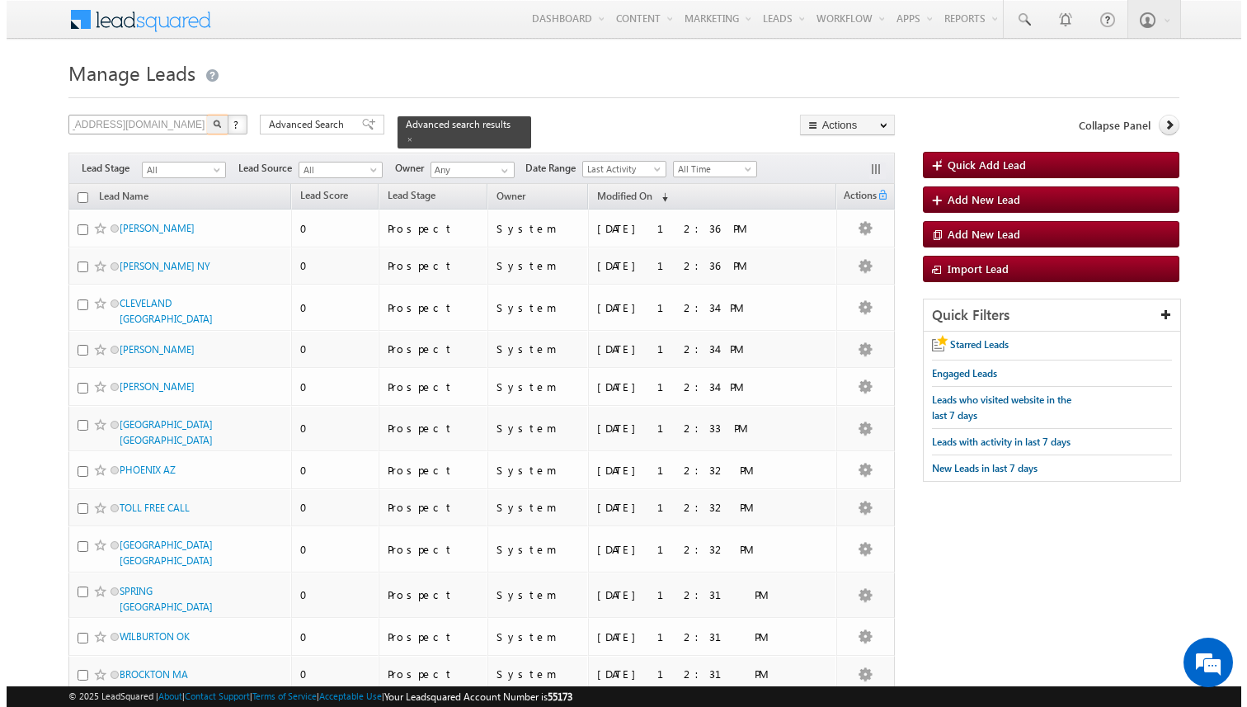
scroll to position [0, 0]
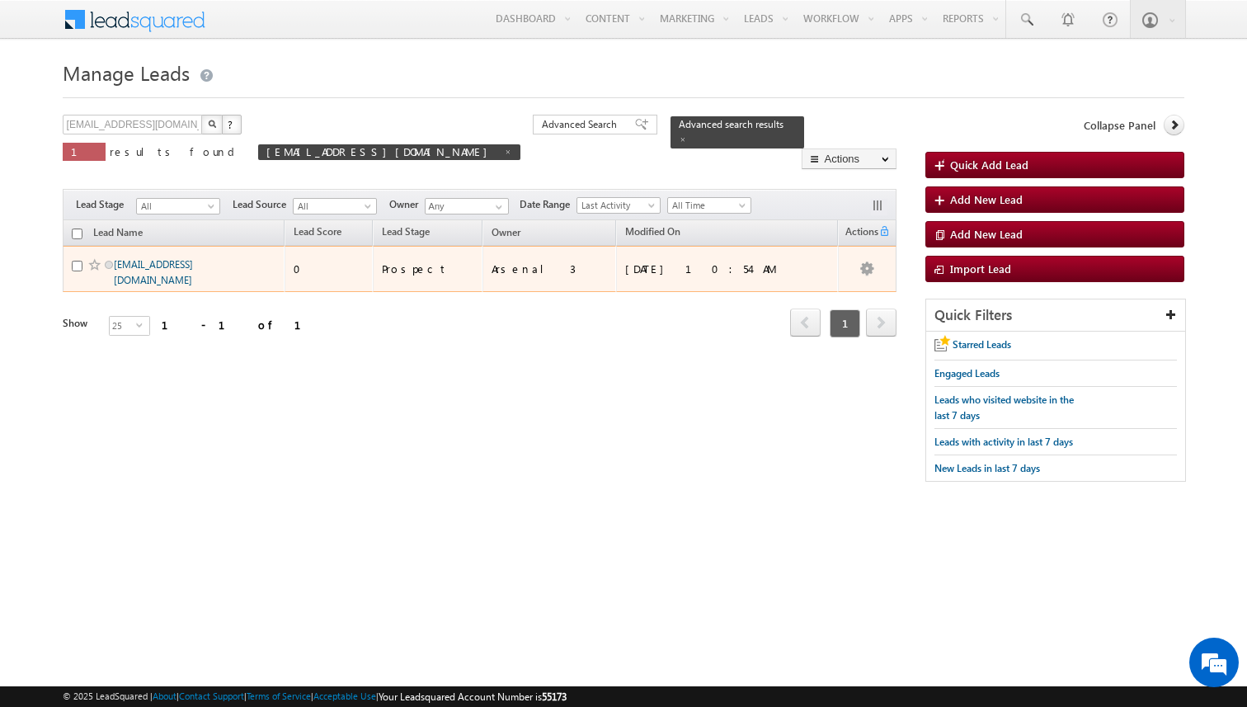
click at [175, 269] on link "[EMAIL_ADDRESS][DOMAIN_NAME]" at bounding box center [153, 272] width 79 height 28
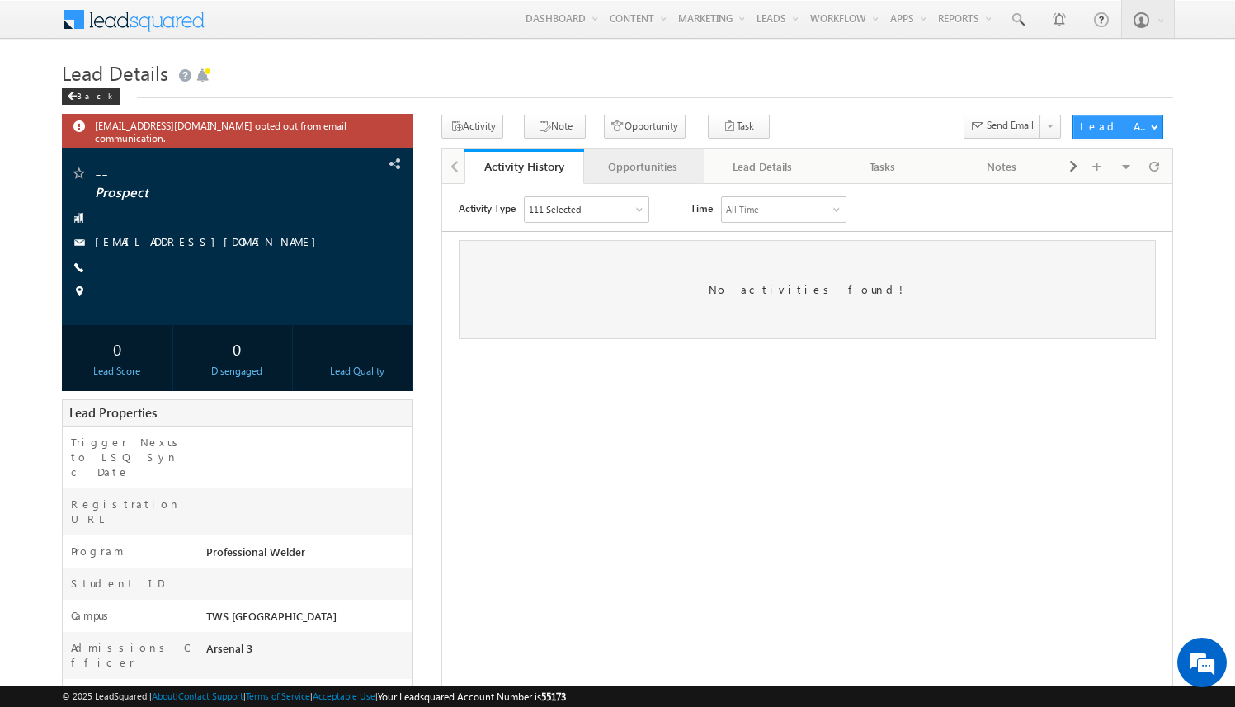
click at [639, 172] on div "Opportunities" at bounding box center [643, 167] width 92 height 20
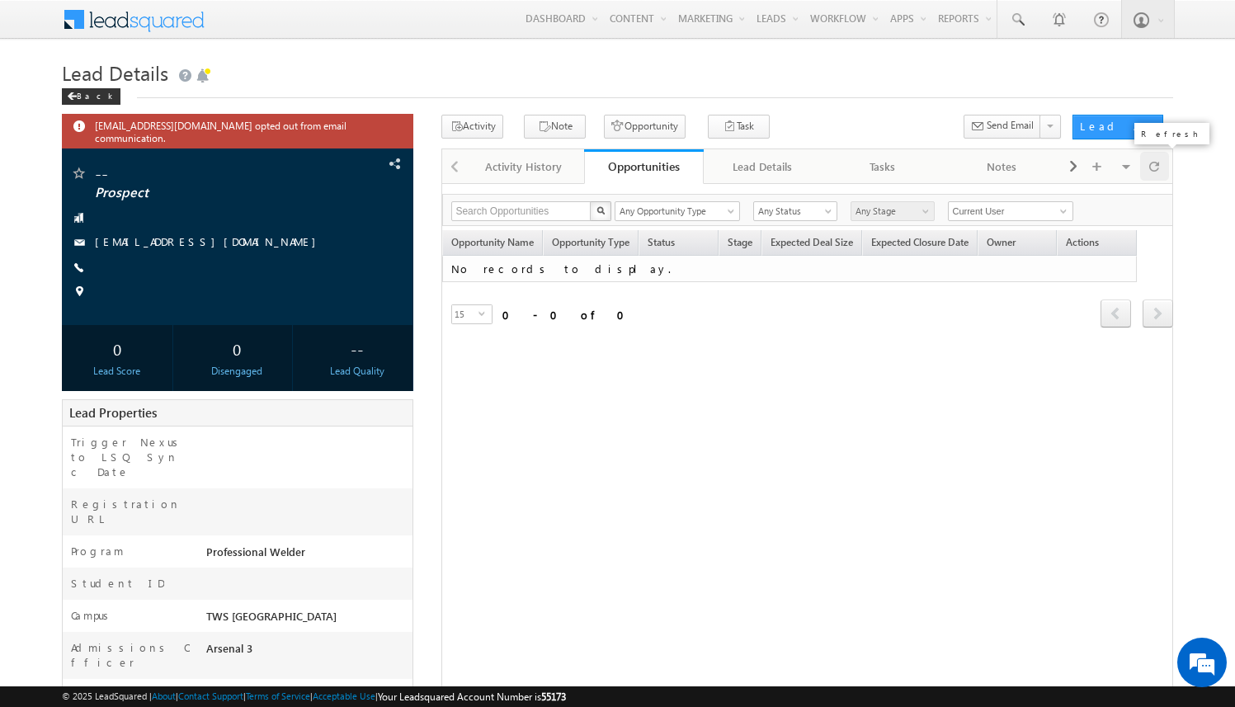
click at [1152, 172] on span at bounding box center [1154, 166] width 10 height 29
click at [632, 131] on button "Opportunity" at bounding box center [645, 127] width 82 height 24
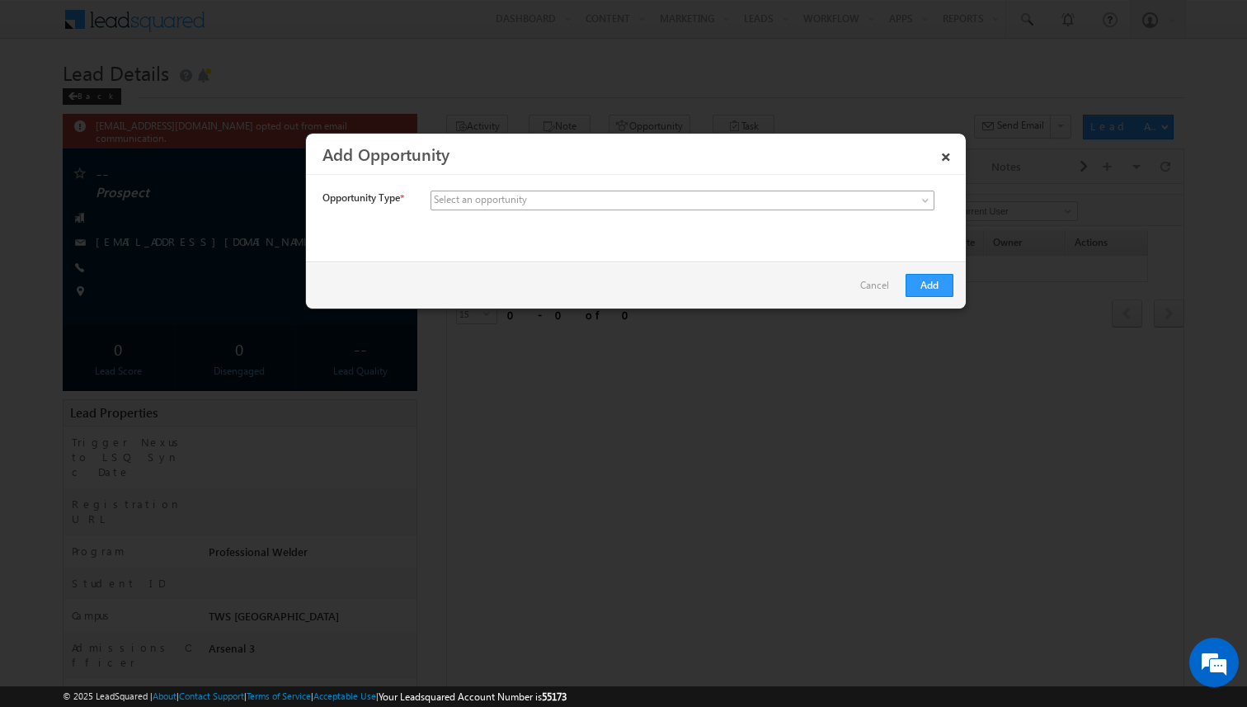
click at [587, 204] on span at bounding box center [559, 200] width 257 height 15
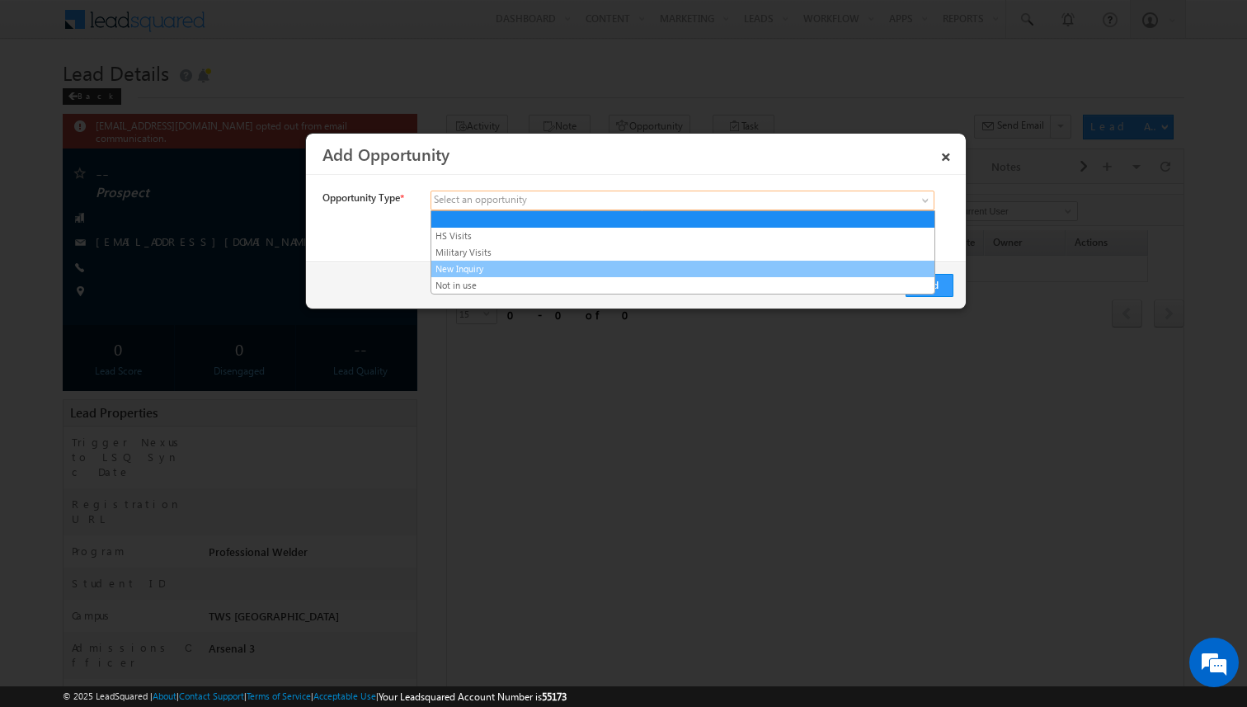
click at [569, 270] on link "New Inquiry" at bounding box center [682, 268] width 503 height 15
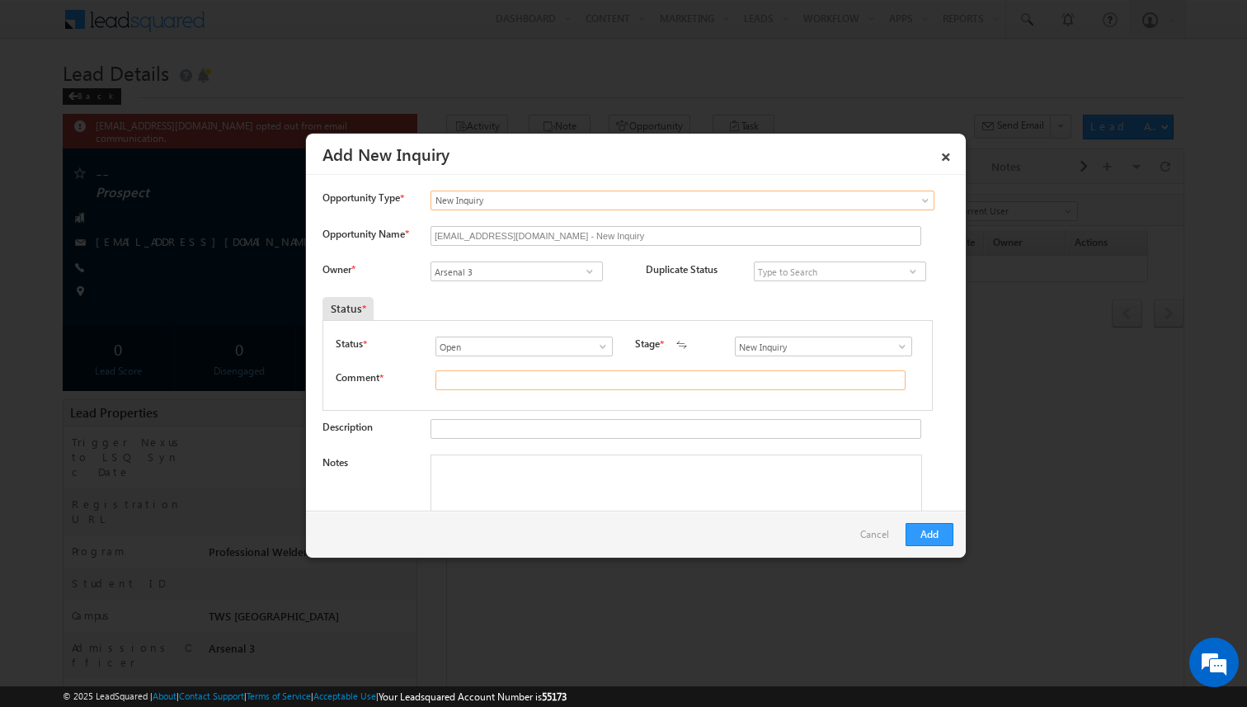
click at [501, 384] on input "text" at bounding box center [670, 380] width 470 height 20
type input "test"
click at [939, 534] on button "Add" at bounding box center [930, 534] width 48 height 23
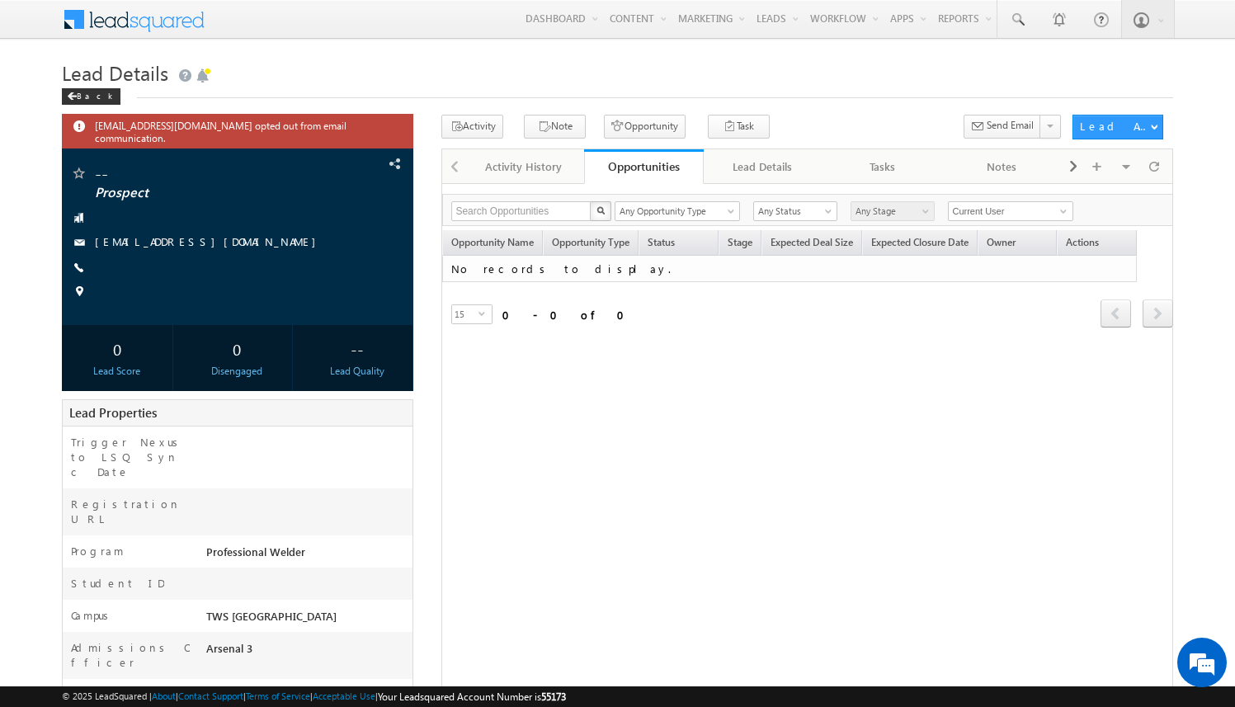
click at [674, 393] on div "Search Opportunities X 0 results found Any Opportunity Type HS Visits Military …" at bounding box center [807, 517] width 732 height 669
click at [1158, 163] on span at bounding box center [1154, 166] width 10 height 29
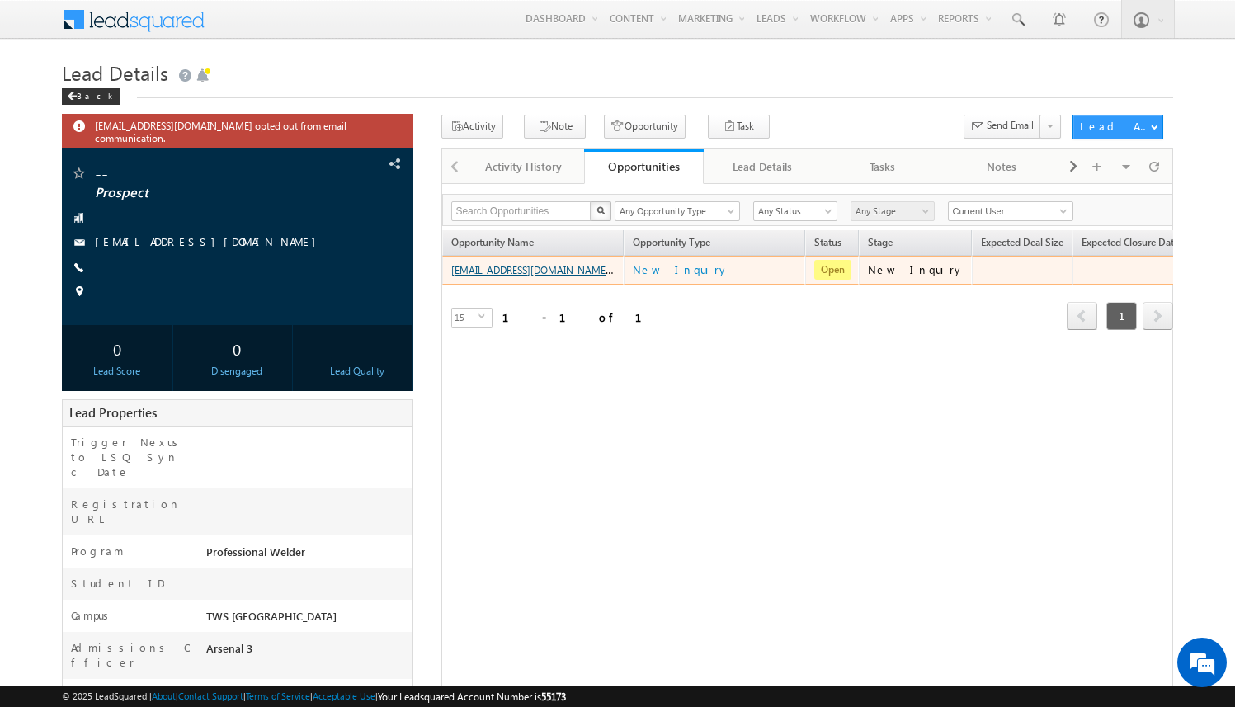
click at [566, 267] on link "[EMAIL_ADDRESS][DOMAIN_NAME] - New Inquiry" at bounding box center [560, 269] width 219 height 14
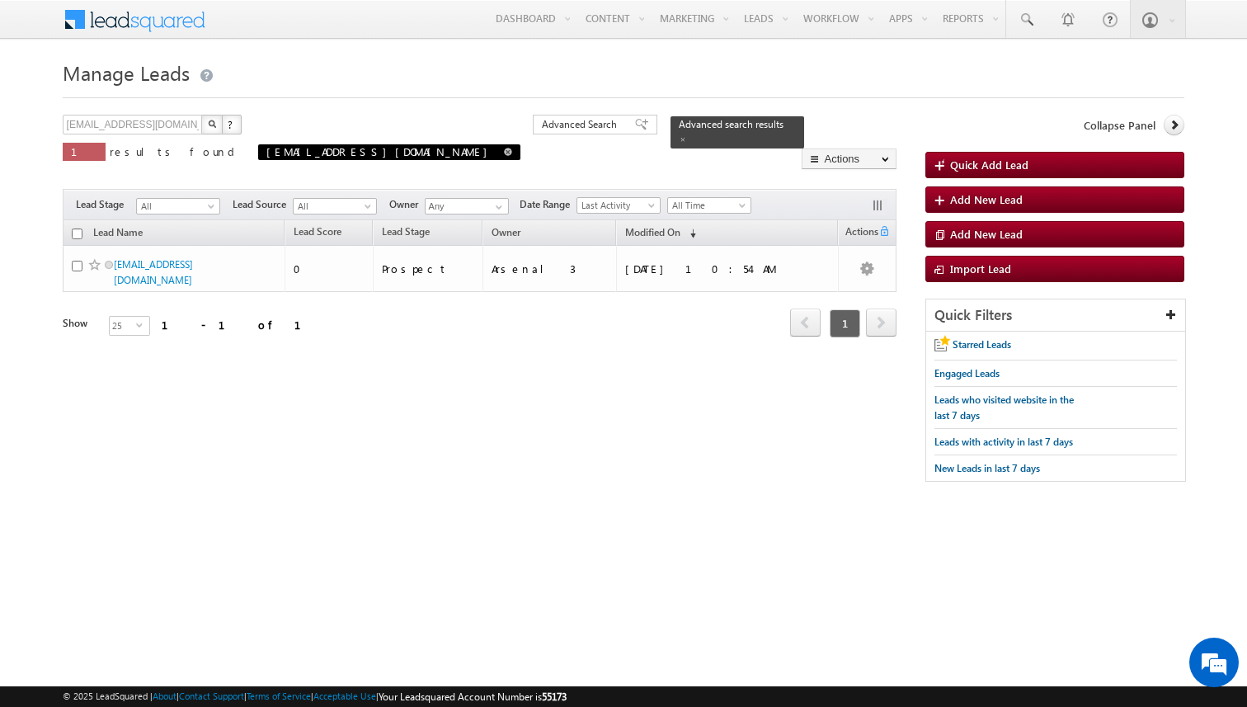
click at [393, 153] on span "[EMAIL_ADDRESS][DOMAIN_NAME]" at bounding box center [389, 152] width 262 height 16
click at [504, 148] on span at bounding box center [508, 152] width 8 height 8
type input "Search Leads"
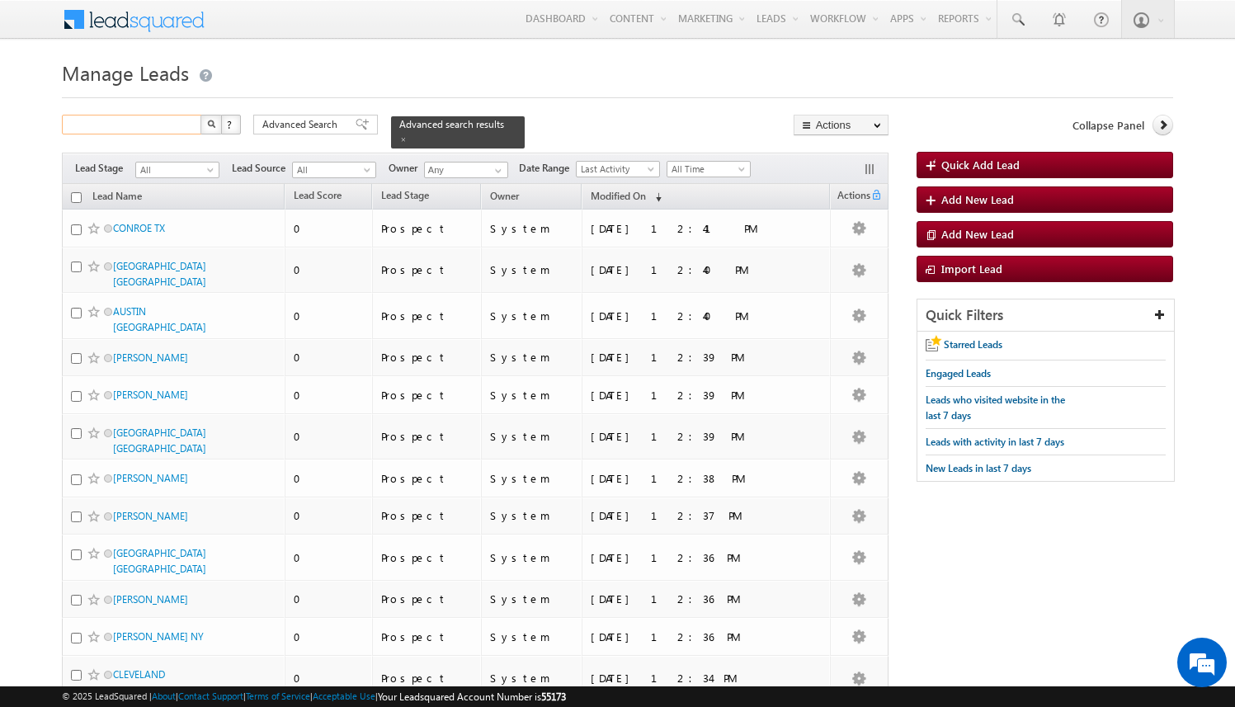
click at [177, 124] on input "text" at bounding box center [132, 125] width 141 height 20
paste input "[EMAIL_ADDRESS][DOMAIN_NAME]"
type input "[EMAIL_ADDRESS][DOMAIN_NAME]"
click at [200, 115] on button "button" at bounding box center [210, 125] width 21 height 20
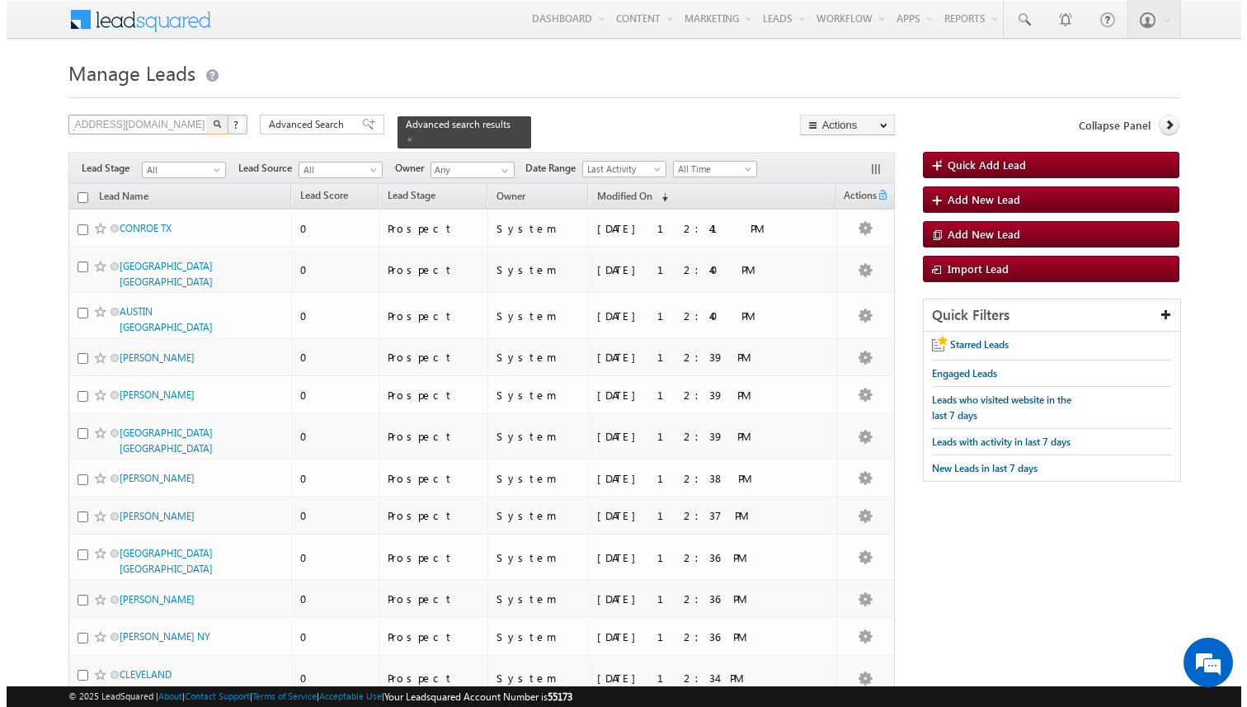
scroll to position [0, 0]
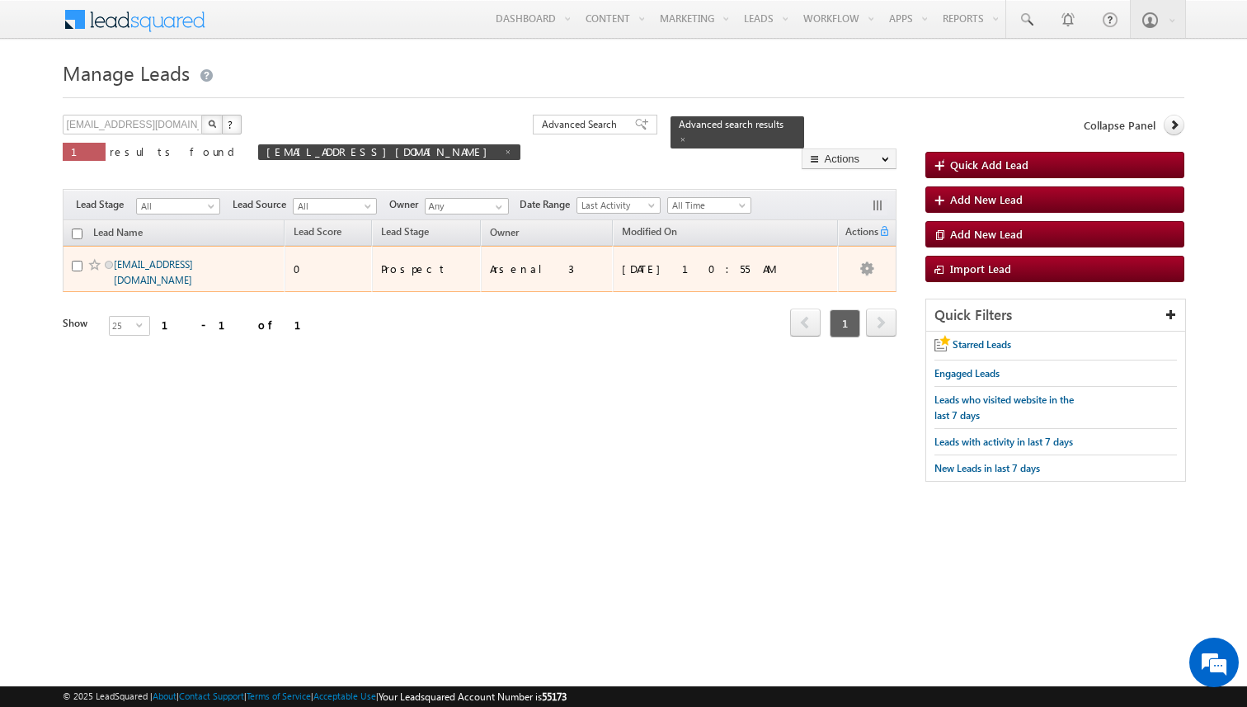
click at [169, 267] on link "[EMAIL_ADDRESS][DOMAIN_NAME]" at bounding box center [153, 272] width 79 height 28
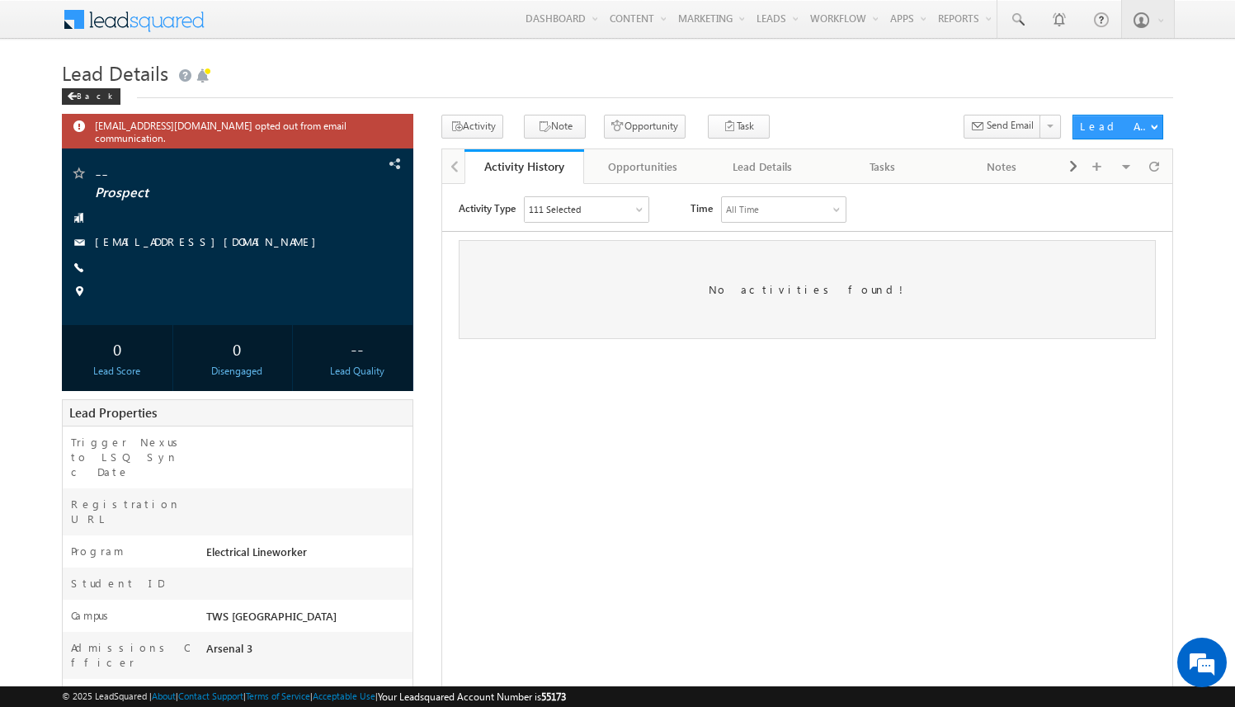
click at [421, 402] on div "[EMAIL_ADDRESS][DOMAIN_NAME] opted out from email communication. -- Prospect" at bounding box center [617, 505] width 1111 height 781
click at [638, 169] on div "Opportunities" at bounding box center [643, 167] width 92 height 20
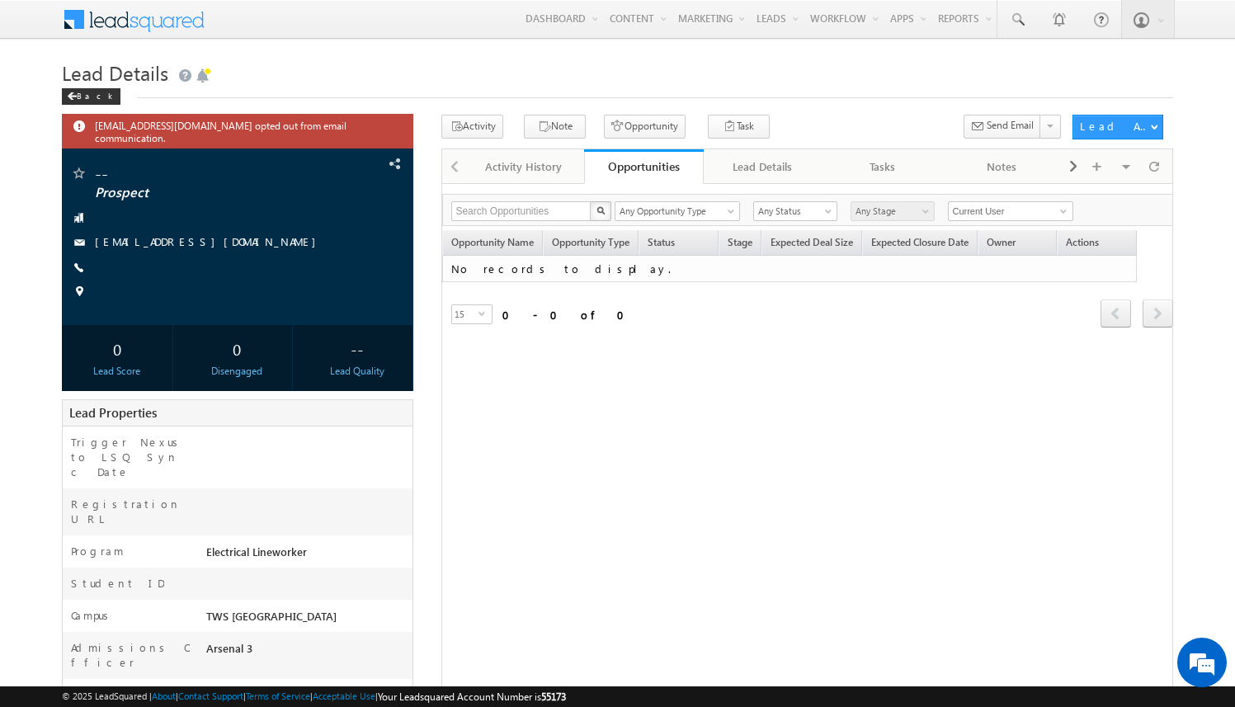
click at [638, 170] on div "Opportunities" at bounding box center [643, 166] width 95 height 16
click at [1154, 167] on span at bounding box center [1154, 166] width 10 height 29
click at [638, 130] on button "Opportunity" at bounding box center [645, 127] width 82 height 24
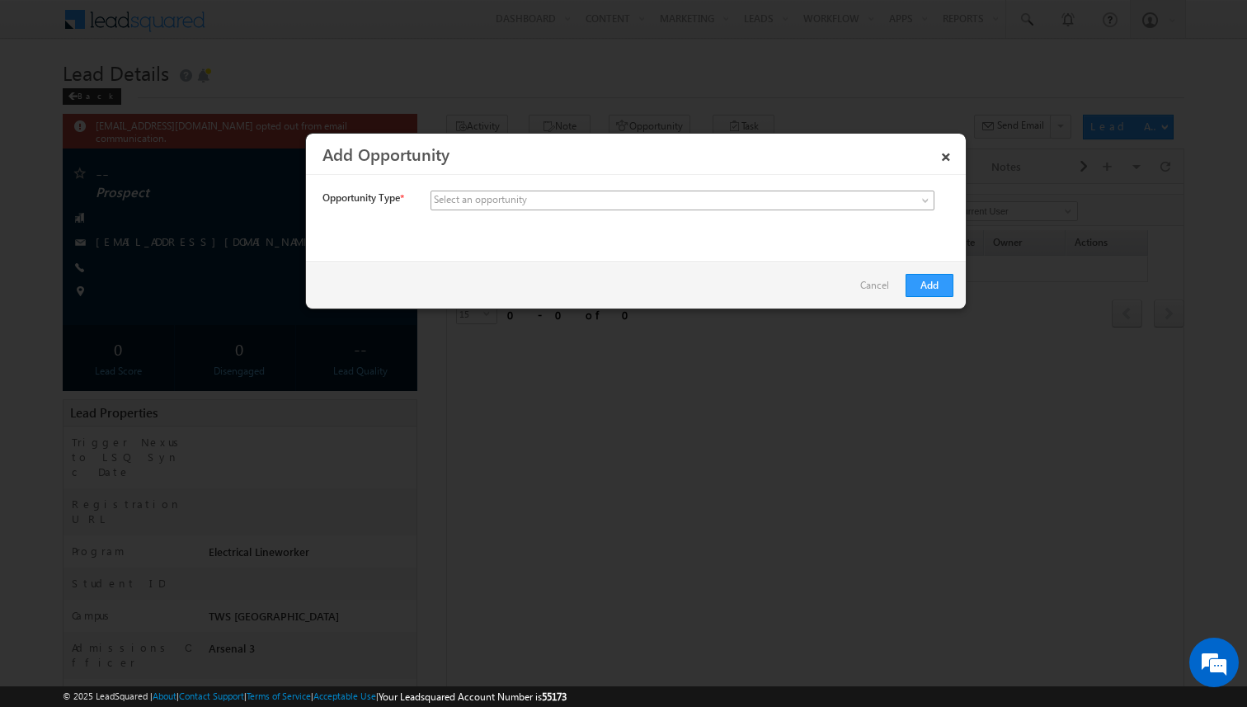
click at [632, 203] on span at bounding box center [559, 200] width 257 height 15
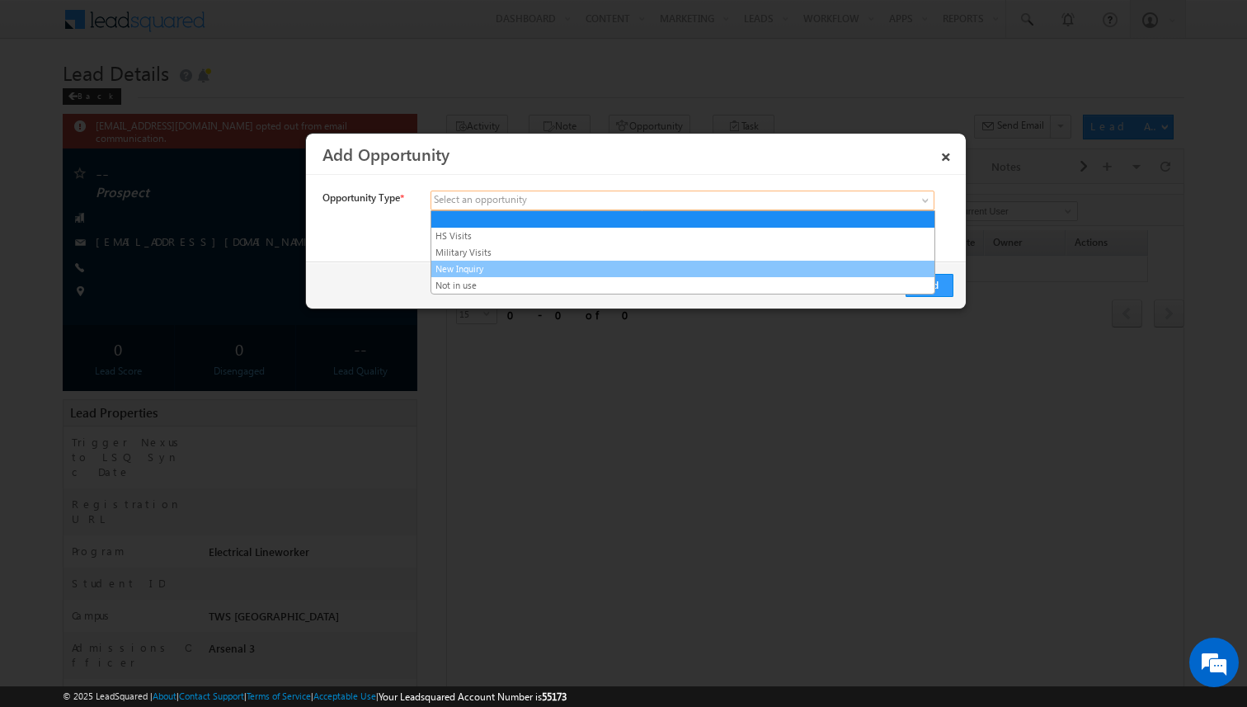
click at [599, 267] on link "New Inquiry" at bounding box center [682, 268] width 503 height 15
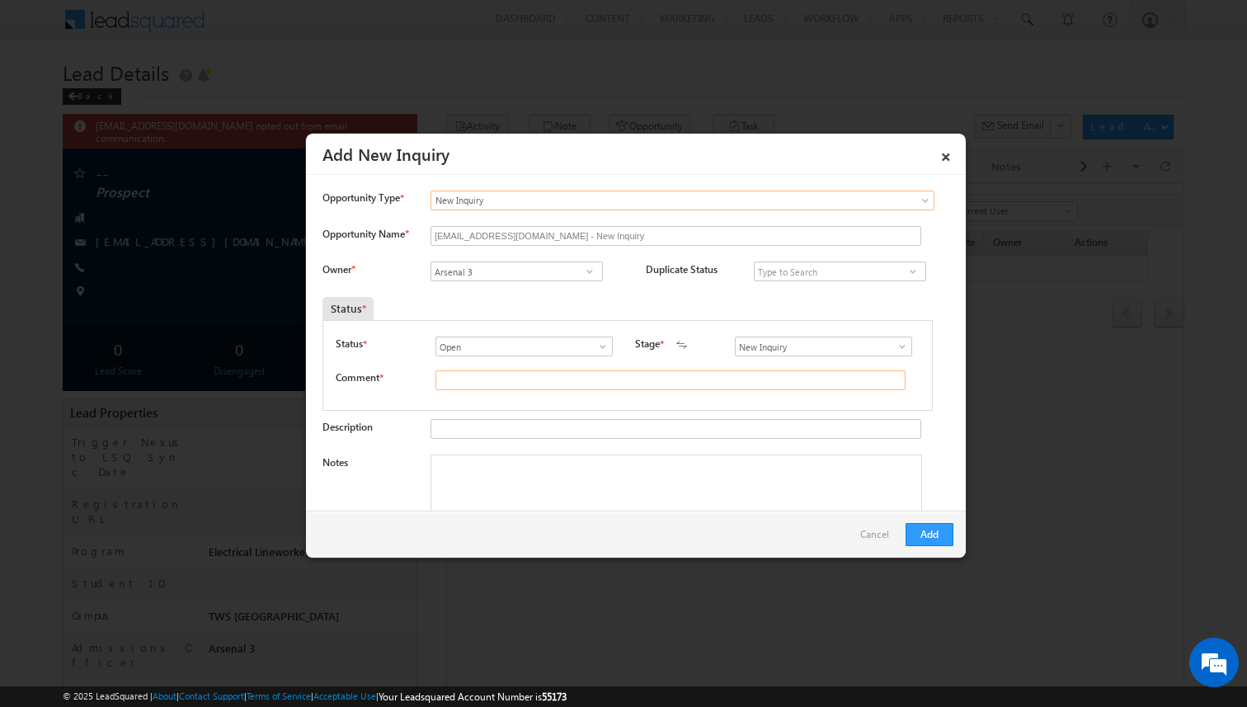
click at [490, 379] on input "text" at bounding box center [670, 380] width 470 height 20
type input "test"
click at [935, 539] on button "Add" at bounding box center [930, 534] width 48 height 23
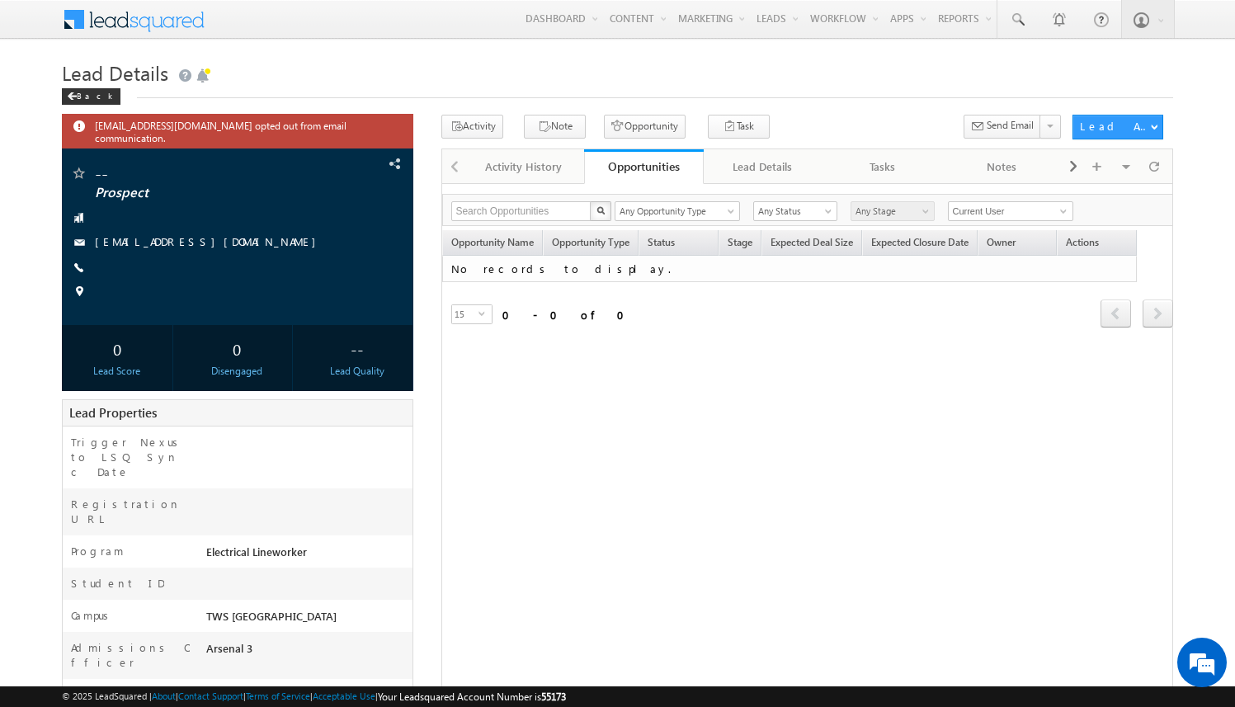
click at [695, 396] on div "Search Opportunities X 0 results found Any Opportunity Type HS Visits Military …" at bounding box center [807, 517] width 732 height 669
click at [809, 121] on div "Activity Note Opportunity Task Meeting 1.49 Follow Up Call SFS Follow Up Resche…" at bounding box center [752, 130] width 622 height 31
click at [1156, 164] on span at bounding box center [1154, 166] width 10 height 29
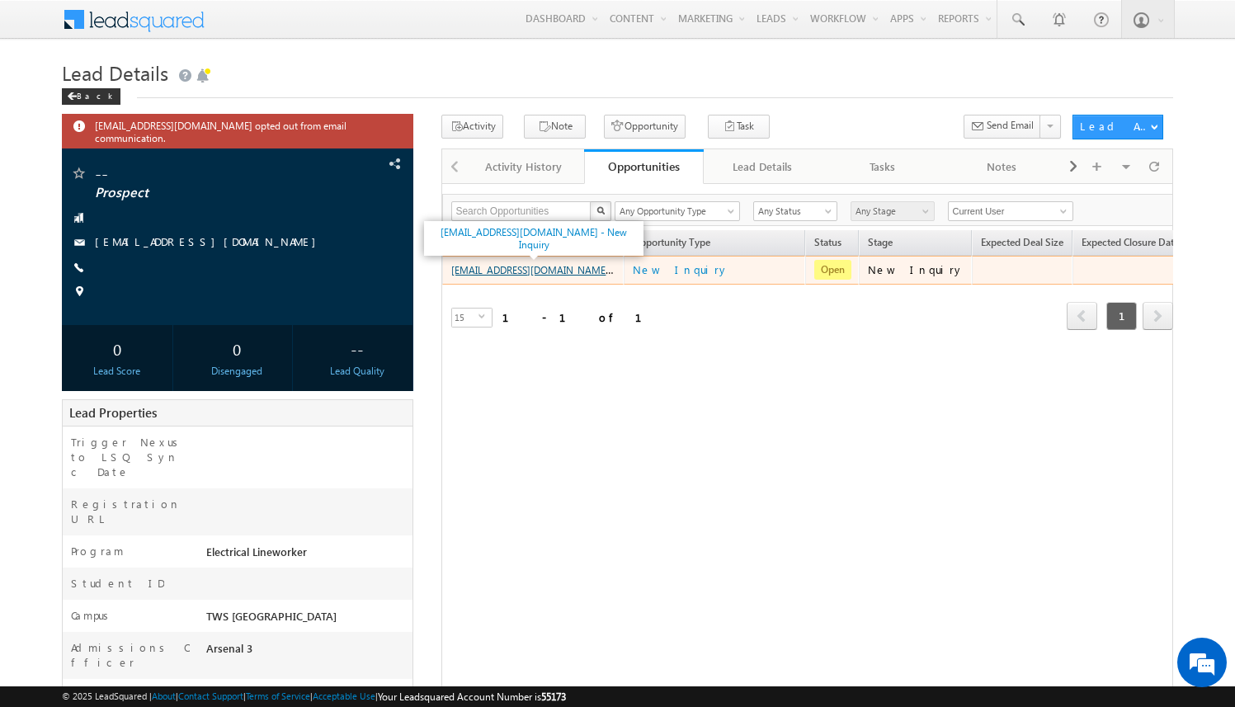
click at [580, 271] on link "amartha+test821dalel@arsenalstudios.com - New Inquiry" at bounding box center [560, 269] width 219 height 14
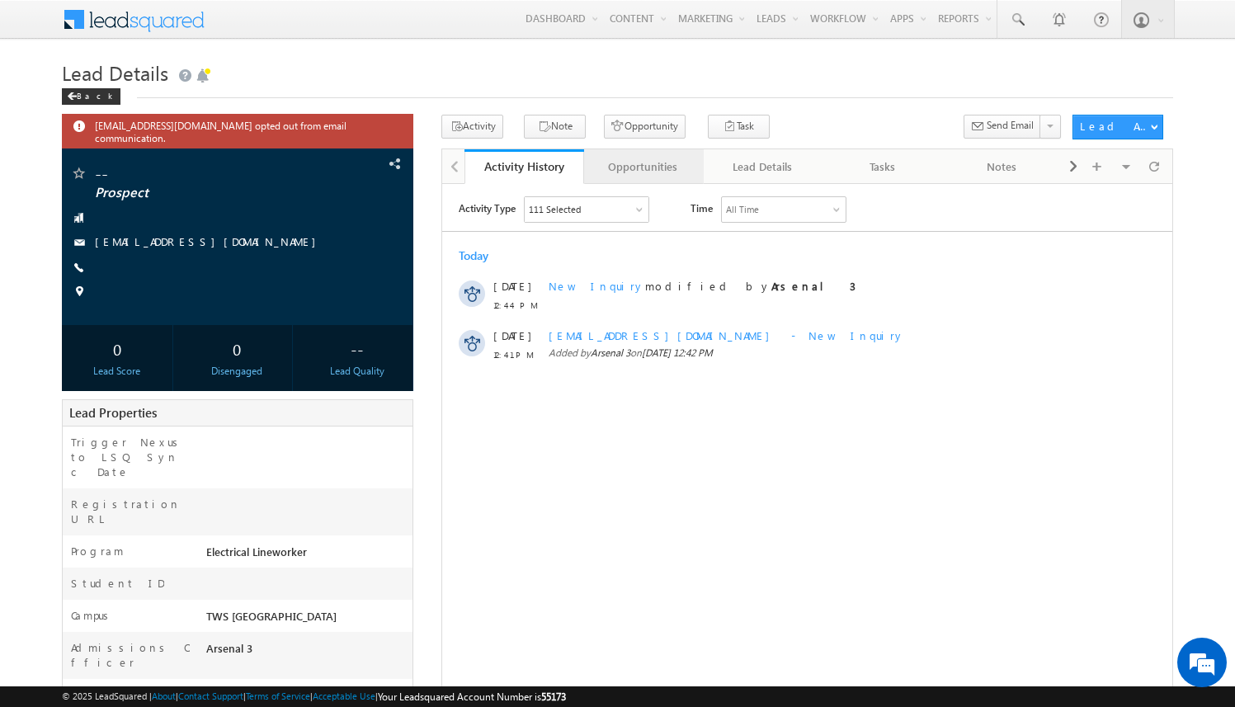
click at [641, 166] on div "Opportunities" at bounding box center [643, 167] width 92 height 20
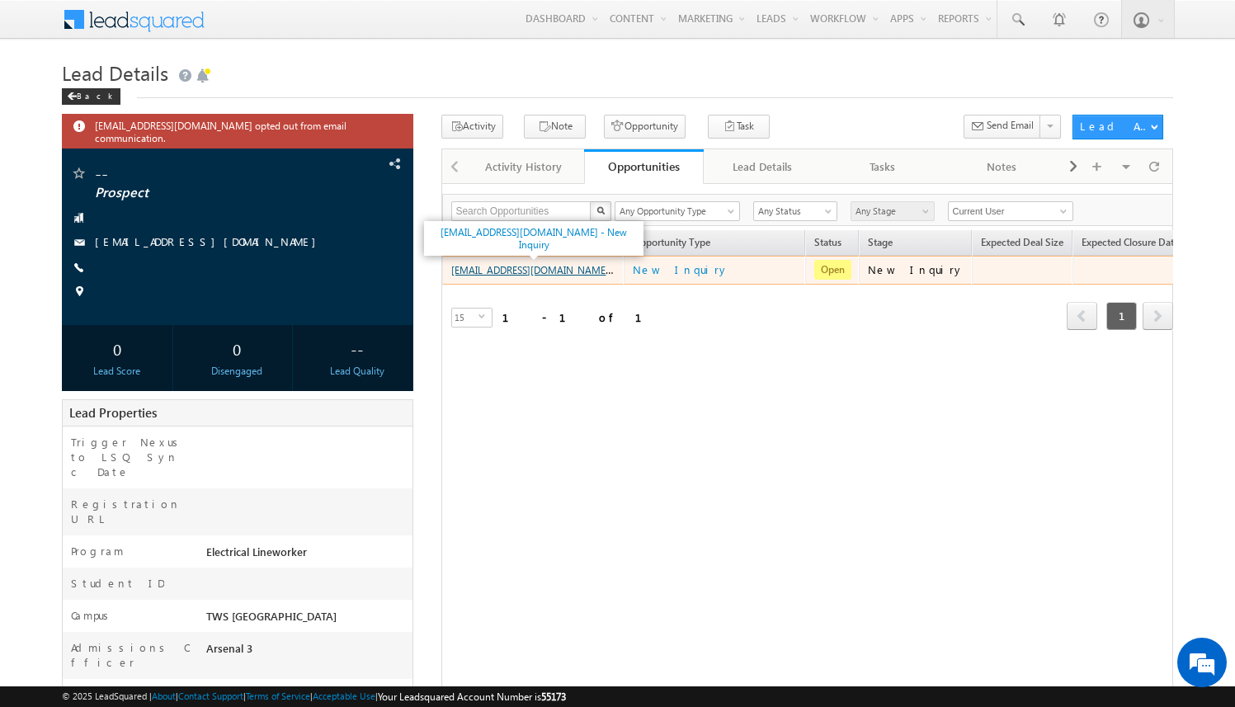
click at [571, 269] on link "[EMAIL_ADDRESS][DOMAIN_NAME] - New Inquiry" at bounding box center [560, 269] width 219 height 14
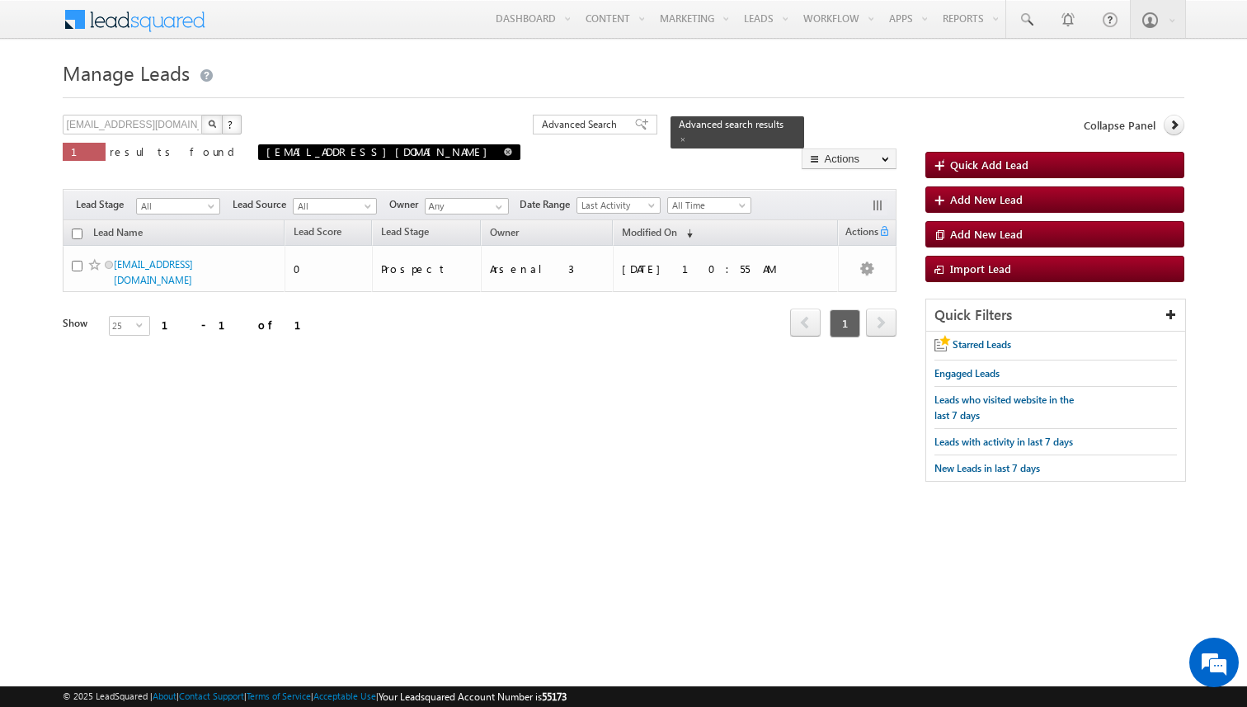
click at [388, 155] on span "[EMAIL_ADDRESS][DOMAIN_NAME]" at bounding box center [389, 152] width 262 height 16
click at [504, 149] on span at bounding box center [508, 152] width 8 height 8
type input "Search Leads"
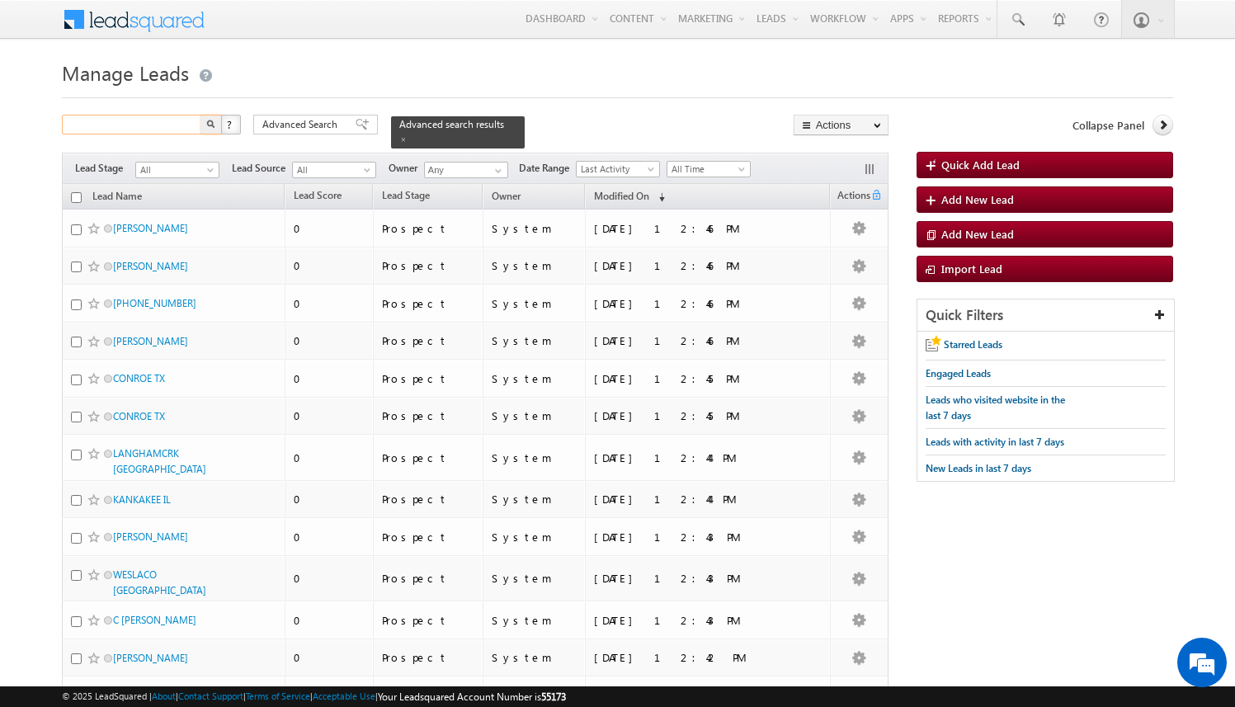
click at [170, 119] on input "text" at bounding box center [132, 125] width 141 height 20
paste input "[EMAIL_ADDRESS][DOMAIN_NAME]"
type input "[EMAIL_ADDRESS][DOMAIN_NAME]"
click at [200, 115] on button "button" at bounding box center [210, 125] width 21 height 20
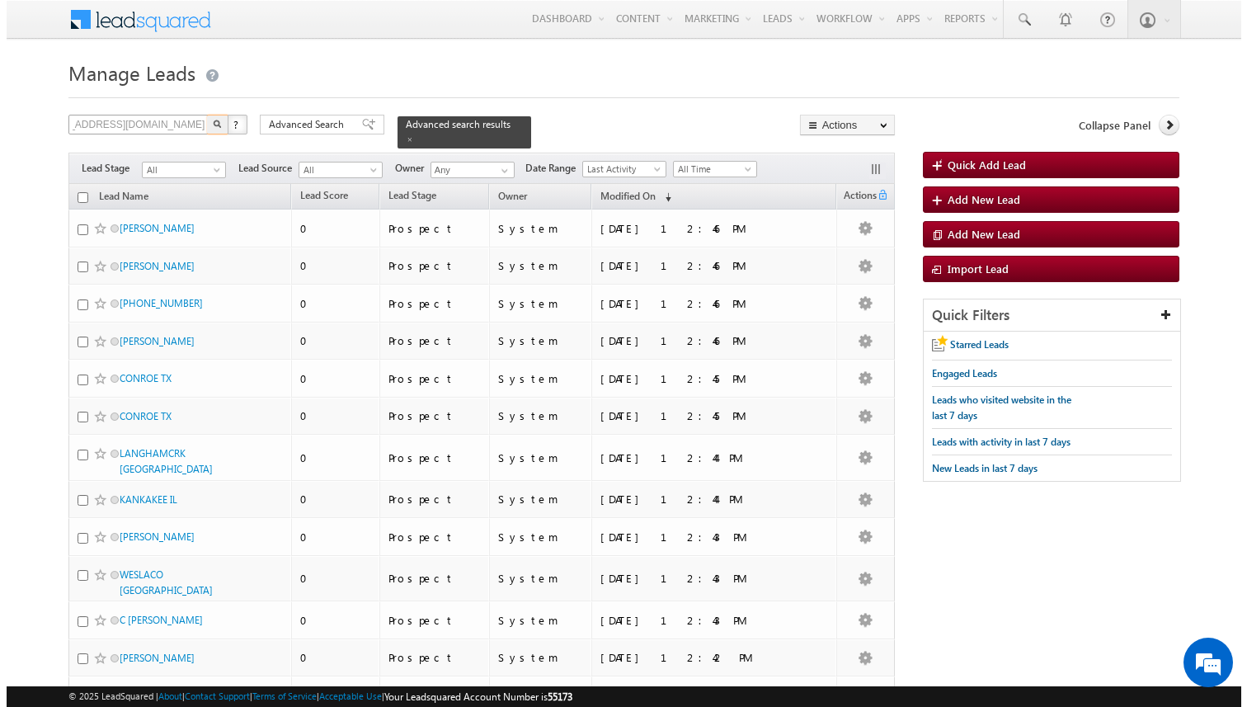
scroll to position [0, 0]
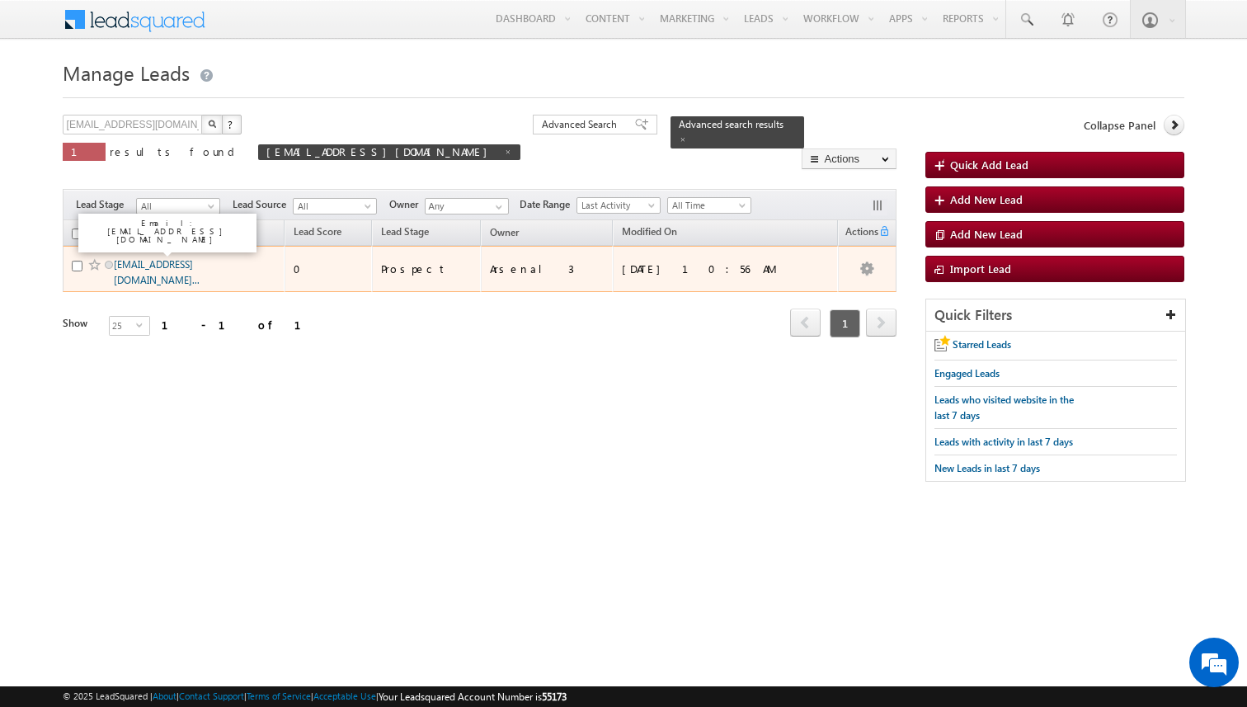
click at [160, 269] on link "[EMAIL_ADDRESS][DOMAIN_NAME]..." at bounding box center [157, 272] width 86 height 28
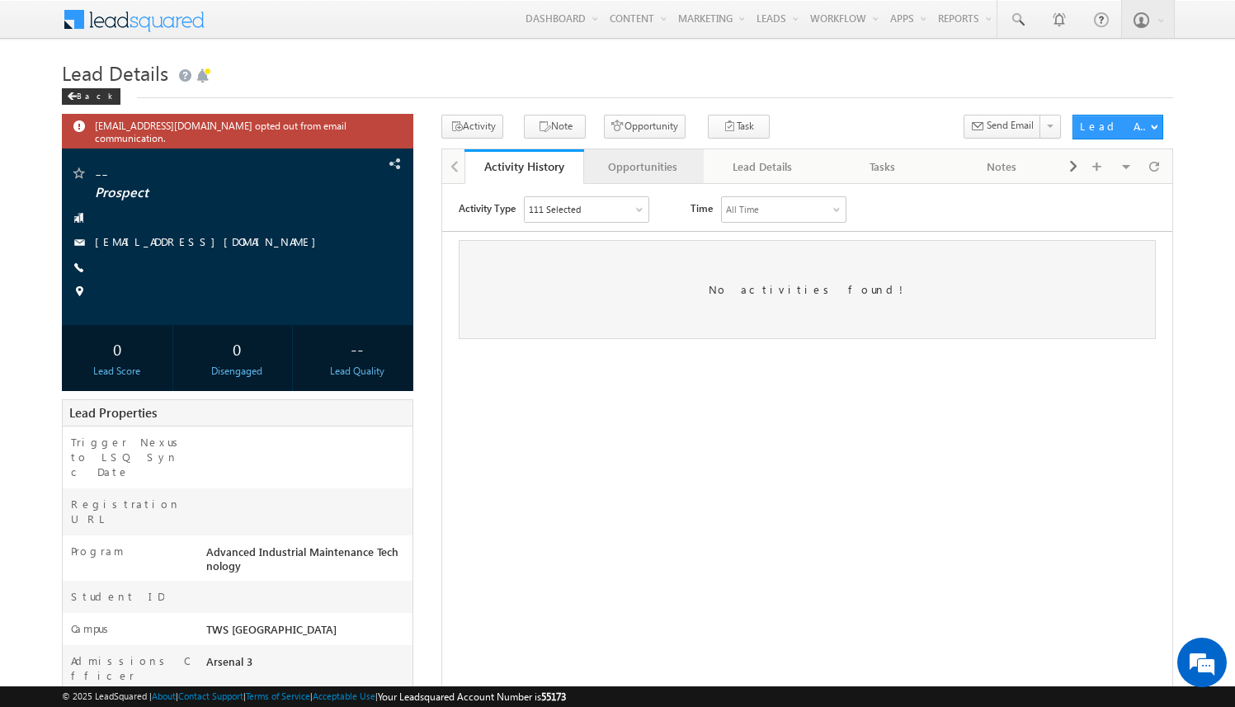
click at [670, 164] on div "Opportunities" at bounding box center [643, 167] width 92 height 20
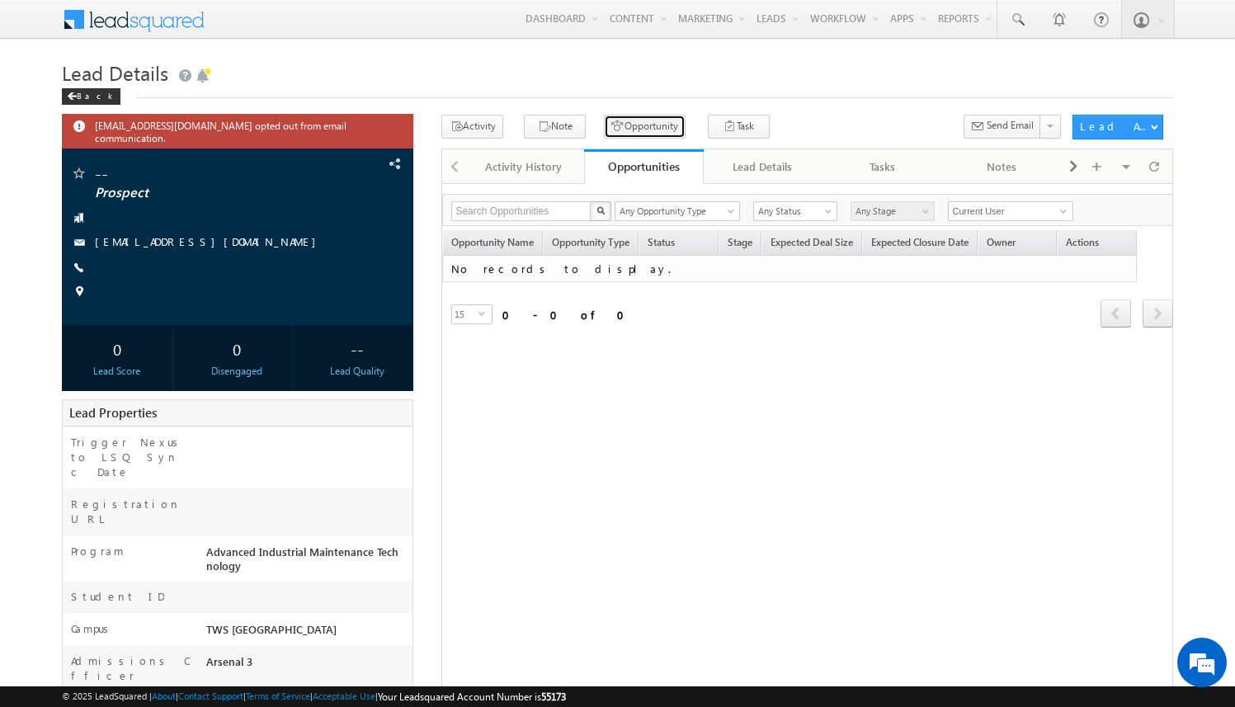
click at [642, 119] on button "Opportunity" at bounding box center [645, 127] width 82 height 24
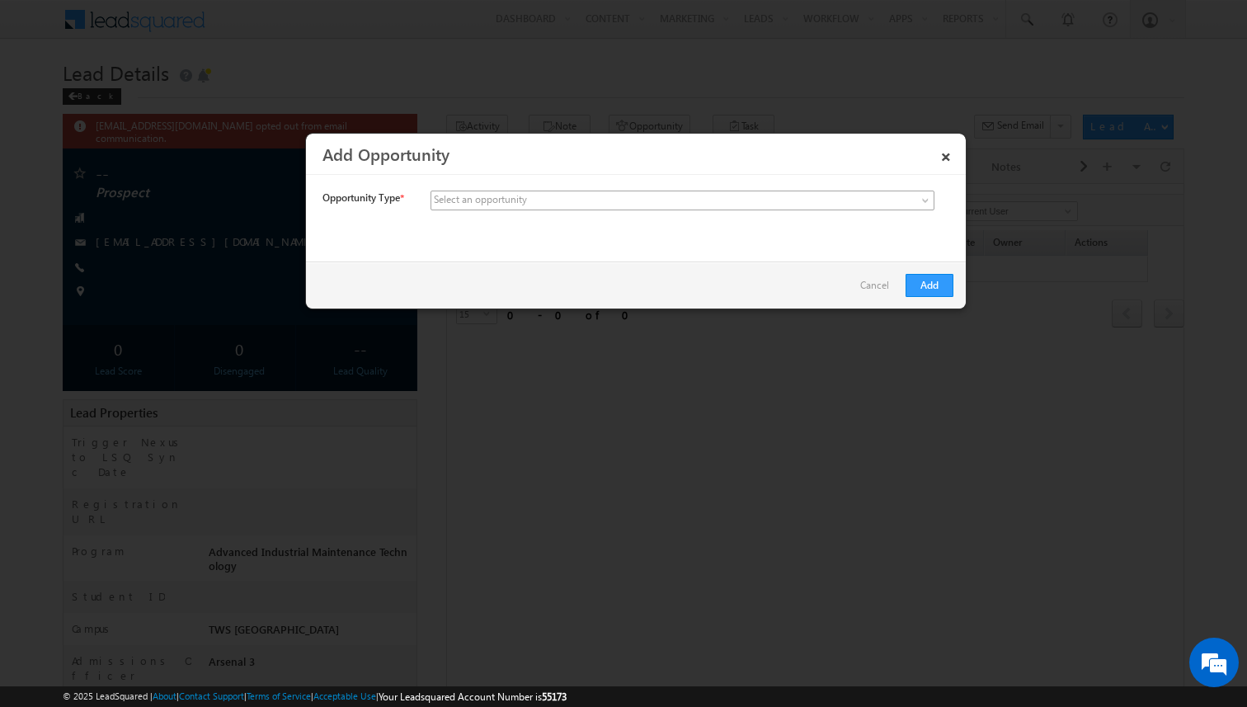
click at [563, 204] on span at bounding box center [559, 200] width 257 height 15
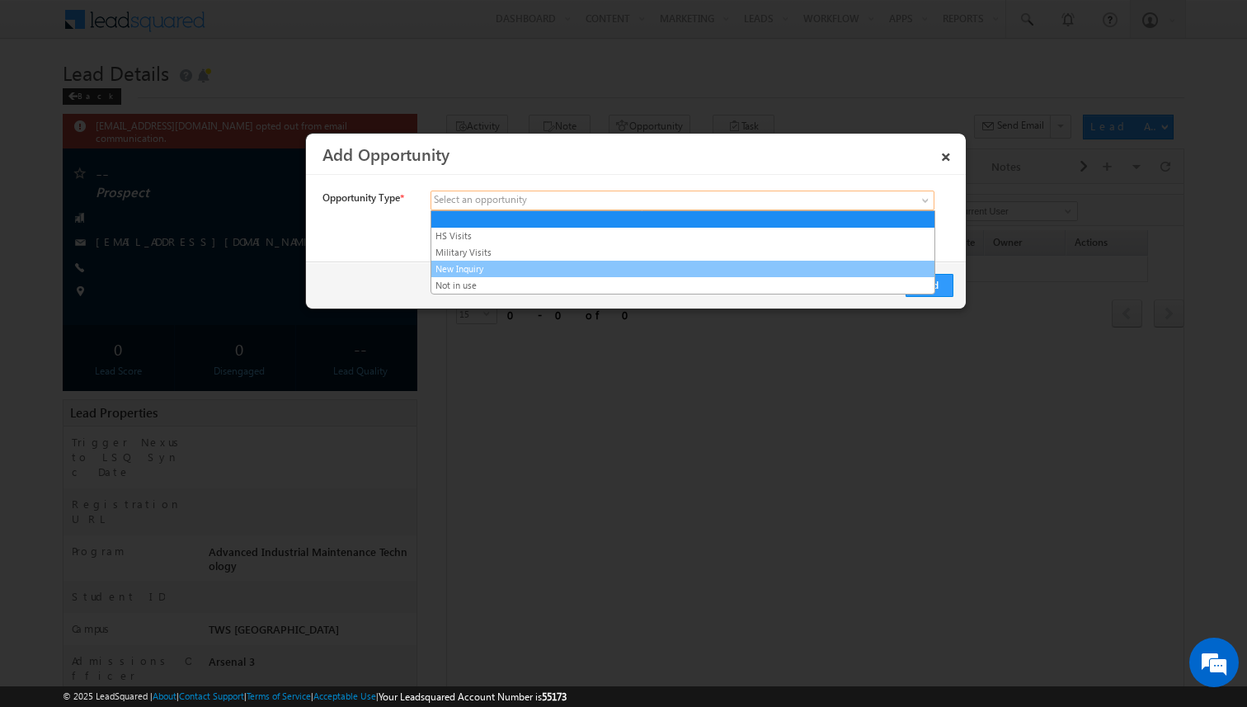
click at [543, 270] on link "New Inquiry" at bounding box center [682, 268] width 503 height 15
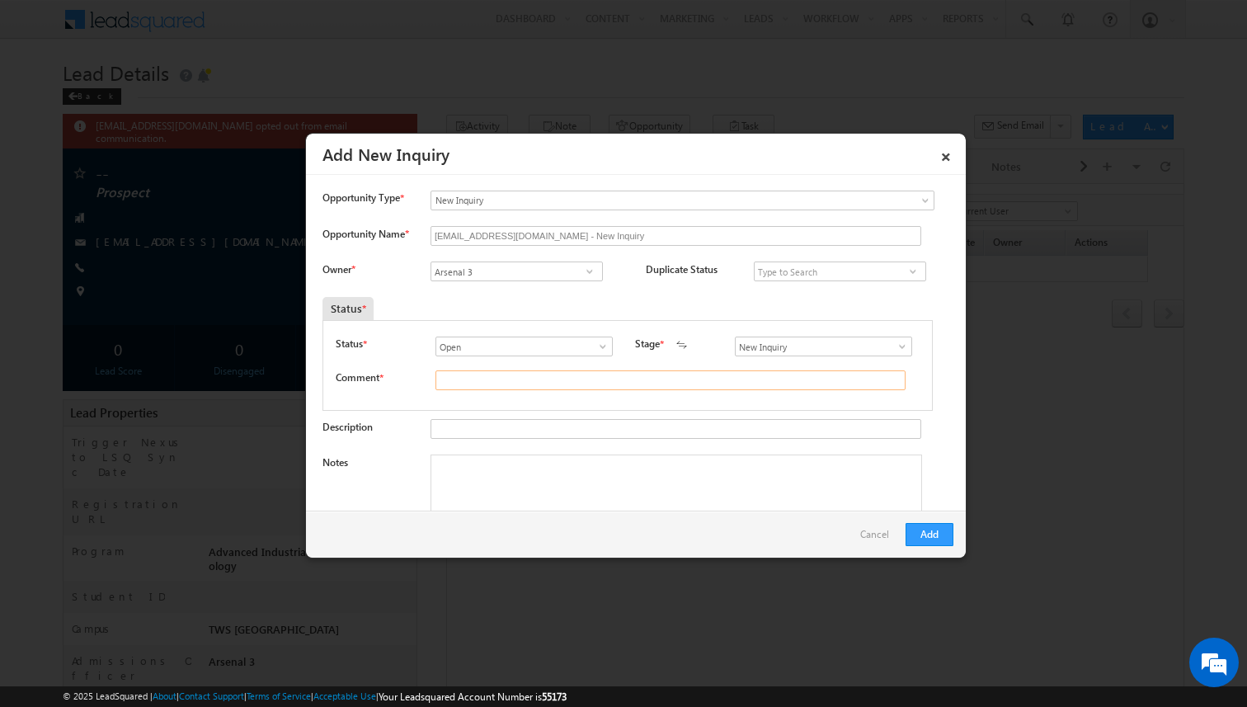
click at [509, 379] on input "text" at bounding box center [670, 380] width 470 height 20
type input "test"
click at [931, 536] on button "Add" at bounding box center [930, 534] width 48 height 23
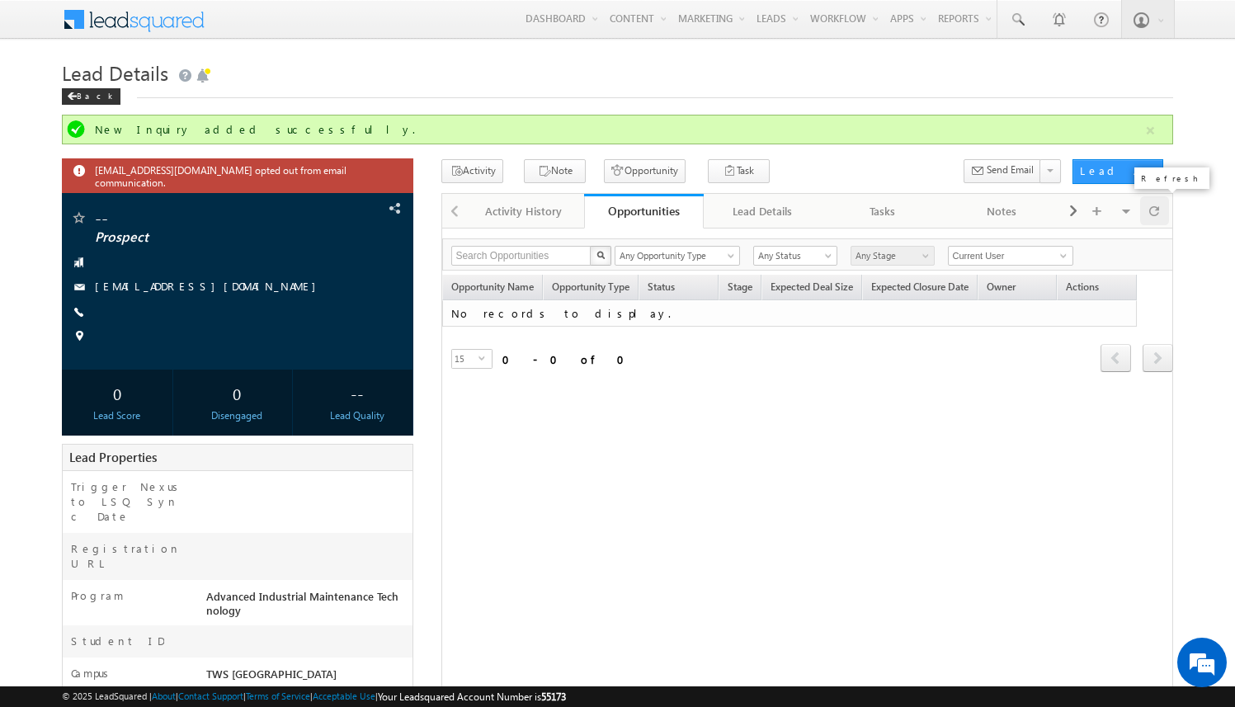
click at [1152, 212] on span at bounding box center [1154, 210] width 10 height 29
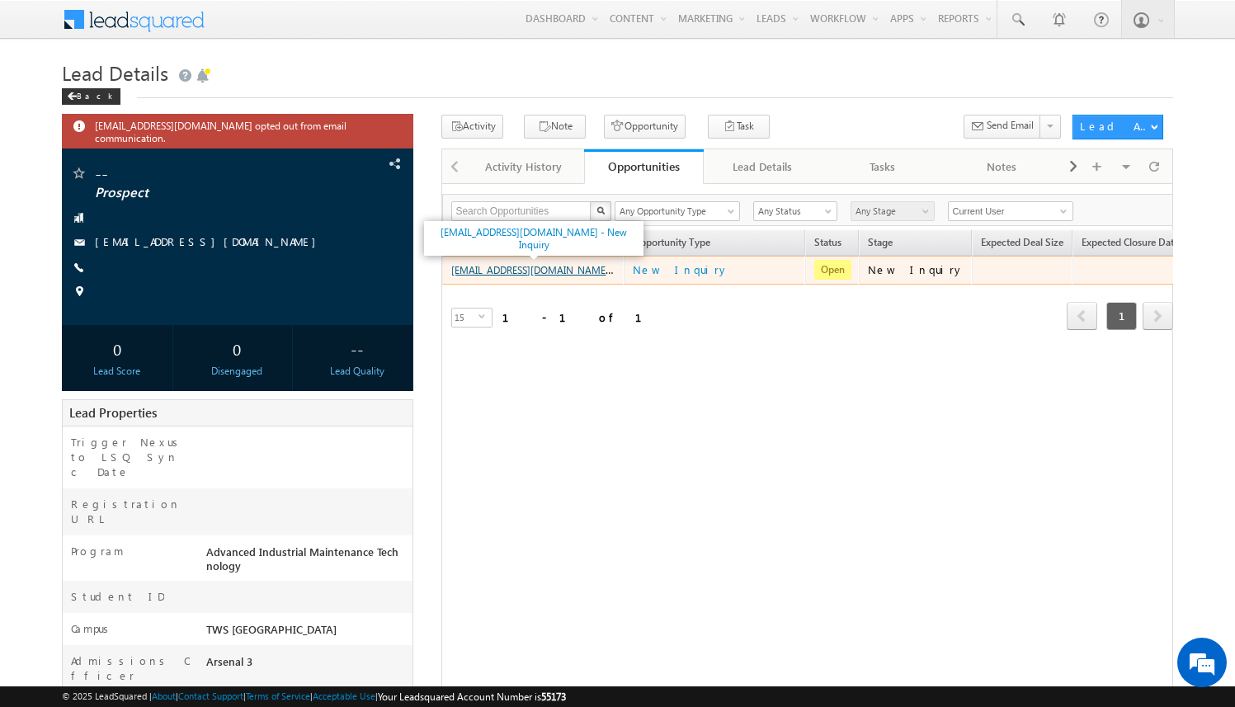
click at [566, 270] on link "[EMAIL_ADDRESS][DOMAIN_NAME] - New Inquiry" at bounding box center [560, 269] width 219 height 14
